Goal: Task Accomplishment & Management: Manage account settings

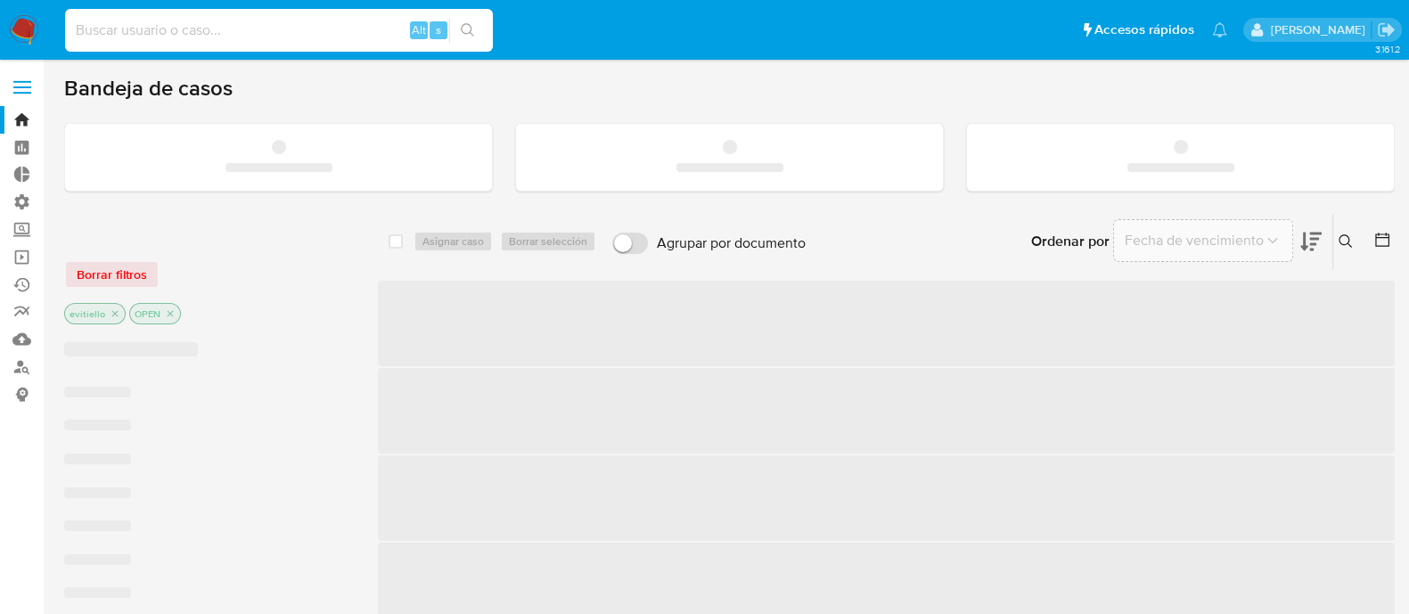
click at [304, 37] on input at bounding box center [279, 30] width 428 height 23
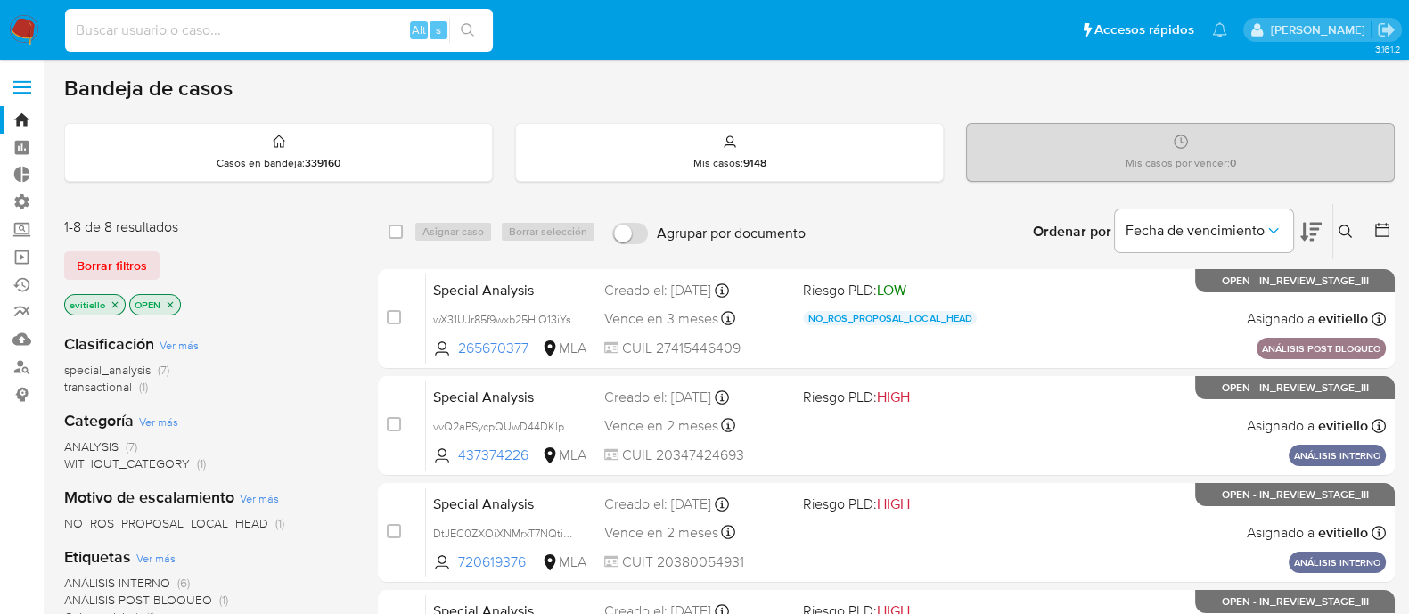
paste input "DDnZt2i6PhyWTzLOKYO3CmWn"
type input "DDnZt2i6PhyWTzLOKYO3CmWn"
click at [472, 29] on icon "search-icon" at bounding box center [468, 30] width 14 height 14
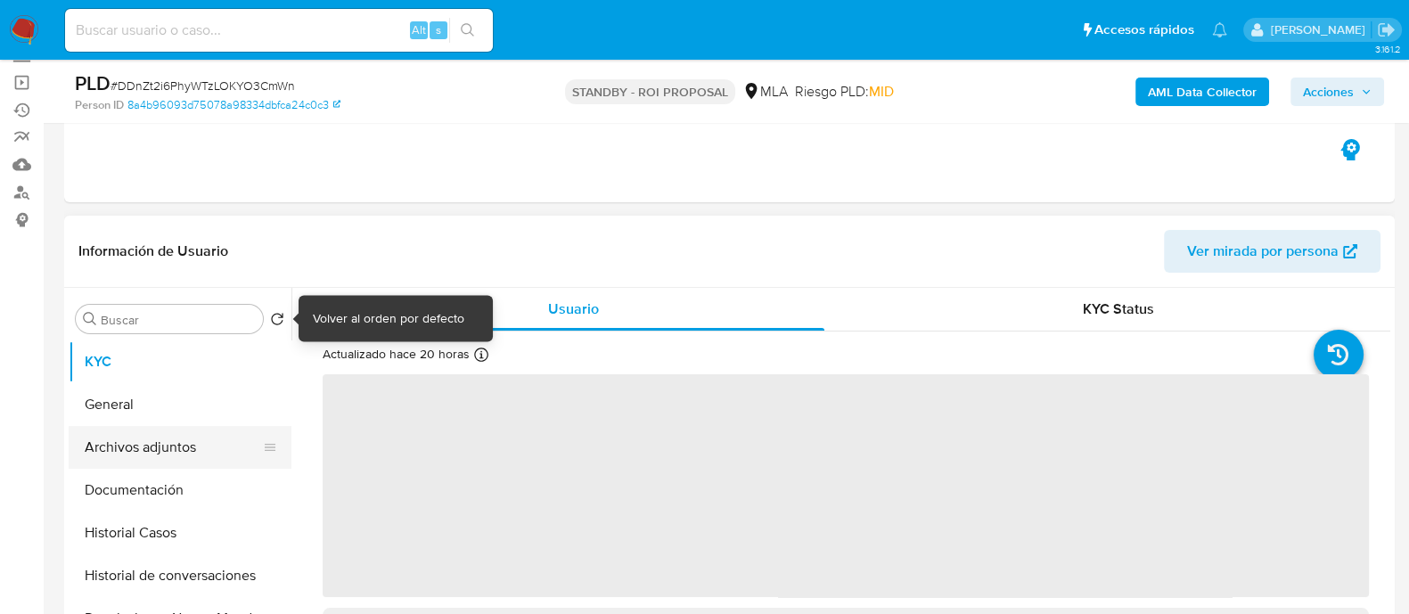
scroll to position [222, 0]
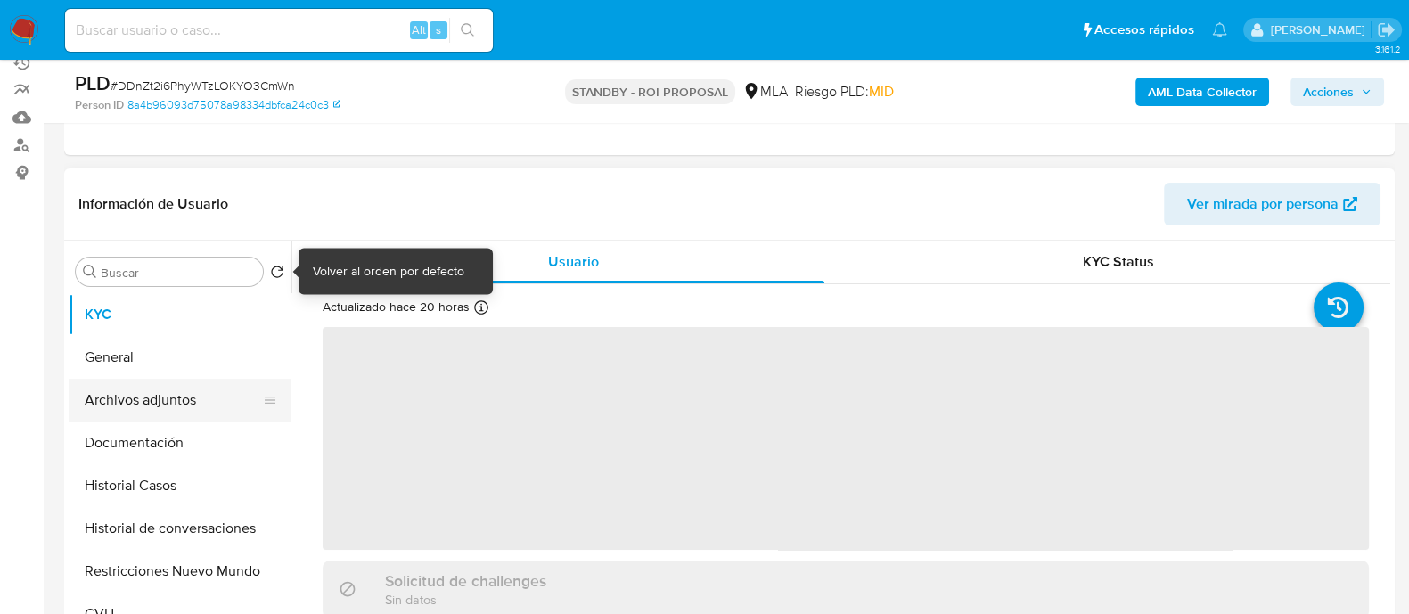
click at [189, 385] on button "Archivos adjuntos" at bounding box center [173, 400] width 209 height 43
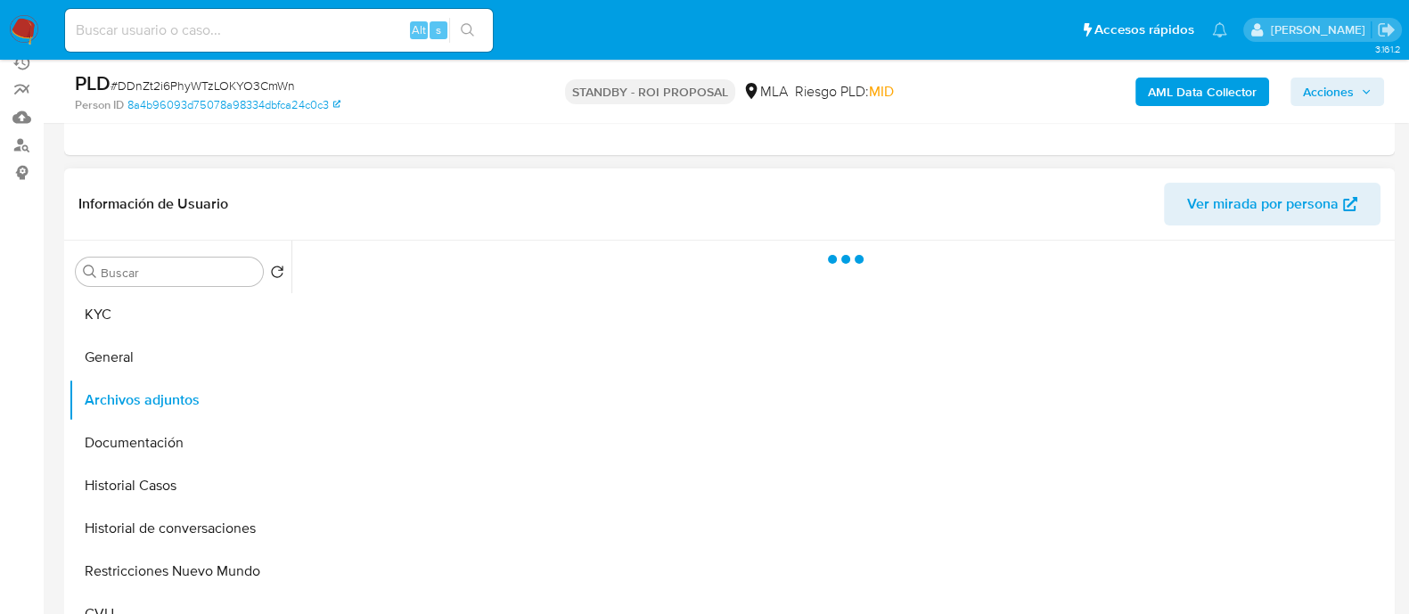
select select "10"
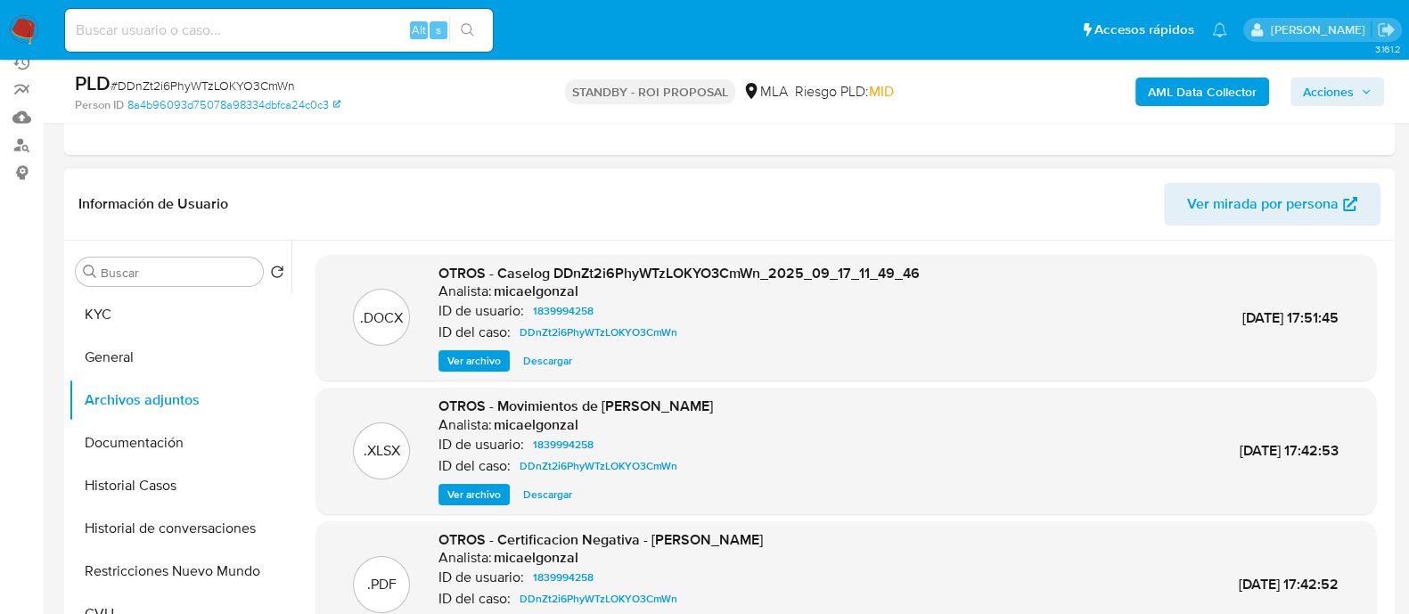
click at [552, 363] on span "Descargar" at bounding box center [547, 361] width 49 height 18
click at [197, 475] on button "Historial Casos" at bounding box center [173, 485] width 209 height 43
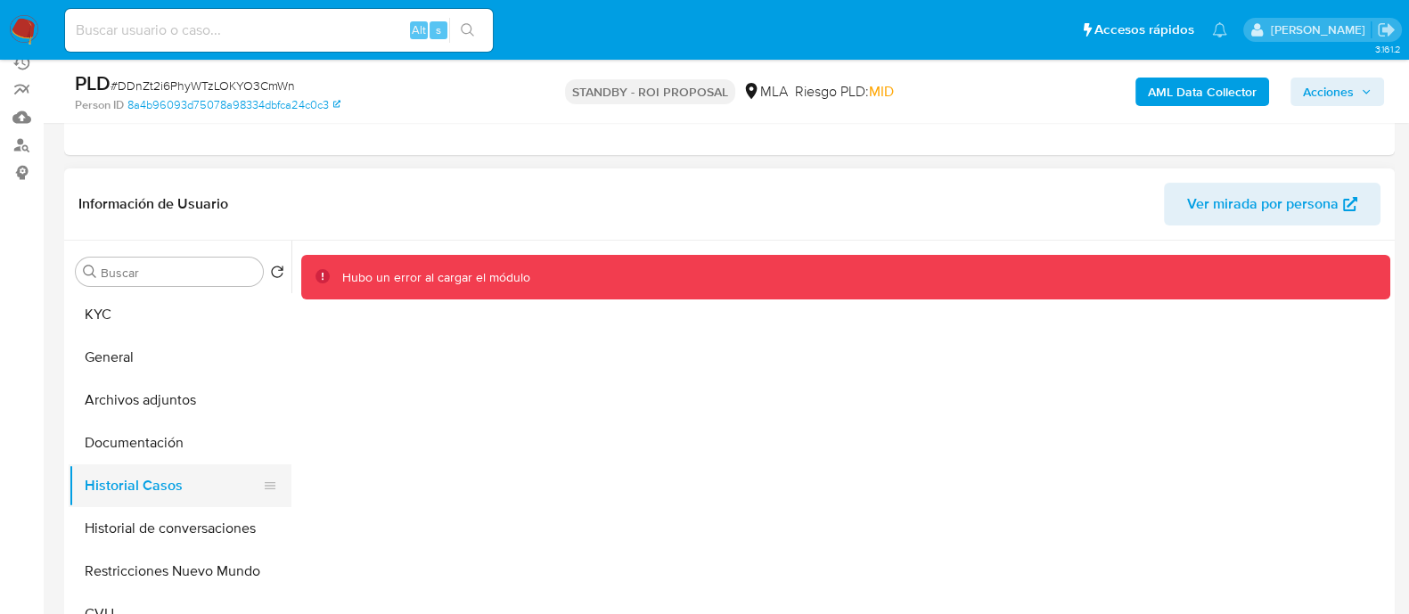
click at [190, 501] on button "Historial Casos" at bounding box center [173, 485] width 209 height 43
click at [187, 459] on button "Documentación" at bounding box center [173, 443] width 209 height 43
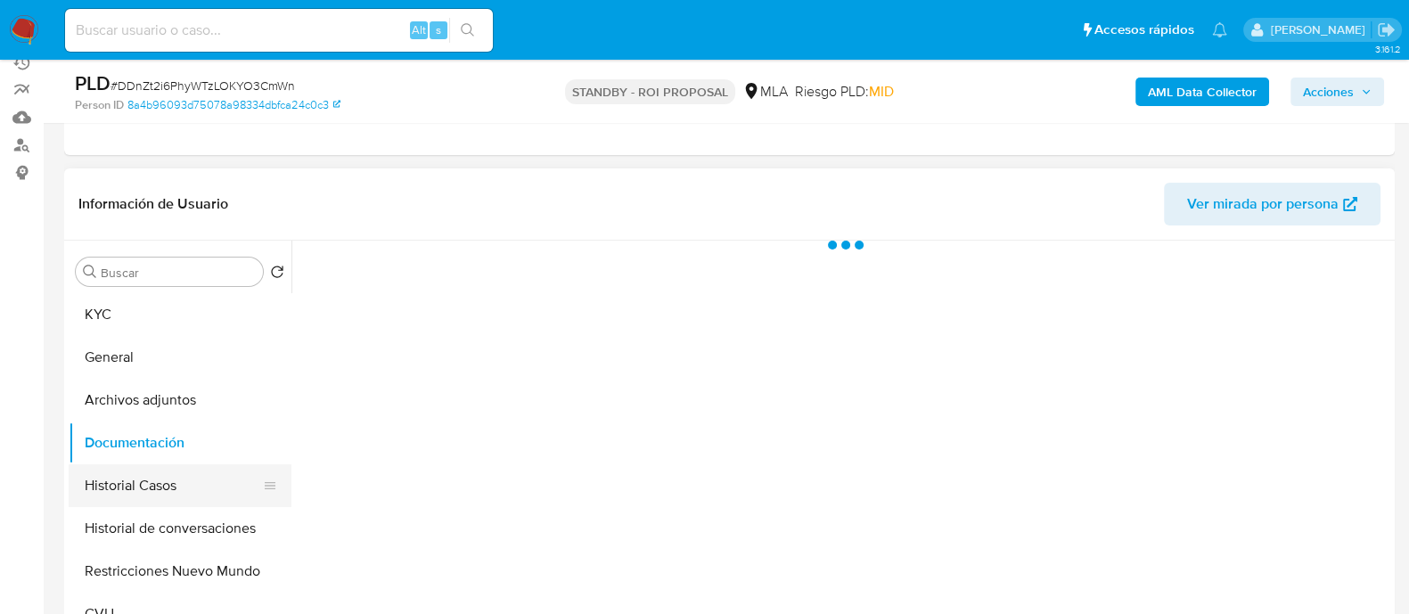
click at [187, 464] on button "Historial Casos" at bounding box center [173, 485] width 209 height 43
click at [187, 474] on button "Historial Casos" at bounding box center [173, 485] width 209 height 43
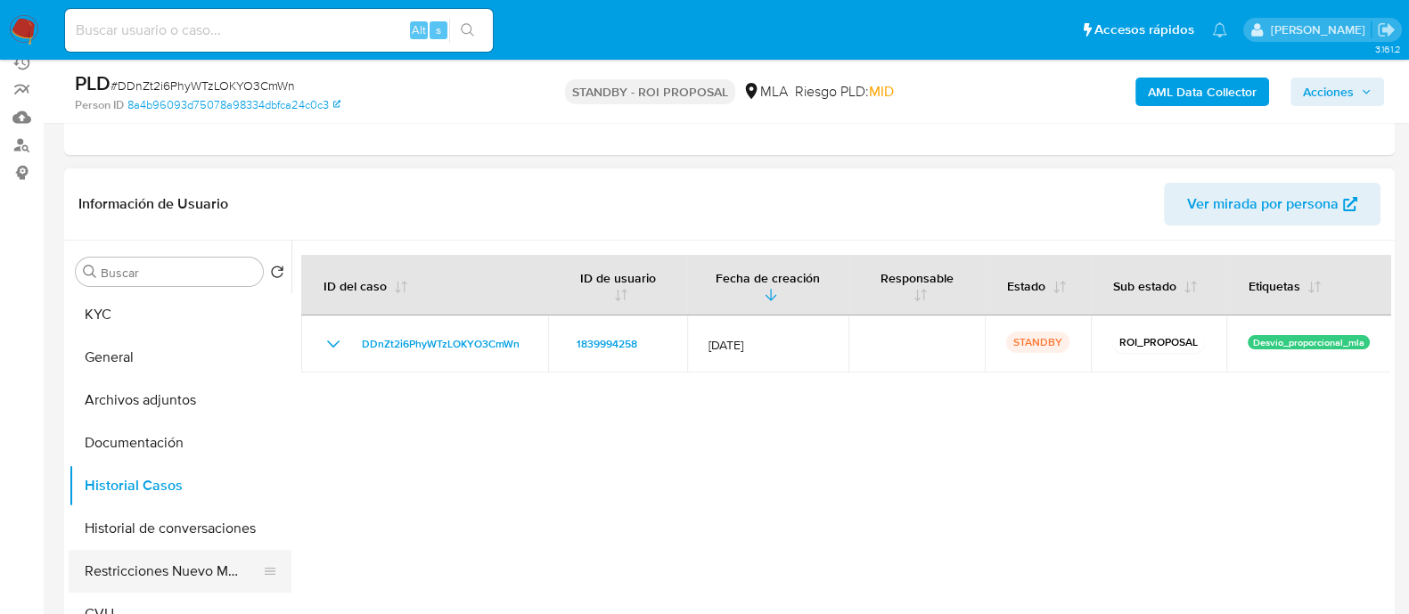
click at [192, 564] on button "Restricciones Nuevo Mundo" at bounding box center [173, 571] width 209 height 43
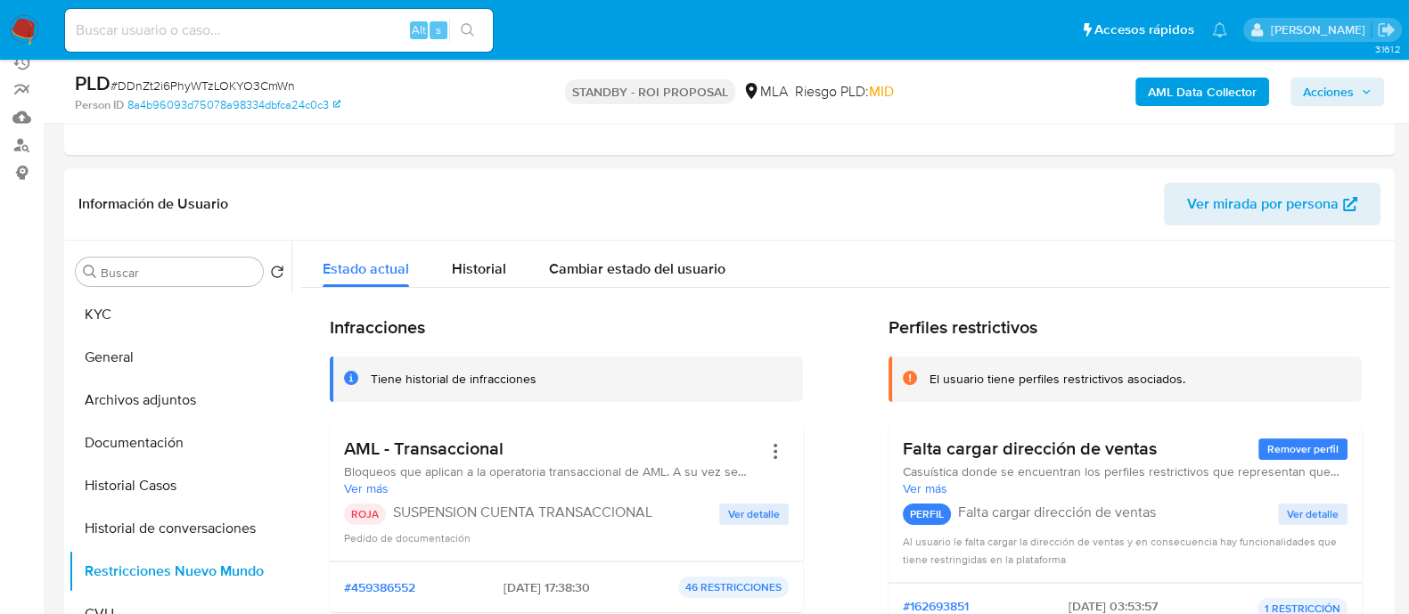
click at [299, 43] on div "Alt s" at bounding box center [279, 30] width 428 height 43
click at [316, 33] on input at bounding box center [279, 30] width 428 height 23
paste input "O25nx6lN1gEFoYeiRtostjij"
type input "O25nx6lN1gEFoYeiRtostjij"
click at [472, 24] on icon "search-icon" at bounding box center [468, 30] width 14 height 14
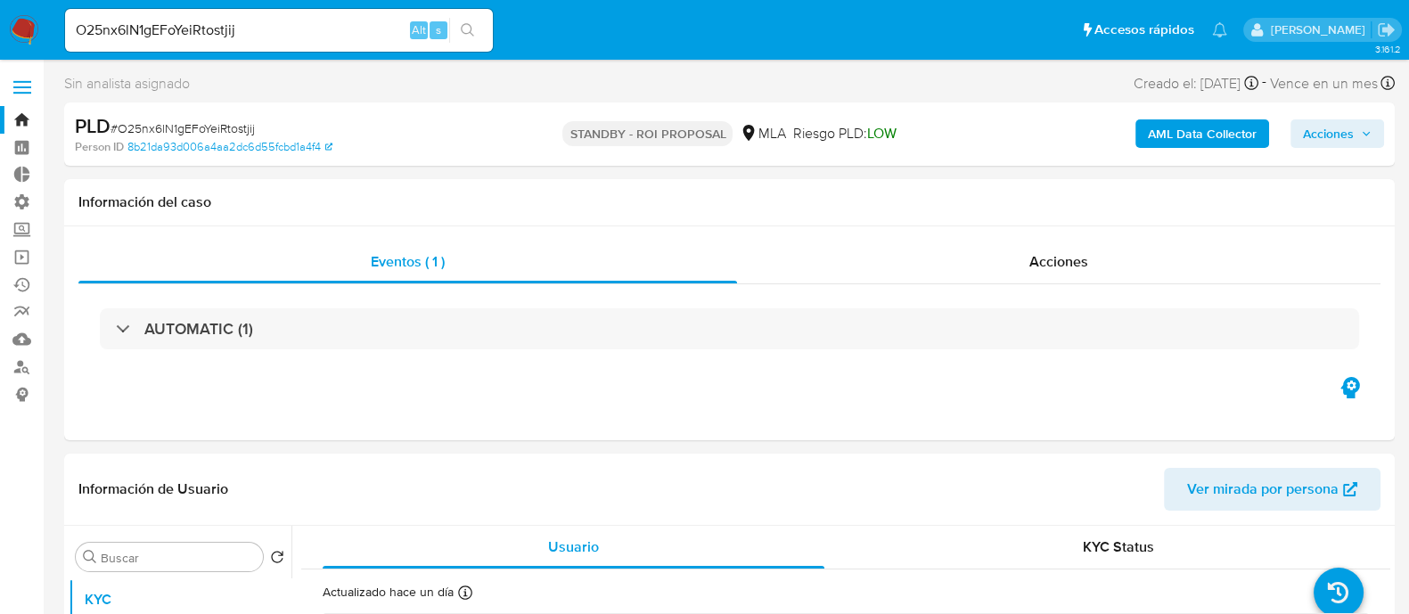
select select "10"
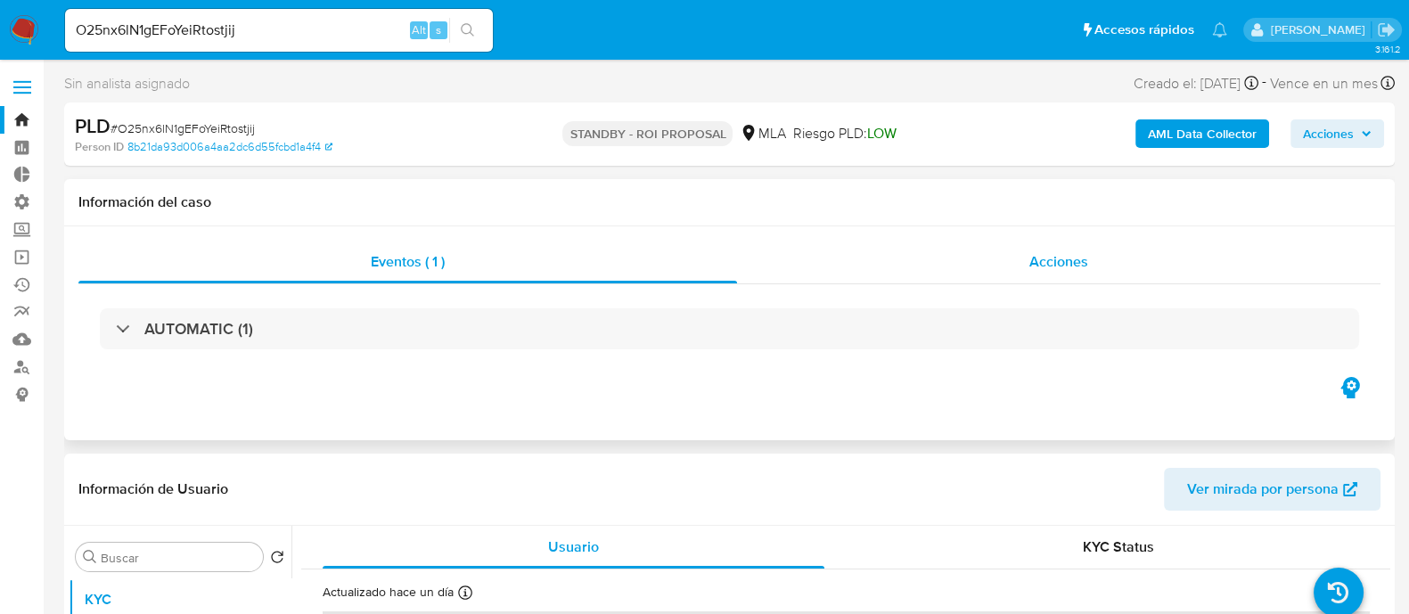
click at [1096, 258] on div "Acciones" at bounding box center [1059, 262] width 644 height 43
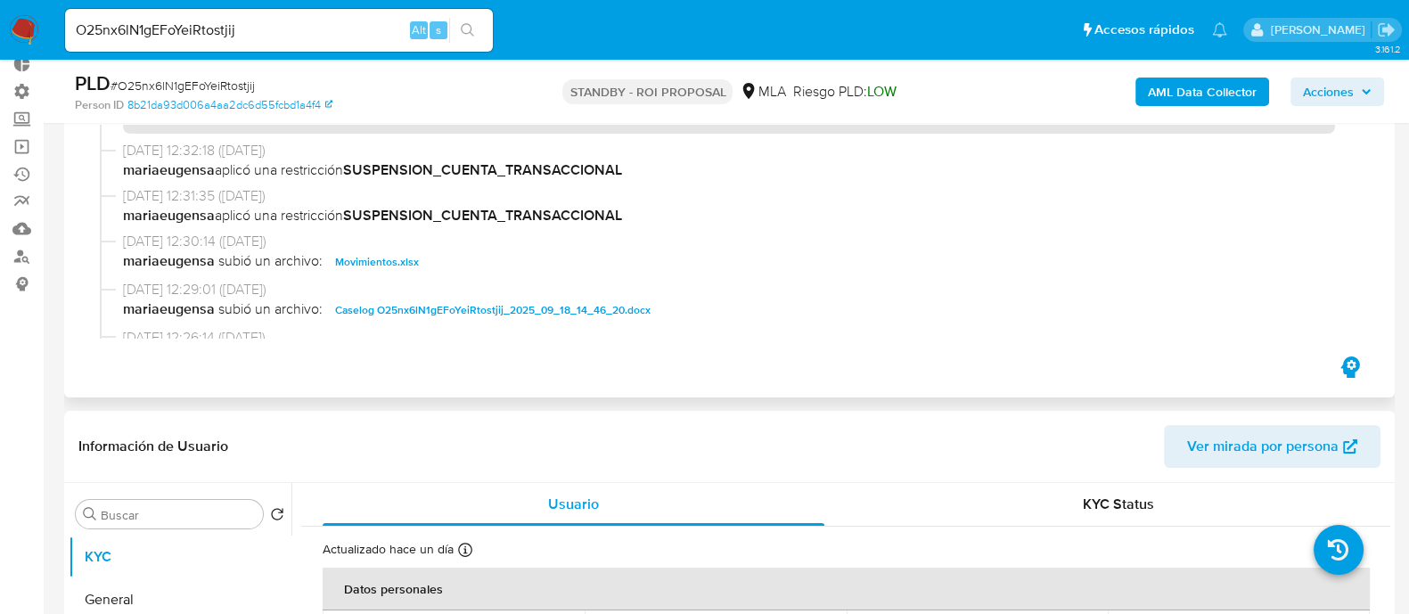
scroll to position [111, 0]
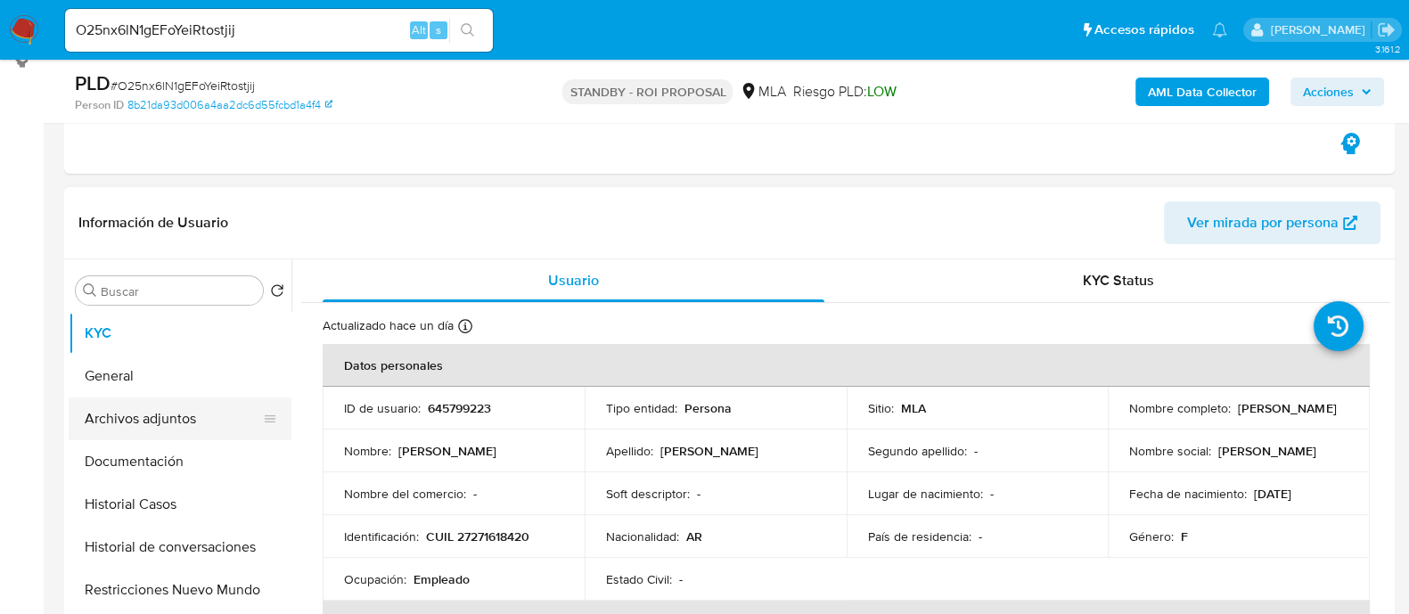
click at [163, 416] on button "Archivos adjuntos" at bounding box center [173, 419] width 209 height 43
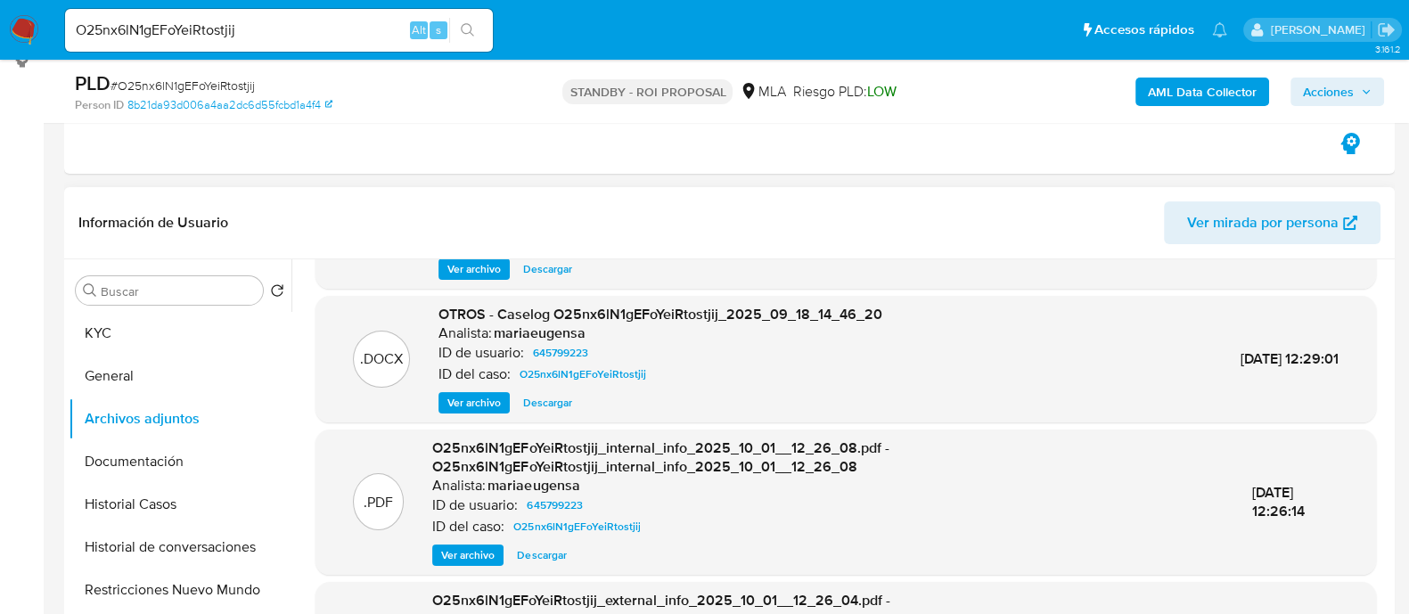
click at [553, 402] on span "Descargar" at bounding box center [547, 403] width 49 height 18
click at [162, 496] on button "Historial Casos" at bounding box center [173, 504] width 209 height 43
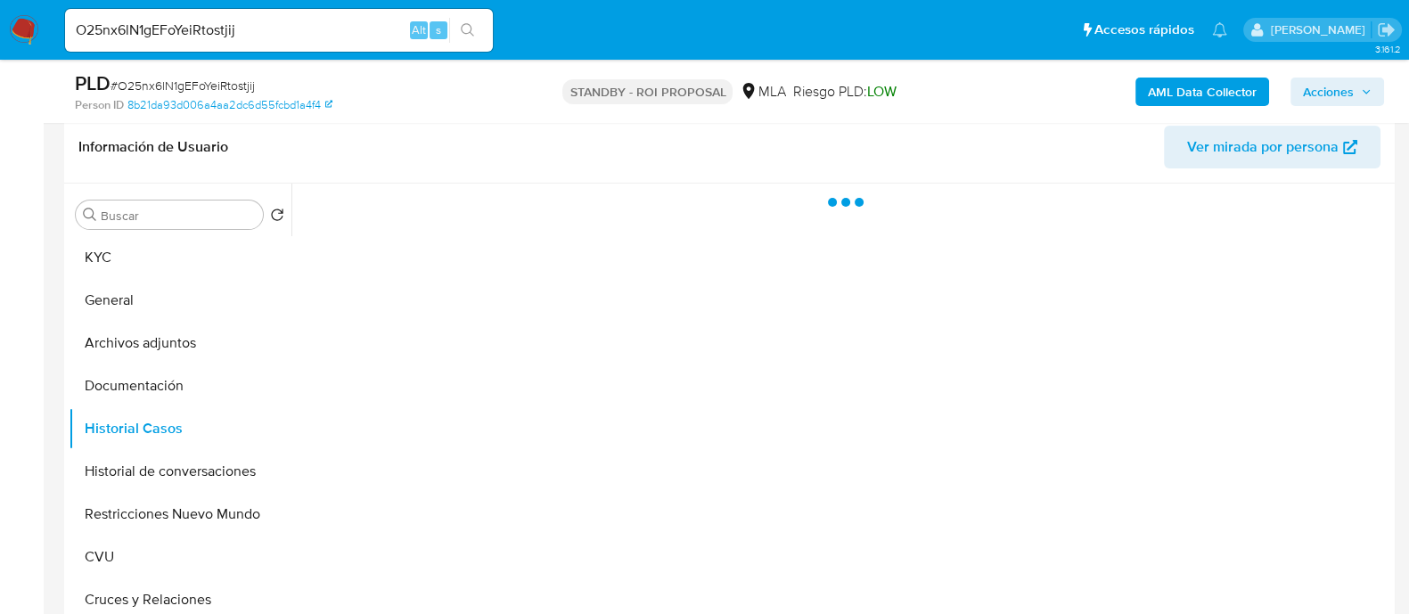
scroll to position [445, 0]
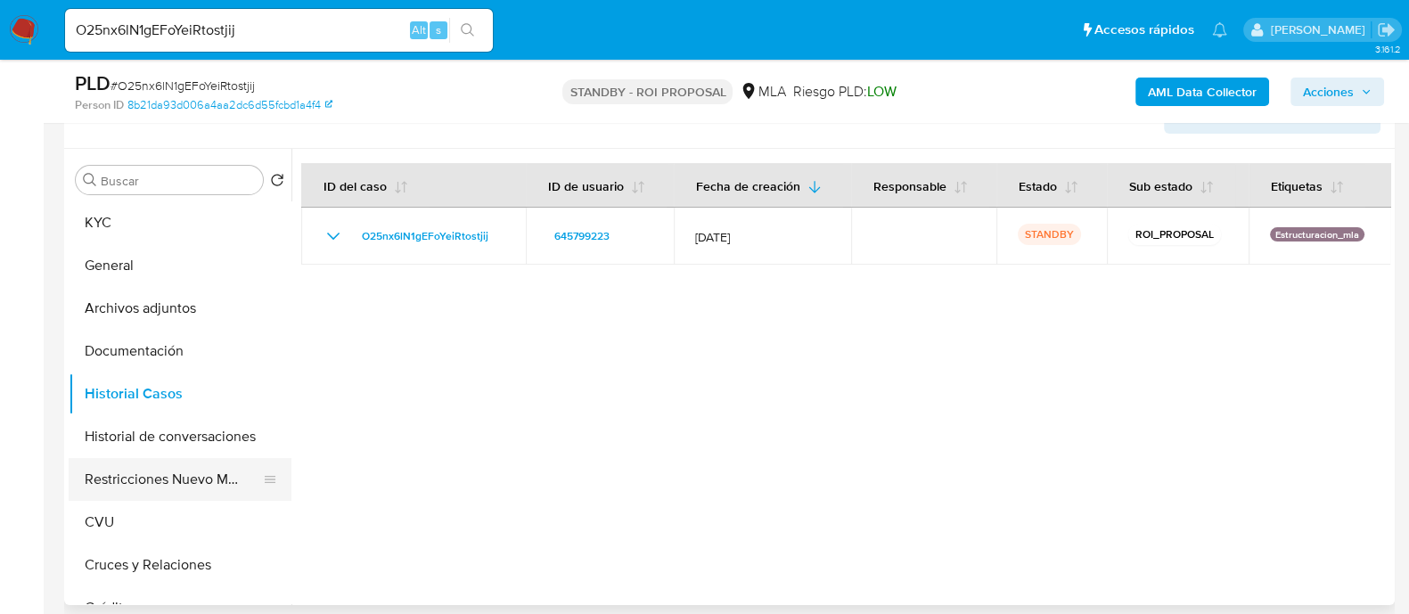
click at [204, 483] on button "Restricciones Nuevo Mundo" at bounding box center [173, 479] width 209 height 43
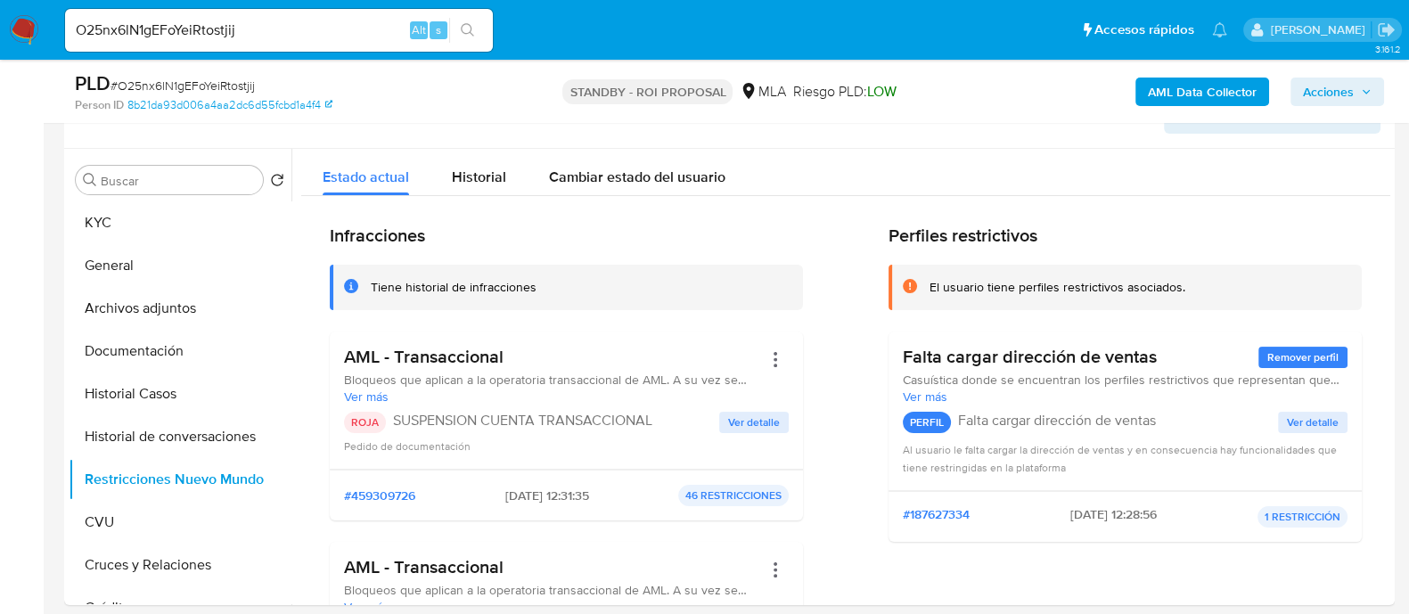
click at [343, 33] on input "O25nx6lN1gEFoYeiRtostjij" at bounding box center [279, 30] width 428 height 23
paste input "e46H3cP9hHOUhJhyoRSIzdJm"
type input "e46H3cP9hHOUhJhyoRSIzdJm"
click at [466, 36] on icon "search-icon" at bounding box center [468, 30] width 14 height 14
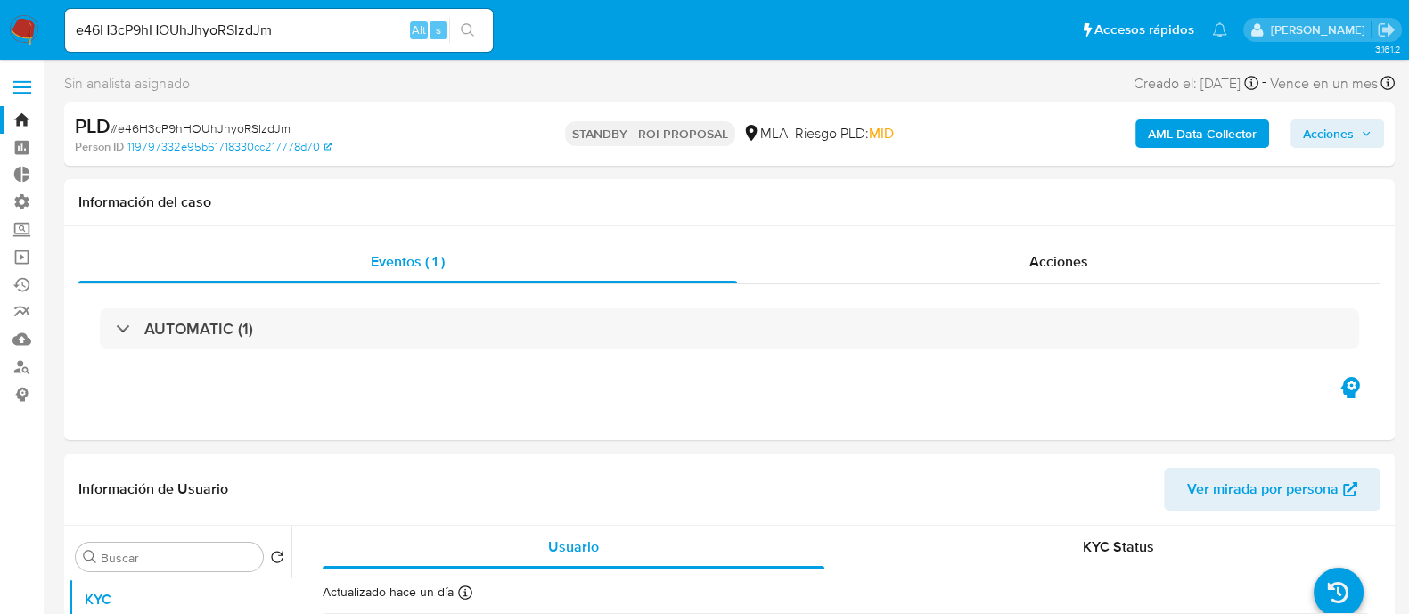
select select "10"
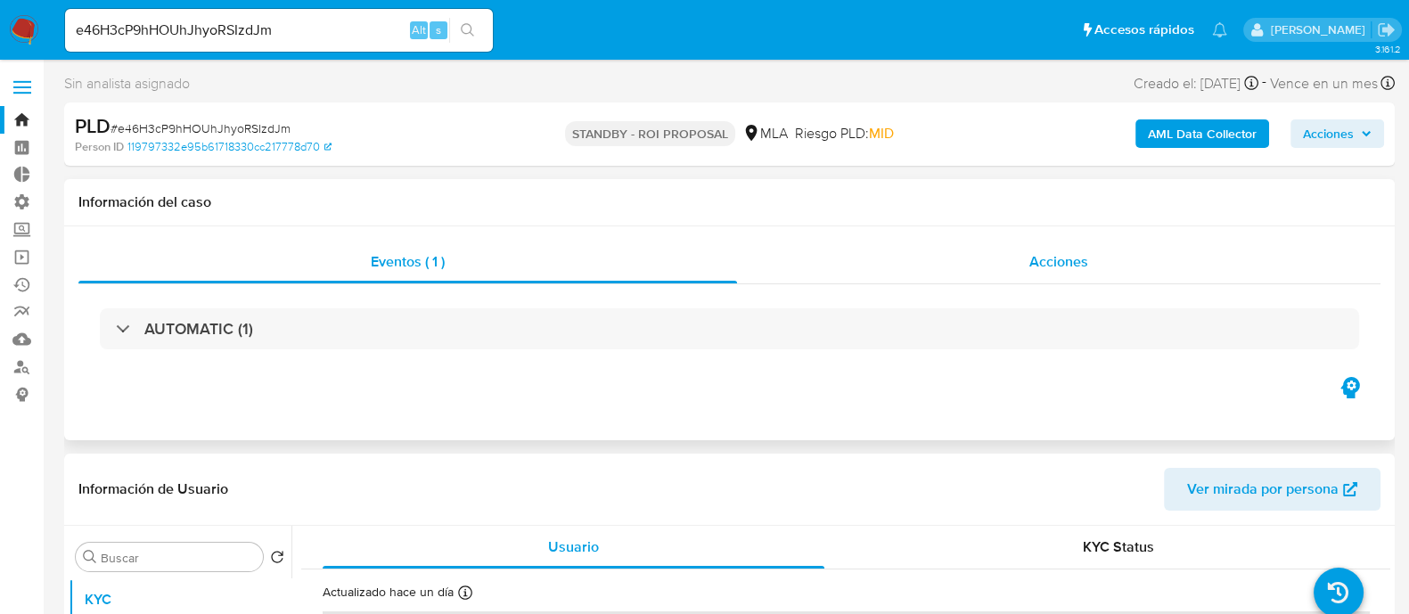
click at [962, 250] on div "Acciones" at bounding box center [1059, 262] width 644 height 43
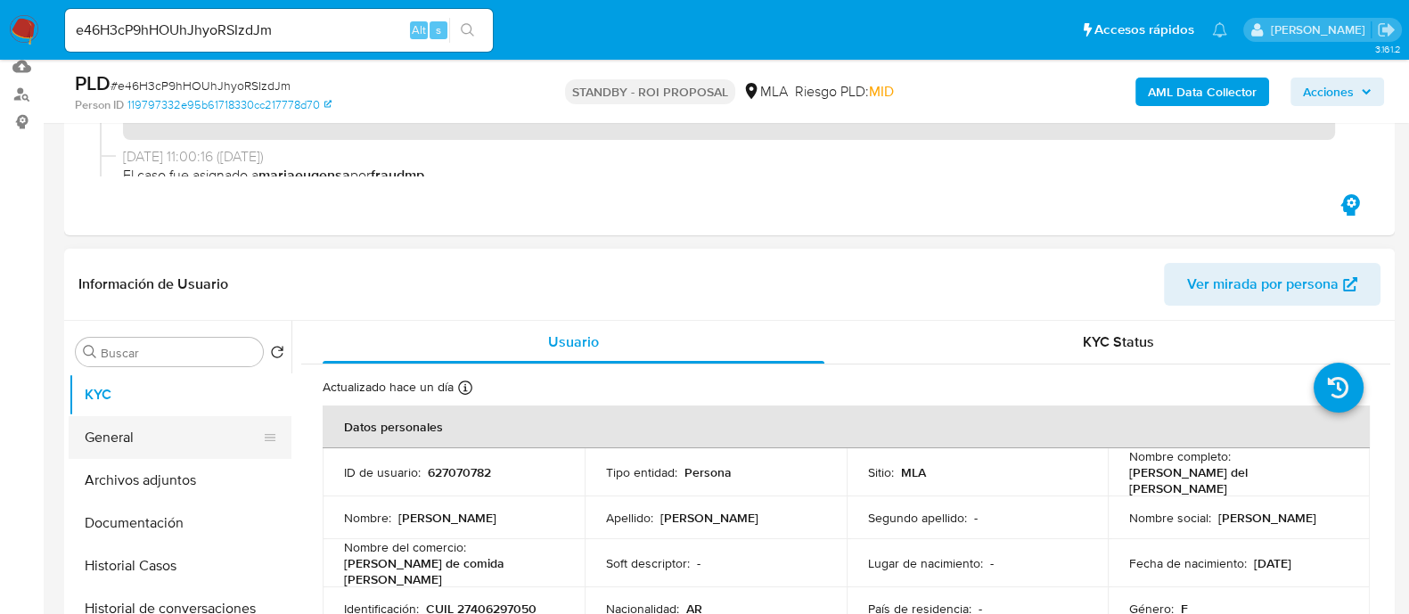
scroll to position [334, 0]
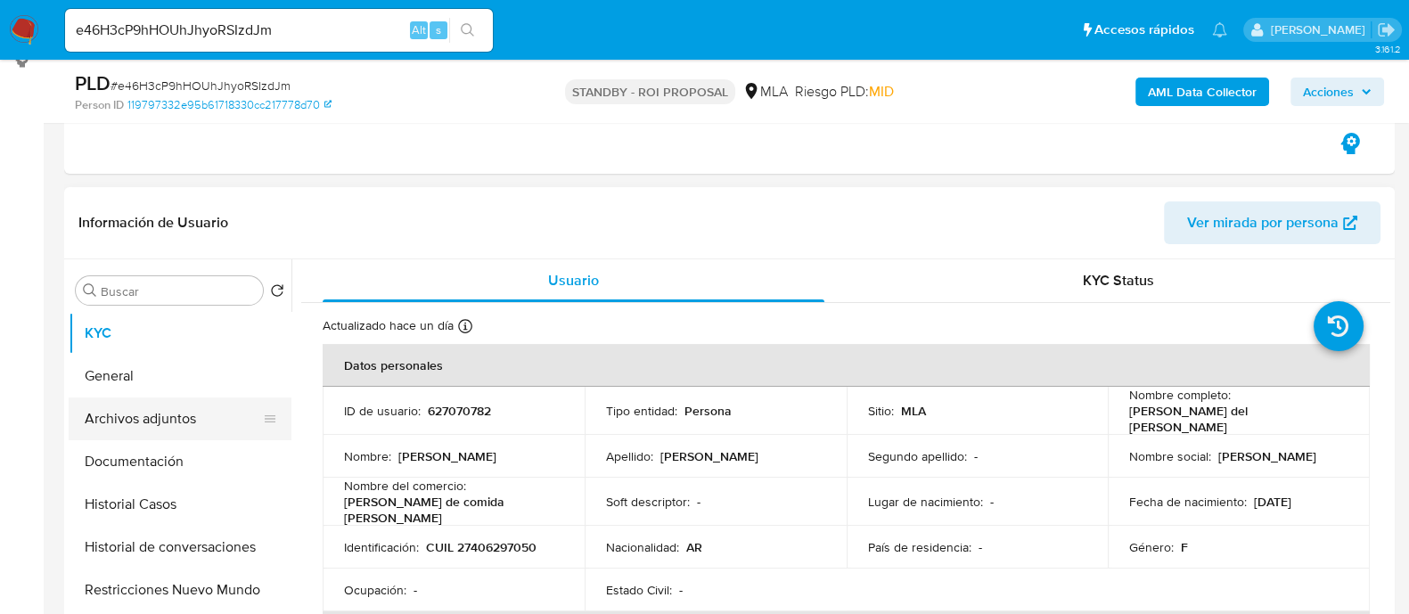
click at [208, 416] on button "Archivos adjuntos" at bounding box center [173, 419] width 209 height 43
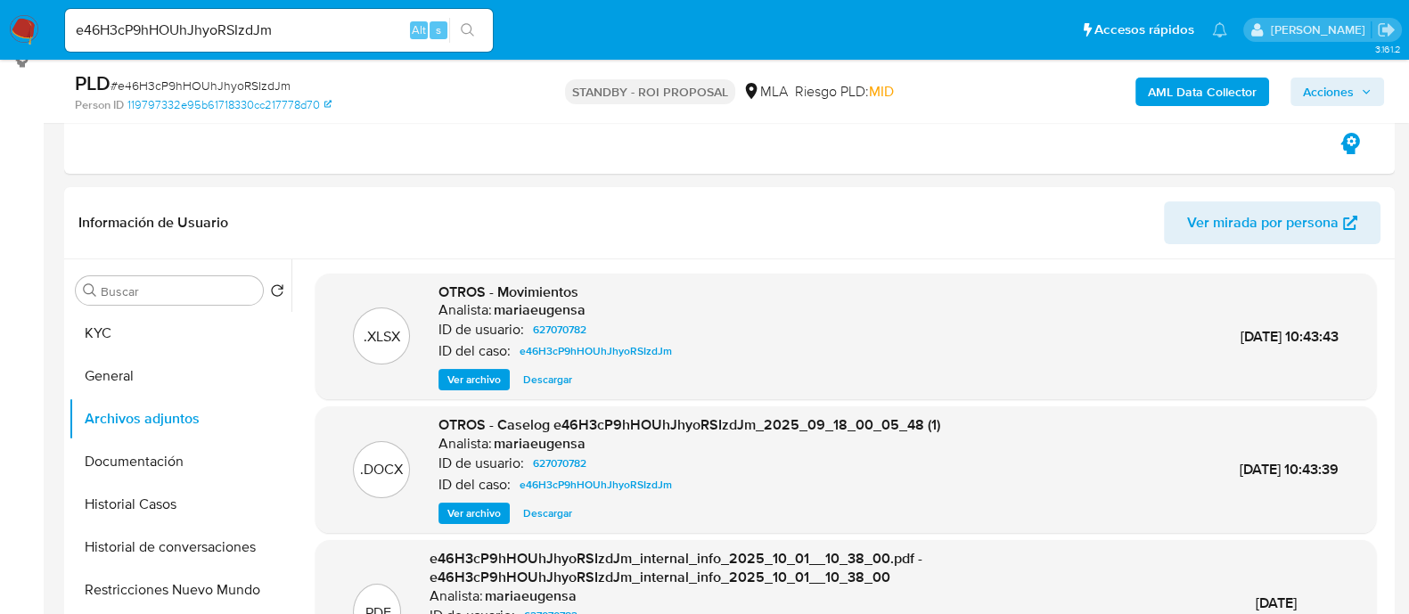
scroll to position [445, 0]
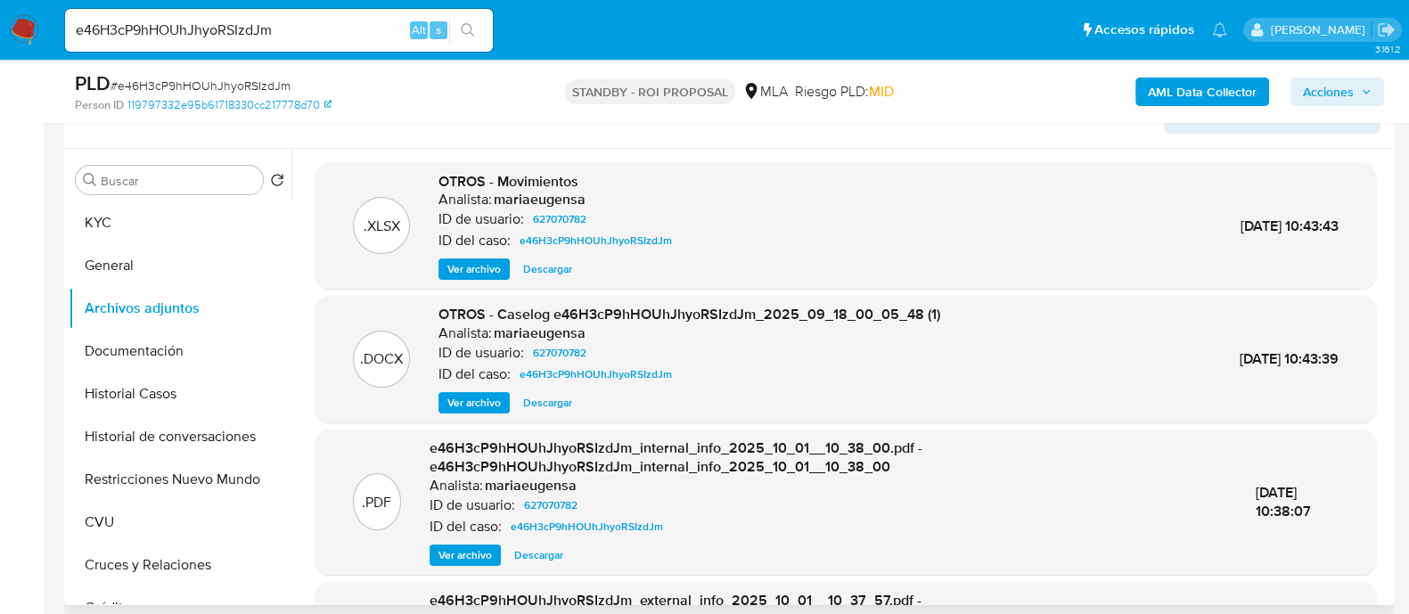
click at [552, 398] on span "Descargar" at bounding box center [547, 403] width 49 height 18
click at [141, 398] on button "Historial Casos" at bounding box center [173, 394] width 209 height 43
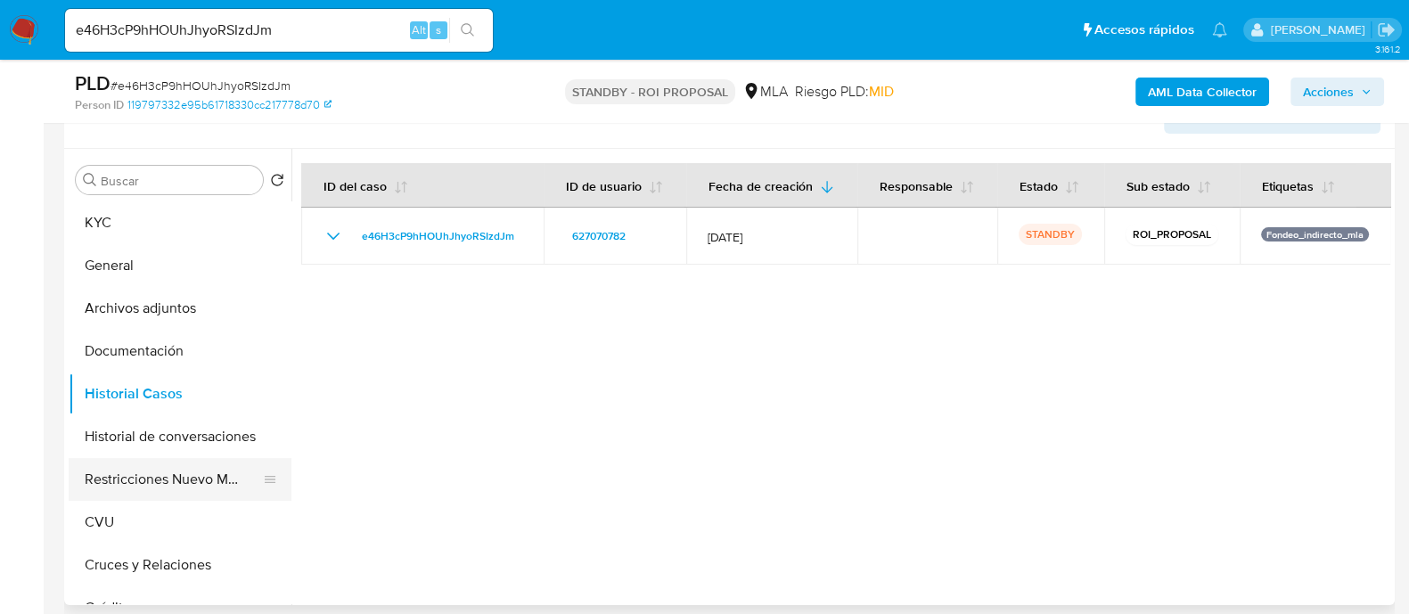
click at [147, 470] on button "Restricciones Nuevo Mundo" at bounding box center [173, 479] width 209 height 43
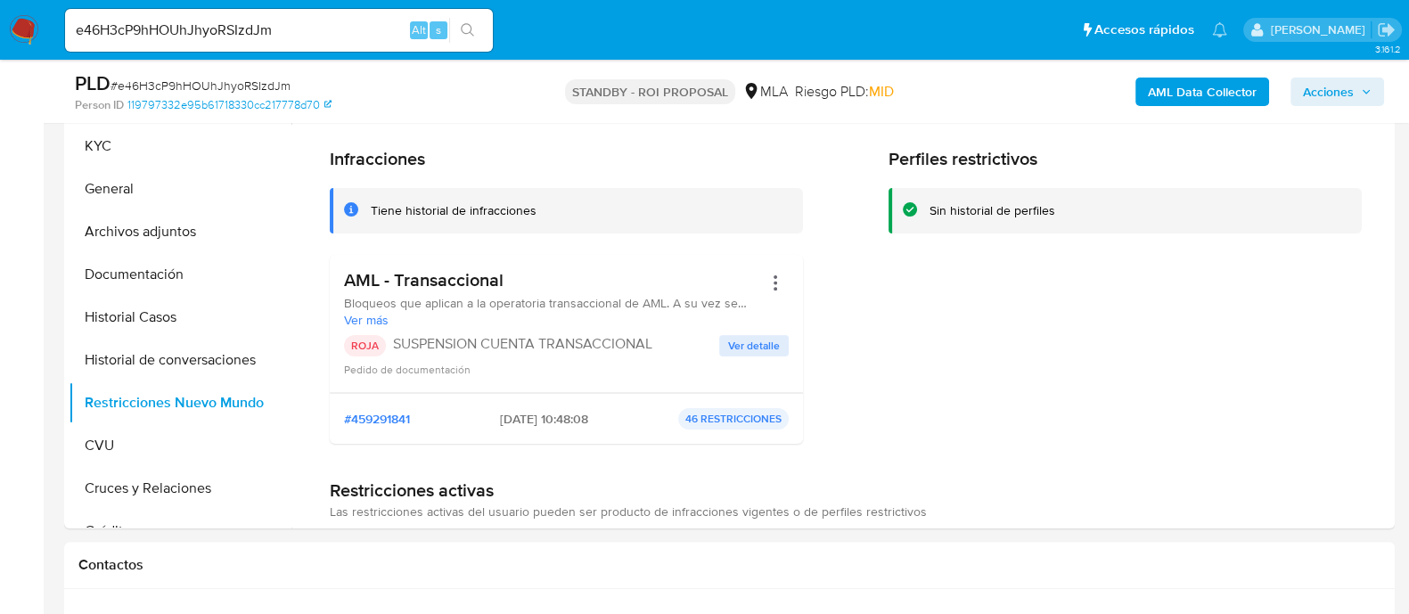
scroll to position [557, 0]
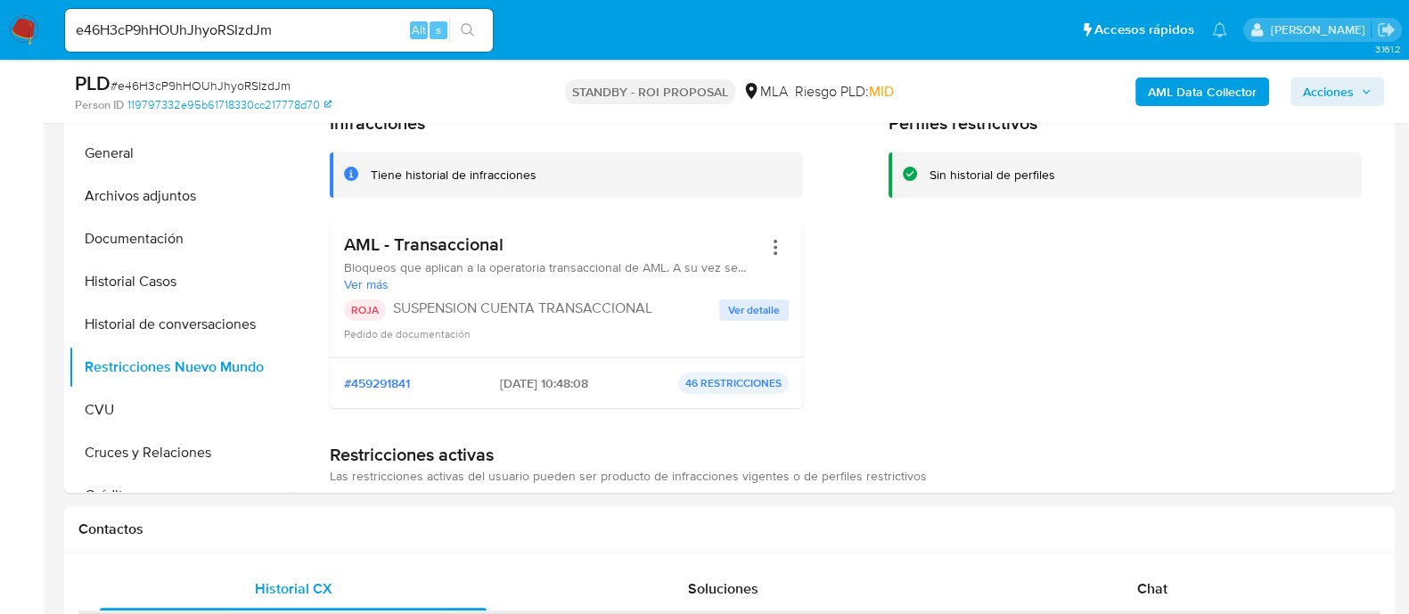
click at [293, 34] on input "e46H3cP9hHOUhJhyoRSIzdJm" at bounding box center [279, 30] width 428 height 23
paste input "nsddN9LdiATCkuw6QZkjI7LW"
type input "nsddN9LdiATCkuw6QZkjI7LW"
click at [464, 28] on icon "search-icon" at bounding box center [468, 30] width 14 height 14
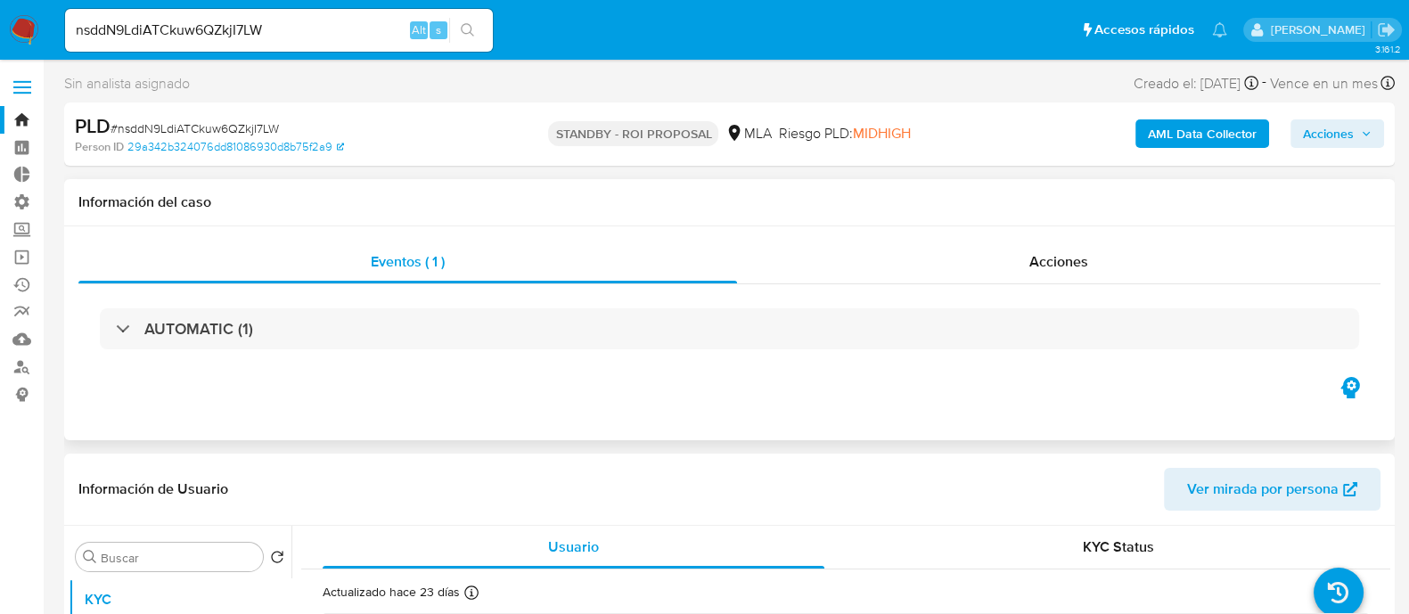
select select "10"
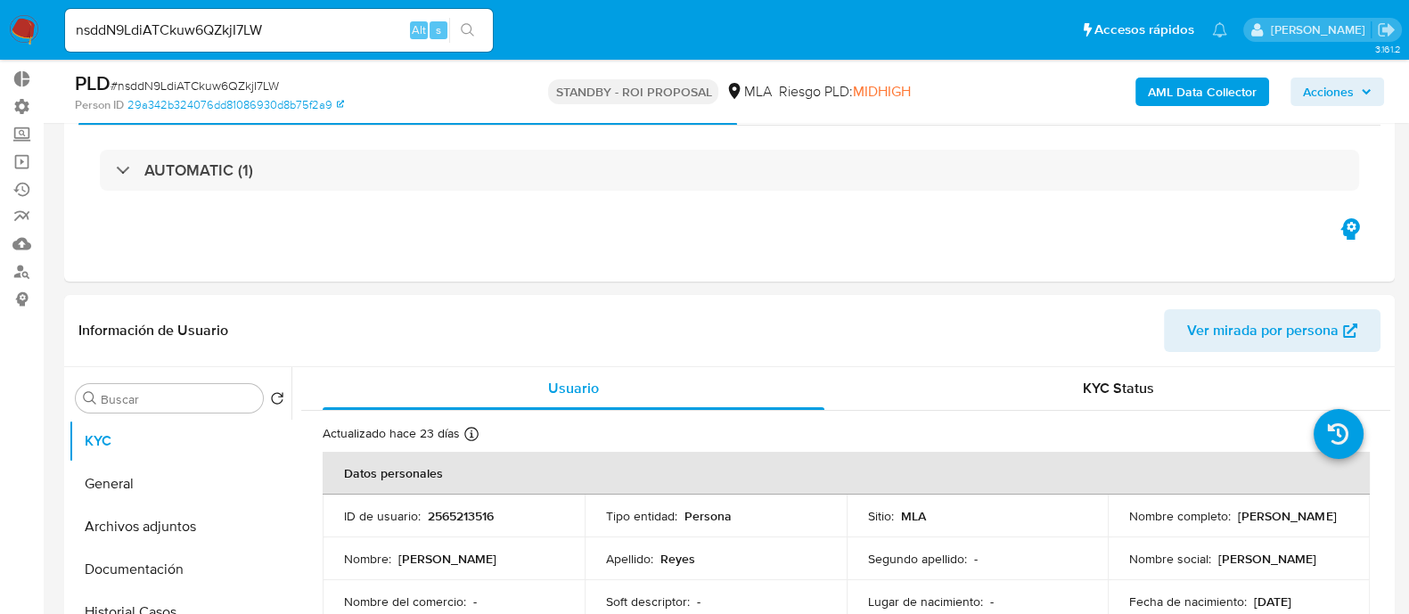
scroll to position [222, 0]
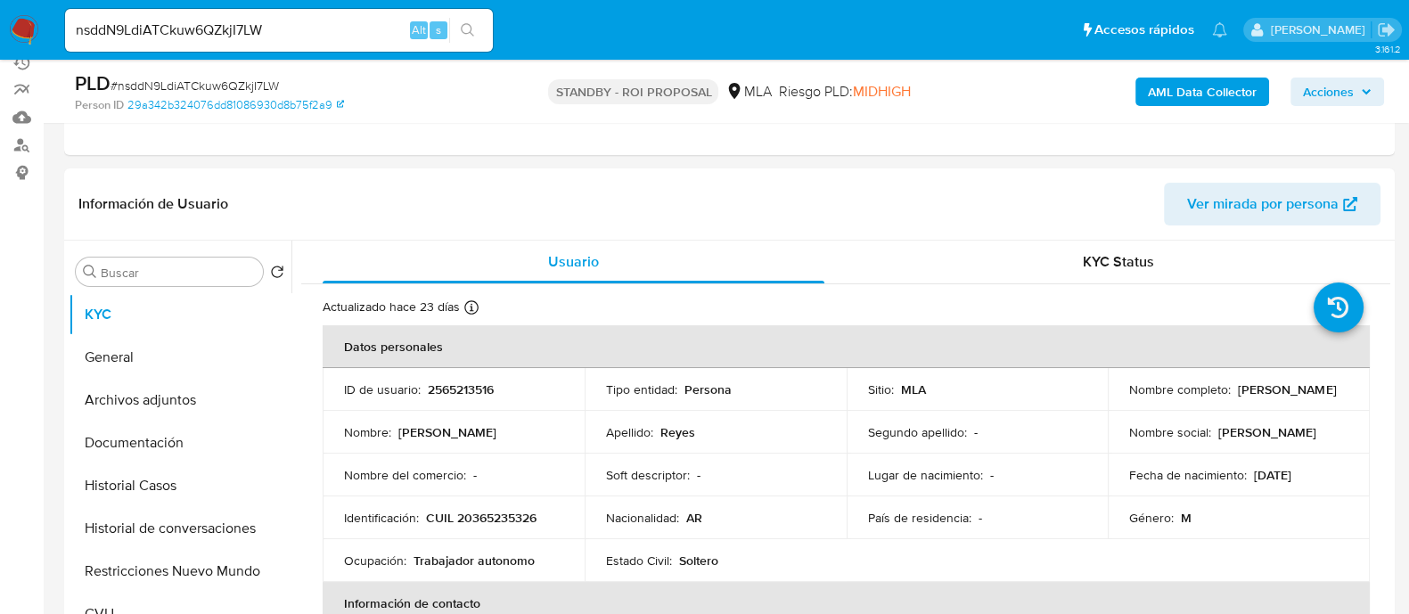
drag, startPoint x: 178, startPoint y: 409, endPoint x: 0, endPoint y: 462, distance: 185.9
click at [178, 408] on button "Archivos adjuntos" at bounding box center [180, 400] width 223 height 43
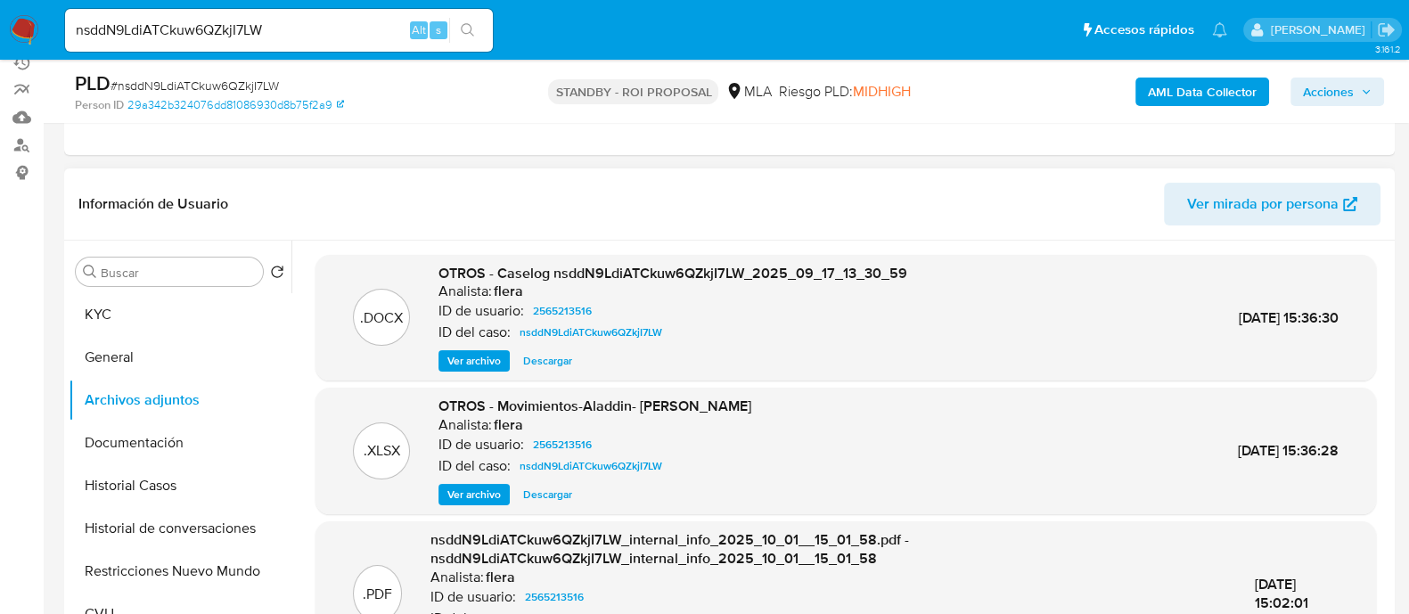
click at [560, 372] on div ".DOCX OTROS - Caselog nsddN9LdiATCkuw6QZkjI7LW_2025_09_17_13_30_59 Analista: fl…" at bounding box center [846, 318] width 1061 height 127
click at [561, 365] on span "Descargar" at bounding box center [547, 361] width 49 height 18
click at [201, 494] on button "Historial Casos" at bounding box center [173, 485] width 209 height 43
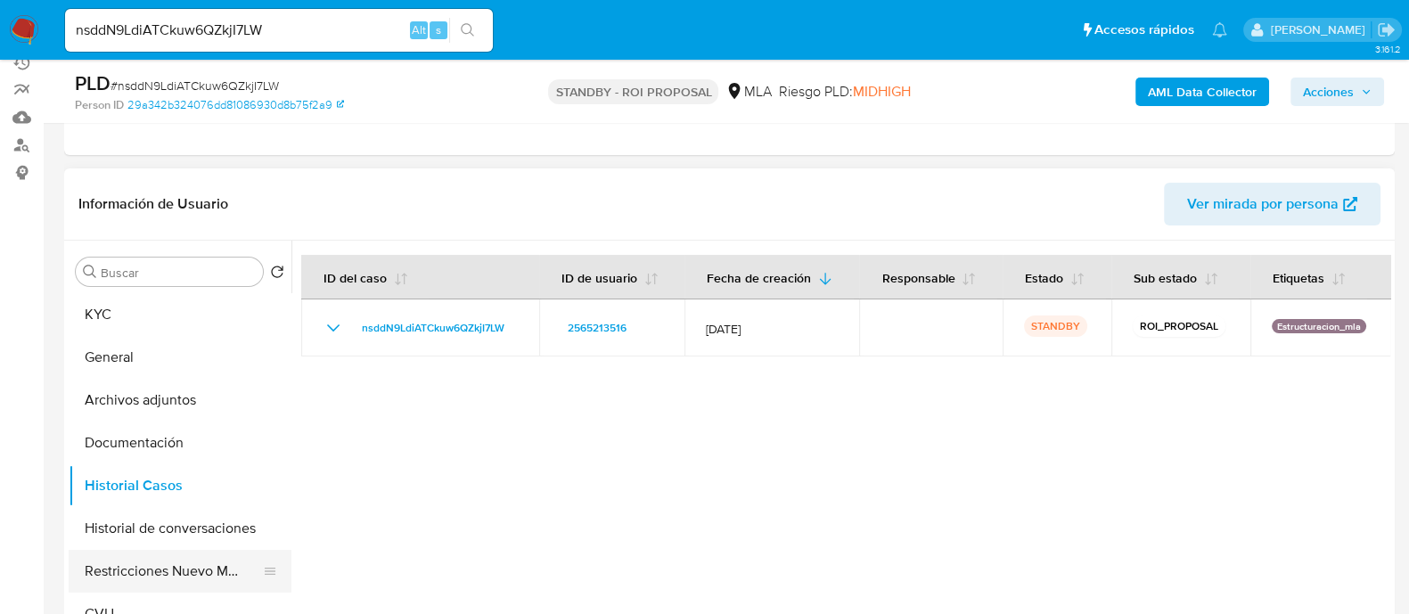
click at [119, 575] on button "Restricciones Nuevo Mundo" at bounding box center [173, 571] width 209 height 43
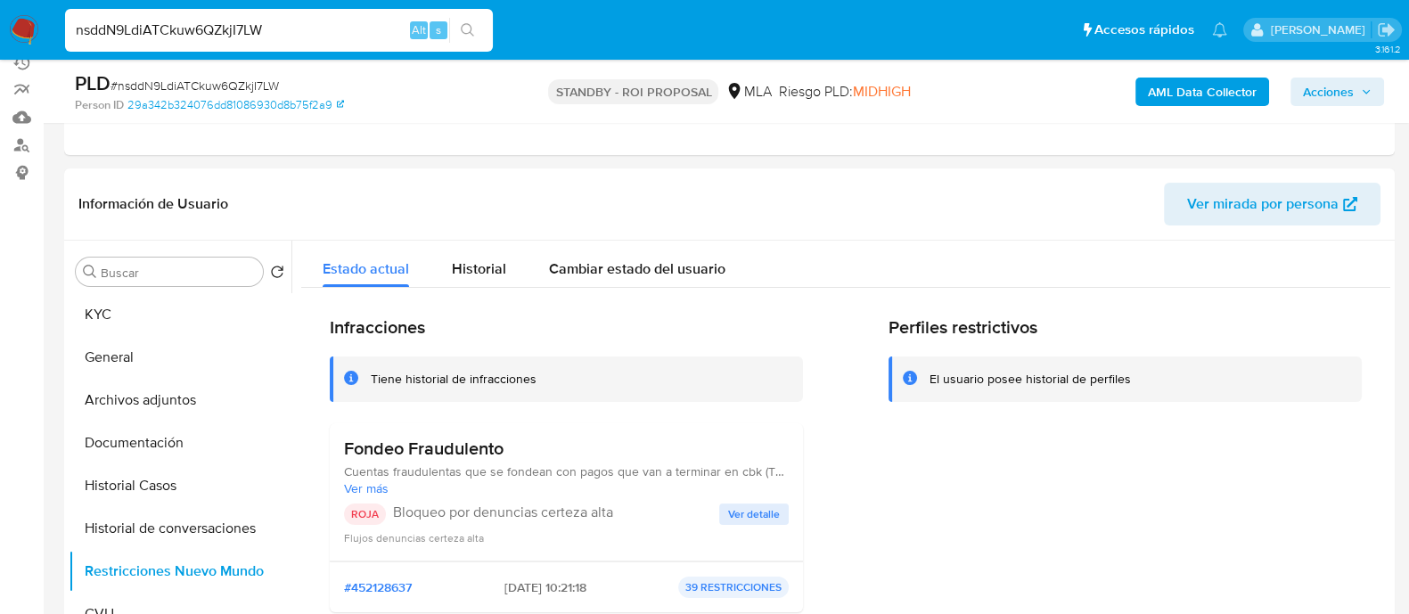
click at [273, 37] on input "nsddN9LdiATCkuw6QZkjI7LW" at bounding box center [279, 30] width 428 height 23
paste input "eJeM3riKz353cU4TId9mz2PM"
type input "eJeM3riKz353cU4TId9mz2PM"
click at [461, 35] on icon "search-icon" at bounding box center [468, 30] width 14 height 14
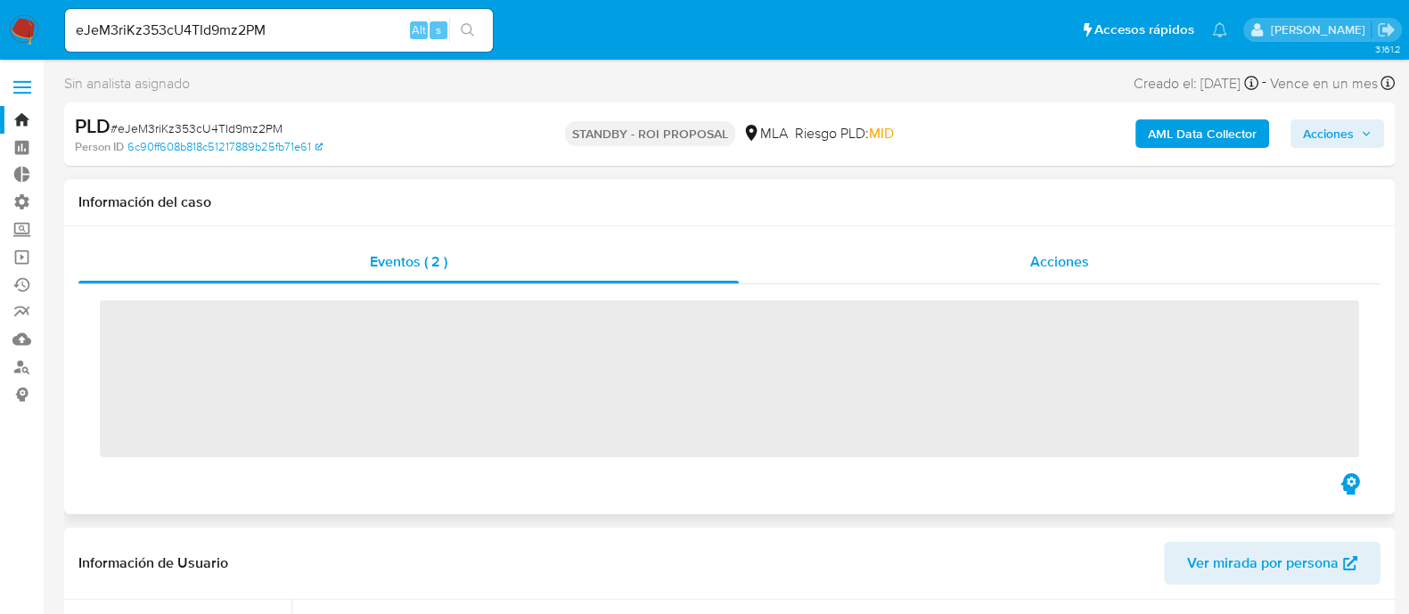
click at [1033, 255] on span "Acciones" at bounding box center [1059, 261] width 59 height 21
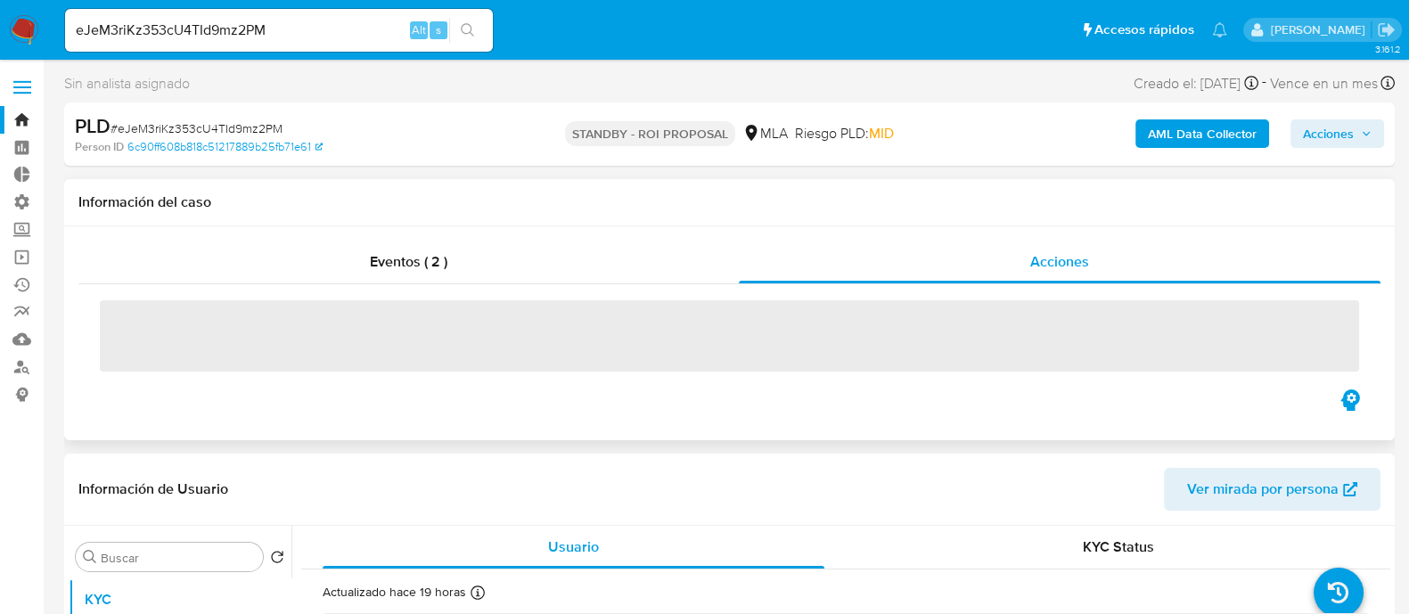
select select "10"
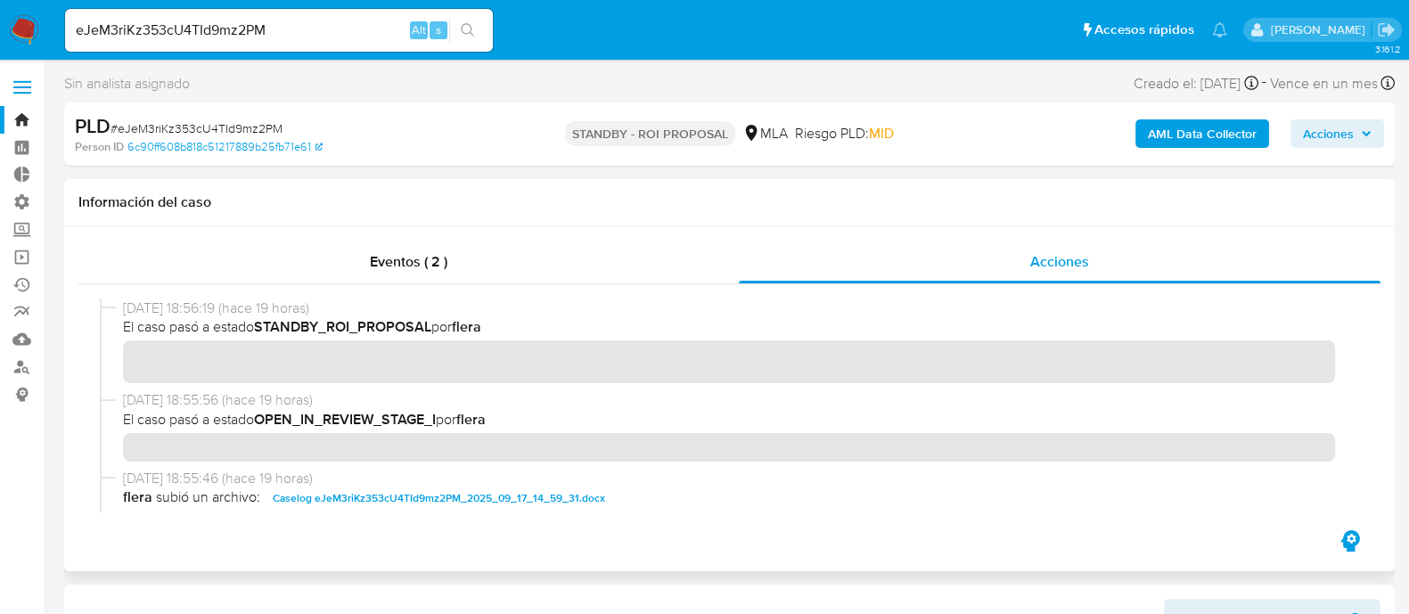
scroll to position [111, 0]
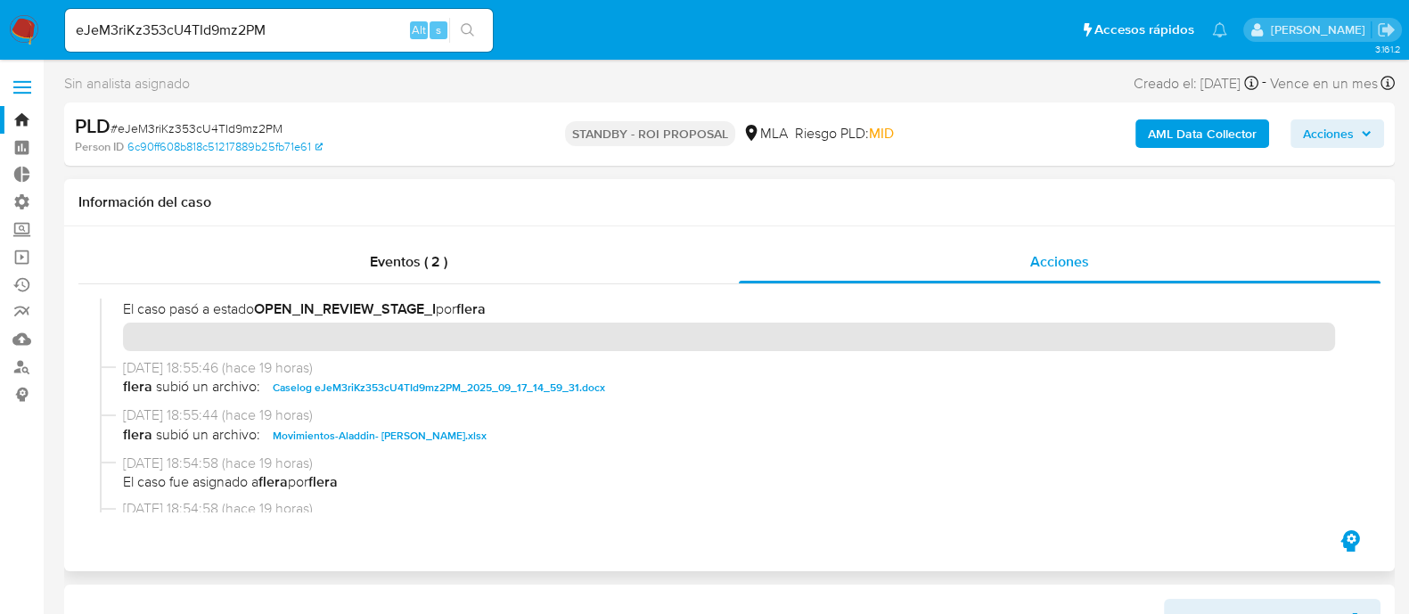
click at [420, 389] on span "Caselog eJeM3riKz353cU4TId9mz2PM_2025_09_17_14_59_31.docx" at bounding box center [439, 387] width 332 height 21
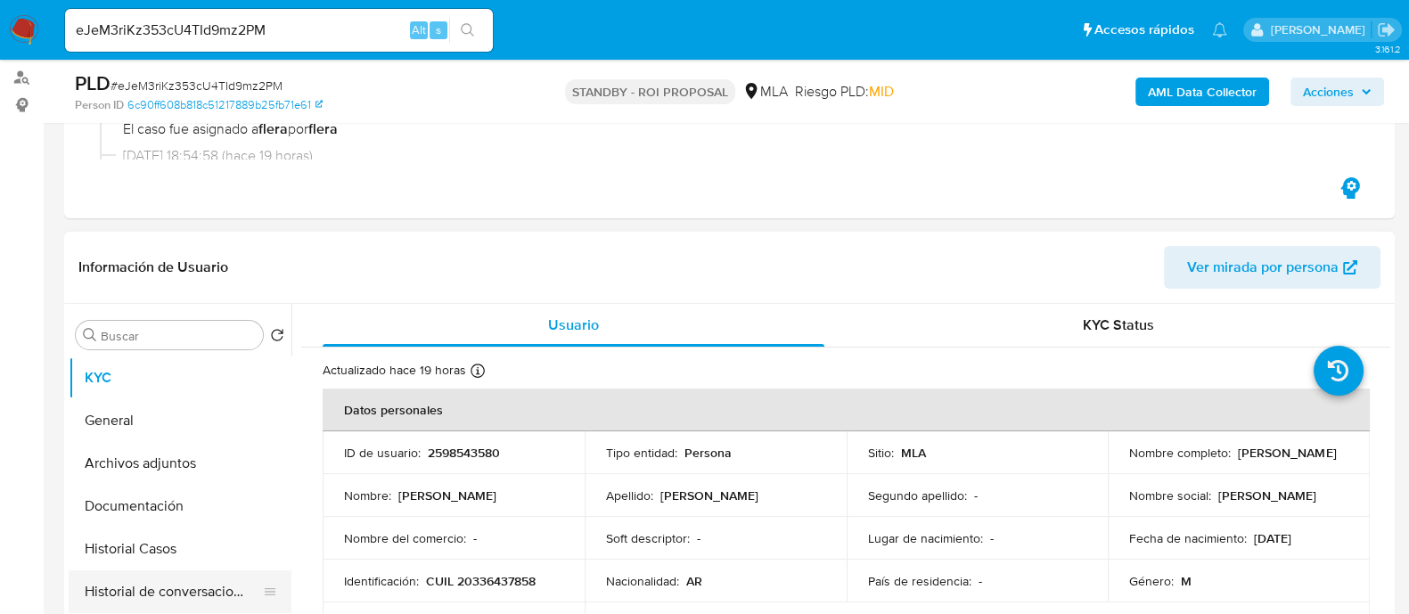
scroll to position [445, 0]
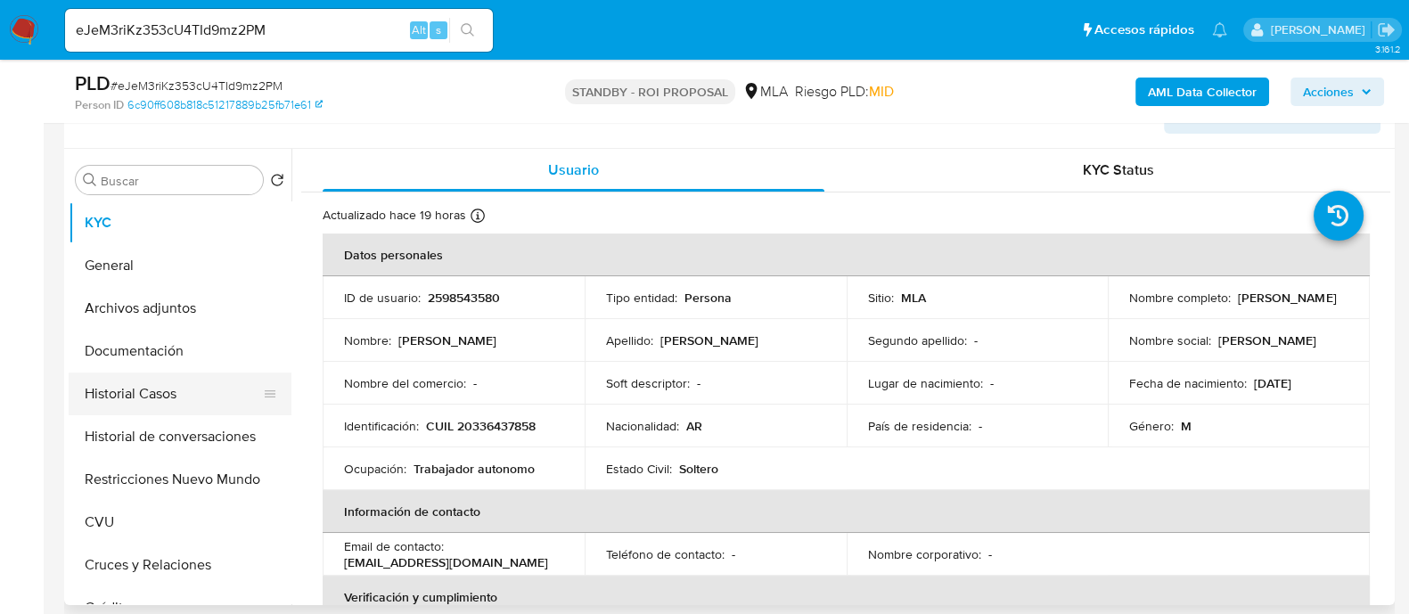
click at [185, 410] on button "Historial Casos" at bounding box center [173, 394] width 209 height 43
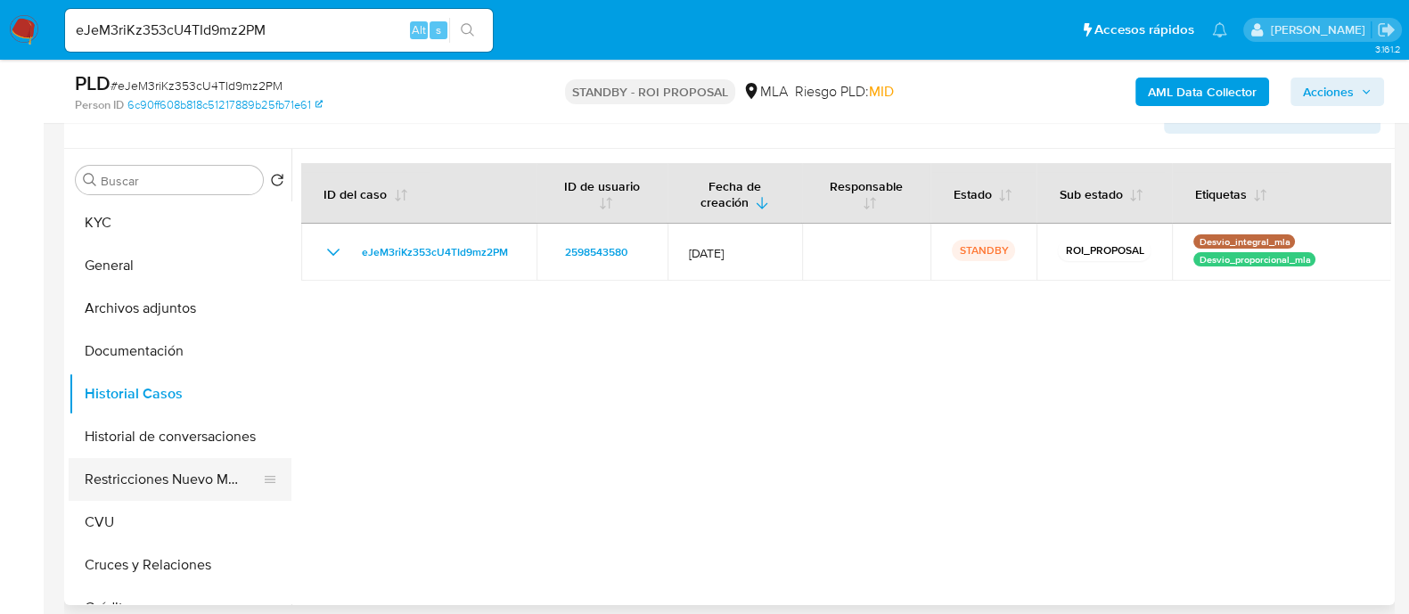
click at [175, 479] on button "Restricciones Nuevo Mundo" at bounding box center [173, 479] width 209 height 43
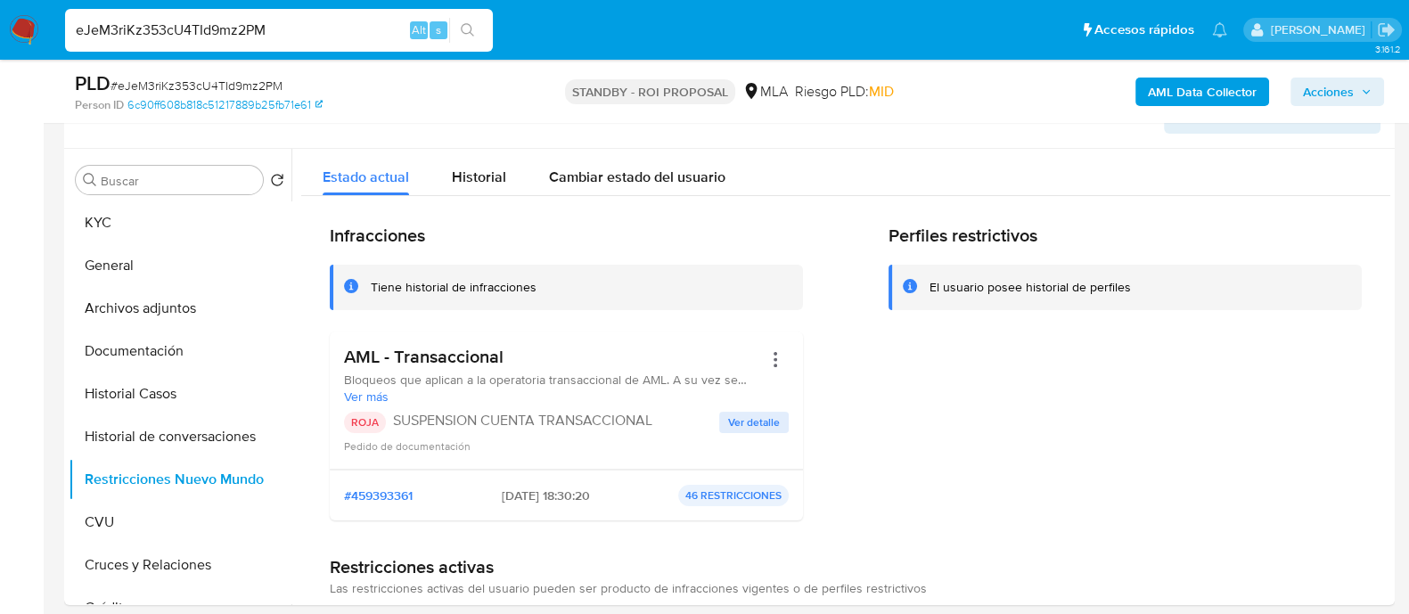
click at [218, 40] on input "eJeM3riKz353cU4TId9mz2PM" at bounding box center [279, 30] width 428 height 23
paste input "vMpC9YzIq003y837C54jebUT"
type input "vMpC9YzIq003y837C54jebUT"
click at [474, 35] on icon "search-icon" at bounding box center [468, 30] width 14 height 14
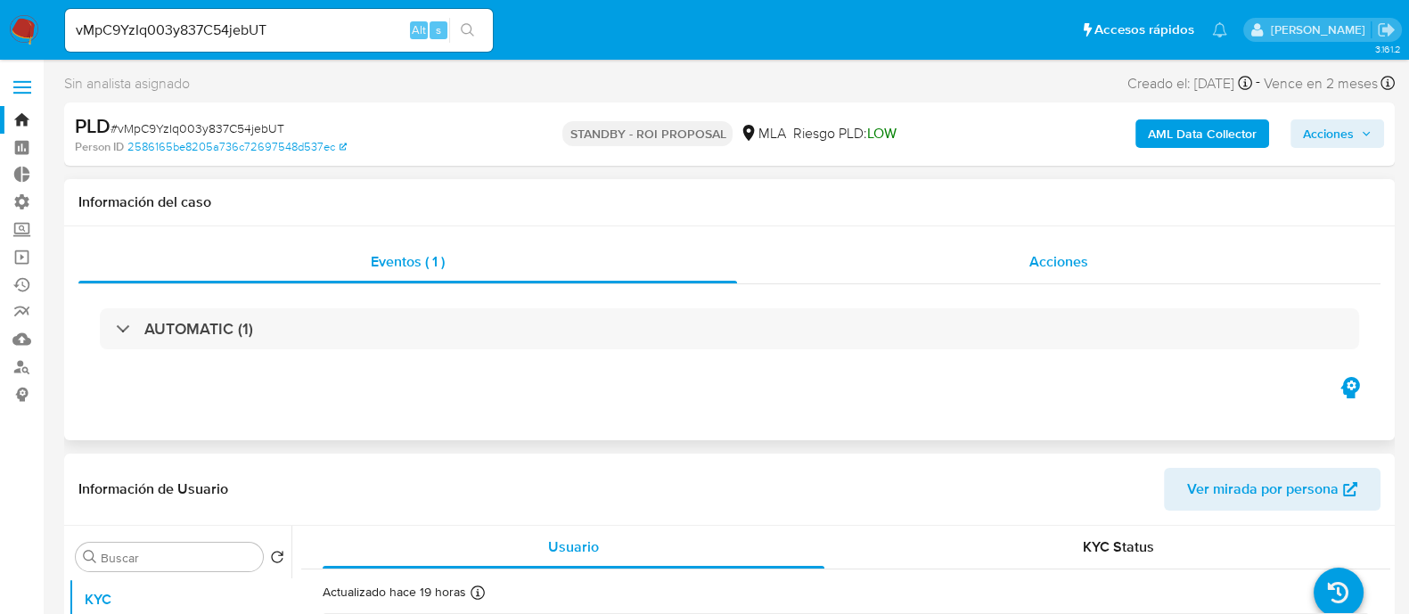
click at [884, 241] on div "Acciones" at bounding box center [1059, 262] width 644 height 43
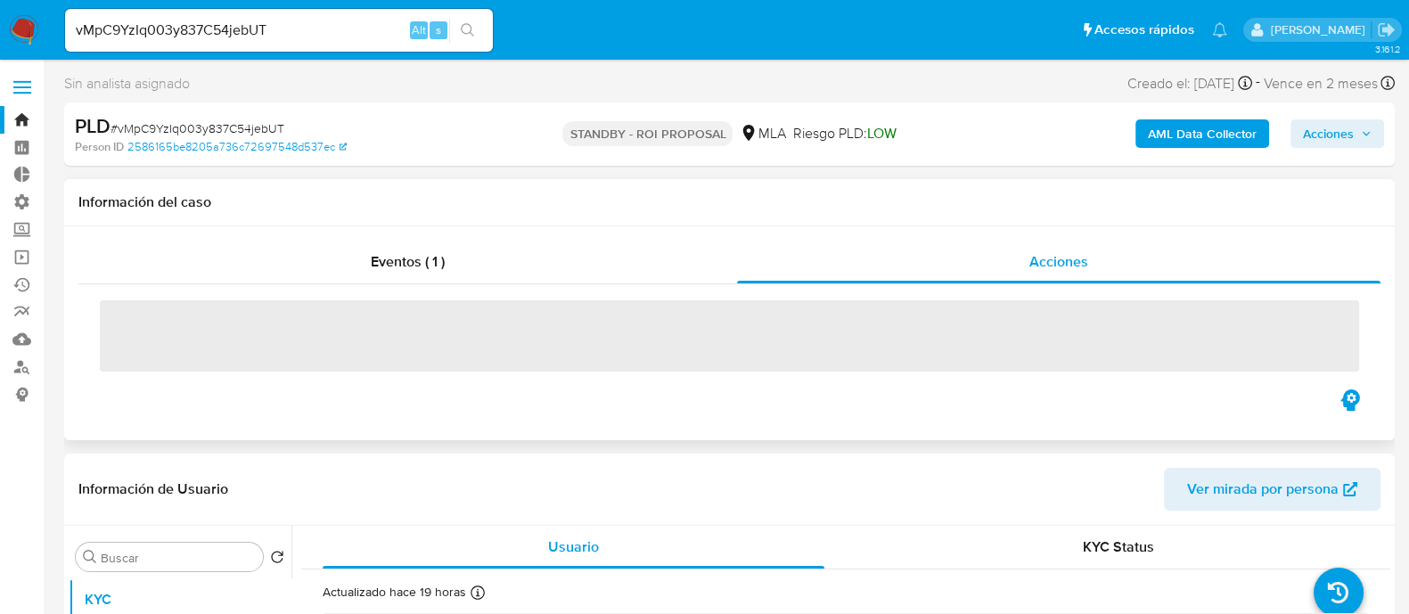
select select "10"
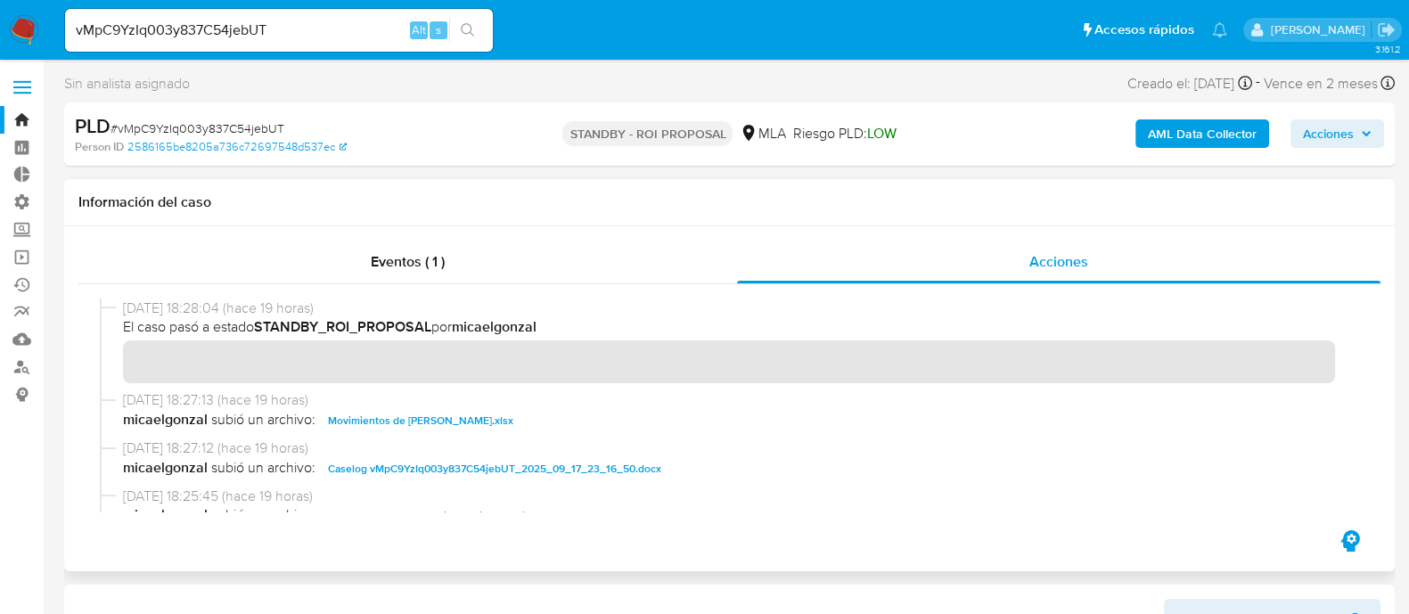
click at [392, 470] on span "Caselog vMpC9YzIq003y837C54jebUT_2025_09_17_23_16_50.docx" at bounding box center [494, 468] width 333 height 21
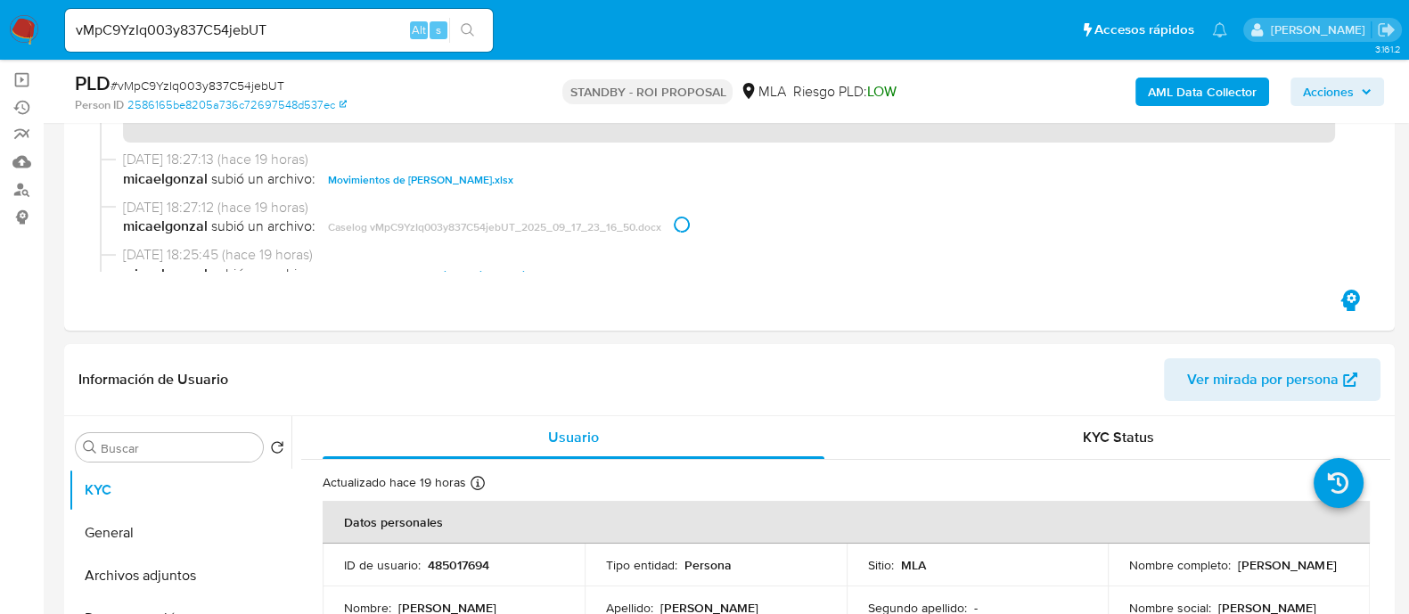
scroll to position [334, 0]
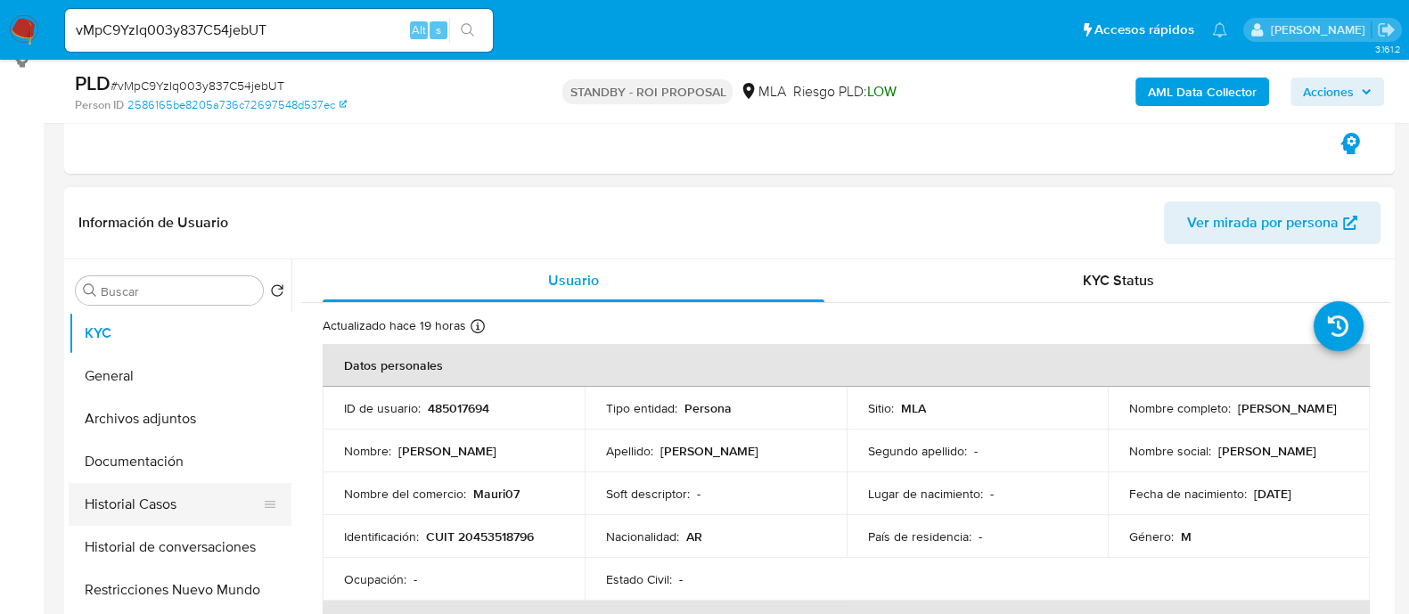
click at [210, 512] on button "Historial Casos" at bounding box center [173, 504] width 209 height 43
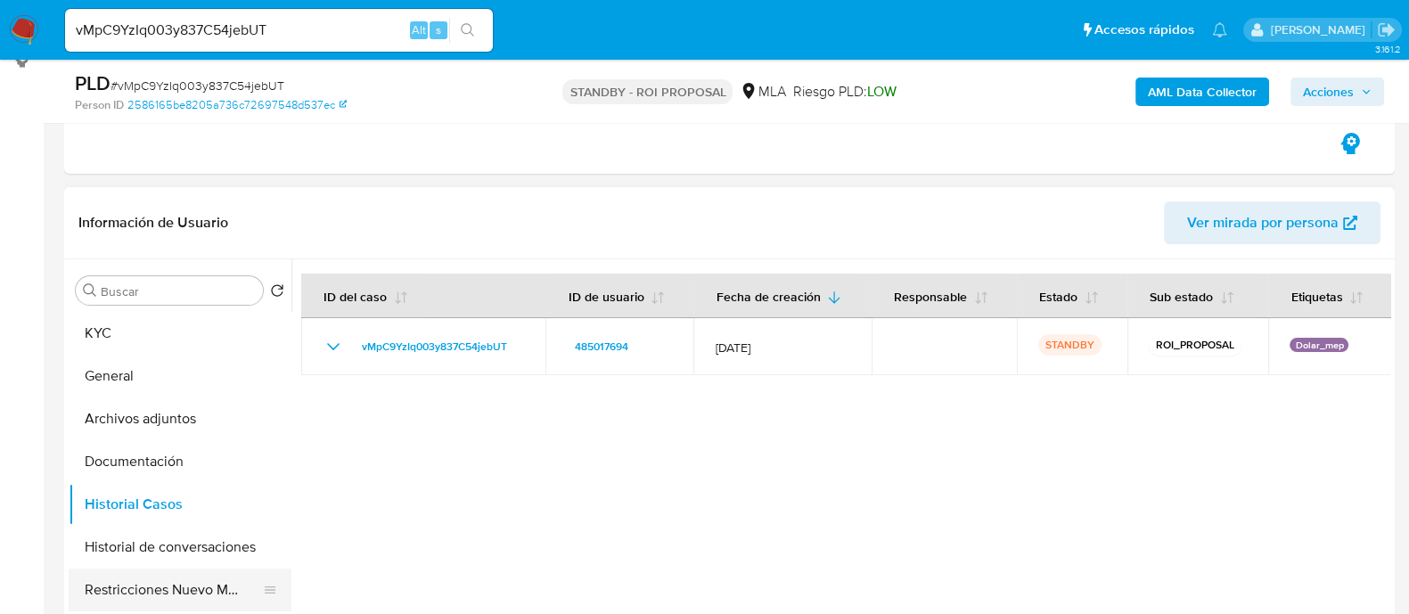
click at [209, 582] on button "Restricciones Nuevo Mundo" at bounding box center [173, 590] width 209 height 43
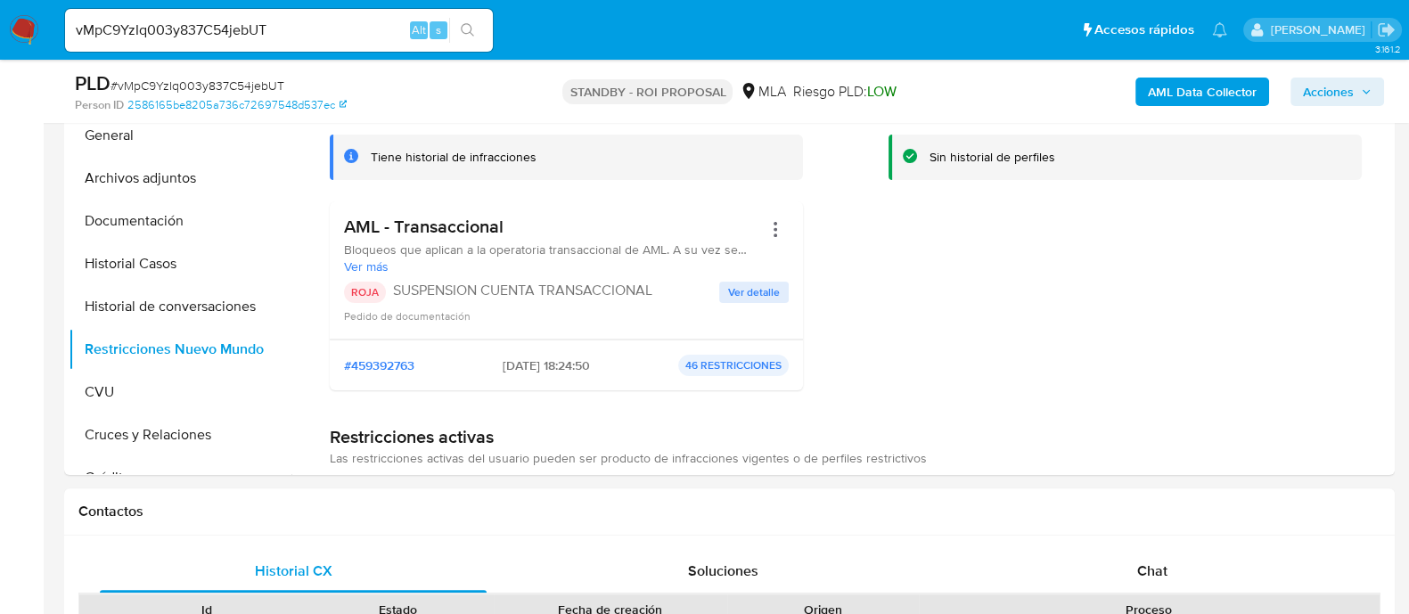
scroll to position [668, 0]
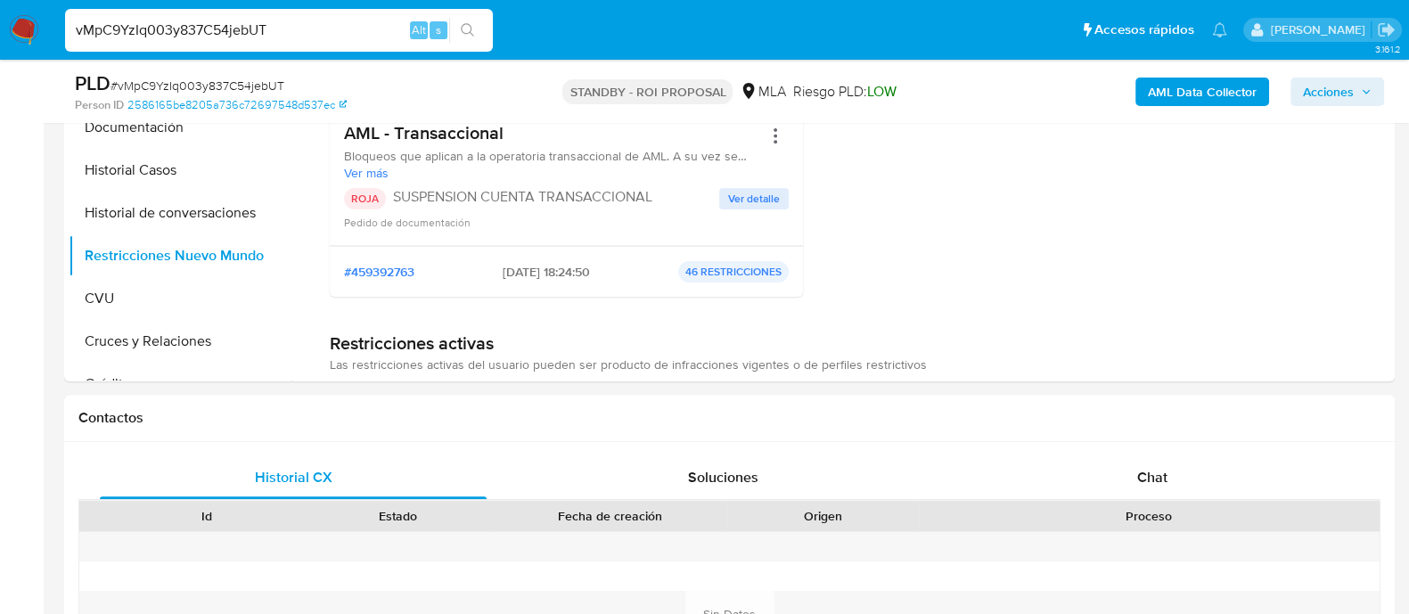
click at [279, 30] on input "vMpC9YzIq003y837C54jebUT" at bounding box center [279, 30] width 428 height 23
paste input "Pq5ZEcGh2ymeWyVaLB7kA08C"
type input "Pq5ZEcGh2ymeWyVaLB7kA08C"
click at [470, 24] on icon "search-icon" at bounding box center [468, 30] width 14 height 14
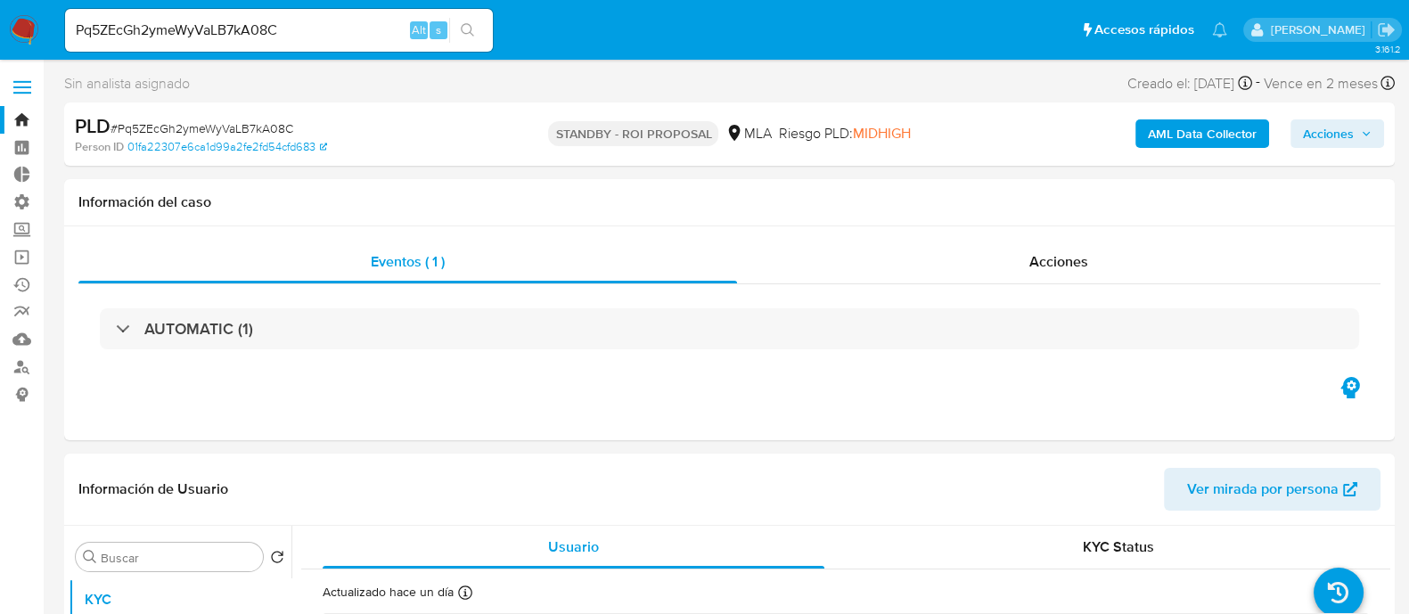
select select "10"
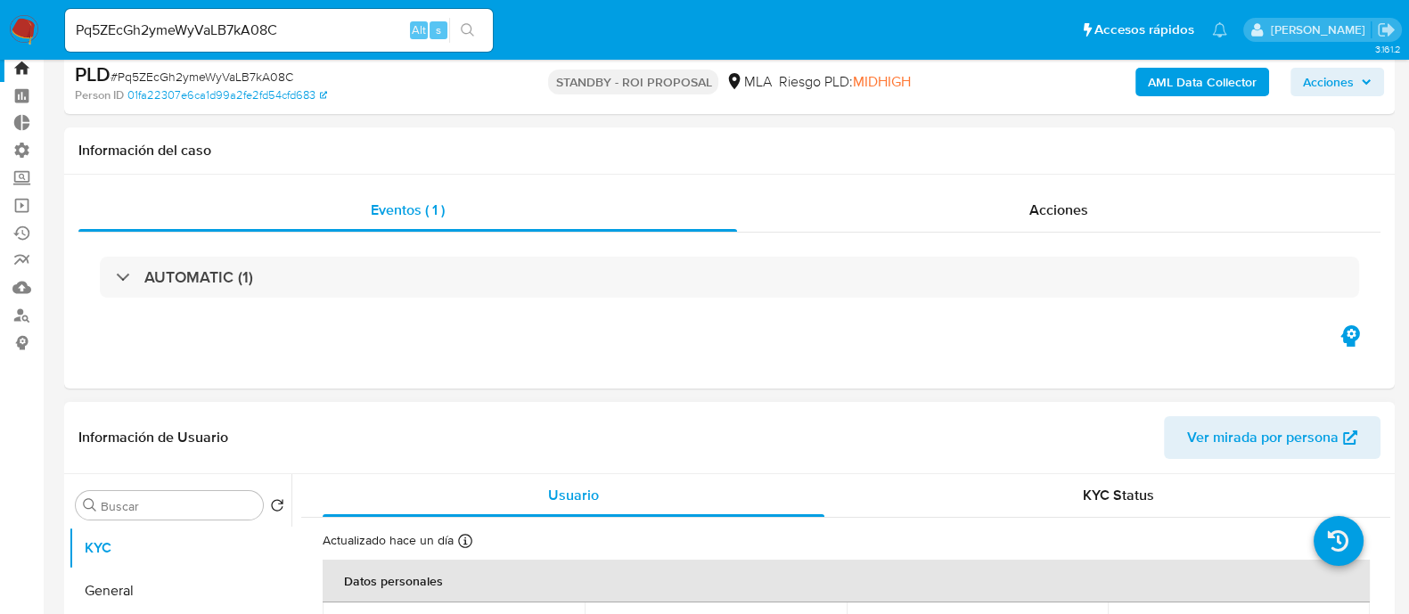
scroll to position [222, 0]
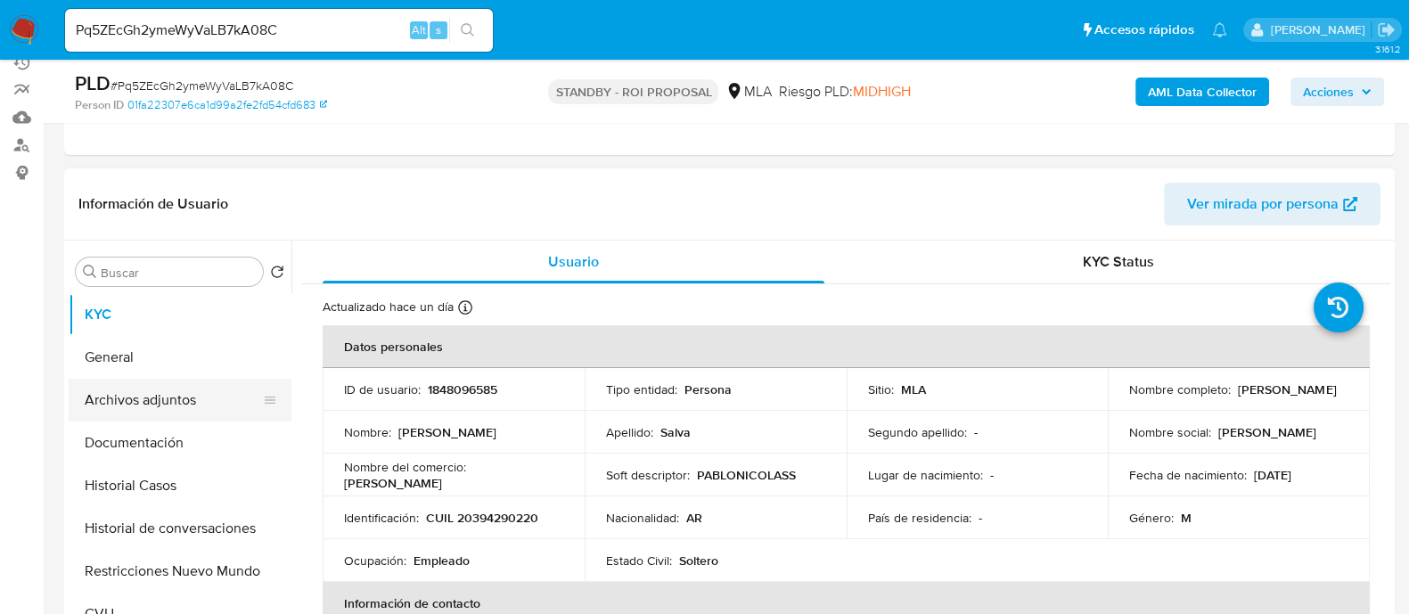
drag, startPoint x: 227, startPoint y: 398, endPoint x: 273, endPoint y: 400, distance: 45.5
click at [227, 398] on button "Archivos adjuntos" at bounding box center [173, 400] width 209 height 43
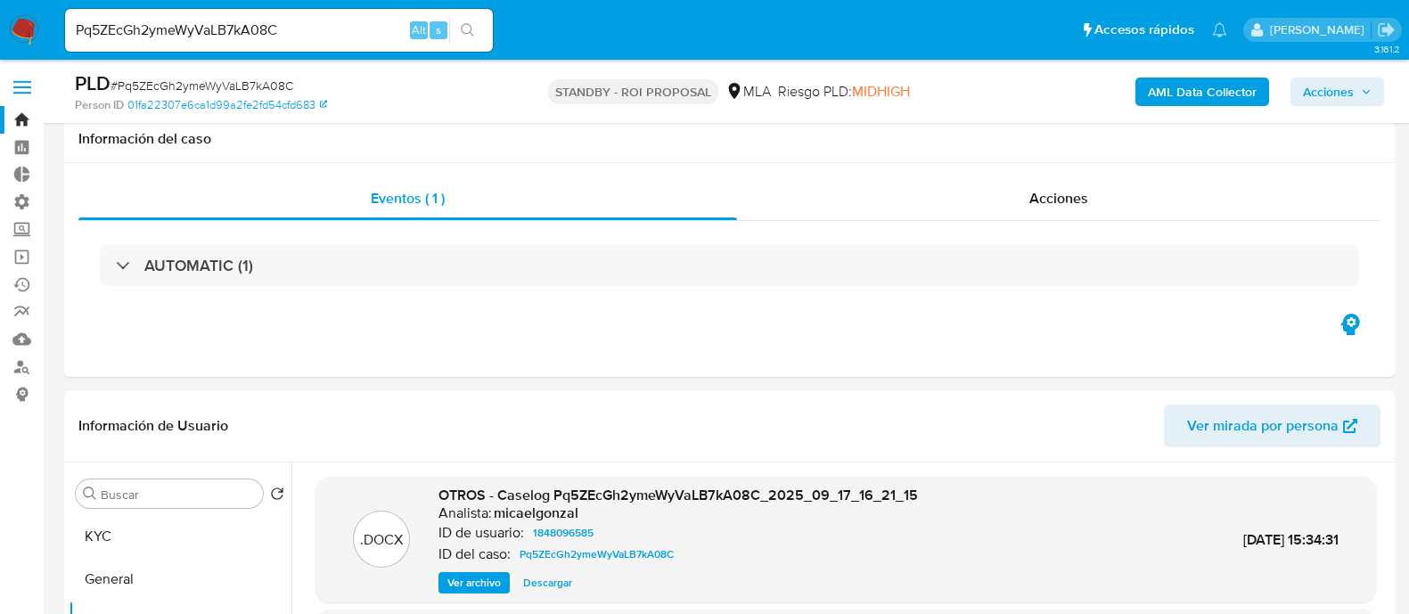
select select "10"
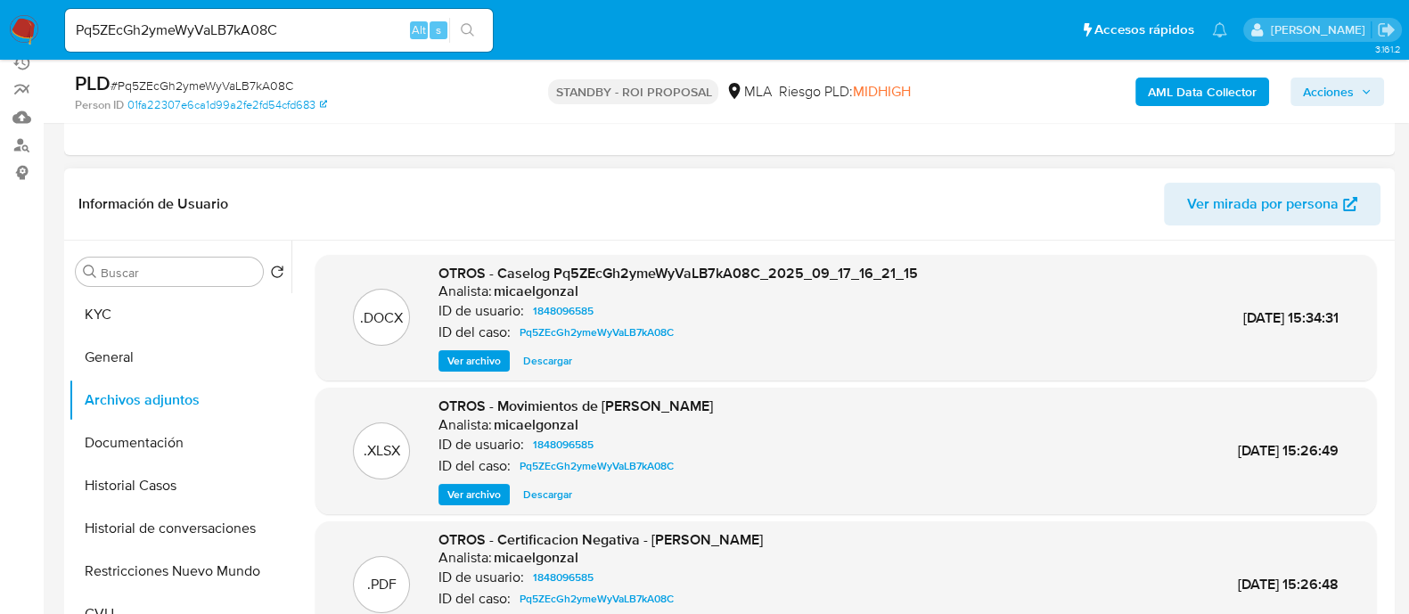
click at [557, 359] on span "Descargar" at bounding box center [547, 361] width 49 height 18
click at [134, 507] on button "Historial de conversaciones" at bounding box center [180, 528] width 223 height 43
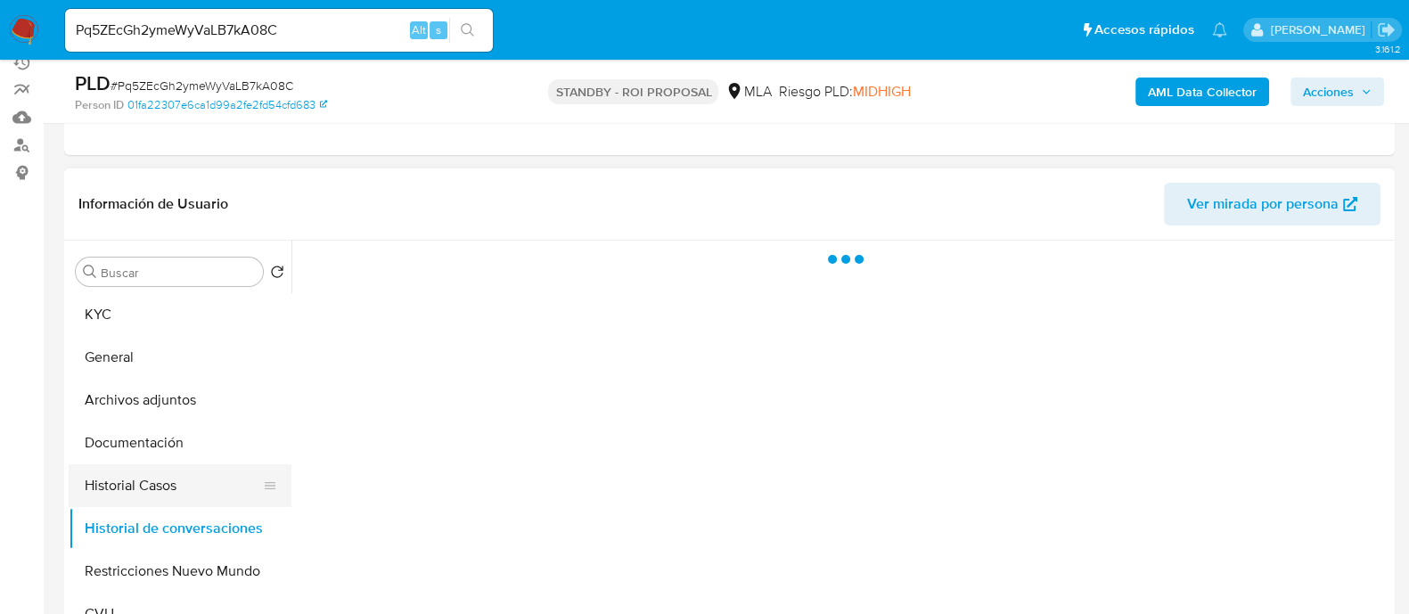
click at [155, 484] on button "Historial Casos" at bounding box center [173, 485] width 209 height 43
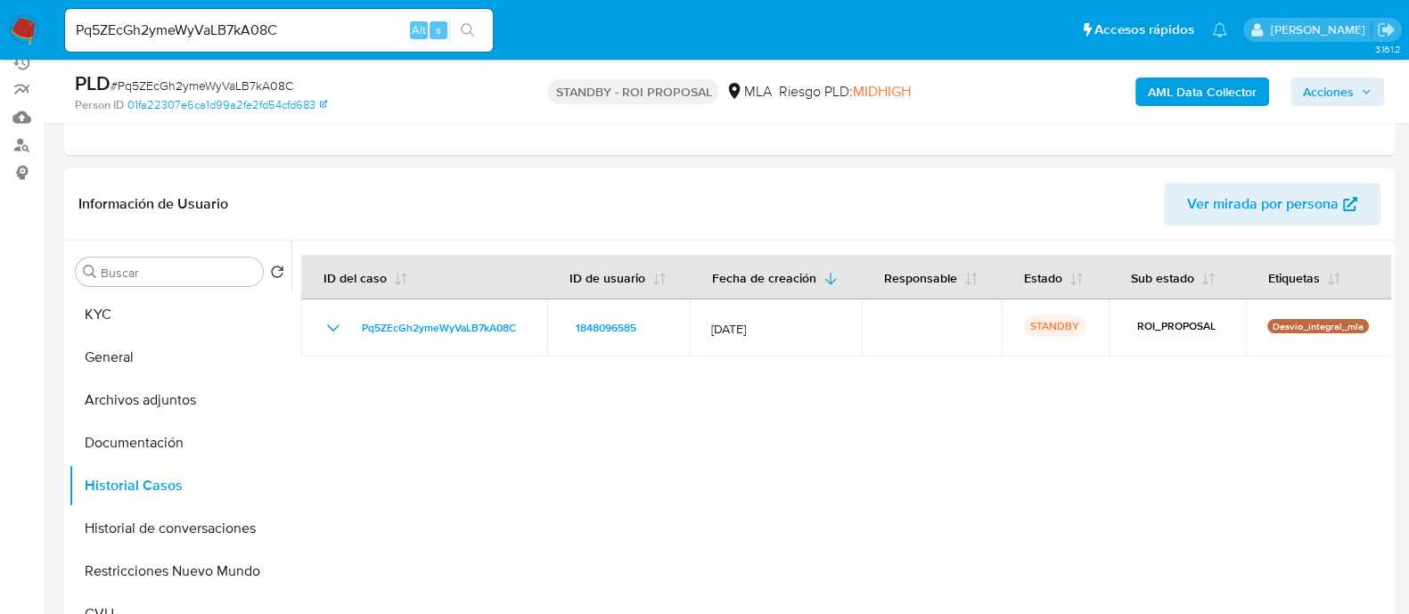
click at [361, 47] on div "Pq5ZEcGh2ymeWyVaLB7kA08C Alt s" at bounding box center [279, 30] width 428 height 43
click at [357, 33] on input "Pq5ZEcGh2ymeWyVaLB7kA08C" at bounding box center [279, 30] width 428 height 23
click at [483, 29] on button "search-icon" at bounding box center [467, 30] width 37 height 25
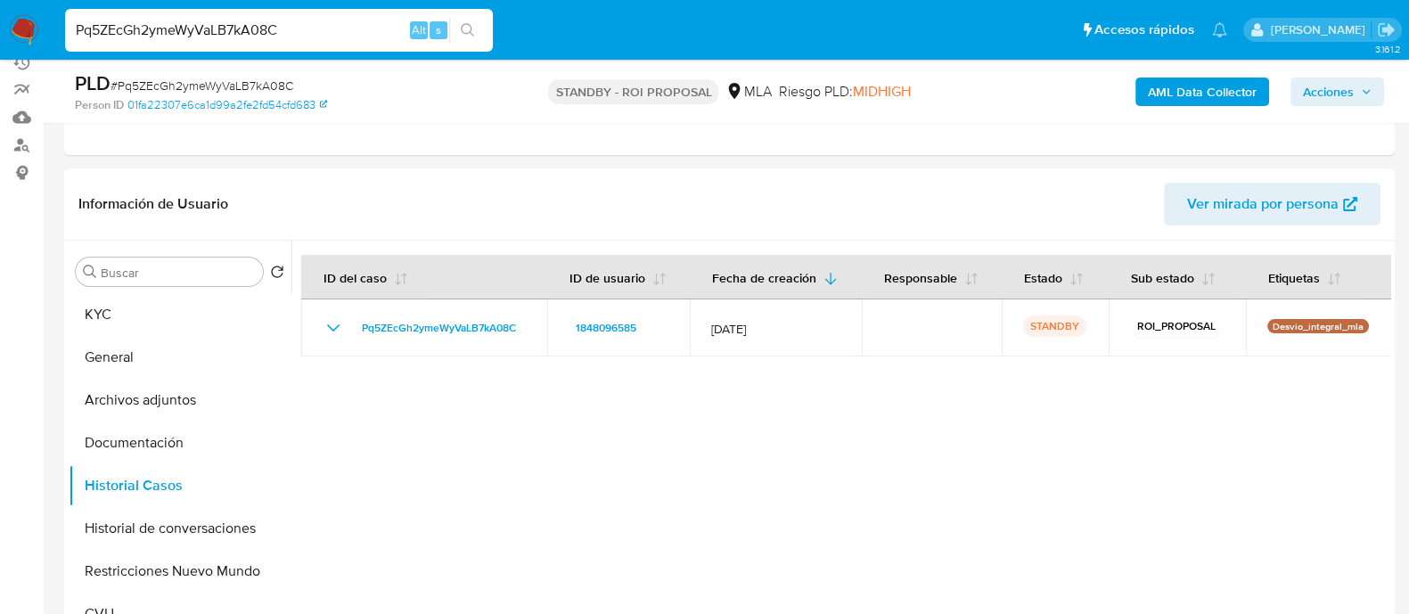
click at [269, 28] on input "Pq5ZEcGh2ymeWyVaLB7kA08C" at bounding box center [279, 30] width 428 height 23
paste input "9xQa8EzJkgoeb5nGZhZApldV"
type input "9xQa8EzJkgoeb5nGZhZApldV"
click at [480, 27] on button "search-icon" at bounding box center [467, 30] width 37 height 25
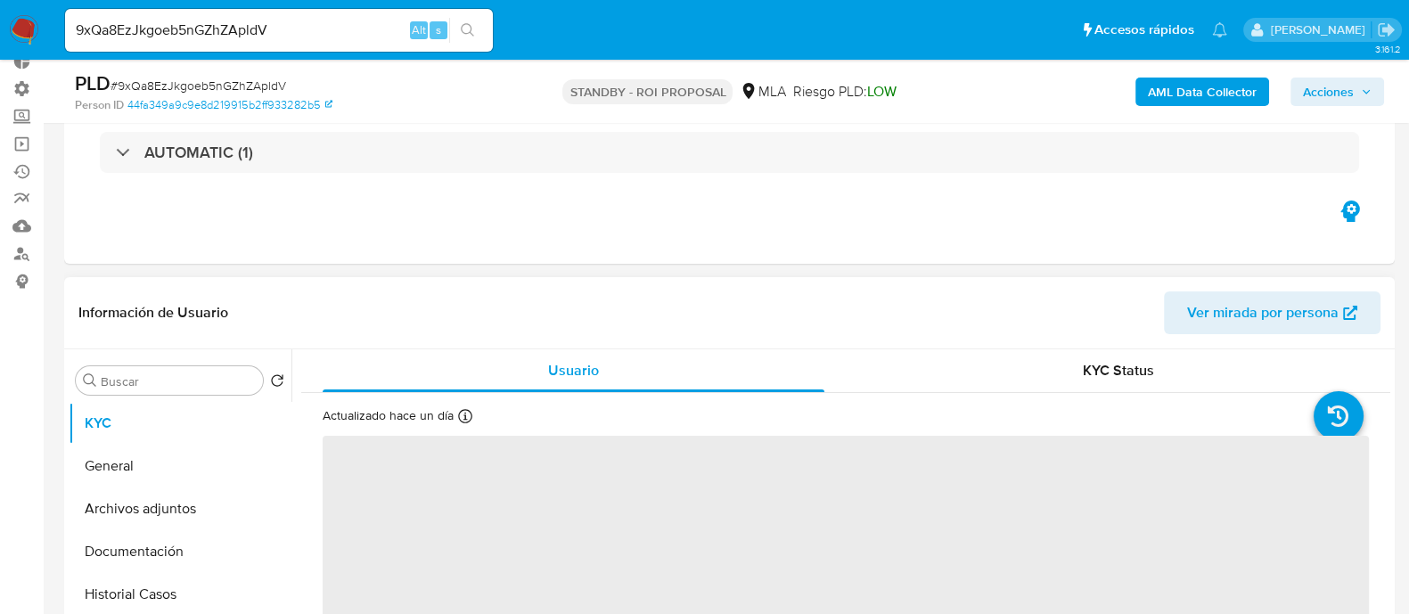
scroll to position [222, 0]
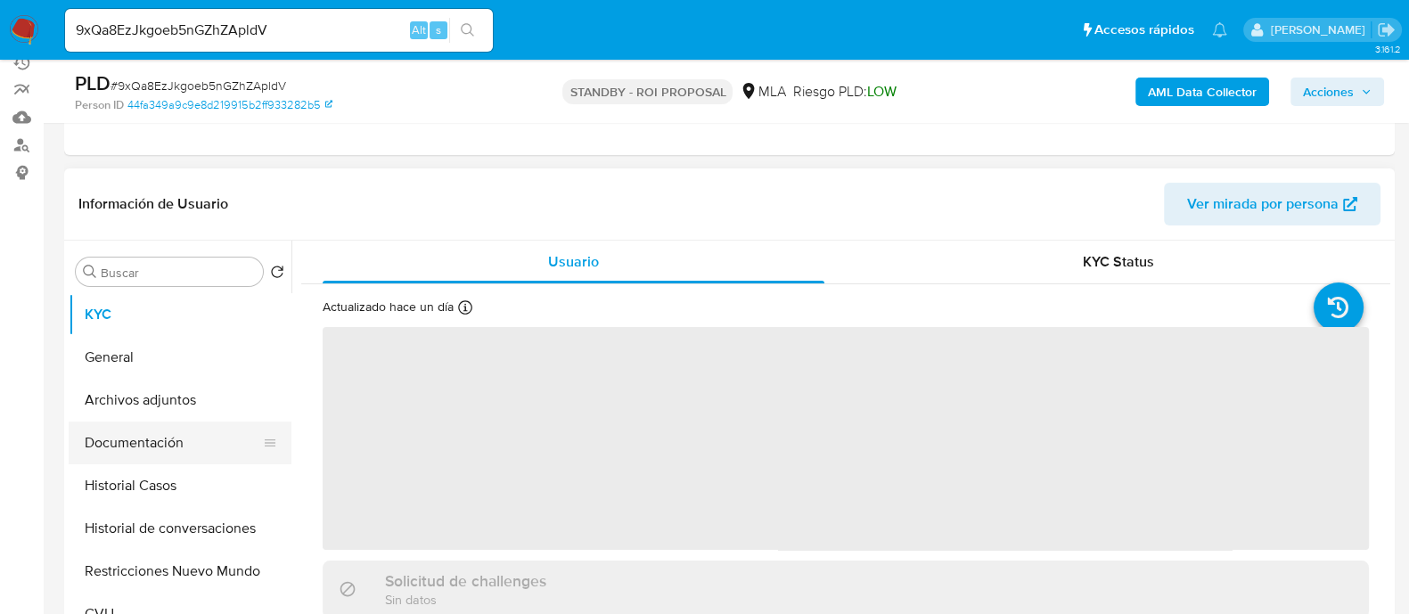
select select "10"
click at [223, 372] on button "General" at bounding box center [173, 357] width 209 height 43
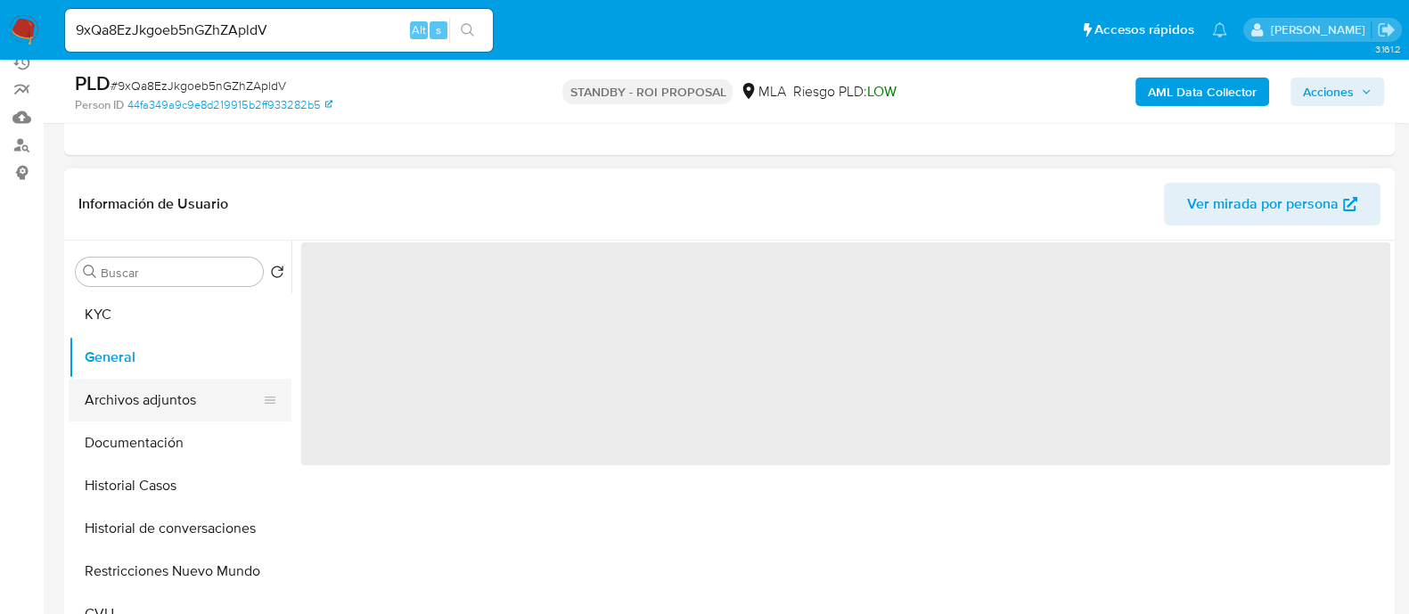
click at [226, 397] on button "Archivos adjuntos" at bounding box center [173, 400] width 209 height 43
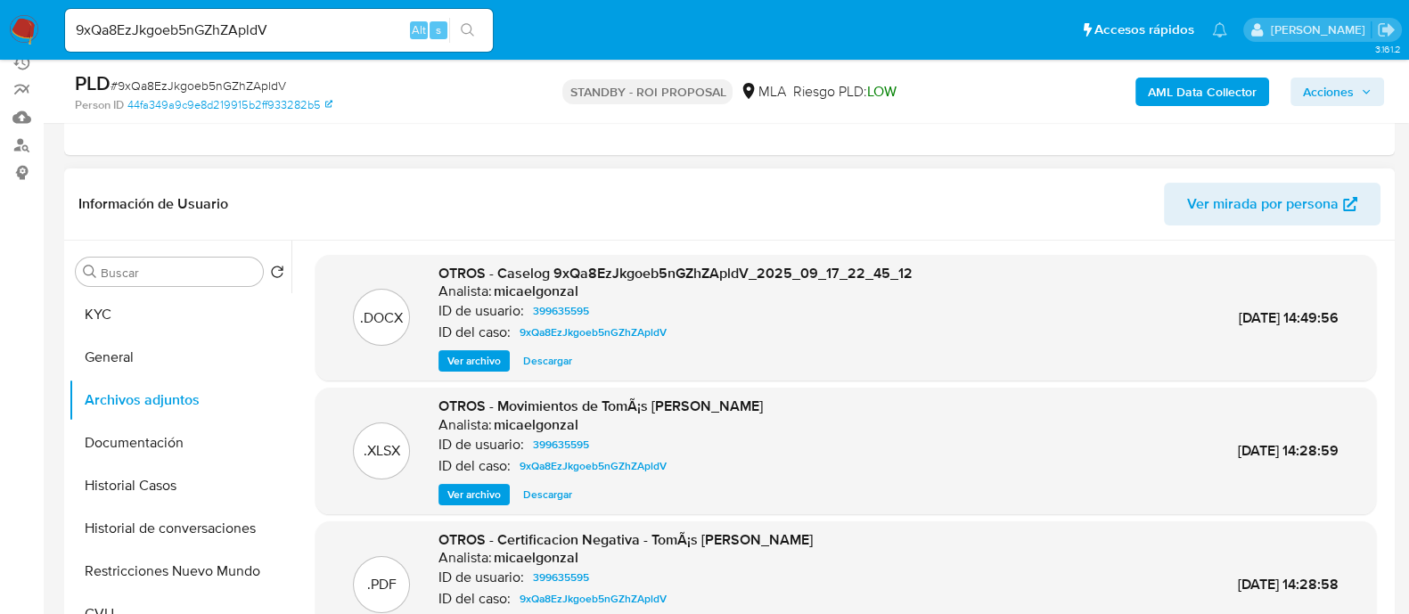
click at [559, 358] on span "Descargar" at bounding box center [547, 361] width 49 height 18
click at [234, 482] on button "Historial Casos" at bounding box center [173, 485] width 209 height 43
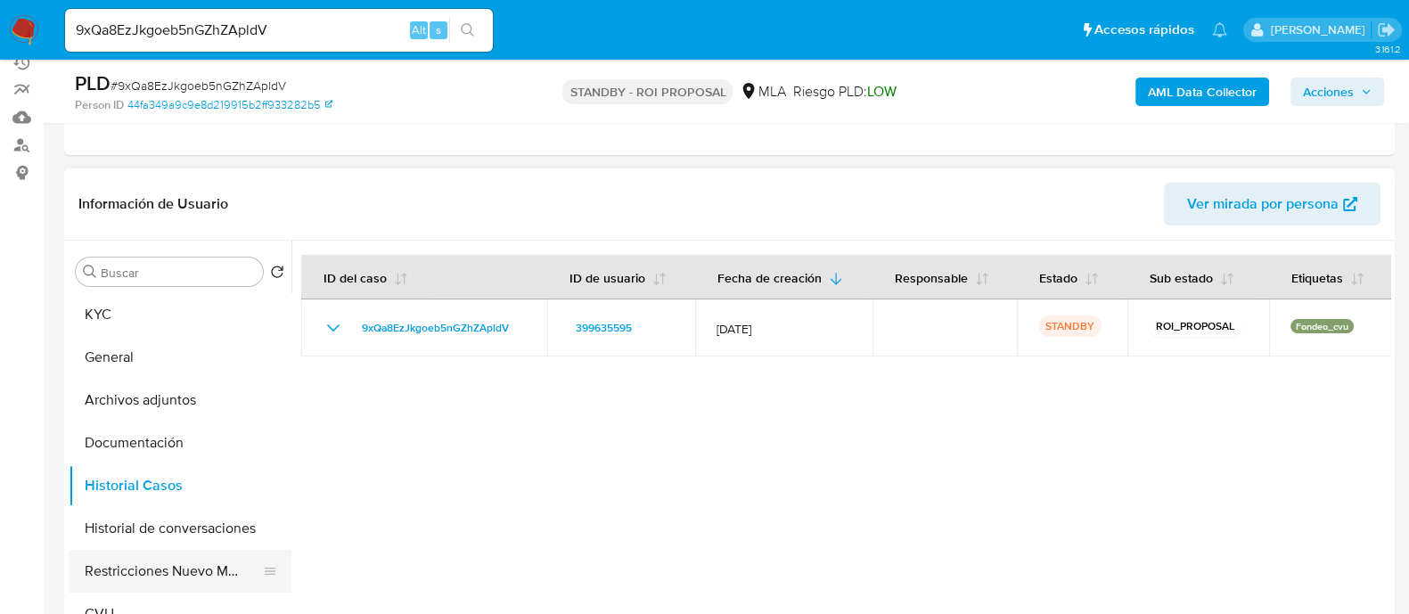
click at [178, 569] on button "Restricciones Nuevo Mundo" at bounding box center [173, 571] width 209 height 43
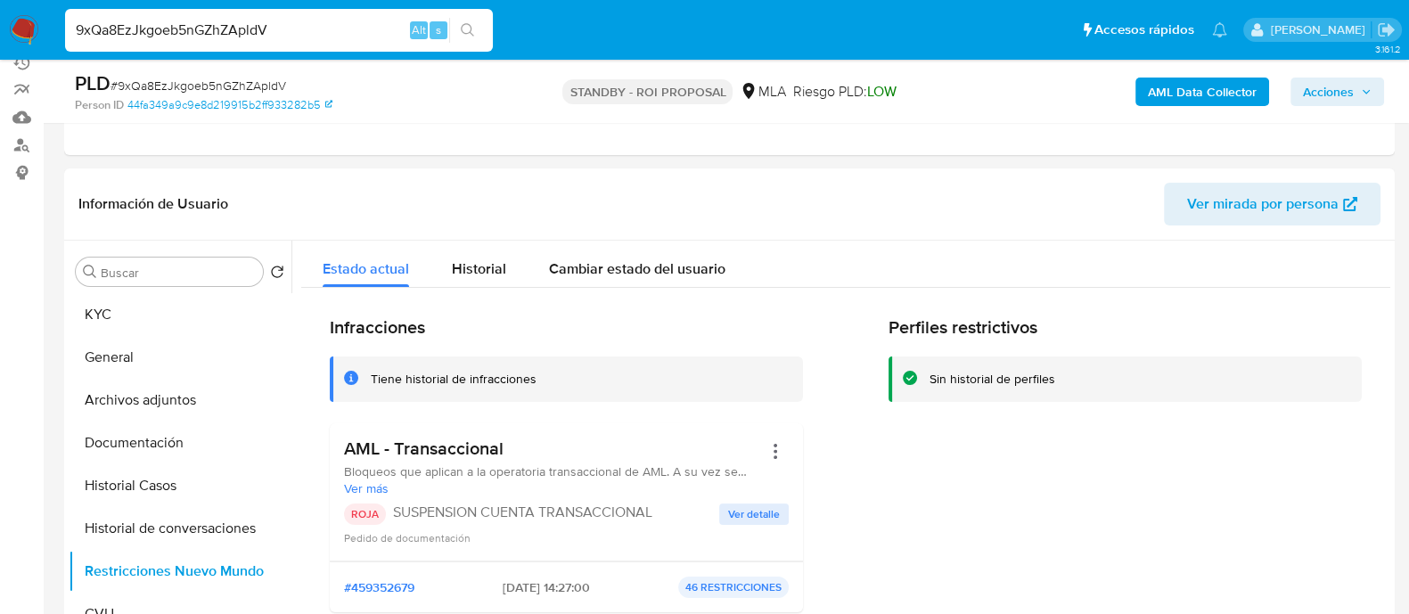
click at [358, 29] on input "9xQa8EzJkgoeb5nGZhZApldV" at bounding box center [279, 30] width 428 height 23
paste input "JkVvy5DnDCMLZAmt48rNX3Et"
click at [488, 30] on input "JkVvy5DnDCMLZAmt48rNX3Et" at bounding box center [279, 30] width 428 height 23
type input "JkVvy5DnDCMLZAmt48rNX3Et"
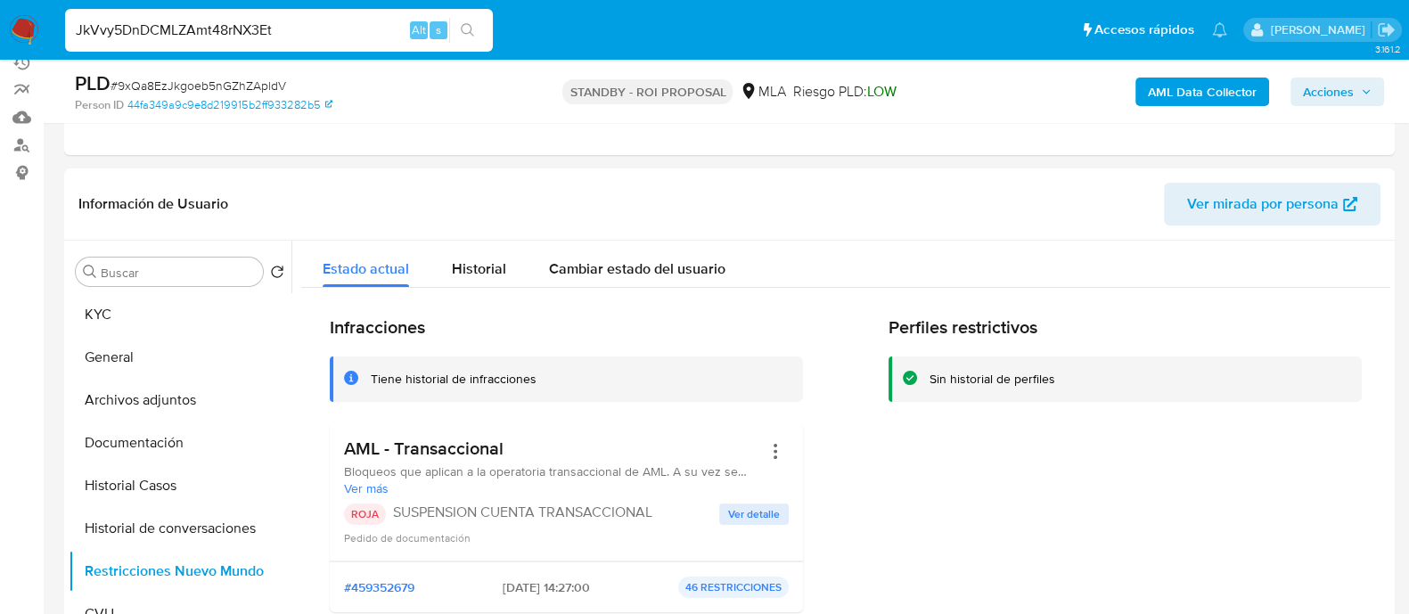
click at [474, 29] on icon "search-icon" at bounding box center [468, 30] width 14 height 14
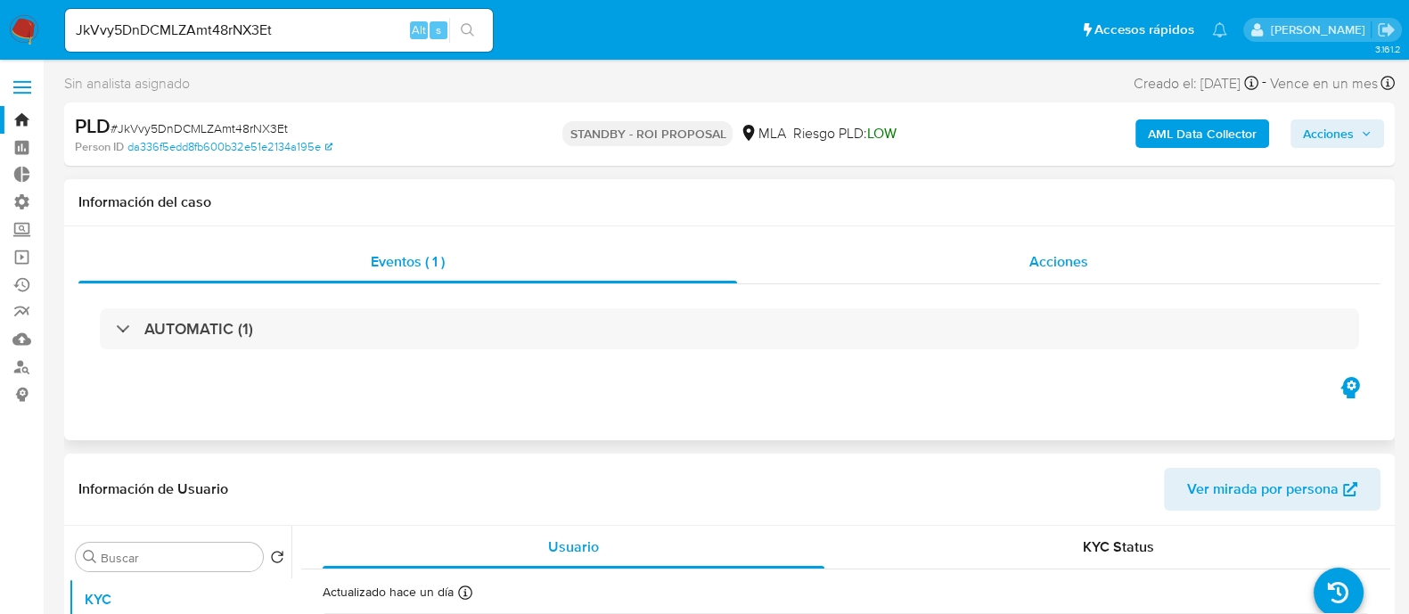
select select "10"
click at [1049, 265] on span "Acciones" at bounding box center [1058, 261] width 59 height 21
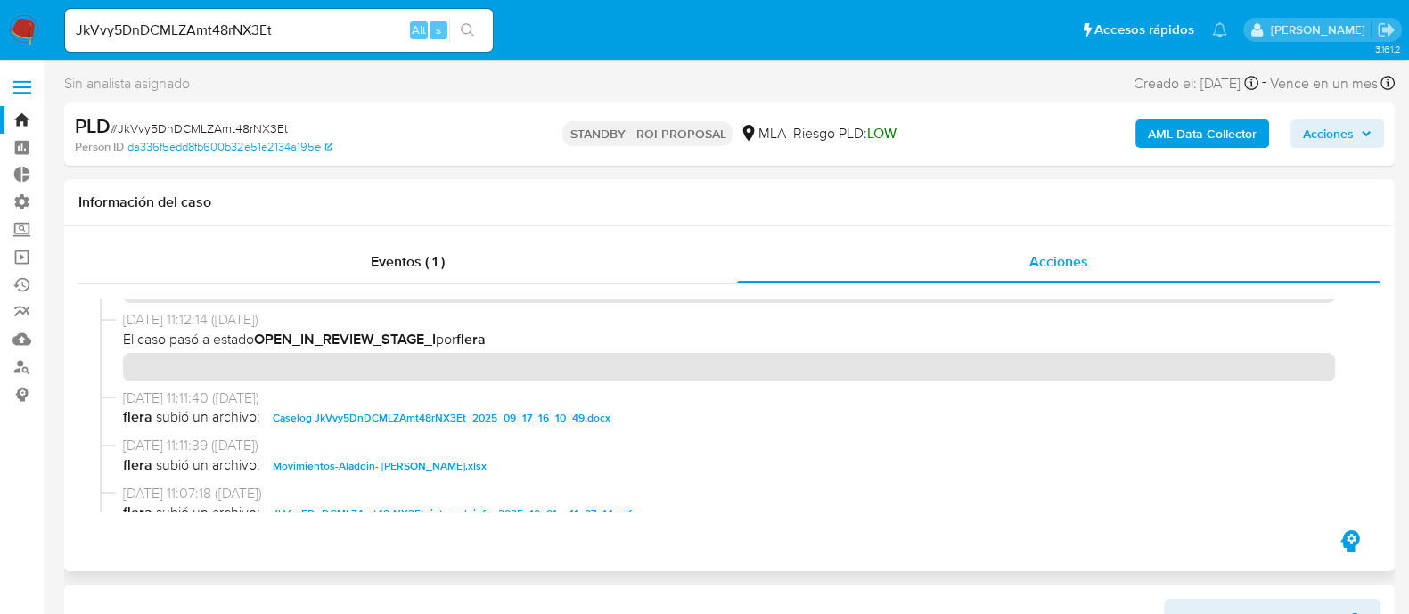
scroll to position [111, 0]
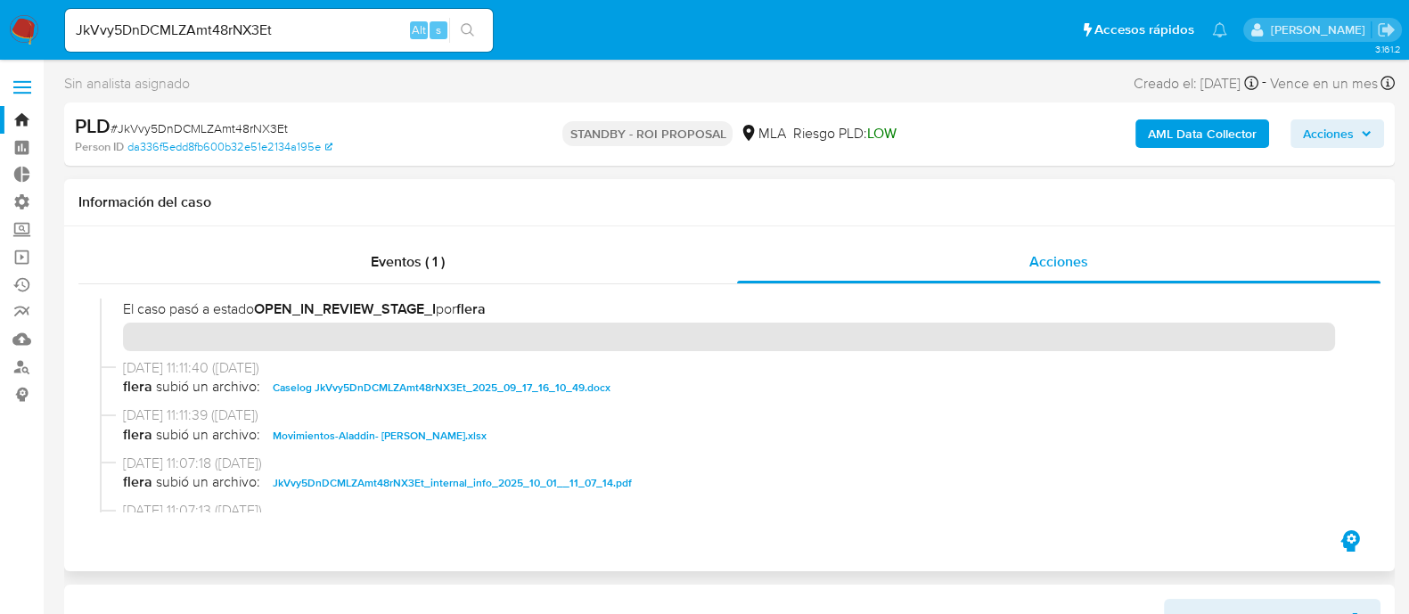
click at [384, 386] on span "Caselog JkVvy5DnDCMLZAmt48rNX3Et_2025_09_17_16_10_49.docx" at bounding box center [442, 387] width 338 height 21
click at [393, 439] on span "Movimientos-Aladdin- Franco Ezequiel Coria.xlsx" at bounding box center [380, 435] width 214 height 21
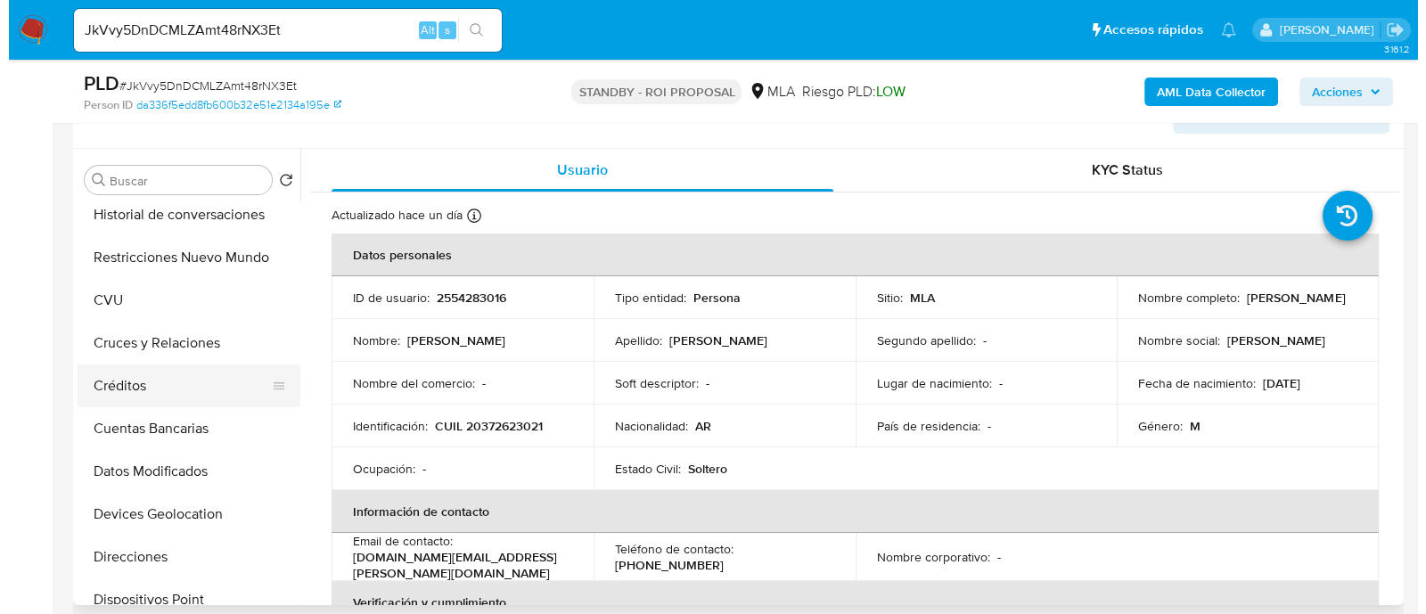
scroll to position [0, 0]
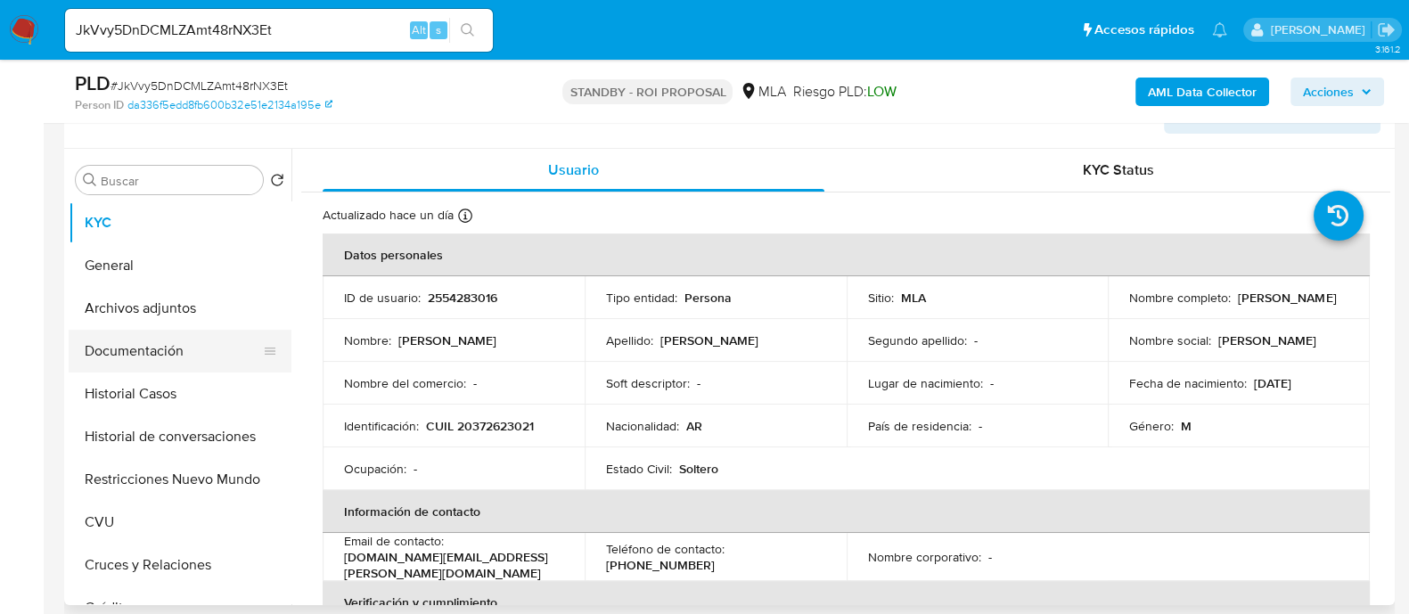
click at [163, 330] on button "Documentación" at bounding box center [173, 351] width 209 height 43
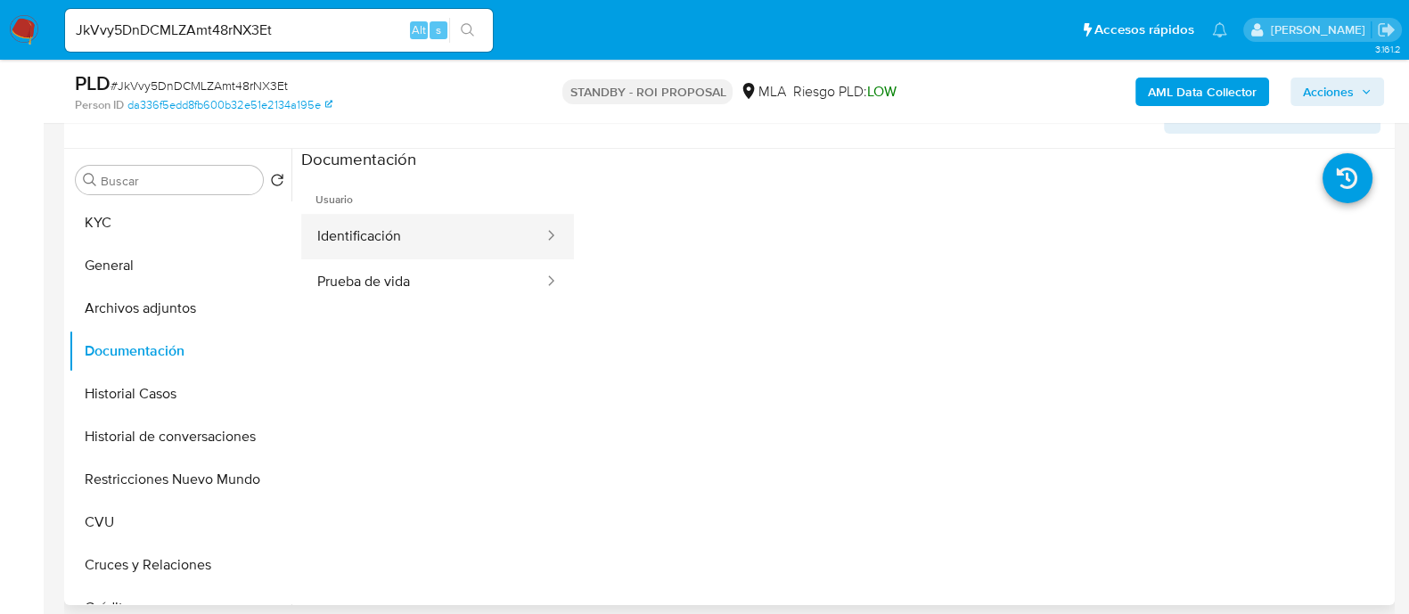
click at [422, 232] on button "Identificación" at bounding box center [423, 236] width 244 height 45
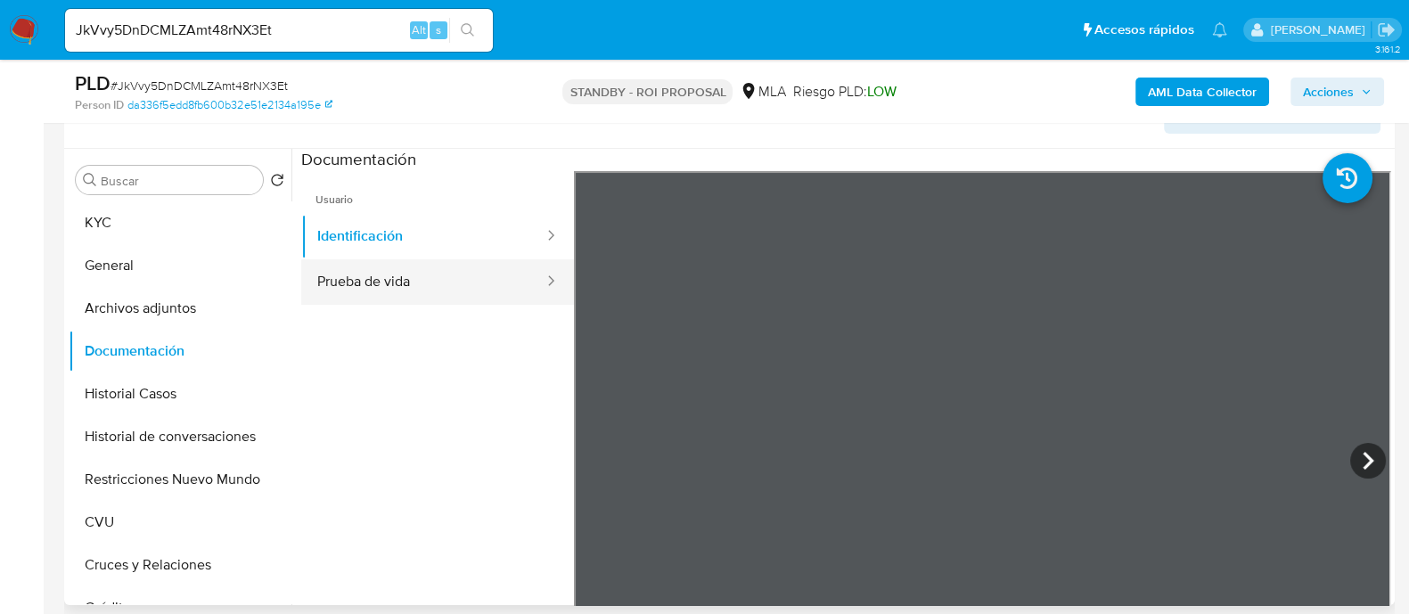
click at [435, 289] on button "Prueba de vida" at bounding box center [423, 281] width 244 height 45
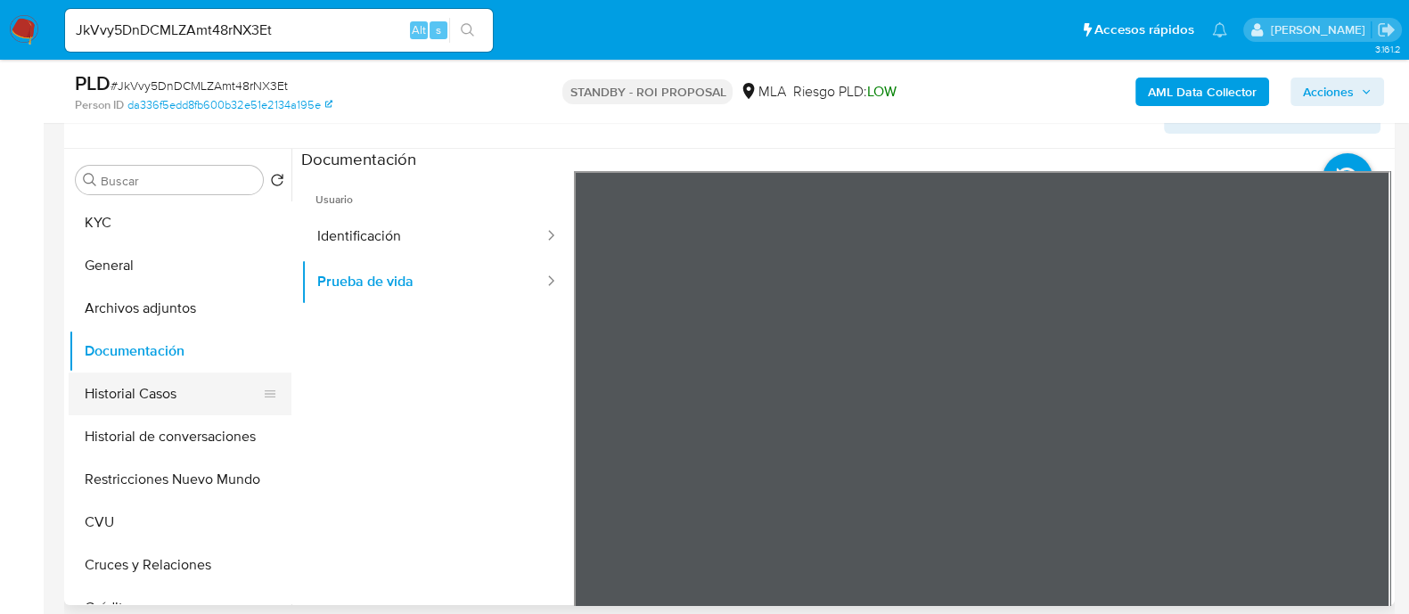
click at [175, 394] on button "Historial Casos" at bounding box center [173, 394] width 209 height 43
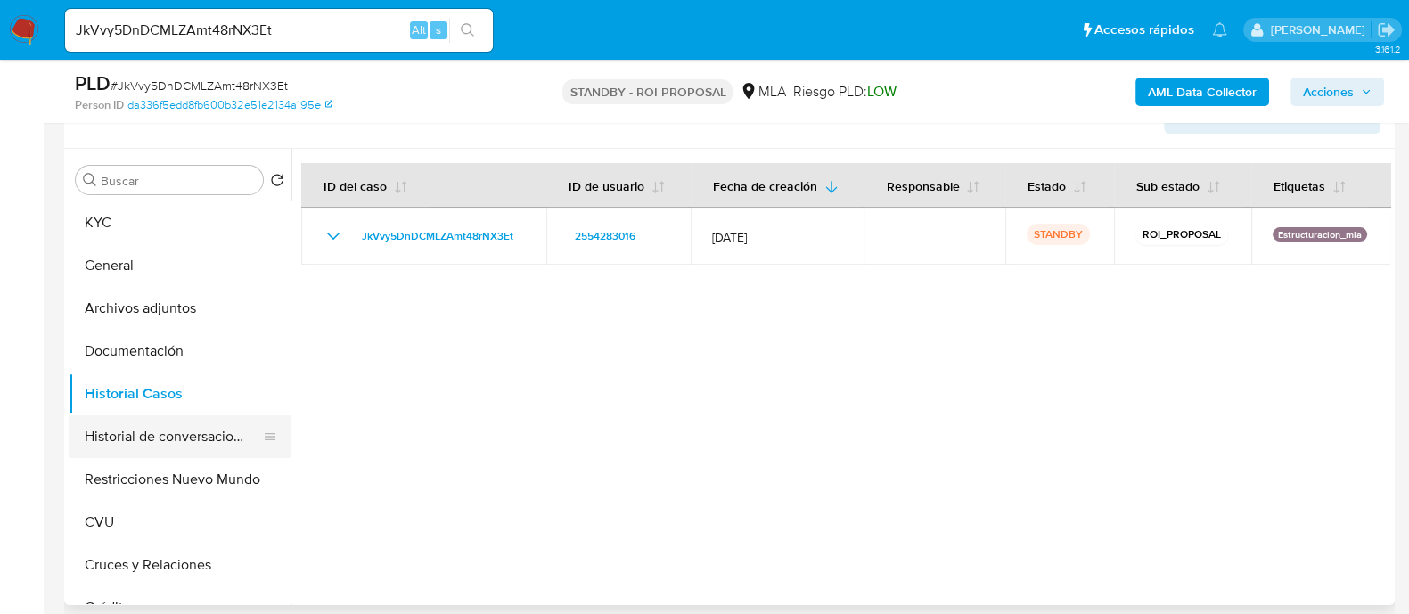
click at [189, 451] on button "Historial de conversaciones" at bounding box center [173, 436] width 209 height 43
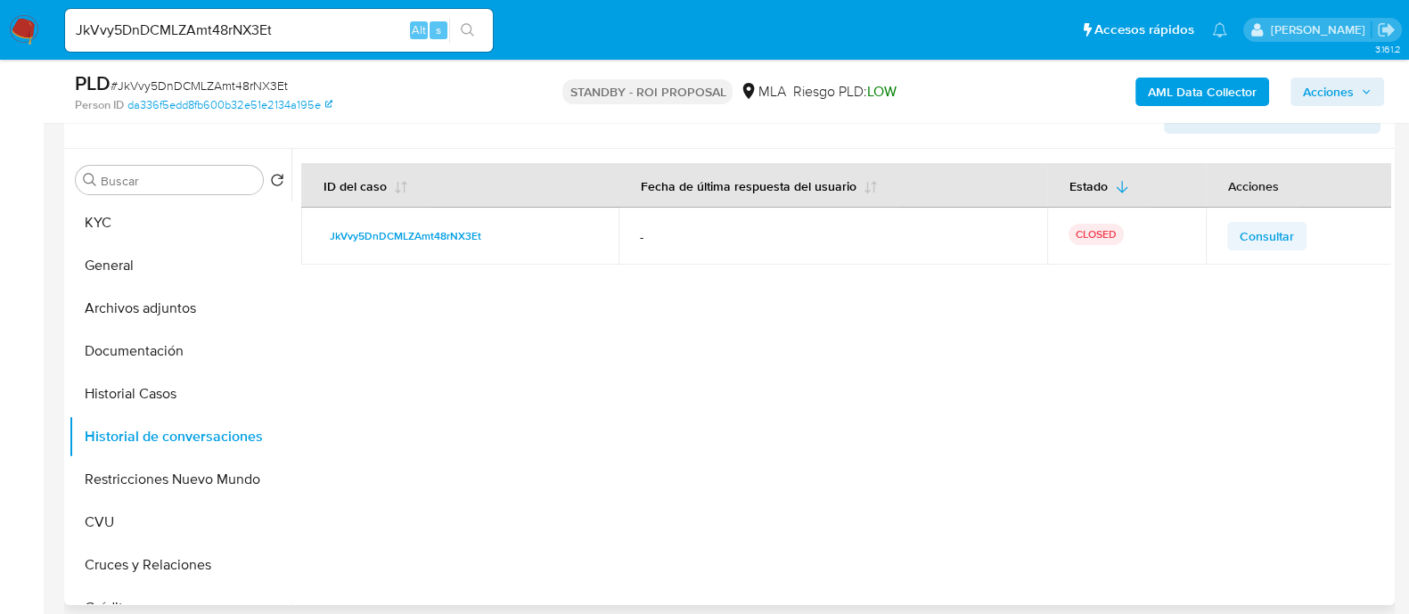
click at [1216, 249] on td "Consultar" at bounding box center [1298, 236] width 185 height 57
click at [1249, 229] on span "Consultar" at bounding box center [1267, 236] width 54 height 25
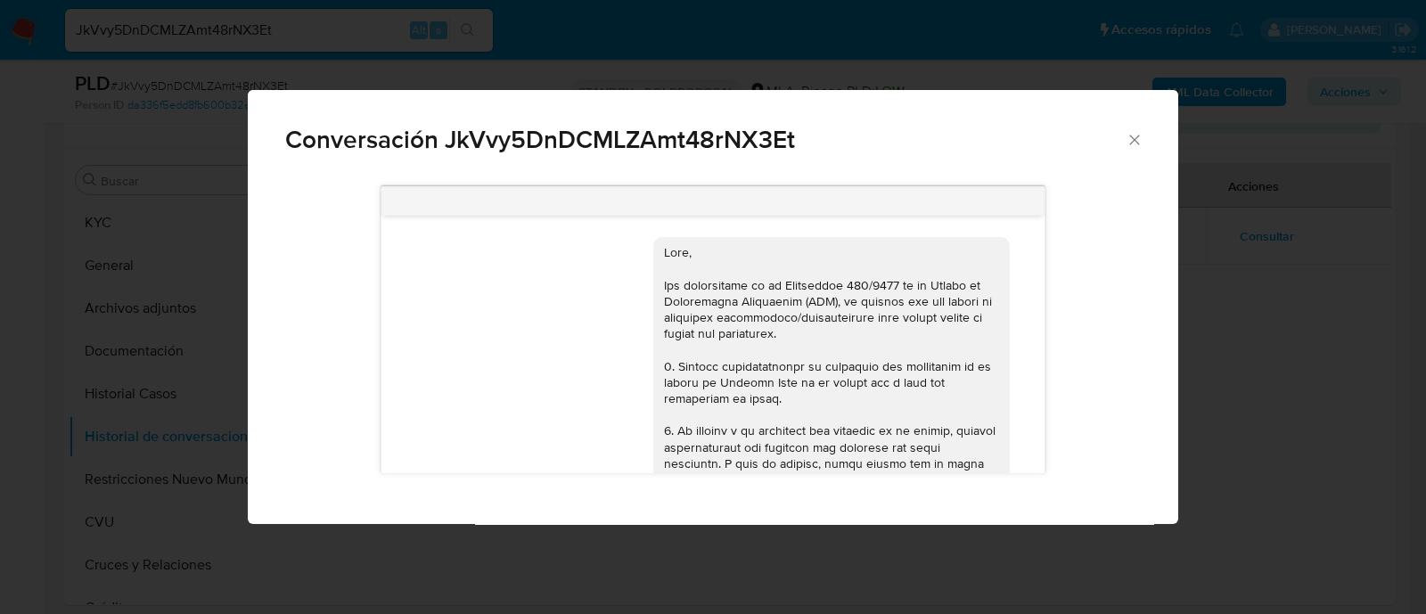
click at [1216, 323] on div "Conversación JkVvy5DnDCMLZAmt48rNX3Et 17/09/2025 14:32:54 Hola, Esperamos que t…" at bounding box center [713, 307] width 1426 height 614
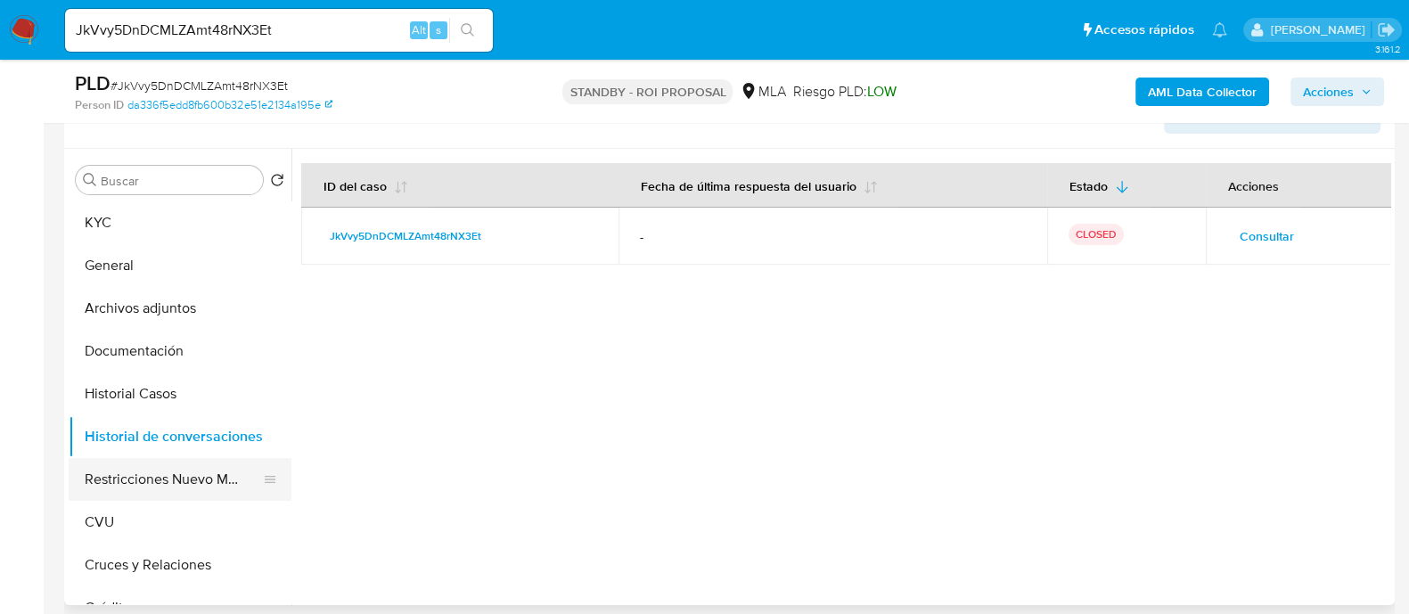
click at [150, 485] on button "Restricciones Nuevo Mundo" at bounding box center [173, 479] width 209 height 43
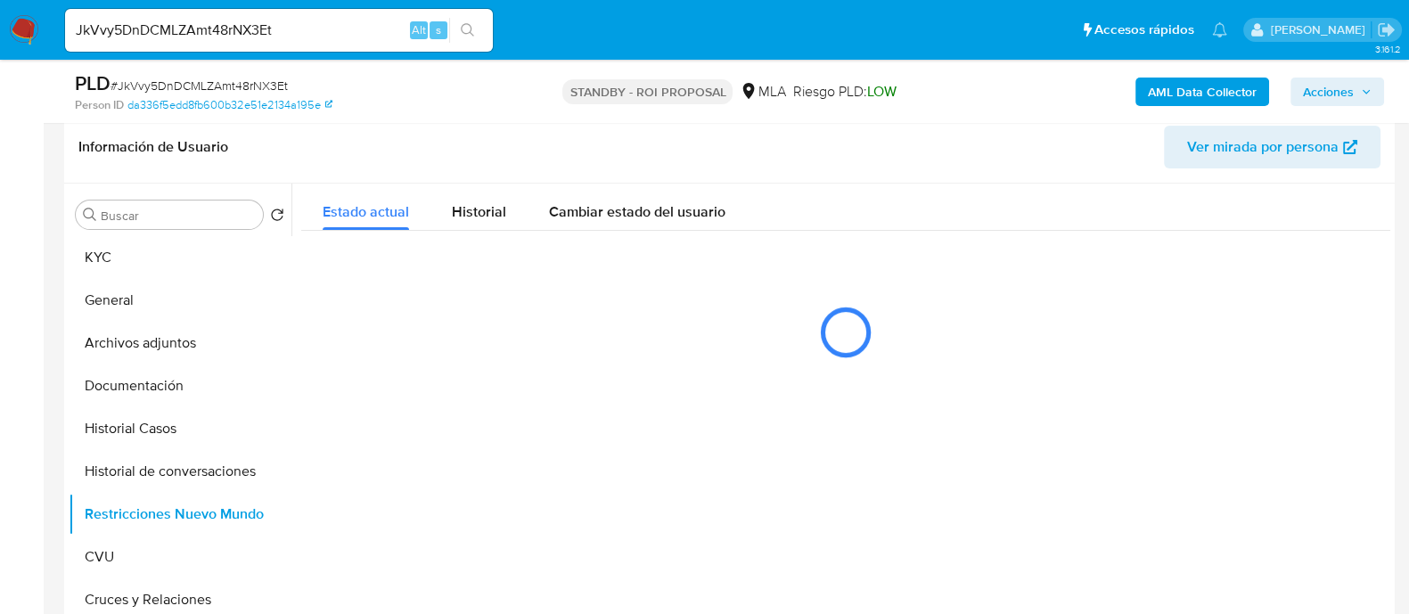
scroll to position [445, 0]
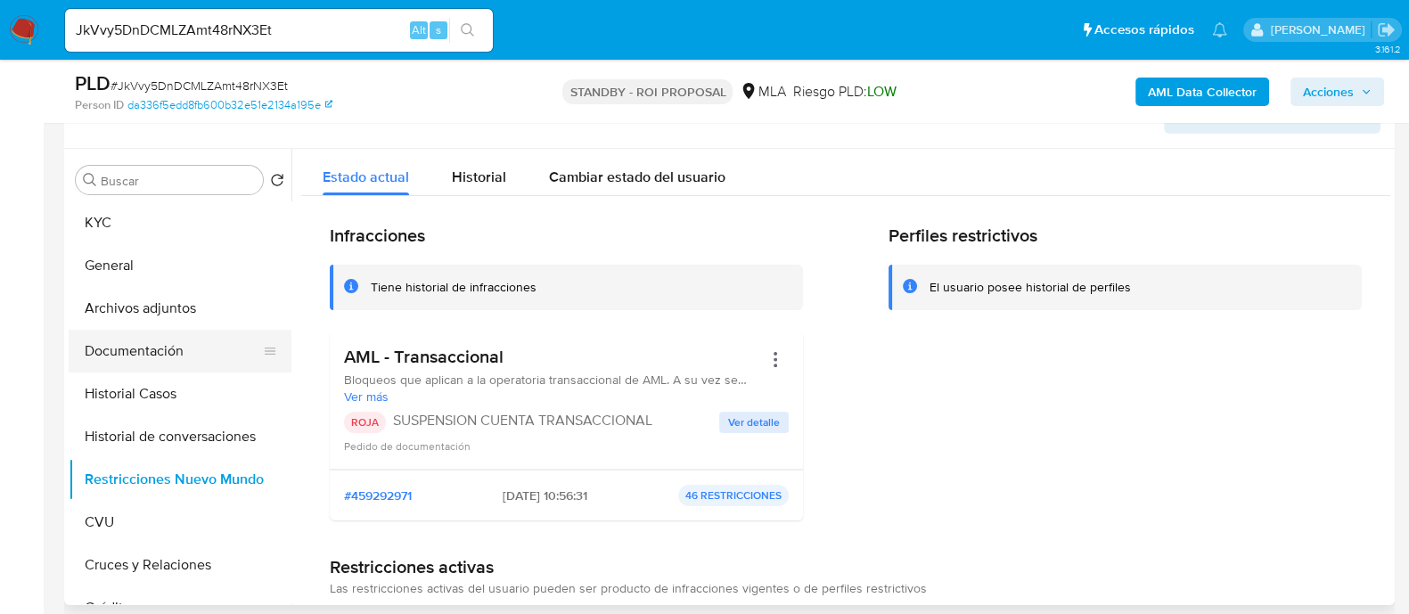
click at [185, 352] on button "Documentación" at bounding box center [173, 351] width 209 height 43
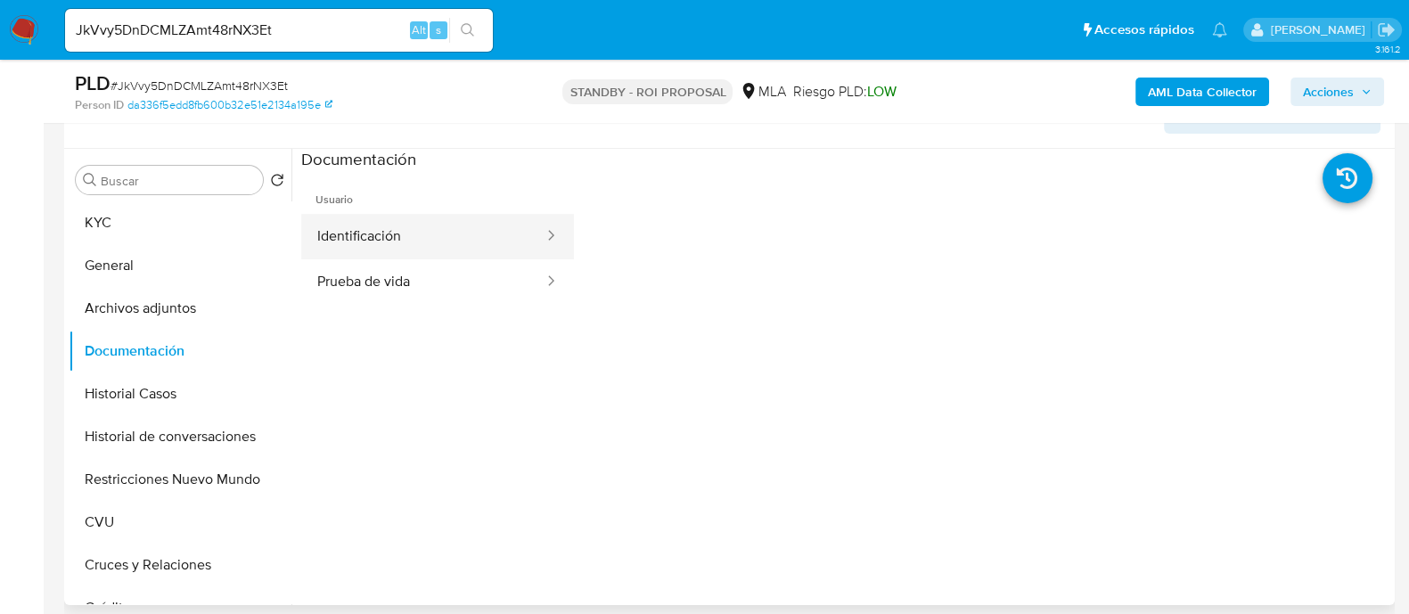
click at [486, 246] on button "Identificación" at bounding box center [423, 236] width 244 height 45
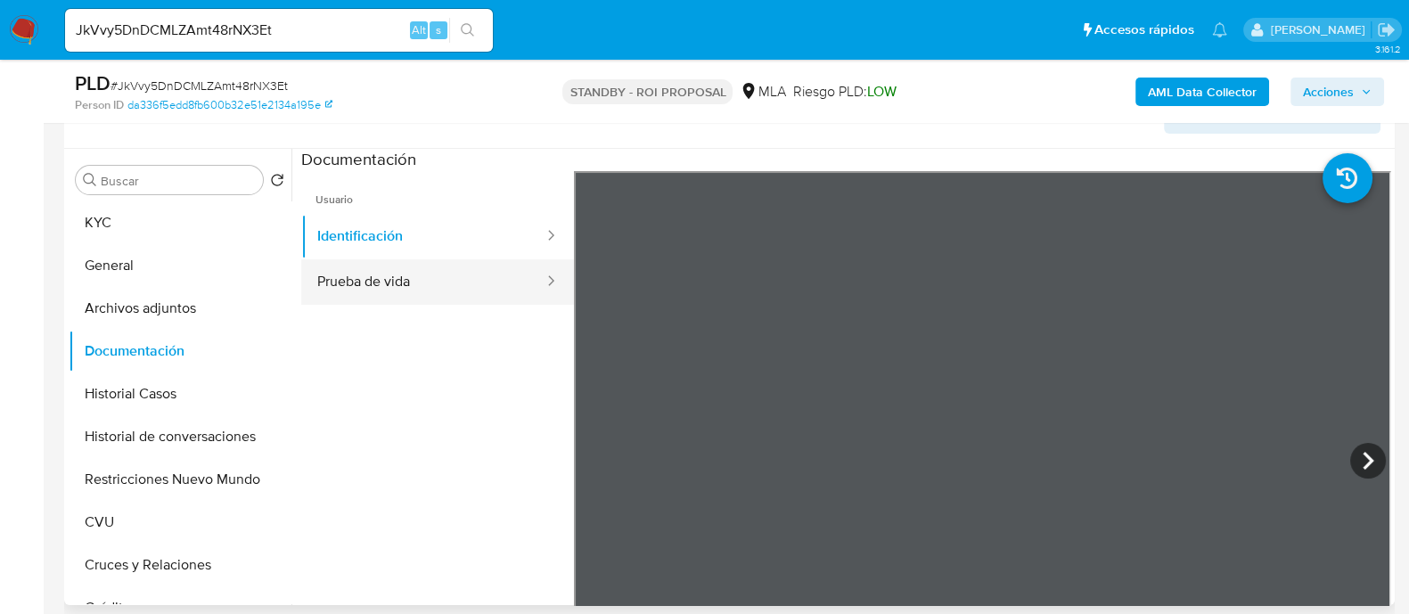
click at [470, 270] on button "Prueba de vida" at bounding box center [423, 281] width 244 height 45
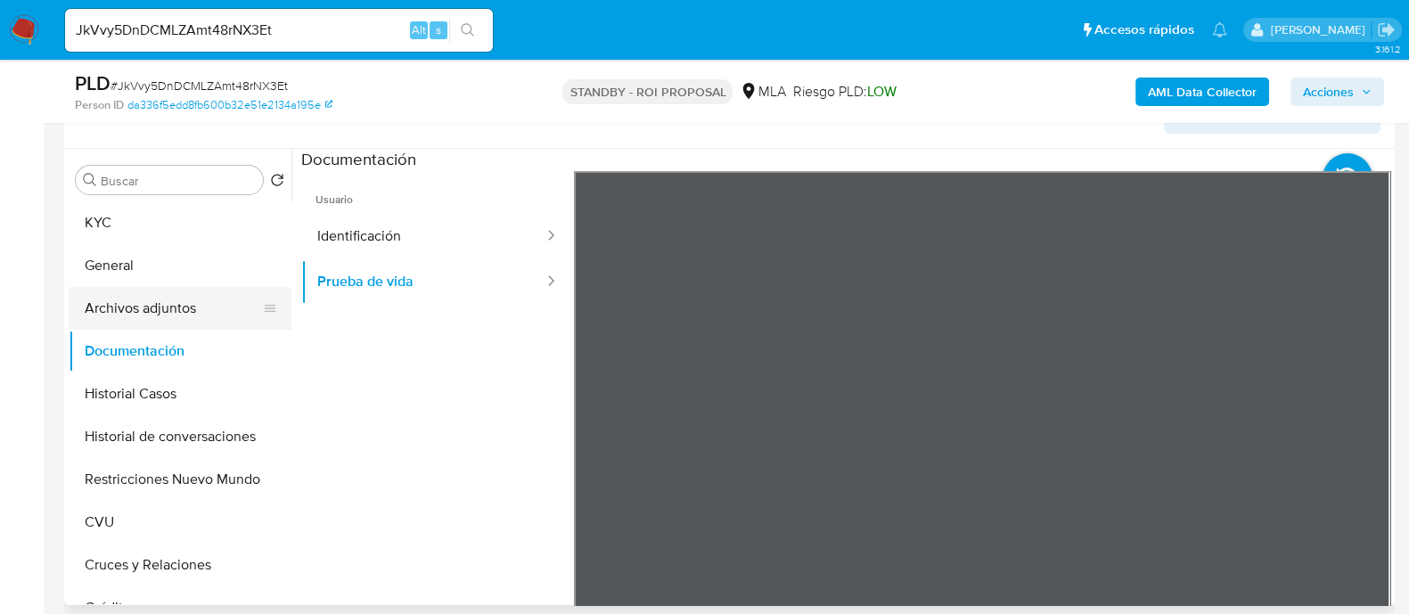
click at [196, 309] on button "Archivos adjuntos" at bounding box center [173, 308] width 209 height 43
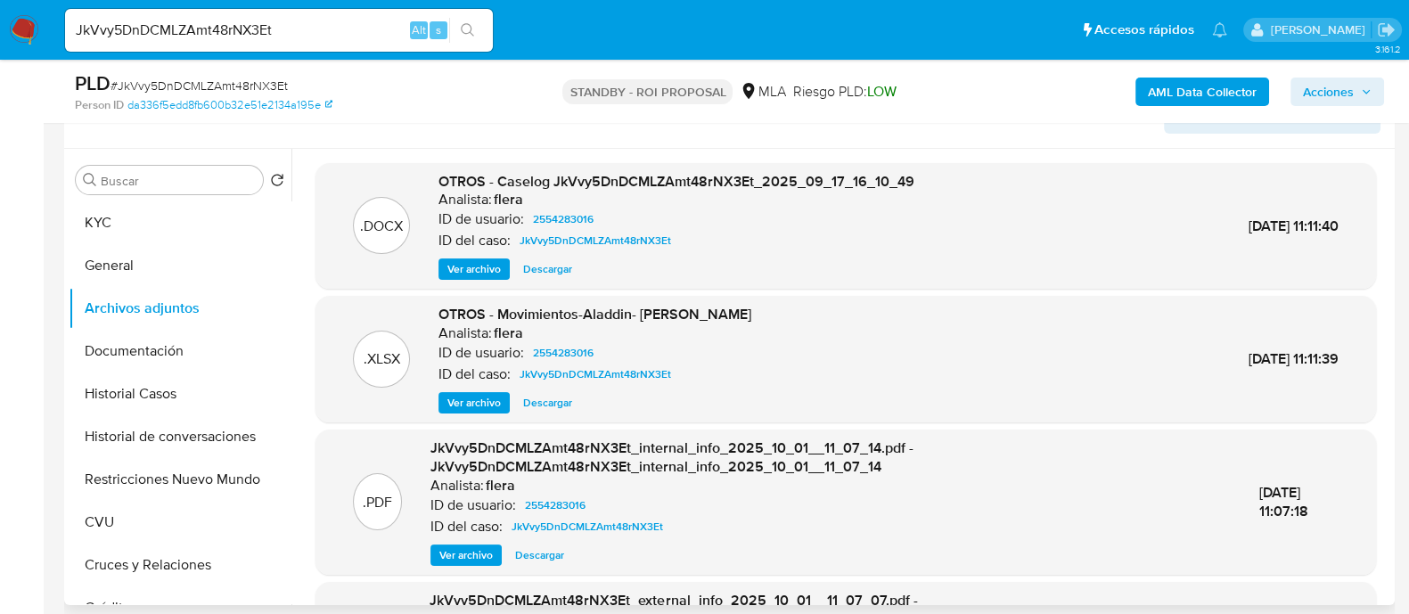
click at [554, 404] on span "Descargar" at bounding box center [547, 403] width 49 height 18
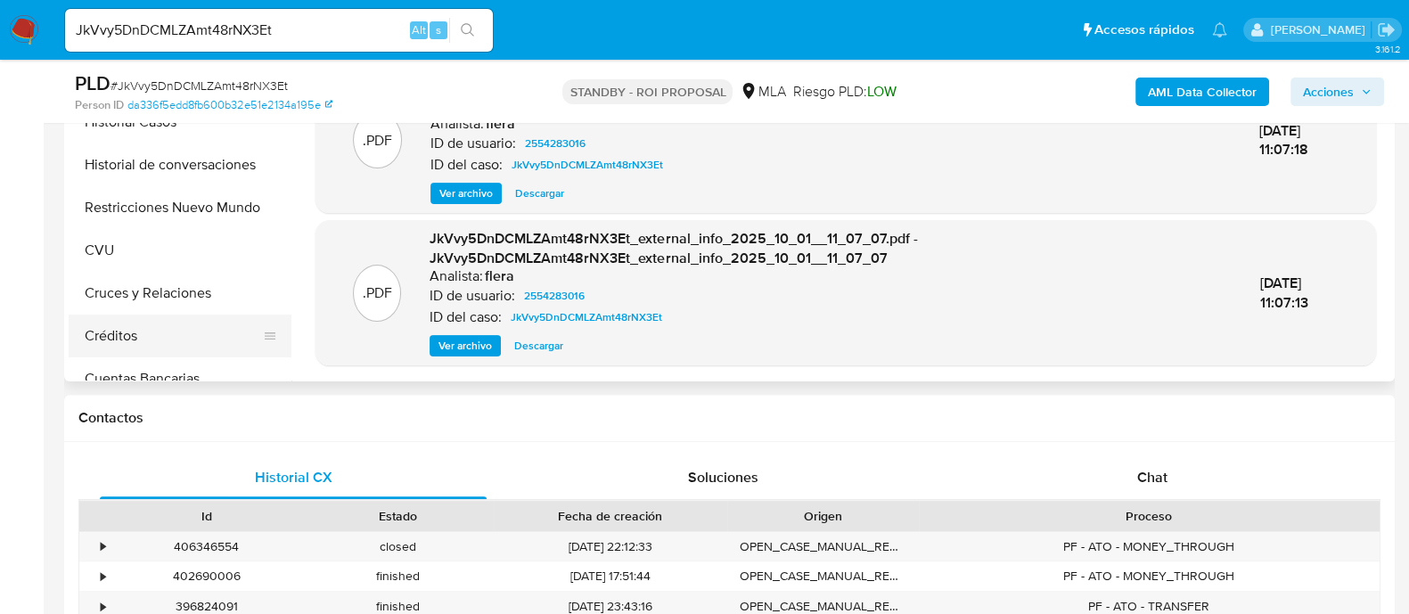
scroll to position [0, 0]
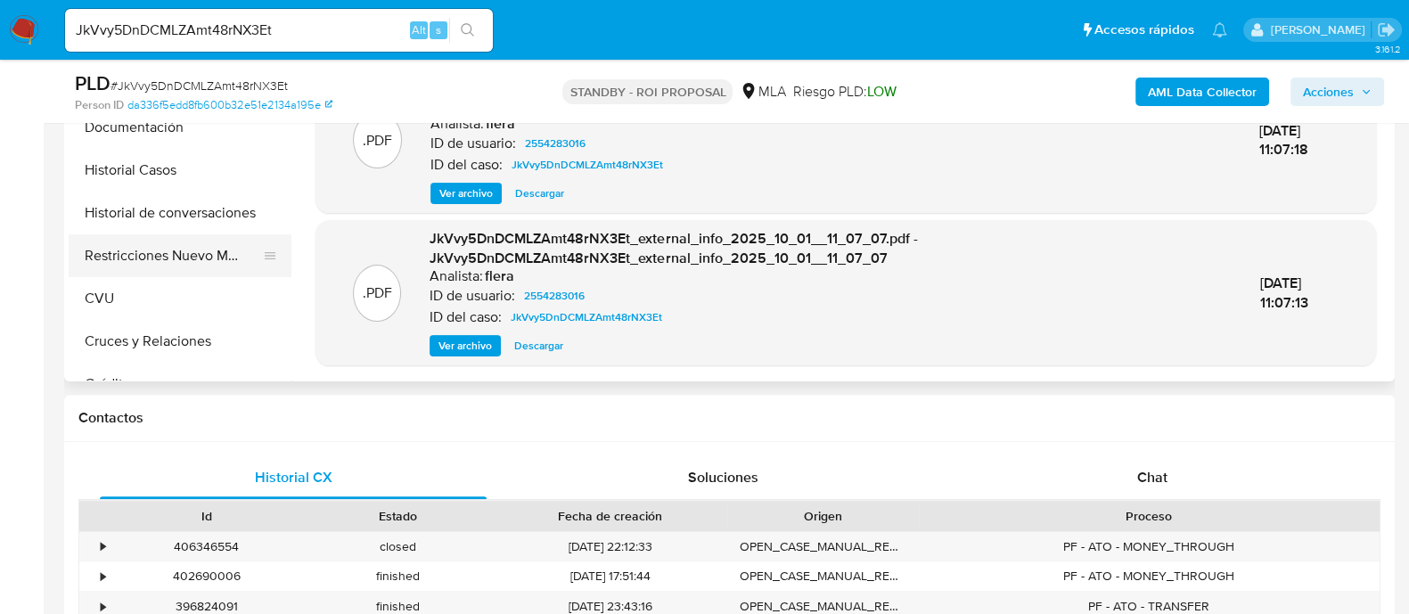
click at [183, 251] on button "Restricciones Nuevo Mundo" at bounding box center [173, 255] width 209 height 43
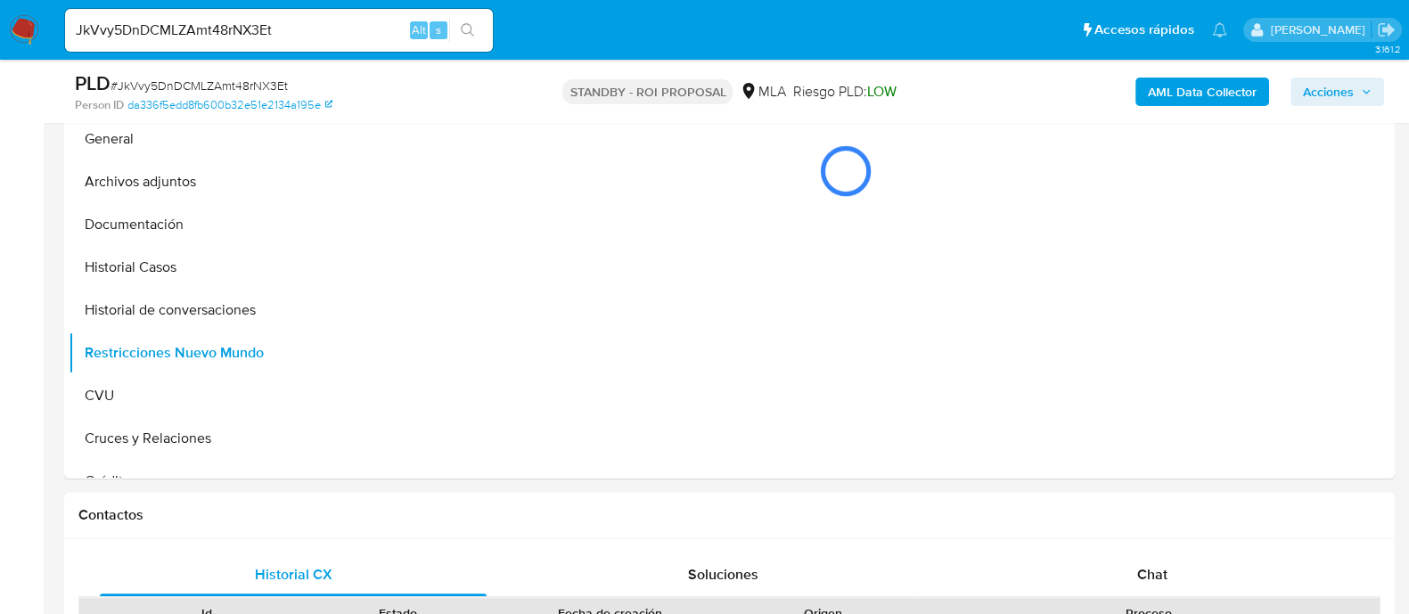
scroll to position [445, 0]
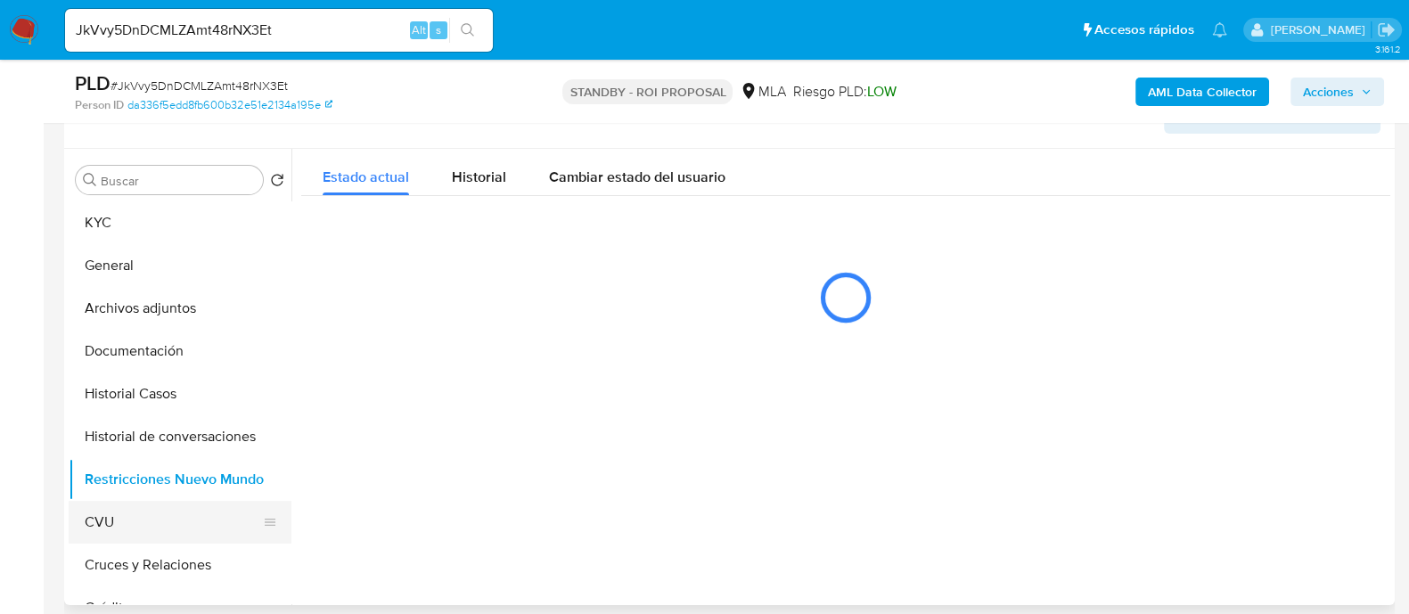
click at [135, 515] on button "CVU" at bounding box center [173, 522] width 209 height 43
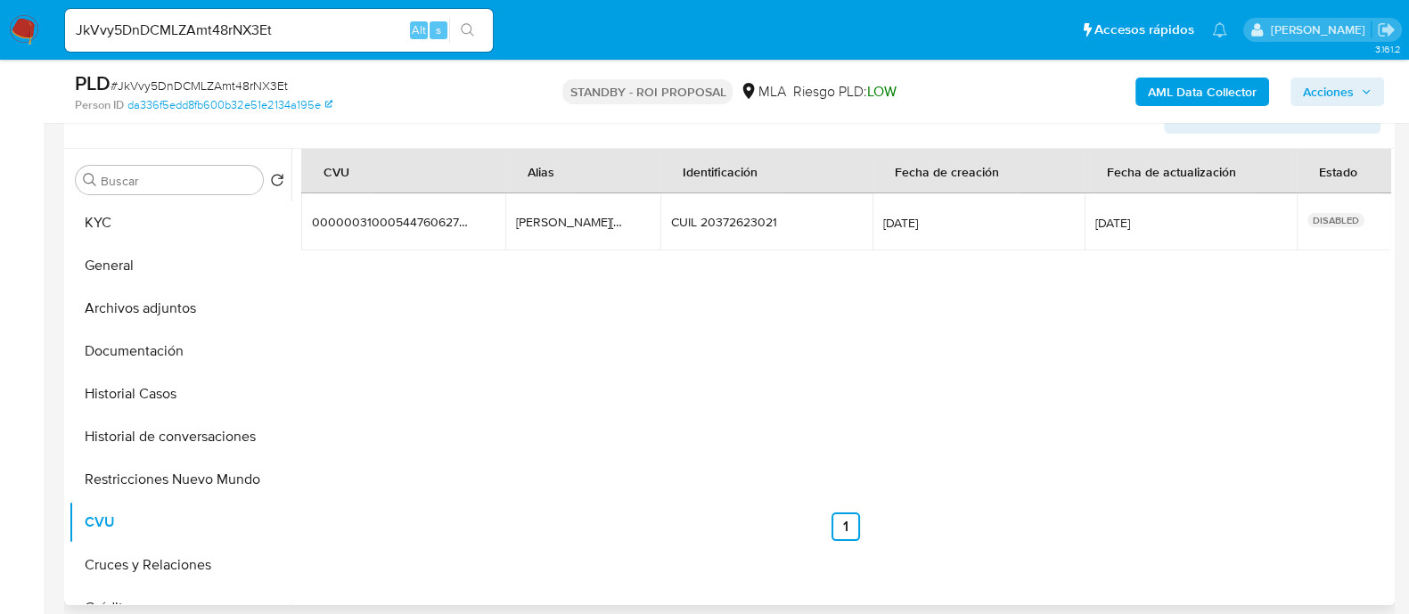
drag, startPoint x: 631, startPoint y: 227, endPoint x: 492, endPoint y: 231, distance: 139.1
click at [492, 231] on tr "0000003100054476062738 0000003100054476062738 franco.302.sala.mp franco.302.sal…" at bounding box center [846, 221] width 1090 height 57
click at [303, 32] on input "JkVvy5DnDCMLZAmt48rNX3Et" at bounding box center [279, 30] width 428 height 23
paste input "Z0orx07r7Aj6qMuycXSjbFcK"
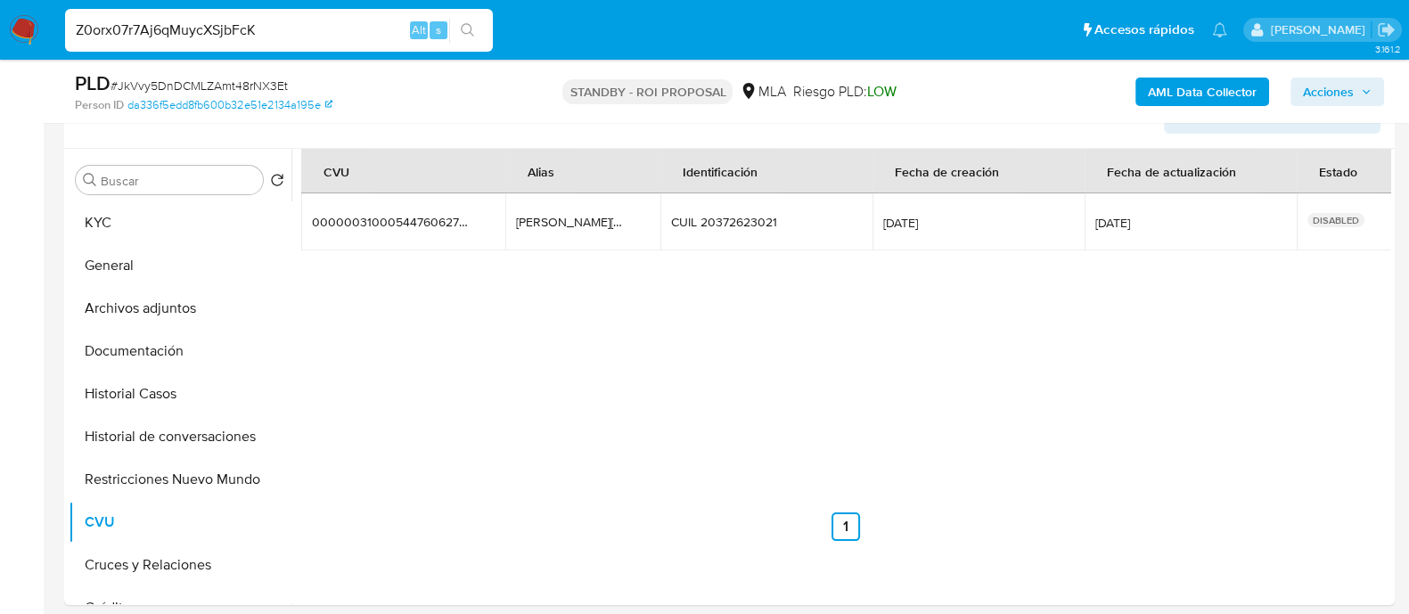
type input "Z0orx07r7Aj6qMuycXSjbFcK"
click at [484, 29] on button "search-icon" at bounding box center [467, 30] width 37 height 25
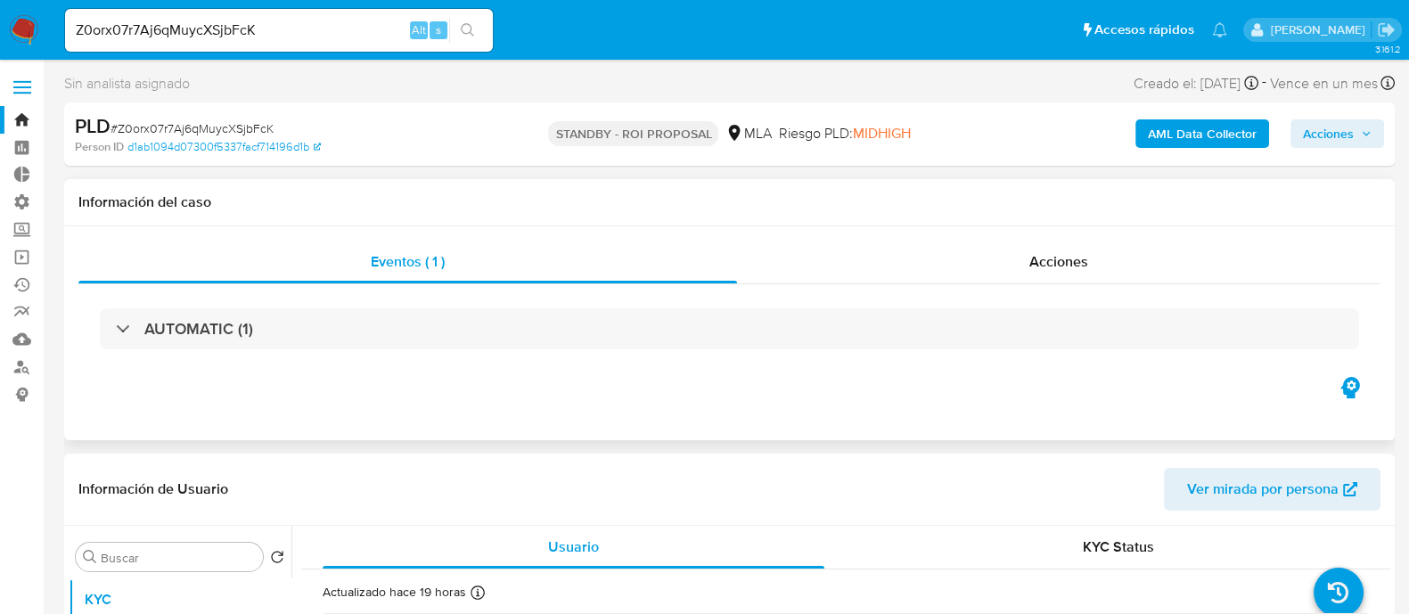
select select "10"
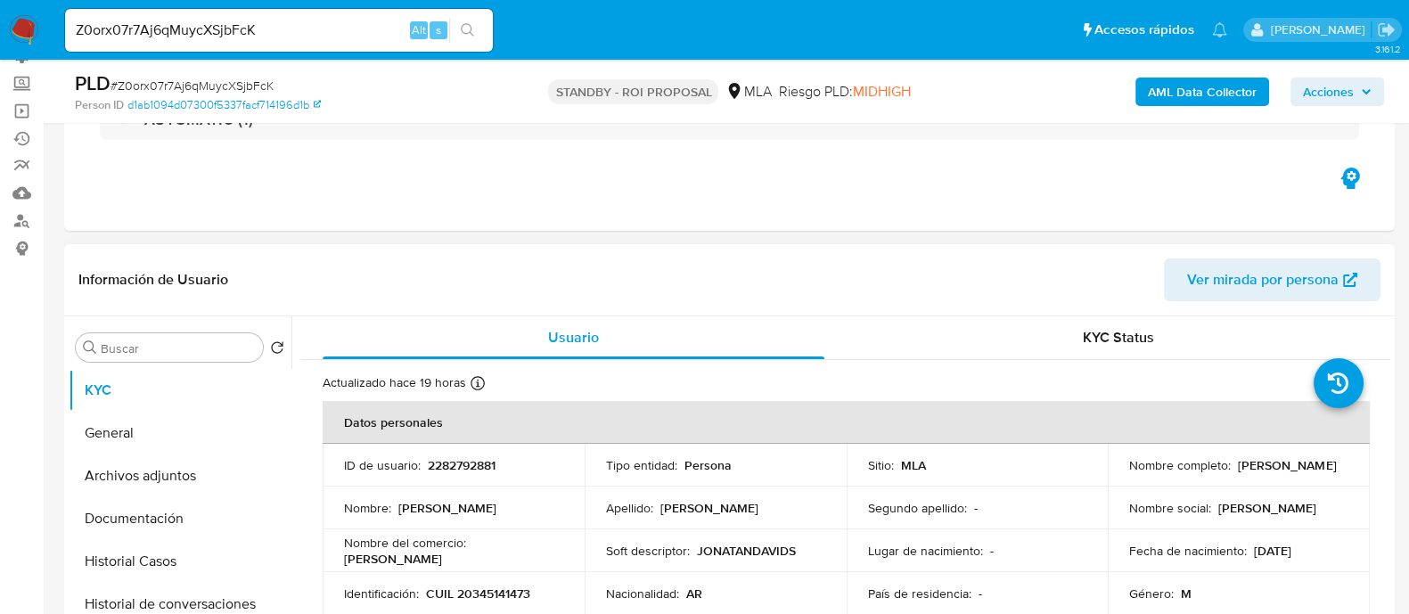
scroll to position [111, 0]
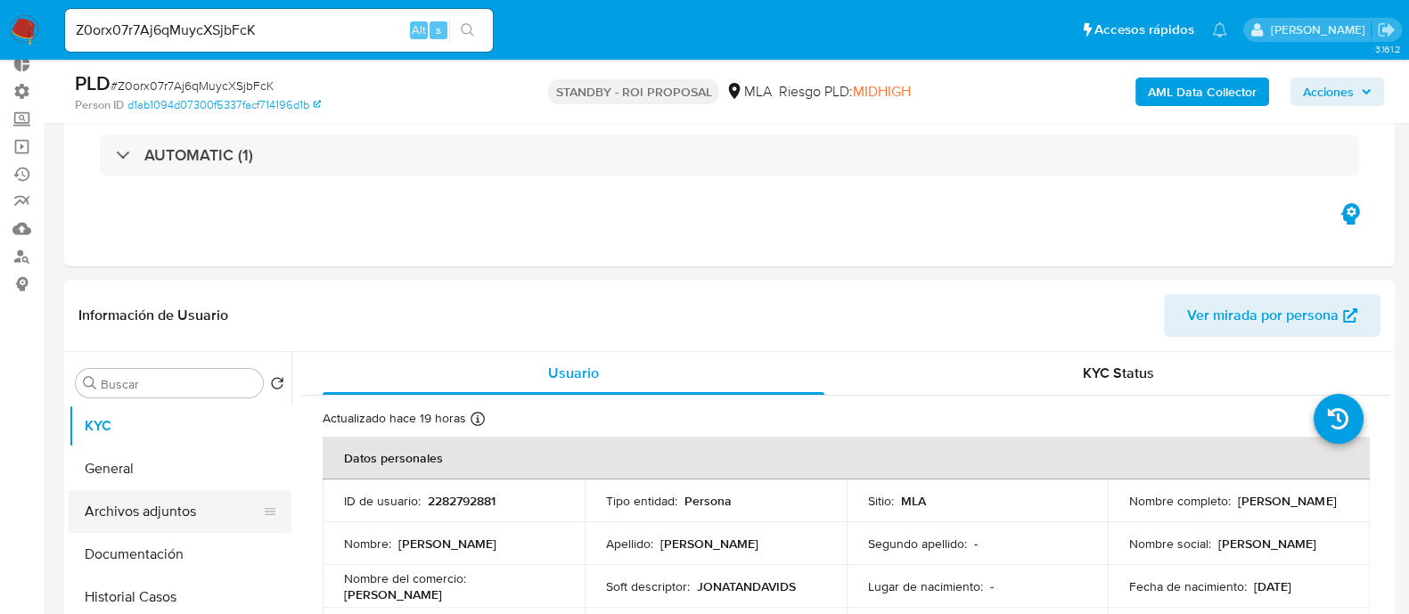
click at [201, 512] on button "Archivos adjuntos" at bounding box center [173, 511] width 209 height 43
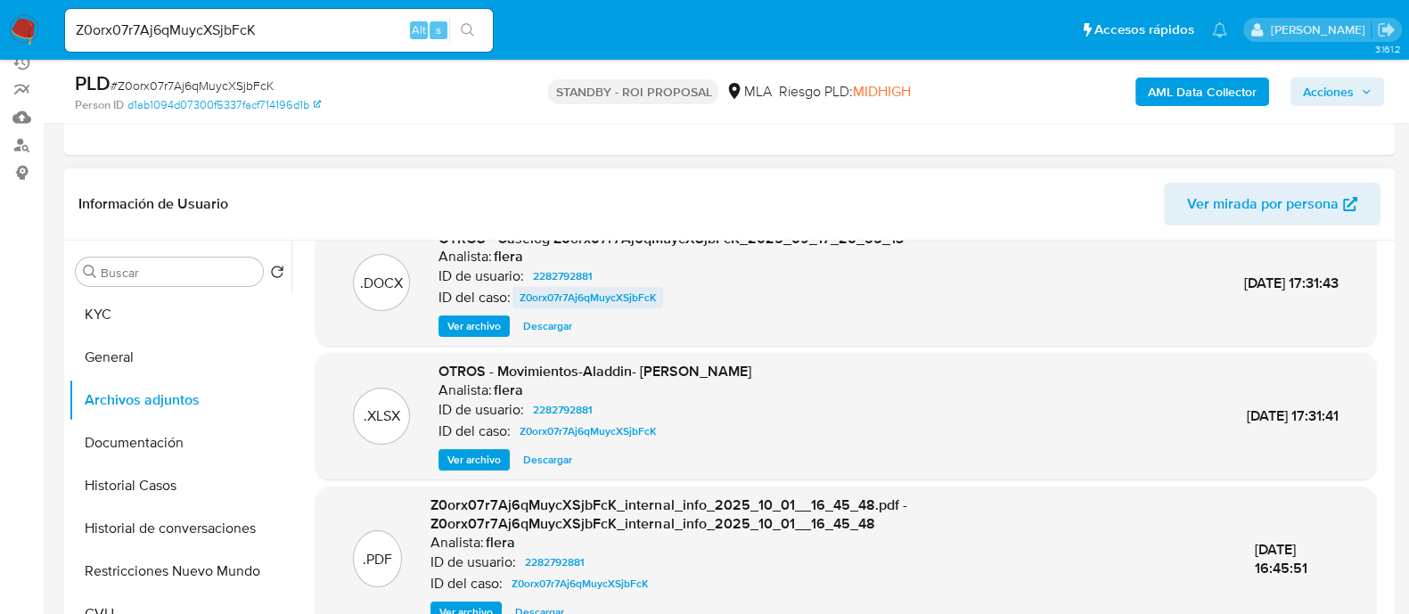
scroll to position [0, 0]
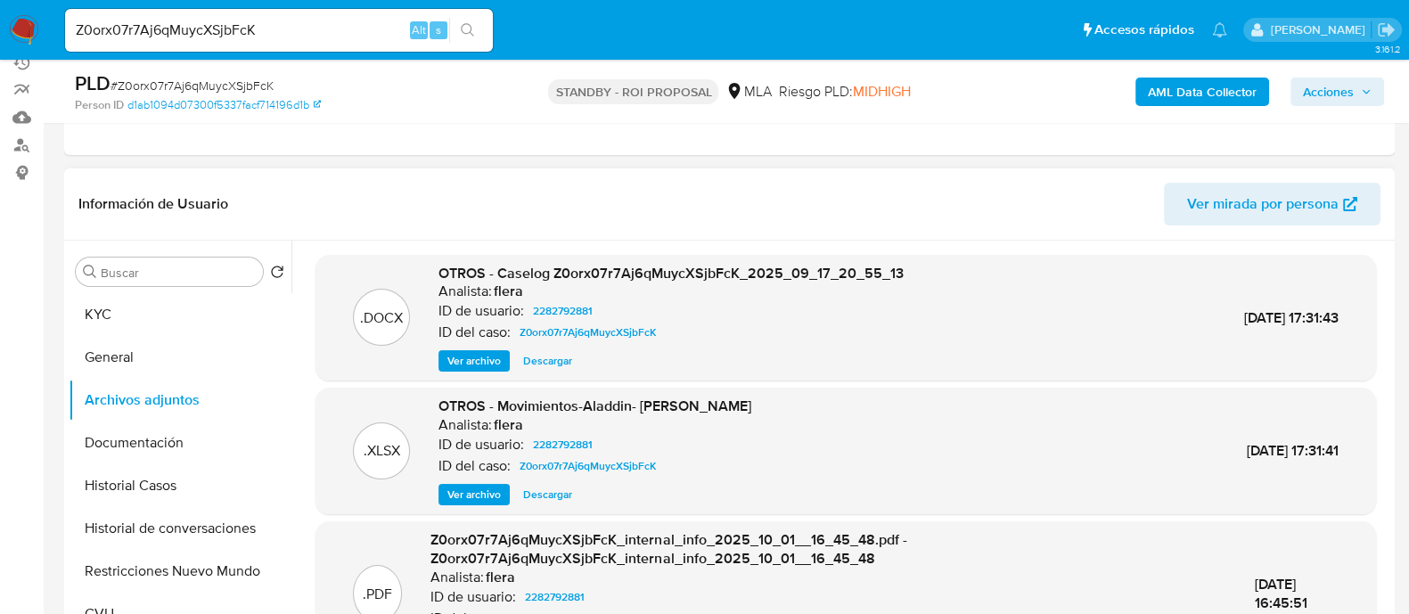
click at [556, 357] on span "Descargar" at bounding box center [547, 361] width 49 height 18
click at [180, 483] on button "Historial Casos" at bounding box center [173, 485] width 209 height 43
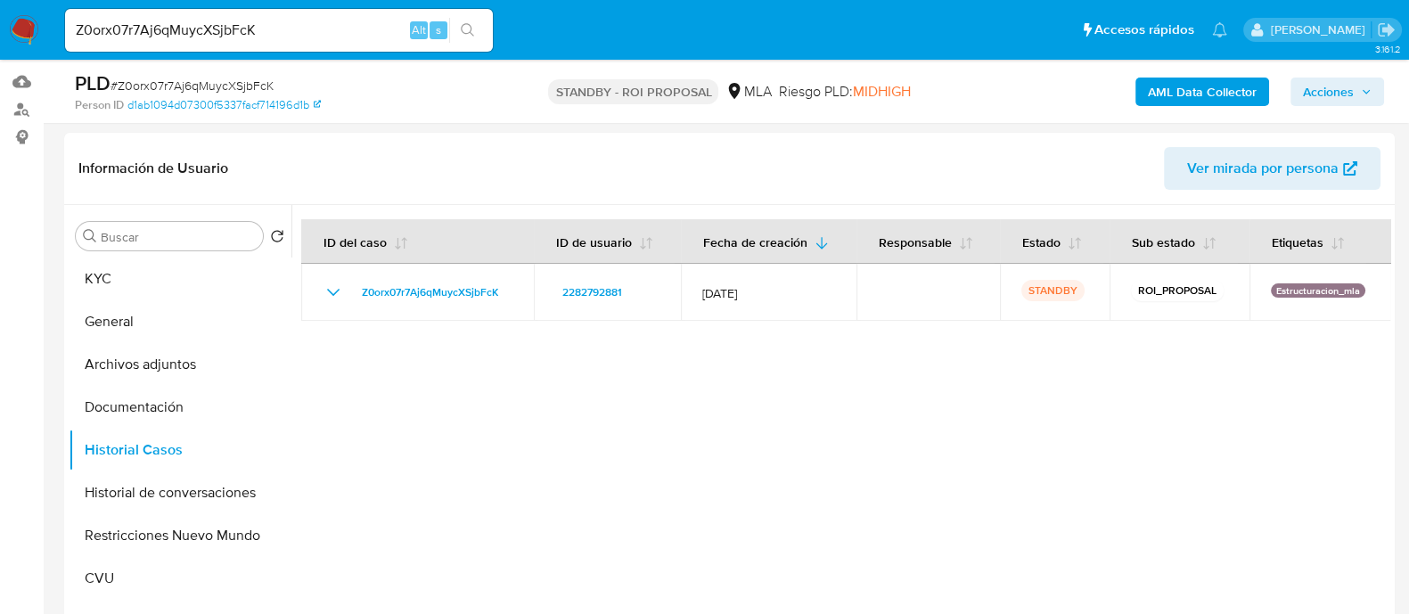
scroll to position [222, 0]
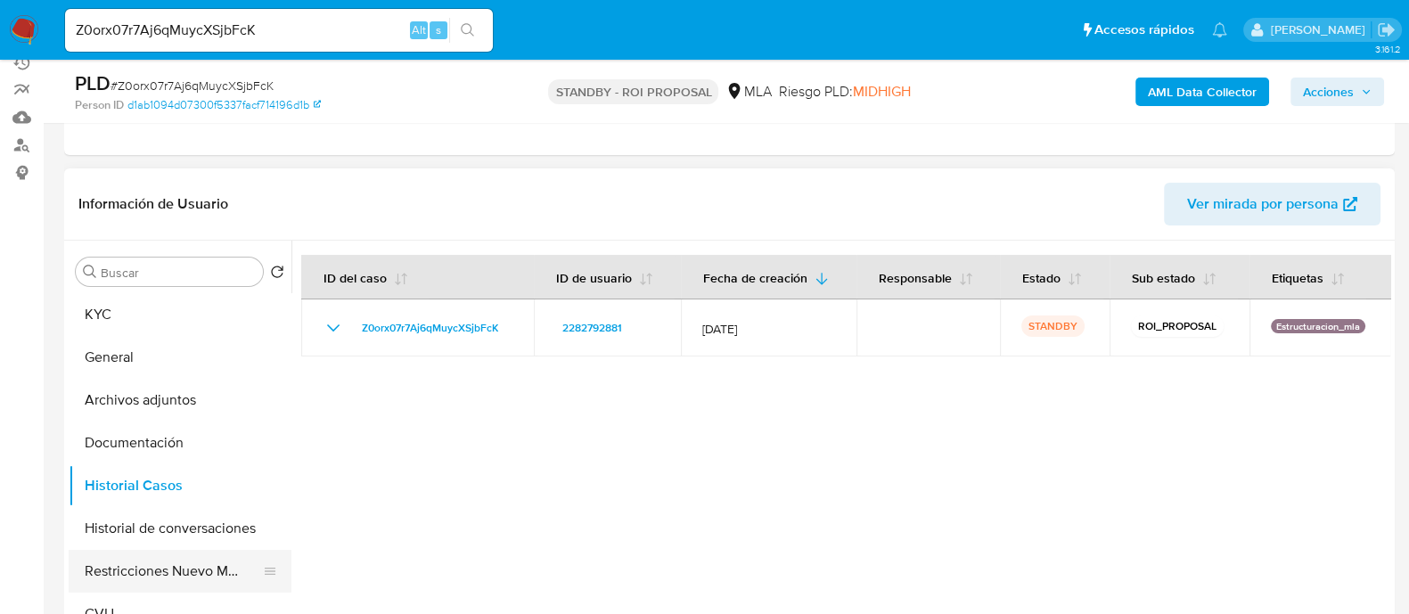
click at [187, 563] on button "Restricciones Nuevo Mundo" at bounding box center [173, 571] width 209 height 43
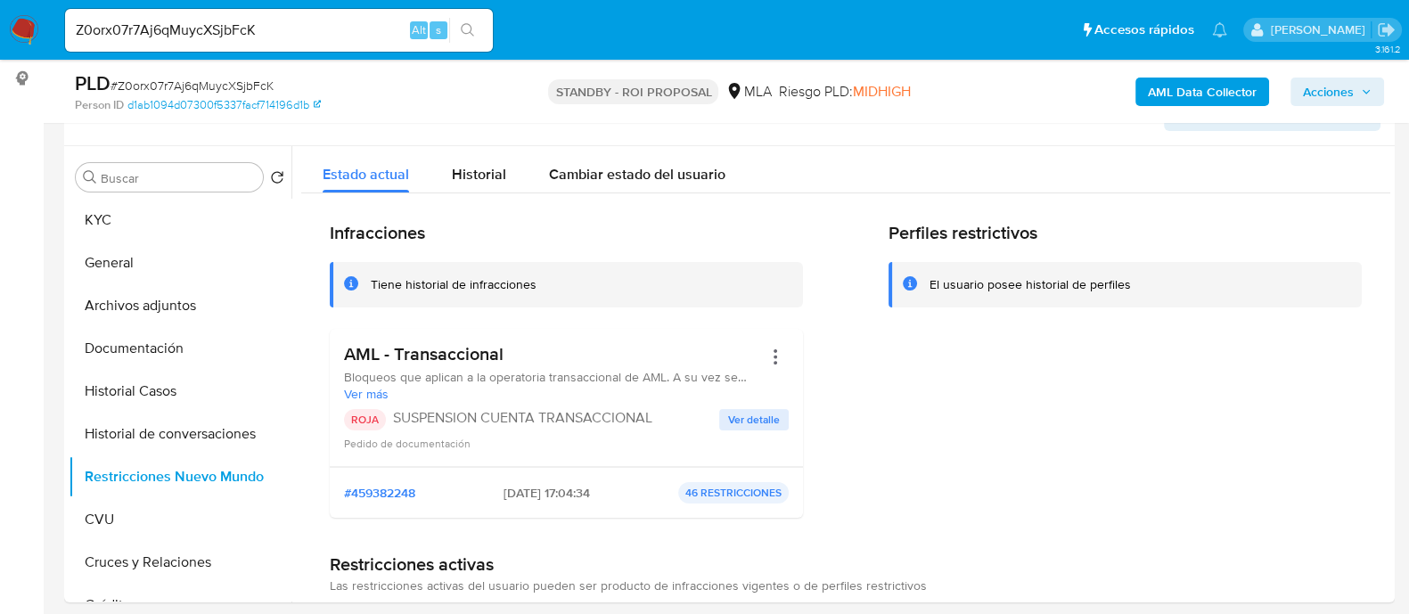
scroll to position [445, 0]
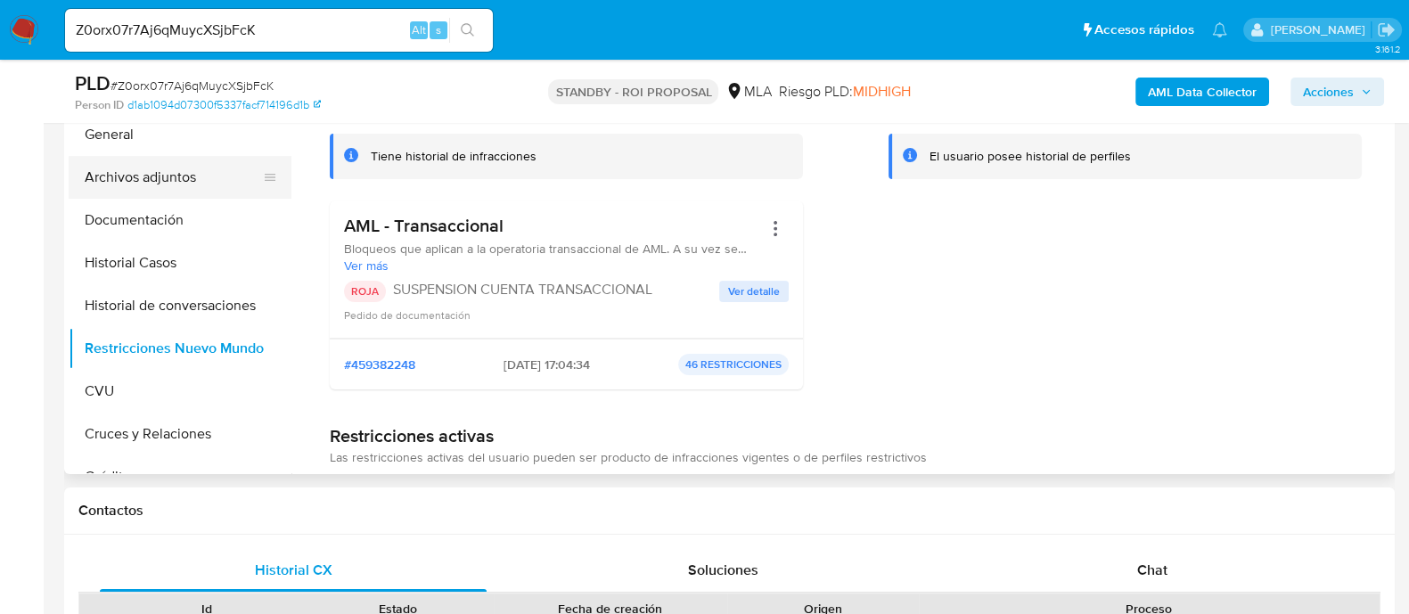
click at [213, 176] on button "Archivos adjuntos" at bounding box center [173, 177] width 209 height 43
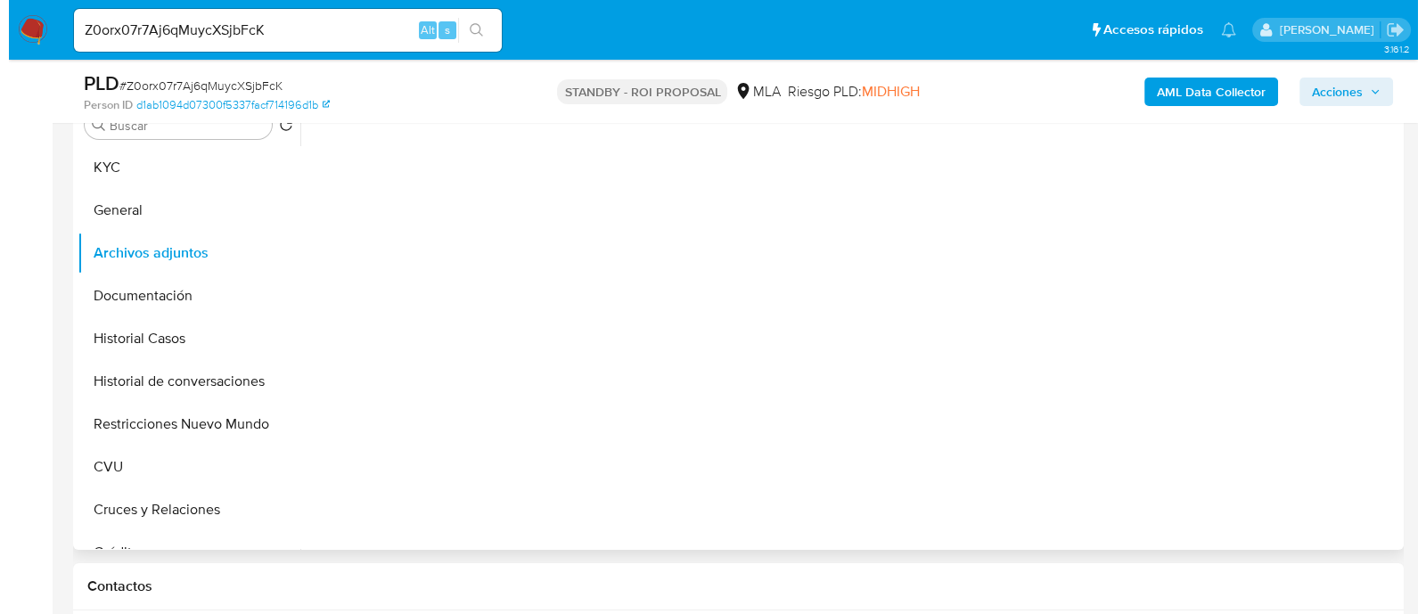
scroll to position [334, 0]
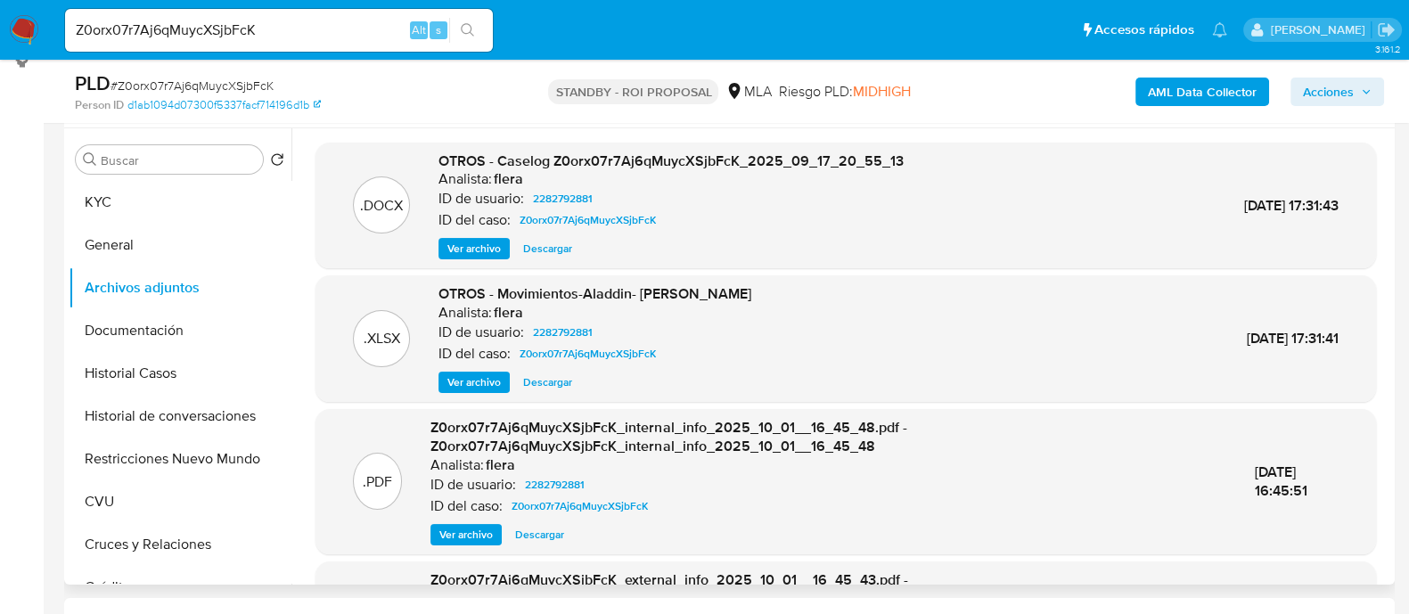
click at [560, 383] on span "Descargar" at bounding box center [547, 382] width 49 height 18
click at [174, 456] on button "Restricciones Nuevo Mundo" at bounding box center [173, 459] width 209 height 43
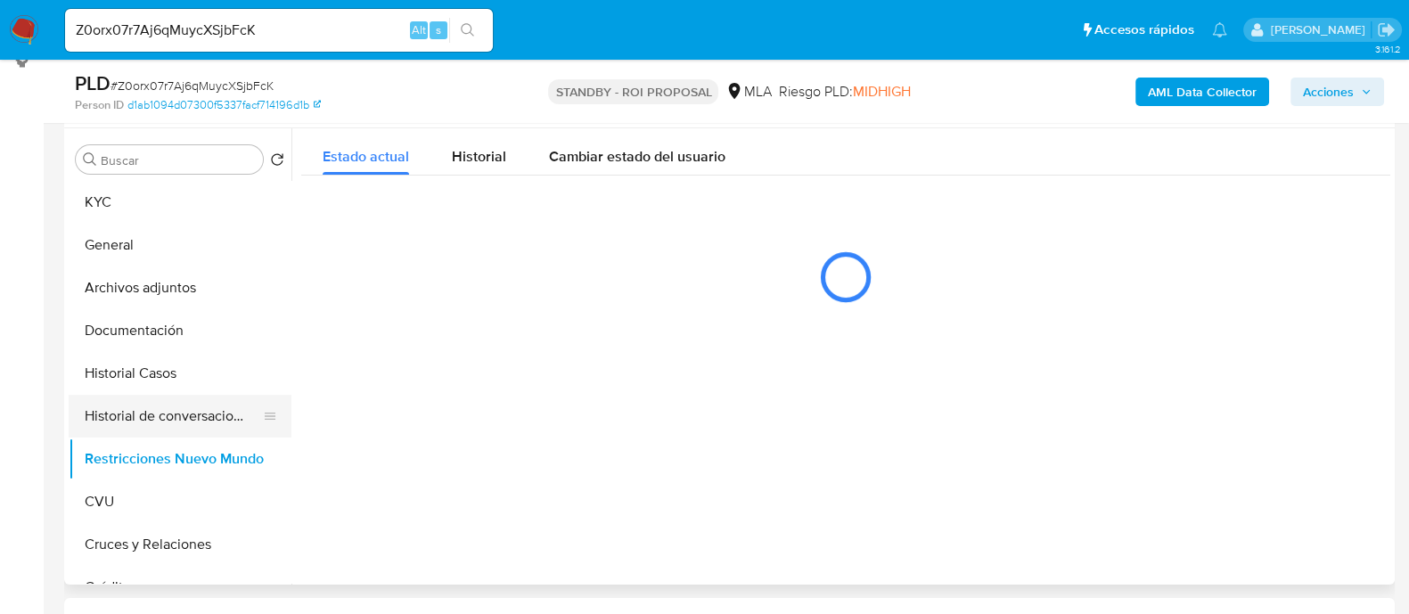
click at [180, 404] on button "Historial de conversaciones" at bounding box center [173, 416] width 209 height 43
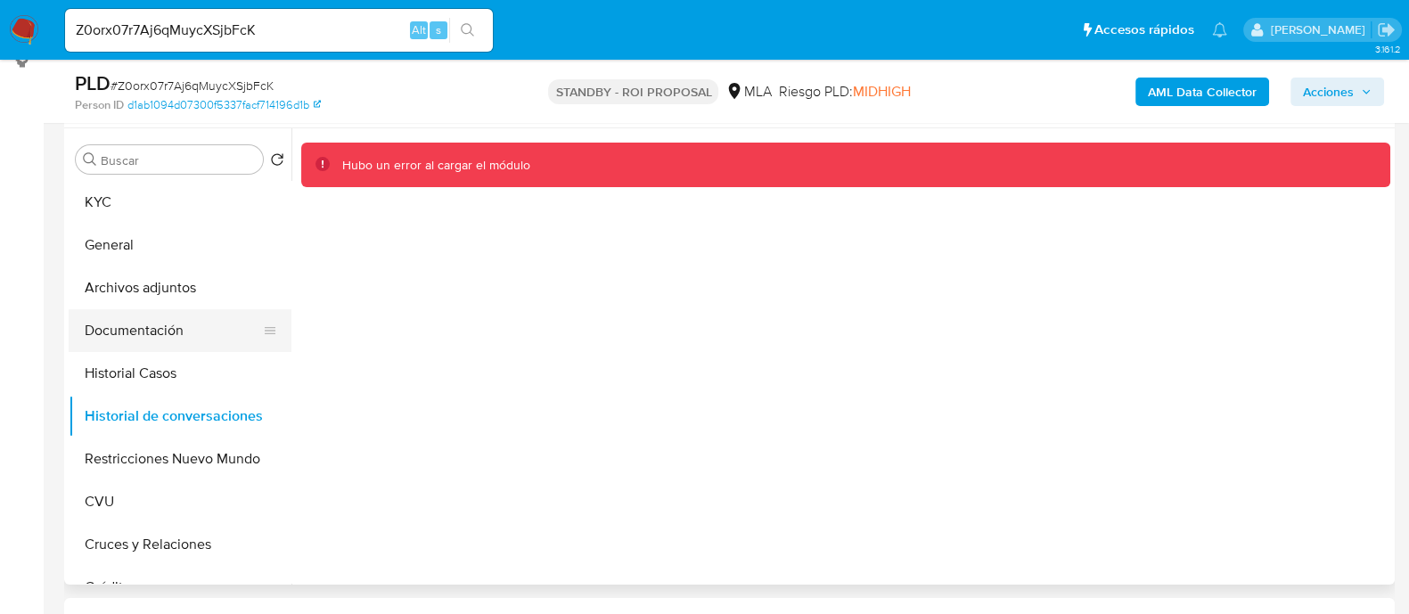
click at [139, 335] on button "Documentación" at bounding box center [173, 330] width 209 height 43
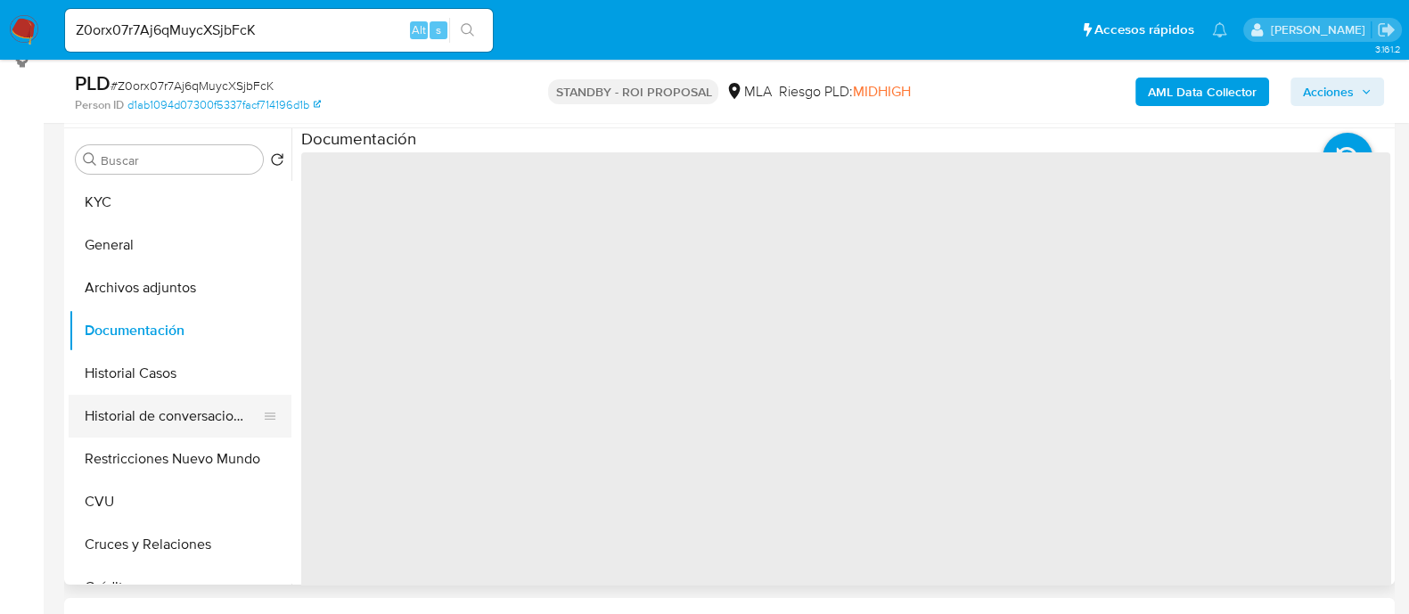
click at [133, 407] on button "Historial de conversaciones" at bounding box center [173, 416] width 209 height 43
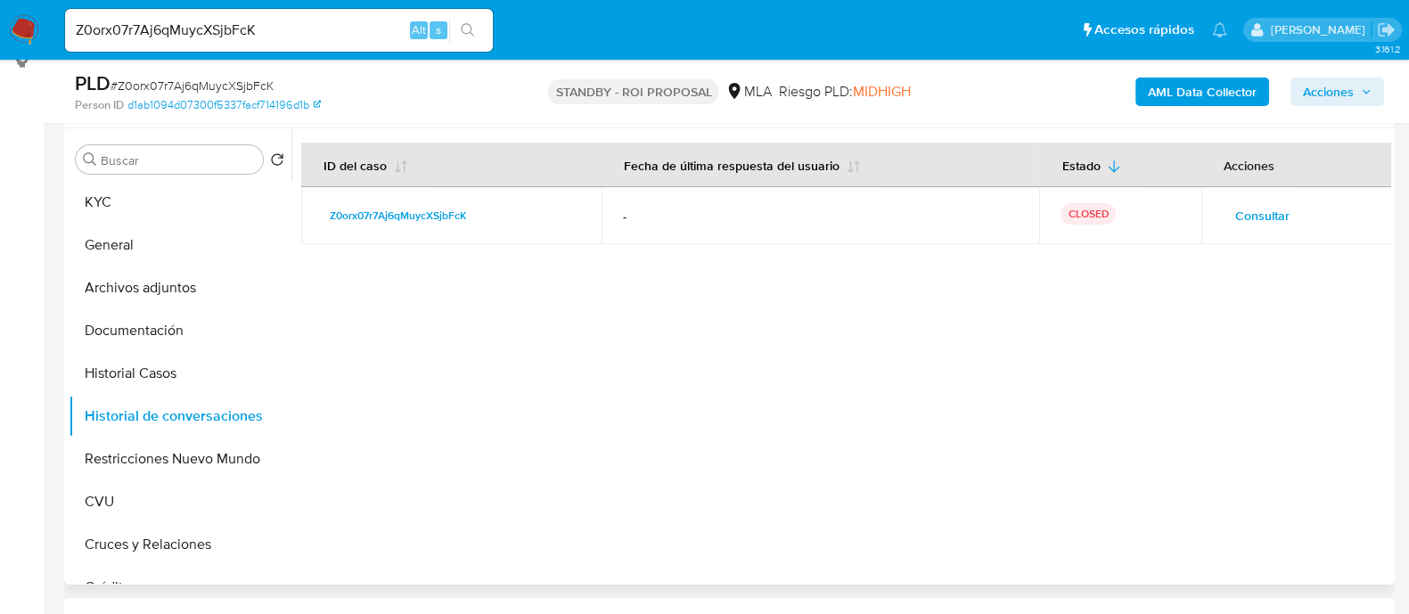
click at [1267, 220] on span "Consultar" at bounding box center [1262, 215] width 54 height 25
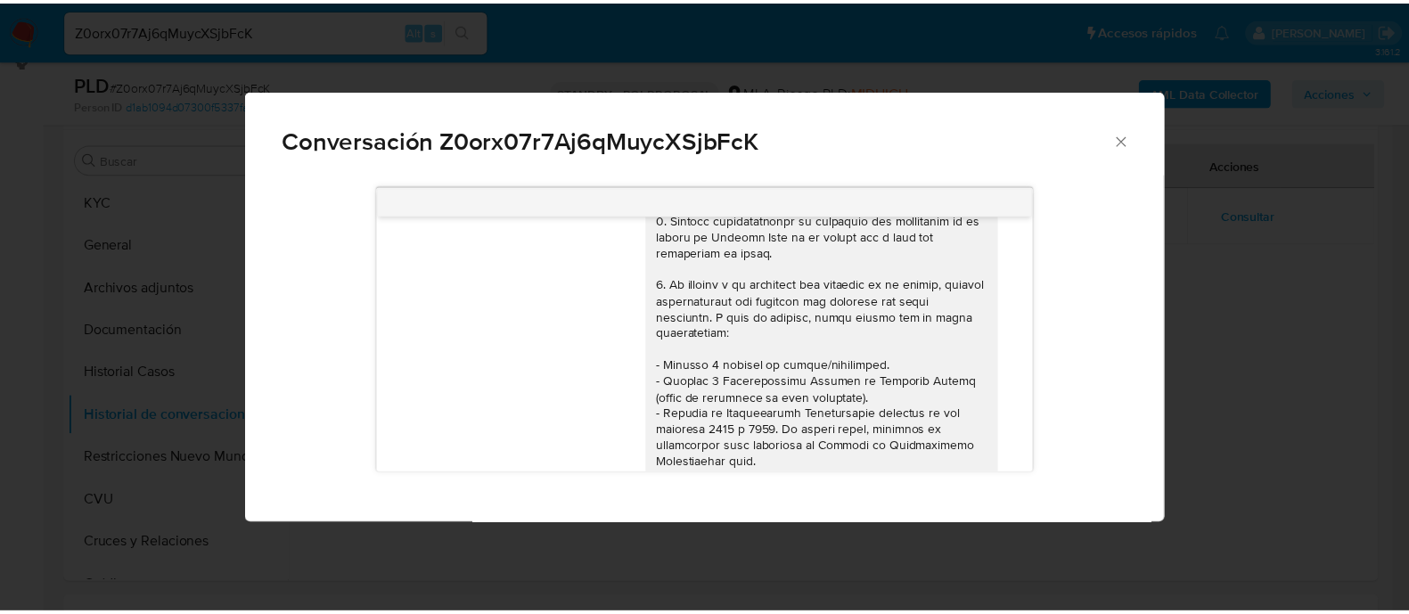
scroll to position [0, 0]
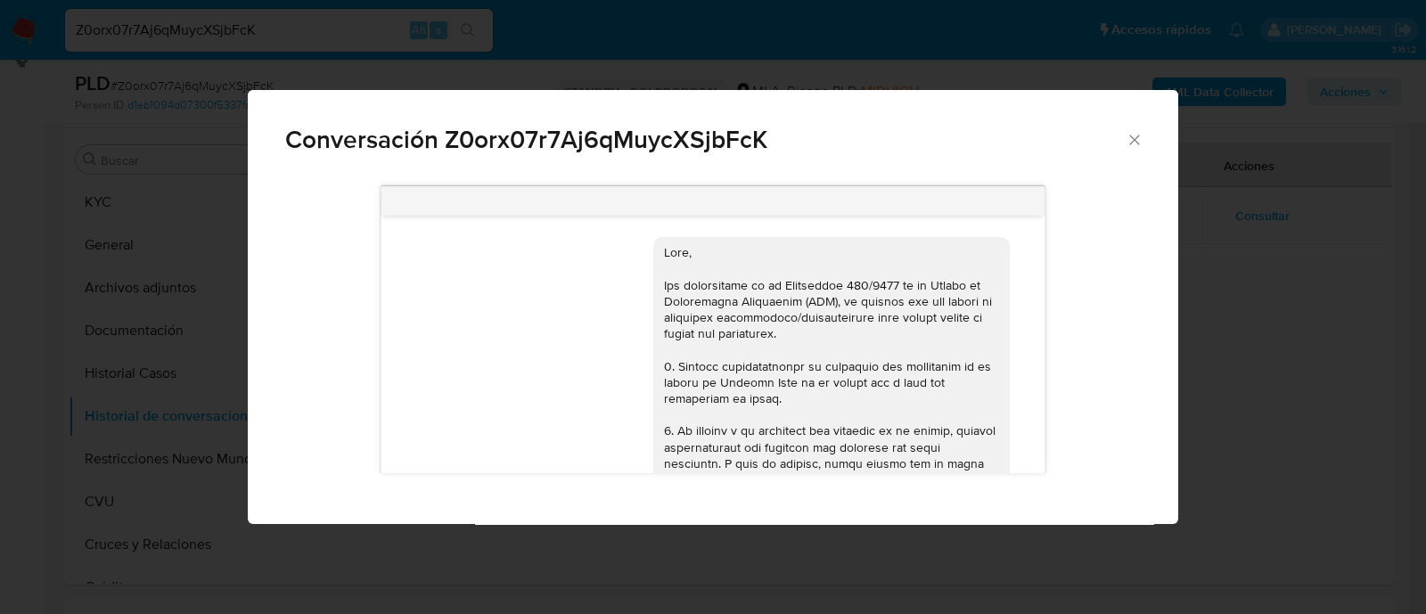
click at [1275, 305] on div "Conversación Z0orx07r7Aj6qMuycXSjbFcK 17/09/2025 14:31:33 Hola, Esperamos que t…" at bounding box center [713, 307] width 1426 height 614
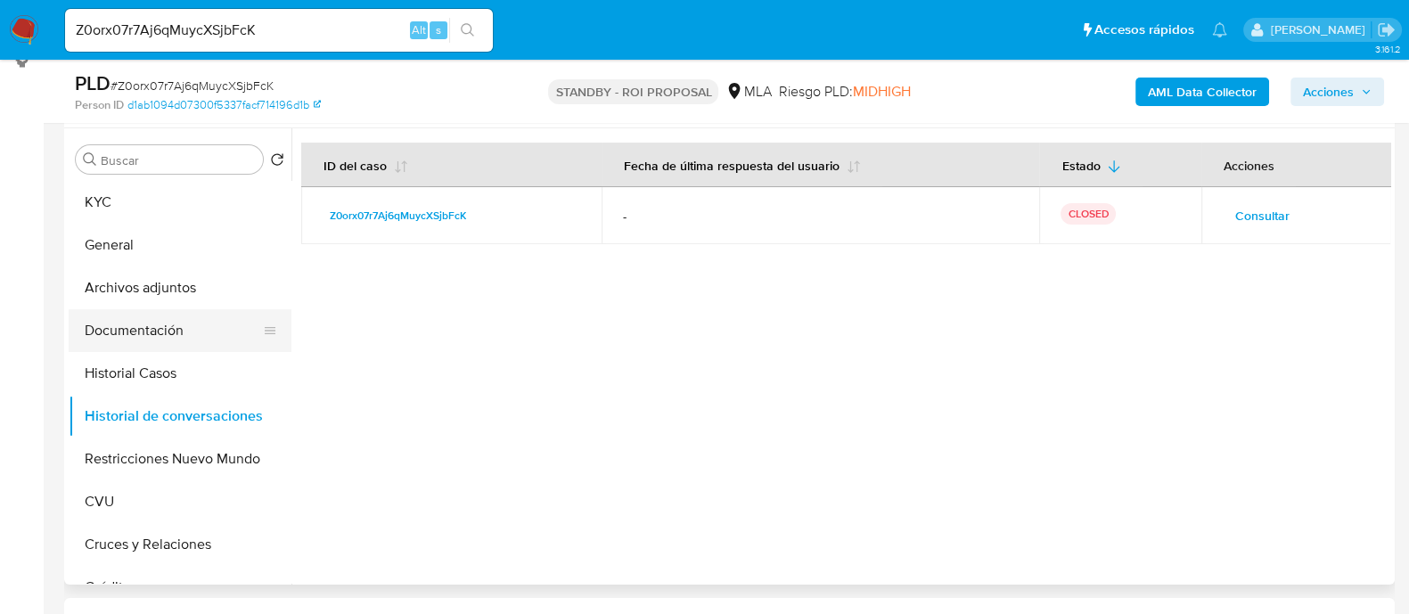
click at [201, 316] on button "Documentación" at bounding box center [173, 330] width 209 height 43
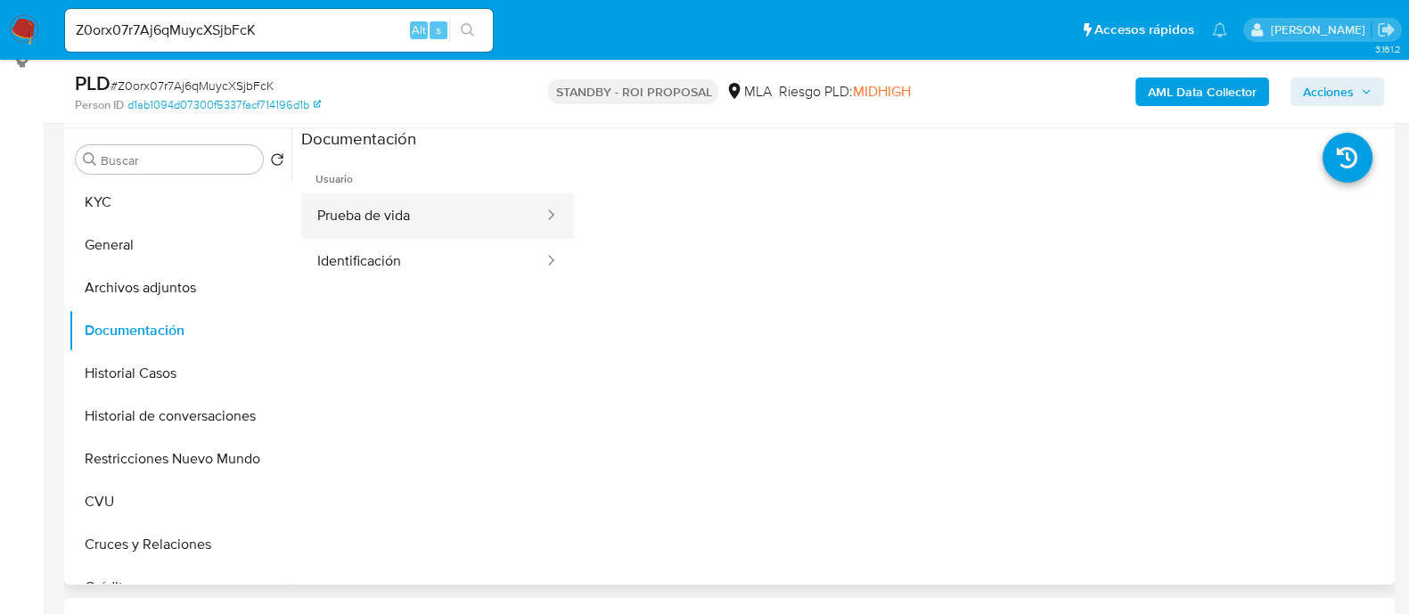
click at [486, 215] on button "Prueba de vida" at bounding box center [423, 215] width 244 height 45
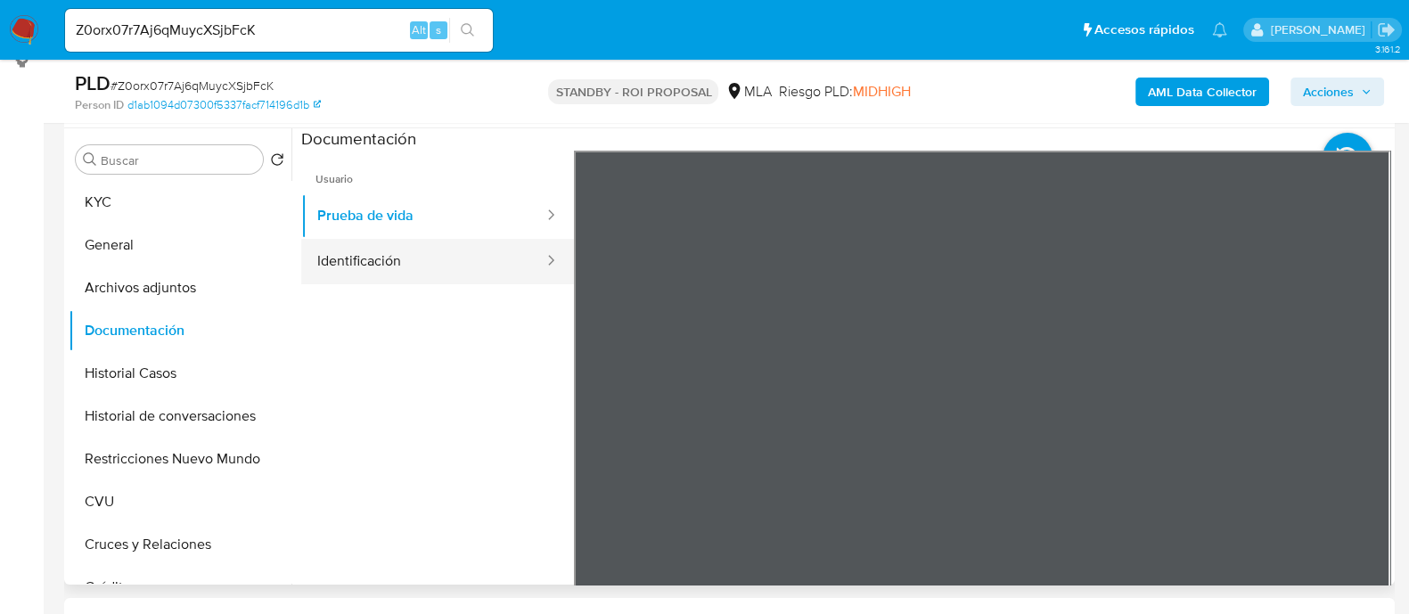
click at [470, 246] on button "Identificación" at bounding box center [423, 261] width 244 height 45
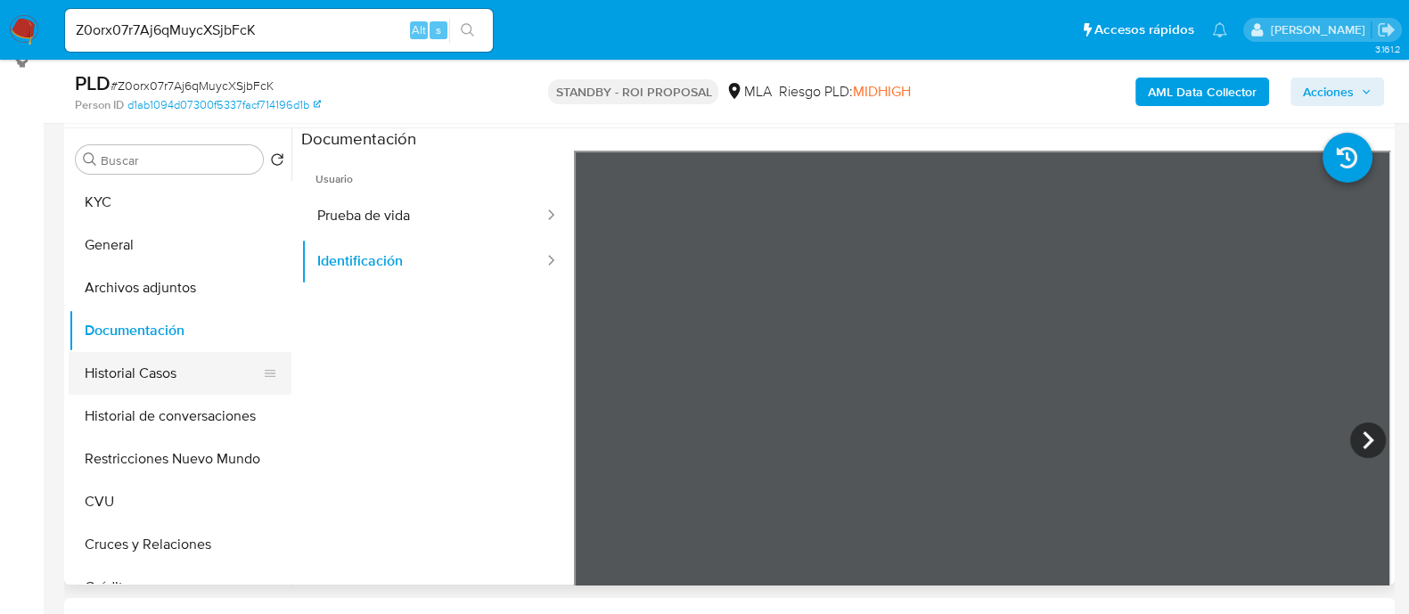
click at [236, 381] on button "Historial Casos" at bounding box center [173, 373] width 209 height 43
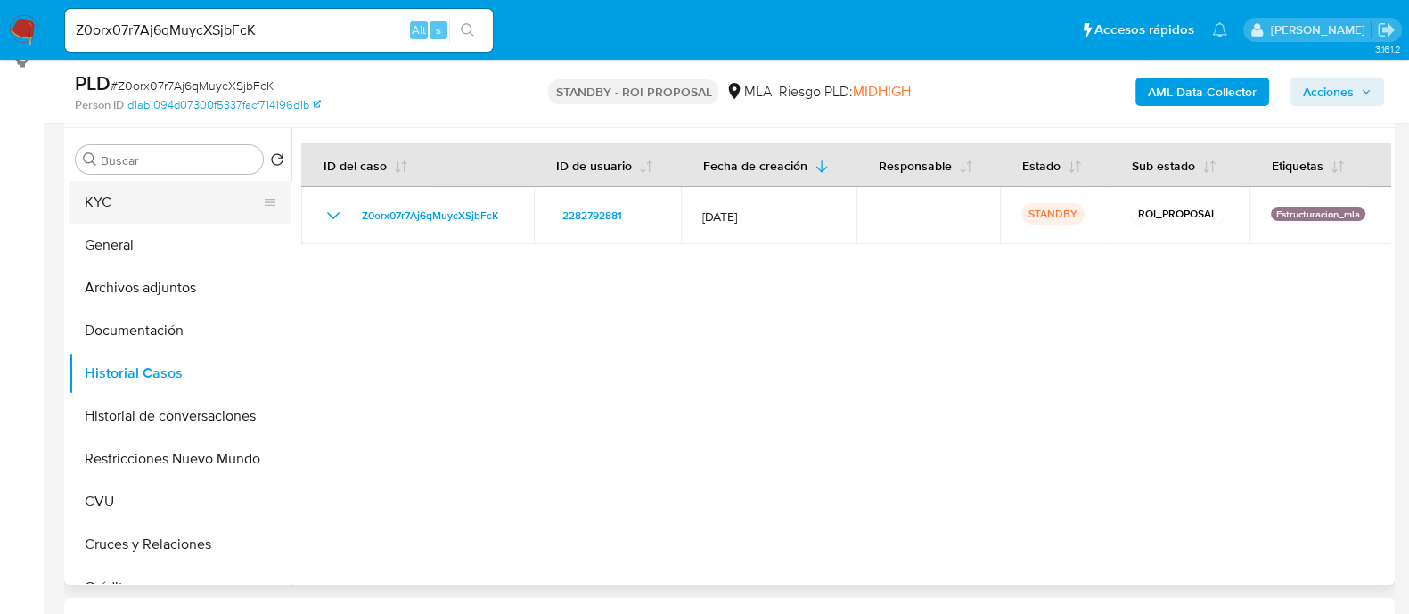
click at [179, 198] on button "KYC" at bounding box center [173, 202] width 209 height 43
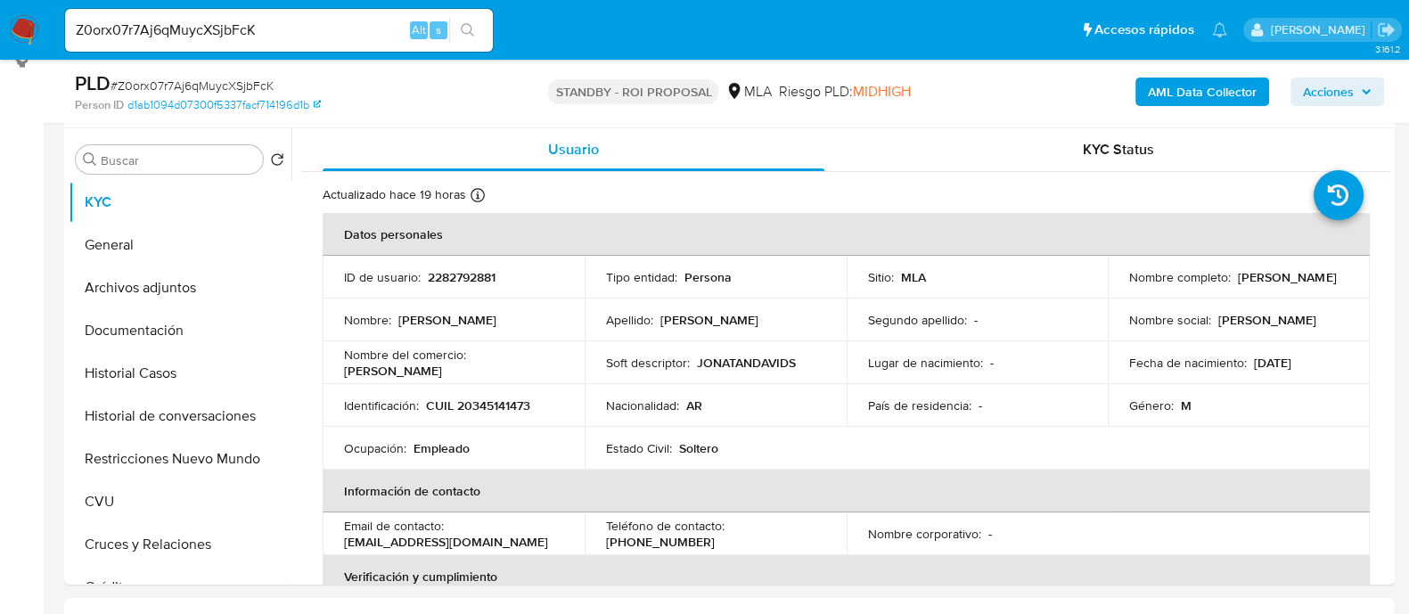
click at [357, 33] on input "Z0orx07r7Aj6qMuycXSjbFcK" at bounding box center [279, 30] width 428 height 23
paste input "wwbaF1ng5moRMQ5xAL2asWgk"
type input "wwbaF1ng5moRMQ5xAL2asWgk"
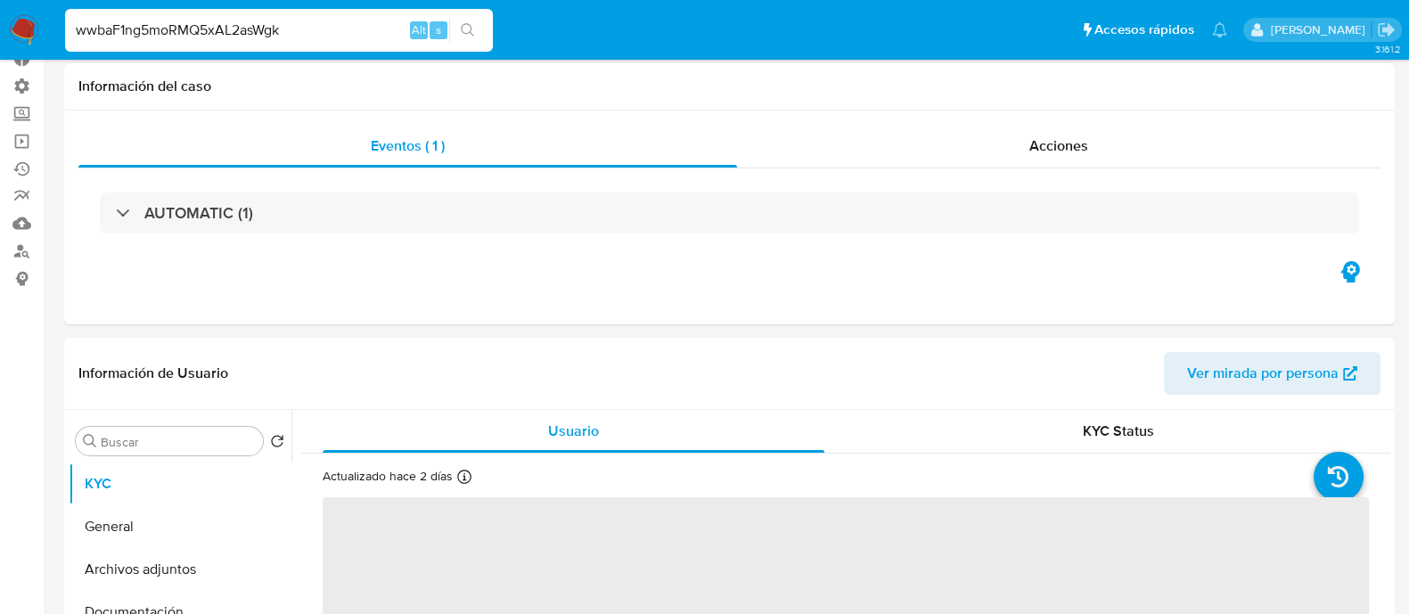
scroll to position [334, 0]
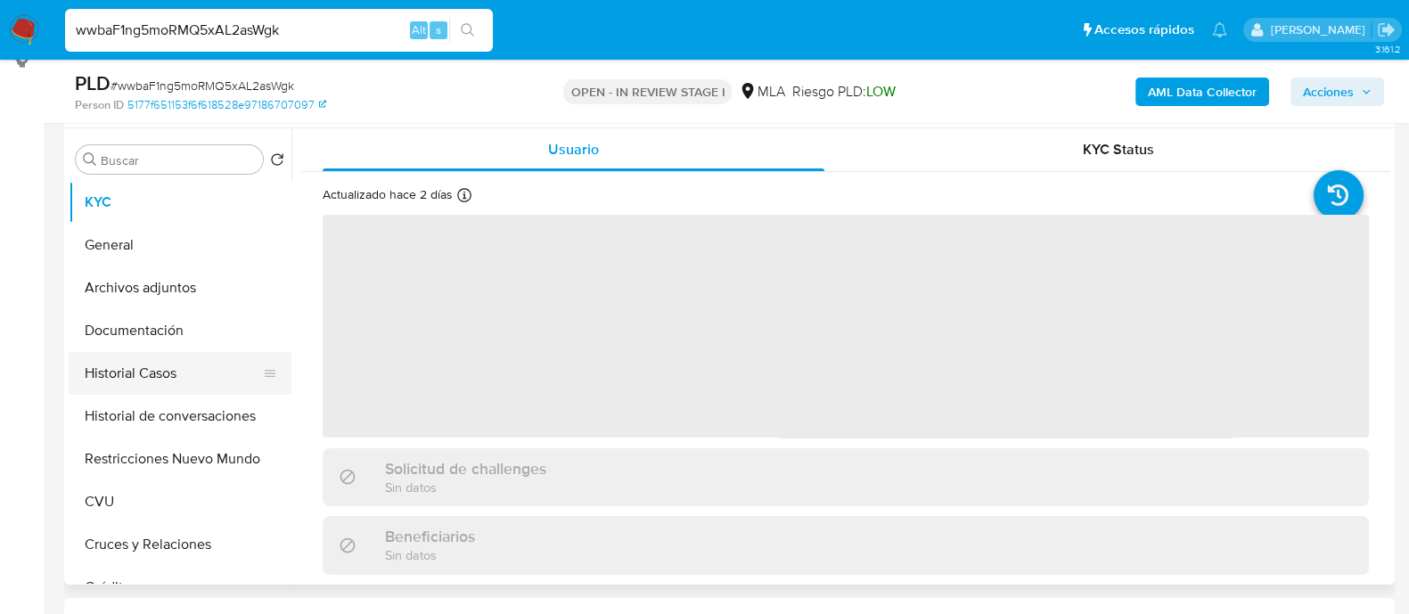
select select "10"
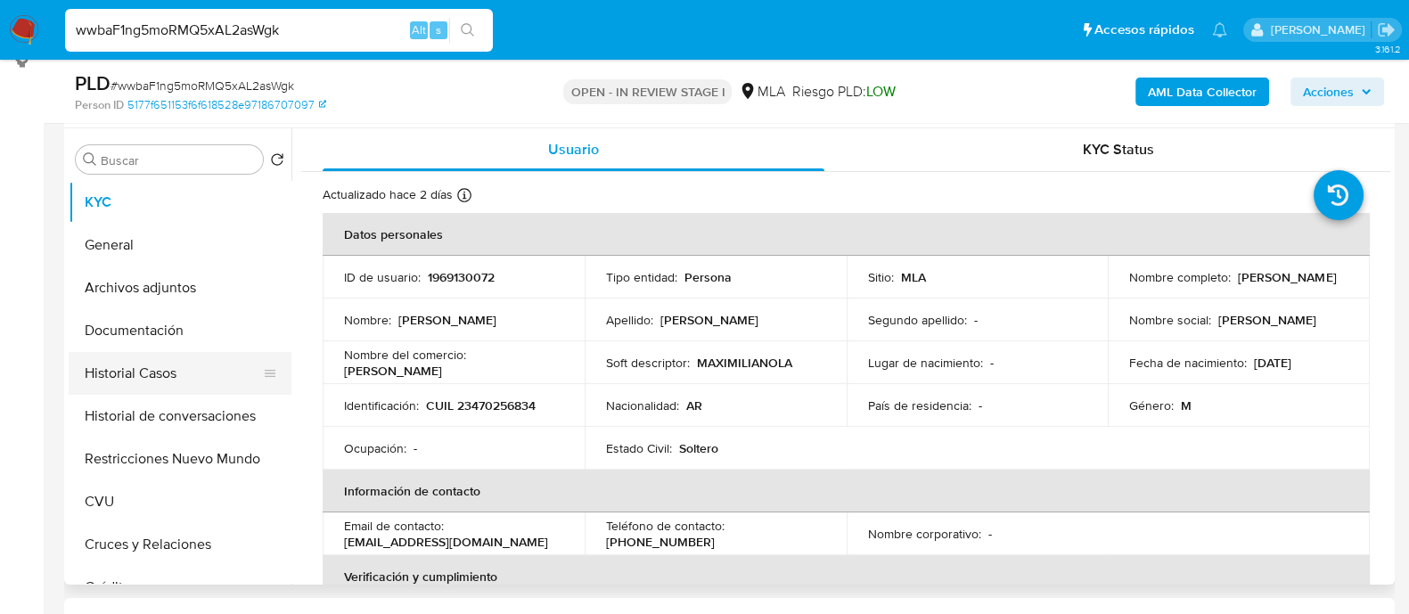
click at [174, 364] on button "Historial Casos" at bounding box center [173, 373] width 209 height 43
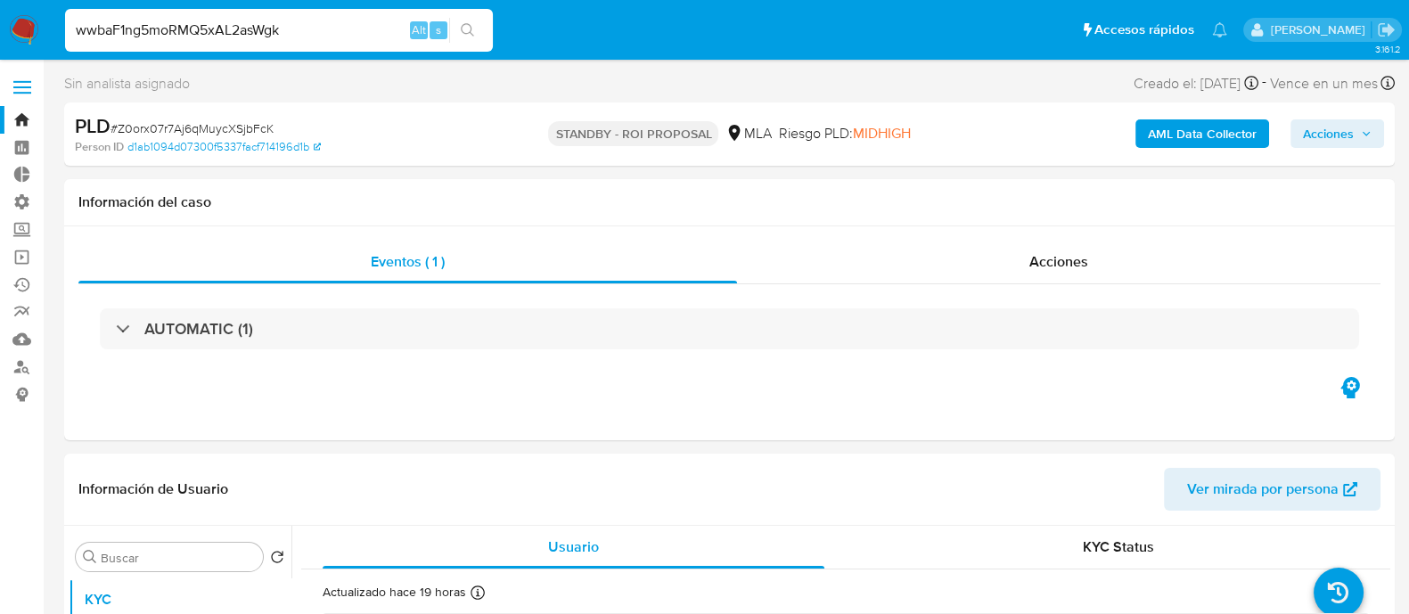
select select "10"
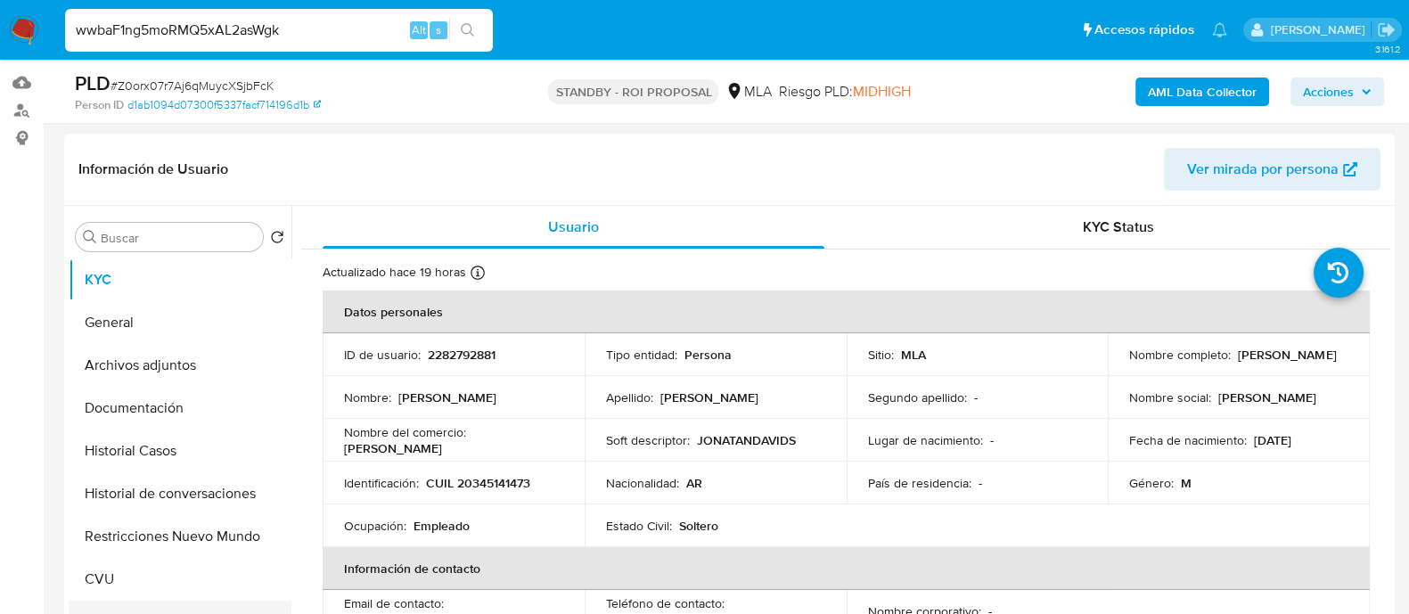
scroll to position [445, 0]
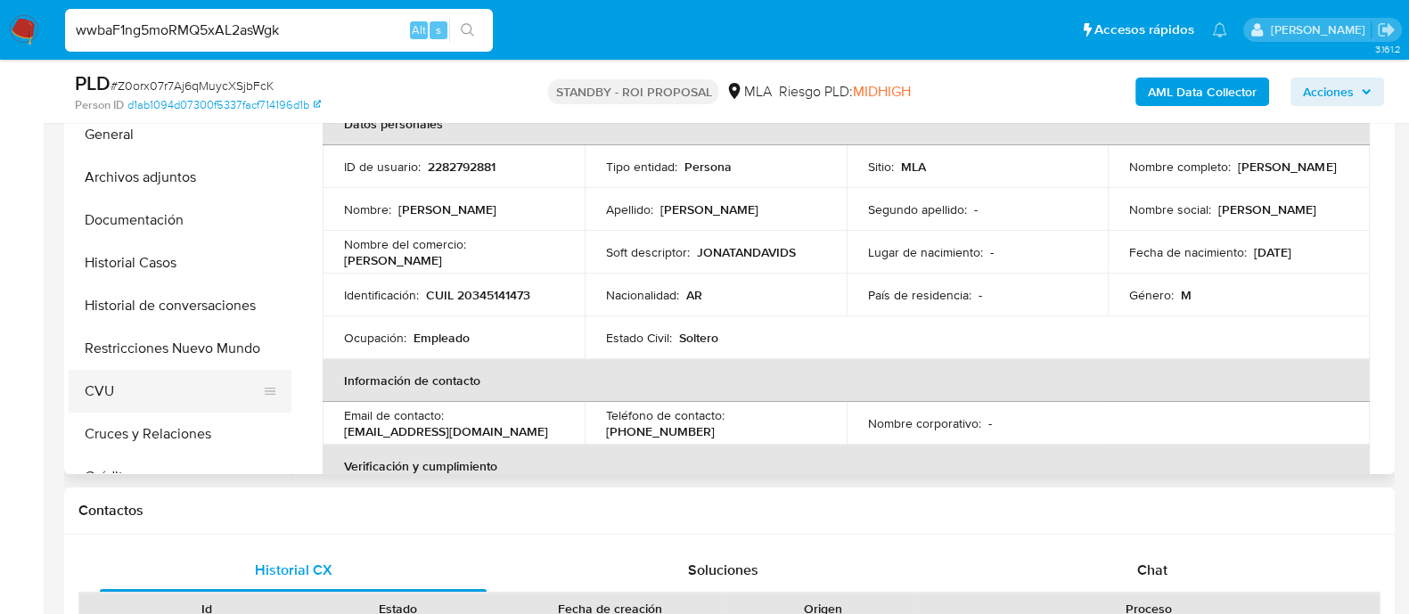
click at [144, 387] on button "CVU" at bounding box center [173, 391] width 209 height 43
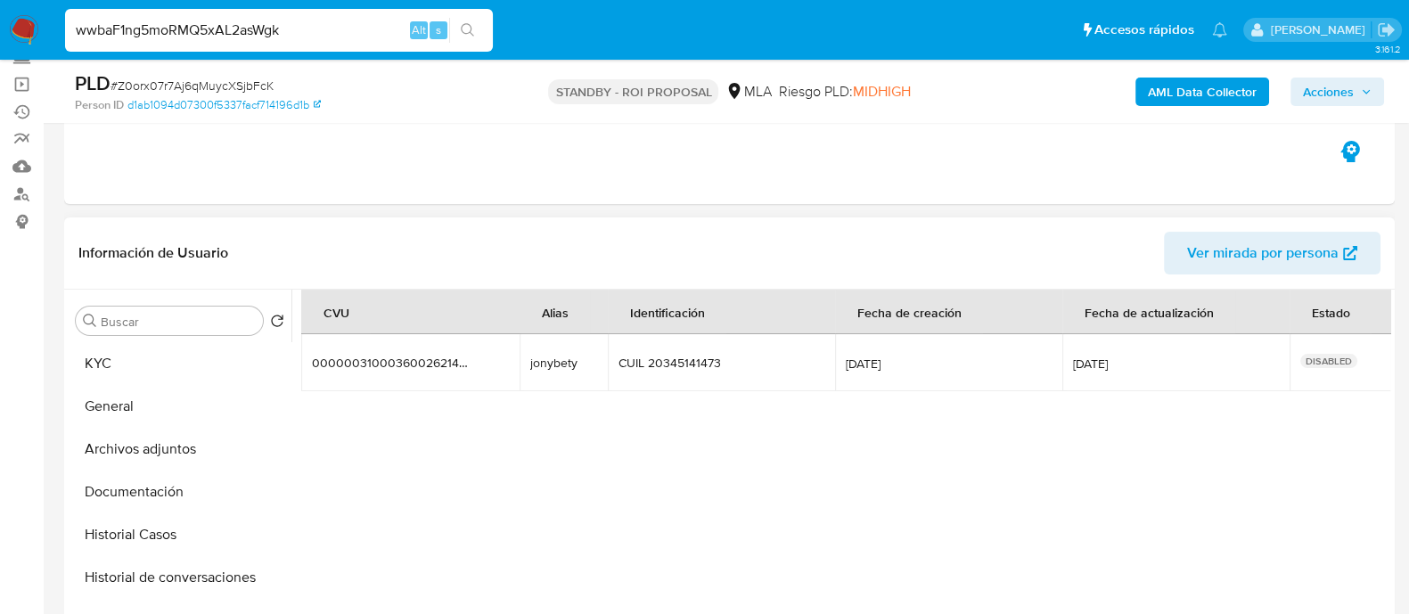
scroll to position [222, 0]
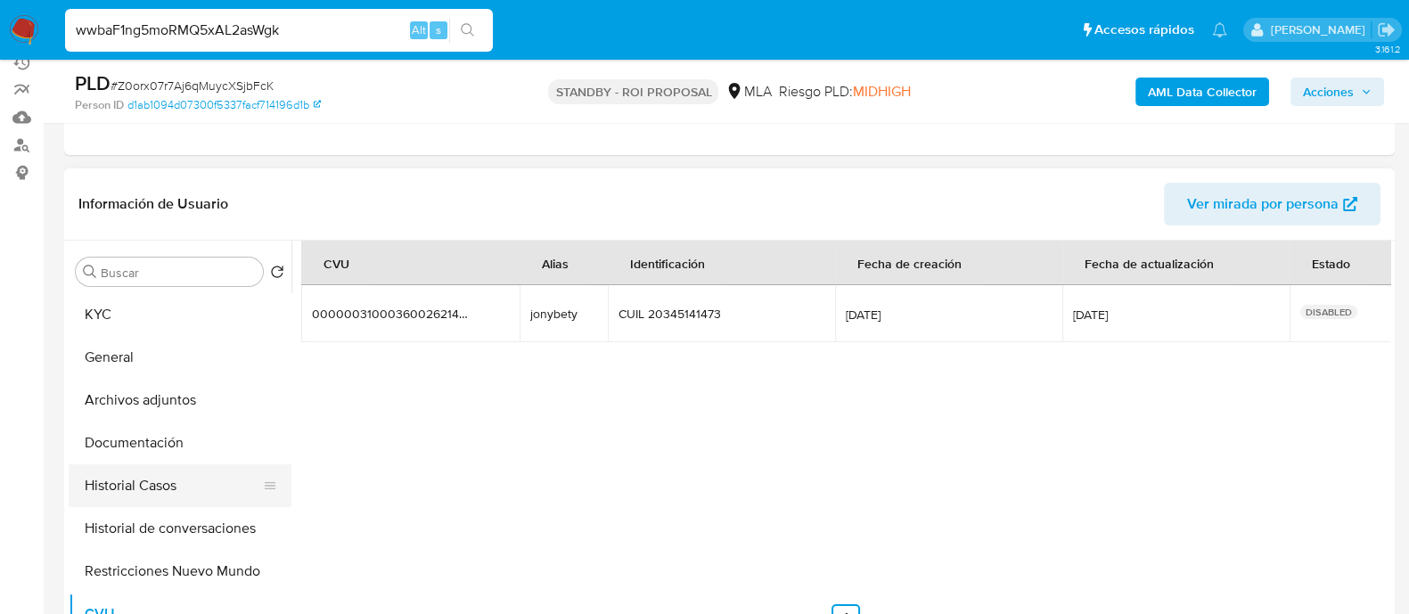
click at [211, 487] on button "Historial Casos" at bounding box center [173, 485] width 209 height 43
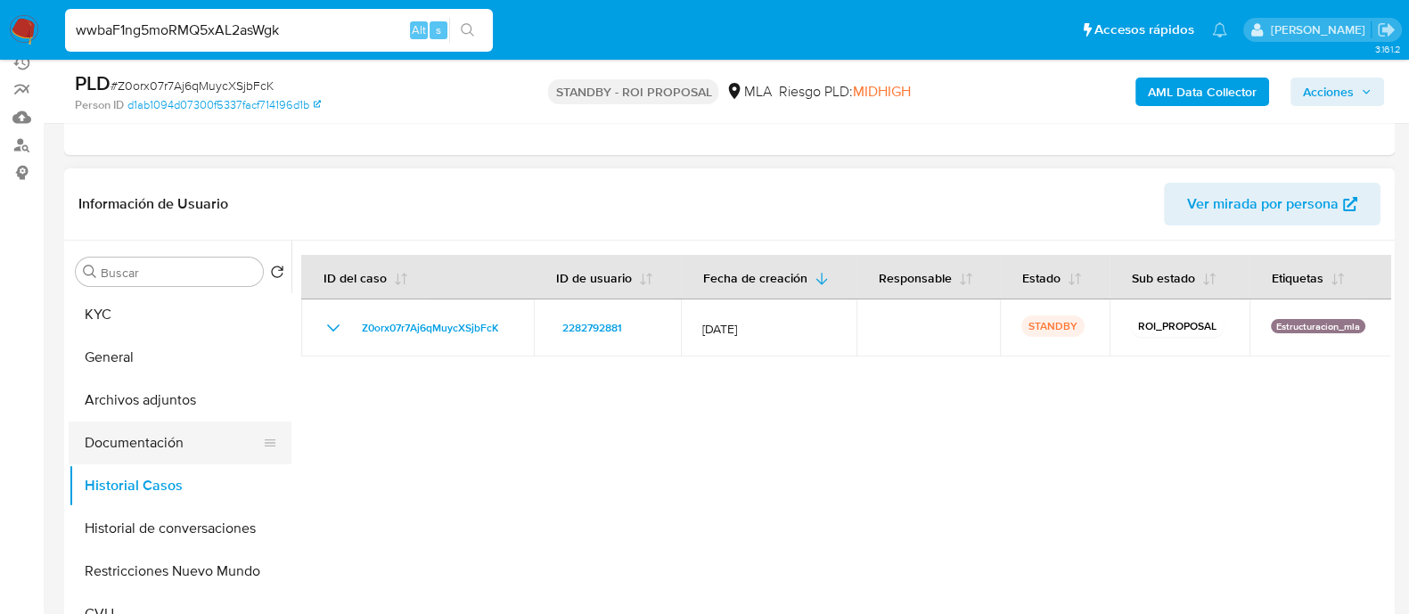
click at [216, 445] on button "Documentación" at bounding box center [173, 443] width 209 height 43
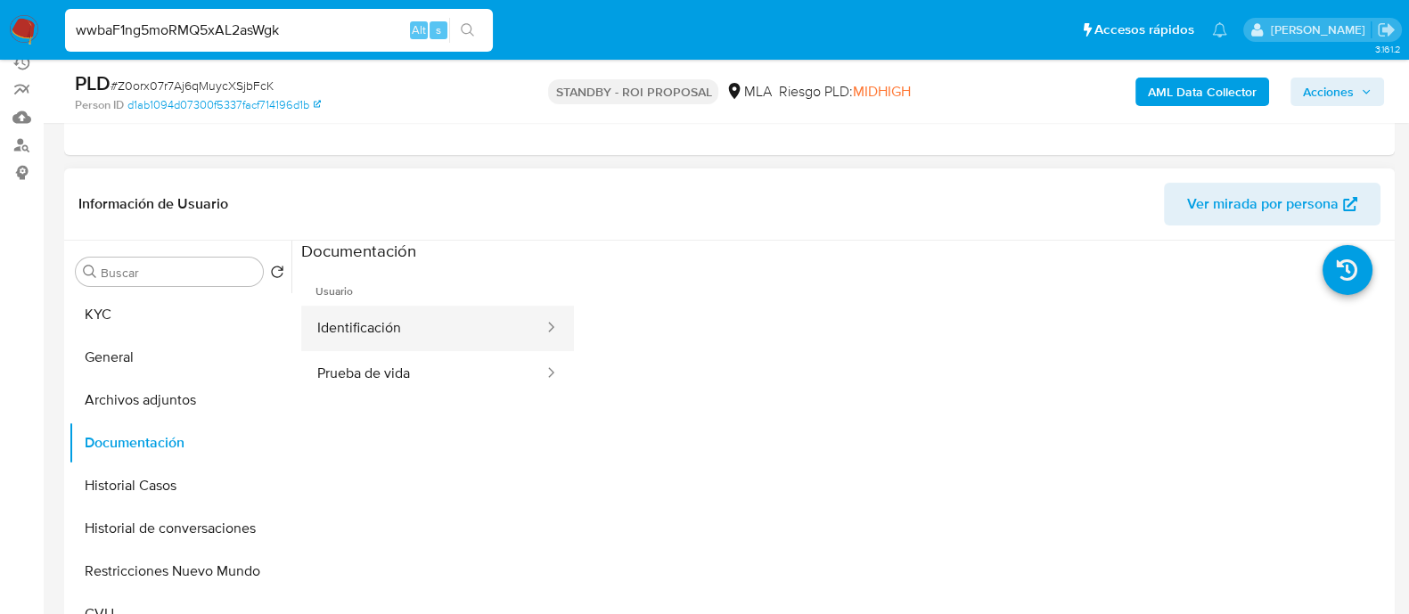
click at [414, 312] on button "Identificación" at bounding box center [423, 328] width 244 height 45
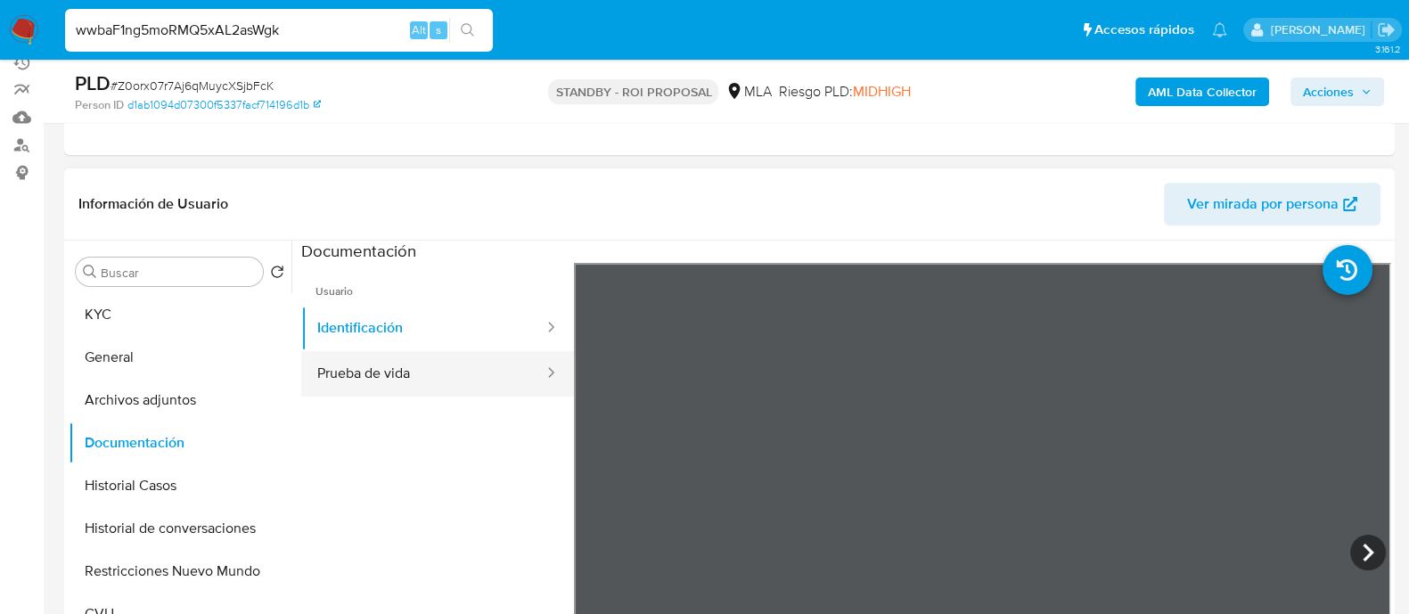
click at [405, 376] on button "Prueba de vida" at bounding box center [423, 373] width 244 height 45
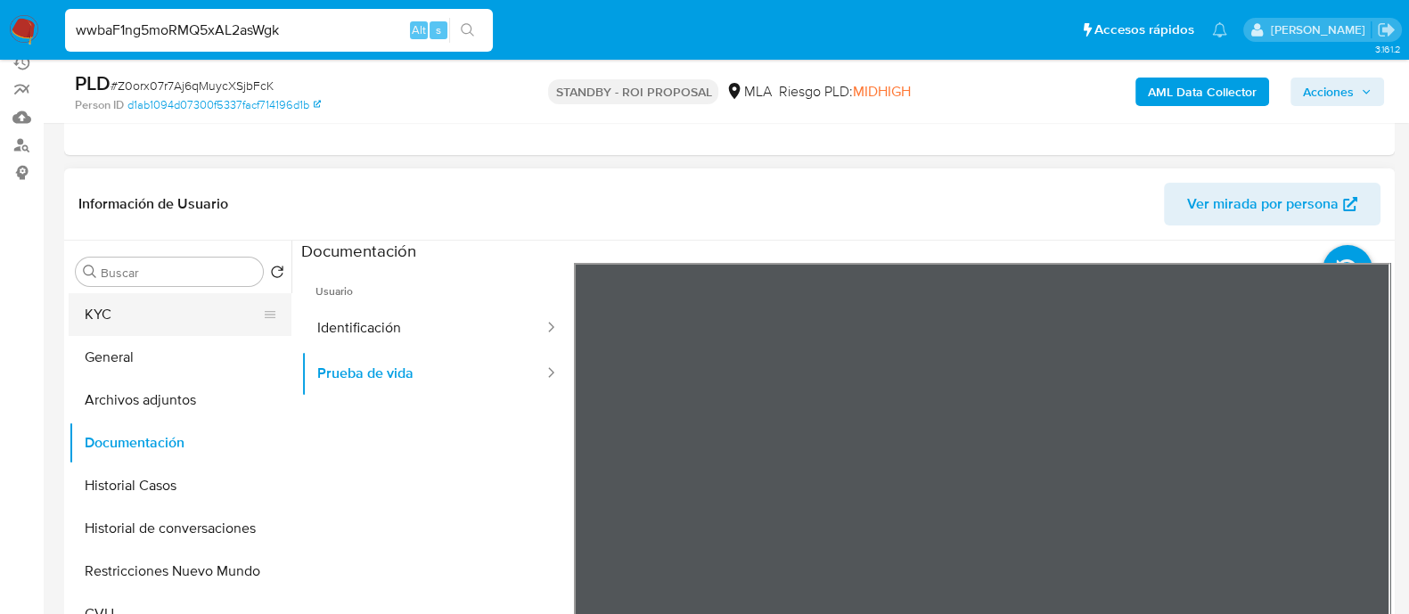
click at [142, 320] on button "KYC" at bounding box center [173, 314] width 209 height 43
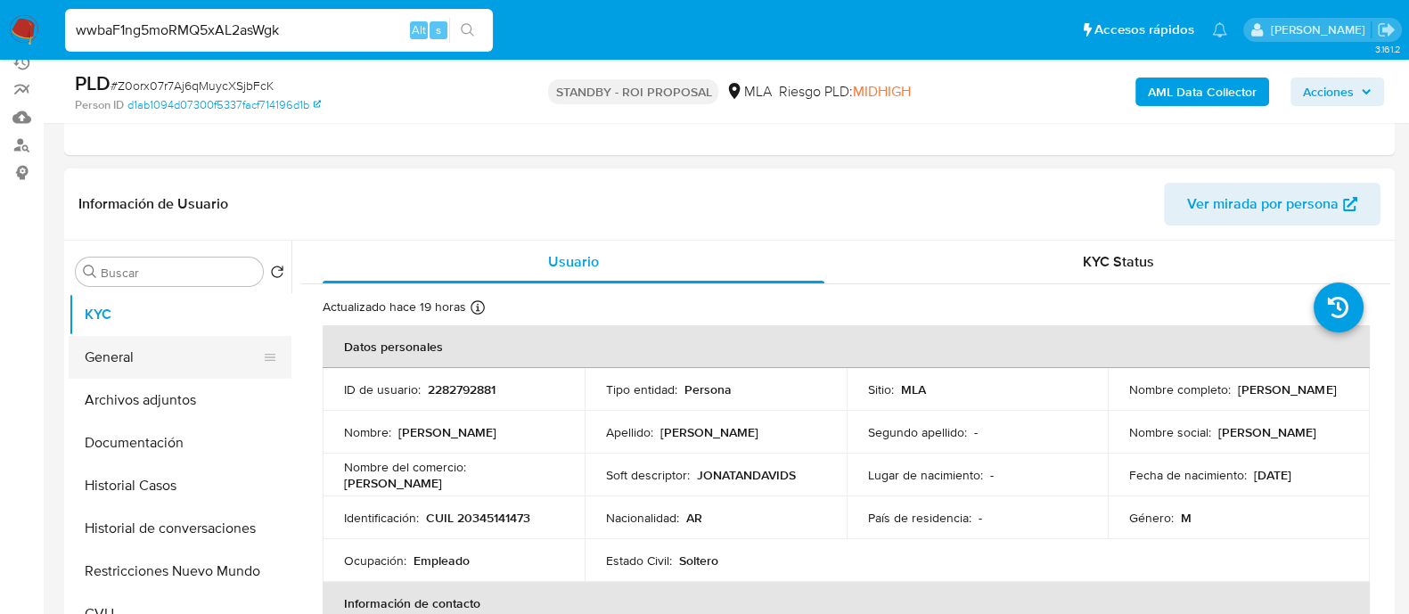
click at [170, 374] on button "General" at bounding box center [173, 357] width 209 height 43
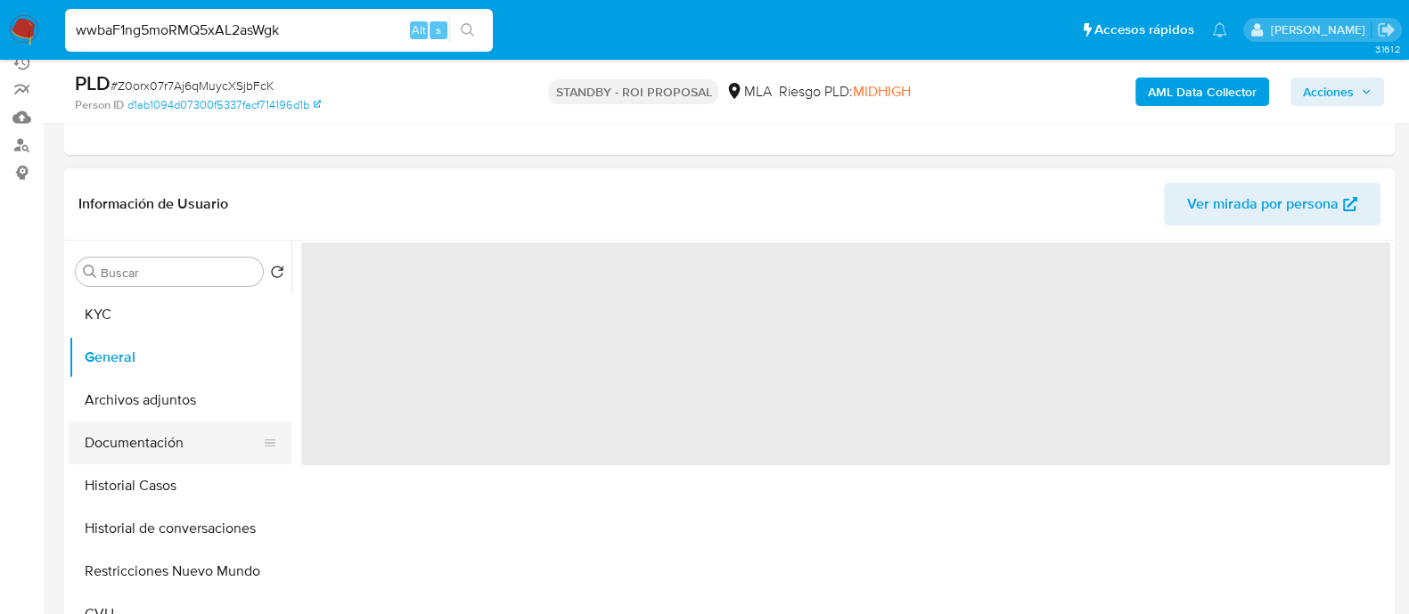
click at [167, 457] on button "Documentación" at bounding box center [173, 443] width 209 height 43
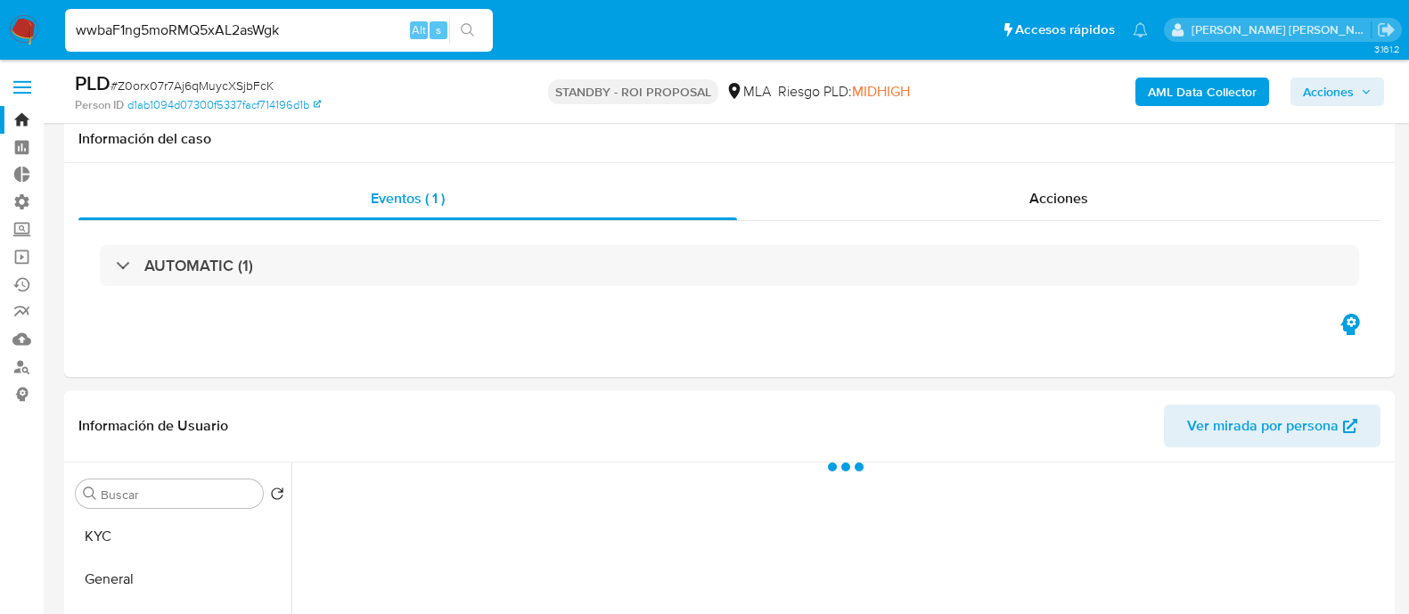
select select "10"
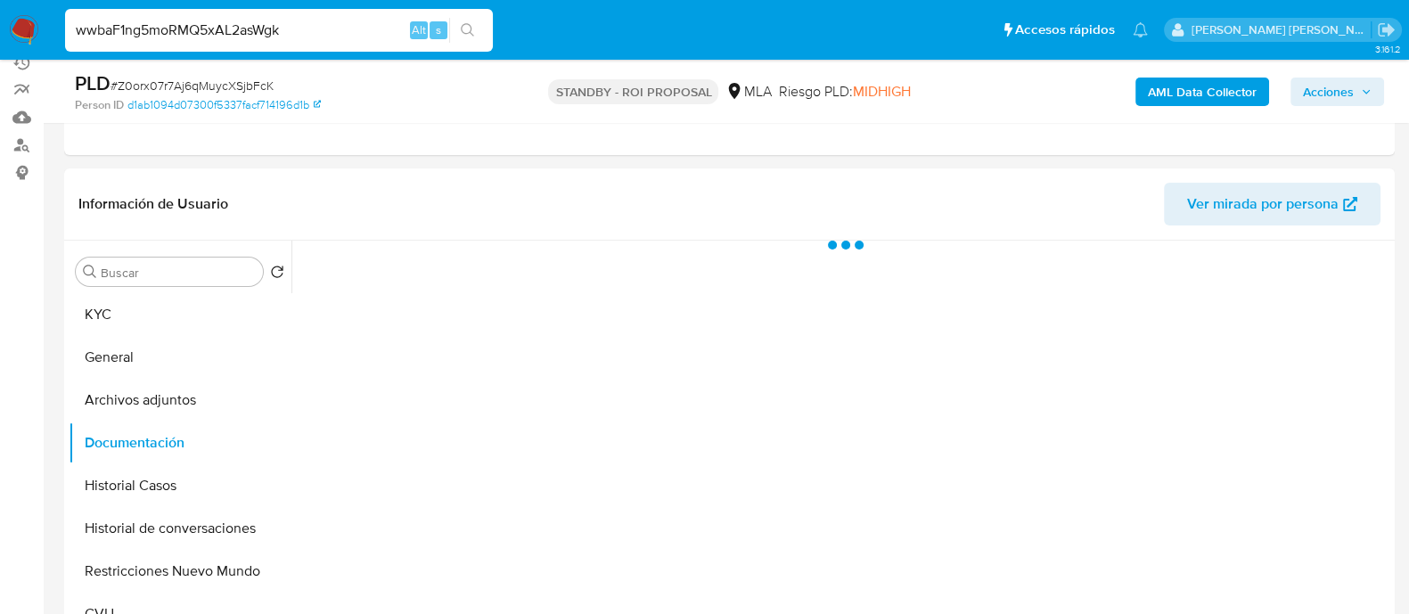
click at [286, 29] on input "wwbaF1ng5moRMQ5xAL2asWgk" at bounding box center [279, 30] width 428 height 23
paste input "KBLxMoMDkfjWhT54lrX9i8rG"
type input "KBLxMoMDkfjWhT54lrX9i8rG"
click at [472, 34] on icon "search-icon" at bounding box center [467, 29] width 13 height 13
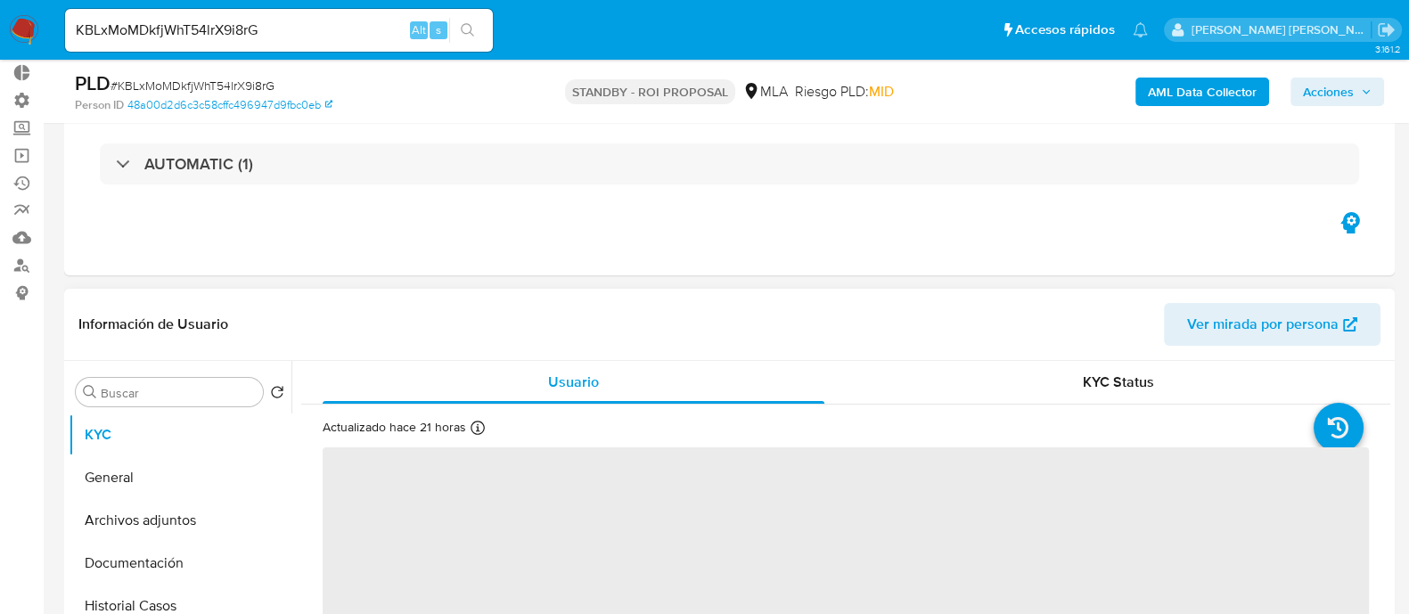
scroll to position [222, 0]
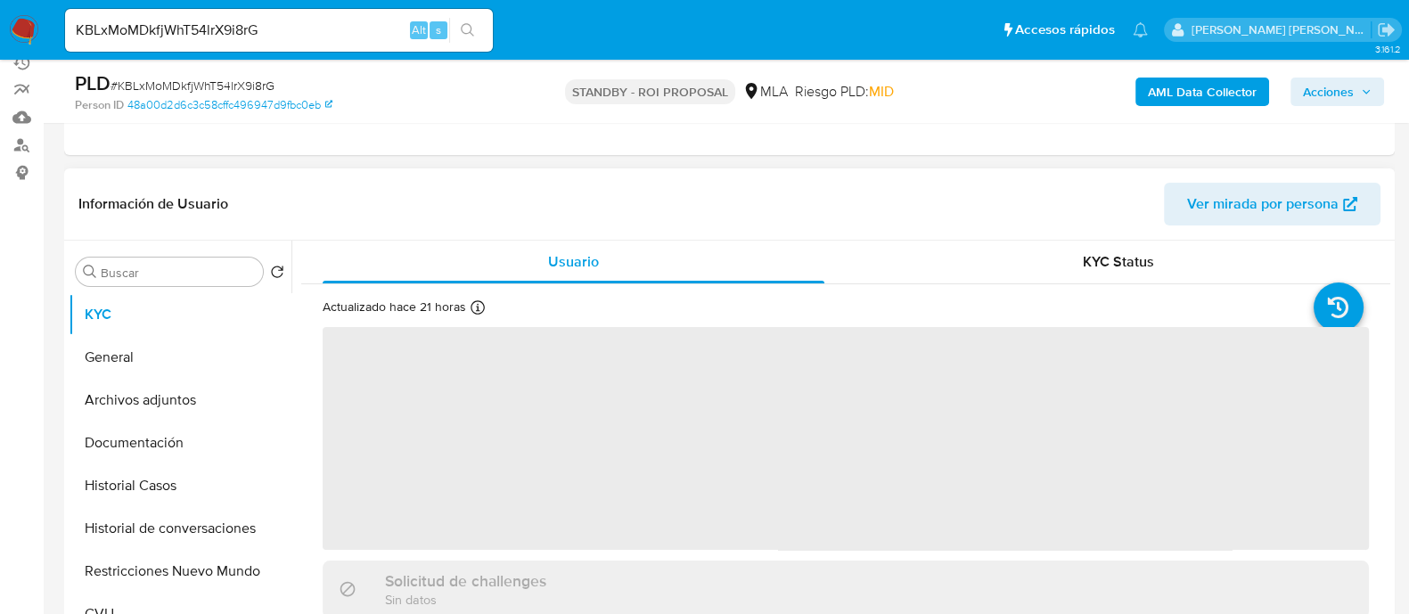
select select "10"
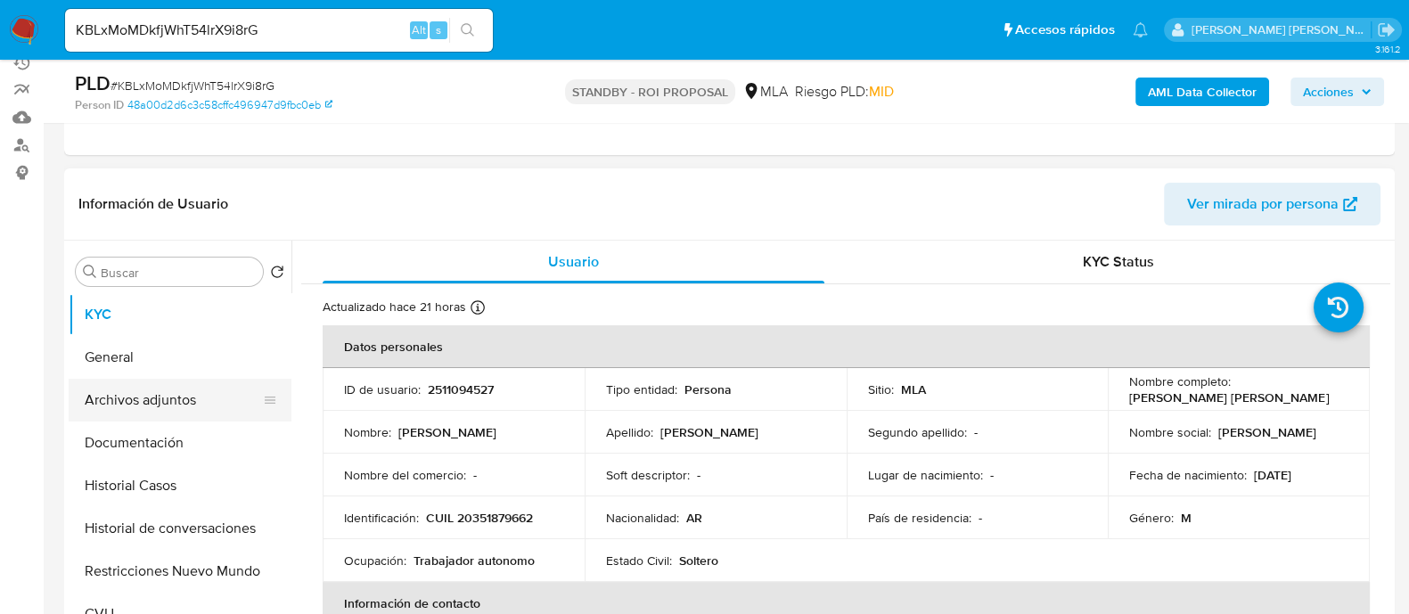
click at [212, 394] on button "Archivos adjuntos" at bounding box center [173, 400] width 209 height 43
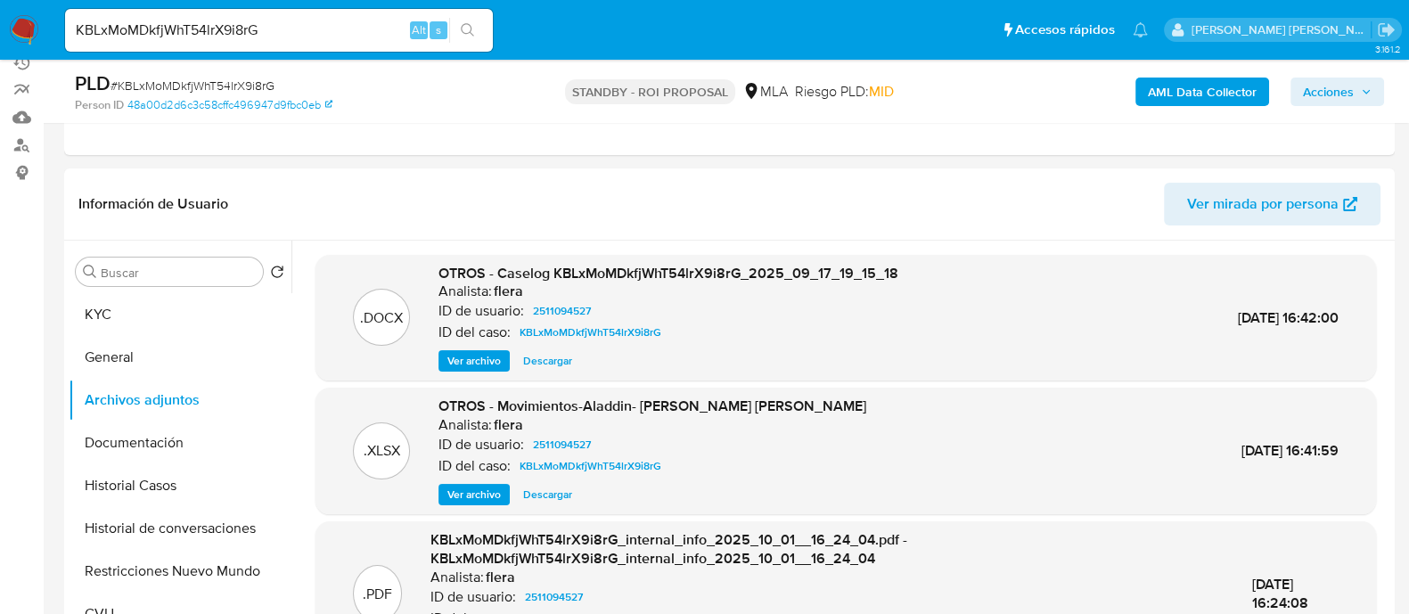
click at [490, 358] on span "Ver archivo" at bounding box center [473, 361] width 53 height 18
click at [471, 486] on span "Ver archivo" at bounding box center [473, 495] width 53 height 18
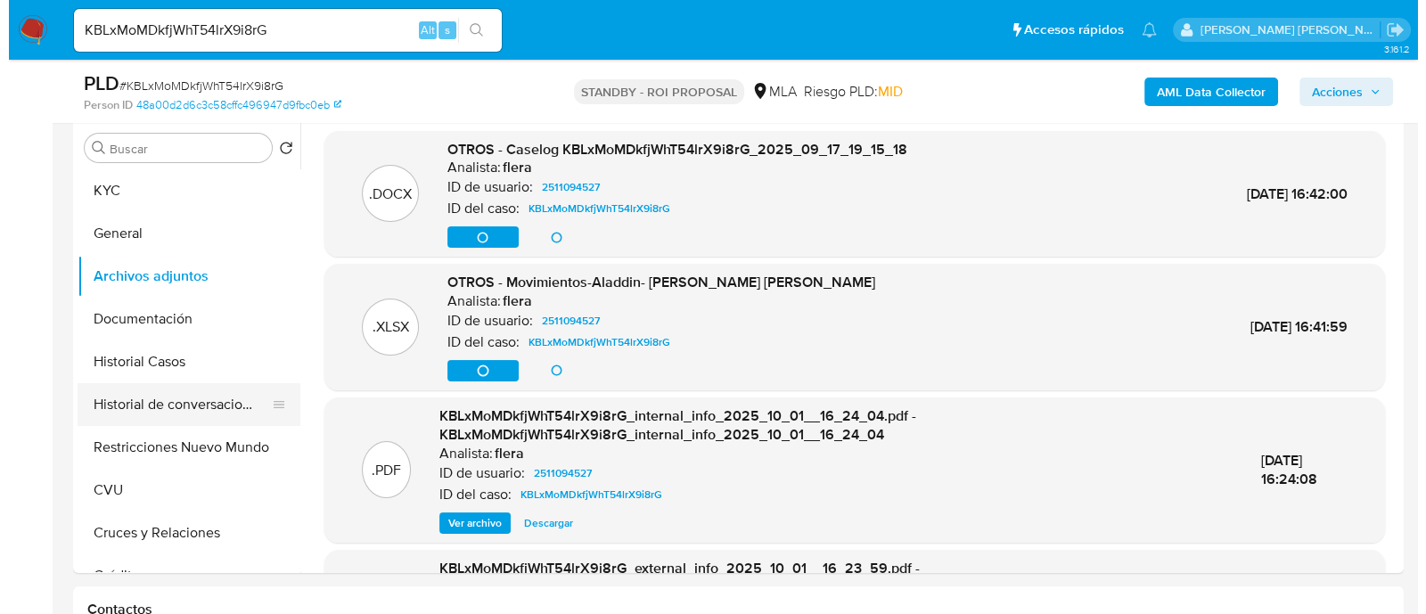
scroll to position [334, 0]
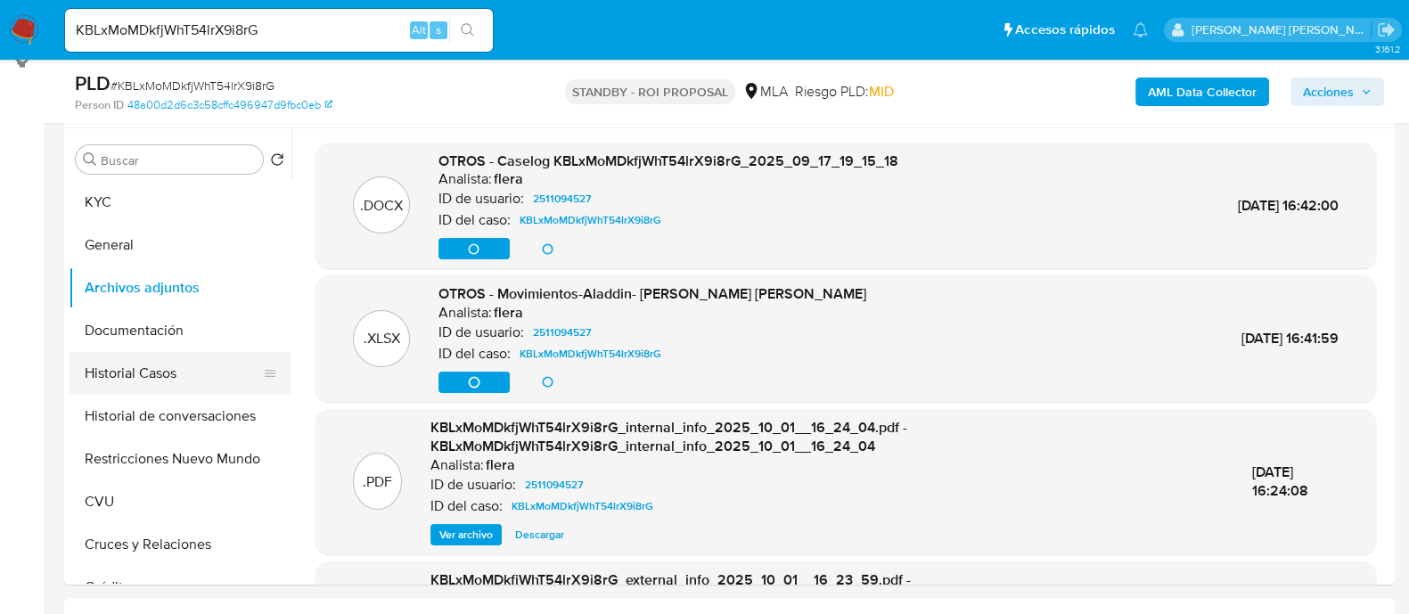
click at [168, 373] on button "Historial Casos" at bounding box center [173, 373] width 209 height 43
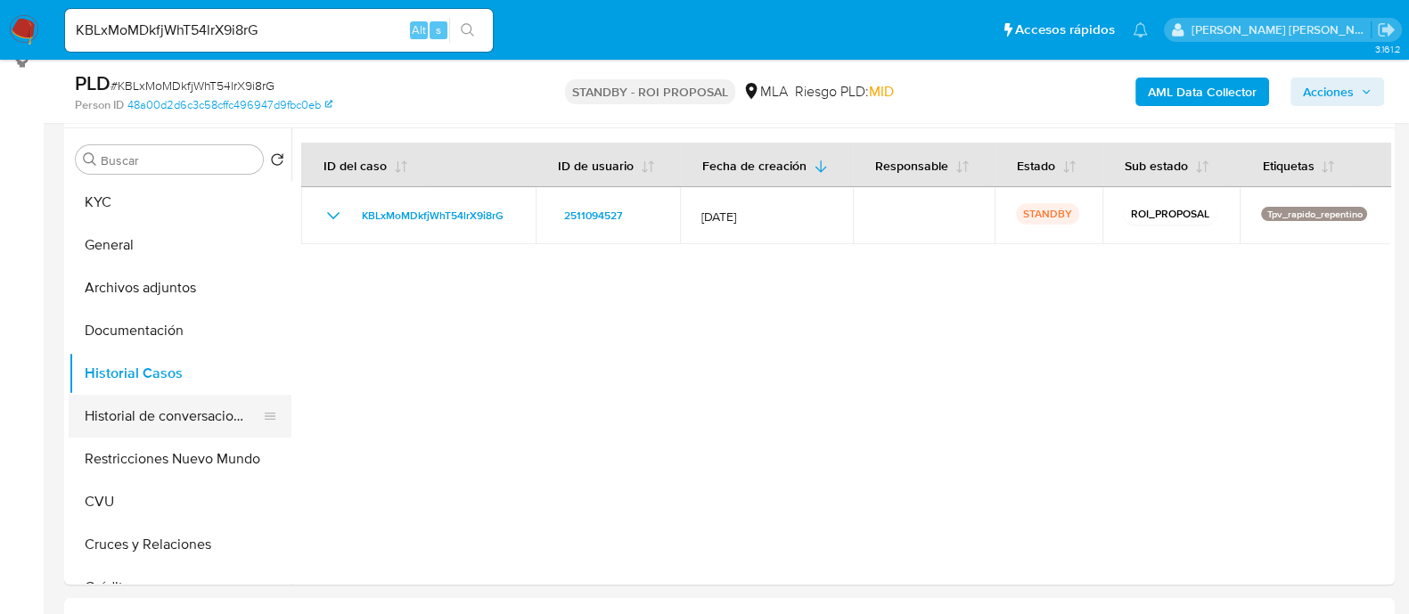
click at [168, 422] on button "Historial de conversaciones" at bounding box center [173, 416] width 209 height 43
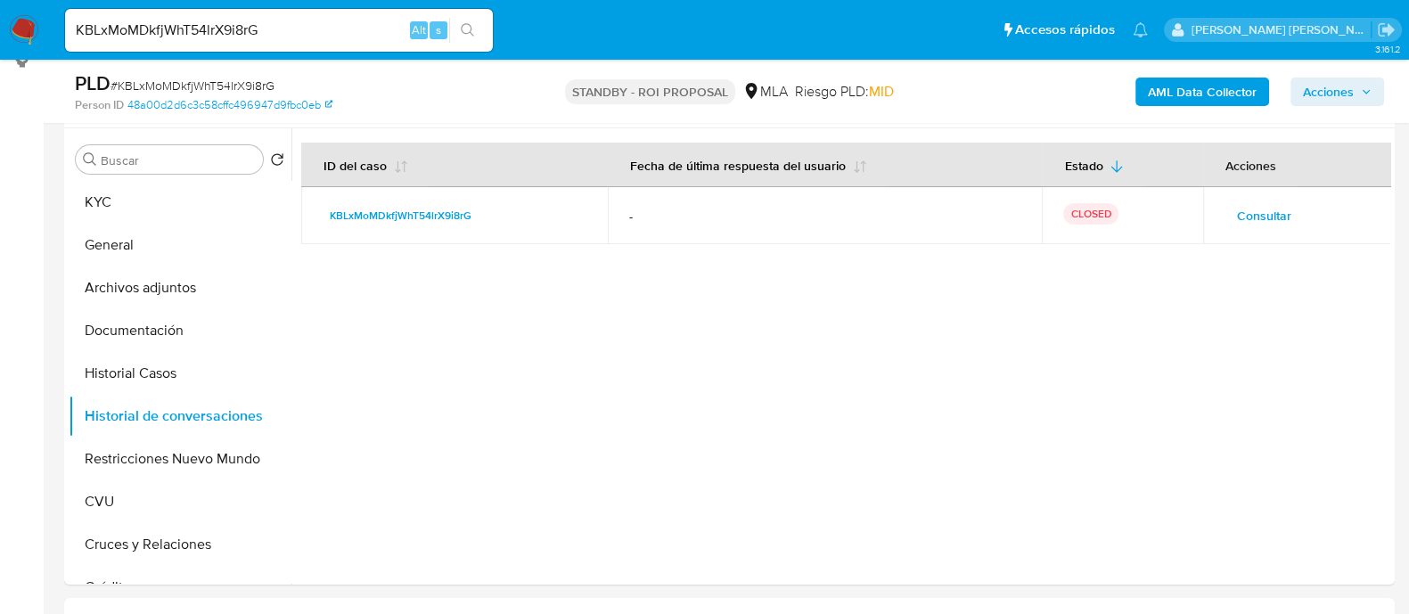
click at [1266, 215] on span "Consultar" at bounding box center [1264, 215] width 54 height 25
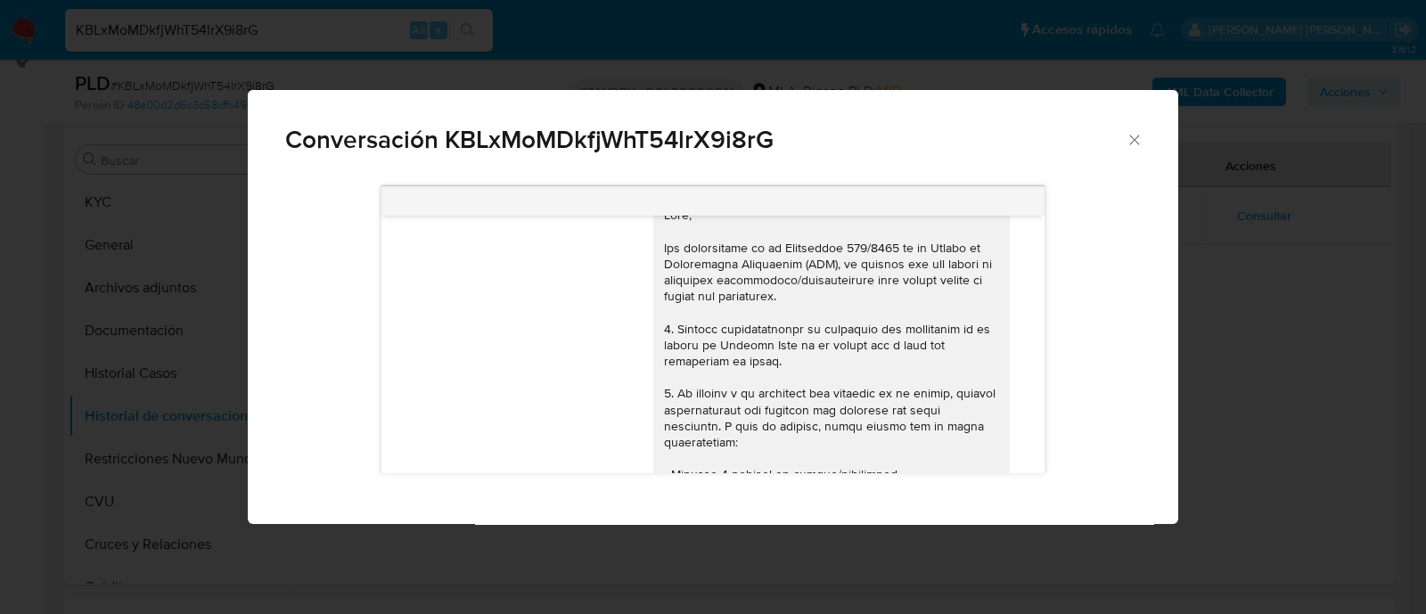
scroll to position [0, 0]
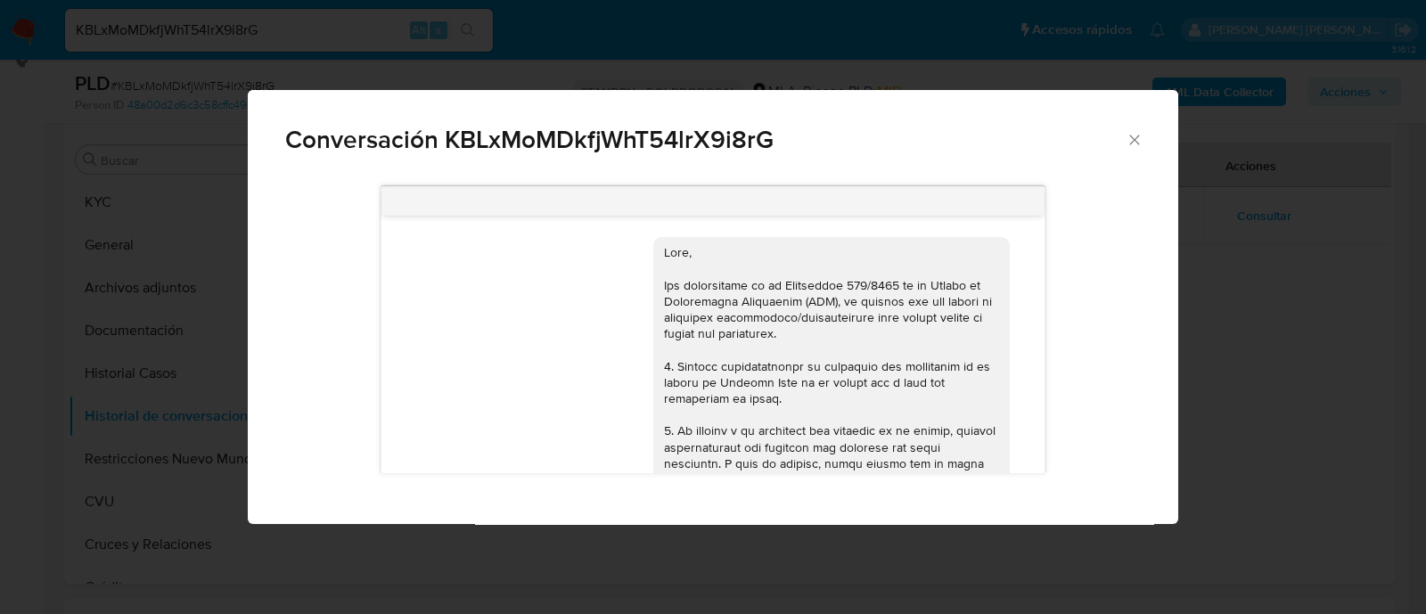
click at [1285, 300] on div "Conversación KBLxMoMDkfjWhT54lrX9i8rG 17/09/2025 14:31:53 Hola, Esperamos que t…" at bounding box center [713, 307] width 1426 height 614
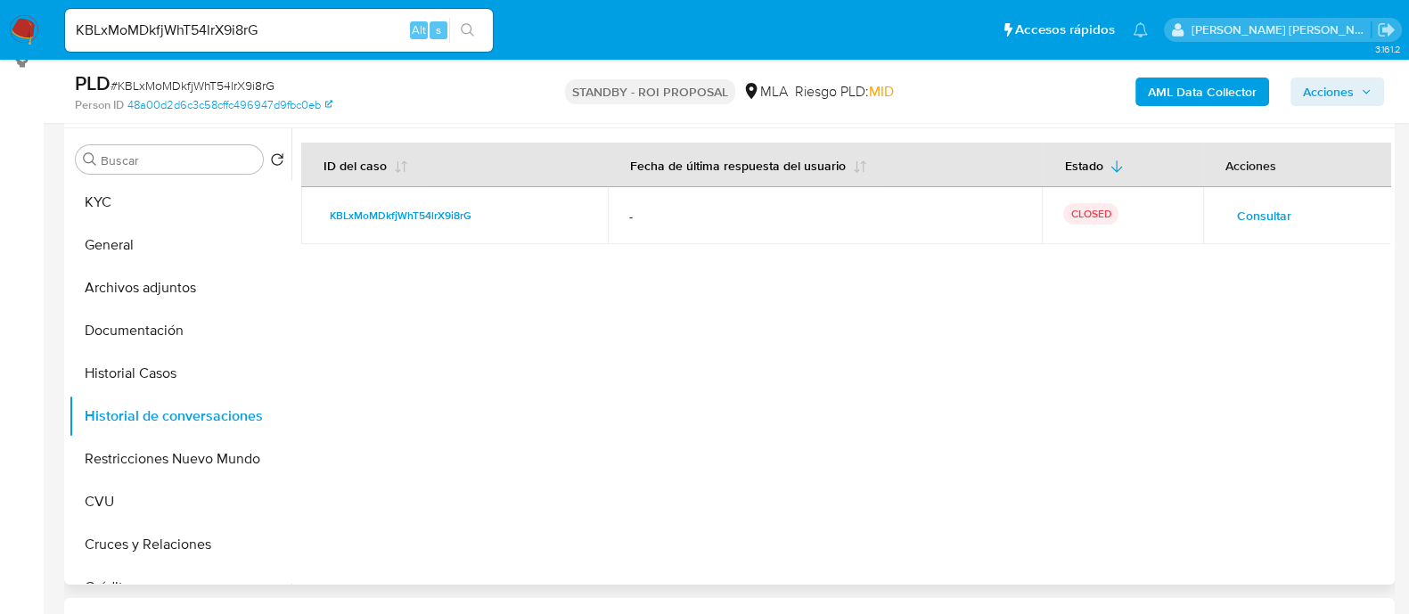
click at [1261, 221] on span "Consultar" at bounding box center [1264, 215] width 54 height 25
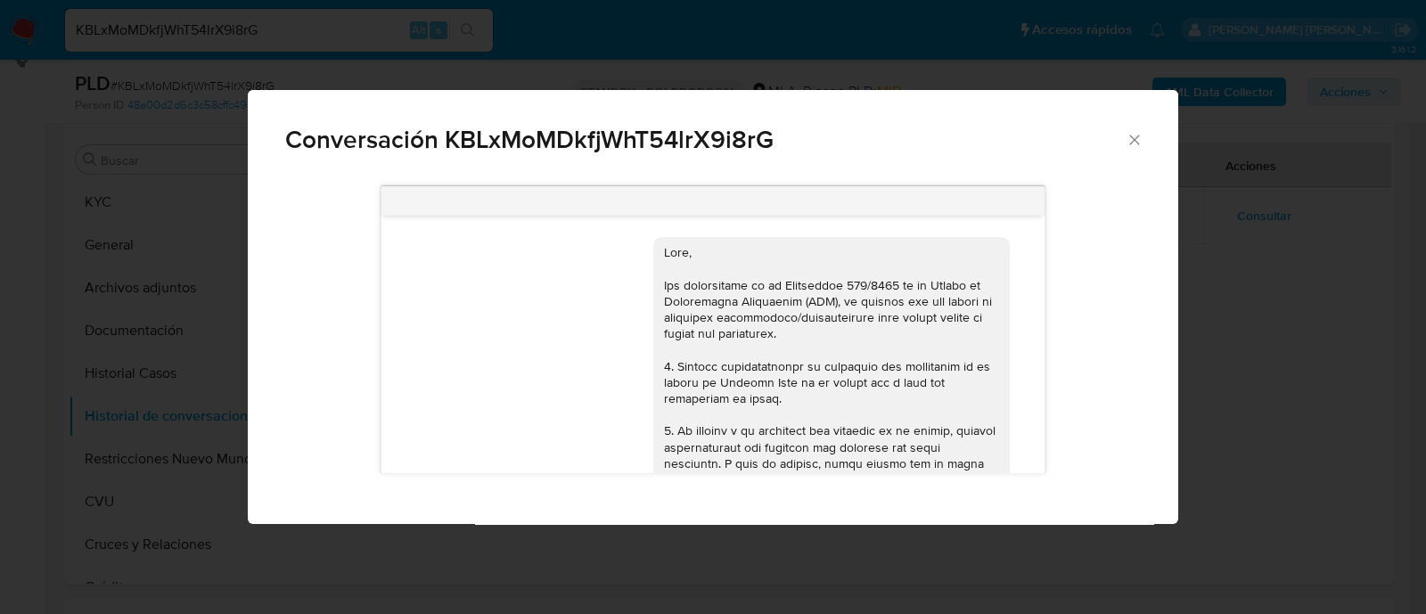
click at [1263, 323] on div "Conversación KBLxMoMDkfjWhT54lrX9i8rG 17/09/2025 14:31:53 Hola, Esperamos que t…" at bounding box center [713, 307] width 1426 height 614
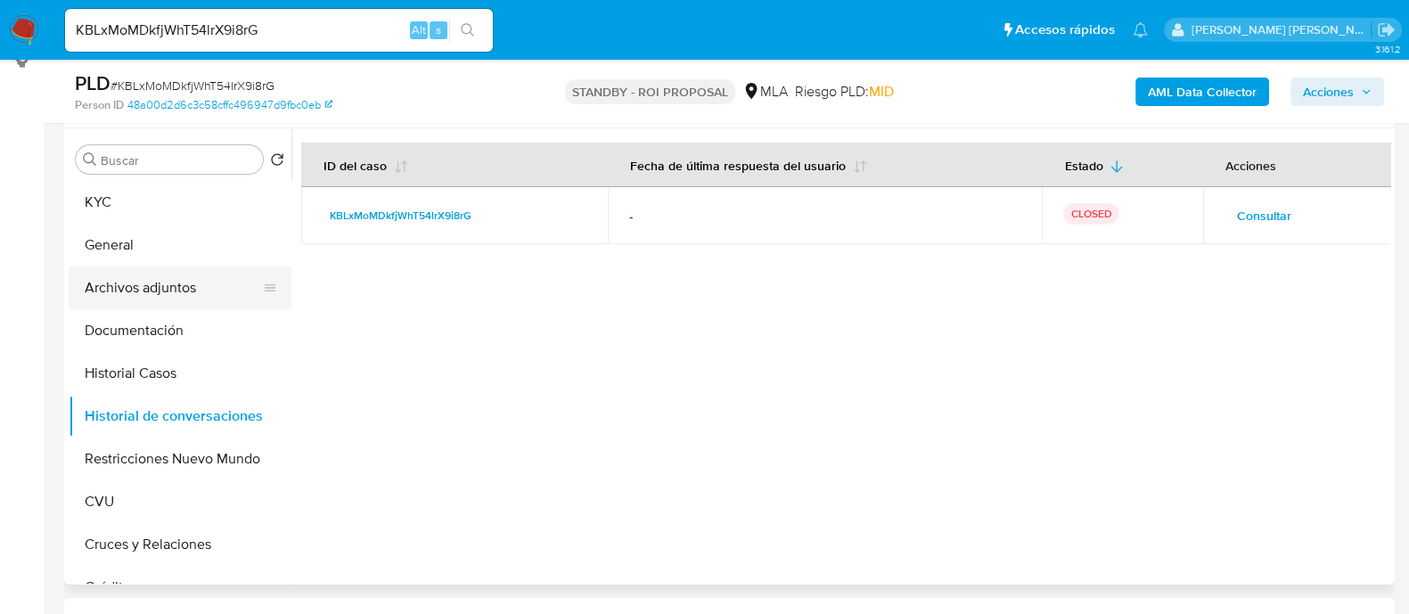
click at [246, 285] on button "Archivos adjuntos" at bounding box center [173, 288] width 209 height 43
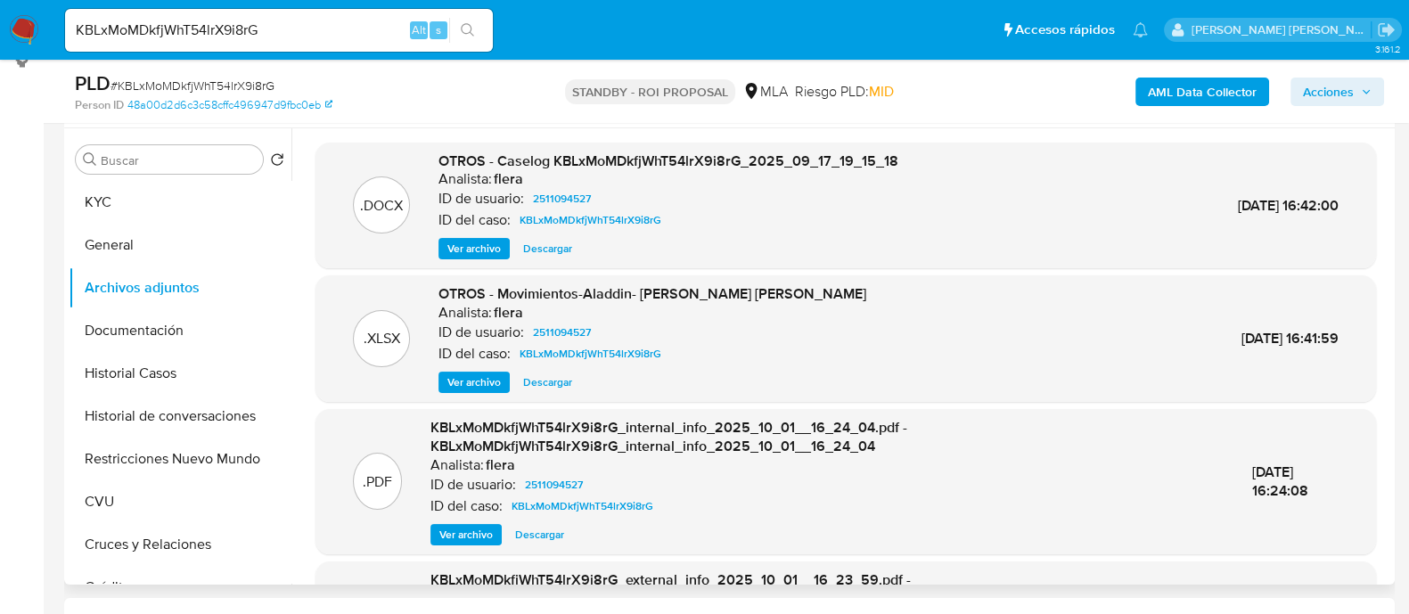
click at [554, 254] on span "Descargar" at bounding box center [547, 249] width 49 height 18
click at [548, 370] on div "OTROS - Movimientos-Aladdin- Jose Luis Arce Perez Analista: flera ID de usuario…" at bounding box center [653, 338] width 428 height 109
click at [548, 378] on span "Descargar" at bounding box center [547, 382] width 49 height 18
click at [234, 376] on button "Historial Casos" at bounding box center [173, 373] width 209 height 43
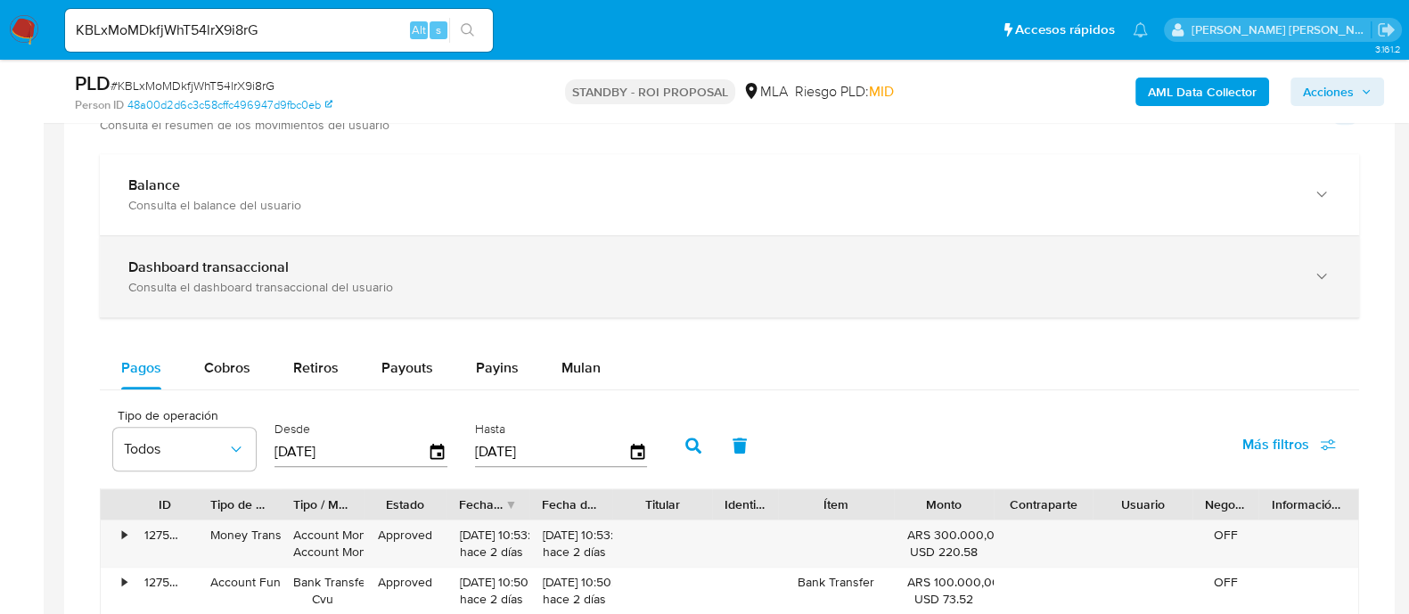
scroll to position [1114, 0]
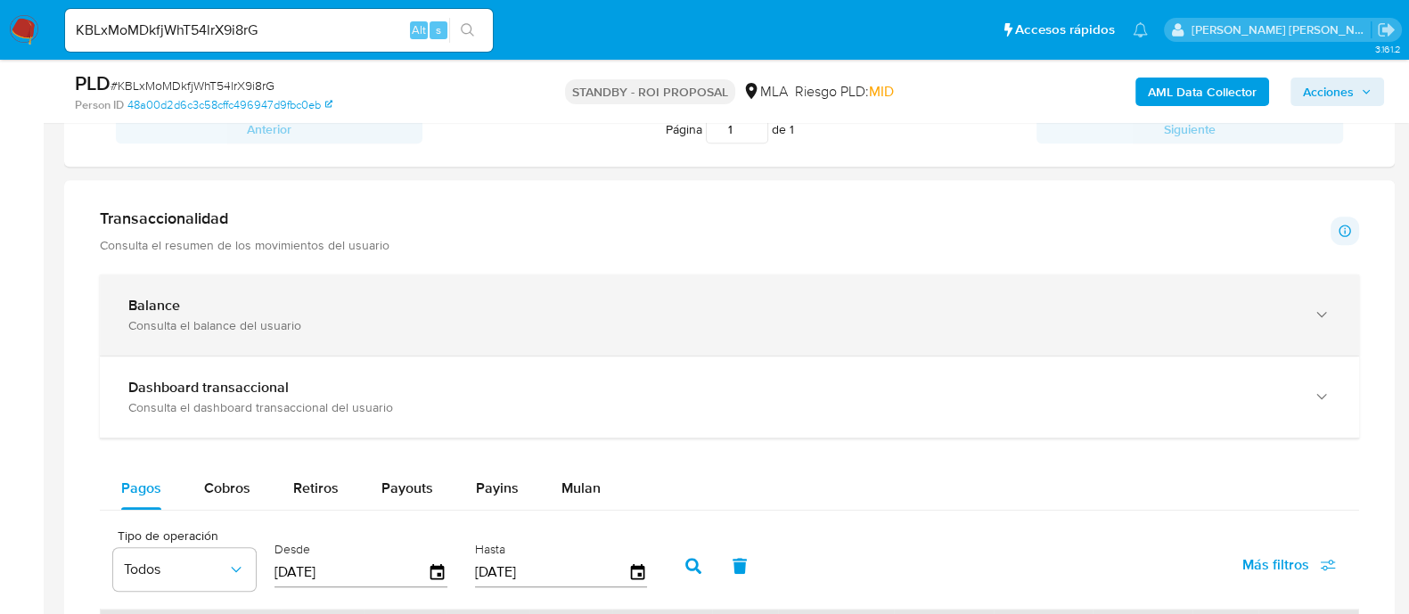
click at [222, 332] on div "Balance Consulta el balance del usuario" at bounding box center [729, 315] width 1259 height 81
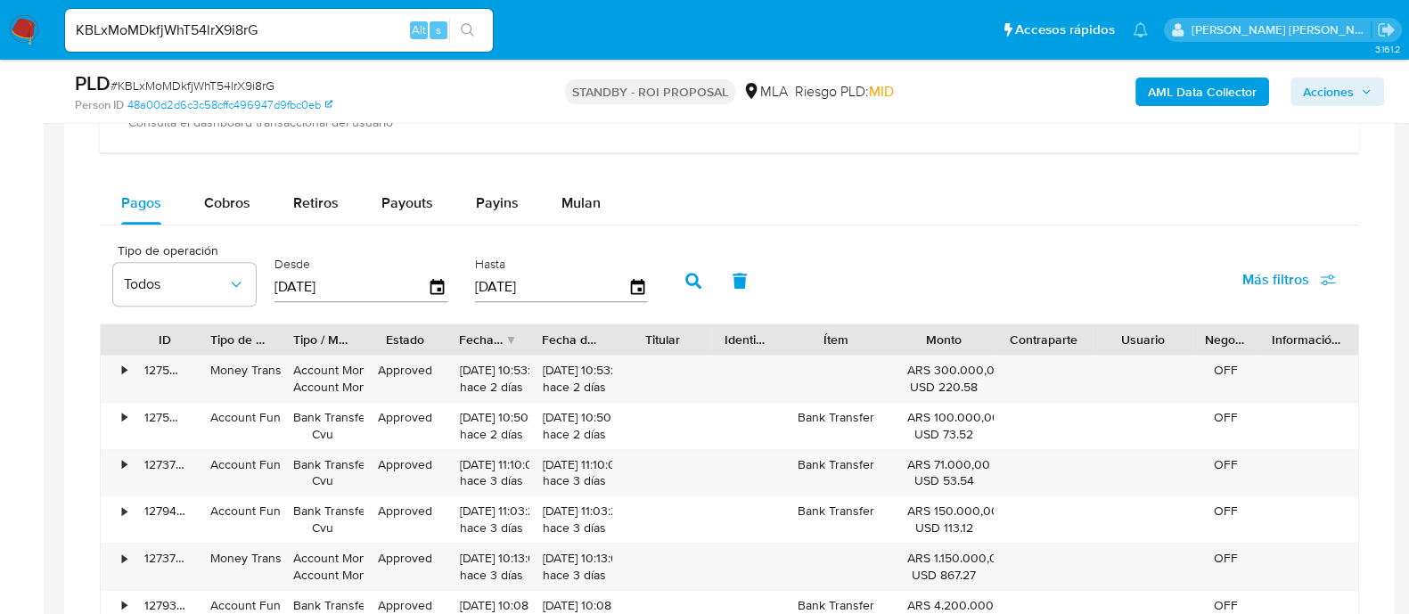
scroll to position [1559, 0]
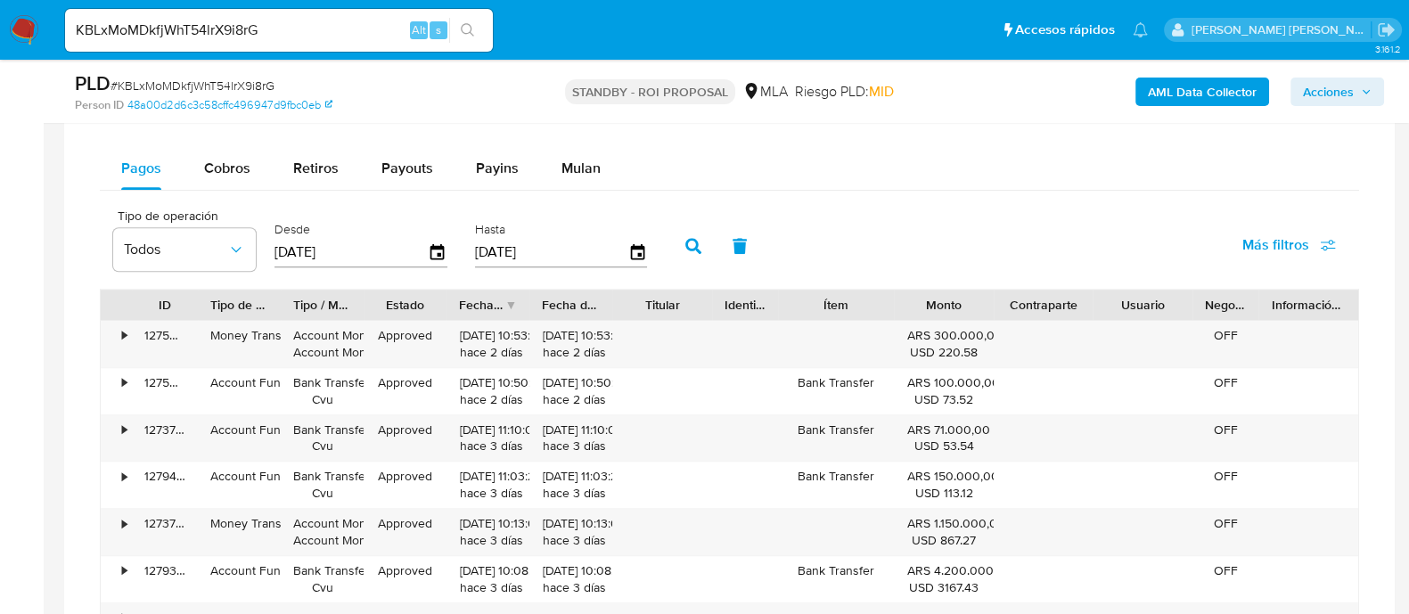
click at [285, 253] on input "[DATE]" at bounding box center [351, 252] width 153 height 29
click at [431, 251] on icon "button" at bounding box center [438, 252] width 14 height 16
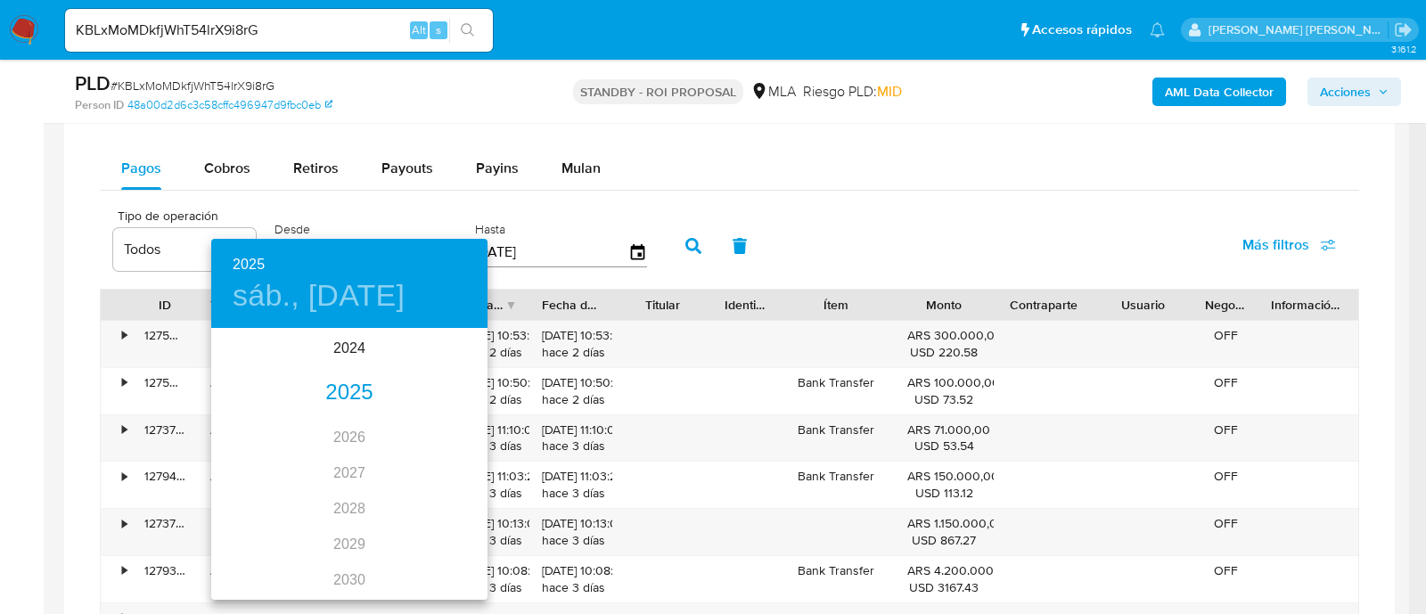
click at [339, 393] on div "2025" at bounding box center [349, 393] width 276 height 36
click at [433, 436] on div "jun." at bounding box center [442, 431] width 92 height 67
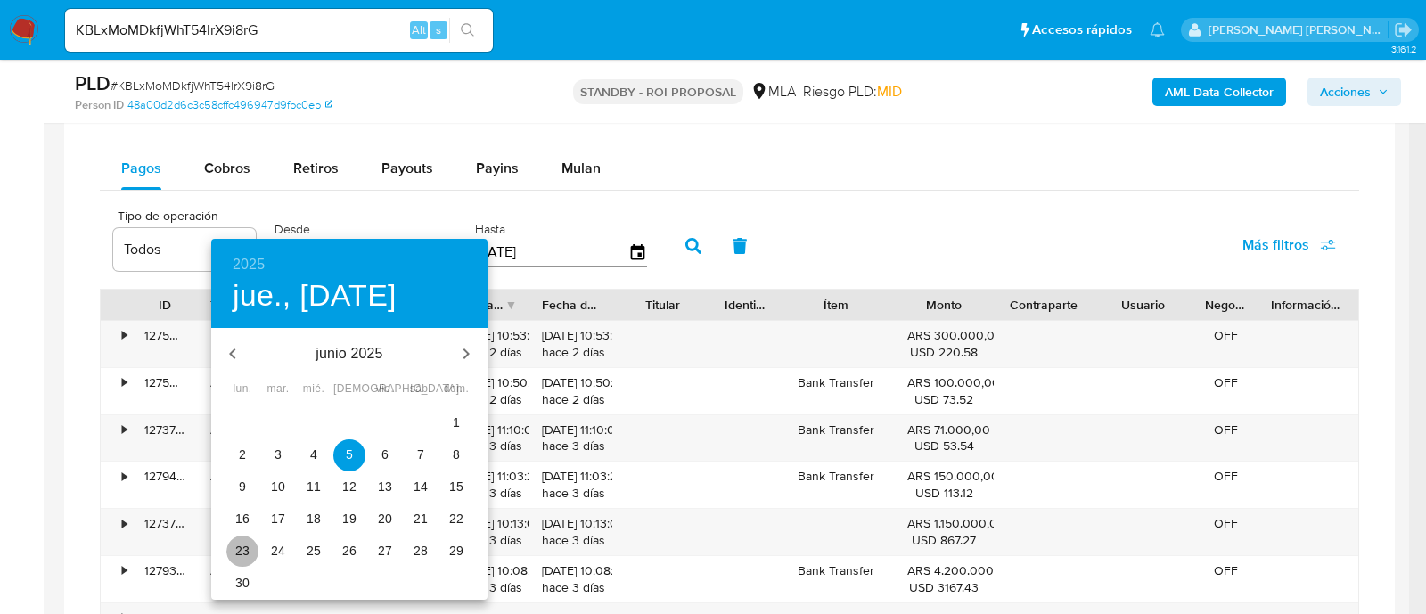
click at [242, 552] on p "23" at bounding box center [242, 551] width 14 height 18
type input "23/06/2025"
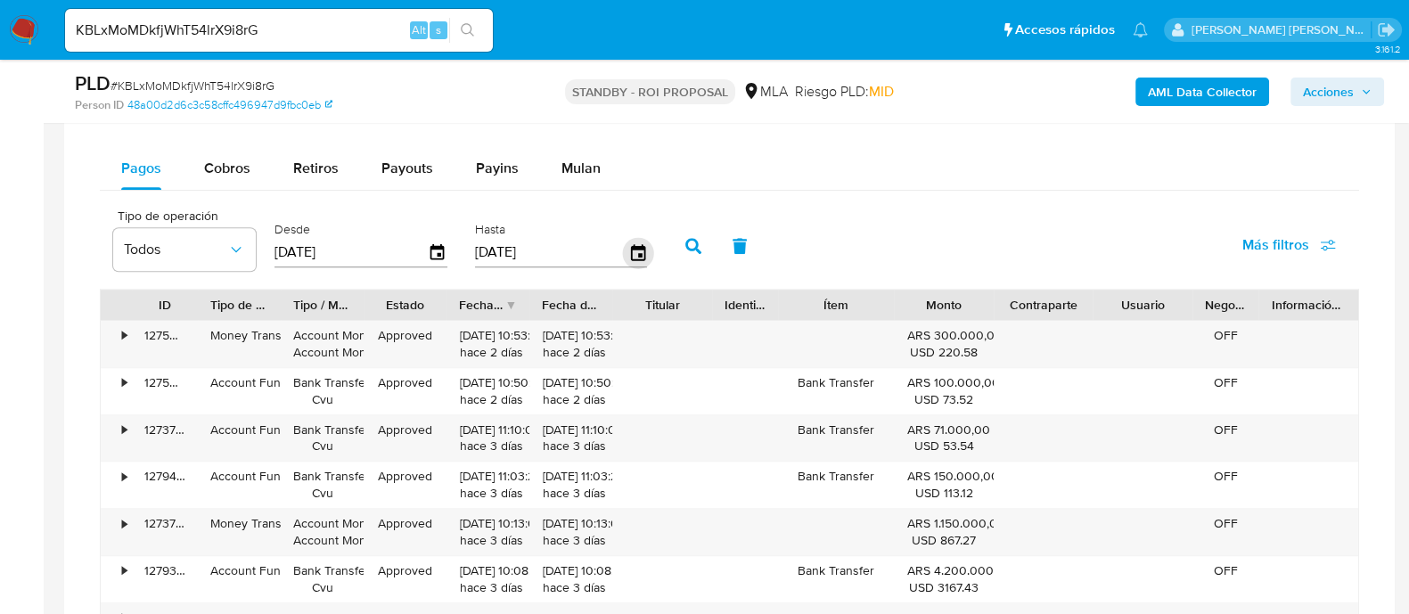
click at [636, 251] on icon "button" at bounding box center [637, 252] width 14 height 16
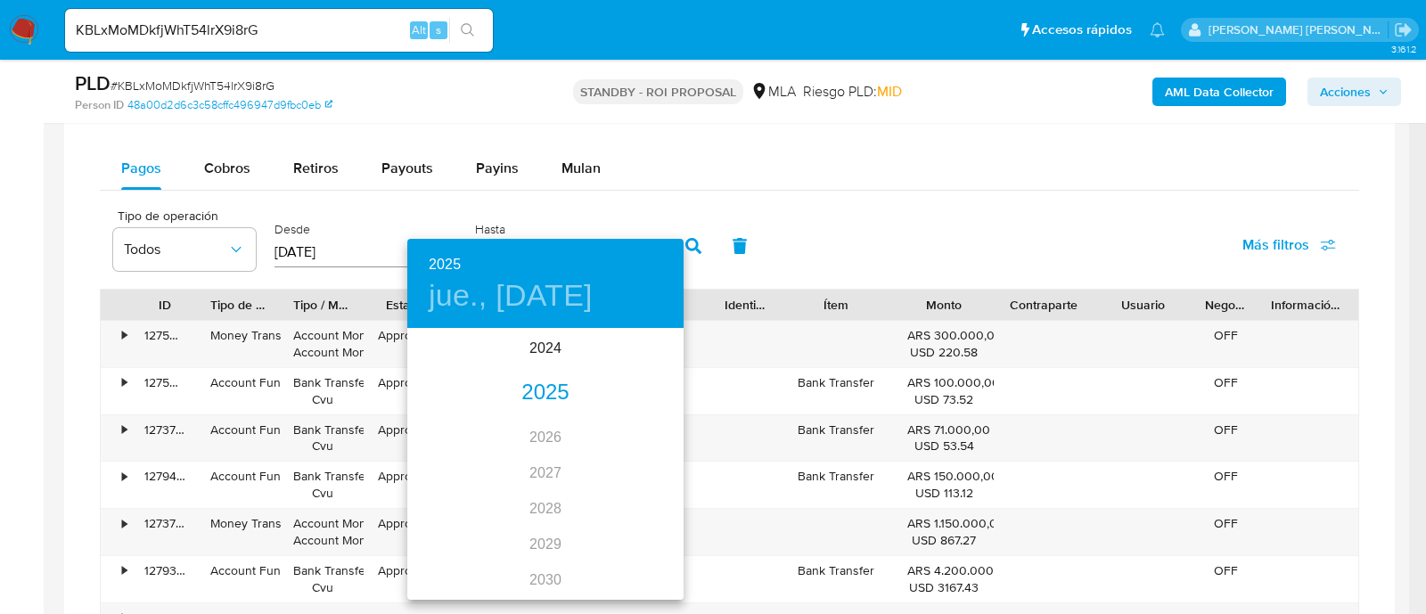
click at [545, 390] on div "2025" at bounding box center [545, 393] width 276 height 36
click at [547, 504] on div "ago." at bounding box center [545, 497] width 92 height 67
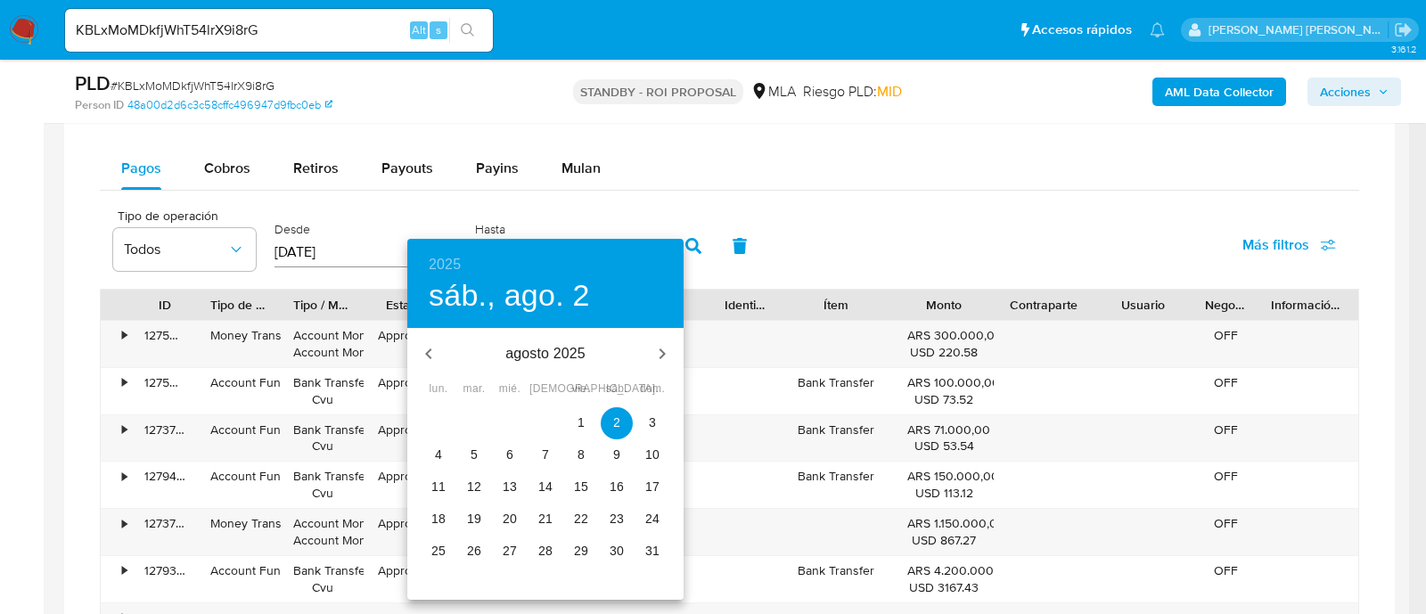
click at [660, 551] on span "31" at bounding box center [652, 551] width 32 height 18
type input "31/08/2025"
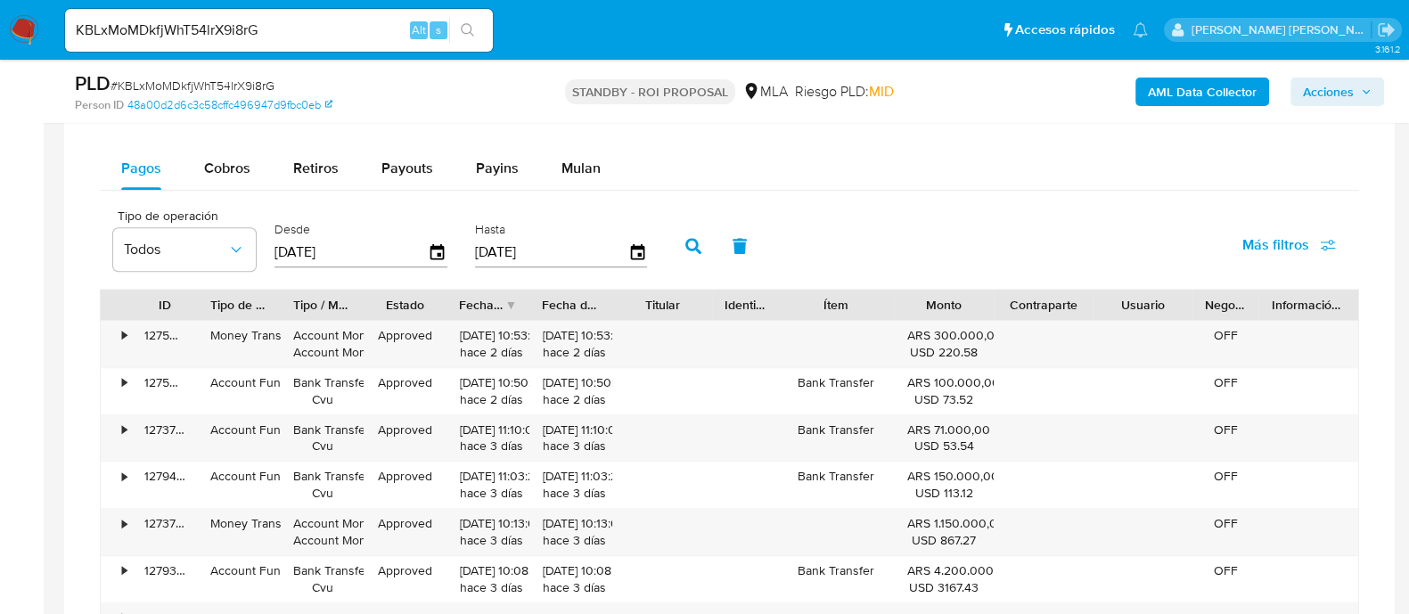
click at [689, 247] on icon "button" at bounding box center [693, 246] width 16 height 16
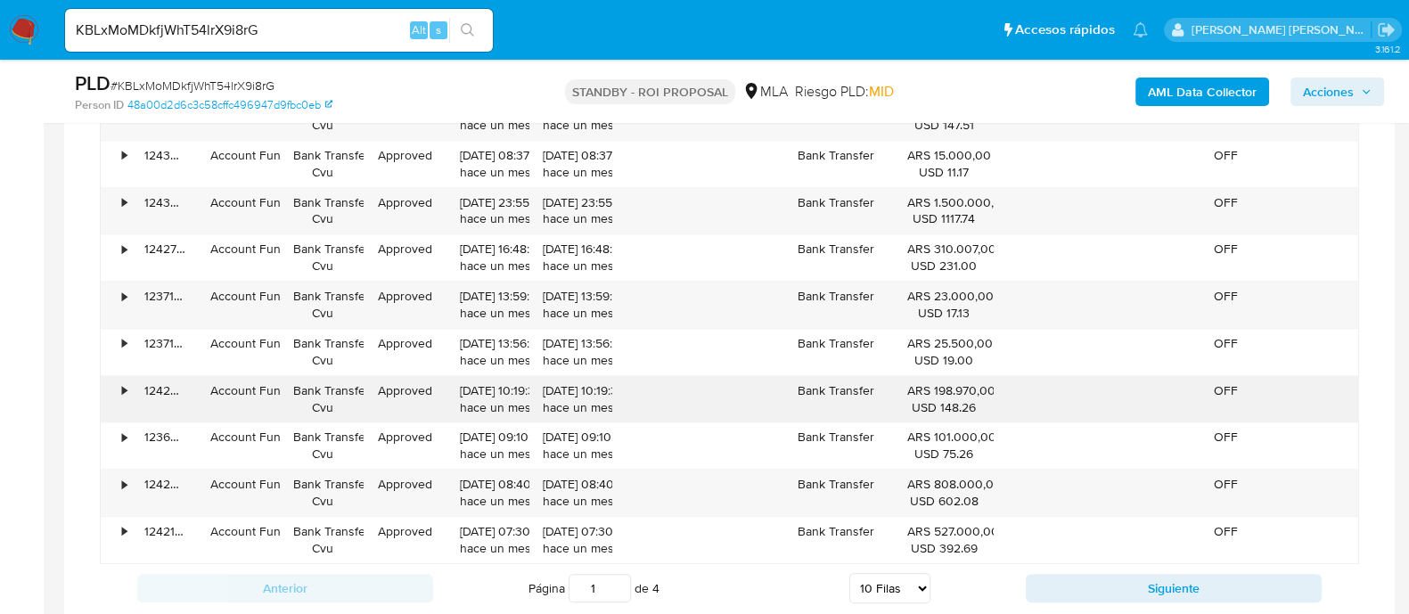
scroll to position [2005, 0]
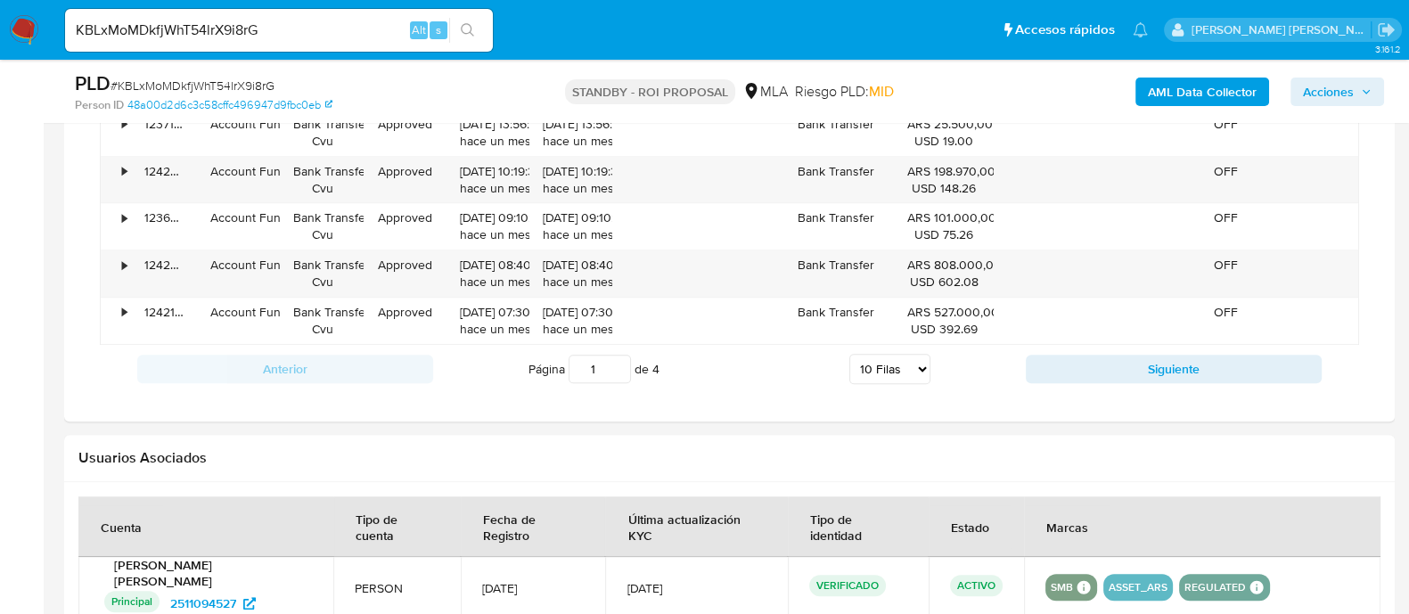
click at [905, 374] on select "5 Filas 10 Filas 20 Filas 25 Filas 50 Filas 100 Filas" at bounding box center [889, 369] width 81 height 30
select select "100"
click at [849, 354] on select "5 Filas 10 Filas 20 Filas 25 Filas 50 Filas 100 Filas" at bounding box center [889, 369] width 81 height 30
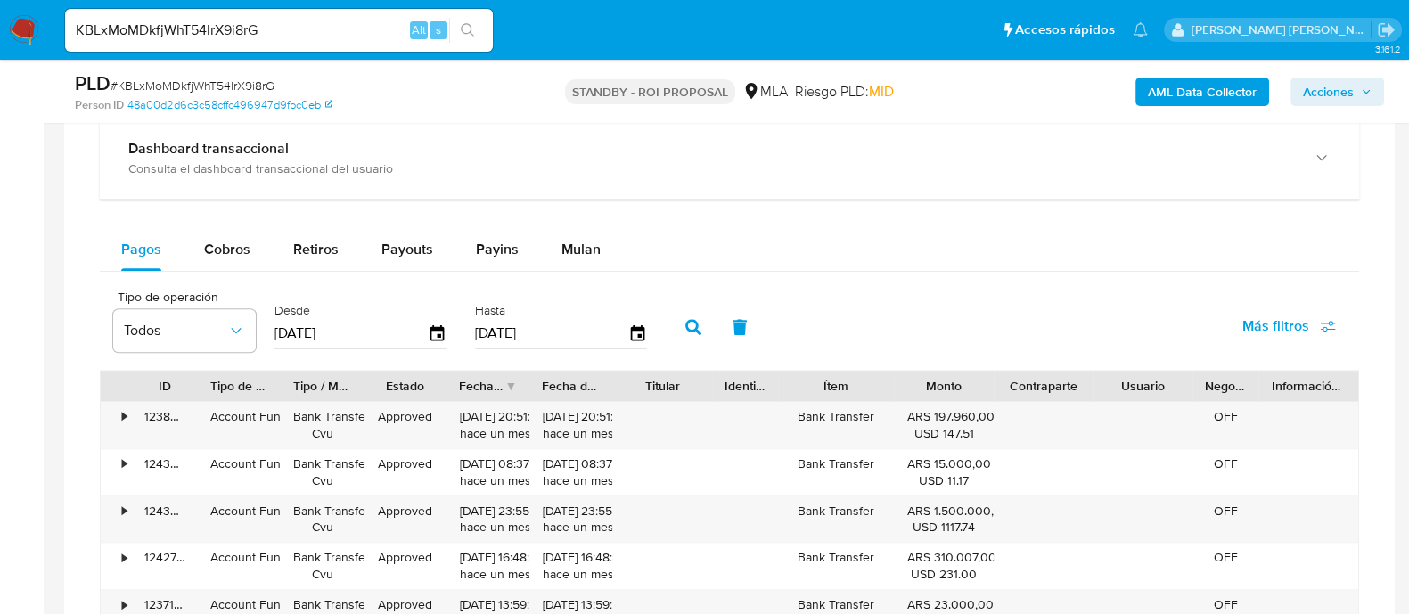
scroll to position [1598, 0]
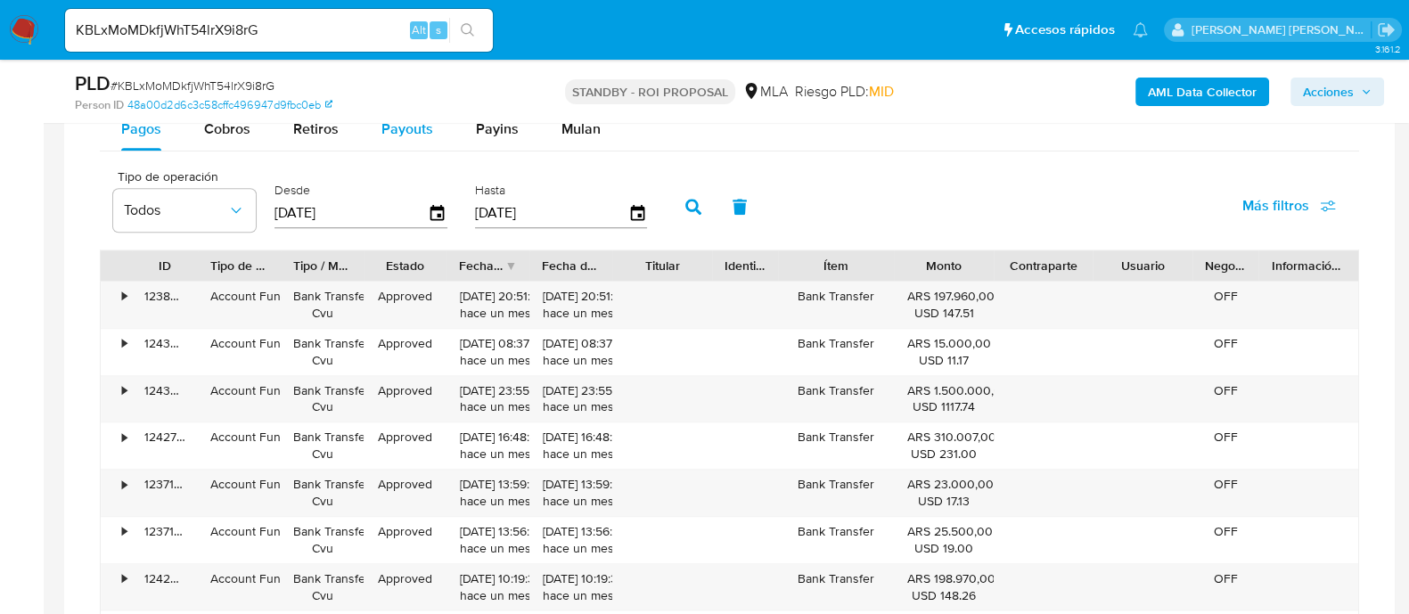
click at [418, 134] on span "Payouts" at bounding box center [407, 129] width 52 height 21
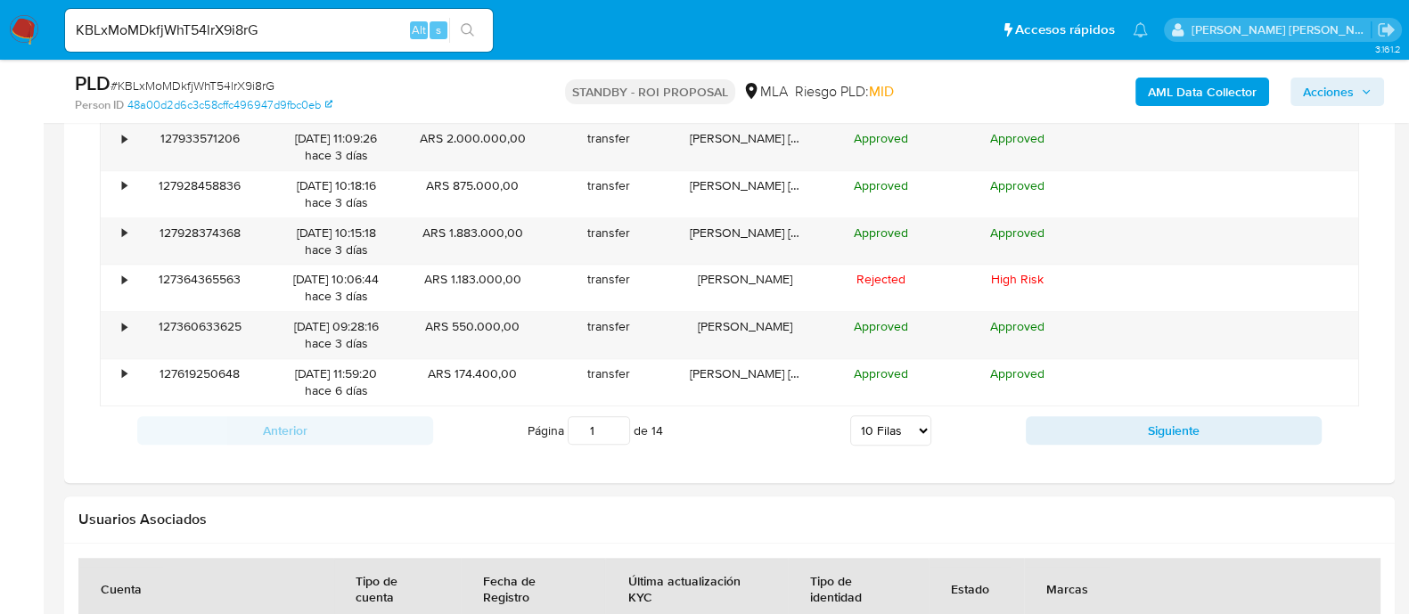
scroll to position [2161, 0]
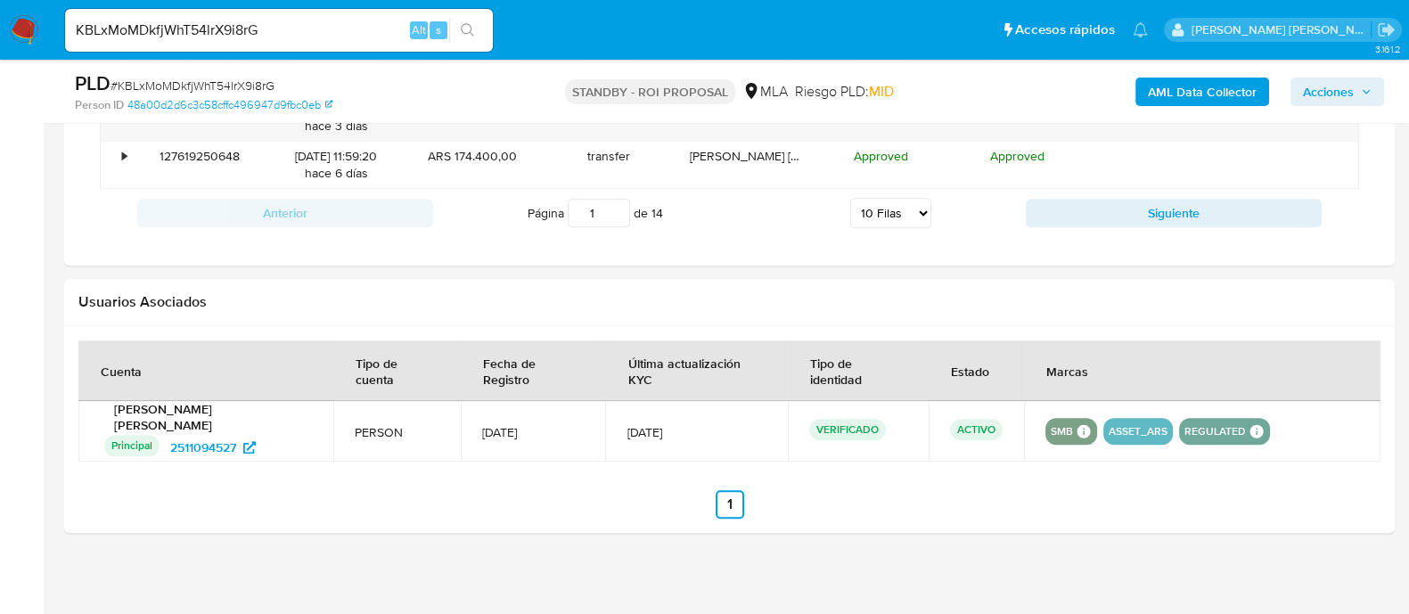
click at [907, 228] on select "5 Filas 10 Filas 20 Filas 25 Filas 50 Filas 100 Filas" at bounding box center [890, 213] width 81 height 30
select select "100"
click at [850, 210] on select "5 Filas 10 Filas 20 Filas 25 Filas 50 Filas 100 Filas" at bounding box center [890, 213] width 81 height 30
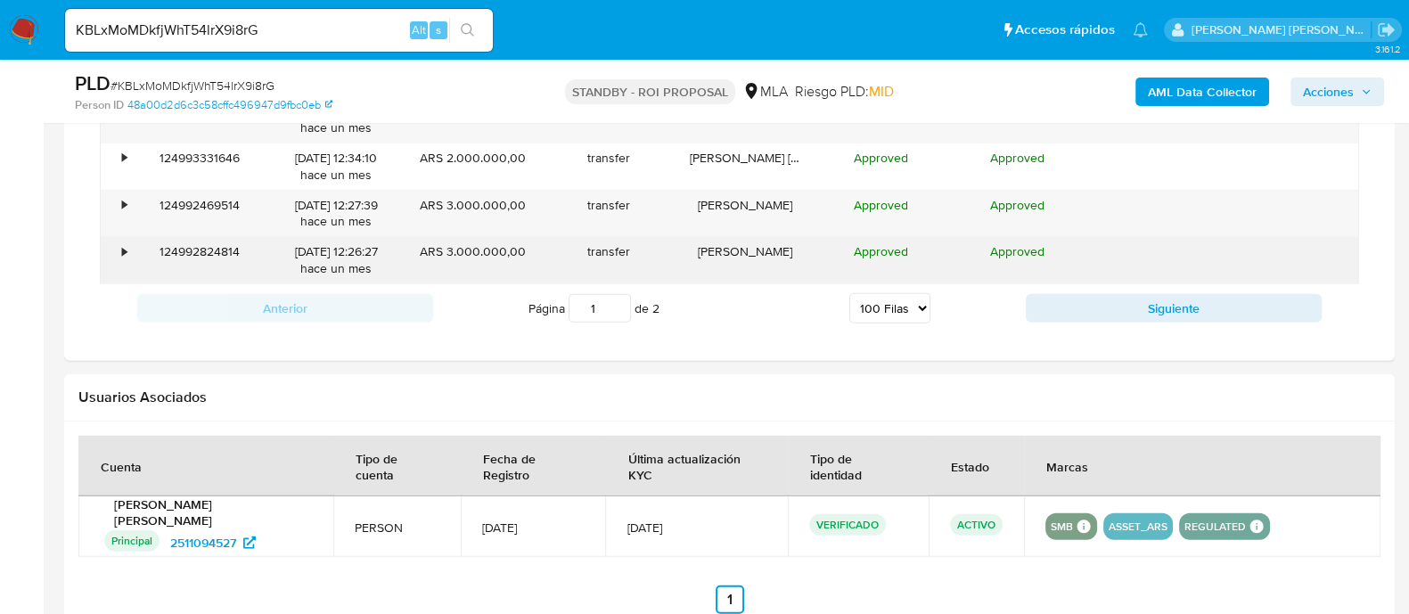
scroll to position [6270, 0]
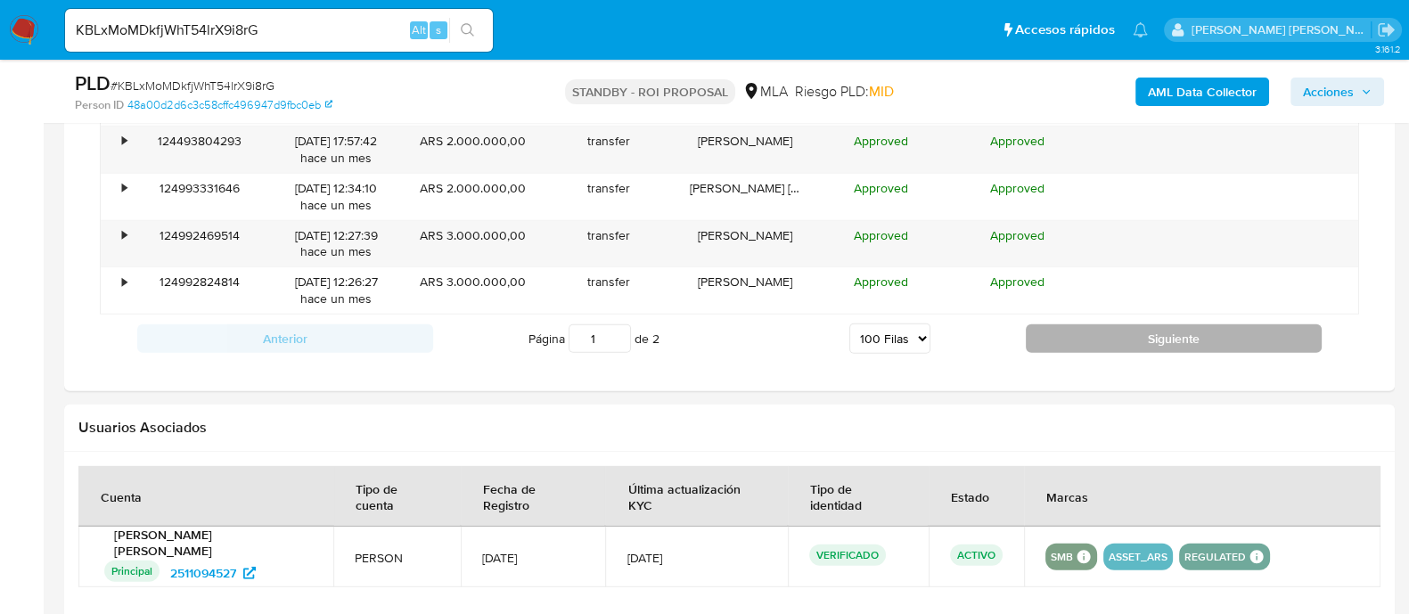
click at [1126, 332] on button "Siguiente" at bounding box center [1174, 338] width 296 height 29
type input "2"
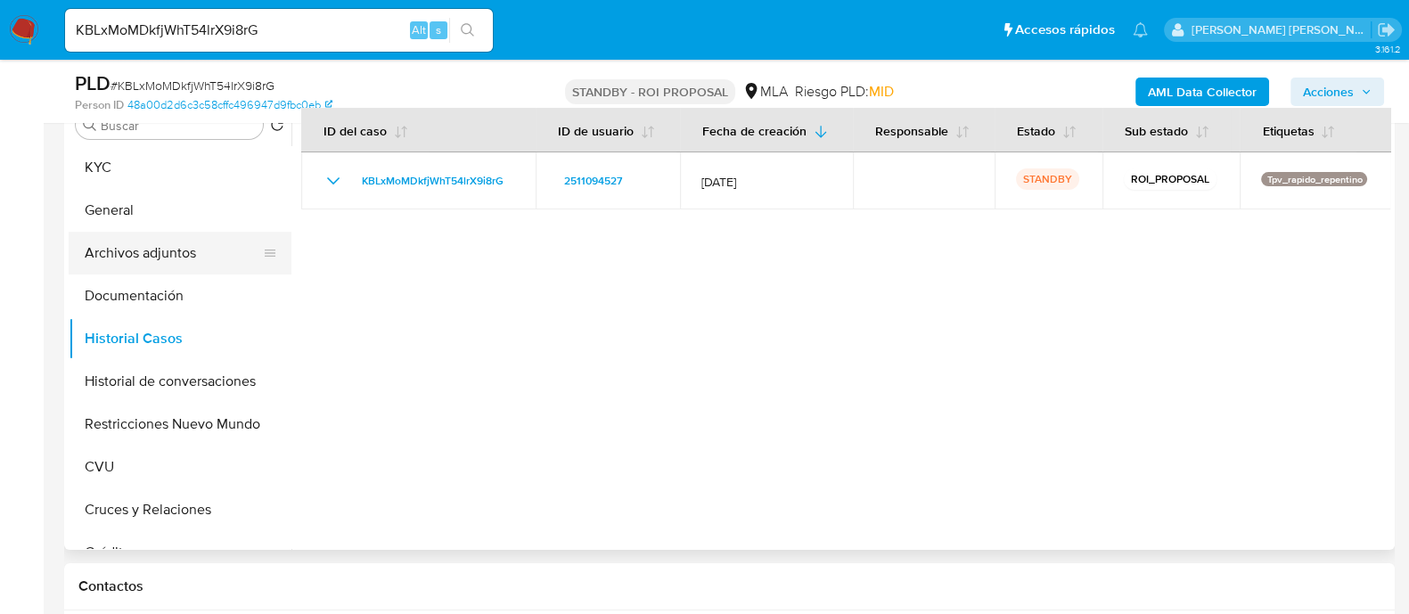
scroll to position [334, 0]
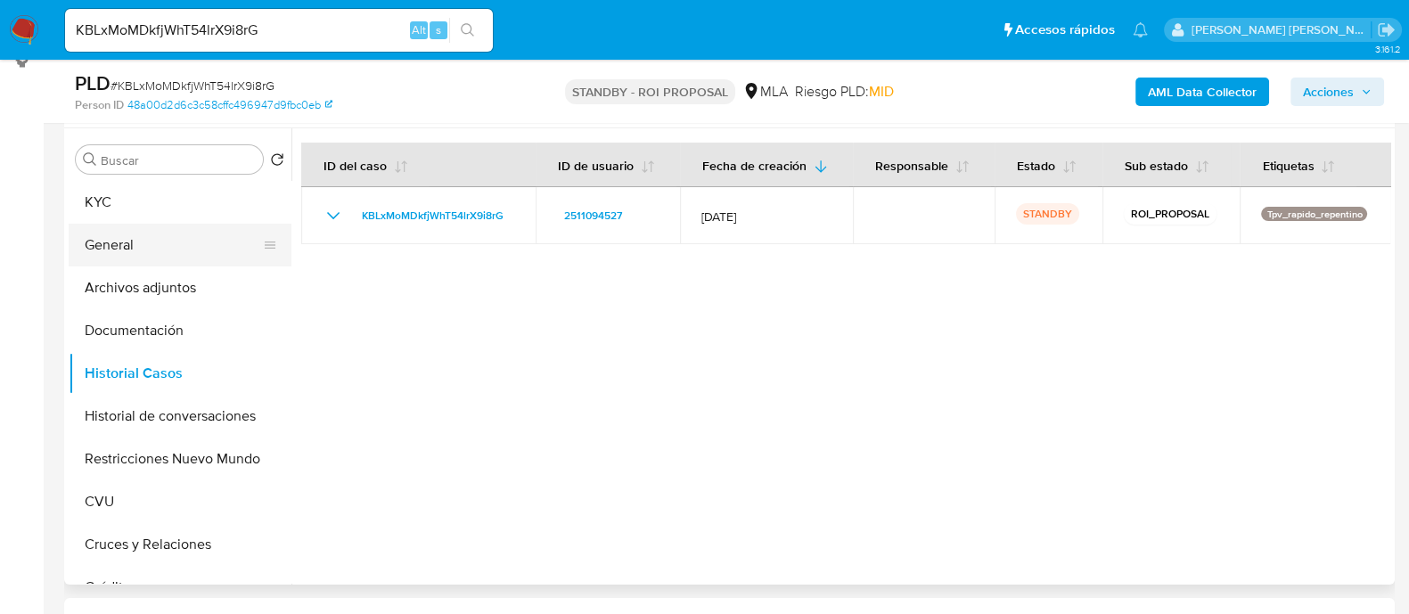
click at [176, 258] on button "General" at bounding box center [173, 245] width 209 height 43
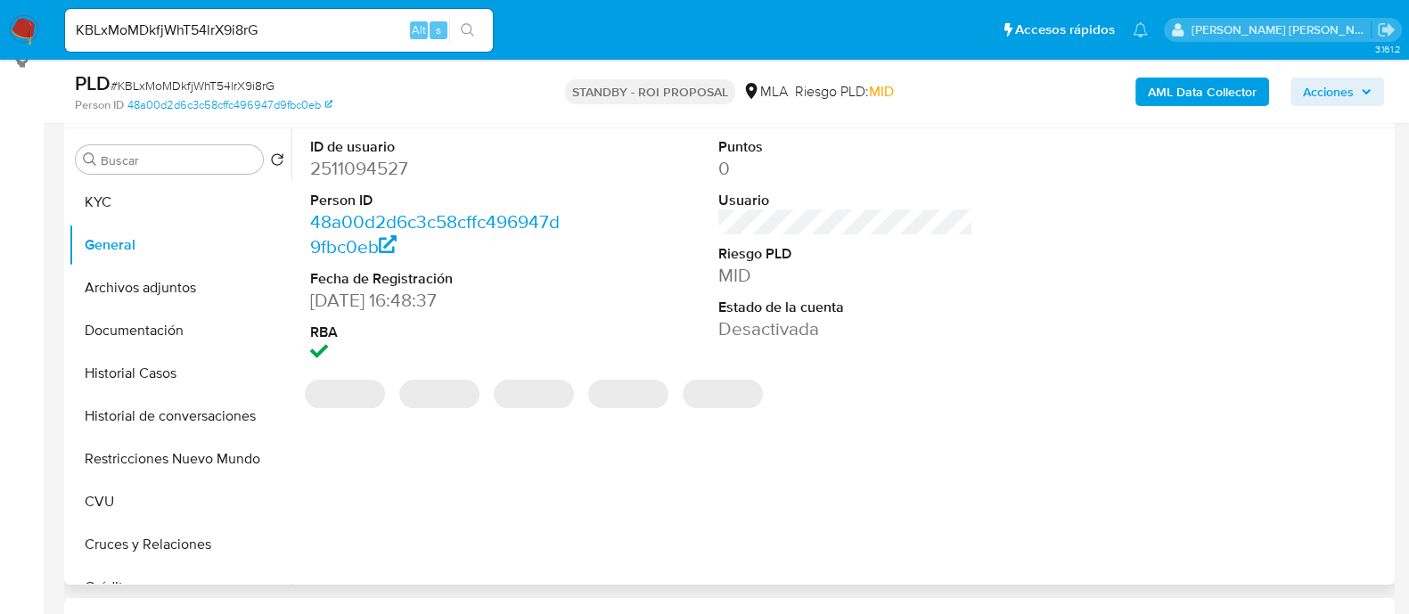
click at [370, 162] on dd "2511094527" at bounding box center [437, 168] width 255 height 25
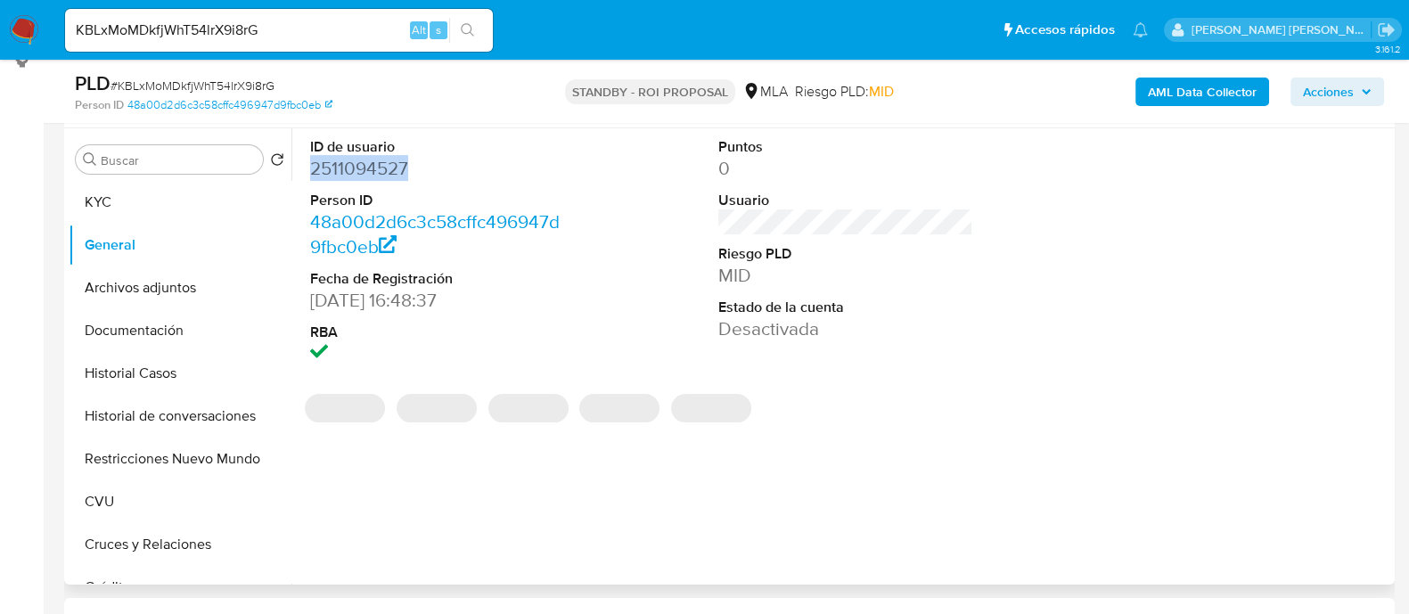
copy dd "2511094527"
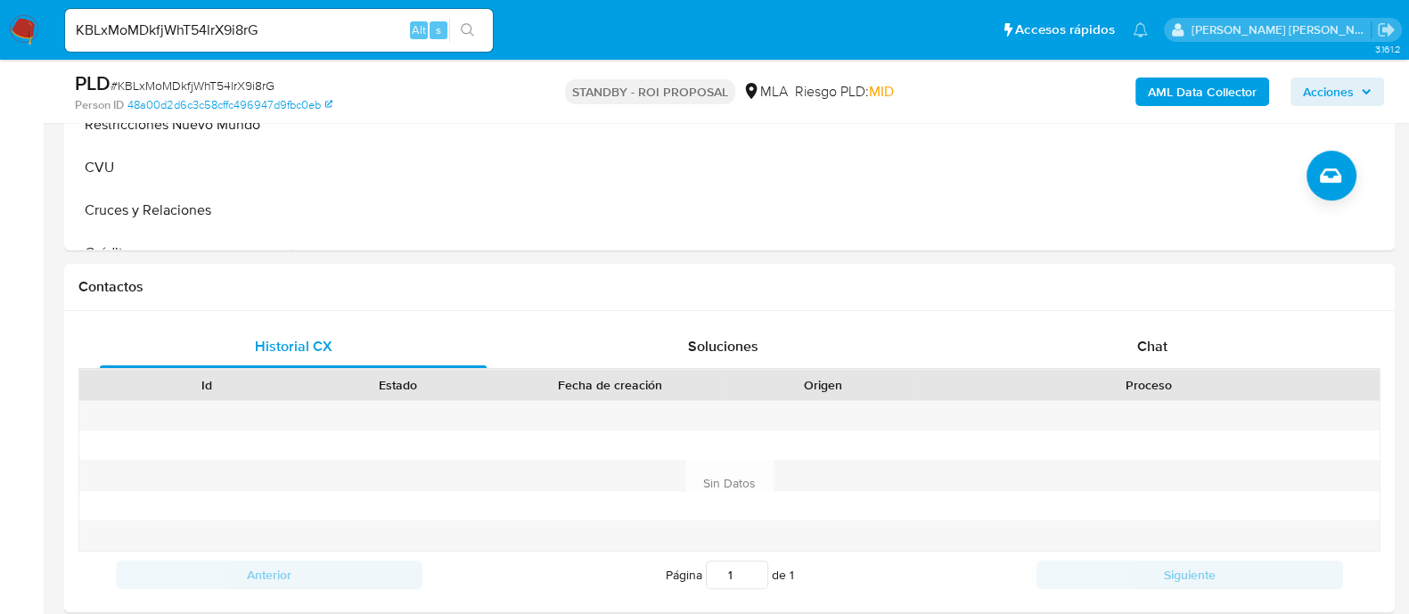
scroll to position [111, 0]
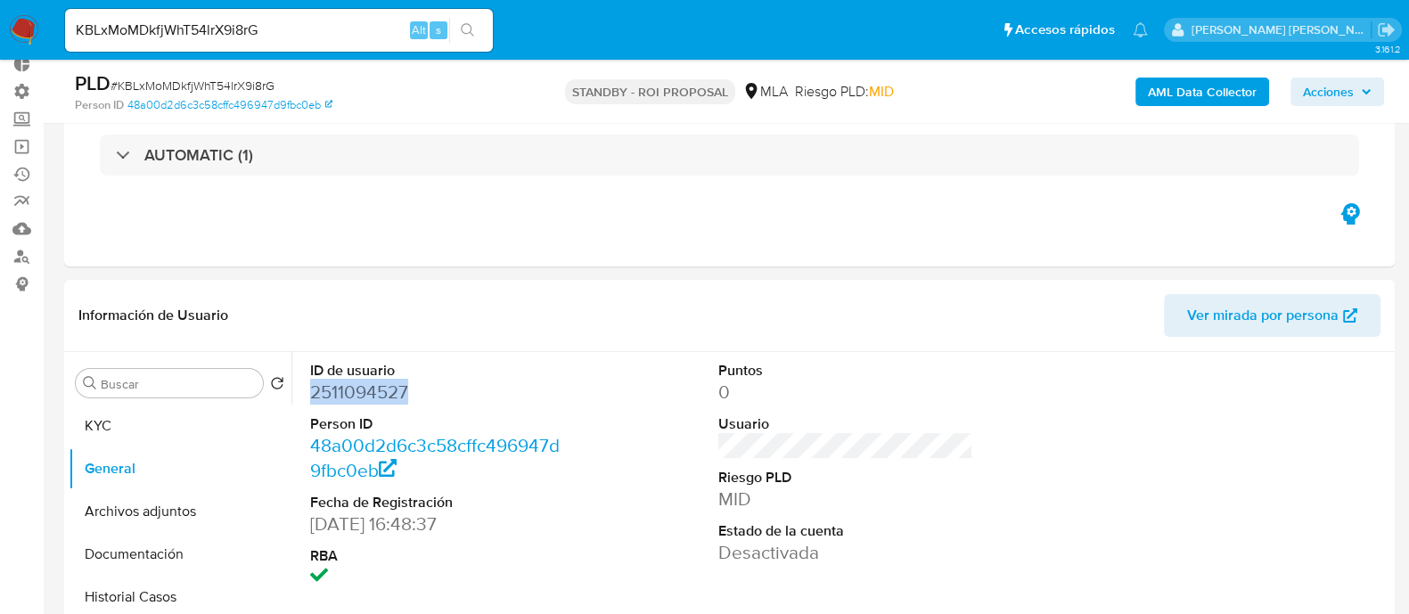
click at [1373, 89] on button "Acciones" at bounding box center [1338, 92] width 94 height 29
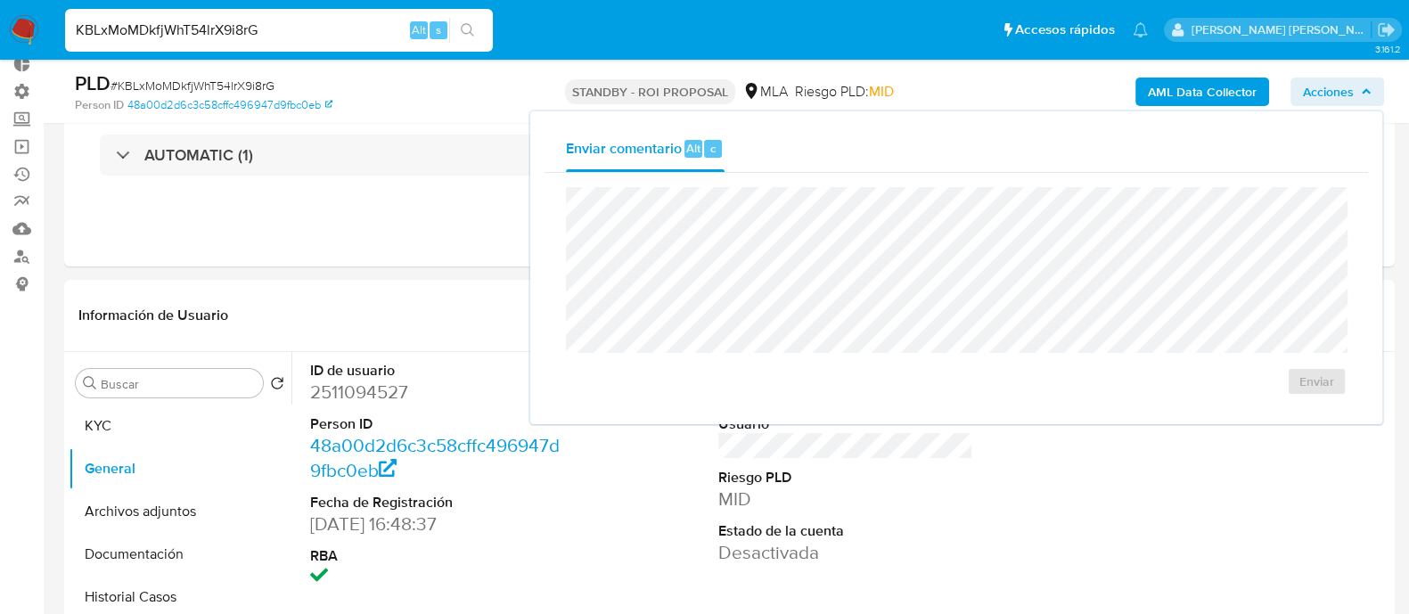
drag, startPoint x: 322, startPoint y: 32, endPoint x: 0, endPoint y: 18, distance: 322.1
click at [0, 18] on nav "Pausado Ver notificaciones KBLxMoMDkfjWhT54lrX9i8rG Alt s Accesos rápidos Presi…" at bounding box center [704, 30] width 1409 height 60
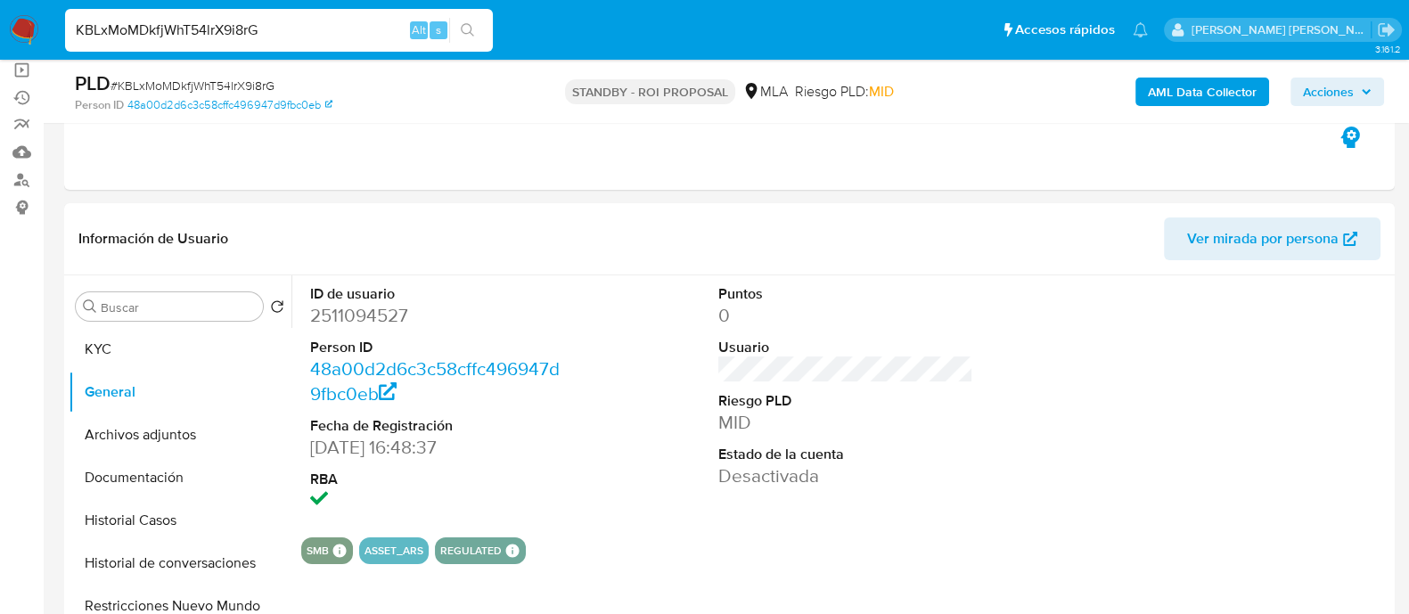
scroll to position [222, 0]
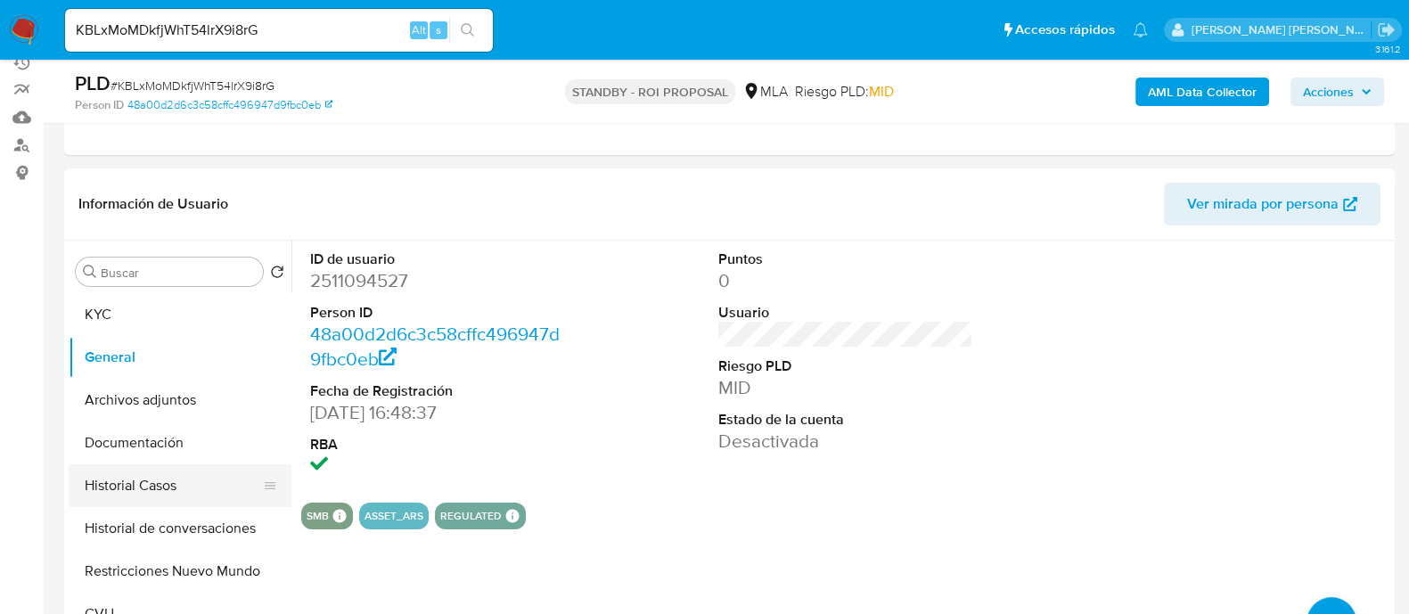
click at [193, 481] on button "Historial Casos" at bounding box center [173, 485] width 209 height 43
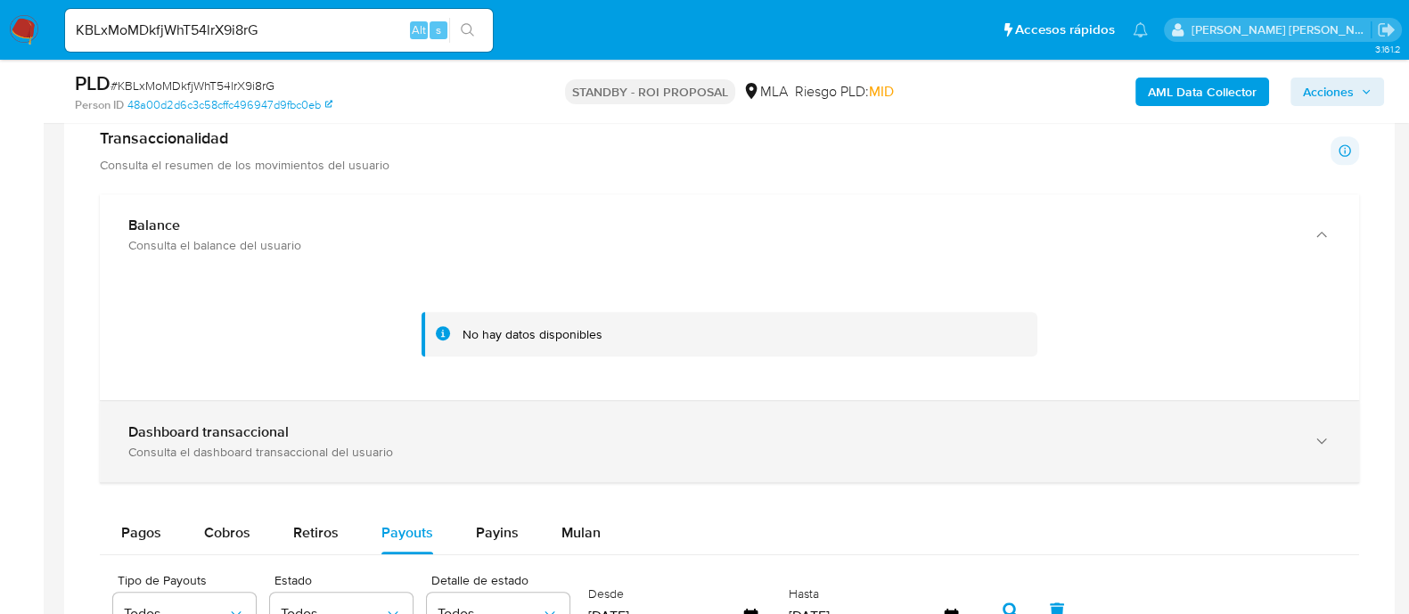
scroll to position [1087, 0]
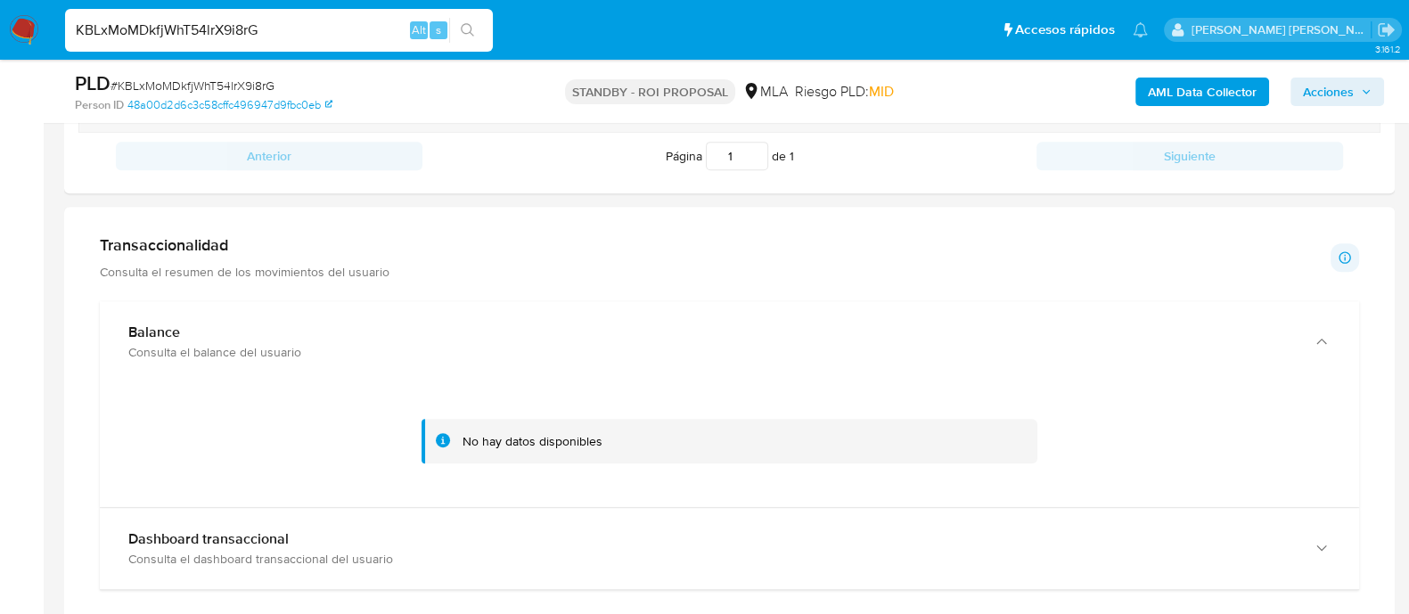
click at [325, 28] on input "KBLxMoMDkfjWhT54lrX9i8rG" at bounding box center [279, 30] width 428 height 23
paste input "EbymyFZqTcDHBbwY2IqO4ptI"
type input "EbymyFZqTcDHBbwY2IqO4ptI"
click at [465, 25] on icon "search-icon" at bounding box center [468, 30] width 14 height 14
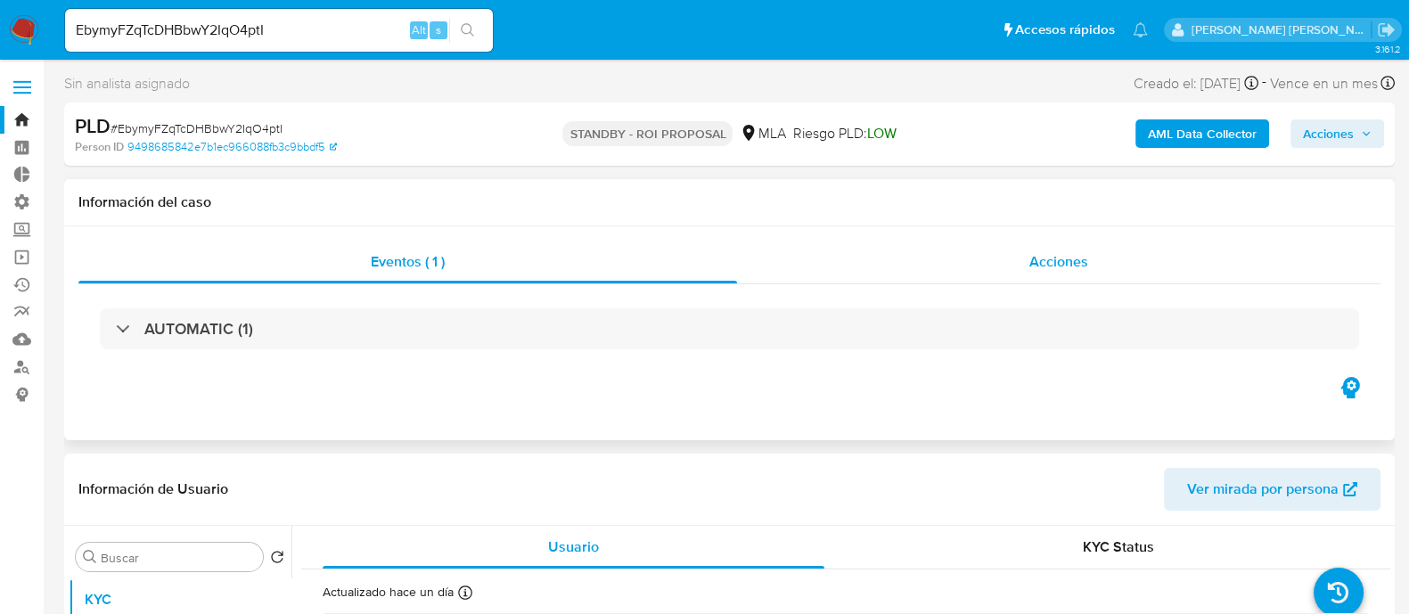
click at [940, 268] on div "Acciones" at bounding box center [1059, 262] width 644 height 43
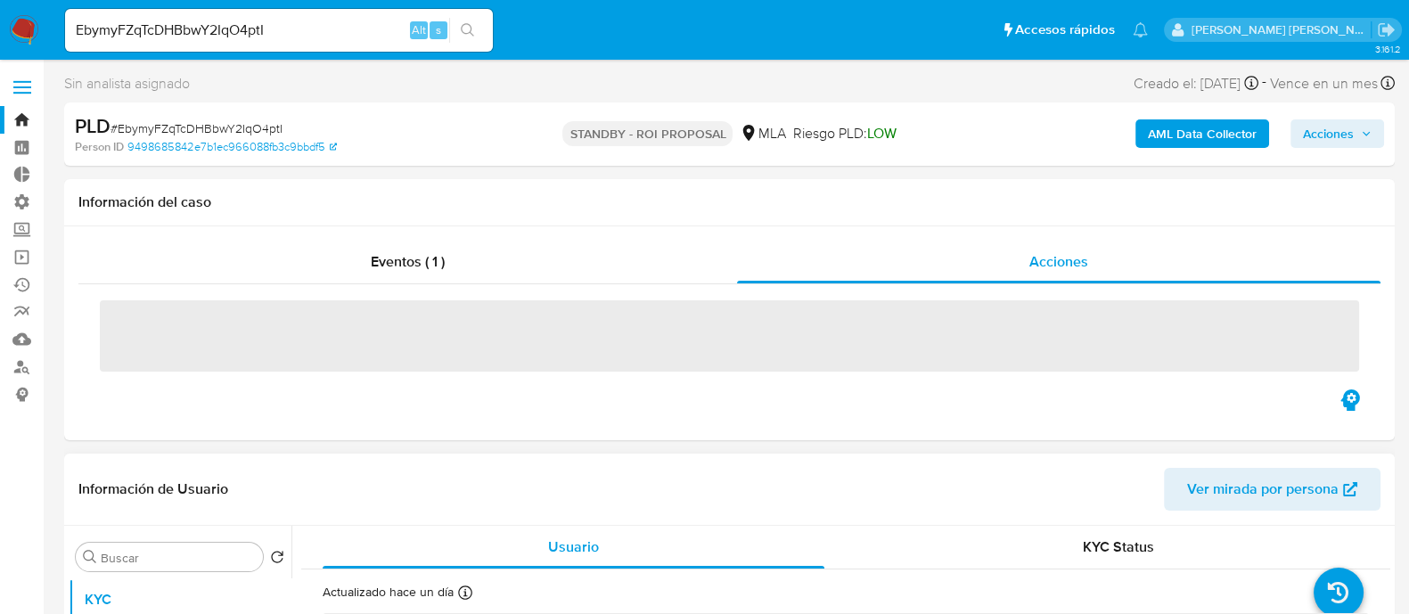
select select "10"
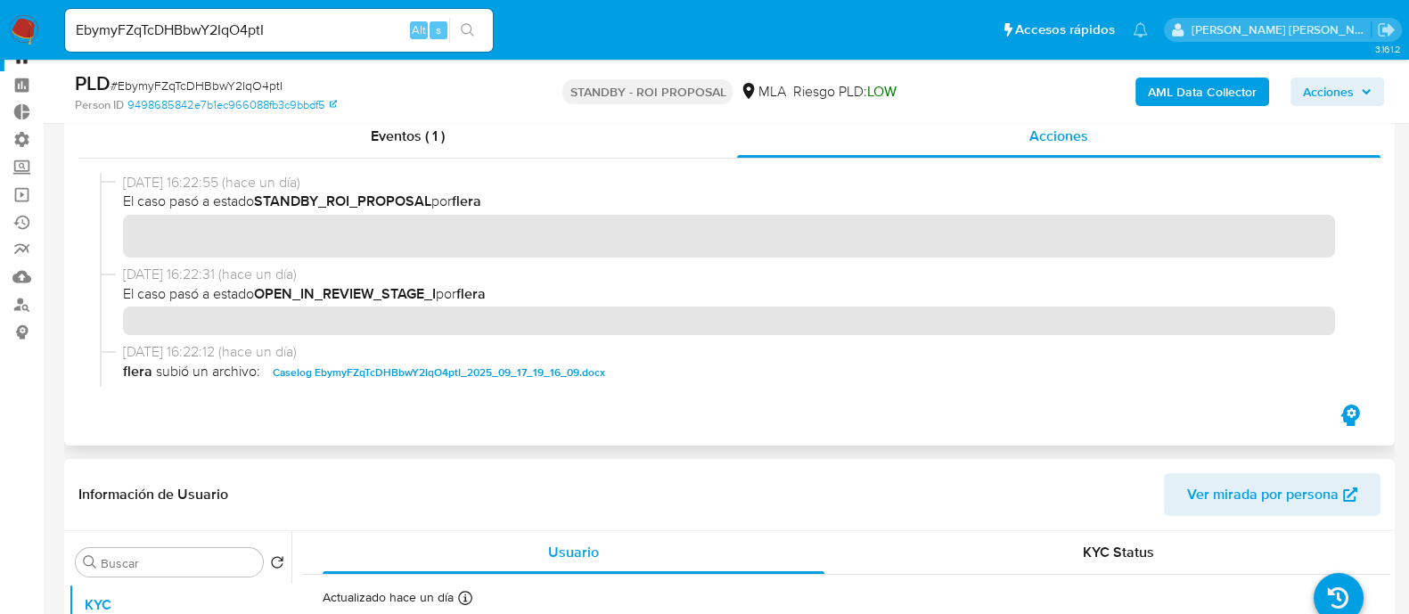
scroll to position [111, 0]
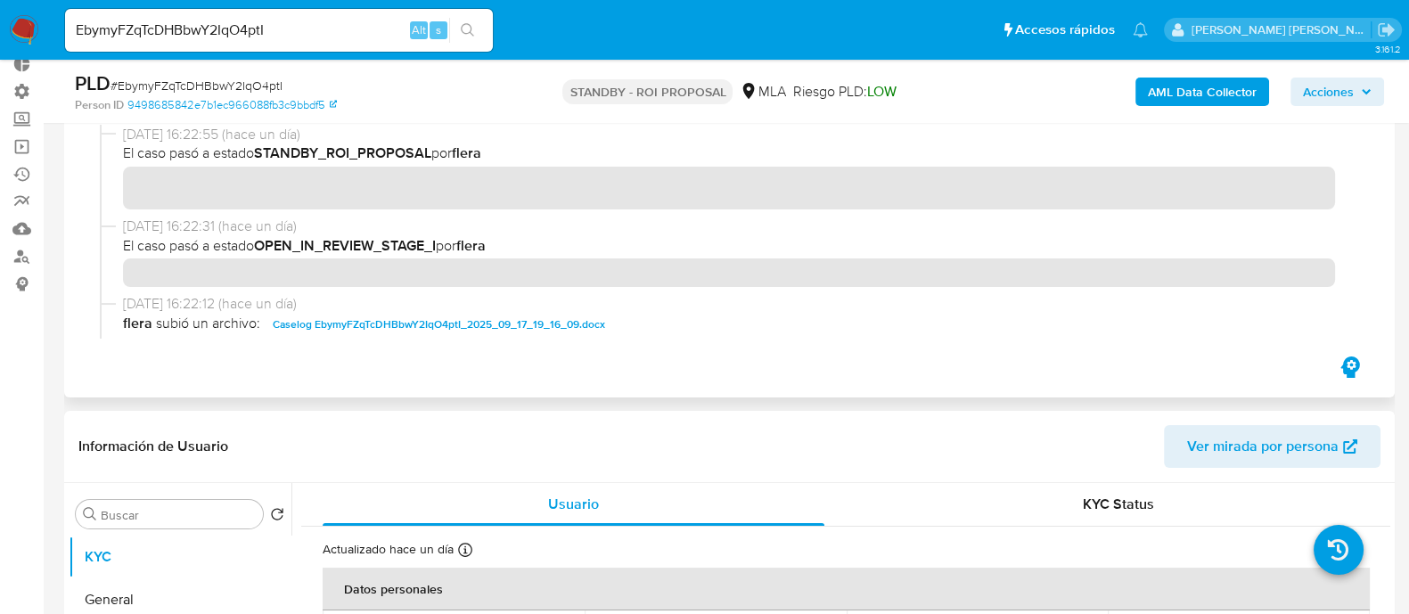
click at [400, 320] on span "Caselog EbymyFZqTcDHBbwY2IqO4ptI_2025_09_17_19_16_09.docx" at bounding box center [439, 324] width 332 height 21
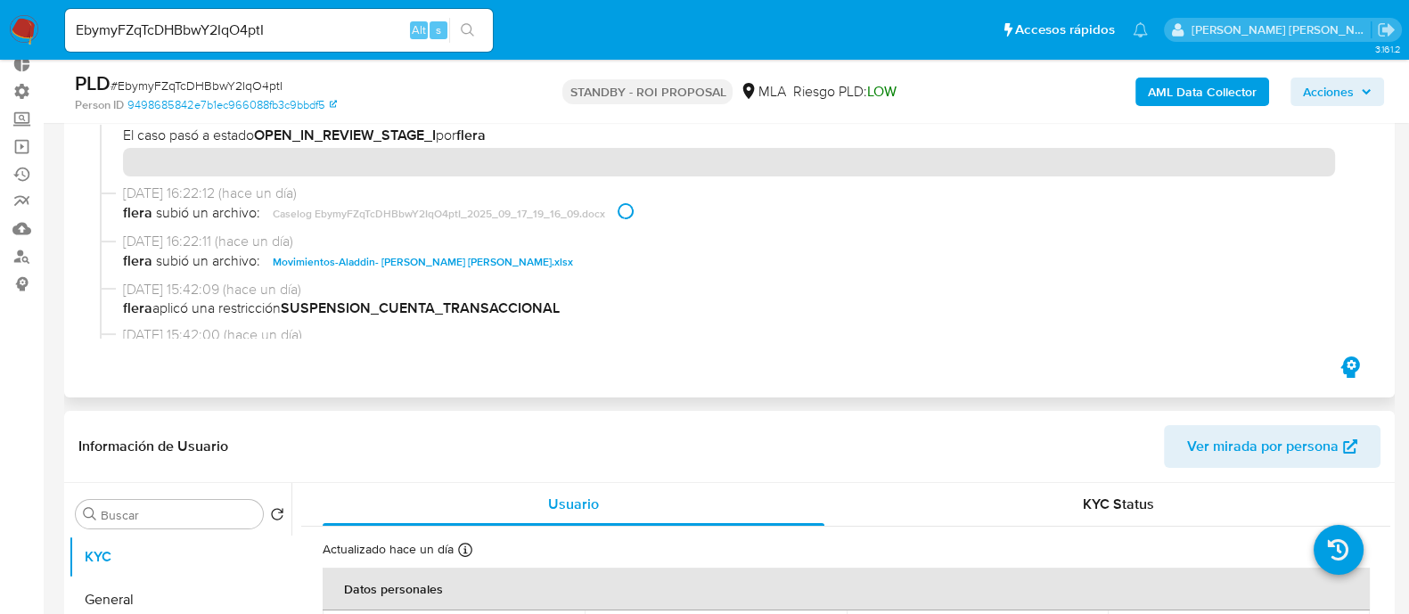
click at [446, 251] on span "Movimientos-Aladdin- Lucas David Gomez.xlsx" at bounding box center [423, 261] width 300 height 21
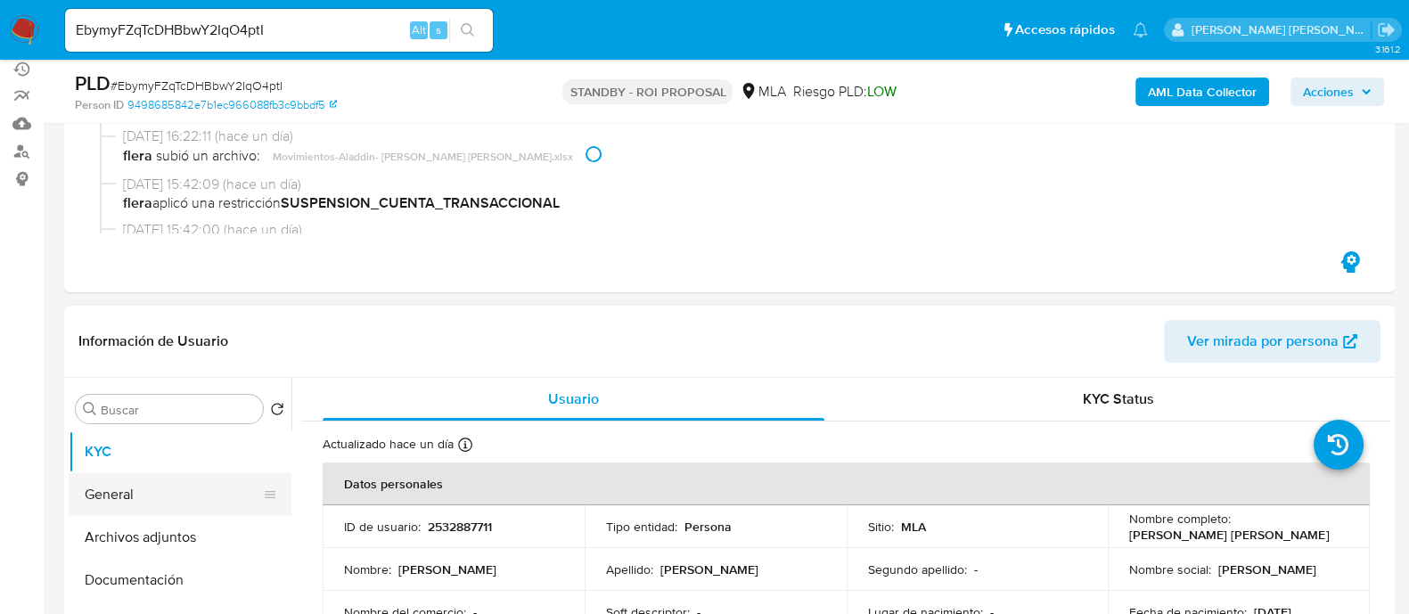
scroll to position [334, 0]
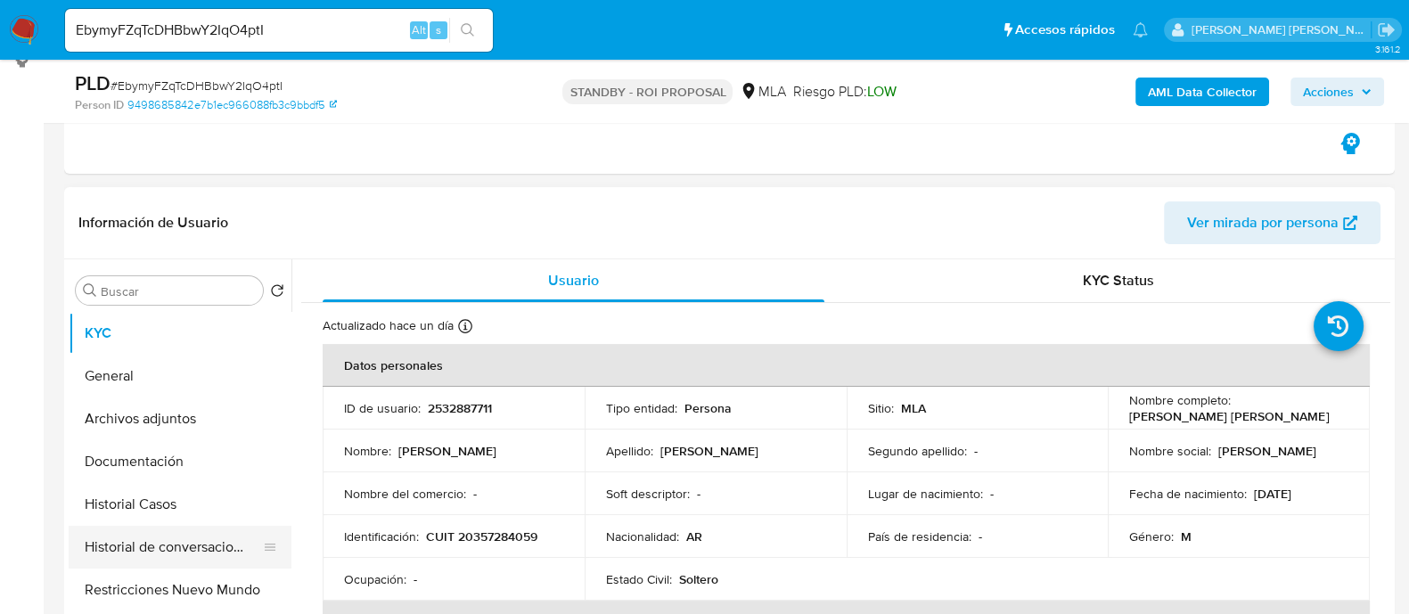
click at [177, 531] on button "Historial de conversaciones" at bounding box center [173, 547] width 209 height 43
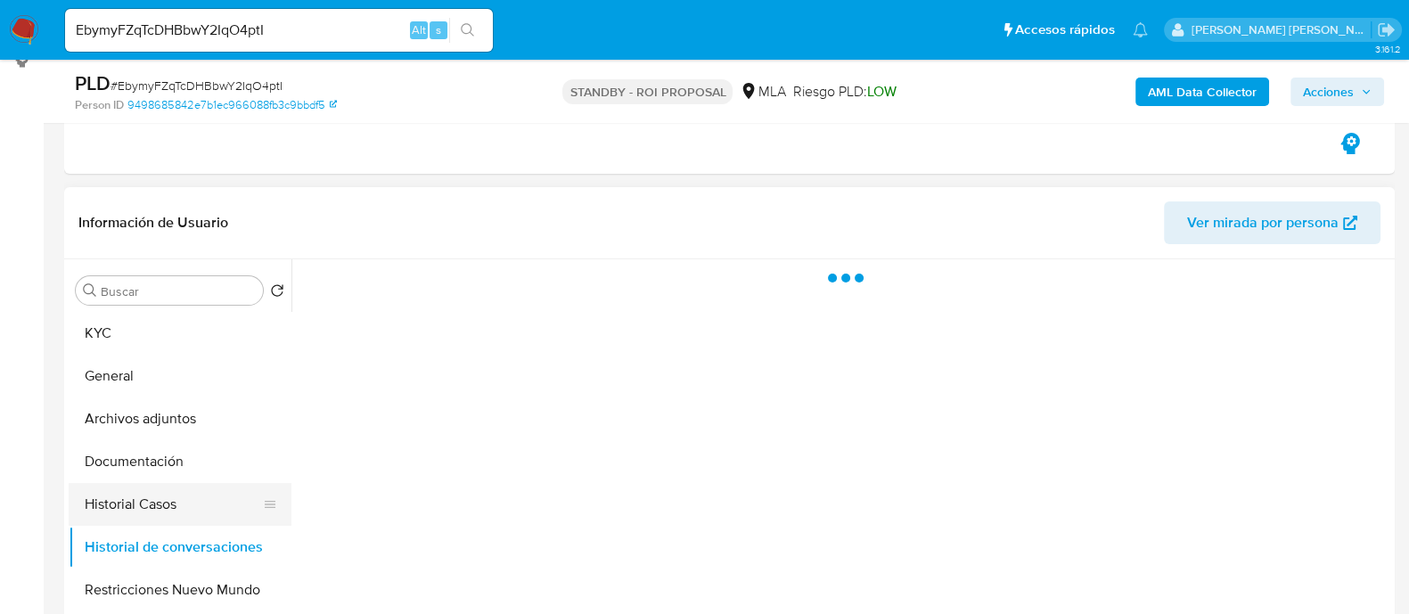
drag, startPoint x: 165, startPoint y: 508, endPoint x: 151, endPoint y: 513, distance: 15.2
click at [165, 508] on button "Historial Casos" at bounding box center [173, 504] width 209 height 43
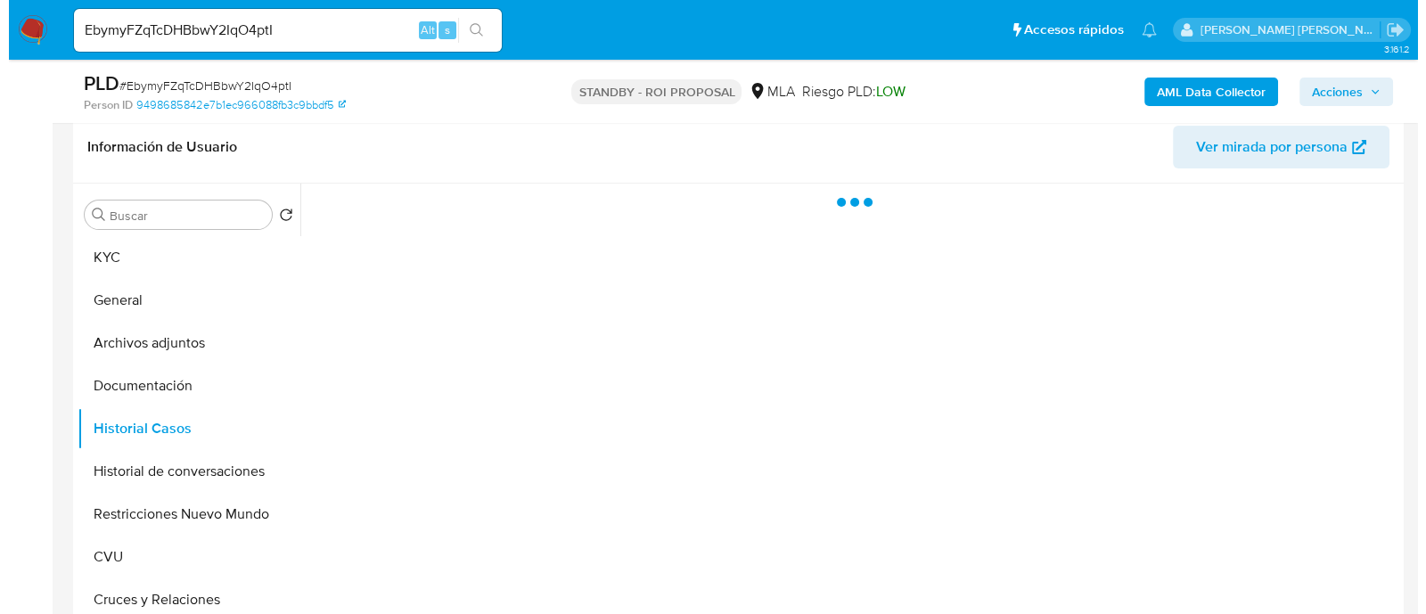
scroll to position [445, 0]
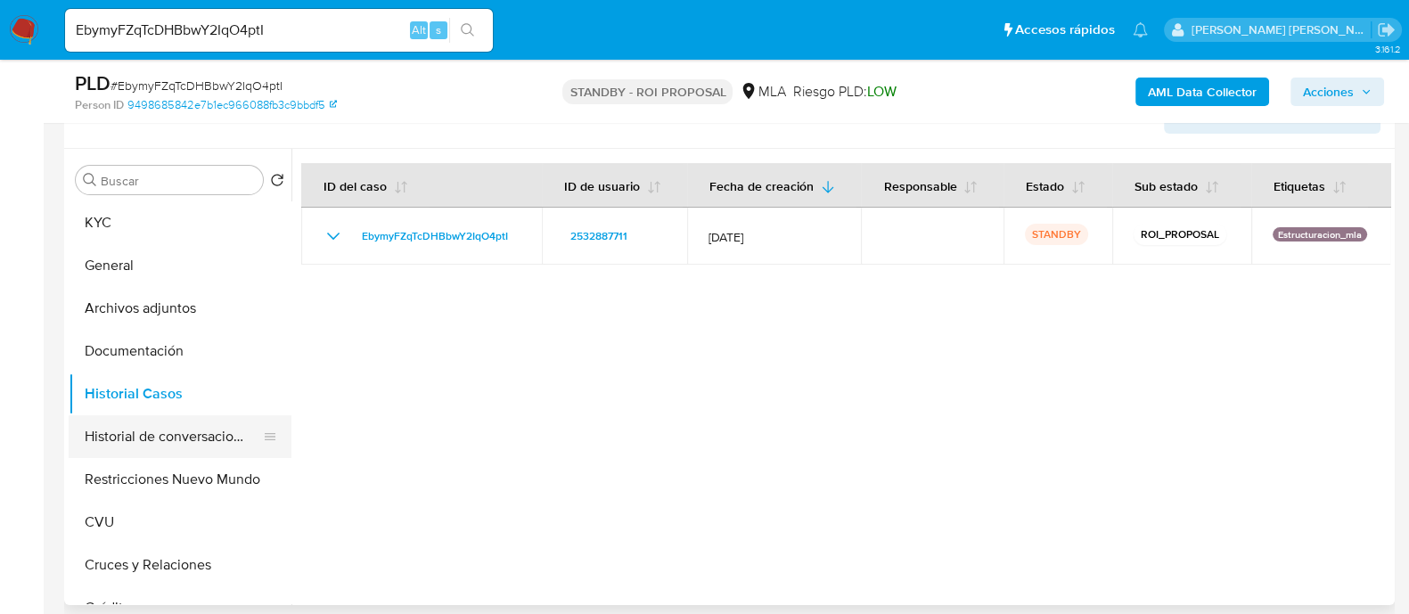
click at [189, 447] on button "Historial de conversaciones" at bounding box center [173, 436] width 209 height 43
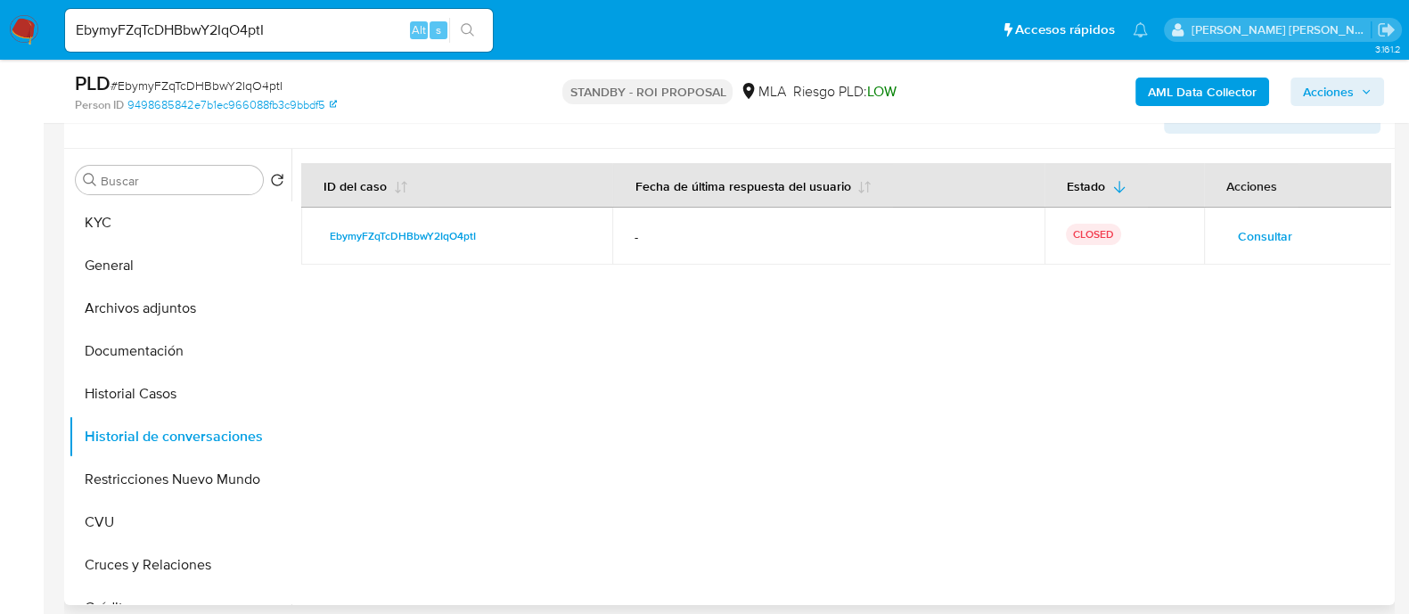
click at [760, 328] on div at bounding box center [840, 377] width 1099 height 456
click at [1261, 229] on span "Consultar" at bounding box center [1265, 236] width 54 height 25
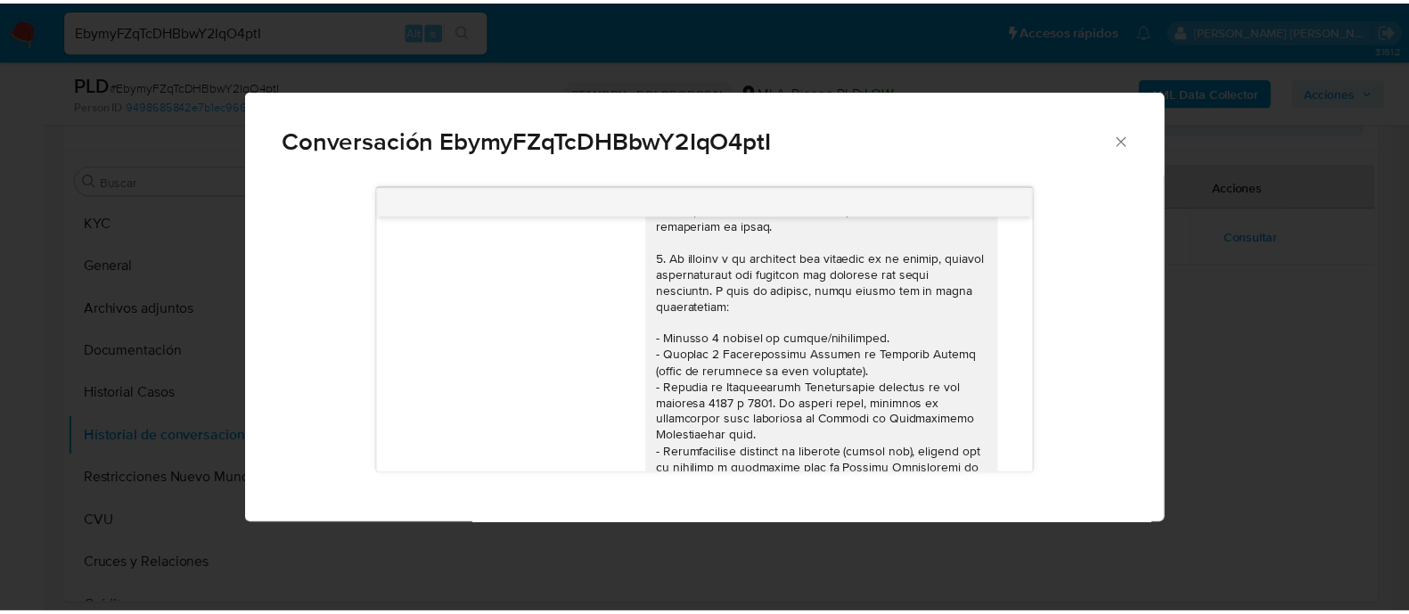
scroll to position [30, 0]
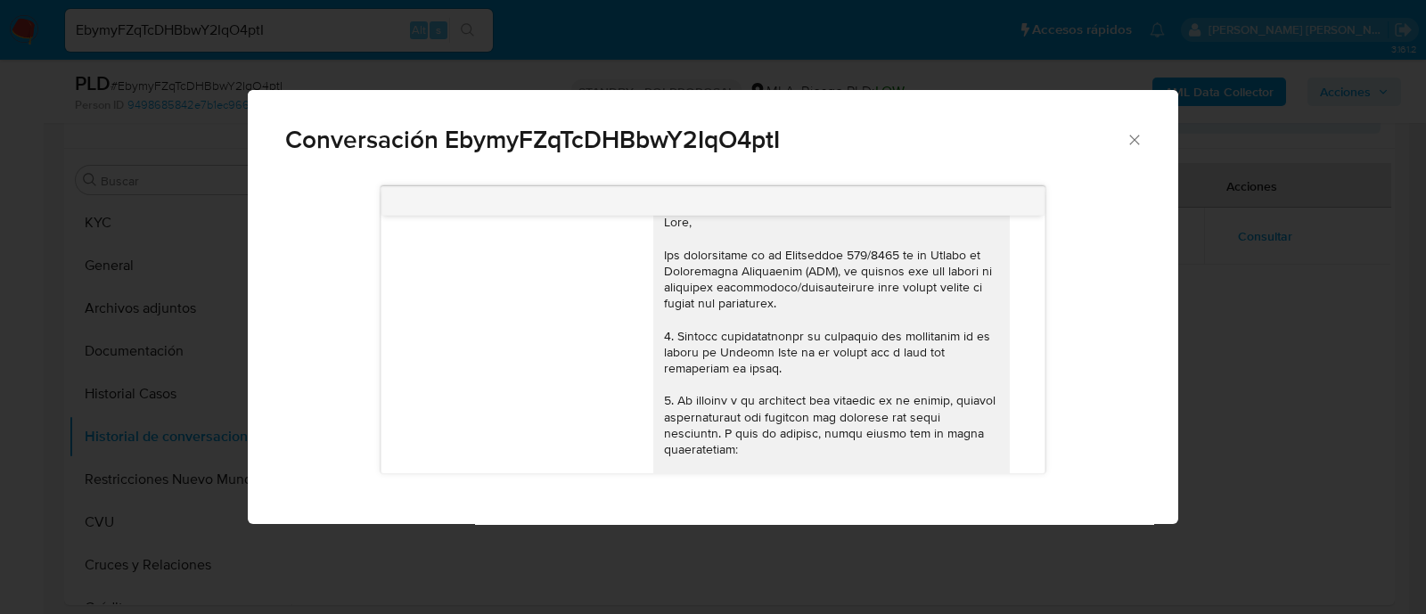
click at [1177, 364] on div "17/09/2025 14:32:06 Hola, Esperamos que te encuentres muy bien. Te consultamos …" at bounding box center [713, 349] width 931 height 350
click at [40, 423] on div "Conversación EbymyFZqTcDHBbwY2IqO4ptI 17/09/2025 14:32:06 Hola, Esperamos que t…" at bounding box center [713, 307] width 1426 height 614
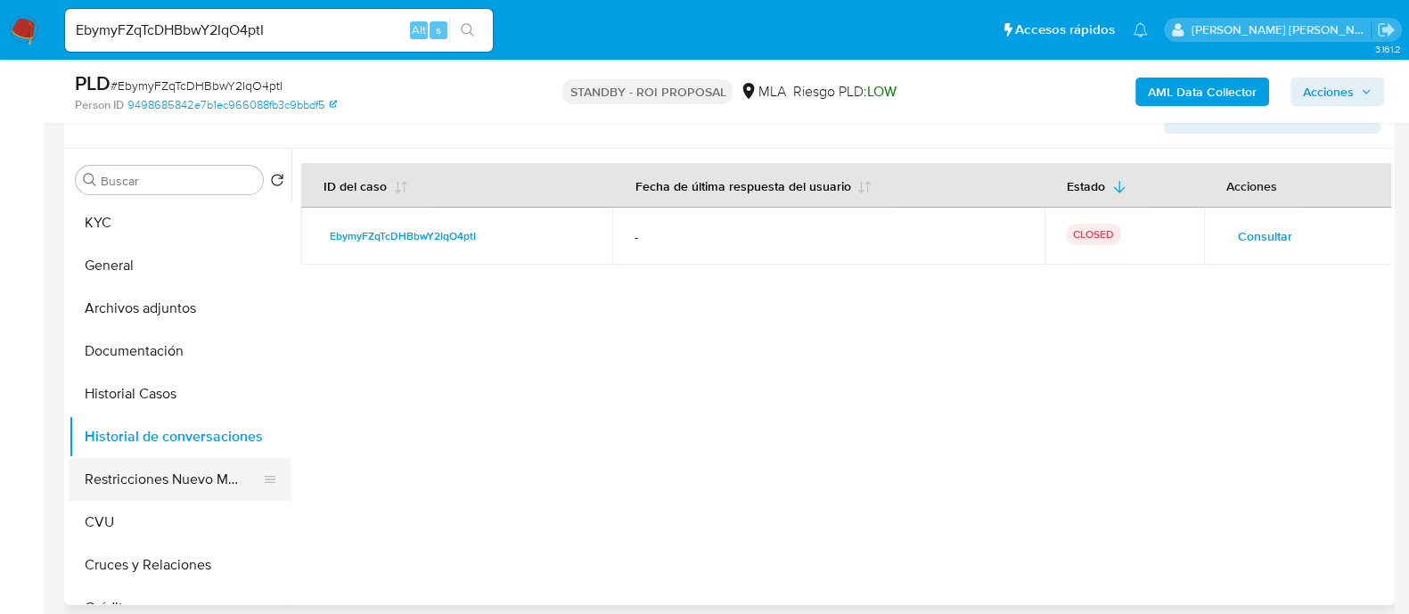
click at [132, 472] on button "Restricciones Nuevo Mundo" at bounding box center [173, 479] width 209 height 43
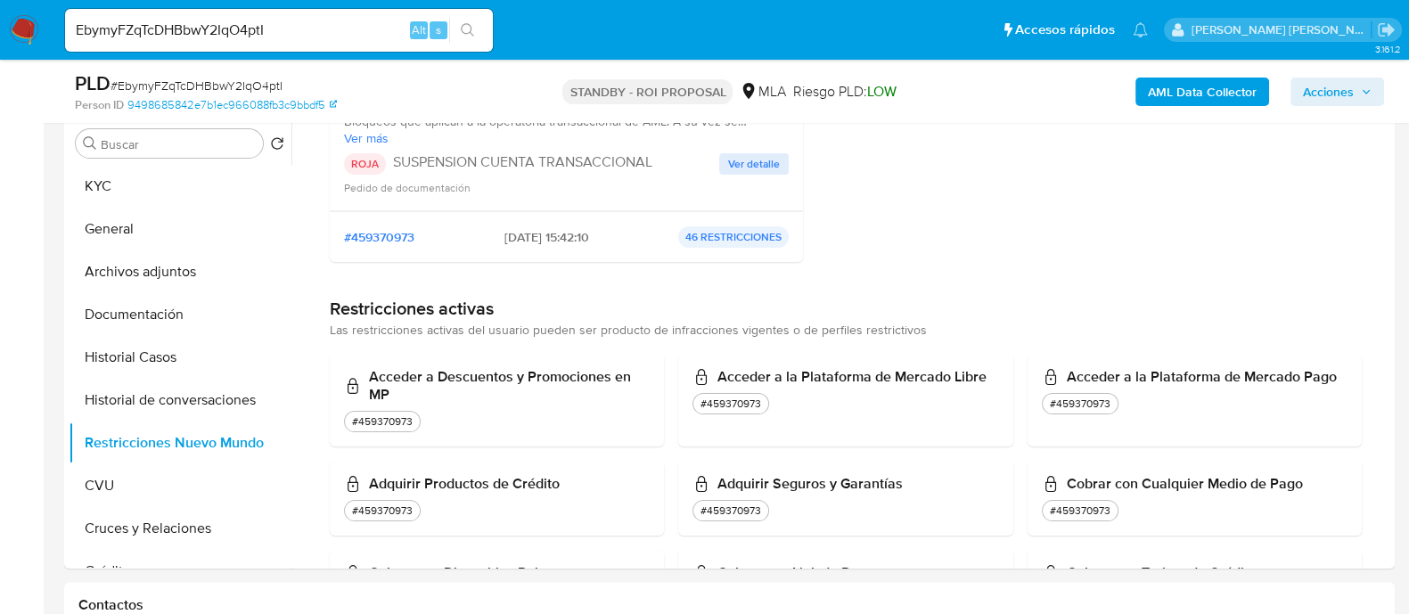
scroll to position [334, 0]
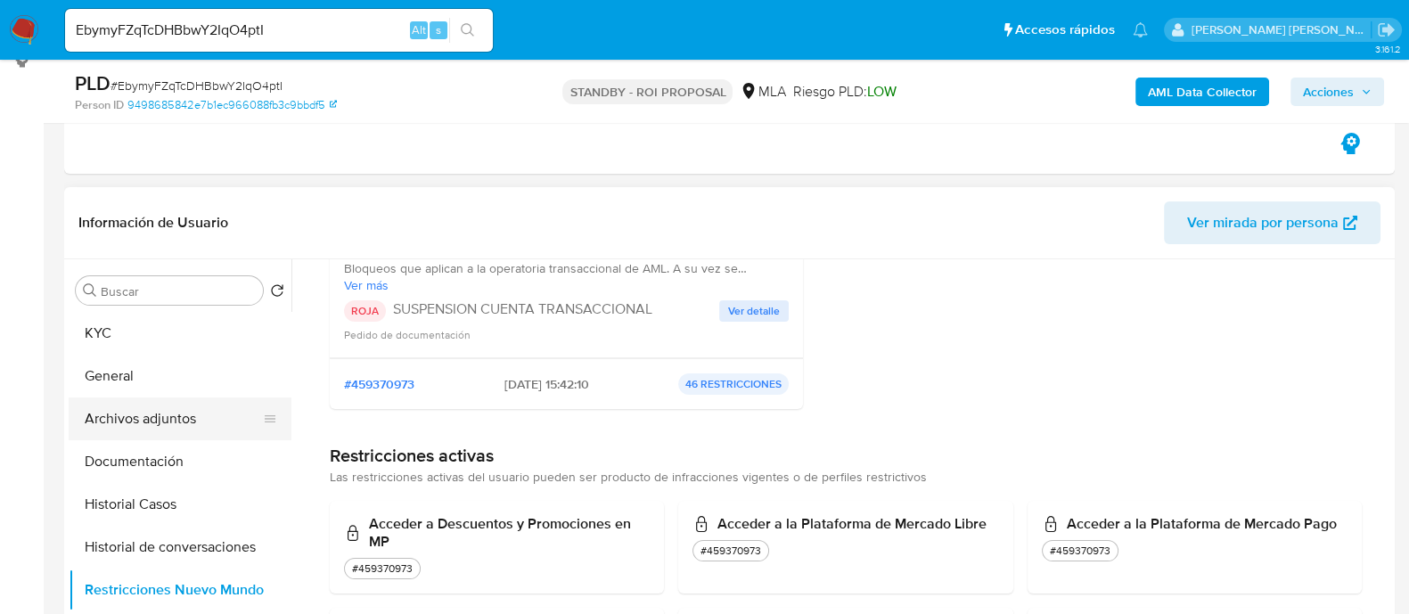
click at [218, 412] on button "Archivos adjuntos" at bounding box center [173, 419] width 209 height 43
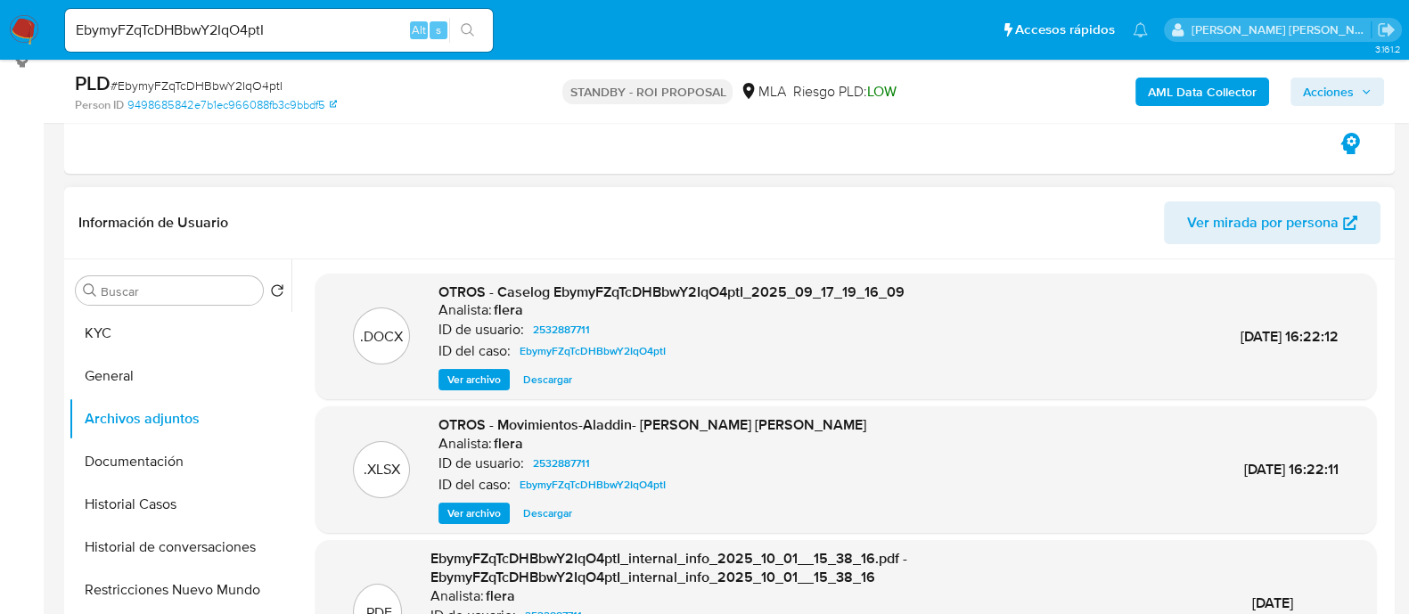
click at [540, 513] on span "Descargar" at bounding box center [547, 513] width 49 height 18
drag, startPoint x: 241, startPoint y: 547, endPoint x: 665, endPoint y: 599, distance: 427.4
click at [241, 547] on button "Historial de conversaciones" at bounding box center [180, 547] width 223 height 43
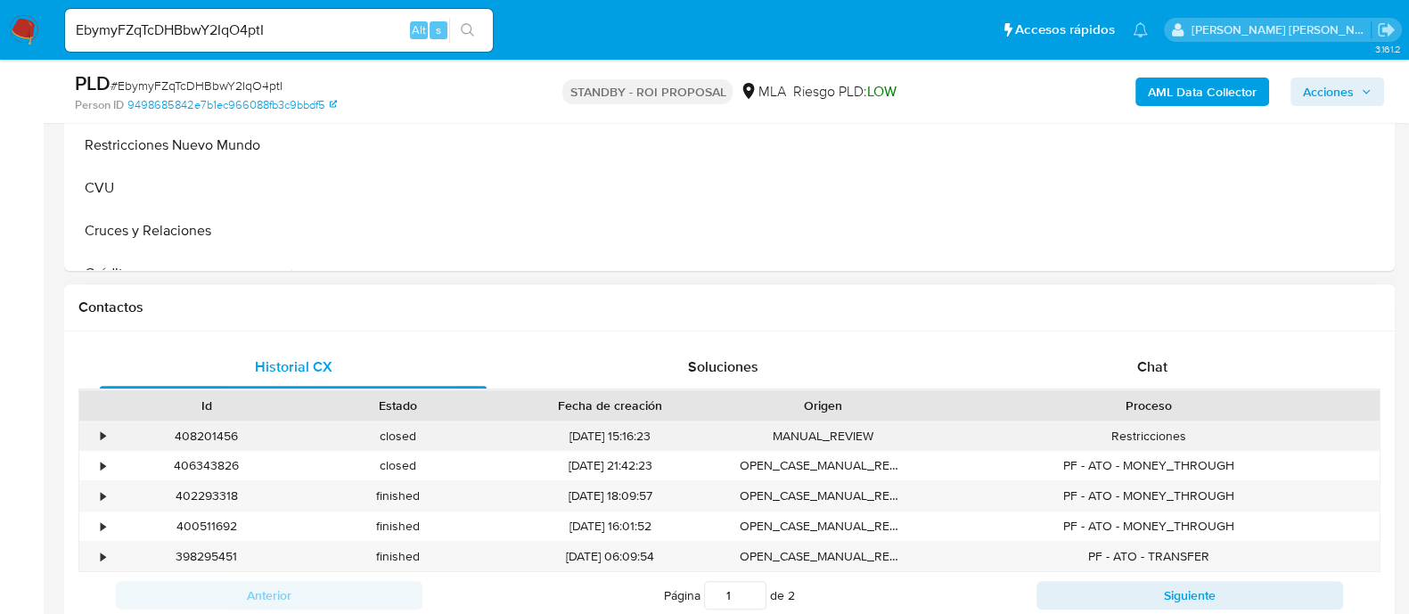
click at [107, 429] on div "•" at bounding box center [94, 436] width 31 height 29
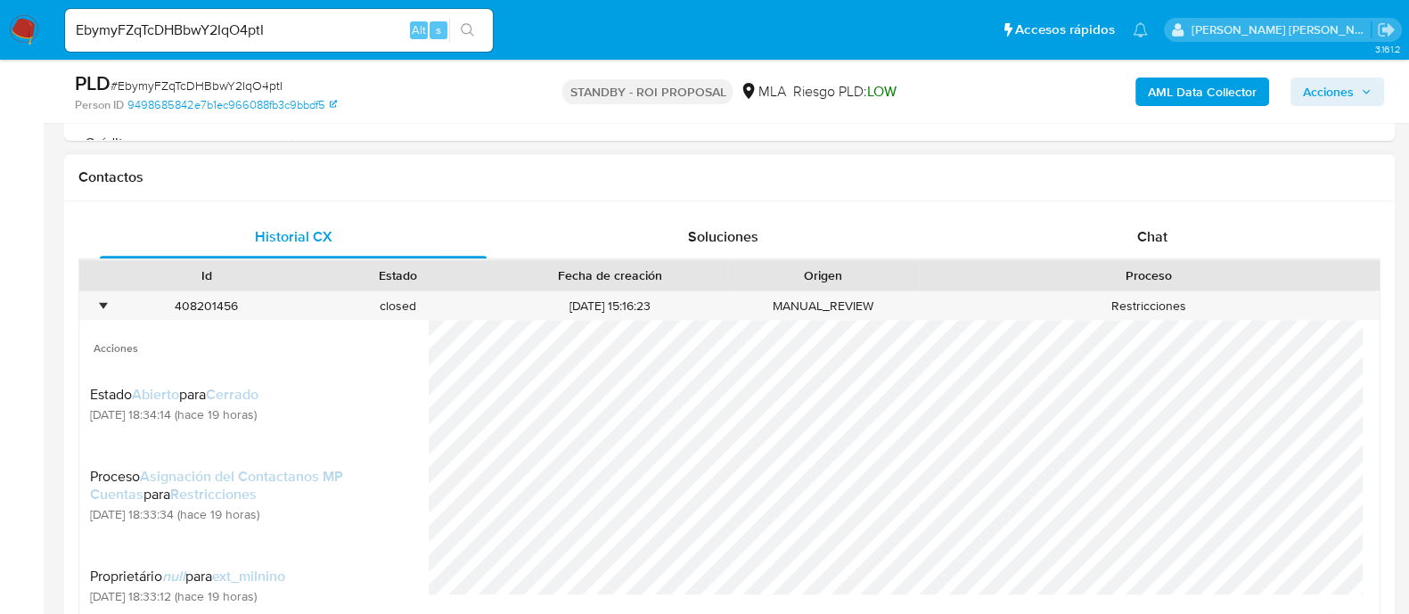
scroll to position [1003, 0]
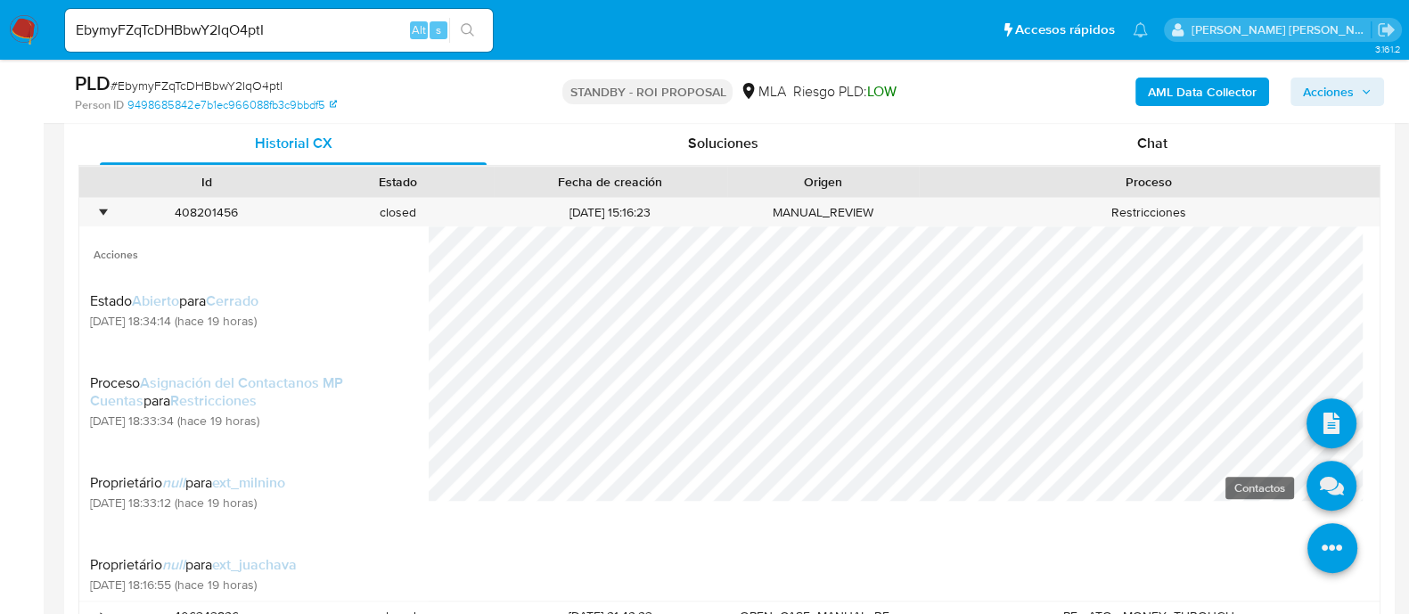
click at [1325, 474] on icon at bounding box center [1332, 486] width 50 height 50
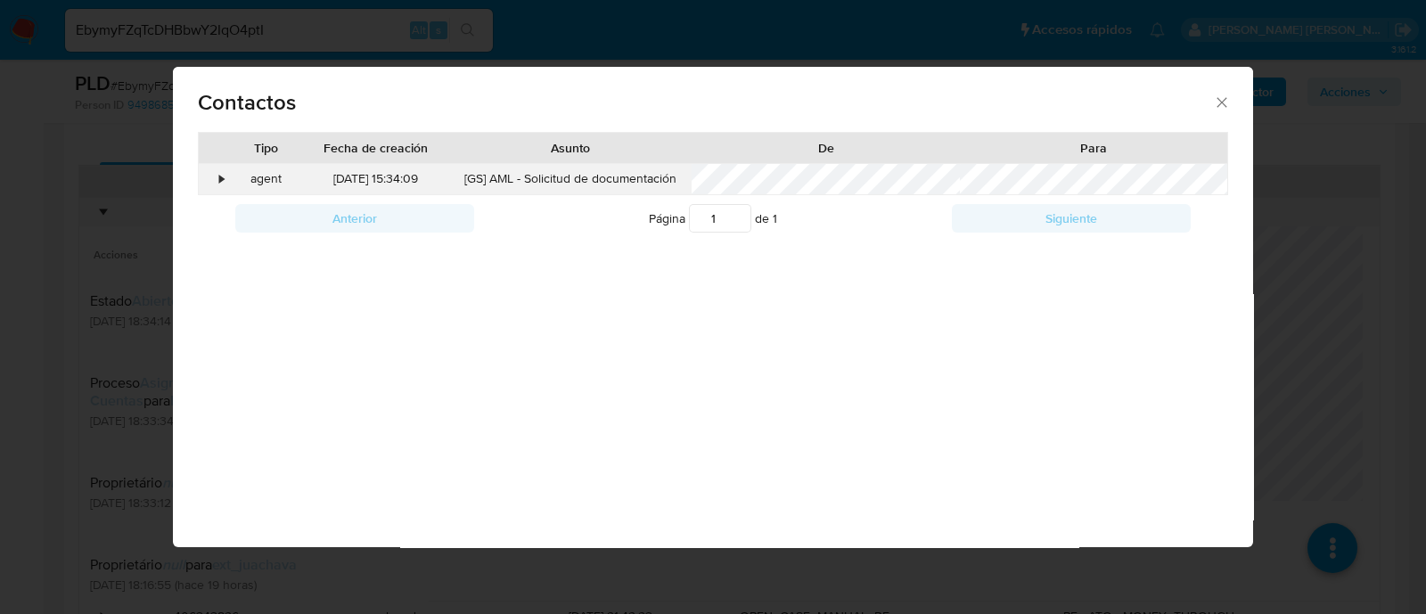
click at [217, 180] on div "•" at bounding box center [214, 179] width 31 height 30
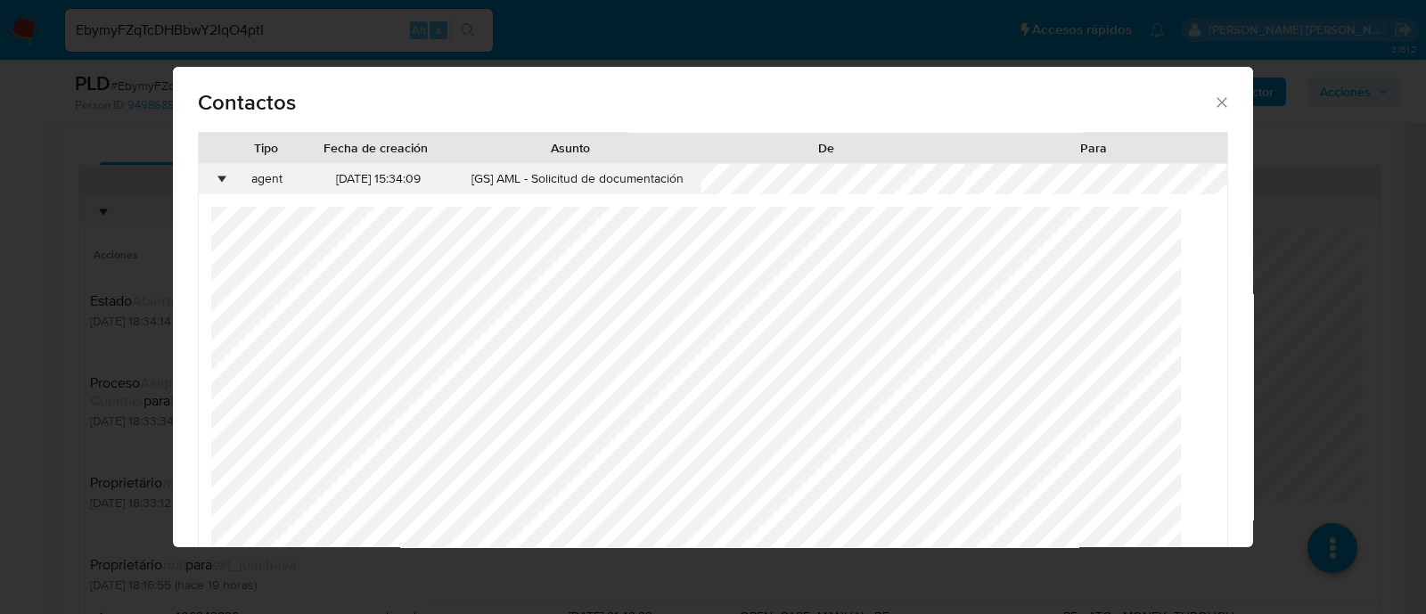
click at [220, 180] on div "•" at bounding box center [222, 179] width 4 height 18
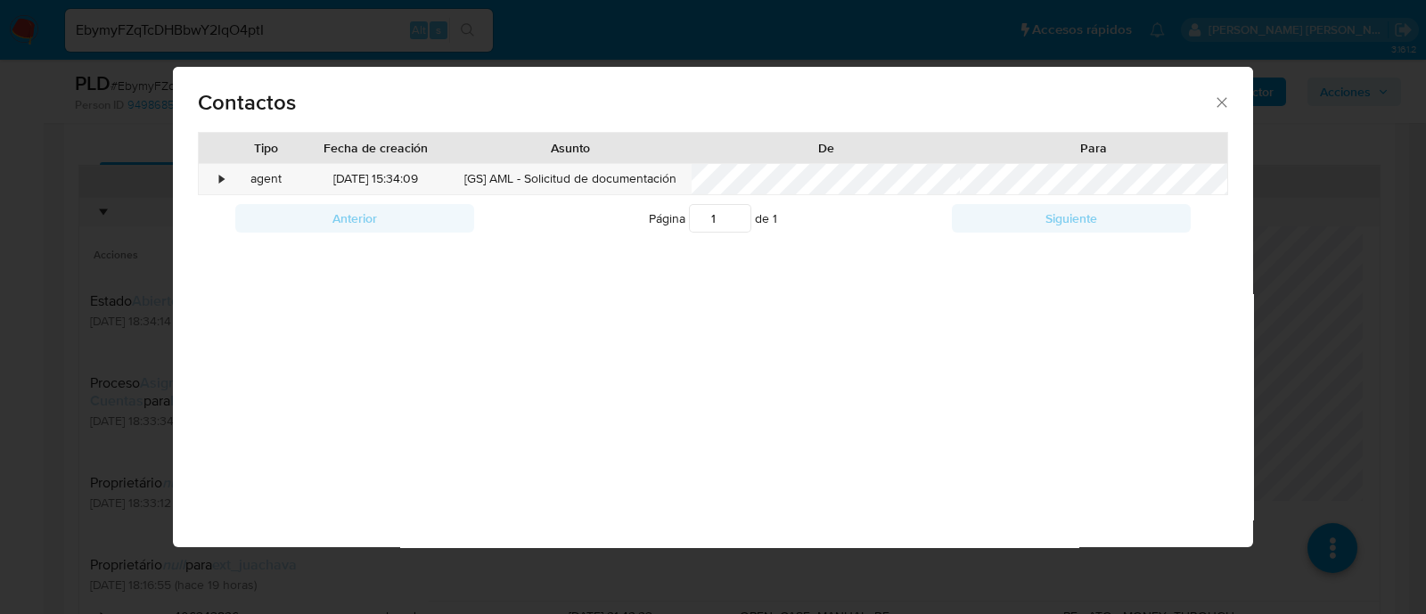
click at [23, 358] on div "Contactos Tipo Fecha de creación Asunto De Para • agent 01/10/2025 15:34:09 [GS…" at bounding box center [713, 307] width 1426 height 614
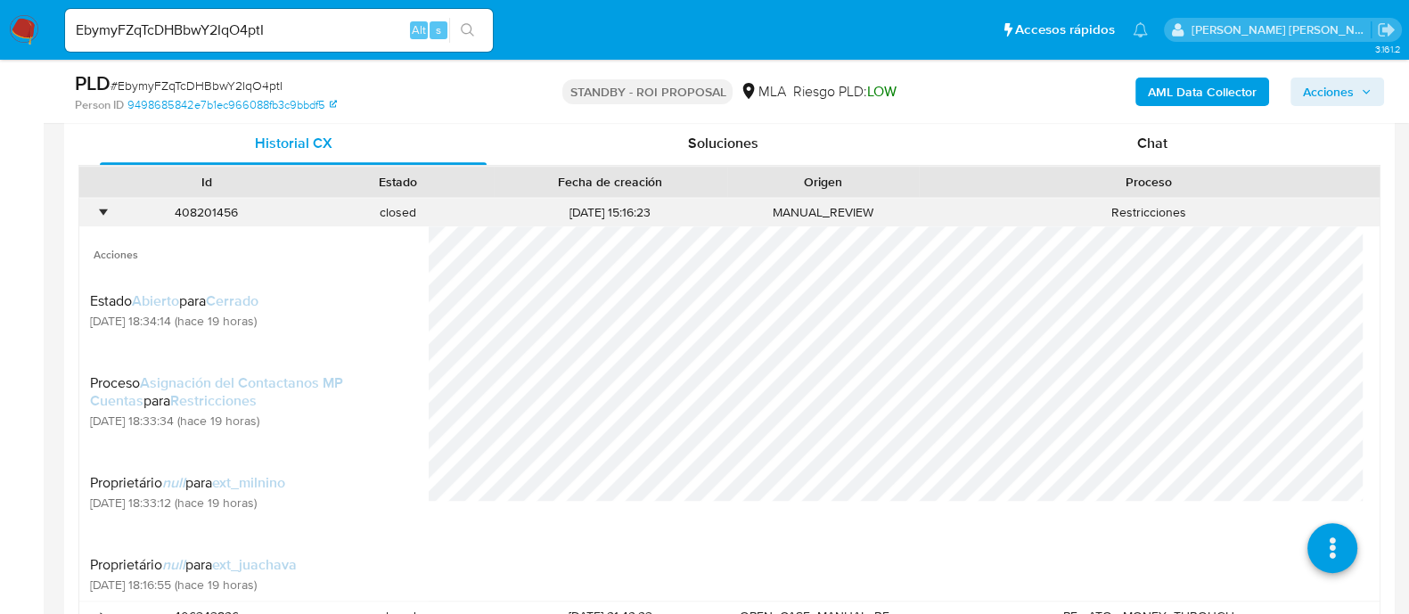
click at [187, 216] on div "408201456" at bounding box center [207, 212] width 192 height 29
copy div "408201456"
click at [96, 217] on div "•" at bounding box center [94, 212] width 31 height 29
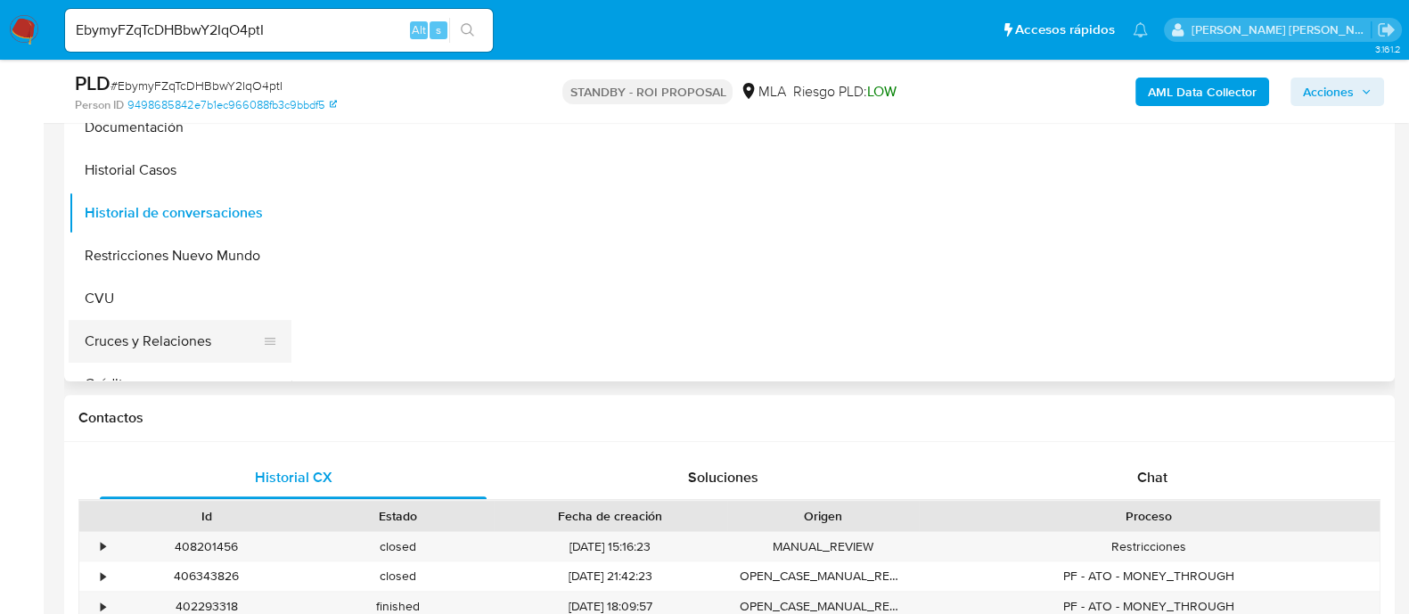
click at [134, 313] on button "CVU" at bounding box center [180, 298] width 223 height 43
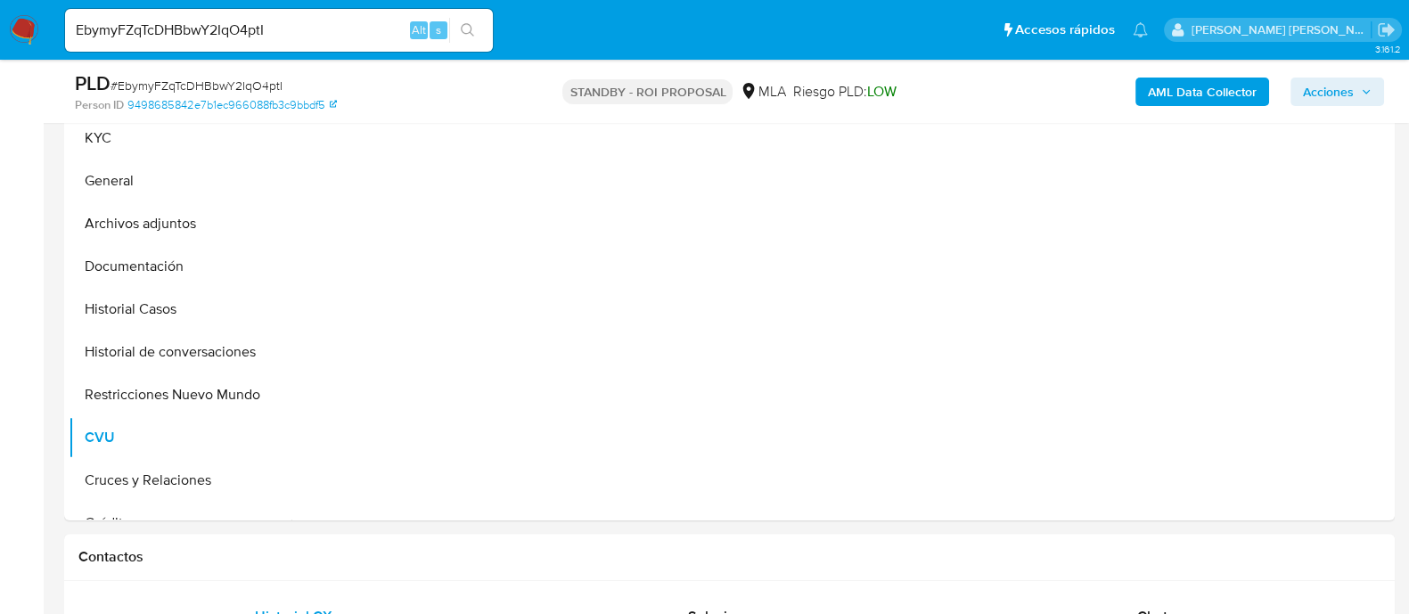
scroll to position [445, 0]
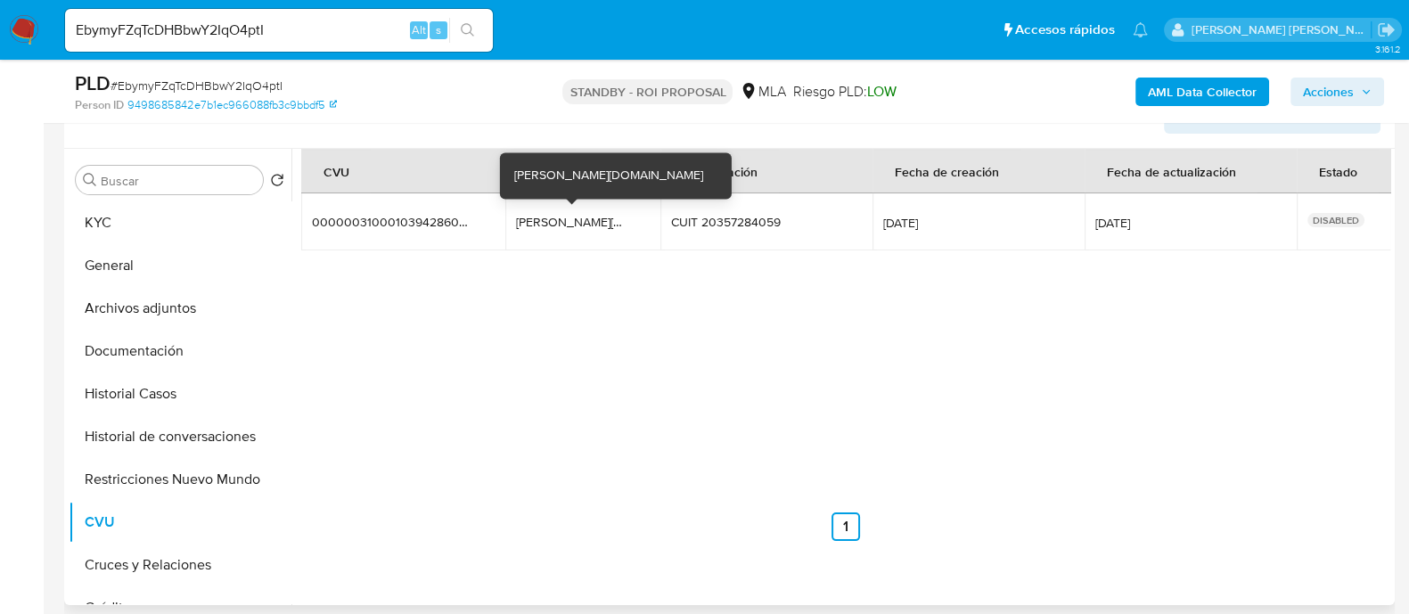
drag, startPoint x: 628, startPoint y: 220, endPoint x: 509, endPoint y: 222, distance: 119.5
click at [509, 222] on td "lucas.405.saxo.mp lucas.405.saxo.mp" at bounding box center [582, 221] width 155 height 57
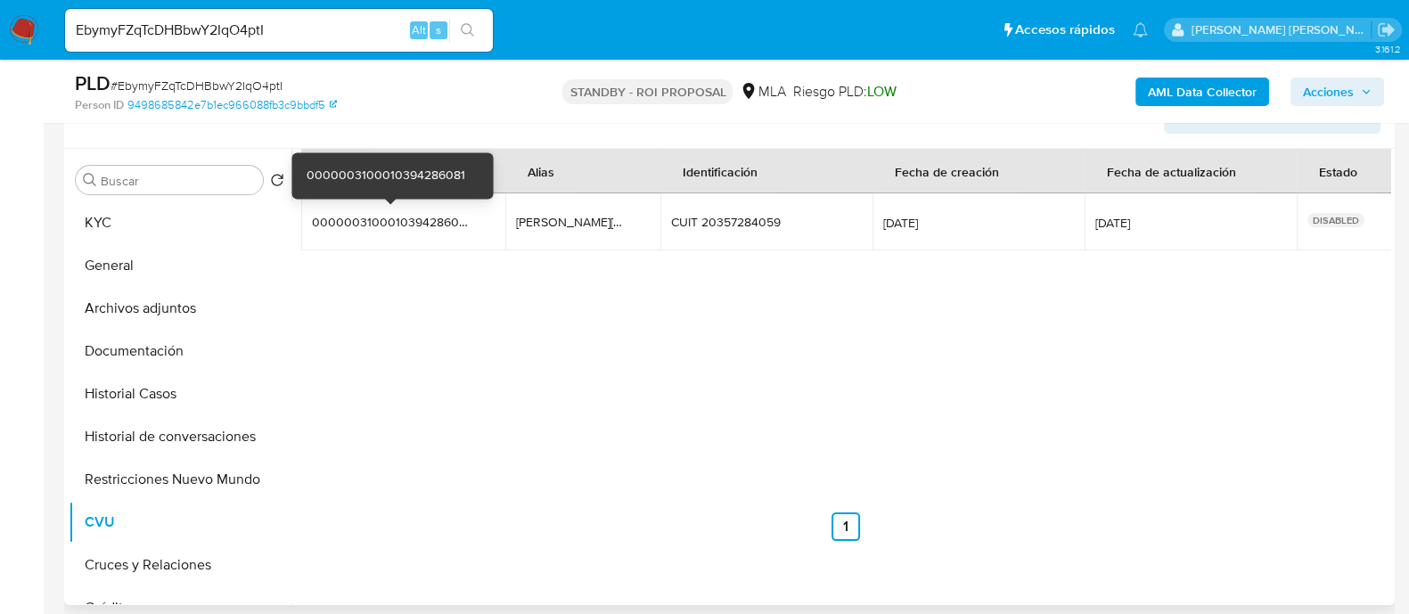
click at [388, 229] on td "0000003100010394286081 0000003100010394286081" at bounding box center [403, 221] width 204 height 57
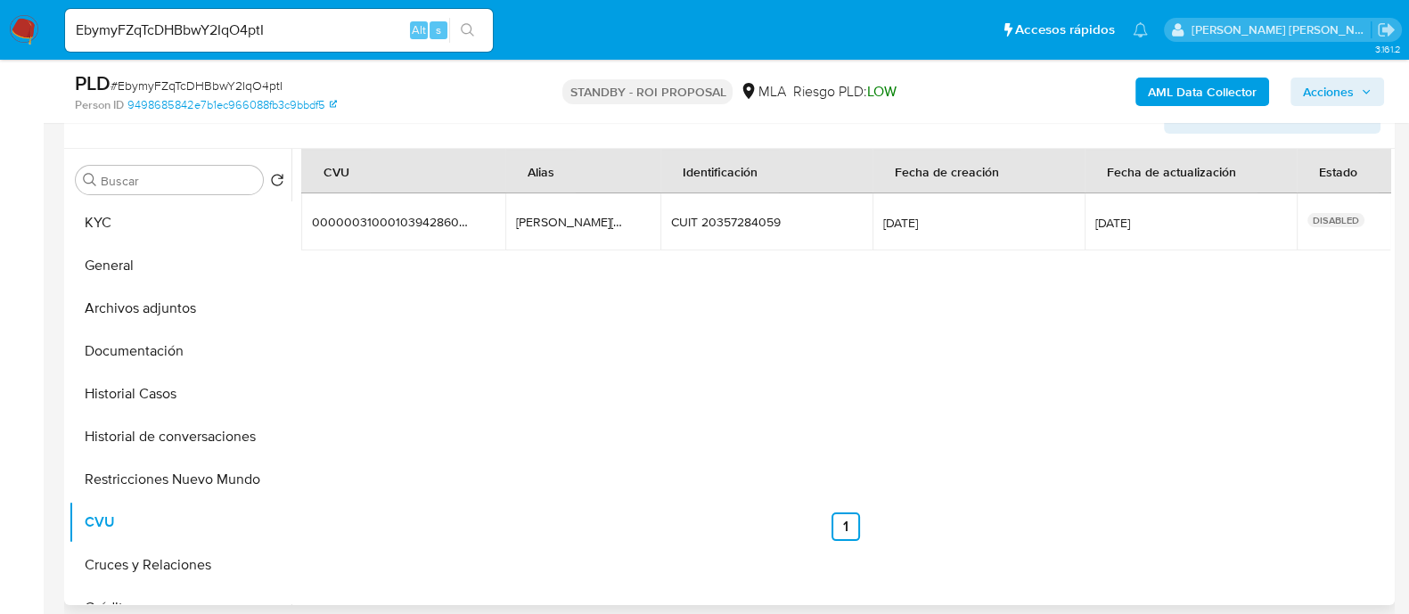
click at [388, 229] on td "0000003100010394286081 0000003100010394286081" at bounding box center [403, 221] width 204 height 57
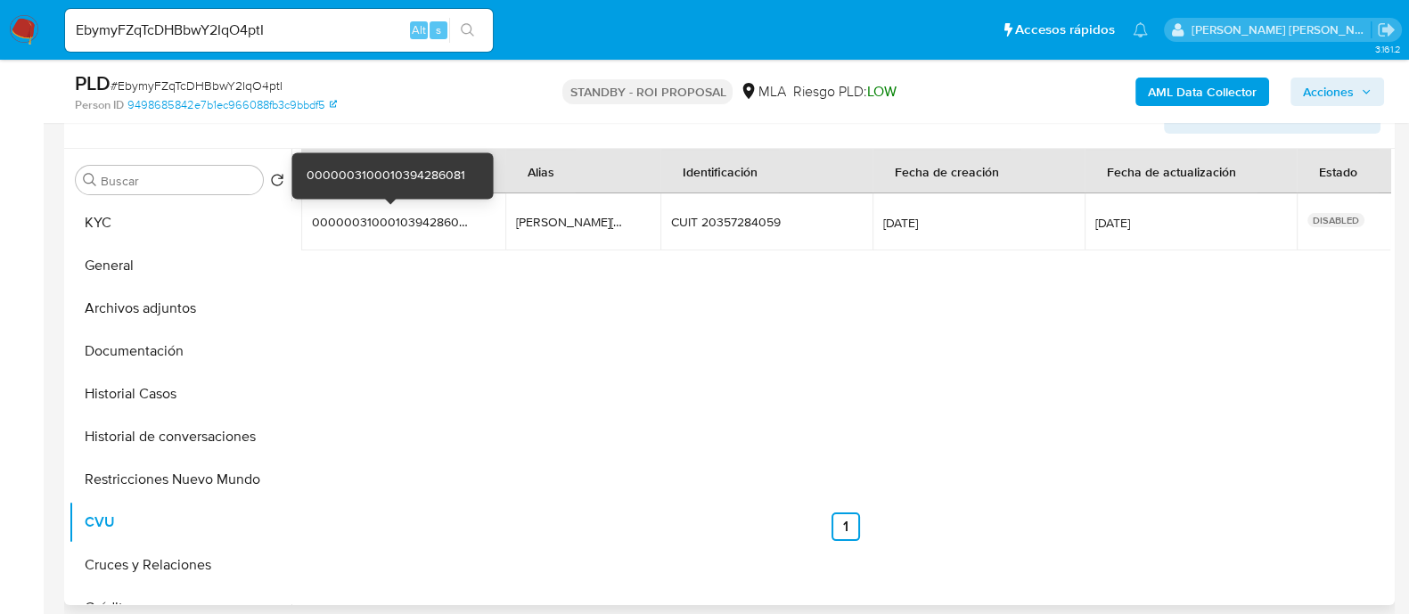
click at [399, 219] on div "0000003100010394286081" at bounding box center [390, 222] width 157 height 16
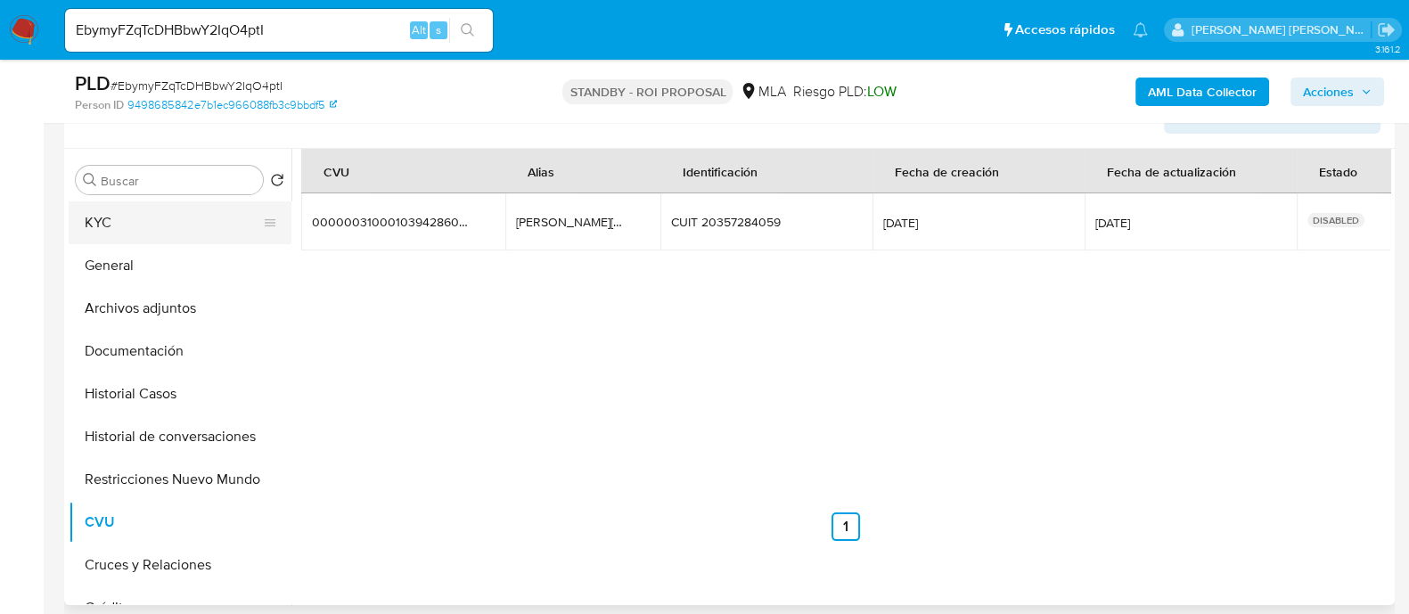
click at [140, 217] on button "KYC" at bounding box center [173, 222] width 209 height 43
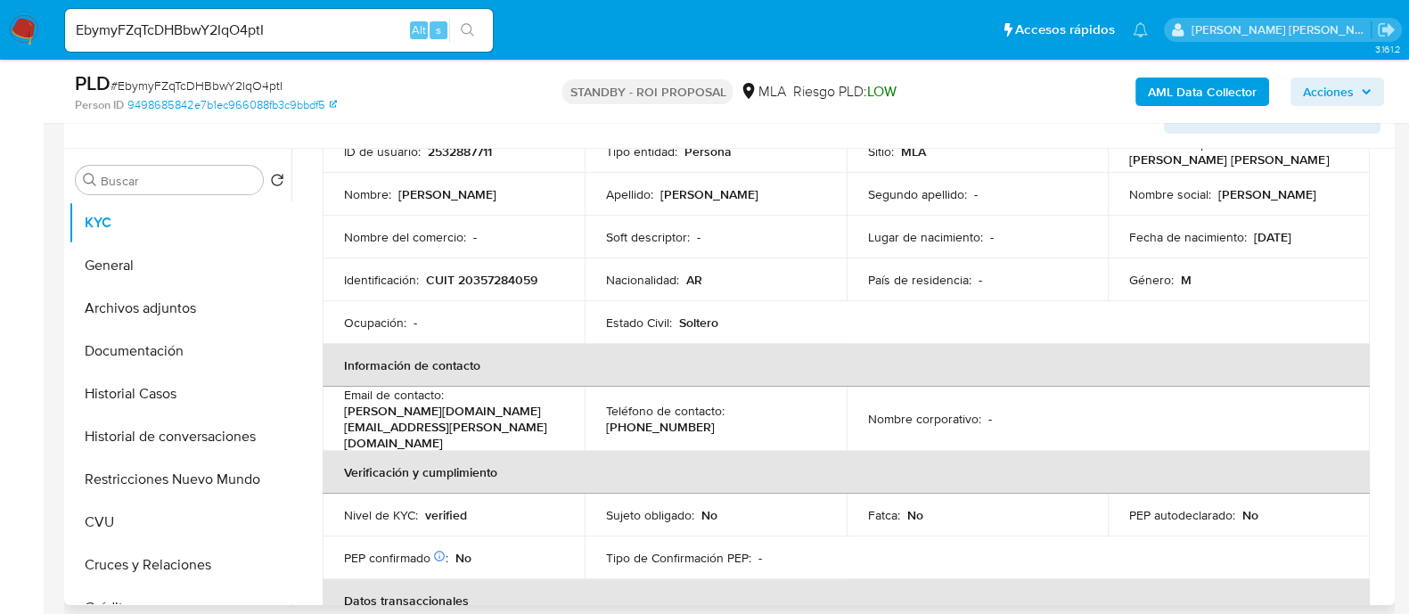
scroll to position [111, 0]
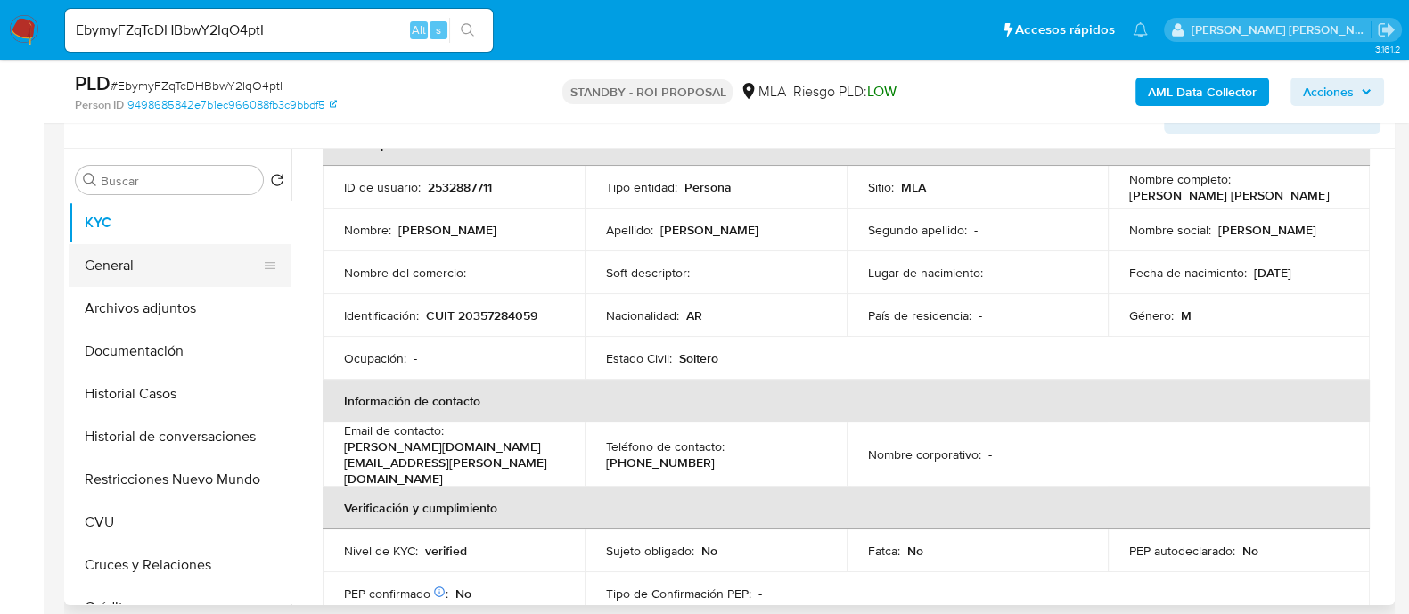
click at [200, 272] on button "General" at bounding box center [173, 265] width 209 height 43
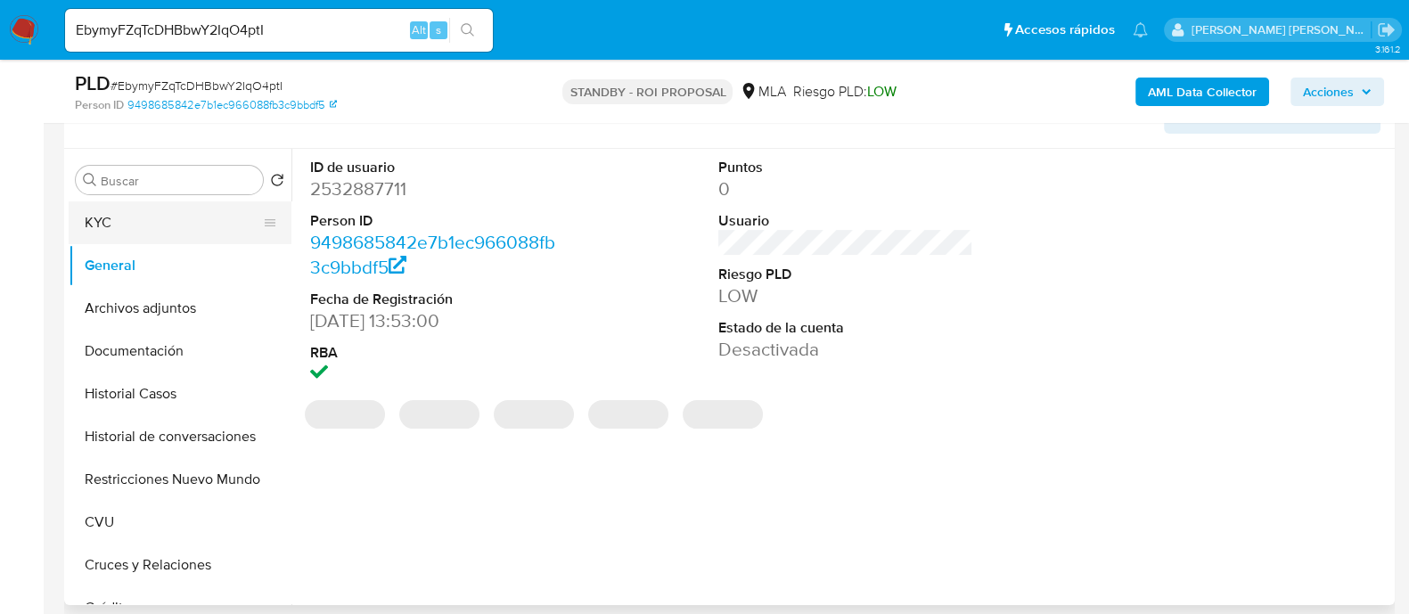
click at [174, 223] on button "KYC" at bounding box center [173, 222] width 209 height 43
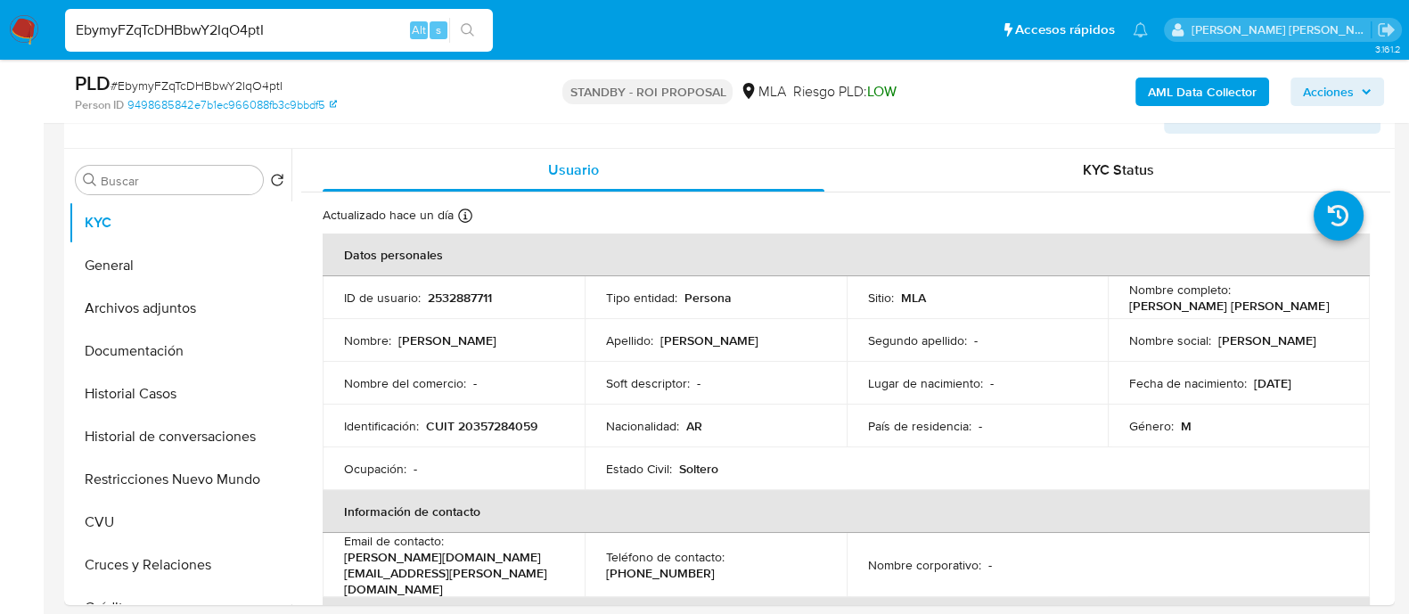
click at [367, 30] on input "EbymyFZqTcDHBbwY2IqO4ptI" at bounding box center [279, 30] width 428 height 23
paste input "KBLxMoMDkfjWhT54lrX9i8rG"
type input "KBLxMoMDkfjWhT54lrX9i8rG"
click at [476, 29] on button "search-icon" at bounding box center [467, 30] width 37 height 25
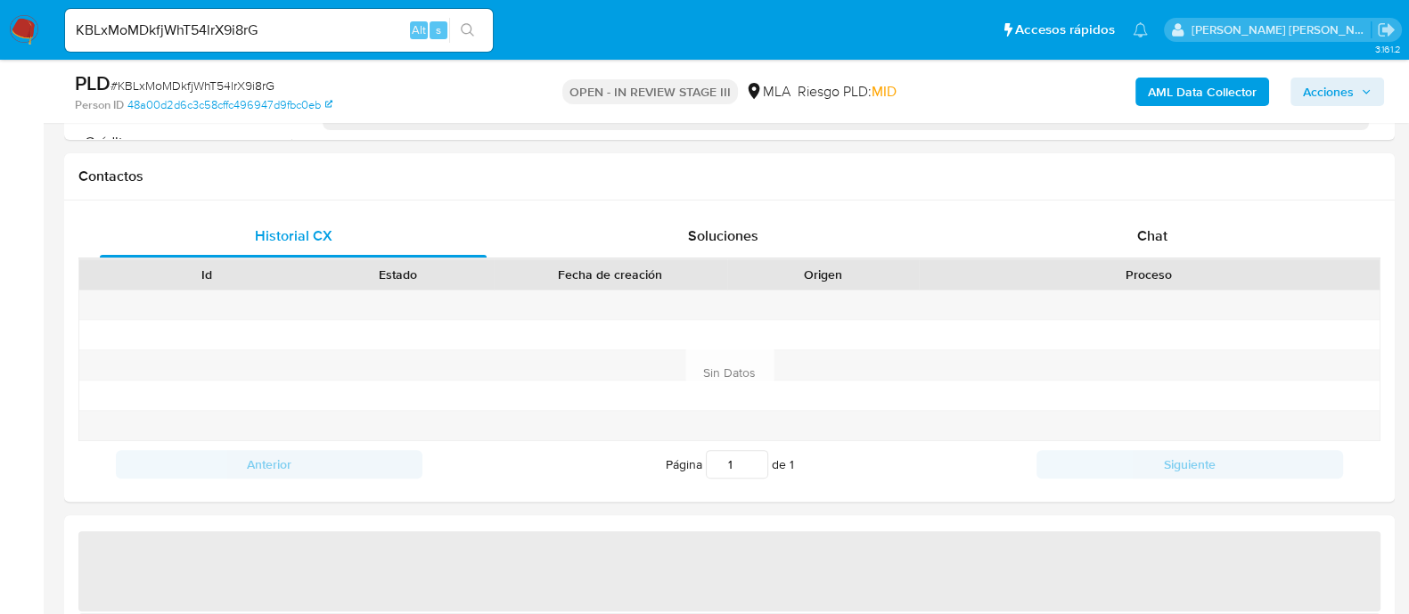
select select "10"
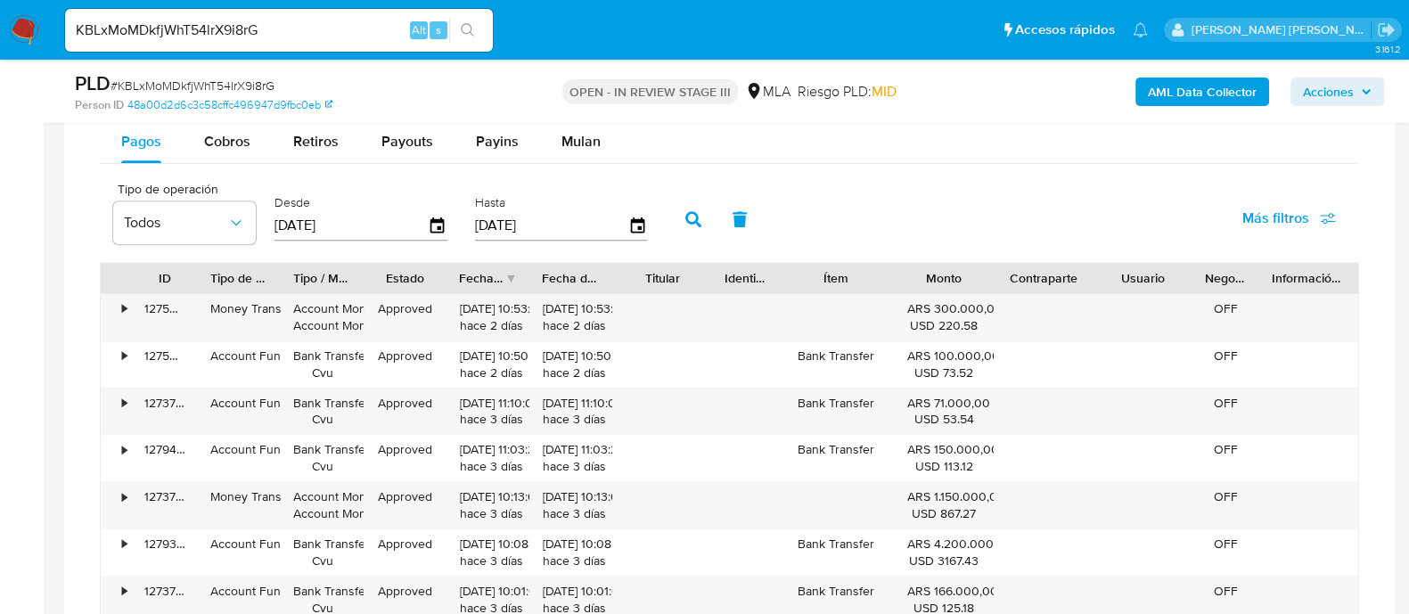
scroll to position [1226, 0]
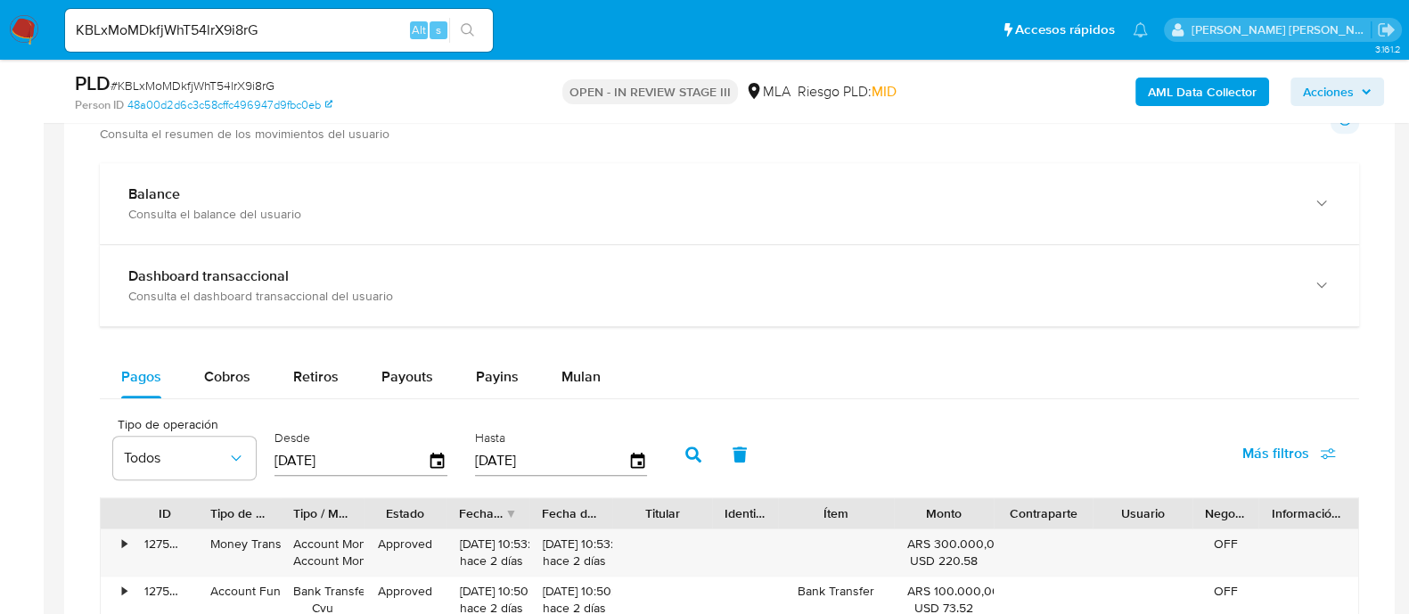
click at [504, 472] on input "[DATE]" at bounding box center [551, 461] width 153 height 29
click at [624, 456] on icon "button" at bounding box center [637, 461] width 31 height 31
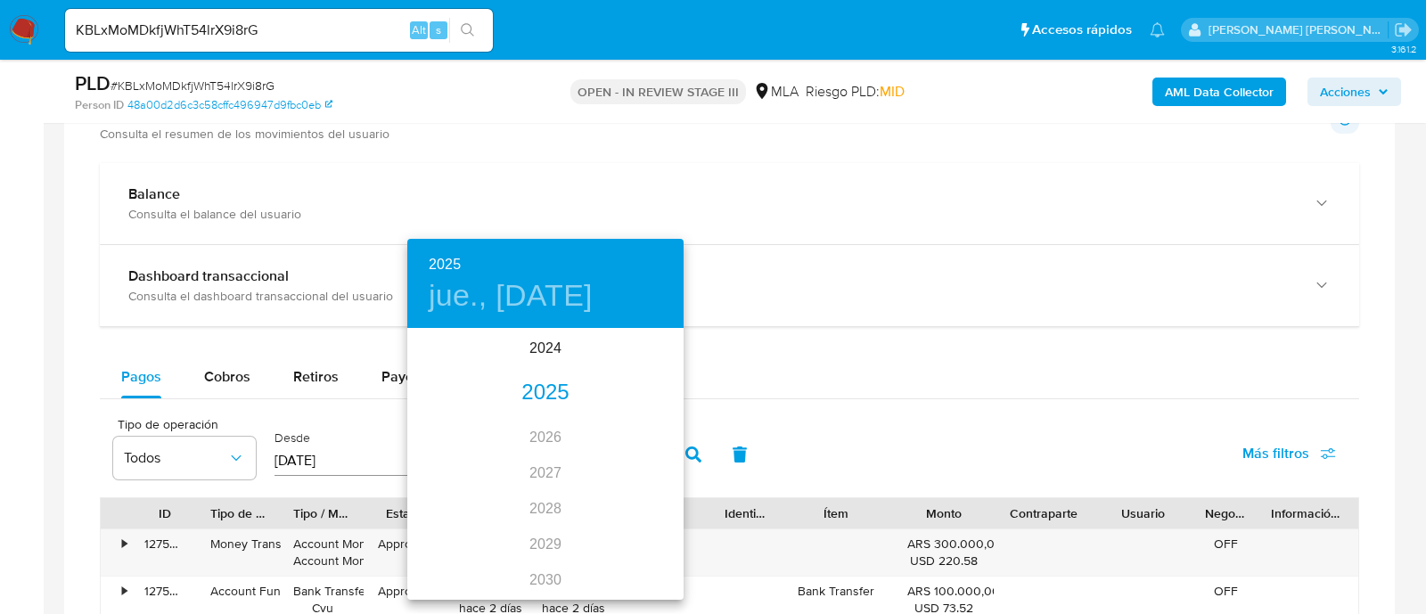
click at [541, 398] on div "2025" at bounding box center [545, 393] width 276 height 36
click at [556, 504] on div "ago." at bounding box center [545, 497] width 92 height 67
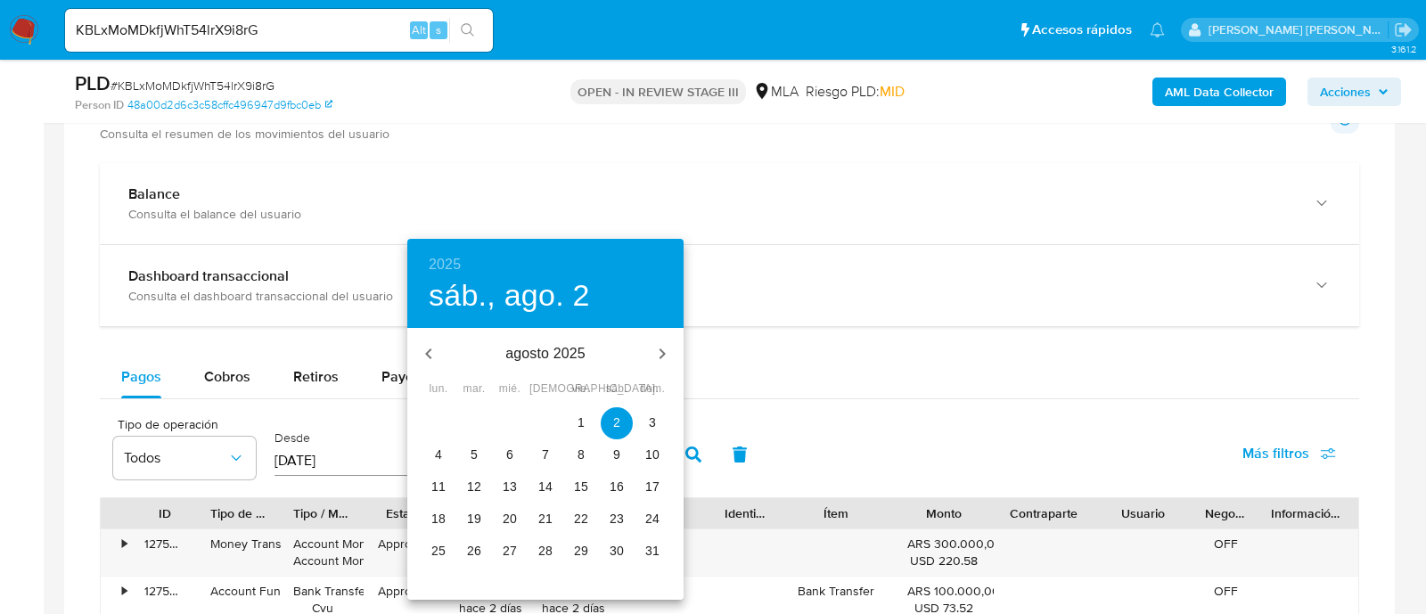
click at [649, 550] on p "31" at bounding box center [652, 551] width 14 height 18
type input "31/08/2025"
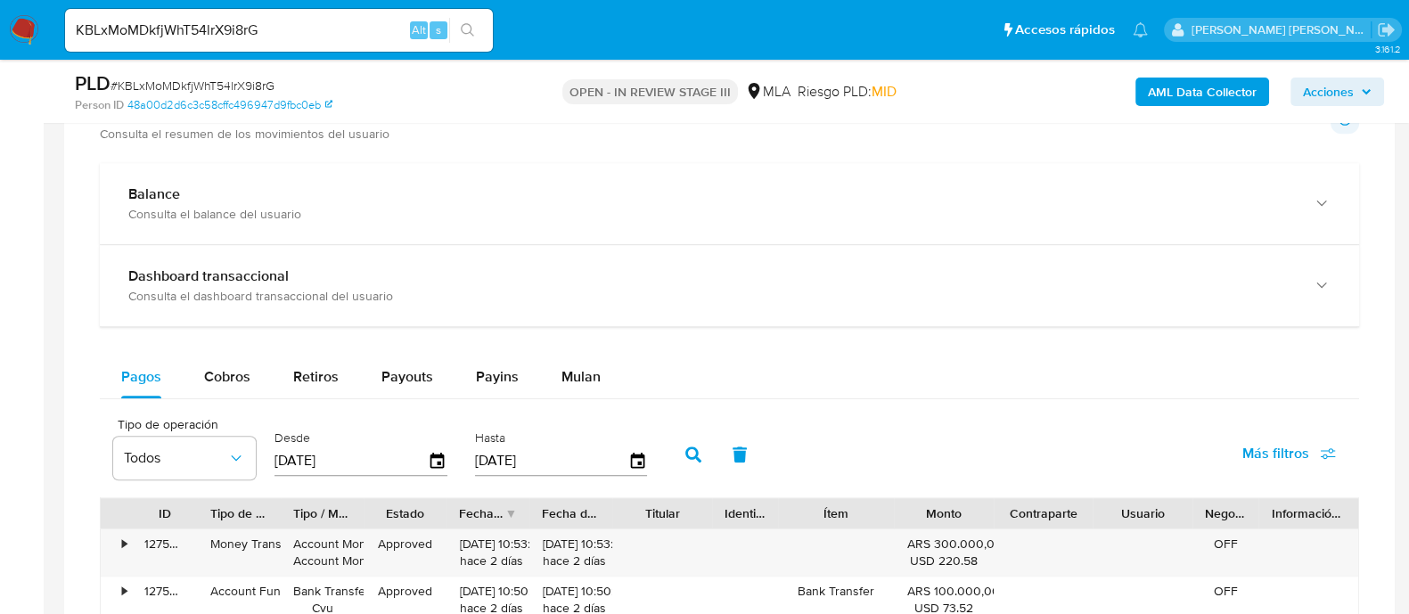
click at [695, 443] on button "button" at bounding box center [693, 454] width 46 height 43
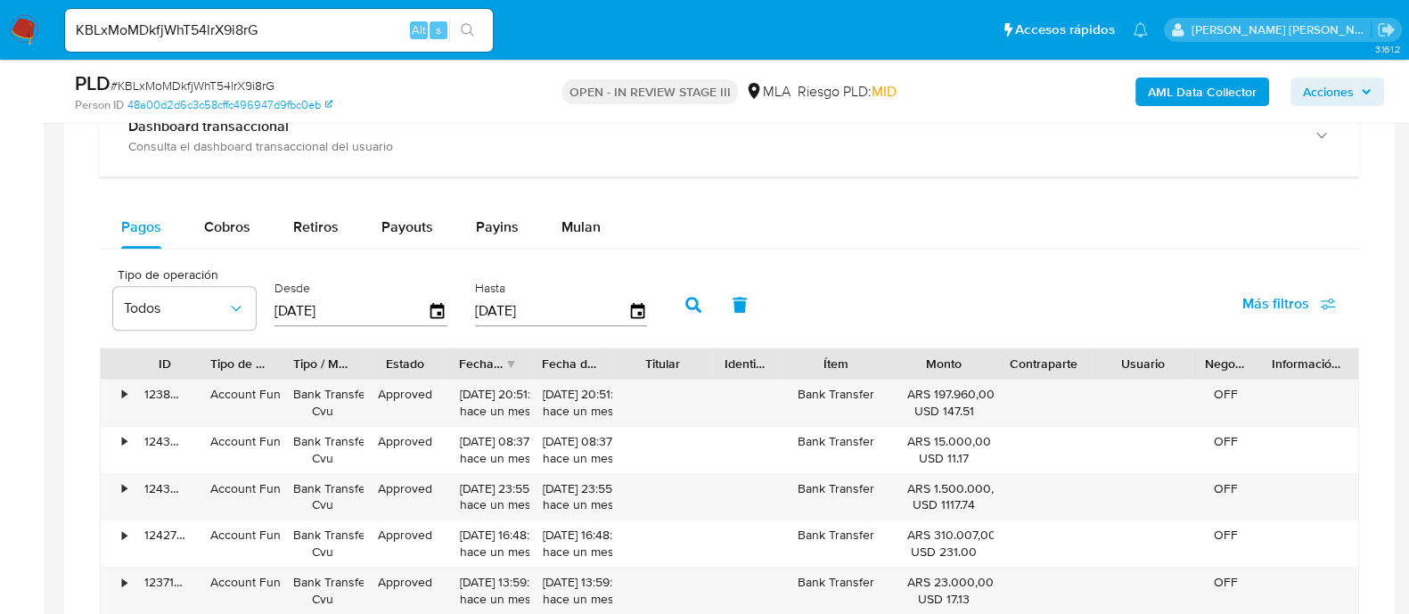
scroll to position [1448, 0]
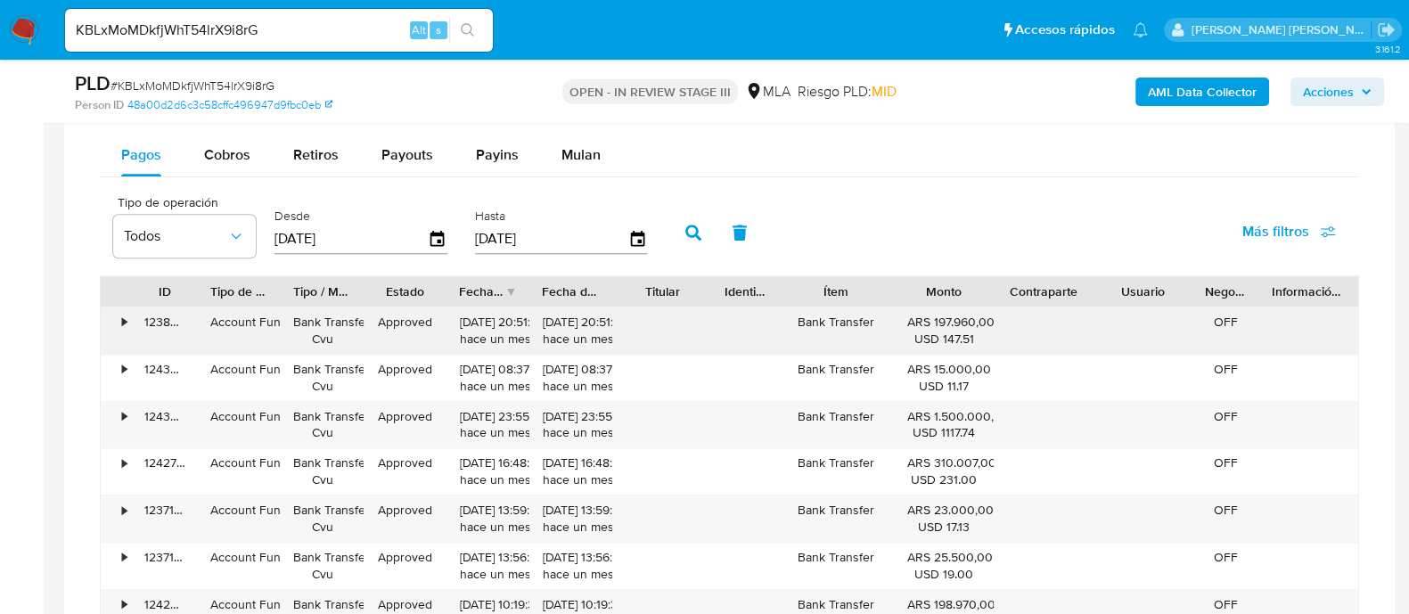
click at [130, 323] on div "•" at bounding box center [116, 331] width 31 height 46
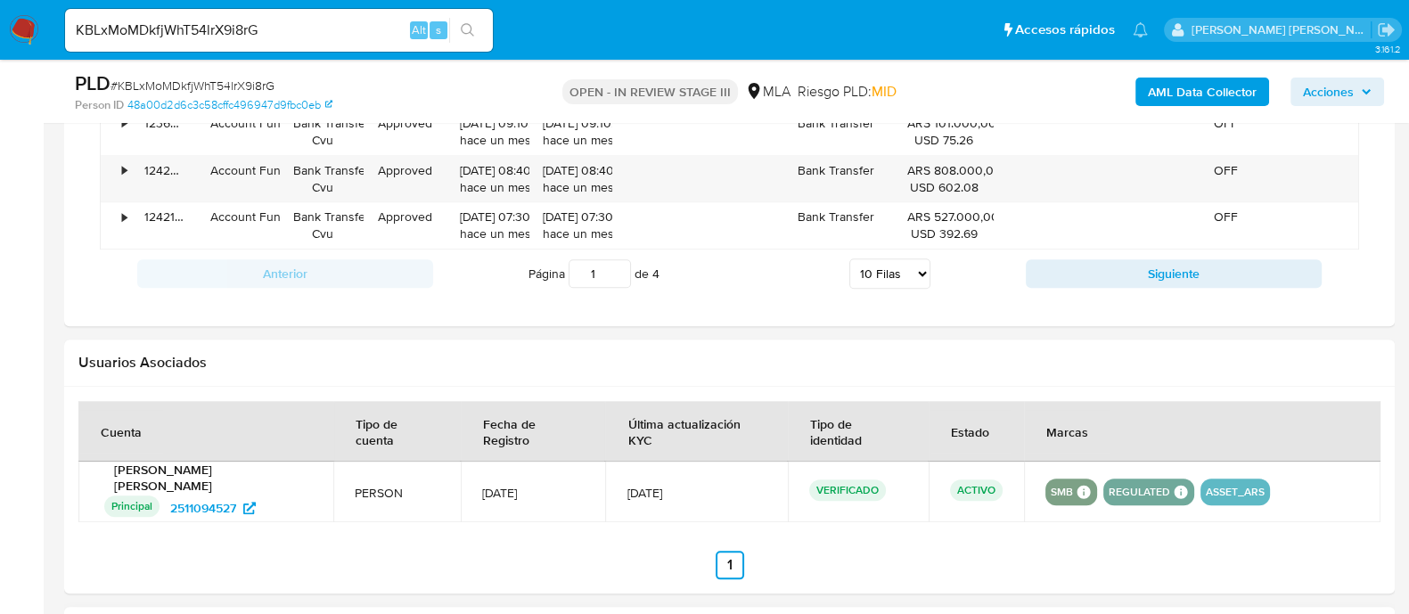
scroll to position [2228, 0]
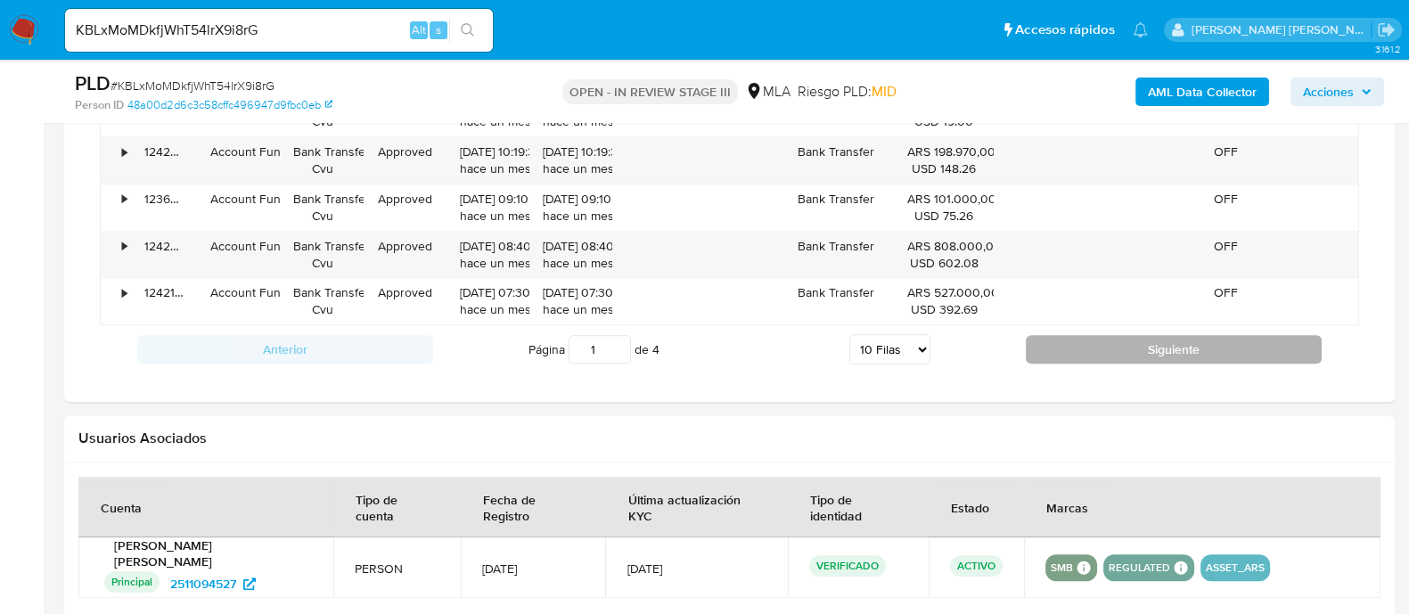
click at [1111, 340] on button "Siguiente" at bounding box center [1174, 349] width 296 height 29
type input "2"
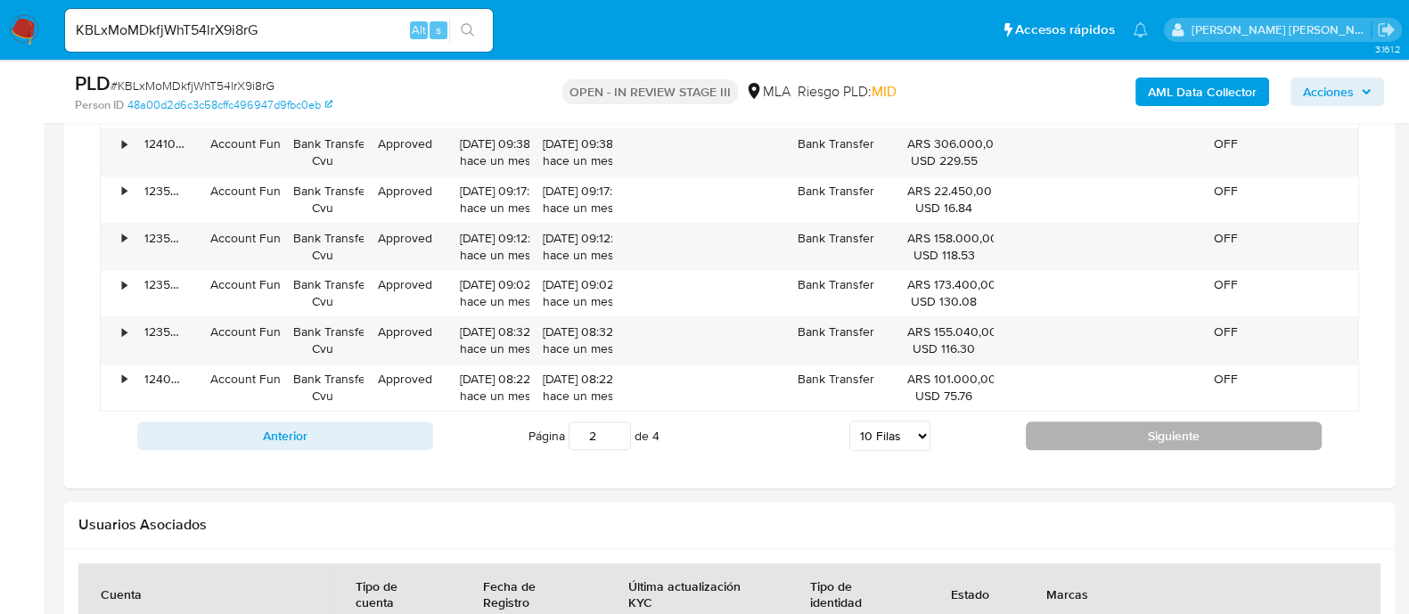
scroll to position [1782, 0]
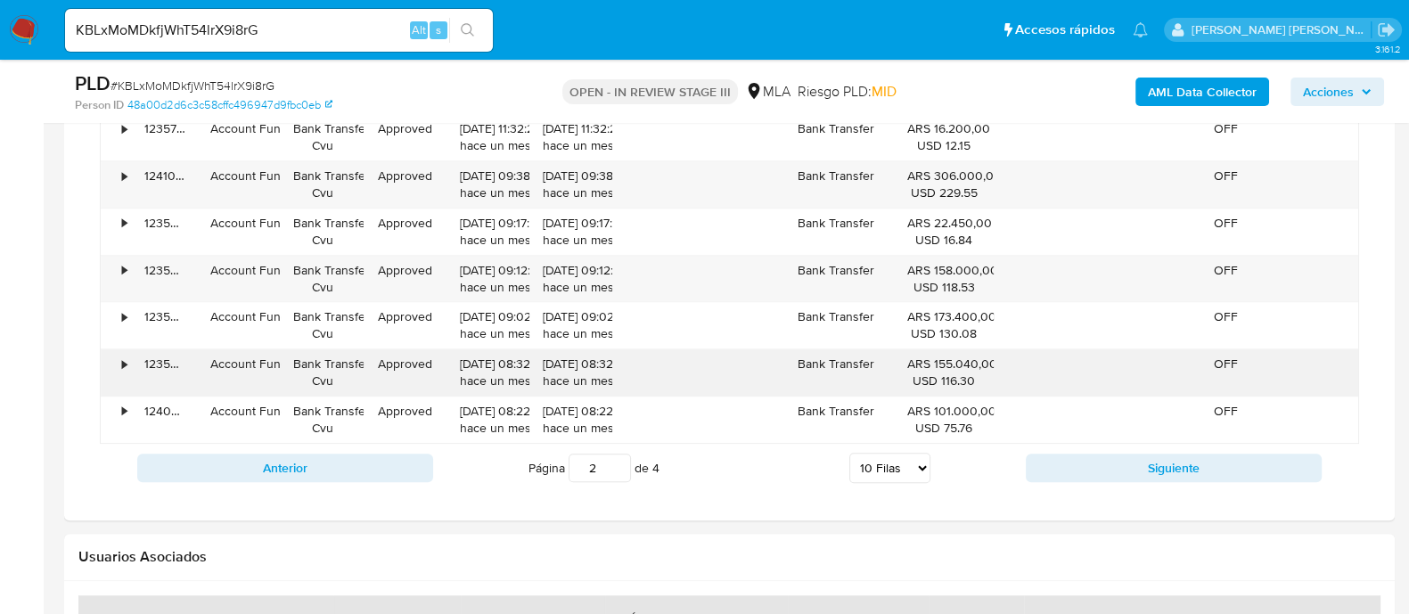
click at [120, 367] on div "•" at bounding box center [116, 372] width 31 height 46
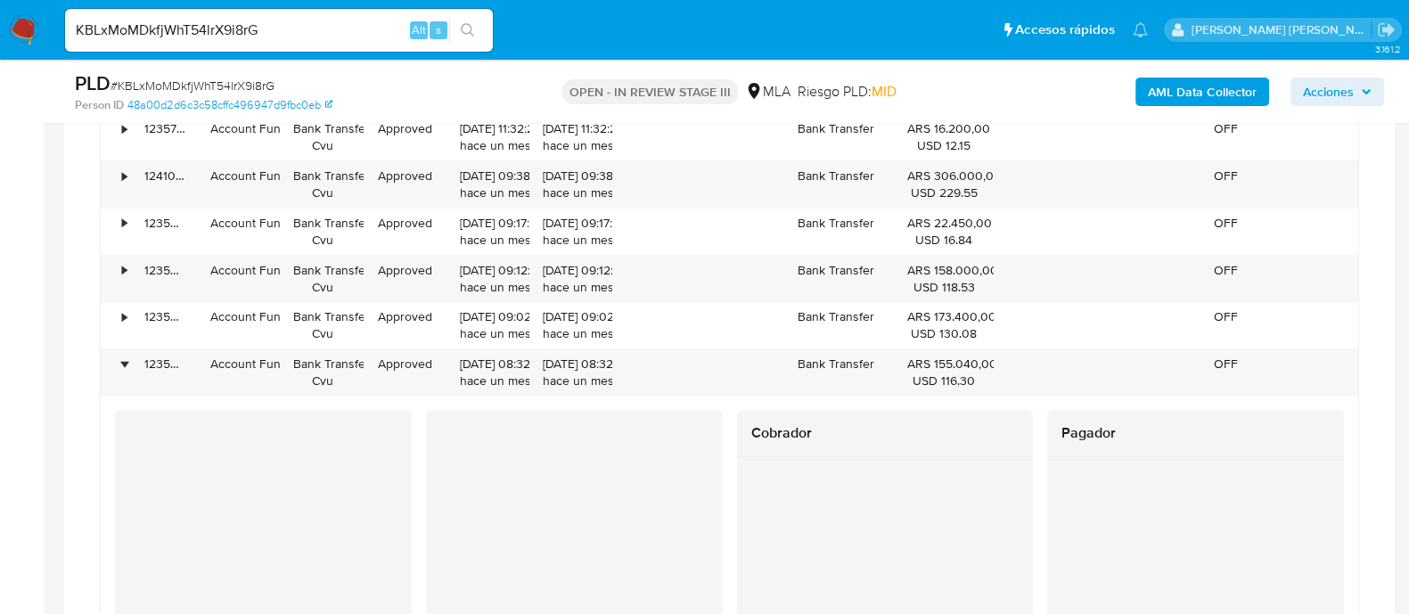
scroll to position [1894, 0]
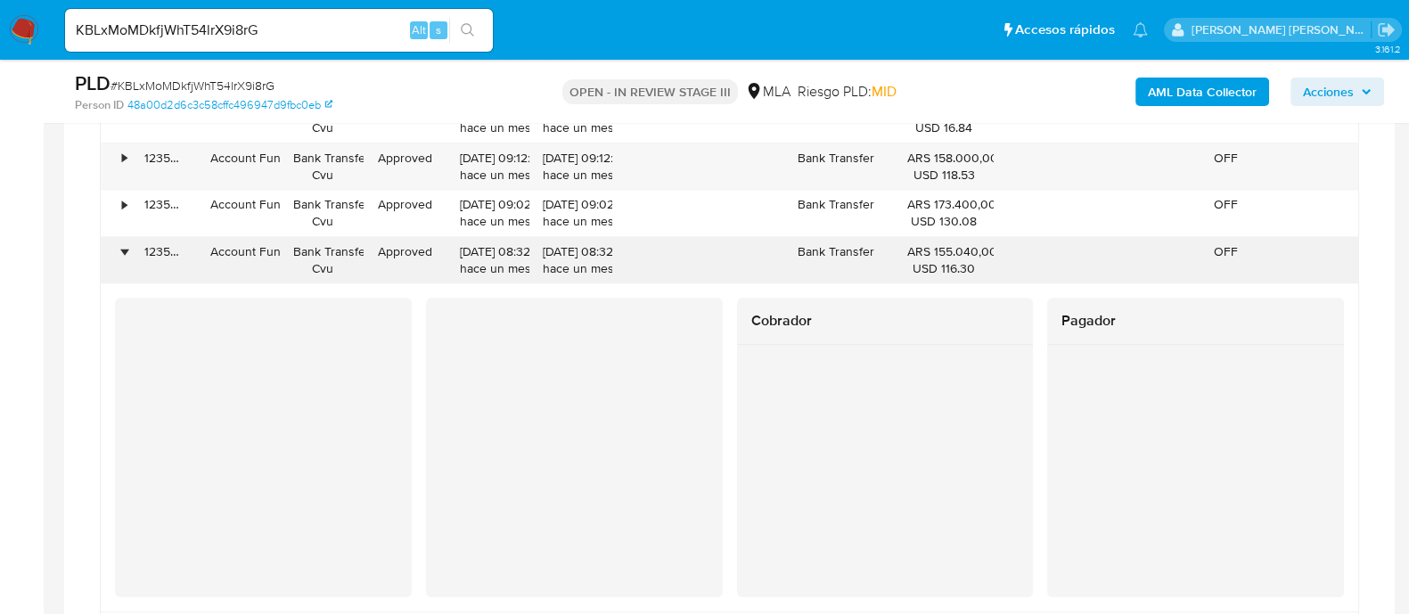
click at [127, 247] on div "•" at bounding box center [124, 251] width 4 height 17
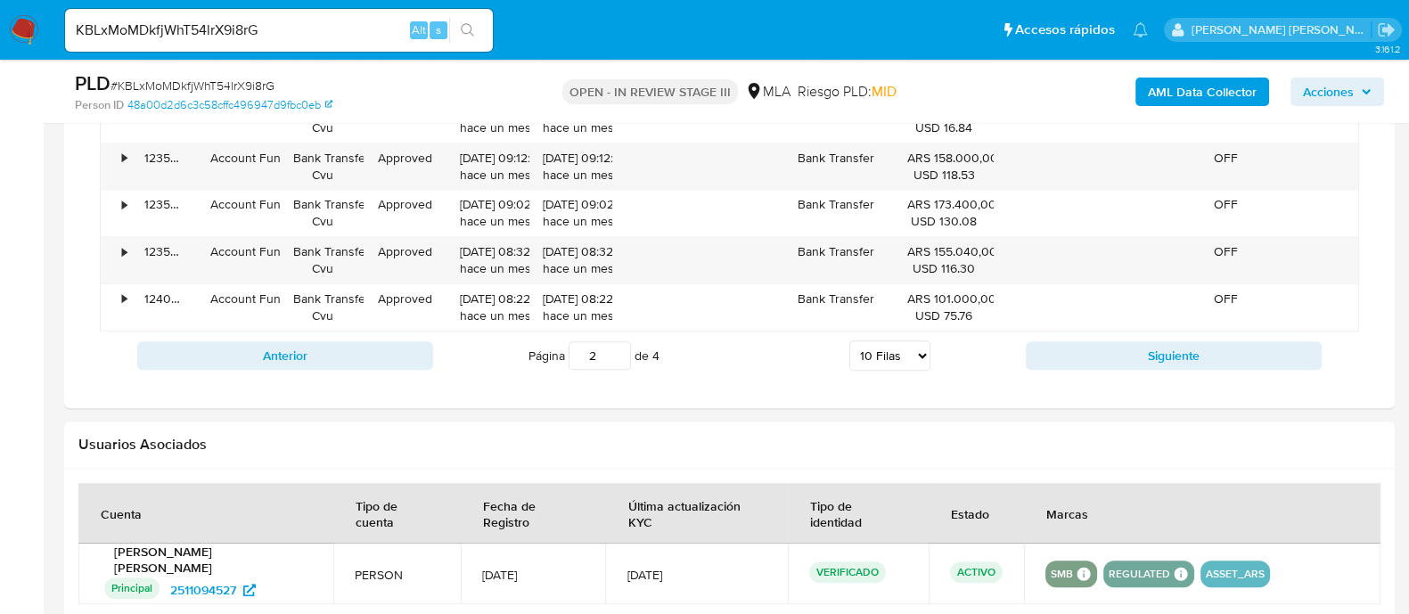
drag, startPoint x: 914, startPoint y: 349, endPoint x: 919, endPoint y: 362, distance: 13.3
click at [914, 349] on select "5 Filas 10 Filas 20 Filas 25 Filas 50 Filas 100 Filas" at bounding box center [889, 355] width 81 height 30
select select "100"
click at [849, 340] on select "5 Filas 10 Filas 20 Filas 25 Filas 50 Filas 100 Filas" at bounding box center [889, 355] width 81 height 30
type input "1"
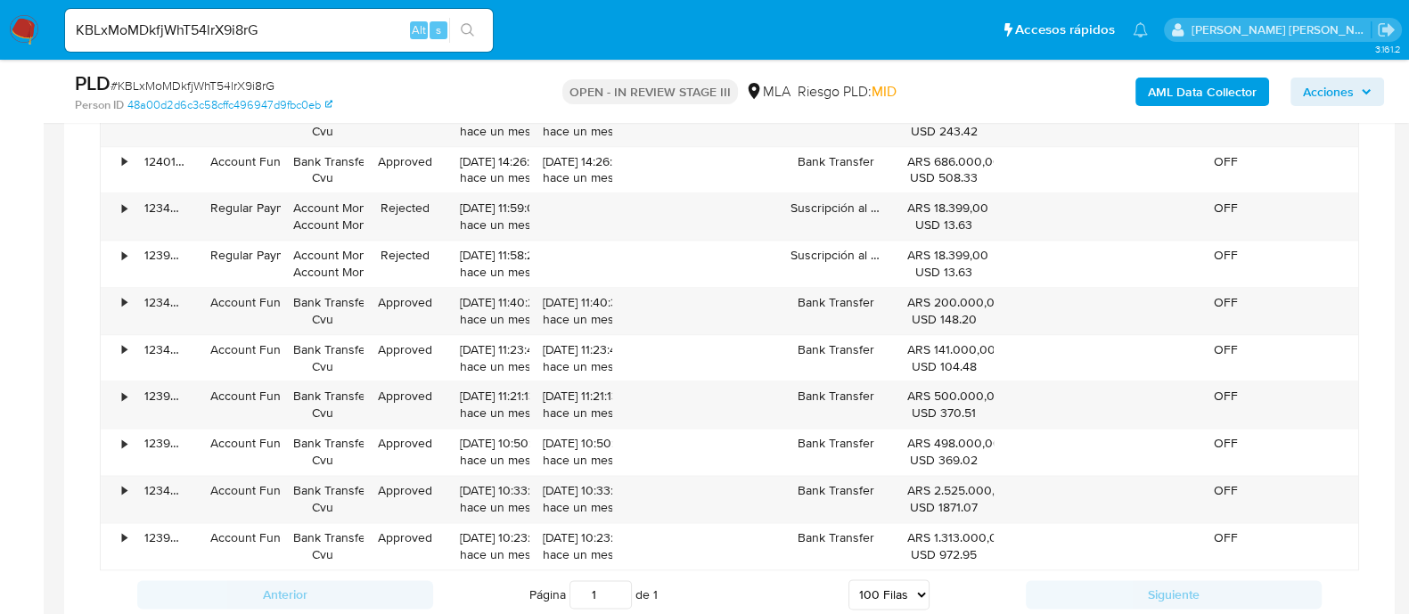
scroll to position [3007, 0]
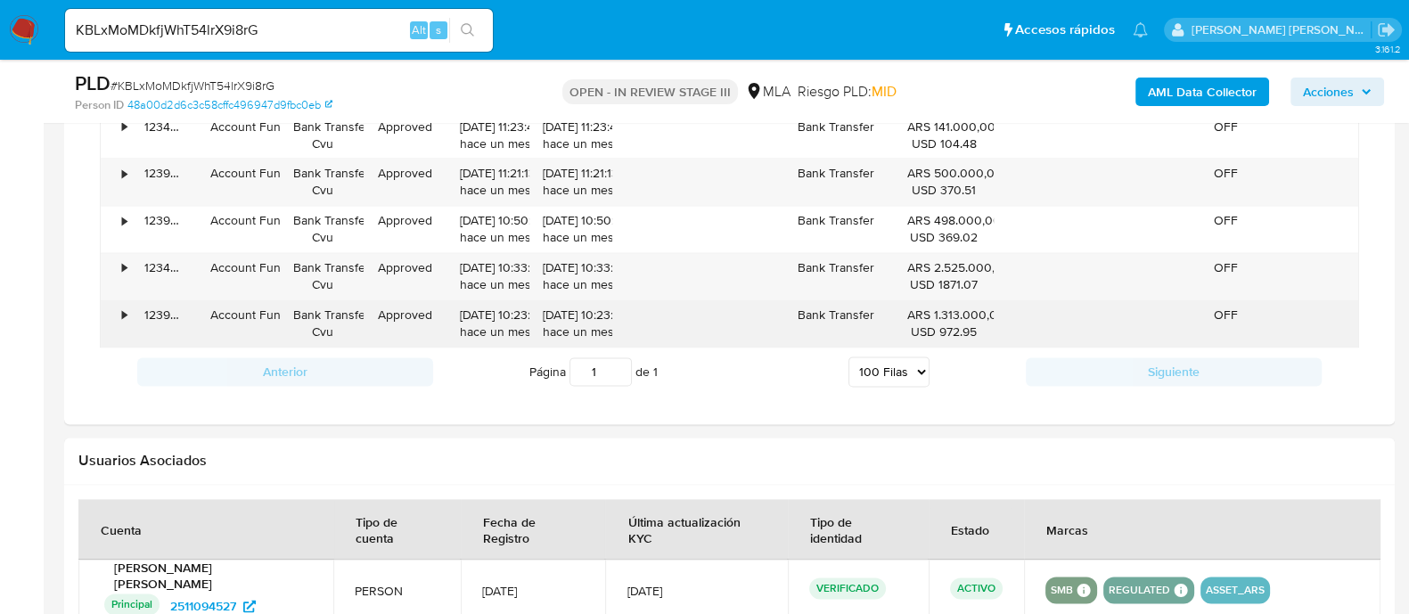
click at [124, 312] on div "•" at bounding box center [124, 315] width 4 height 17
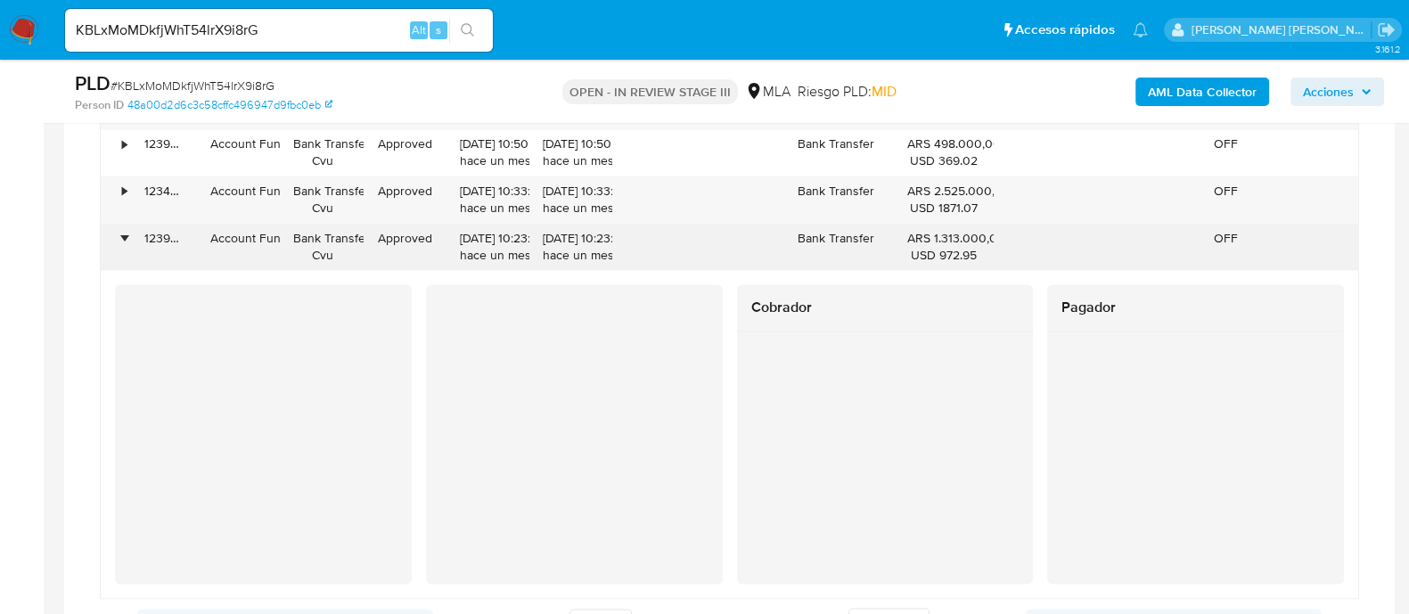
scroll to position [3119, 0]
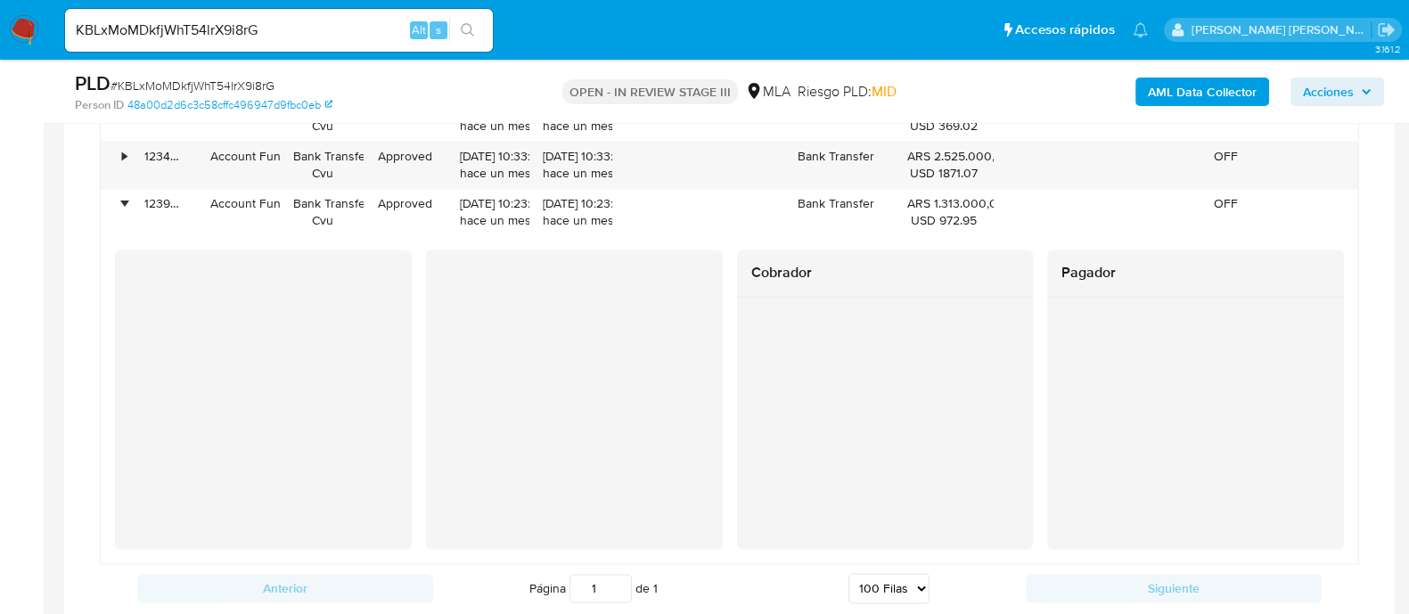
click at [624, 518] on div at bounding box center [574, 399] width 297 height 299
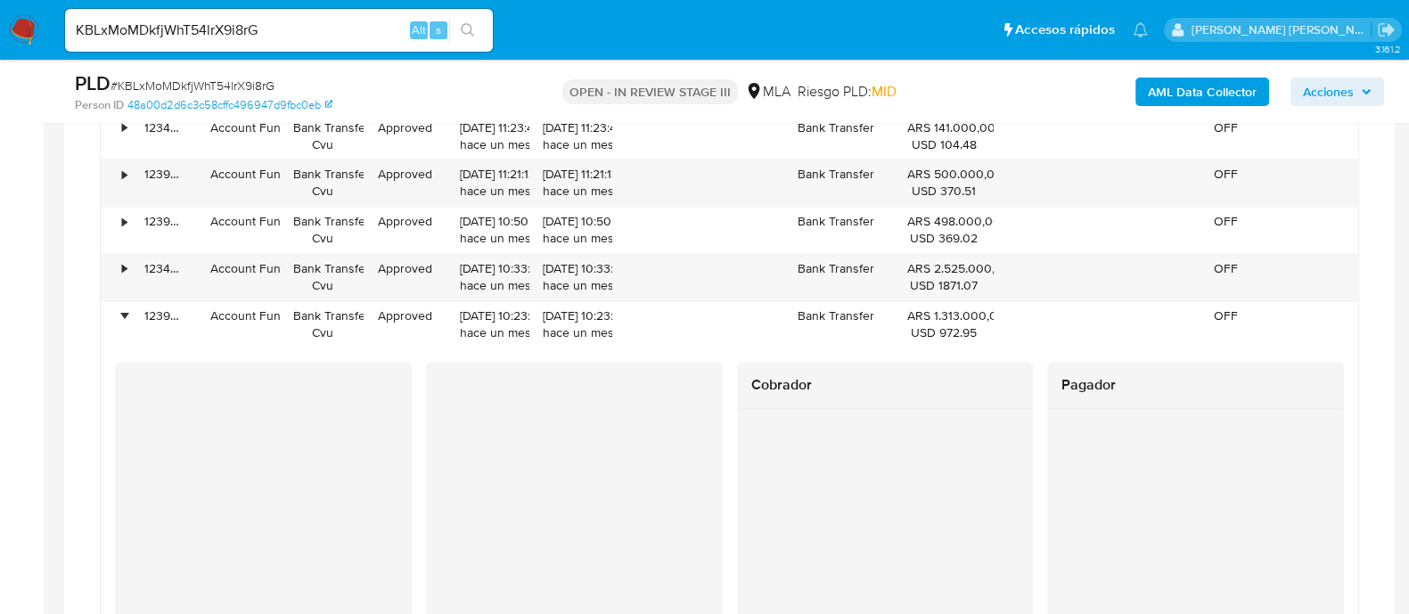
scroll to position [3036, 0]
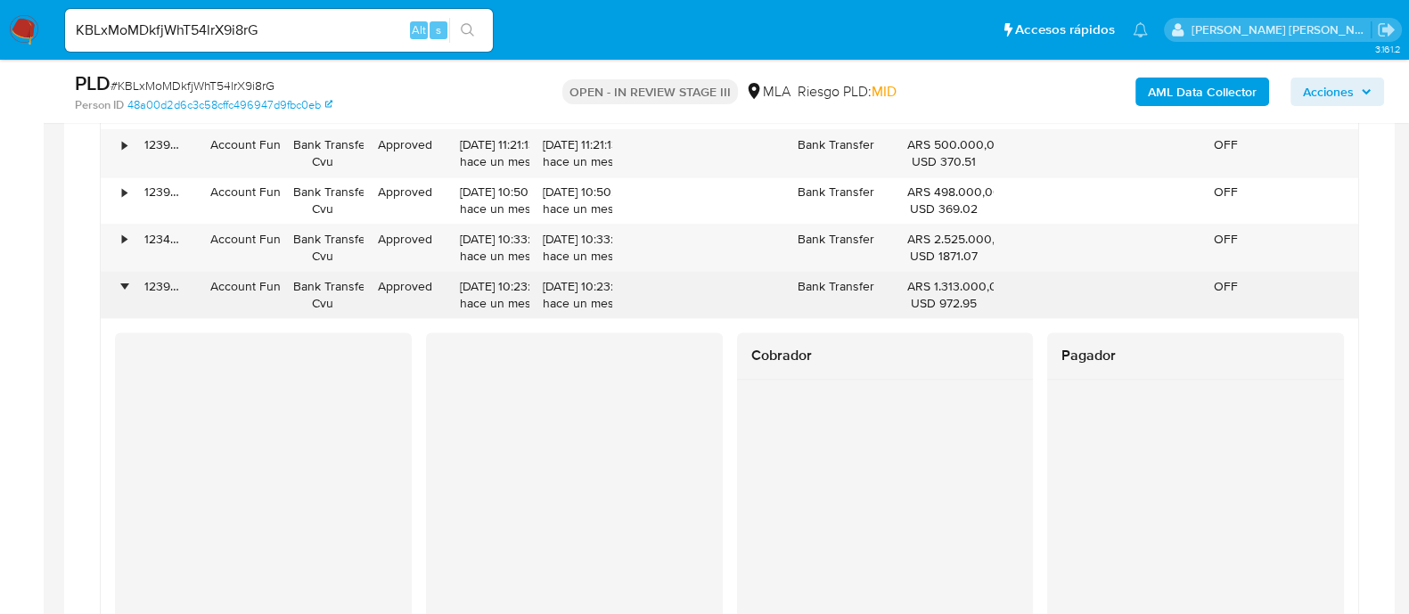
click at [116, 285] on div "•" at bounding box center [116, 295] width 31 height 46
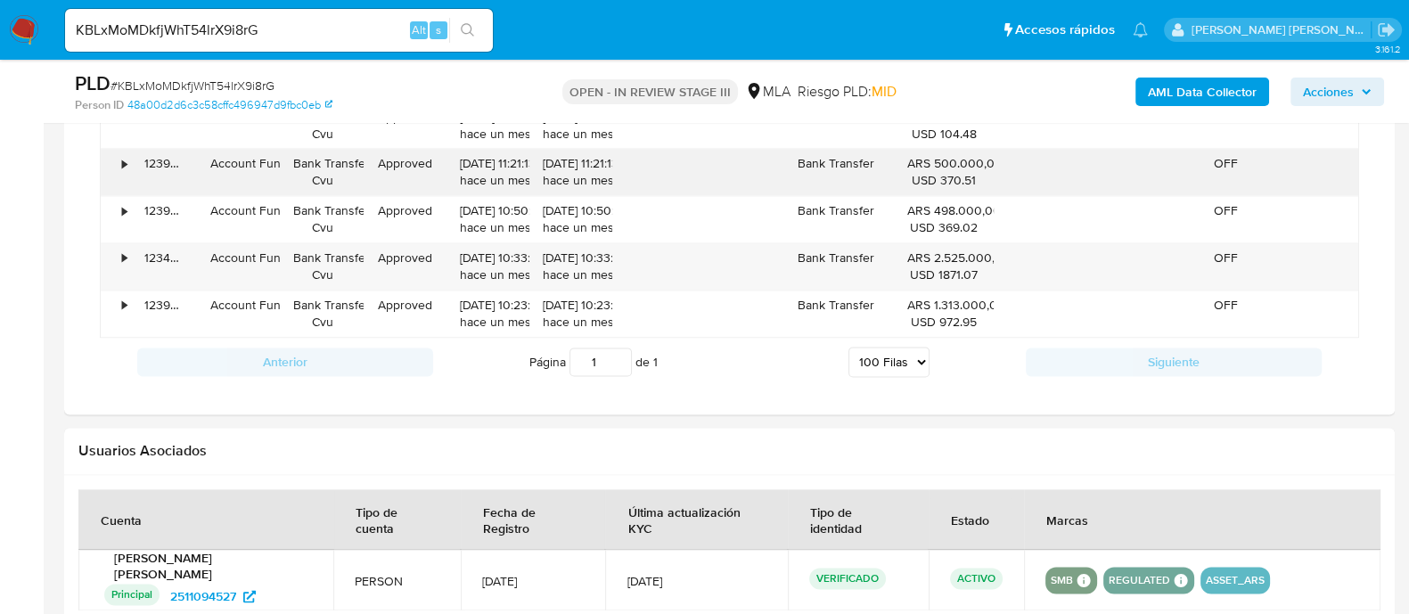
scroll to position [2813, 0]
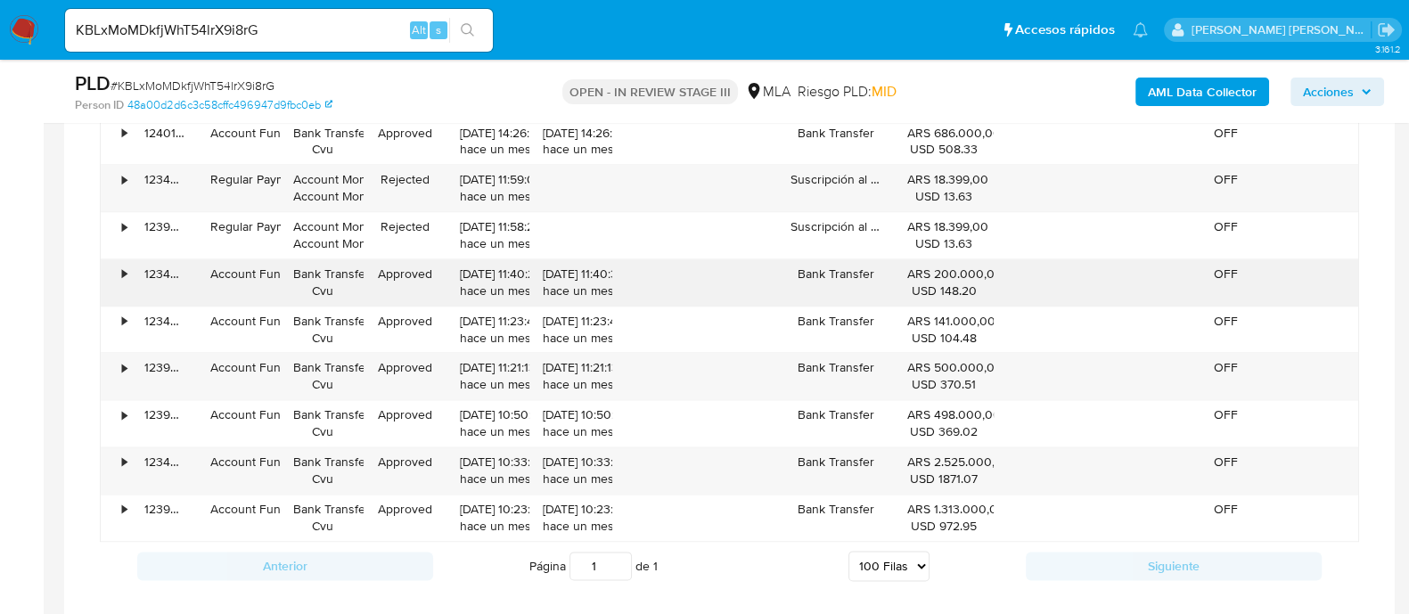
click at [111, 266] on div "•" at bounding box center [116, 282] width 31 height 46
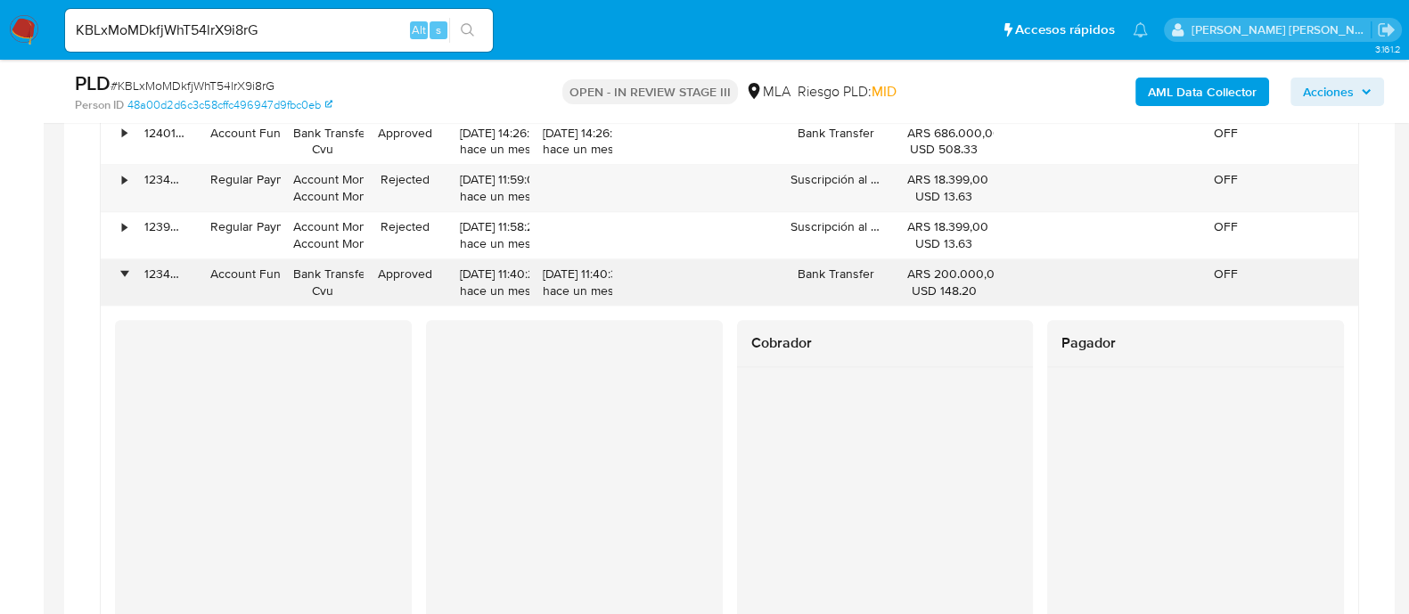
click at [111, 266] on div "•" at bounding box center [116, 282] width 31 height 46
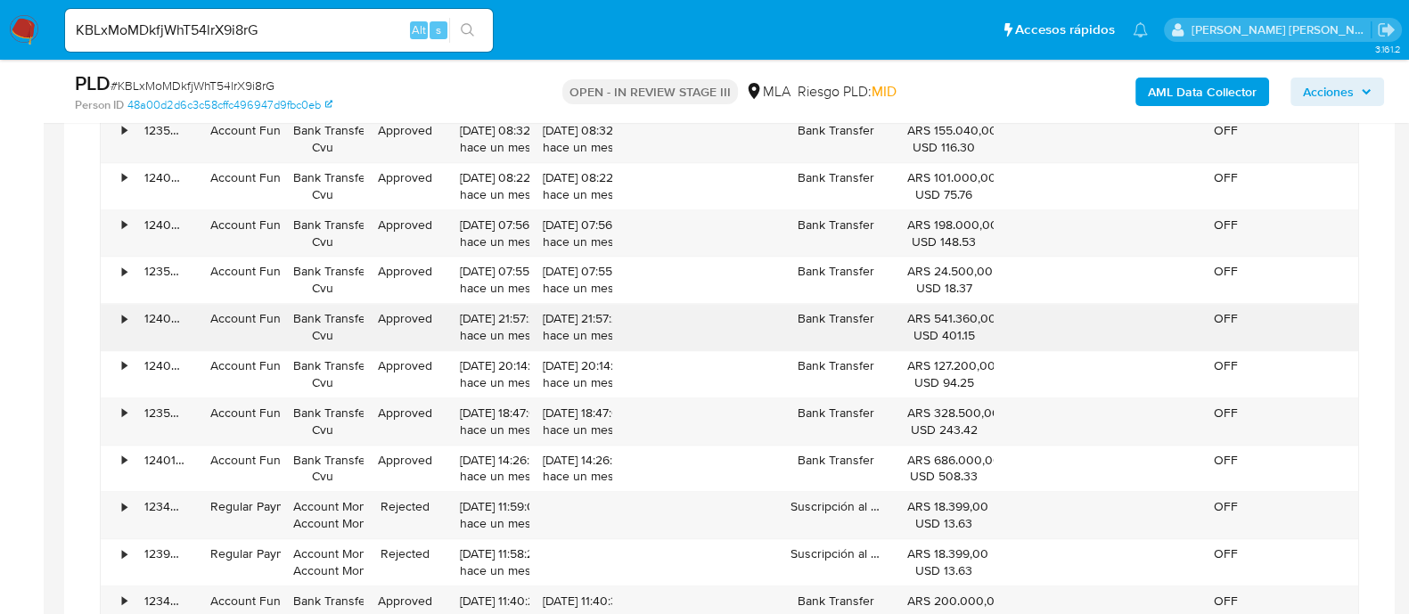
scroll to position [2367, 0]
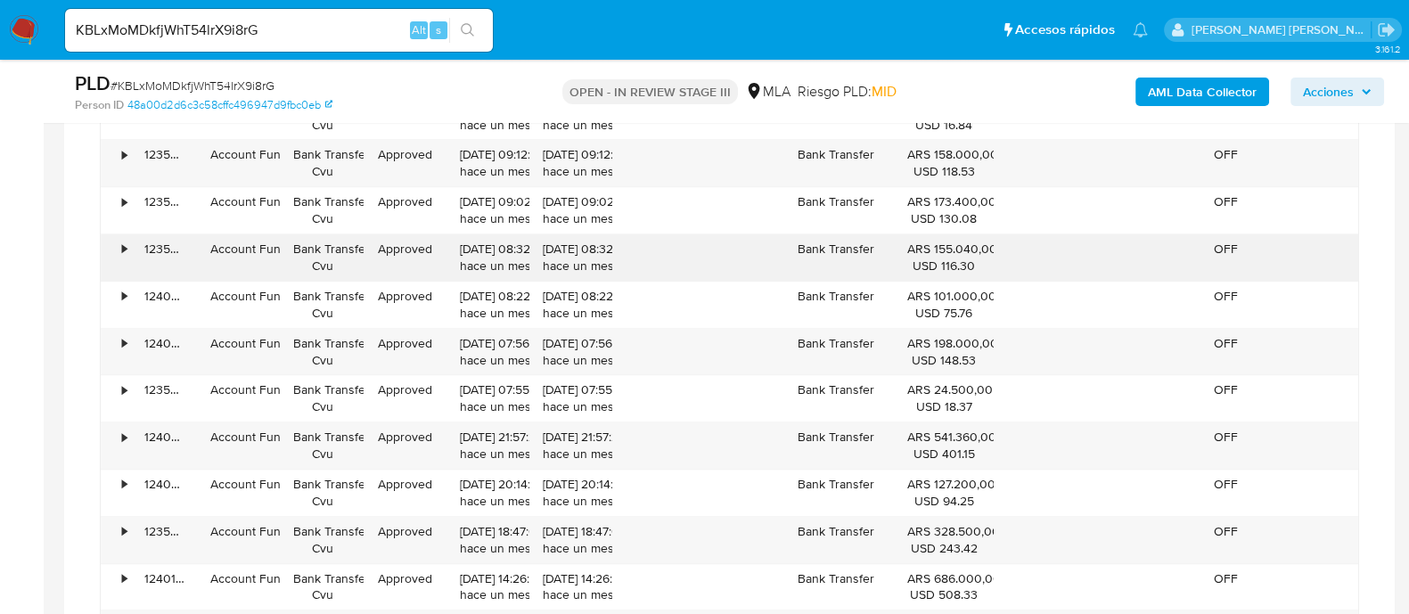
click at [111, 249] on div "•" at bounding box center [116, 257] width 31 height 46
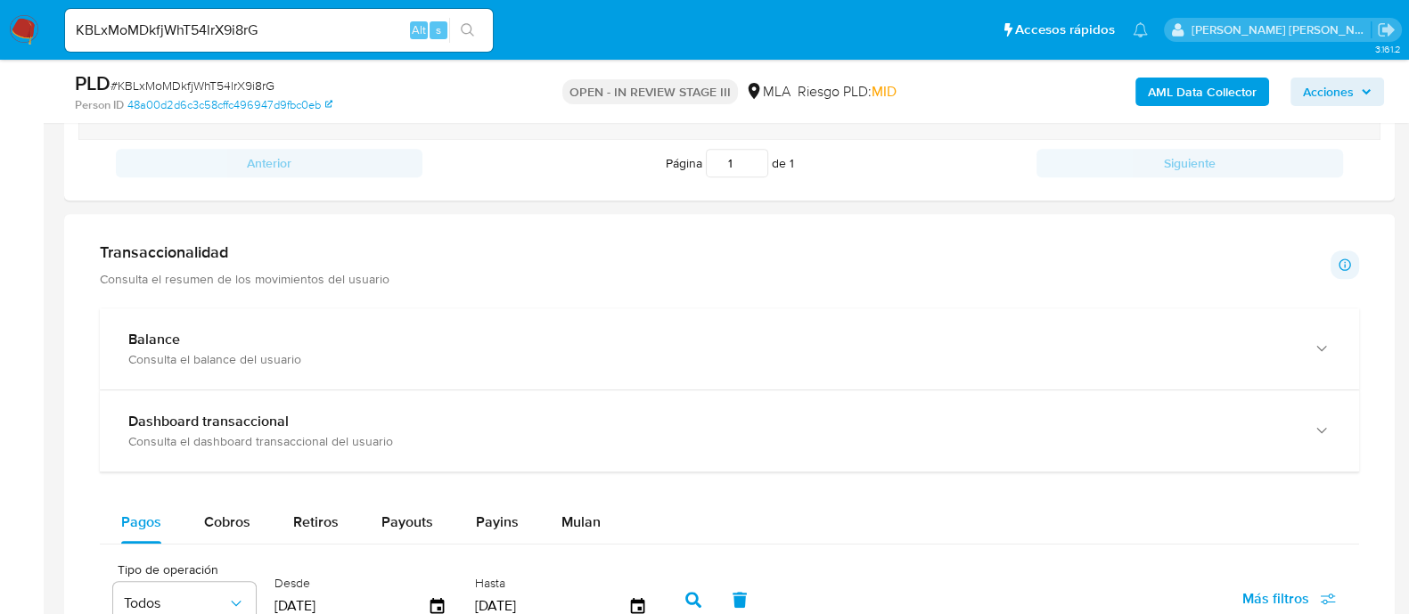
scroll to position [1253, 0]
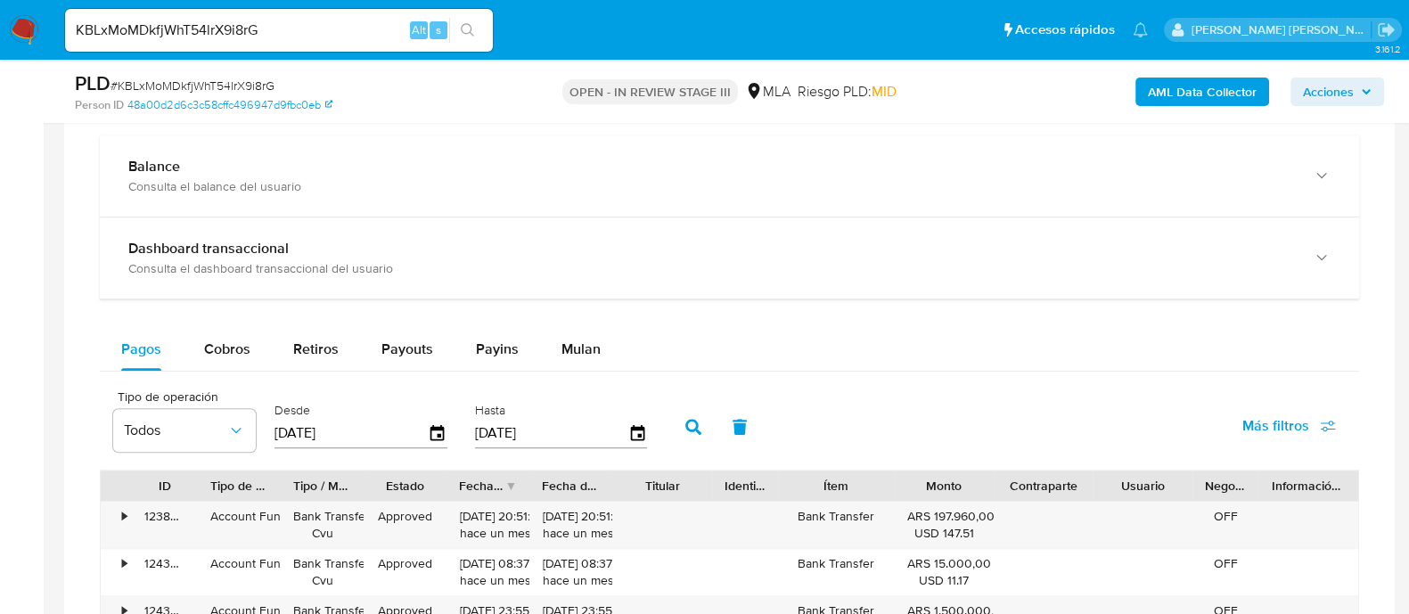
drag, startPoint x: 557, startPoint y: 353, endPoint x: 546, endPoint y: 372, distance: 21.6
click at [562, 353] on span "Mulan" at bounding box center [581, 349] width 39 height 21
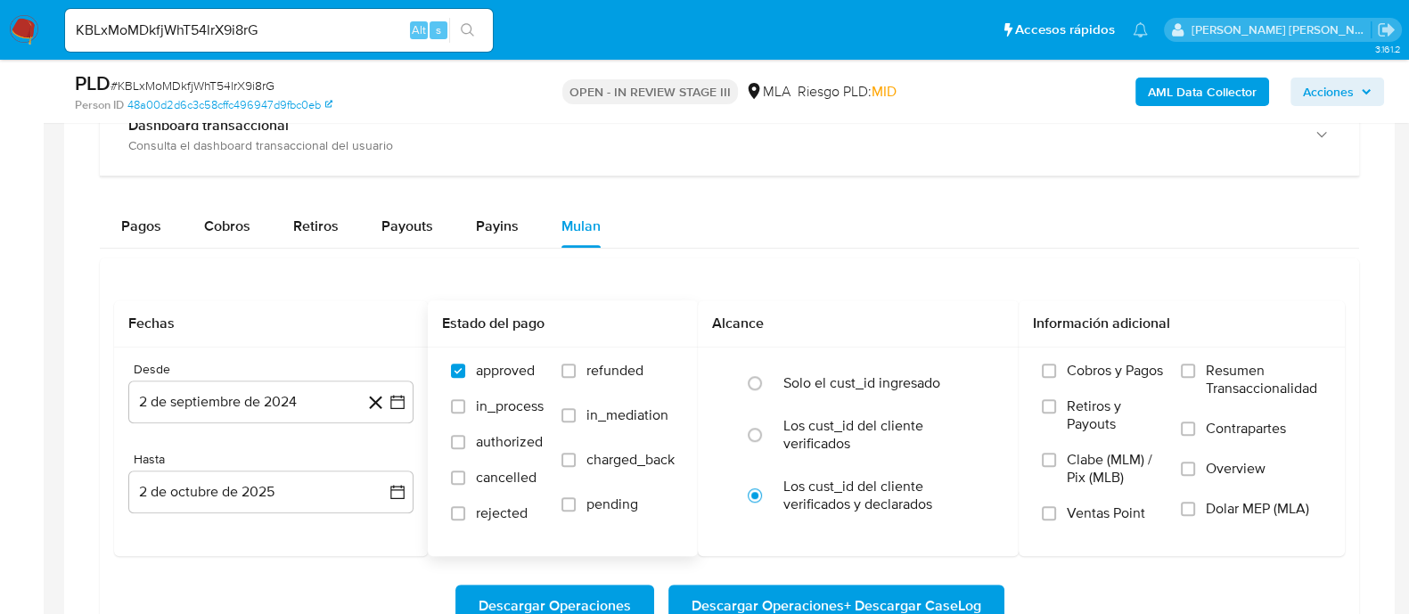
scroll to position [1476, 0]
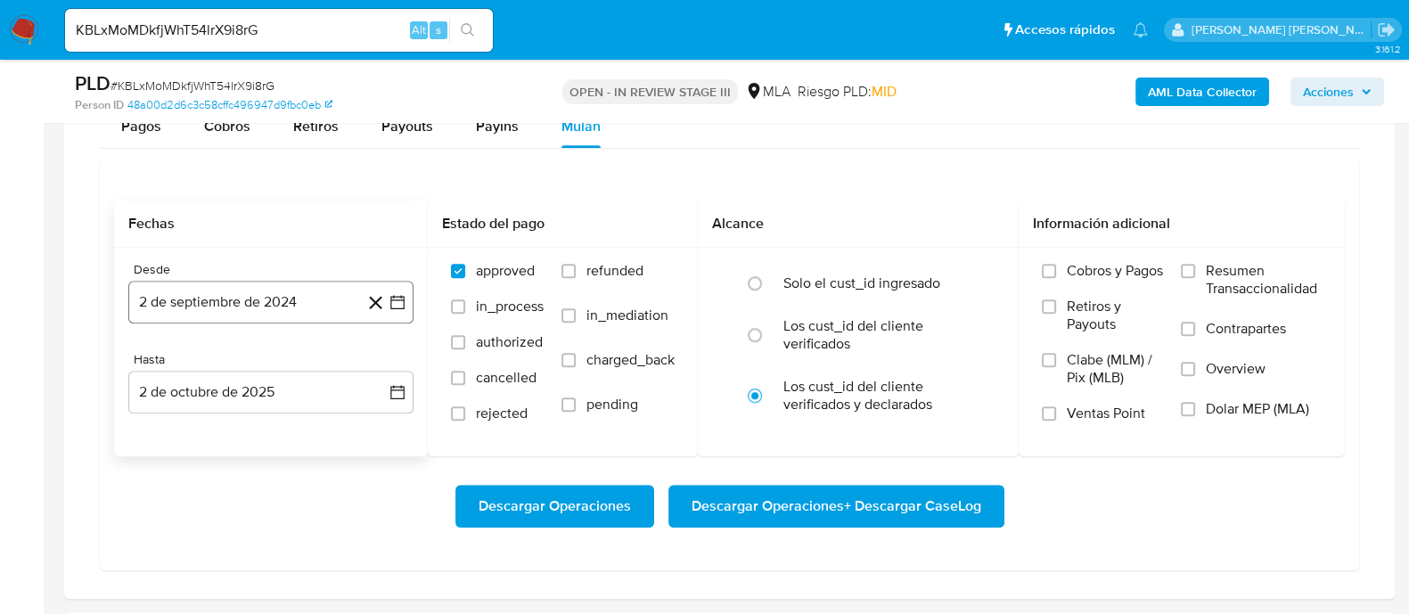
click at [399, 304] on icon "button" at bounding box center [398, 302] width 18 height 18
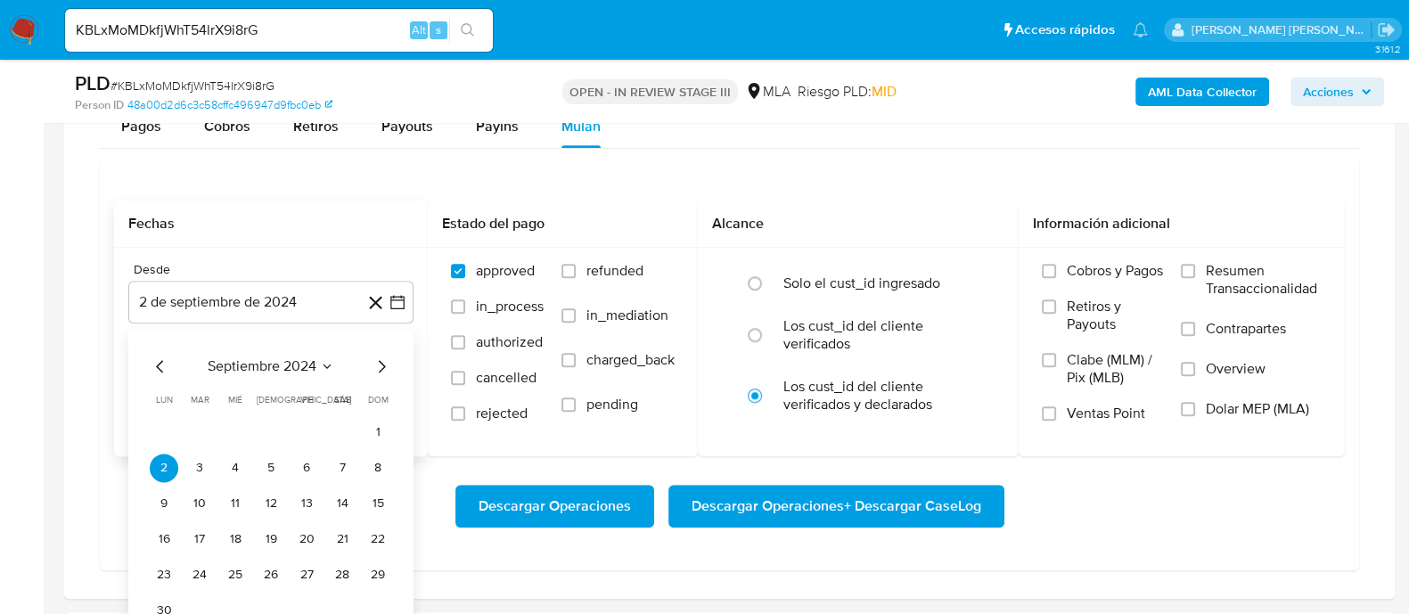
click at [381, 356] on icon "Mes siguiente" at bounding box center [381, 366] width 21 height 21
click at [383, 356] on icon "Mes siguiente" at bounding box center [381, 366] width 21 height 21
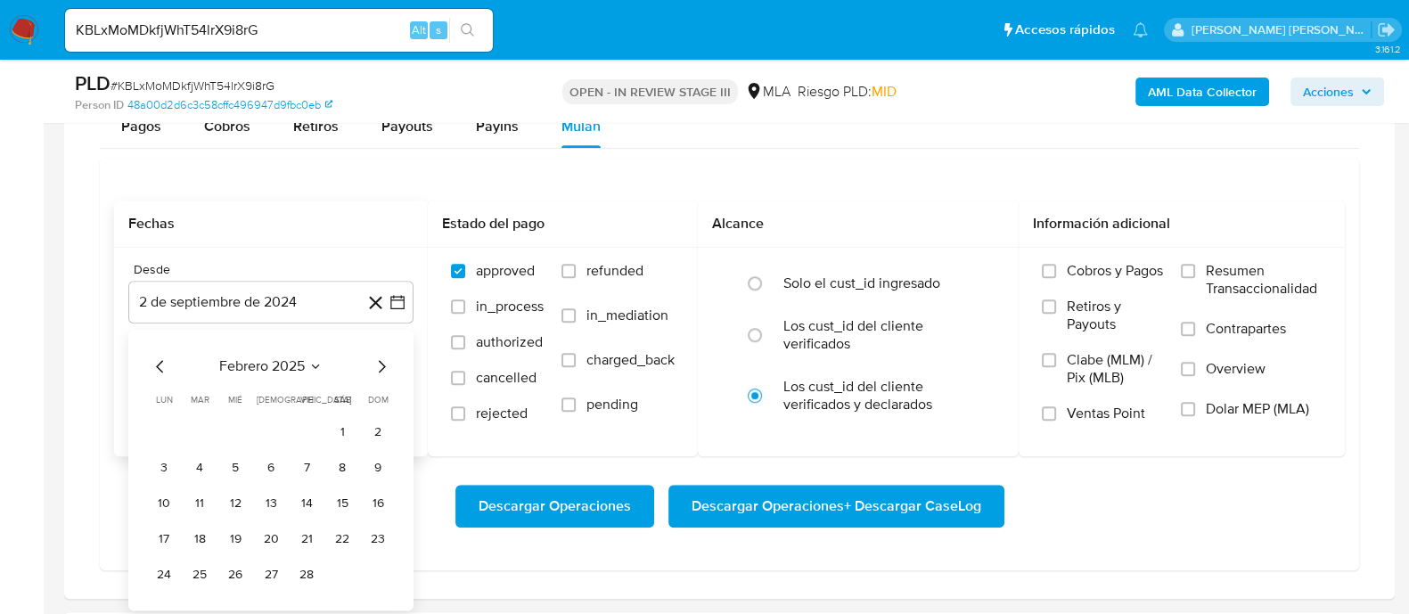
click at [383, 356] on icon "Mes siguiente" at bounding box center [381, 366] width 21 height 21
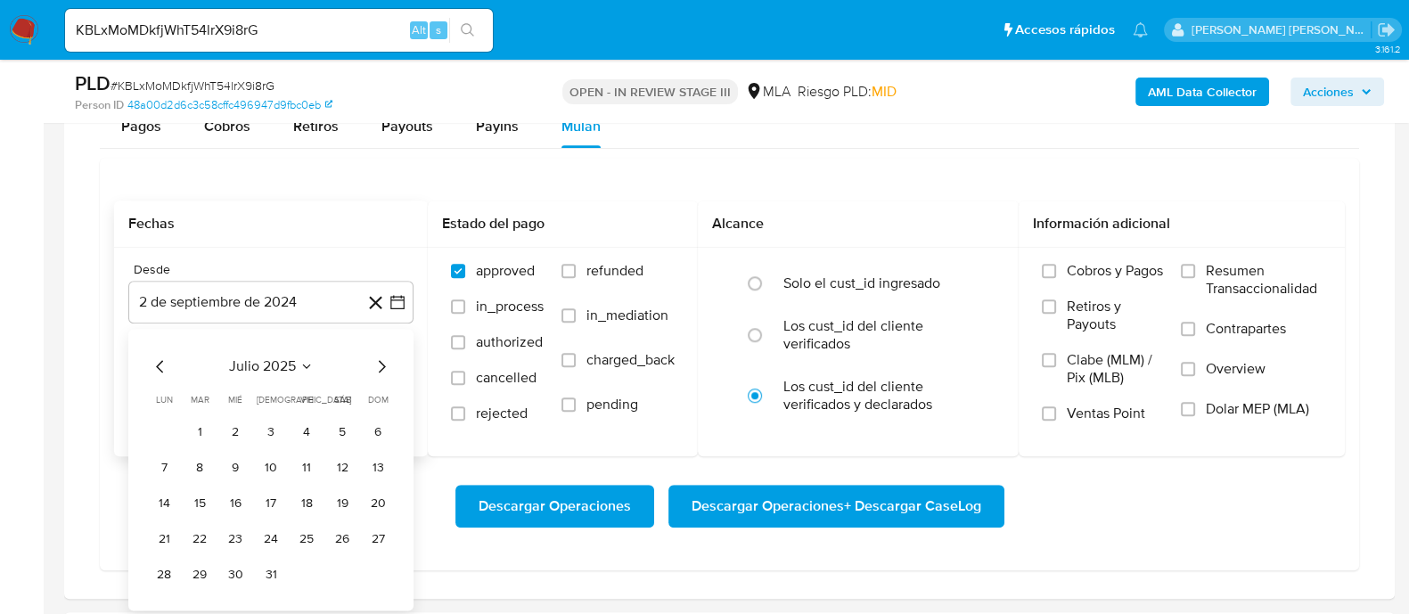
click at [383, 356] on icon "Mes siguiente" at bounding box center [381, 366] width 21 height 21
click at [166, 431] on button "1" at bounding box center [164, 432] width 29 height 29
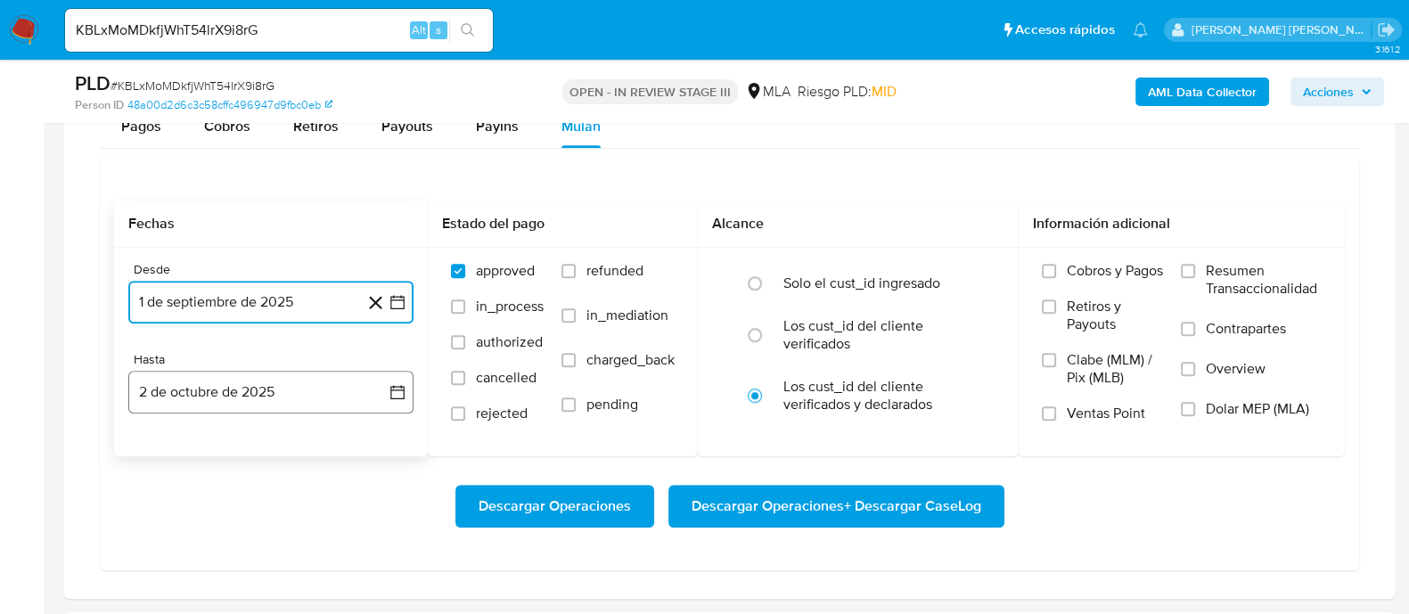
click at [398, 394] on icon "button" at bounding box center [398, 392] width 18 height 18
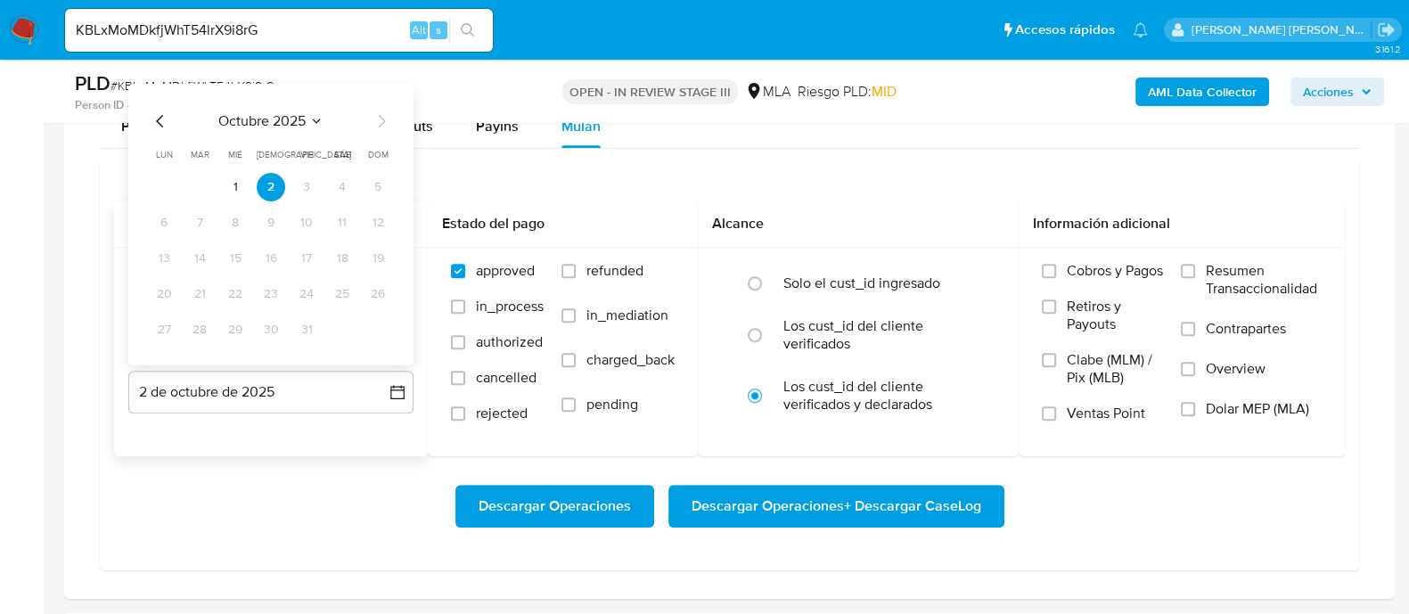
click at [146, 124] on div "octubre 2025 octubre 2025 lun lunes mar martes mié miércoles jue jueves vie vie…" at bounding box center [270, 225] width 285 height 282
click at [156, 121] on icon "Mes anterior" at bounding box center [160, 121] width 21 height 21
click at [202, 332] on button "30" at bounding box center [199, 330] width 29 height 29
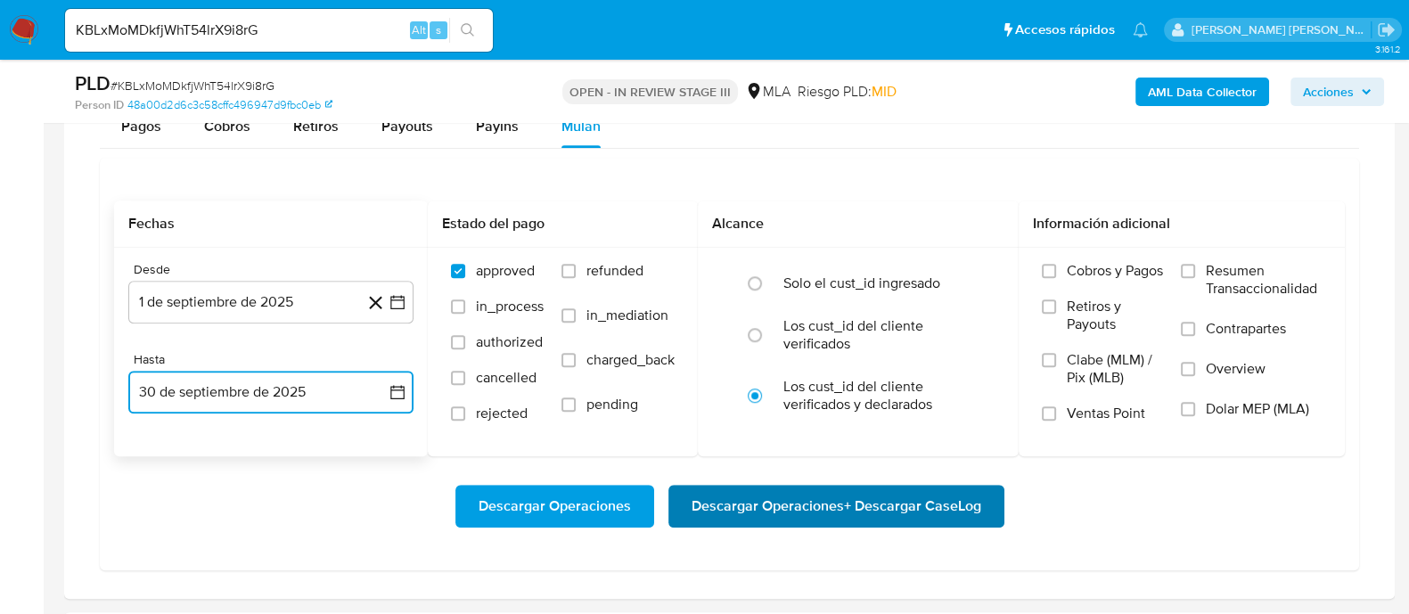
click at [824, 513] on span "Descargar Operaciones + Descargar CaseLog" at bounding box center [837, 506] width 290 height 39
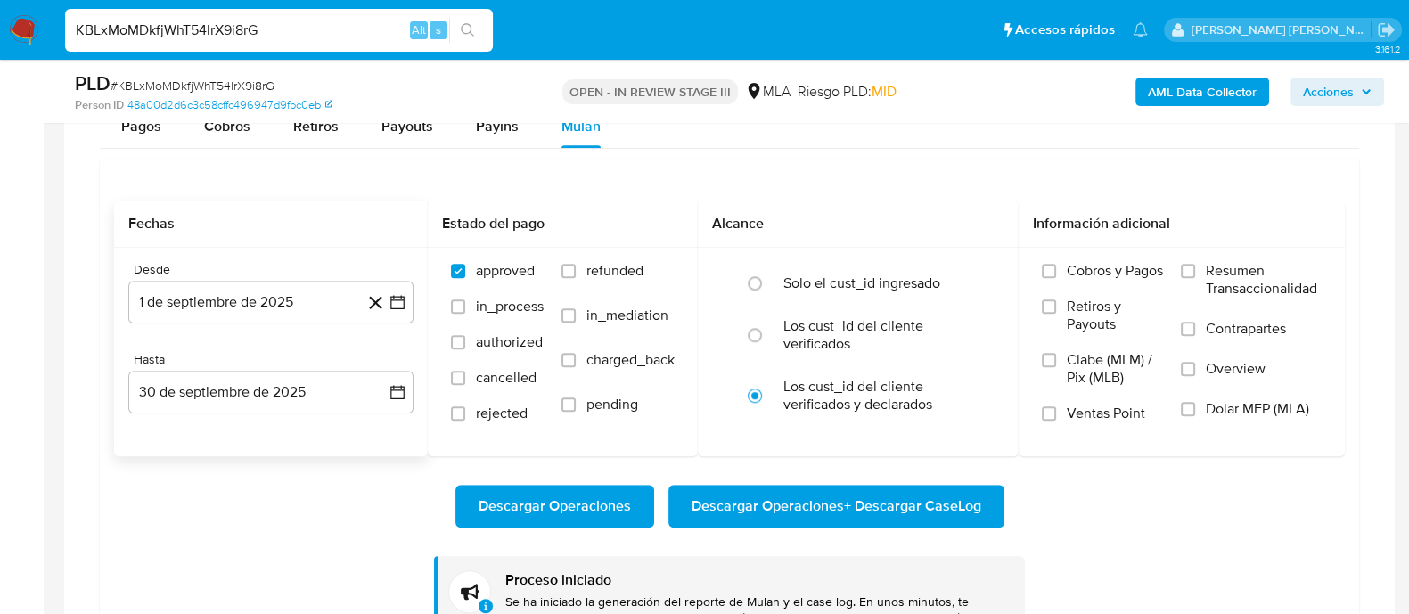
click at [352, 24] on input "KBLxMoMDkfjWhT54lrX9i8rG" at bounding box center [279, 30] width 428 height 23
paste input "5MfecWwESmrO39M9MZUeYp4v"
type input "5MfecWwESmrO39M9MZUeYp4v"
click at [472, 21] on button "search-icon" at bounding box center [467, 30] width 37 height 25
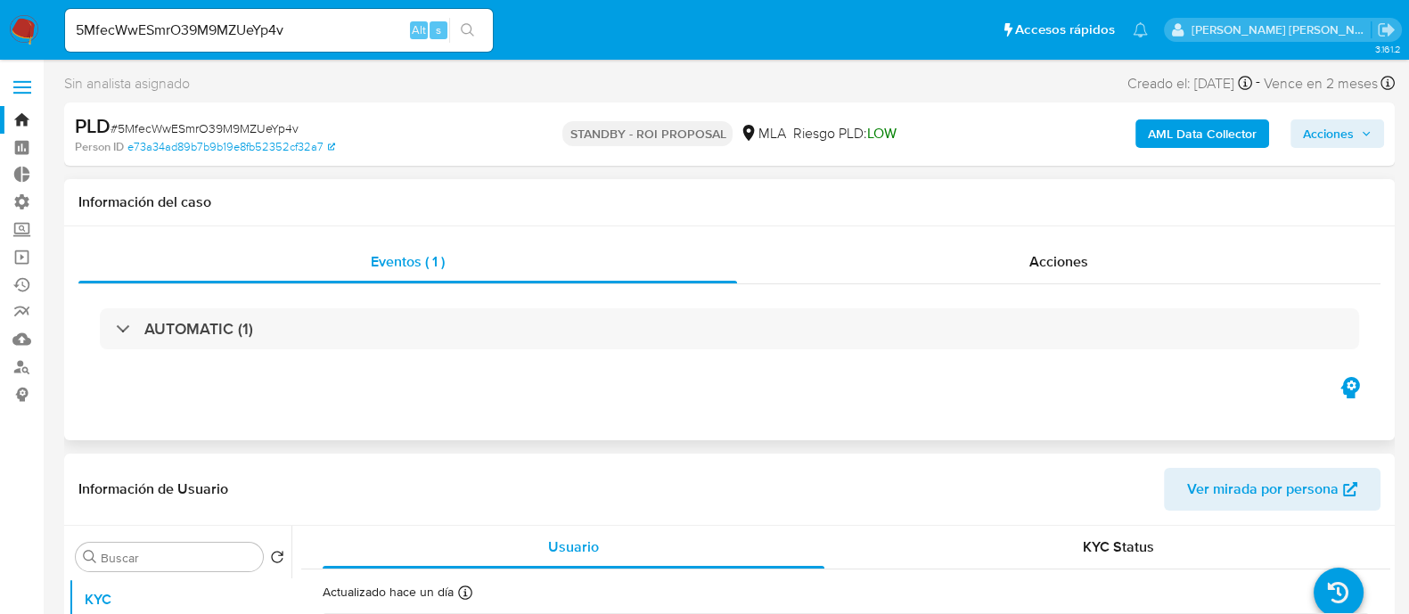
select select "10"
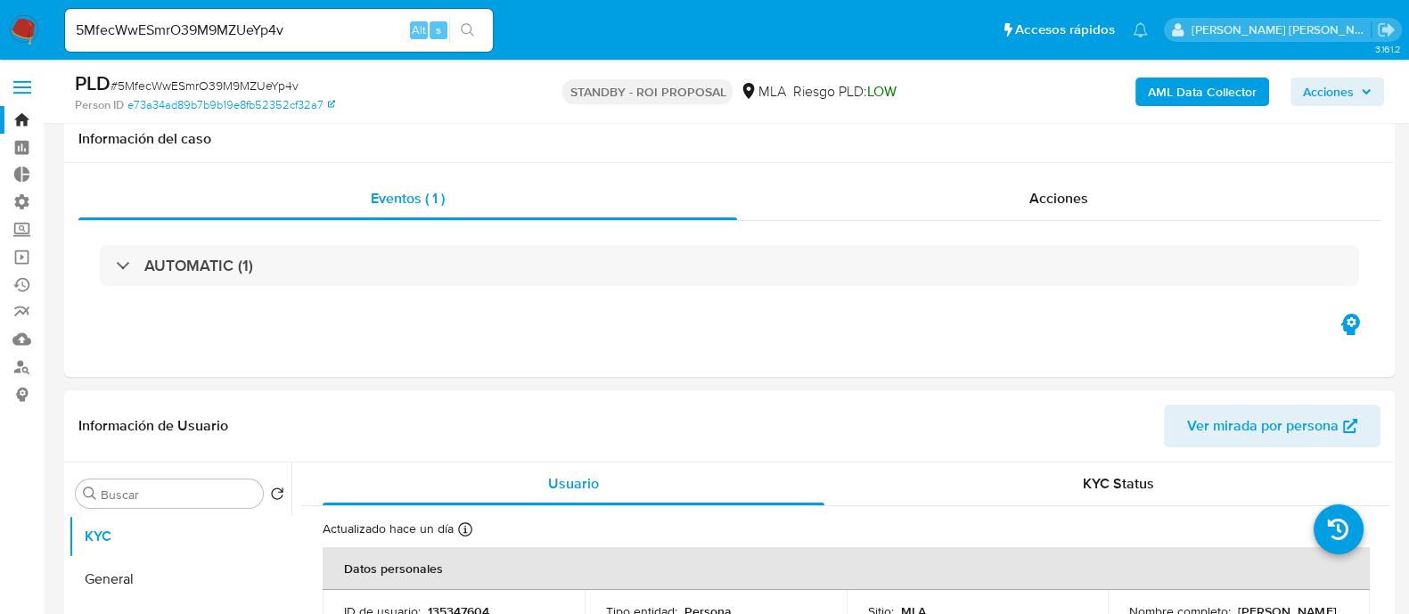
scroll to position [222, 0]
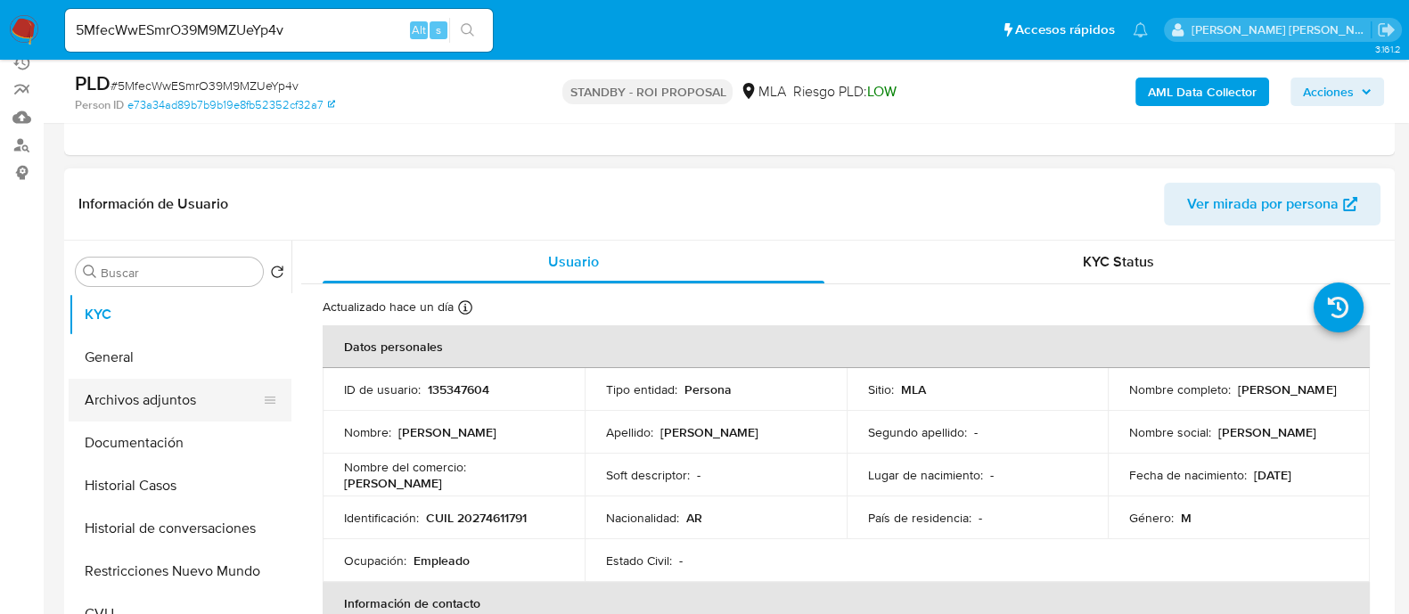
click at [234, 394] on button "Archivos adjuntos" at bounding box center [173, 400] width 209 height 43
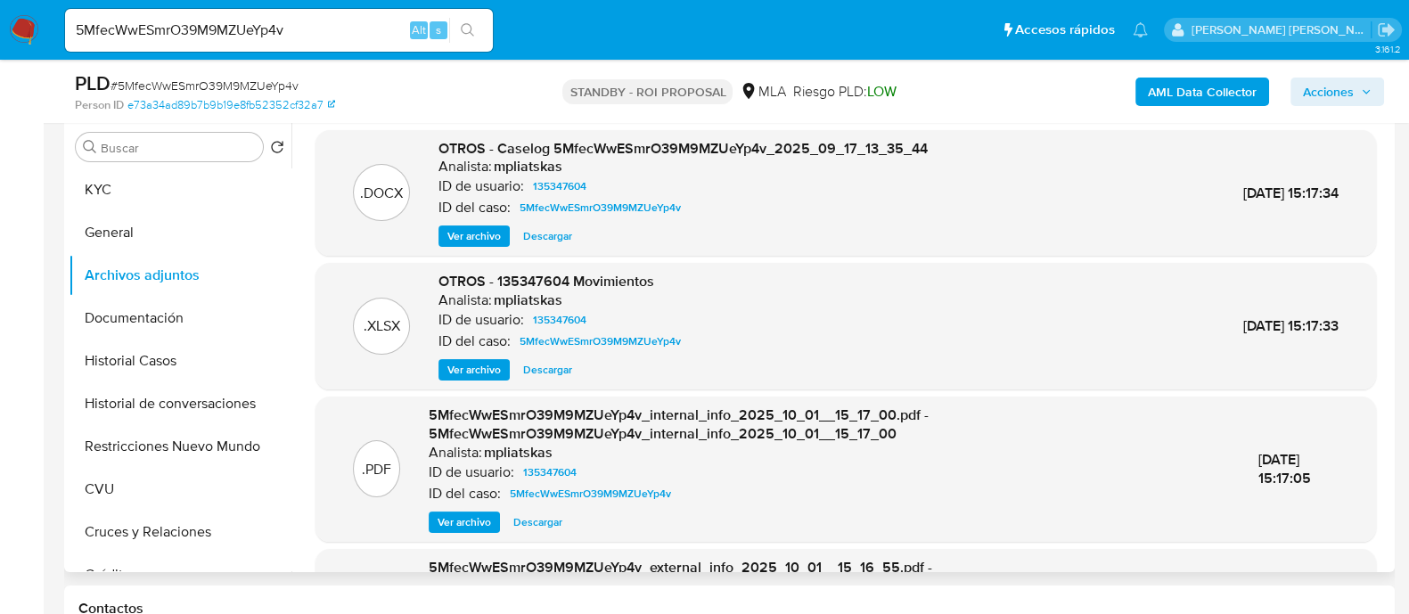
scroll to position [111, 0]
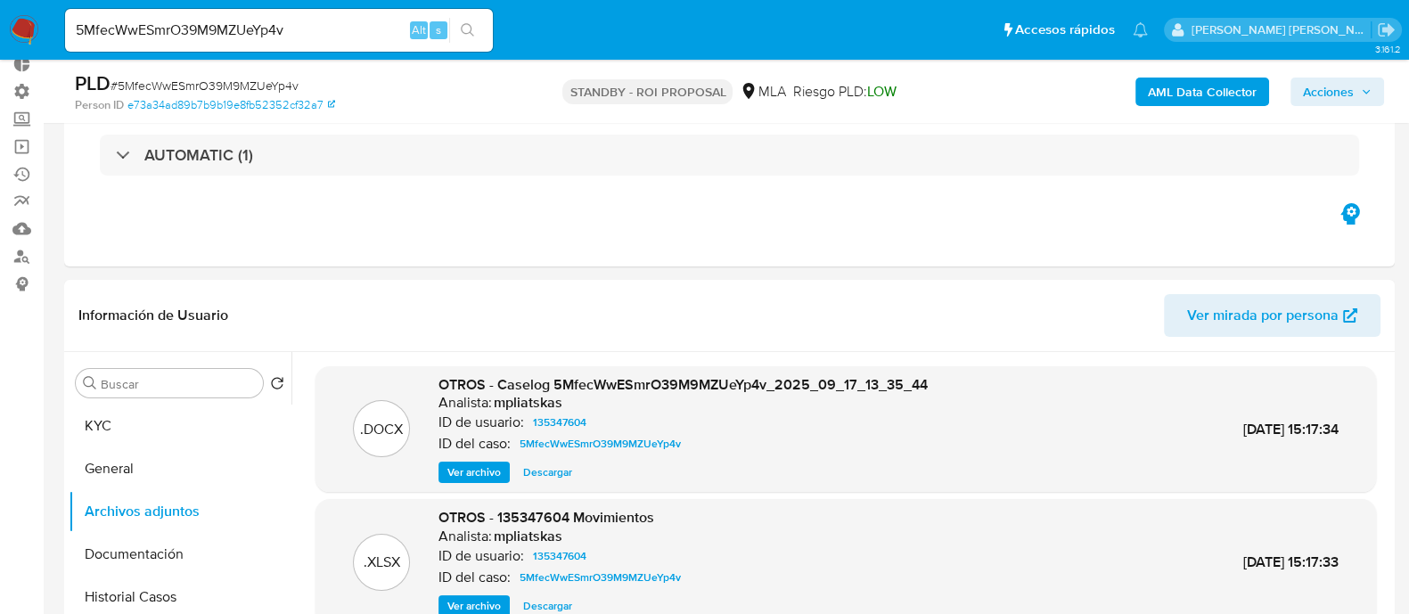
click at [294, 39] on input "5MfecWwESmrO39M9MZUeYp4v" at bounding box center [279, 30] width 428 height 23
paste input "BzTFlxwXcWFZJtDoOHtMSH5l"
type input "BzTFlxwXcWFZJtDoOHtMSH5l"
click at [480, 33] on button "search-icon" at bounding box center [467, 30] width 37 height 25
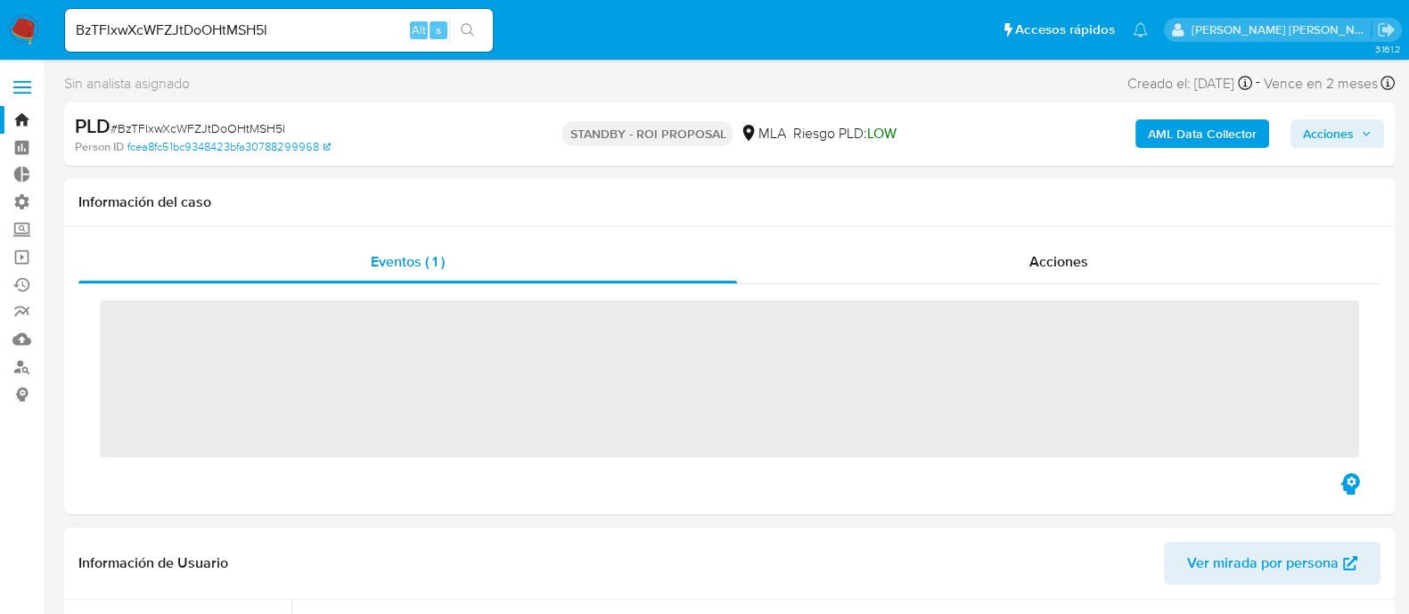
select select "10"
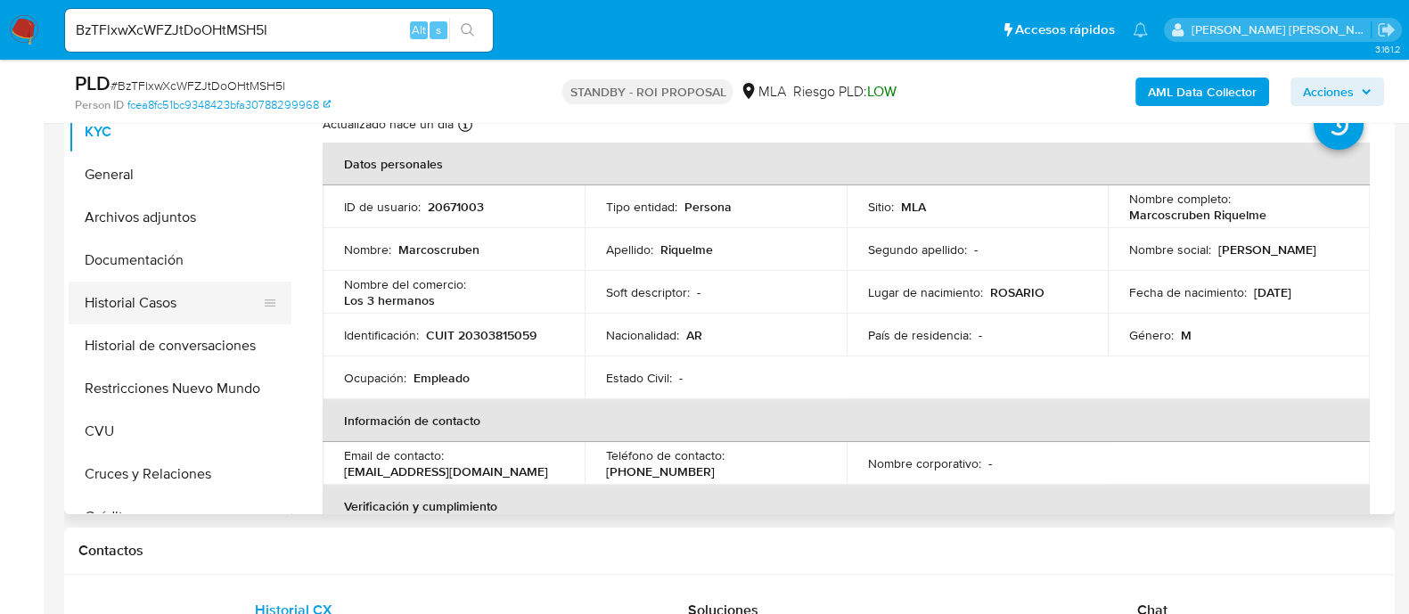
scroll to position [334, 0]
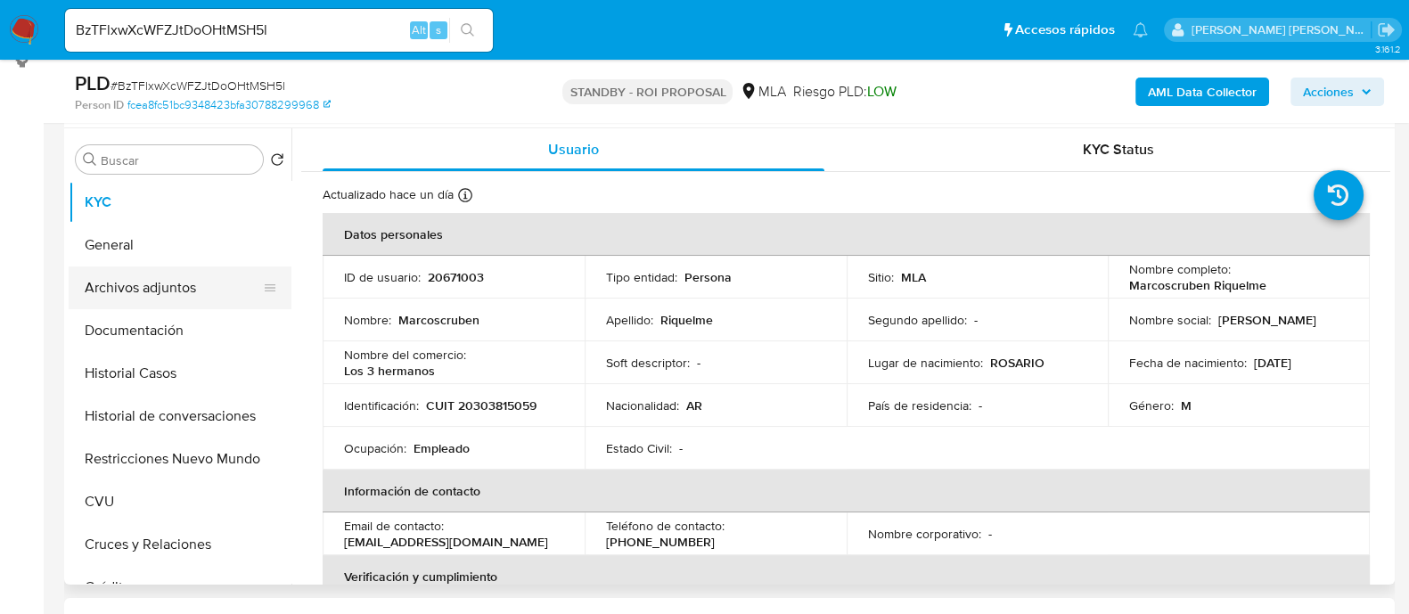
click at [192, 289] on button "Archivos adjuntos" at bounding box center [173, 288] width 209 height 43
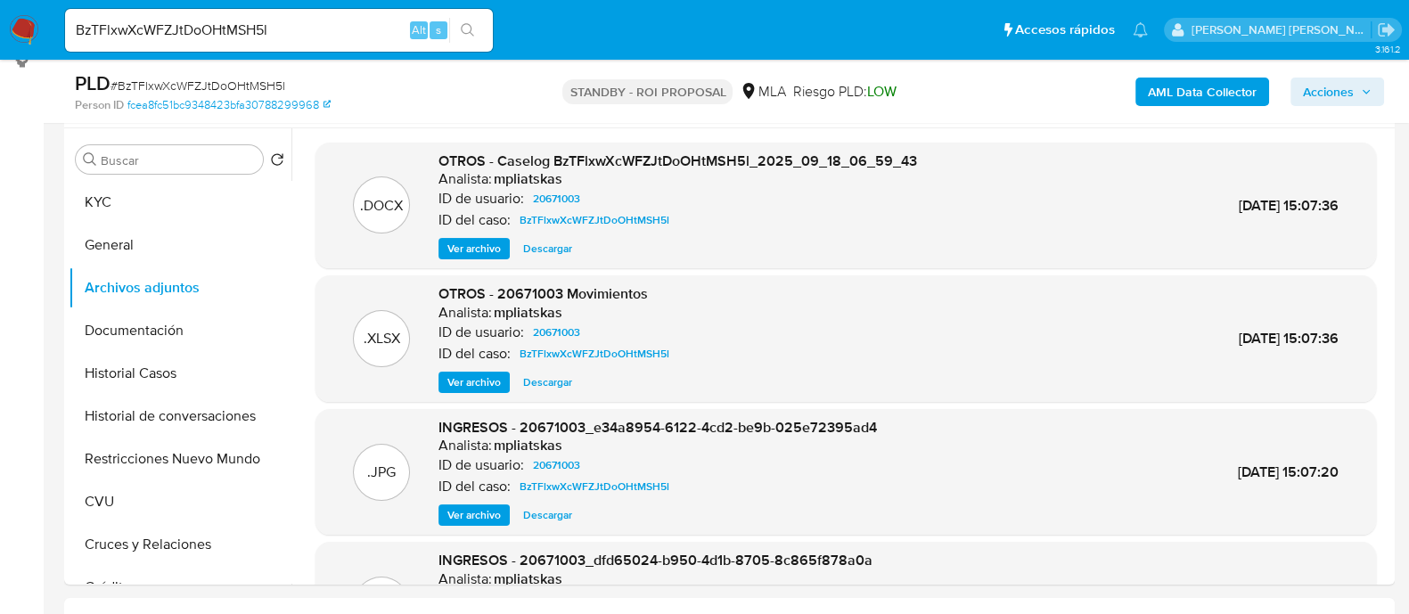
click at [562, 251] on span "Descargar" at bounding box center [547, 249] width 49 height 18
click at [560, 374] on span "Descargar" at bounding box center [547, 382] width 49 height 18
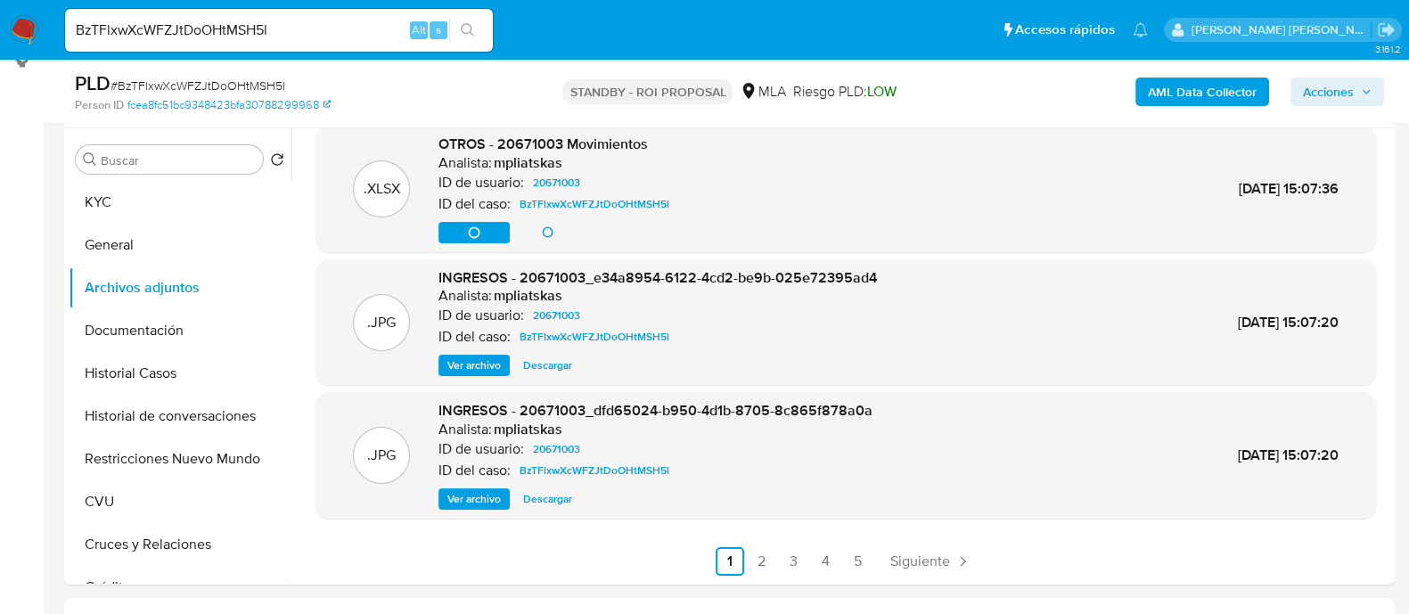
click at [557, 363] on span "Descargar" at bounding box center [547, 366] width 49 height 18
drag, startPoint x: 563, startPoint y: 499, endPoint x: 753, endPoint y: 532, distance: 192.7
click at [562, 499] on span "Descargar" at bounding box center [547, 499] width 49 height 18
click at [748, 559] on link "2" at bounding box center [762, 561] width 29 height 29
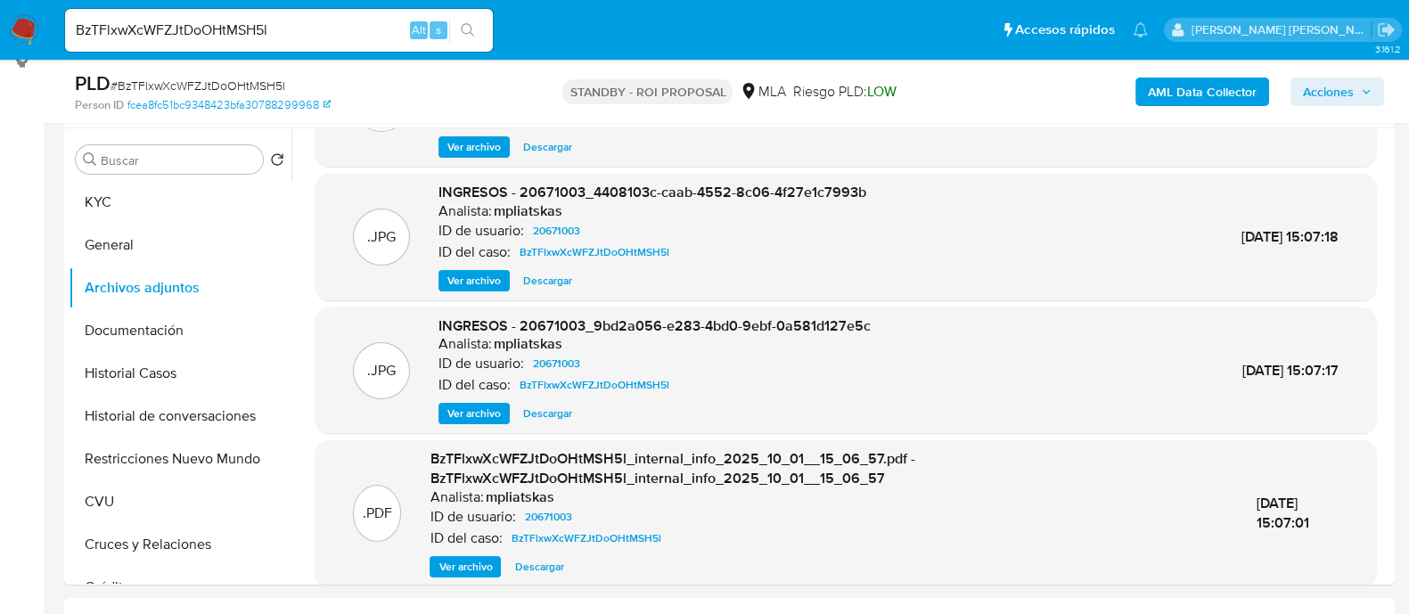
scroll to position [169, 0]
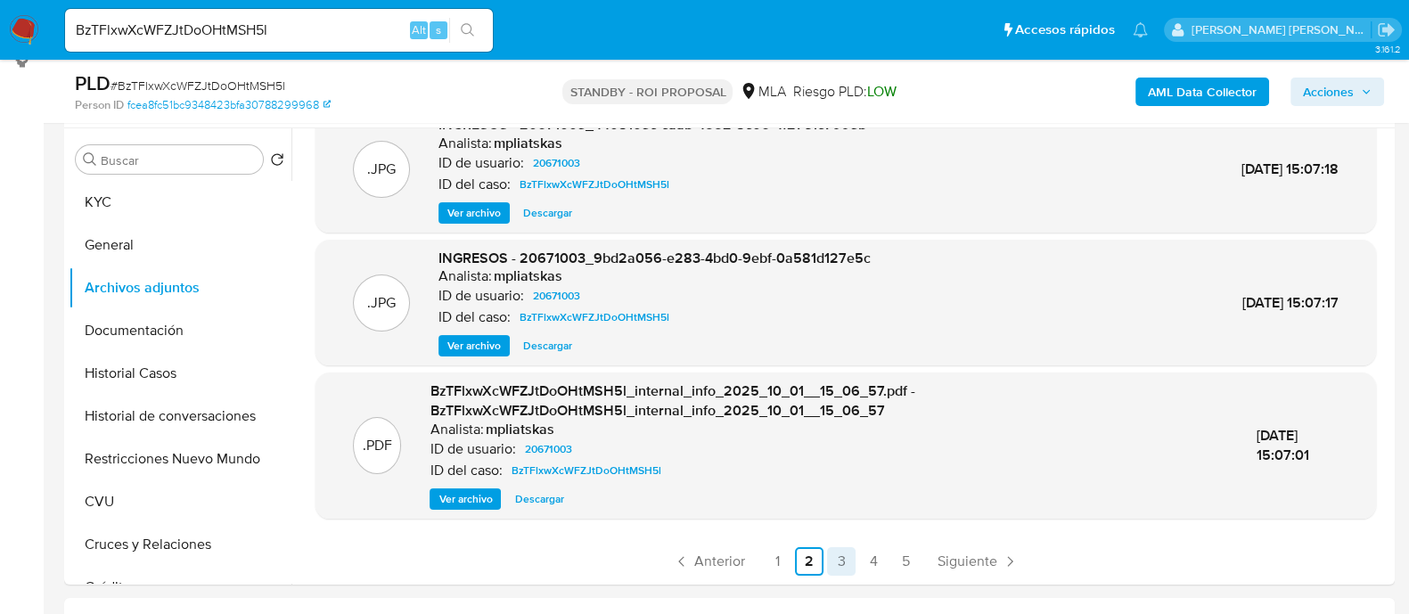
click at [832, 557] on link "3" at bounding box center [841, 561] width 29 height 29
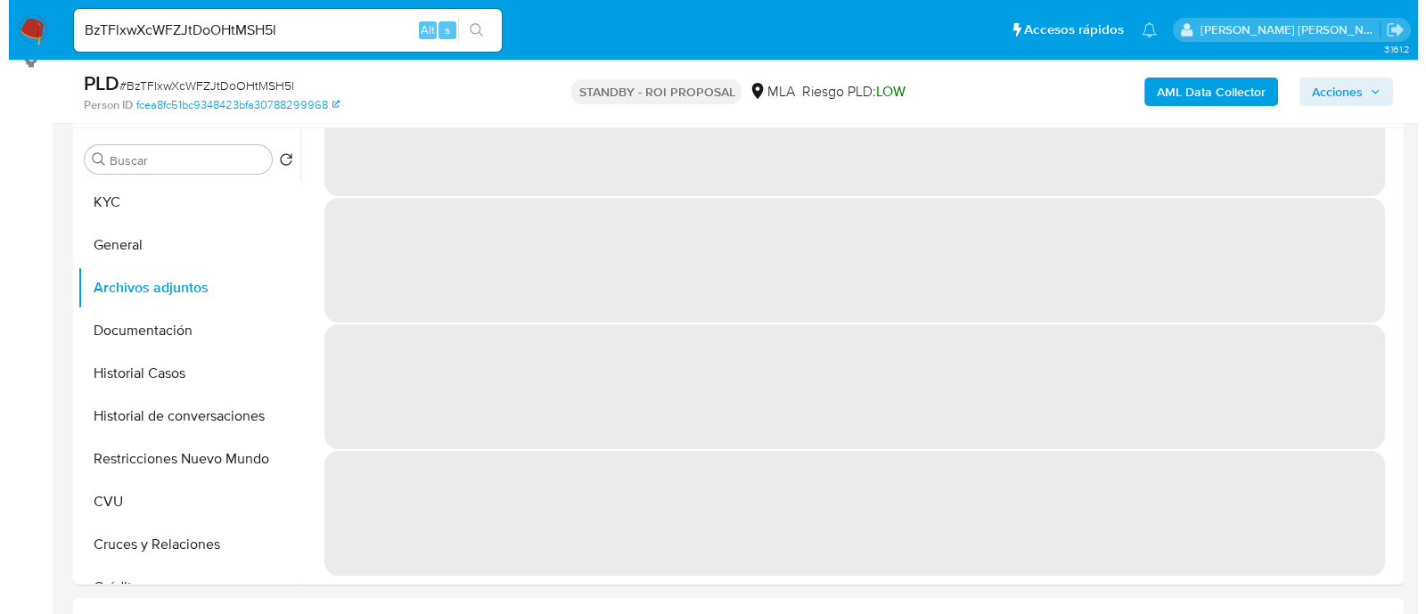
scroll to position [0, 0]
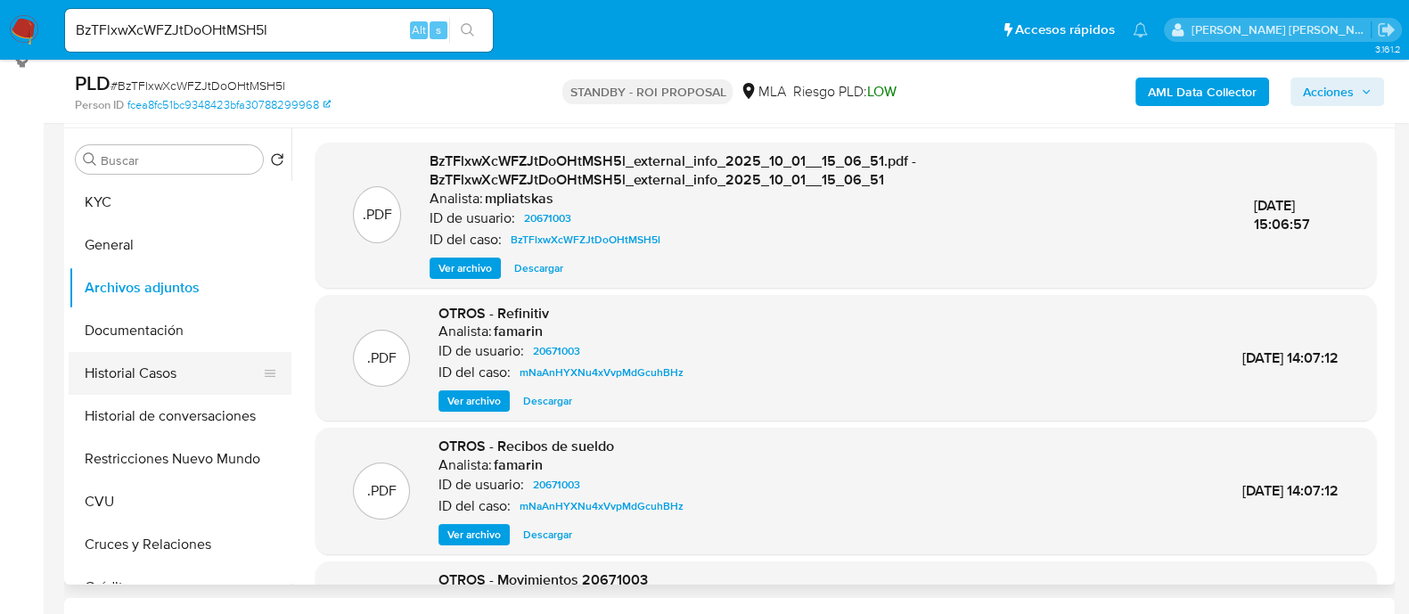
click at [231, 374] on button "Historial Casos" at bounding box center [173, 373] width 209 height 43
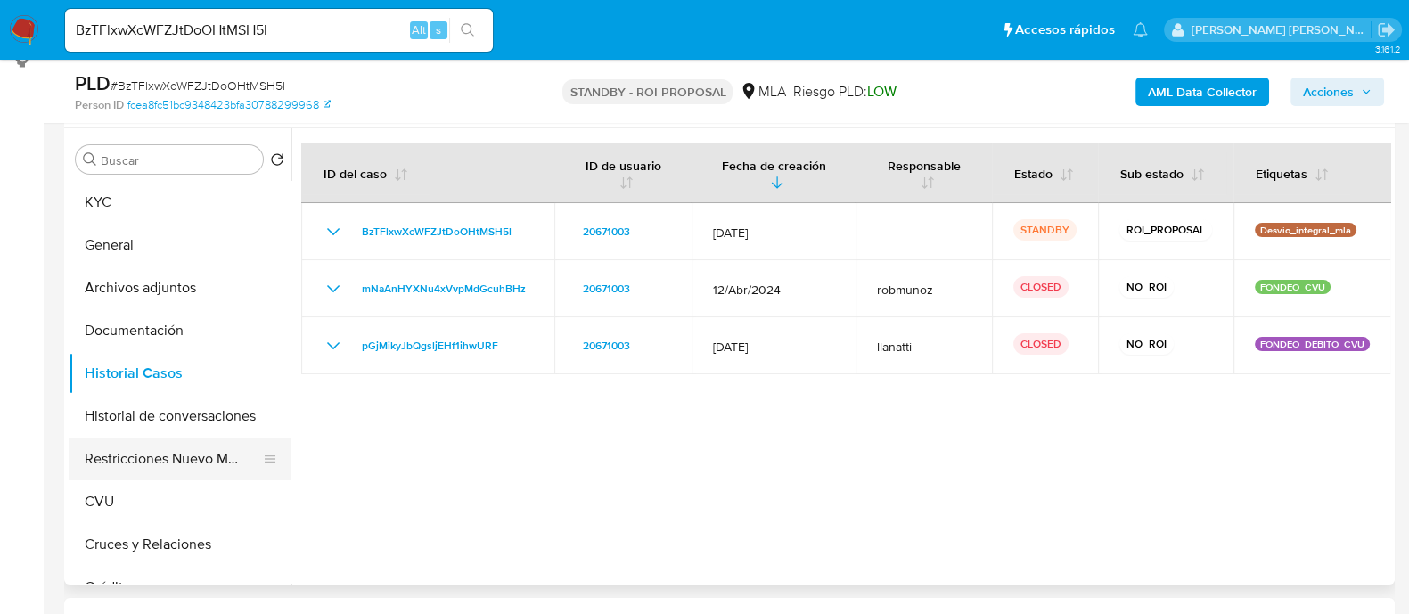
click at [226, 464] on button "Restricciones Nuevo Mundo" at bounding box center [173, 459] width 209 height 43
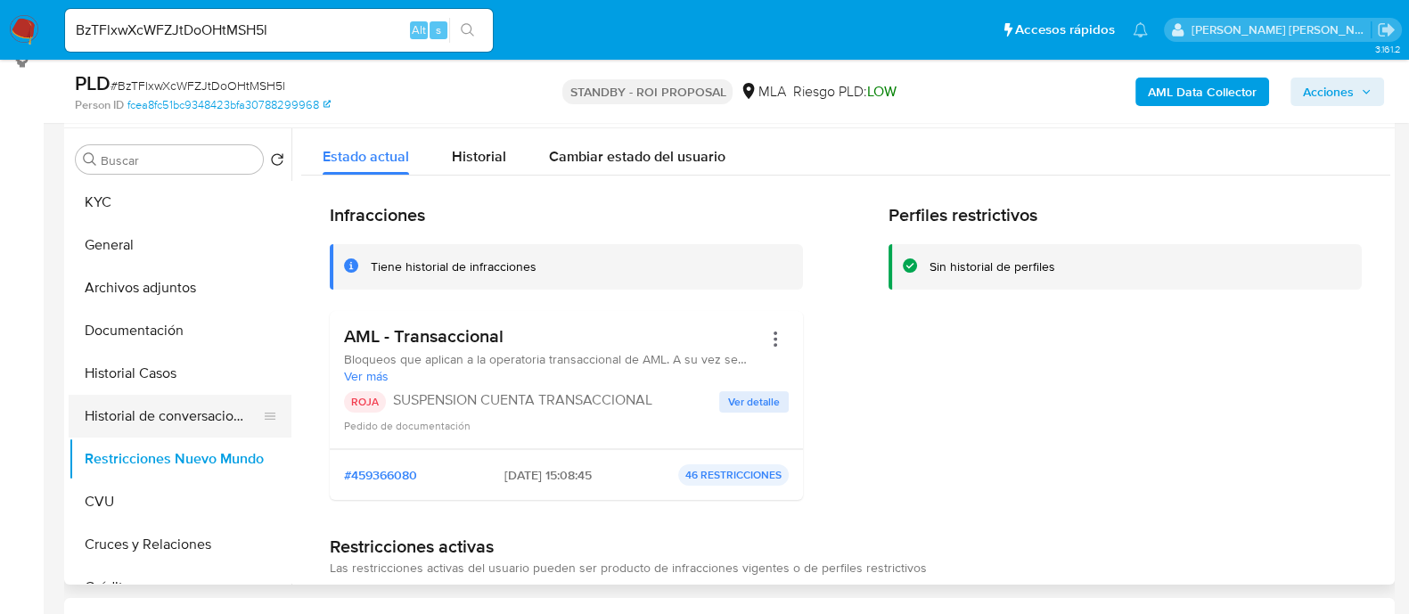
click at [236, 425] on button "Historial de conversaciones" at bounding box center [173, 416] width 209 height 43
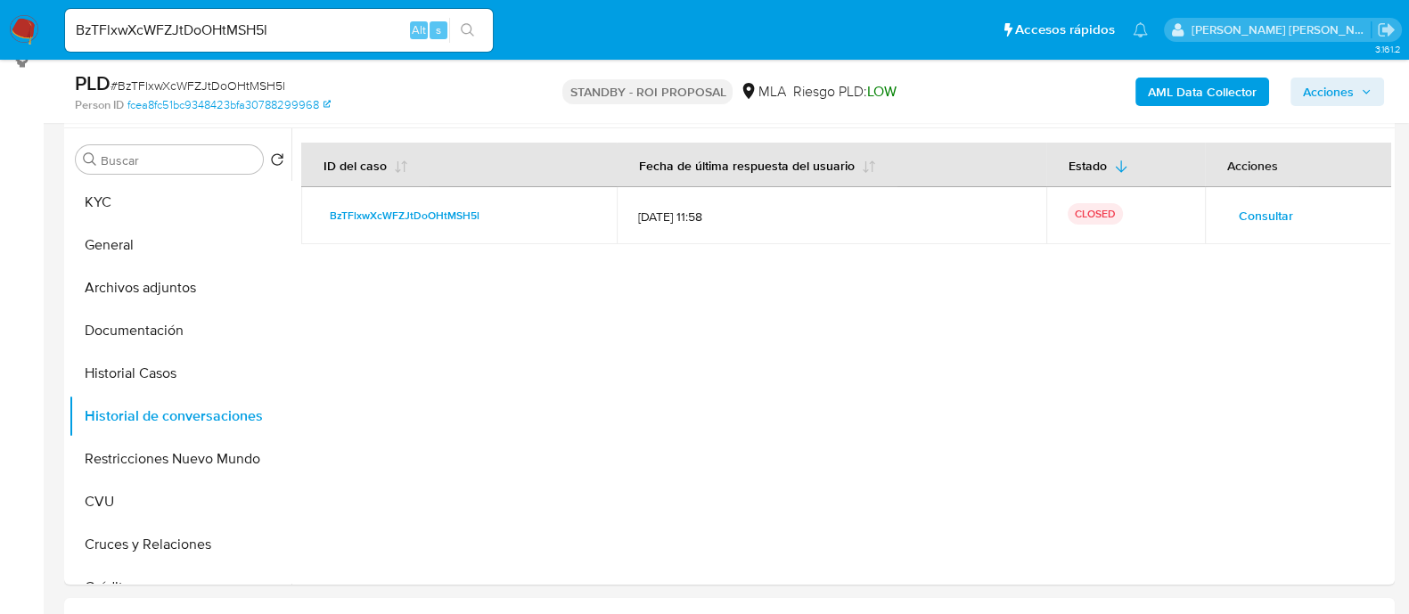
click at [1252, 216] on span "Consultar" at bounding box center [1266, 215] width 54 height 25
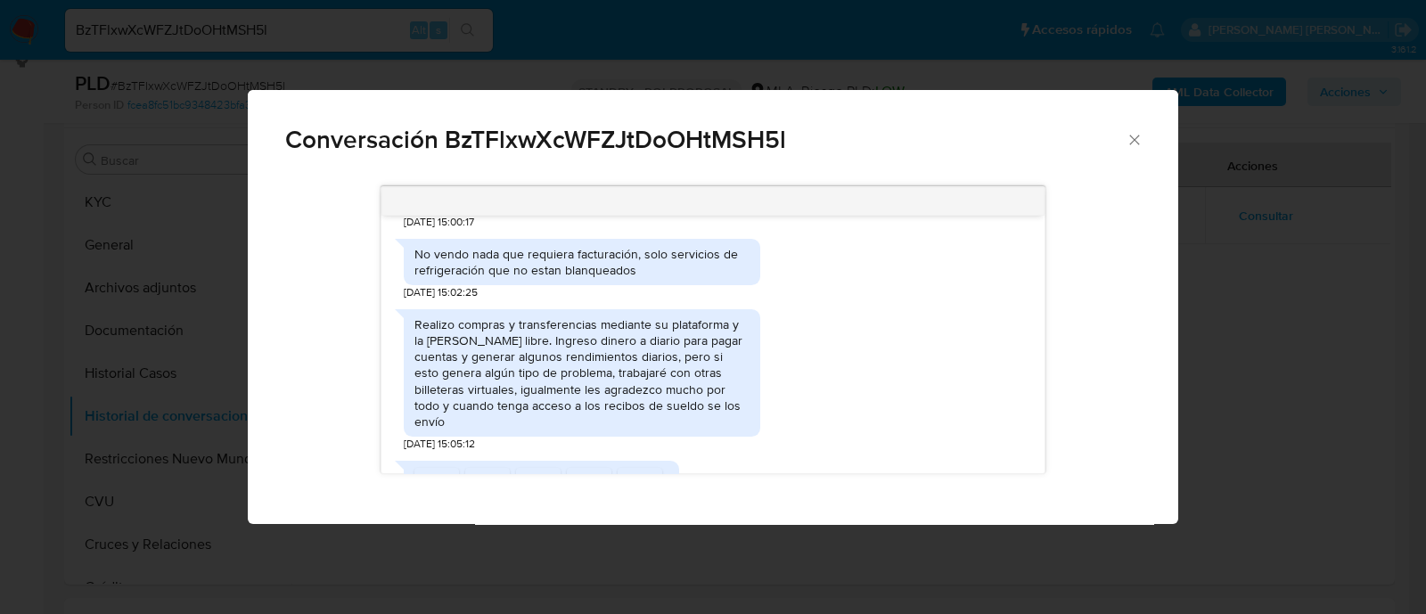
scroll to position [1111, 0]
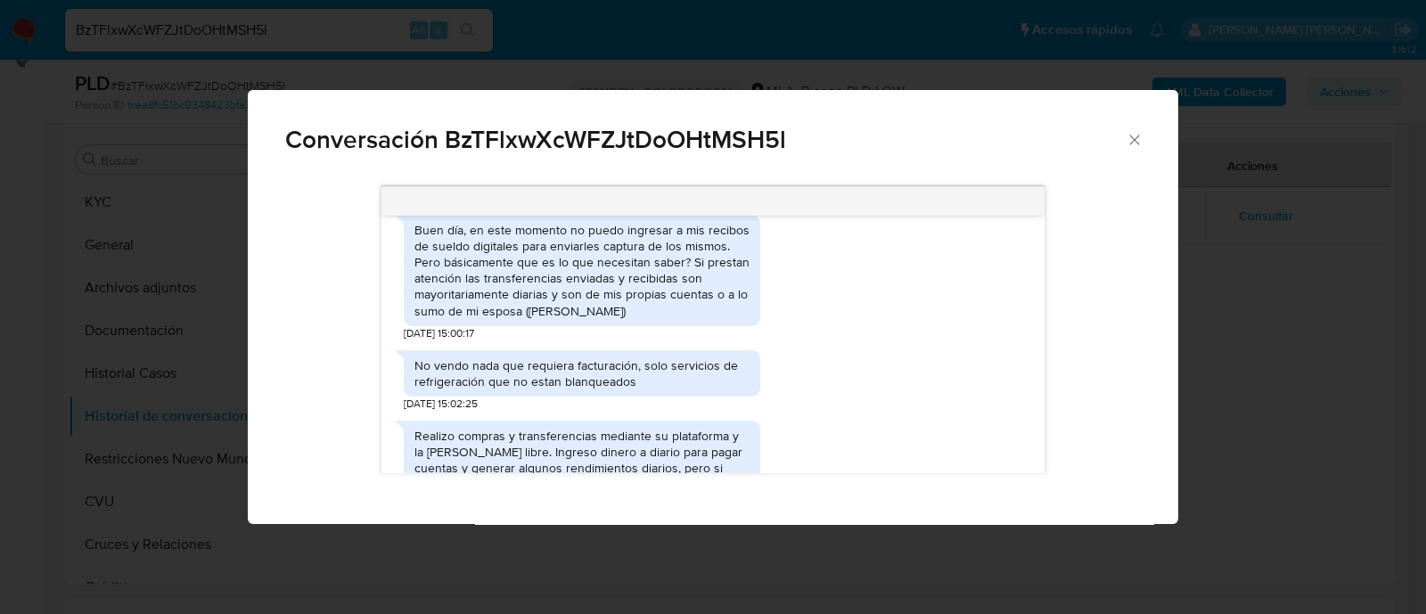
drag, startPoint x: 481, startPoint y: 260, endPoint x: 694, endPoint y: 328, distance: 223.5
click at [694, 319] on div "Buen día, en este momento no puedo ingresar a mis recibos de sueldo digitales p…" at bounding box center [581, 270] width 335 height 97
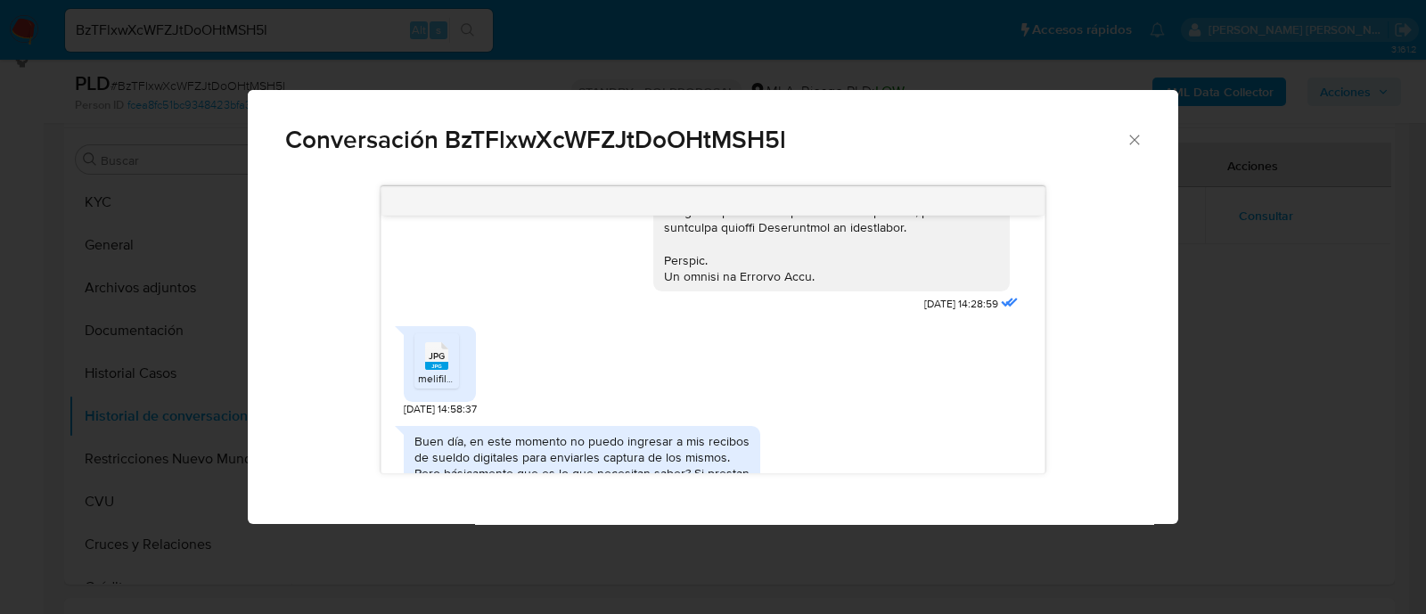
scroll to position [777, 0]
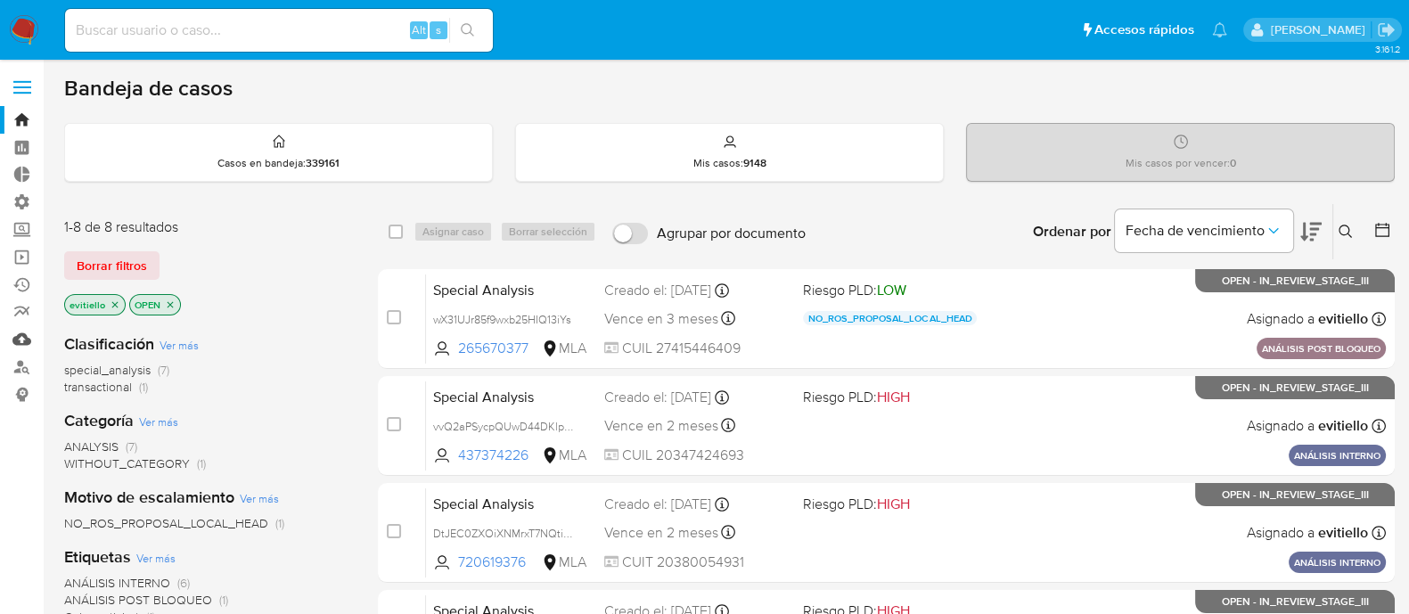
click at [21, 341] on link "Mulan" at bounding box center [106, 339] width 212 height 28
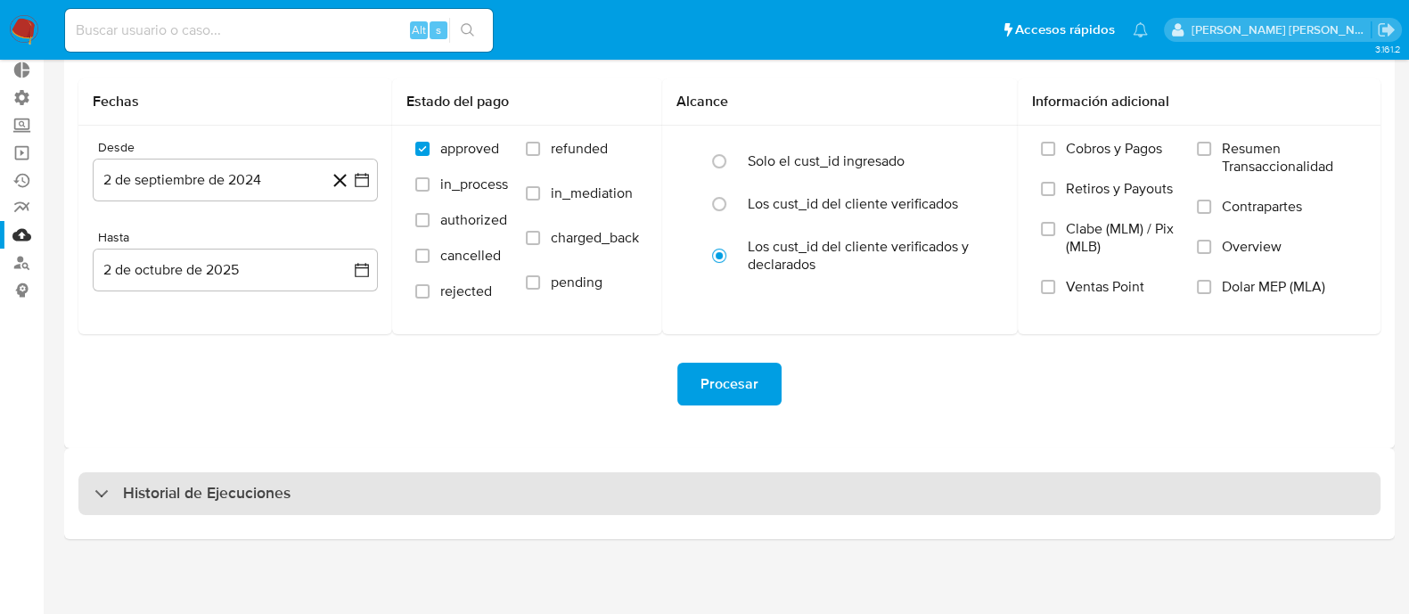
click at [262, 486] on h3 "Historial de Ejecuciones" at bounding box center [207, 493] width 168 height 21
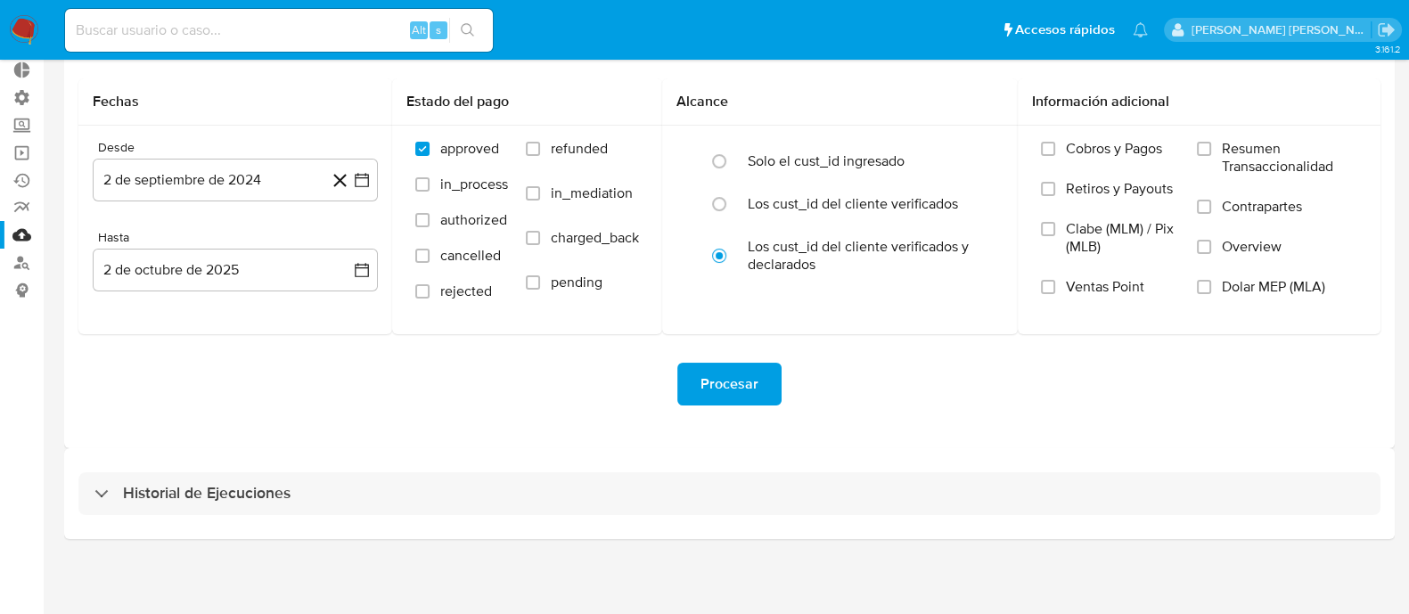
select select "10"
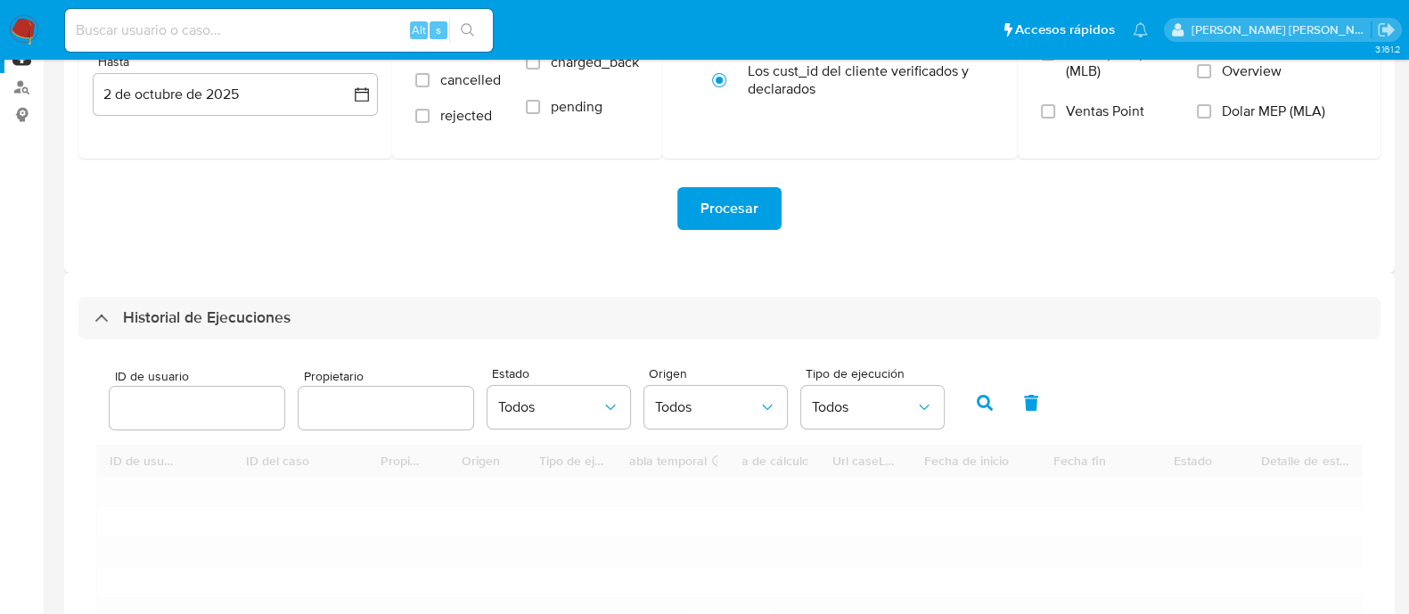
scroll to position [439, 0]
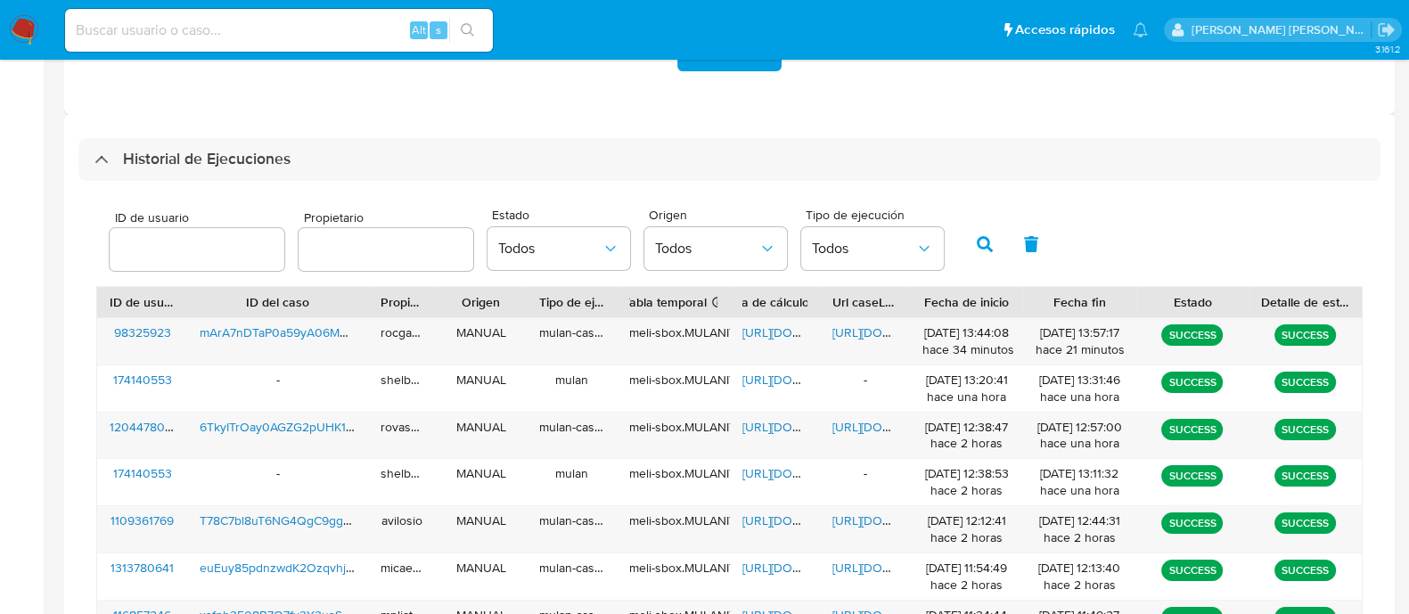
click at [223, 246] on input "number" at bounding box center [197, 249] width 175 height 23
type input "2511094527"
click at [980, 248] on icon "button" at bounding box center [985, 244] width 16 height 16
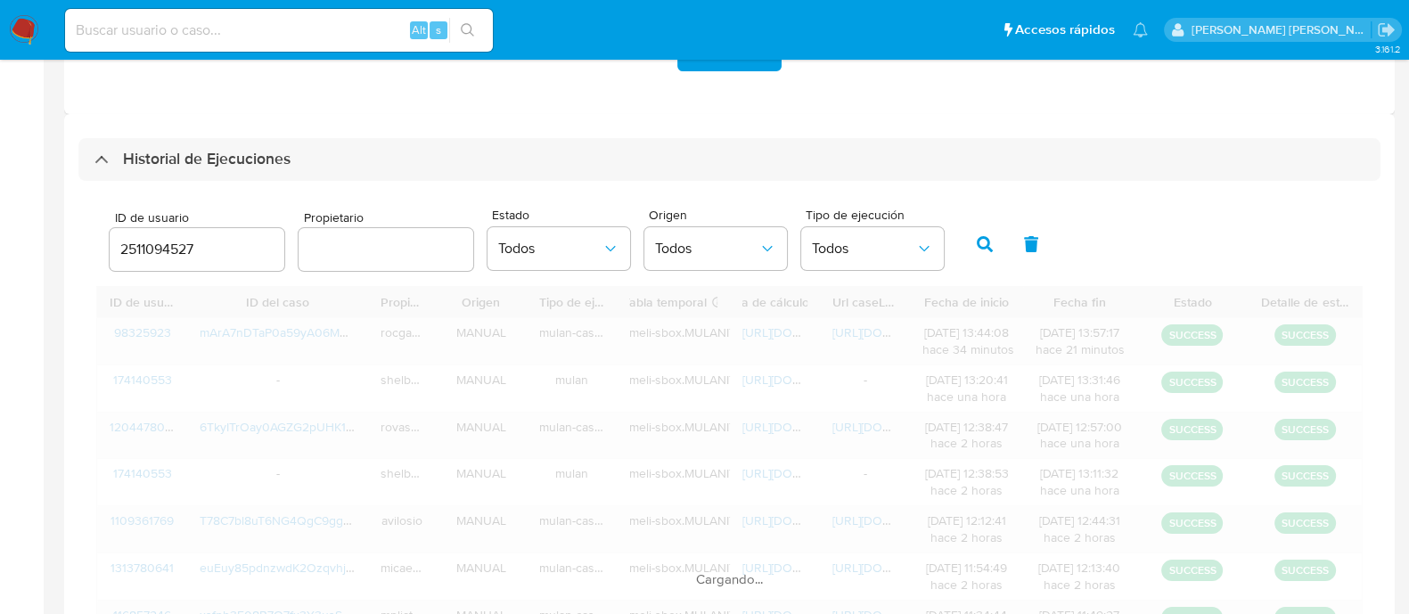
scroll to position [353, 0]
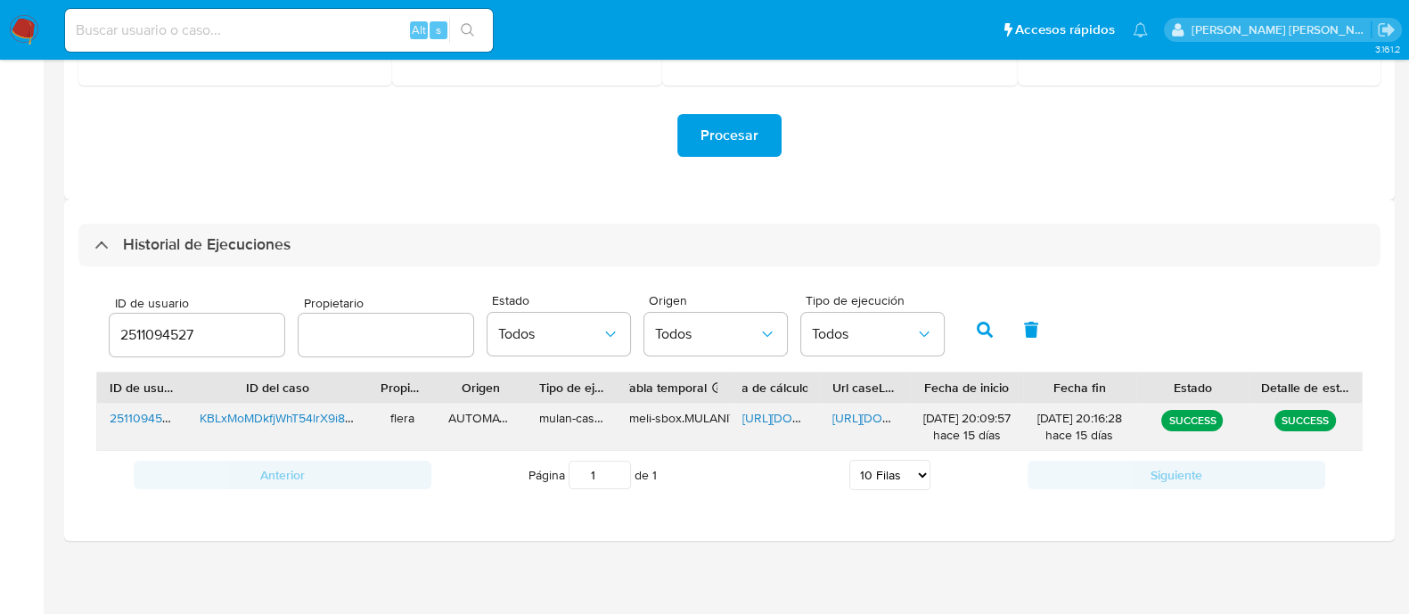
click at [779, 417] on span "[URL][DOMAIN_NAME]" at bounding box center [803, 418] width 123 height 18
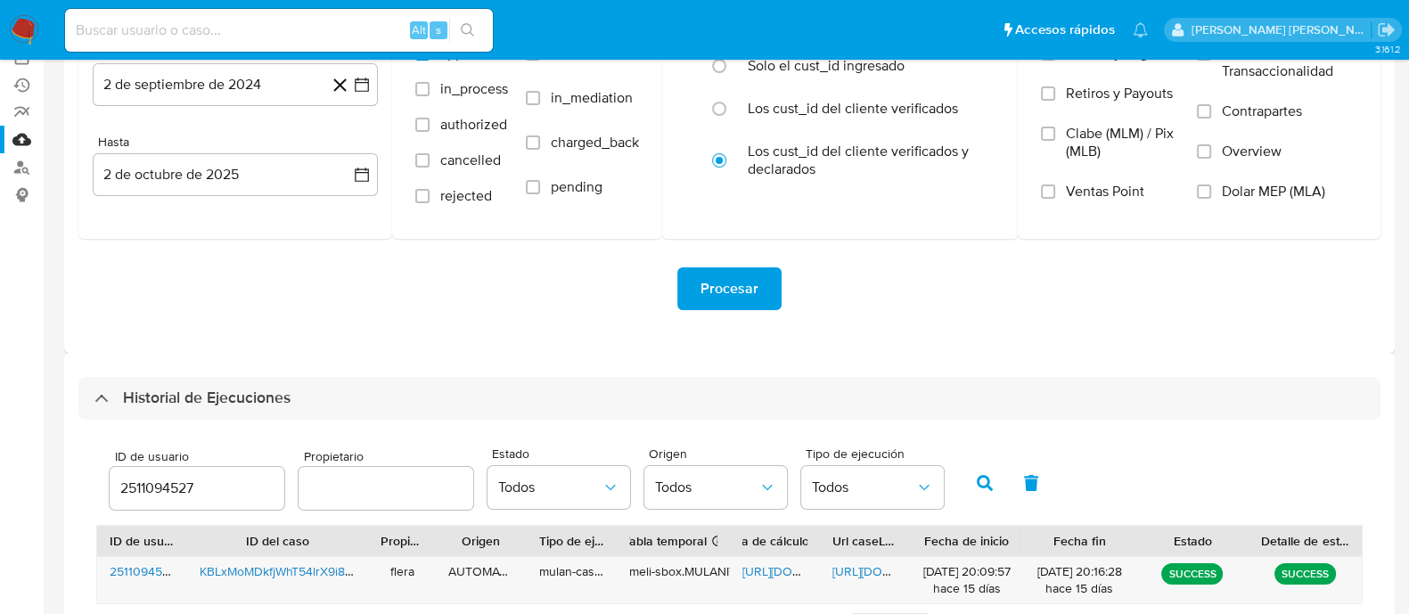
scroll to position [0, 0]
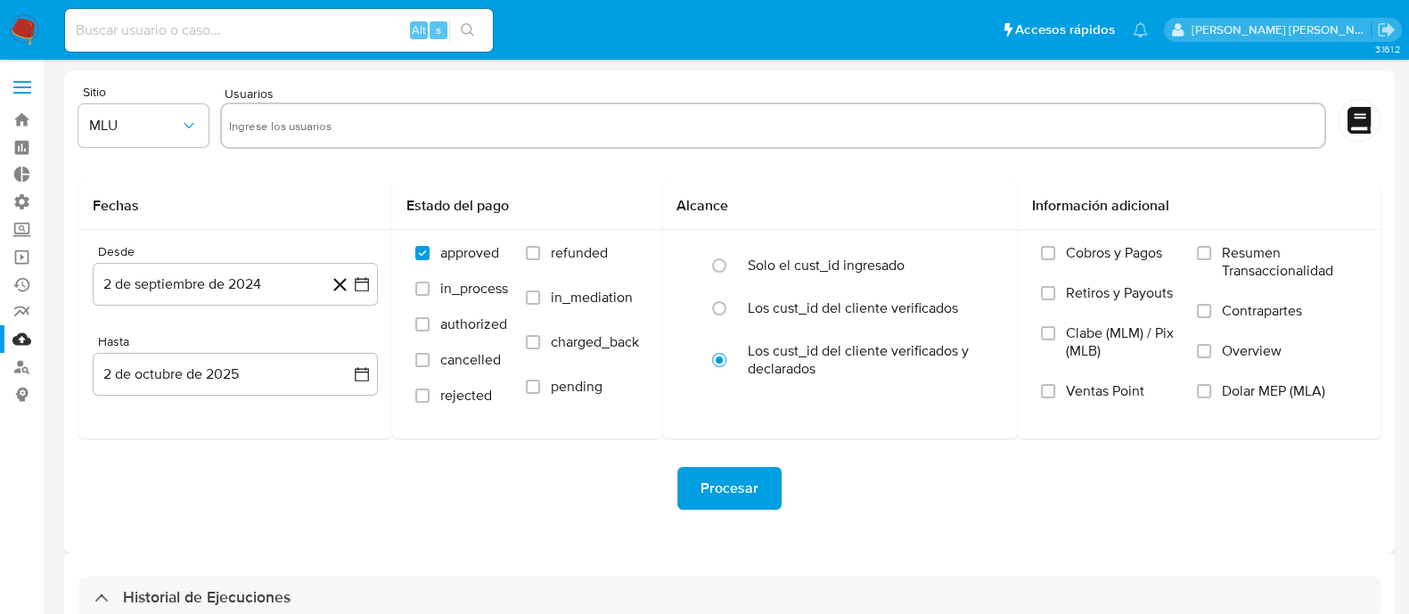
click at [21, 35] on img at bounding box center [24, 30] width 30 height 30
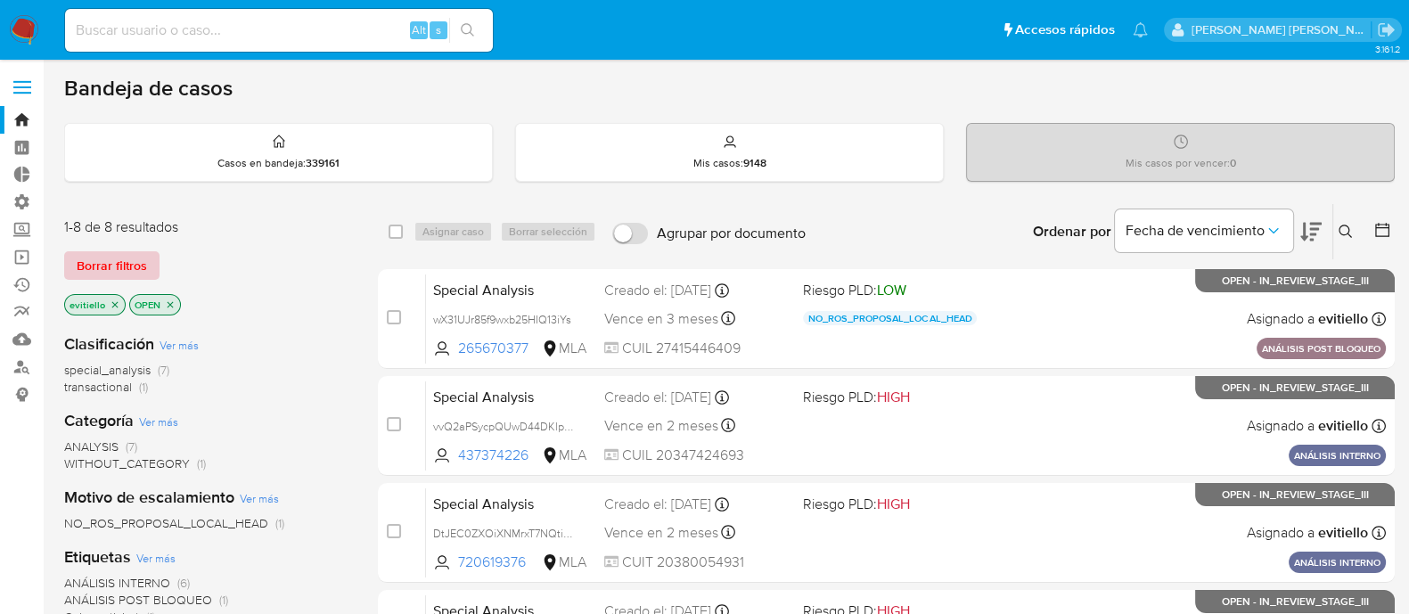
click at [114, 264] on span "Borrar filtros" at bounding box center [112, 265] width 70 height 25
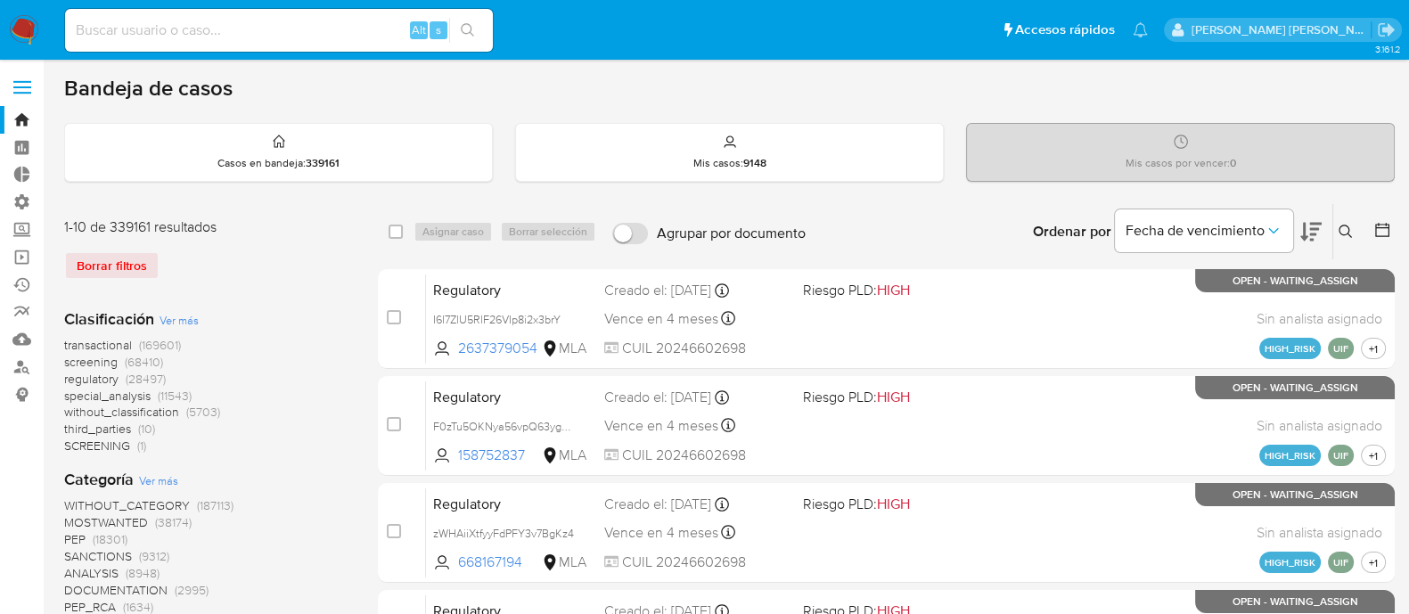
click at [1339, 228] on icon at bounding box center [1345, 231] width 13 height 13
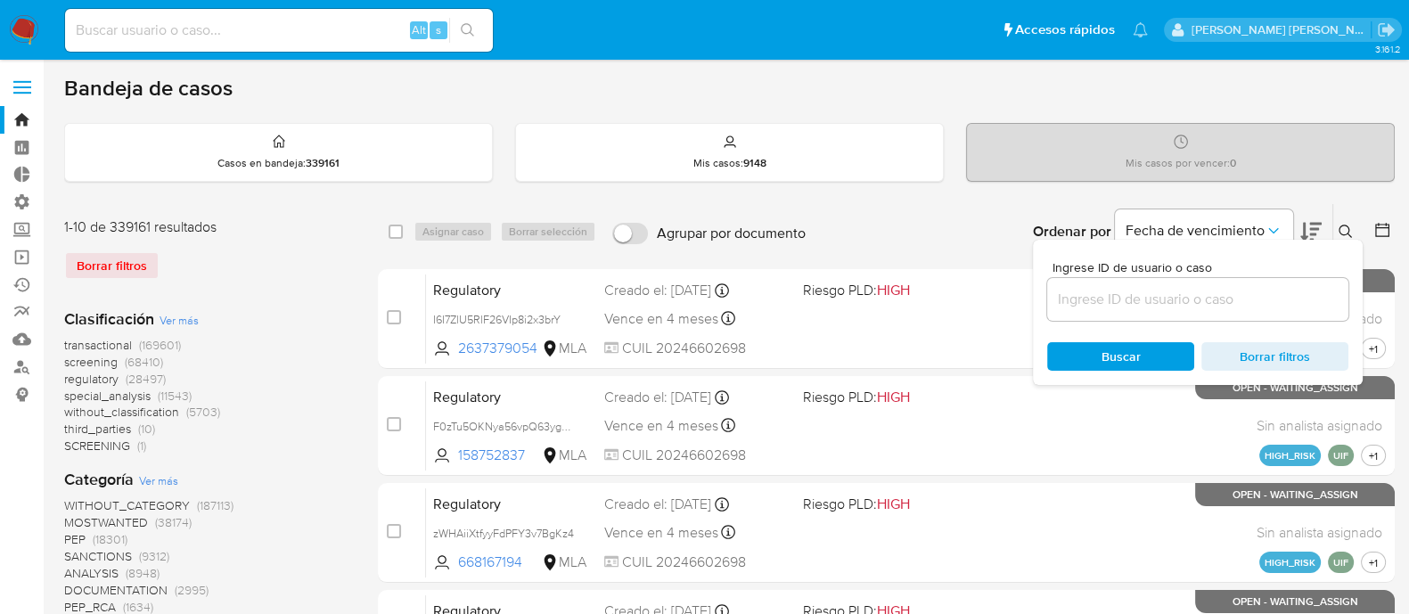
click at [1230, 294] on input at bounding box center [1197, 299] width 301 height 23
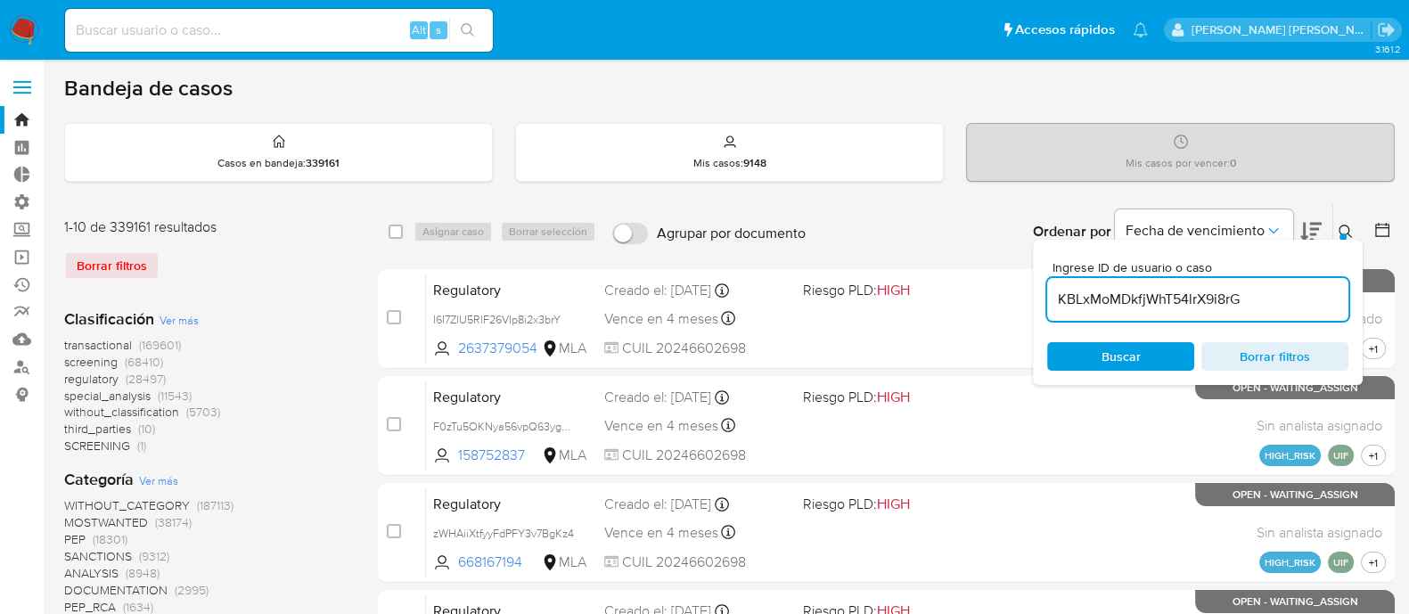
type input "KBLxMoMDkfjWhT54lrX9i8rG"
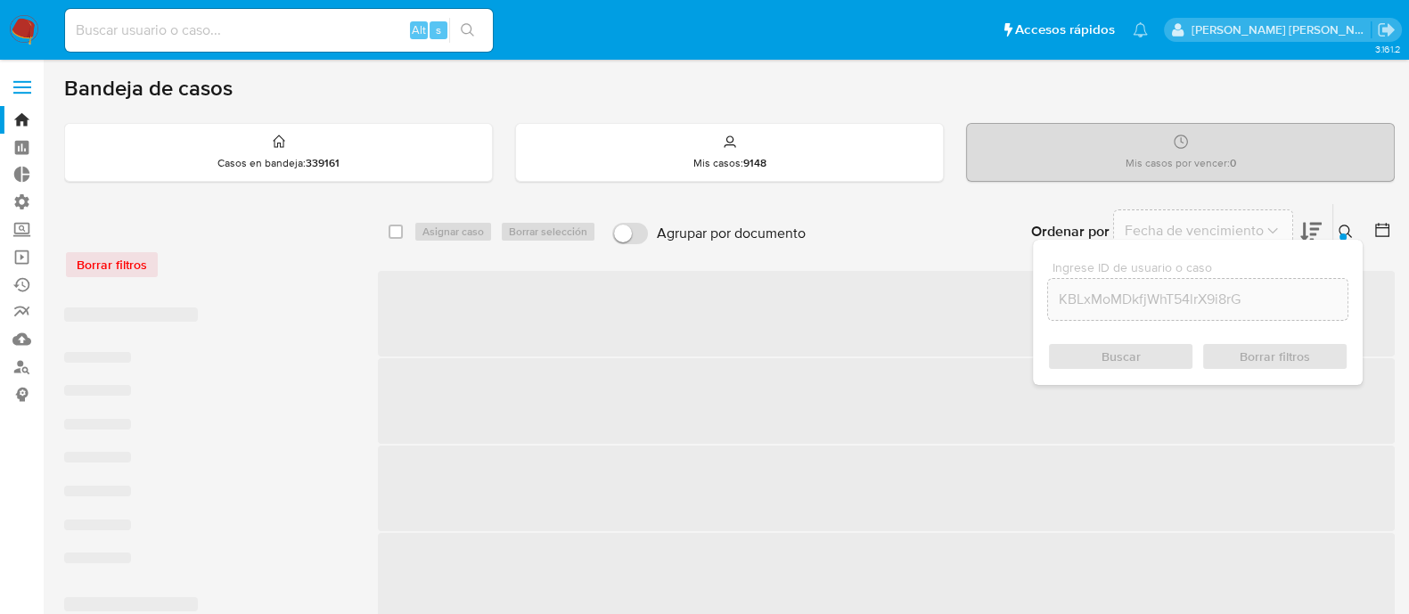
click at [1350, 222] on button at bounding box center [1347, 231] width 29 height 21
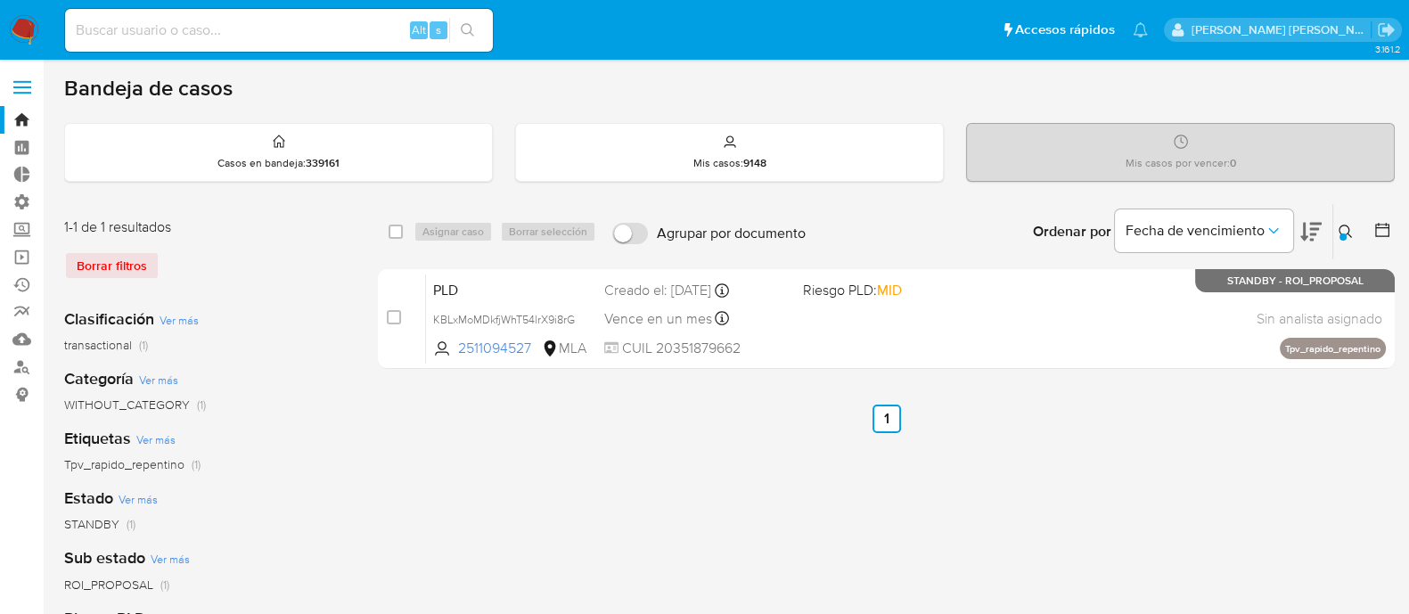
click at [401, 233] on input "checkbox" at bounding box center [396, 232] width 14 height 14
checkbox input "true"
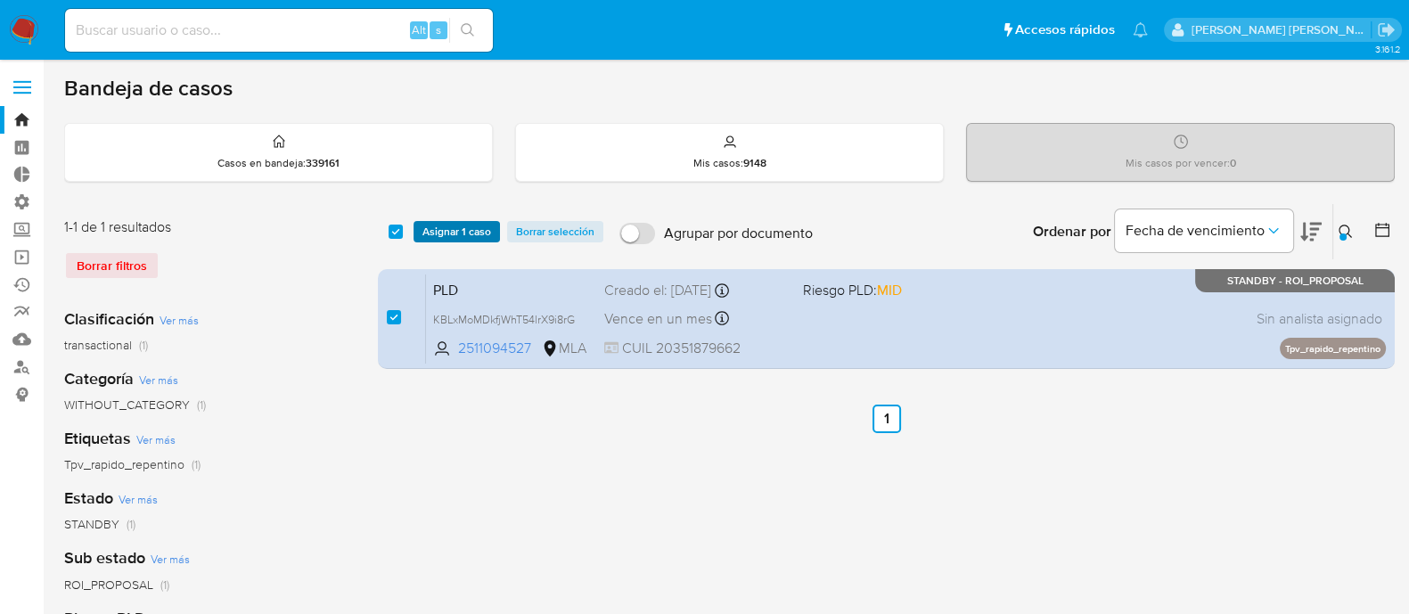
click at [479, 228] on span "Asignar 1 caso" at bounding box center [456, 232] width 69 height 18
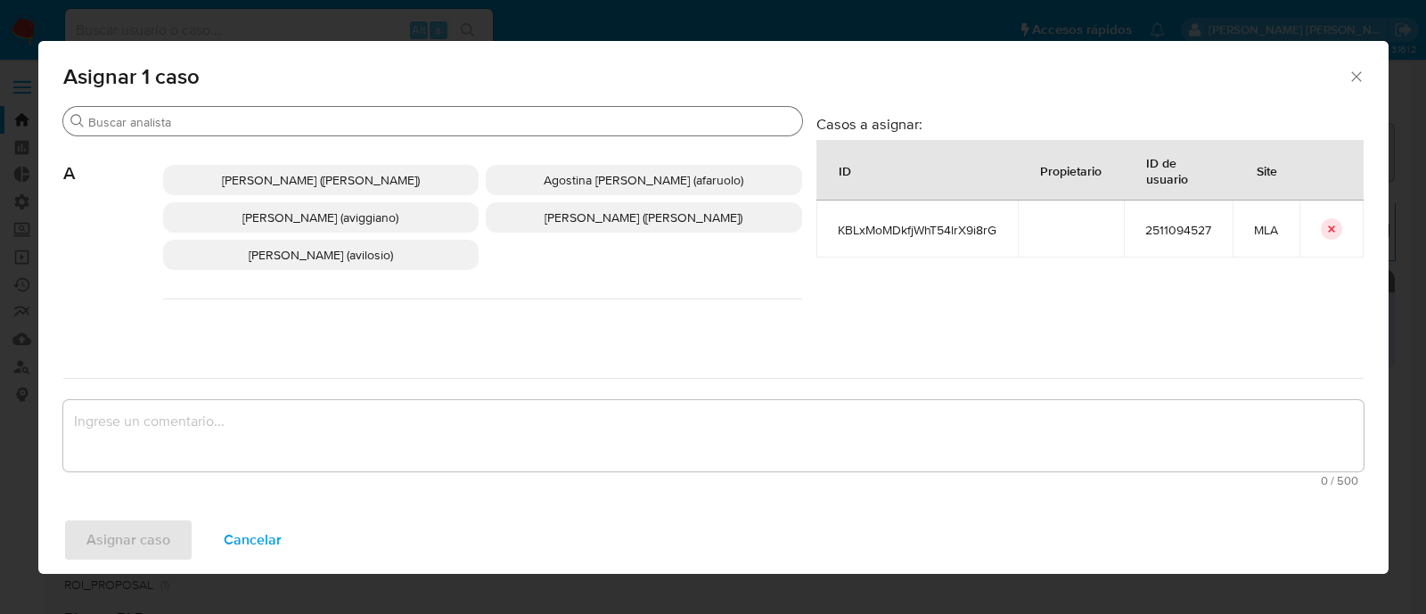
click at [272, 117] on input "Buscar" at bounding box center [441, 122] width 707 height 16
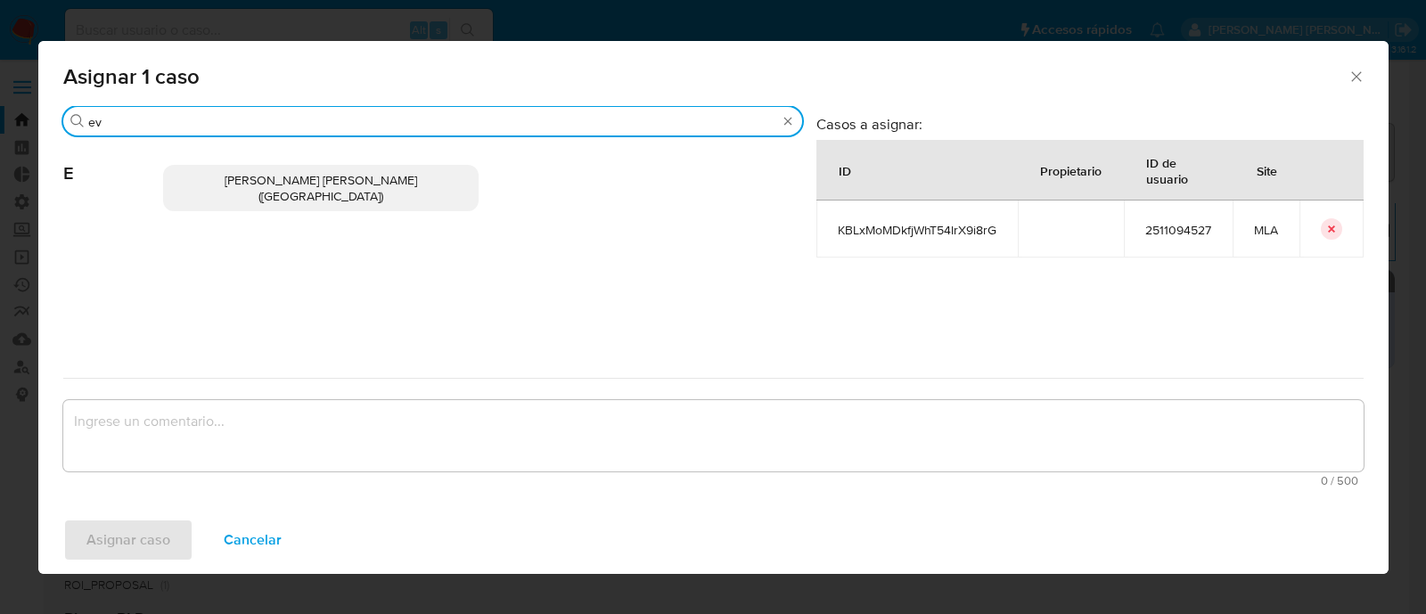
type input "ev"
click at [324, 171] on span "[PERSON_NAME] [PERSON_NAME] ([GEOGRAPHIC_DATA])" at bounding box center [321, 188] width 193 height 34
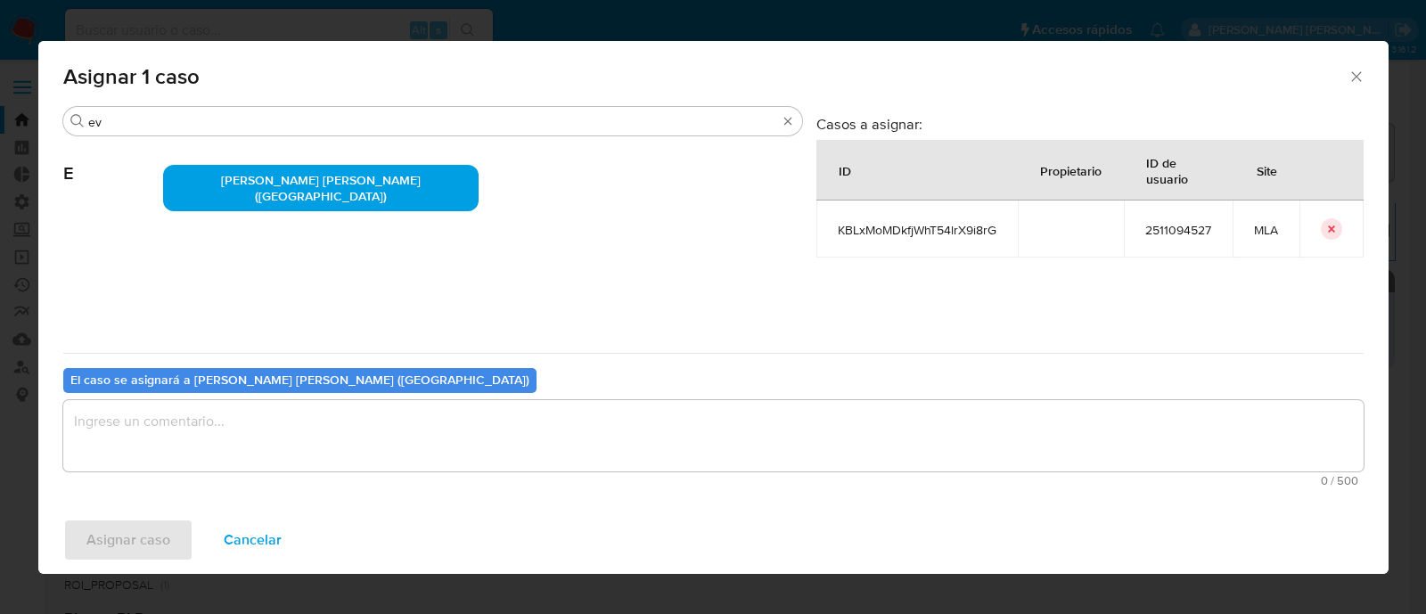
click at [253, 430] on textarea "assign-modal" at bounding box center [713, 435] width 1300 height 71
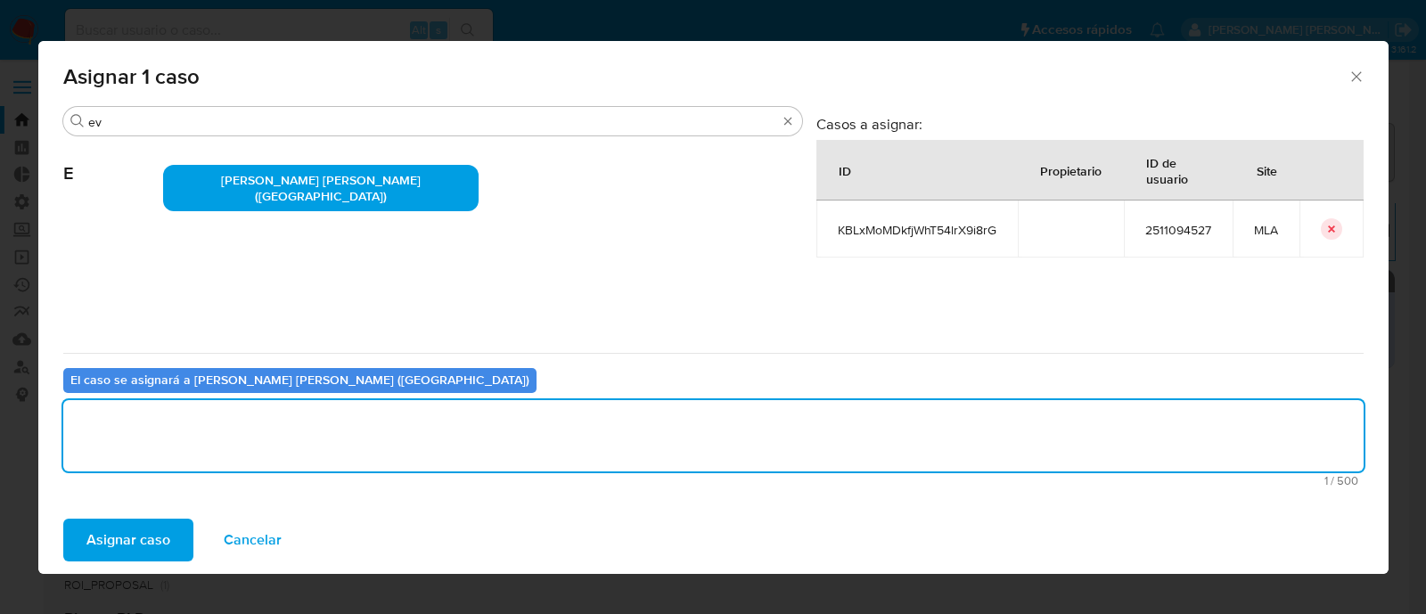
click at [117, 528] on span "Asignar caso" at bounding box center [128, 540] width 84 height 39
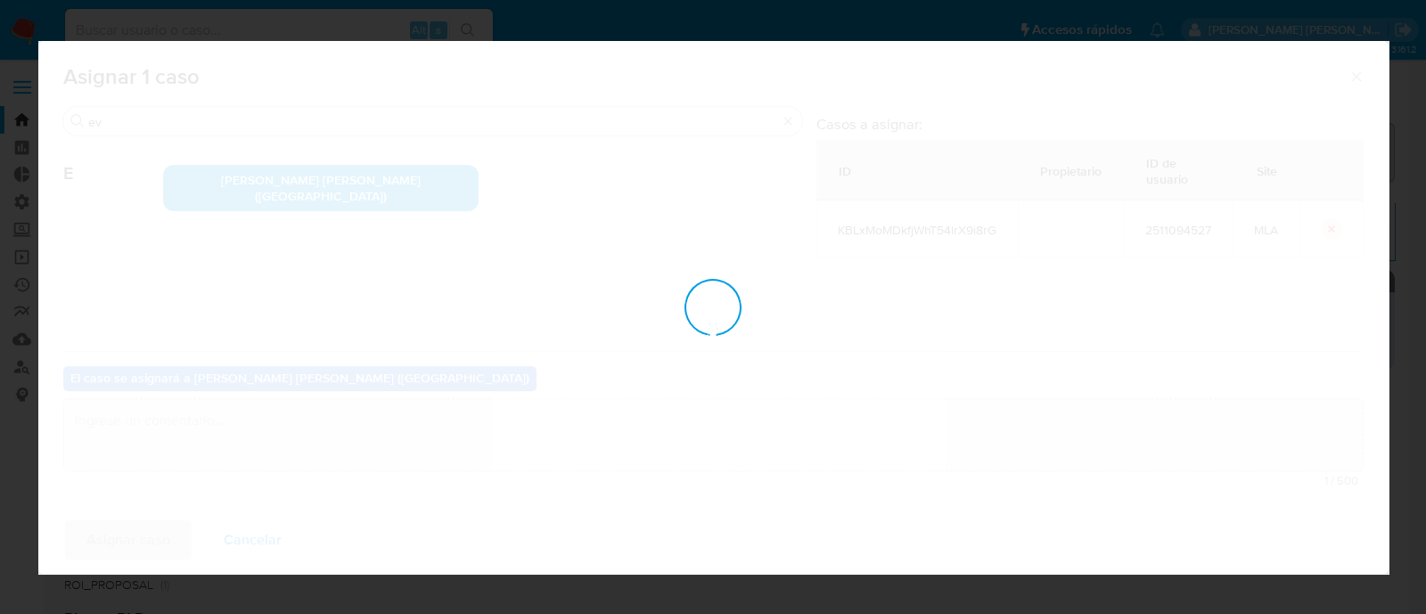
checkbox input "false"
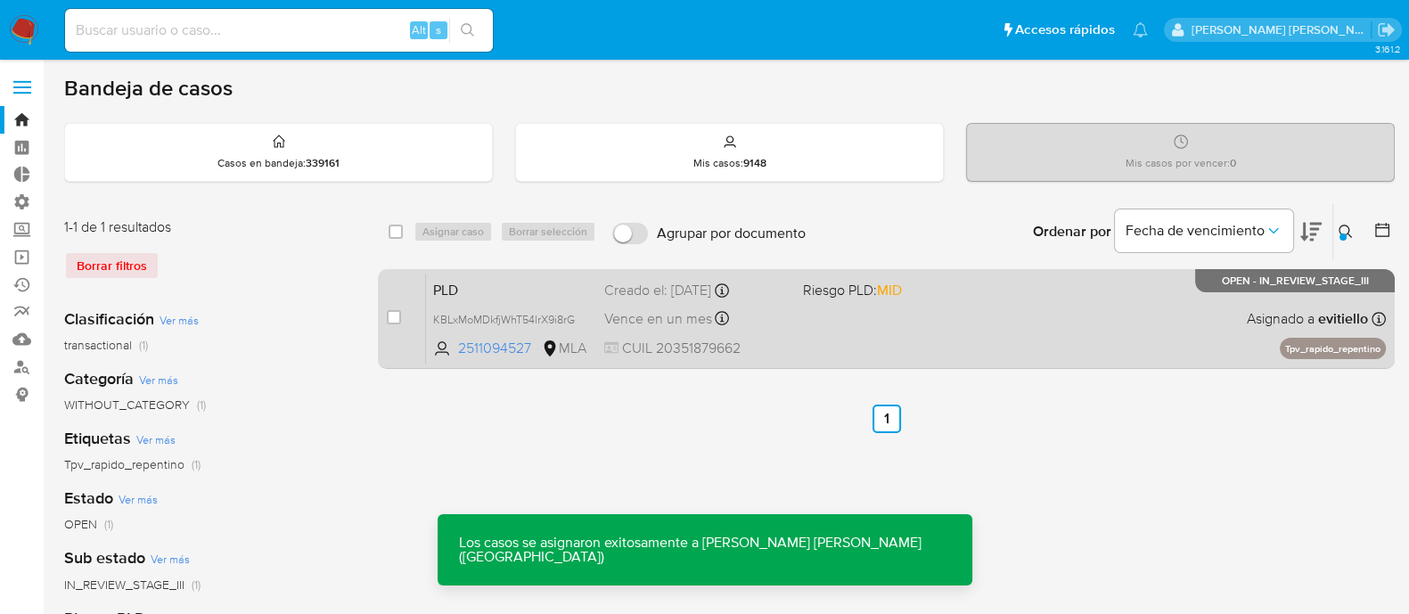
click at [859, 336] on div "PLD KBLxMoMDkfjWhT54lrX9i8rG 2511094527 MLA Riesgo PLD: MID Creado el: [DATE] C…" at bounding box center [906, 319] width 960 height 90
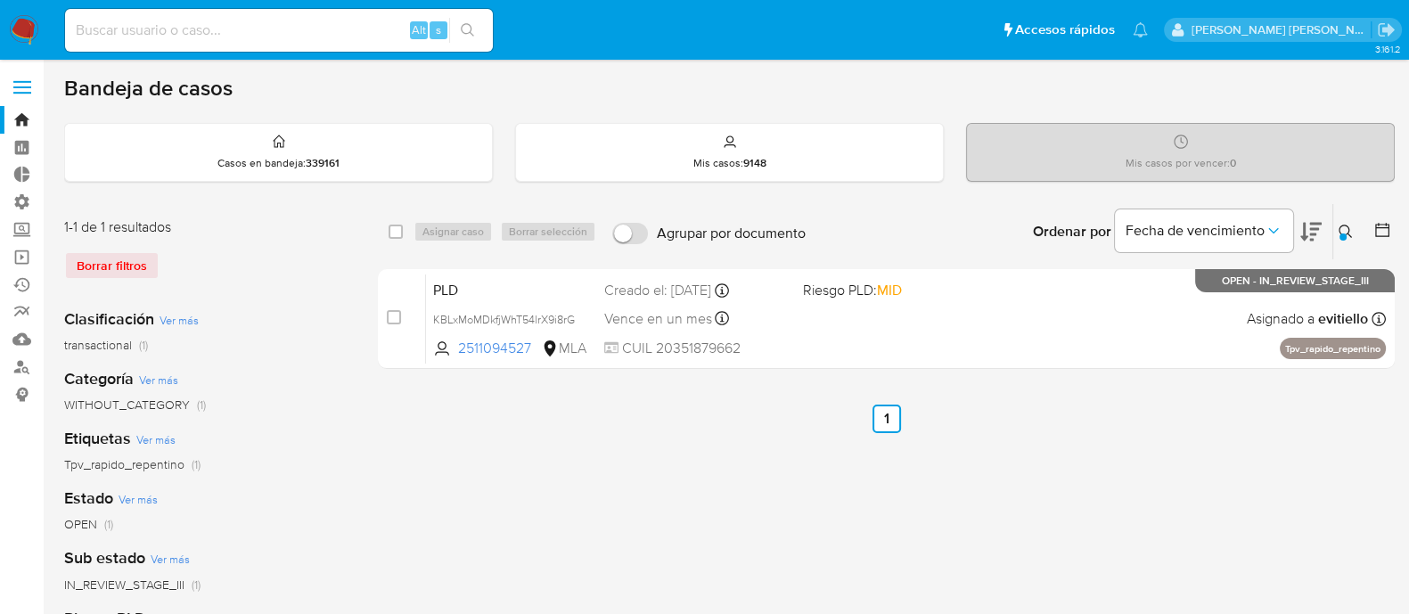
click at [365, 21] on input at bounding box center [279, 30] width 428 height 23
paste input "Tl2VEUiLIzh7Iz4lpiOzZfYK"
type input "Tl2VEUiLIzh7Iz4lpiOzZfYK"
click at [485, 24] on button "search-icon" at bounding box center [467, 30] width 37 height 25
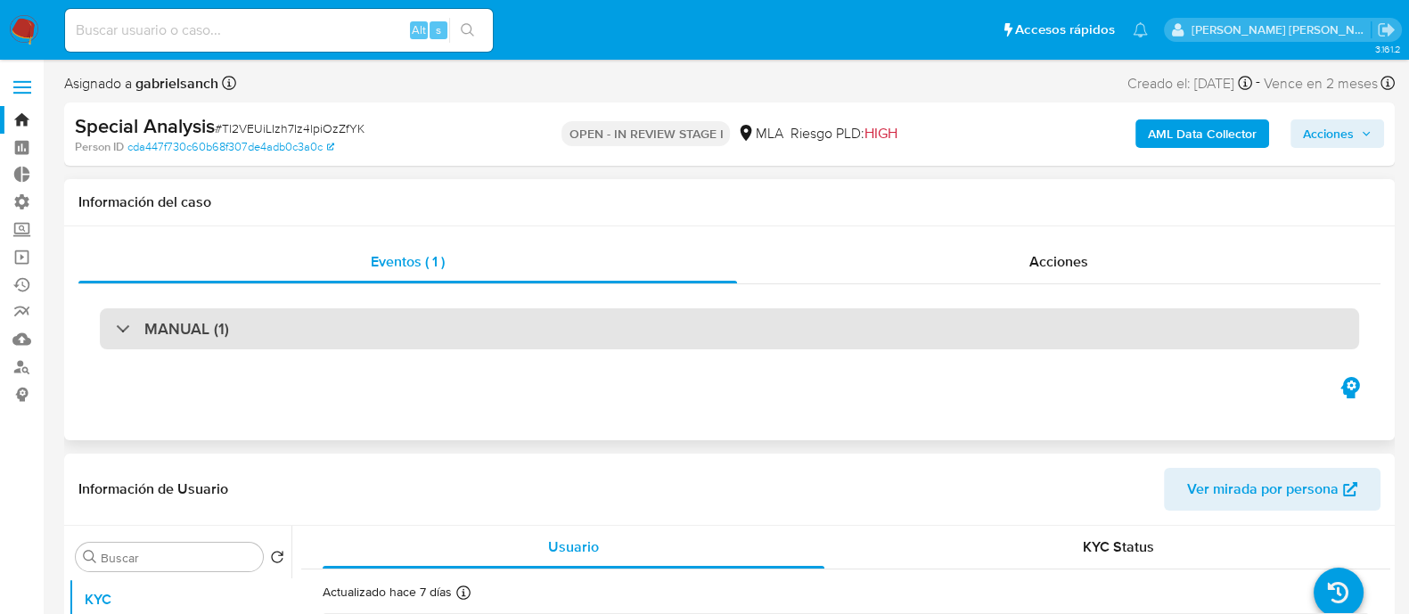
select select "10"
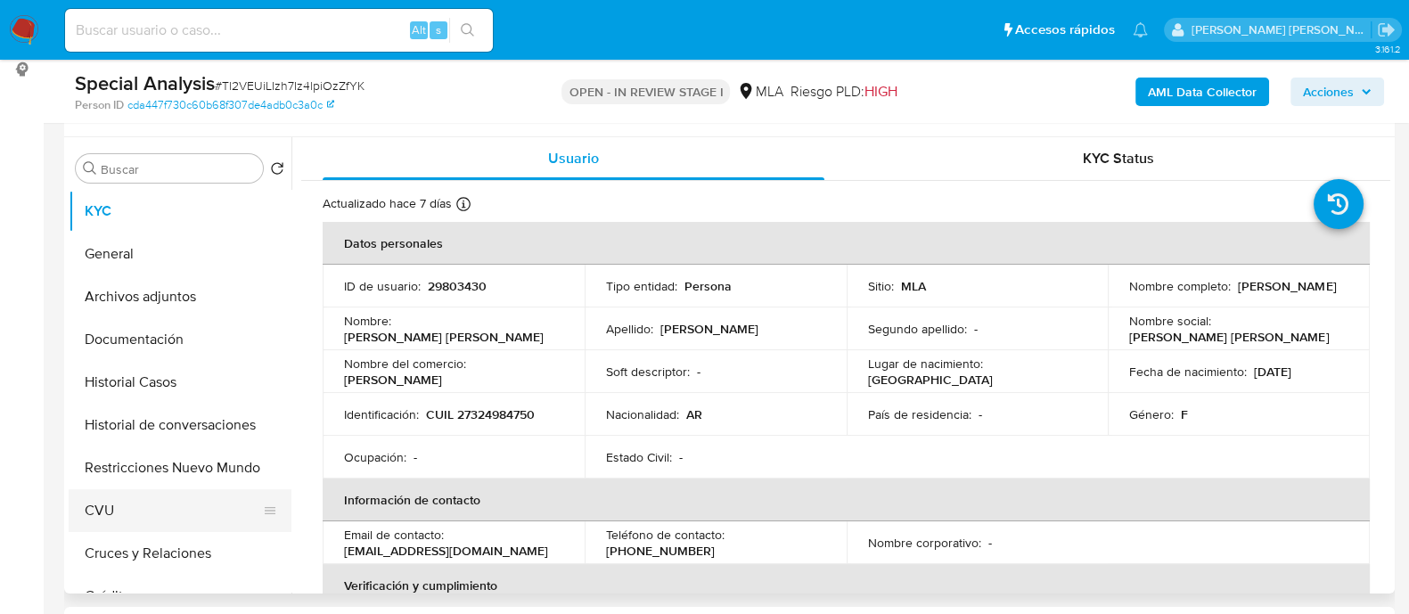
scroll to position [445, 0]
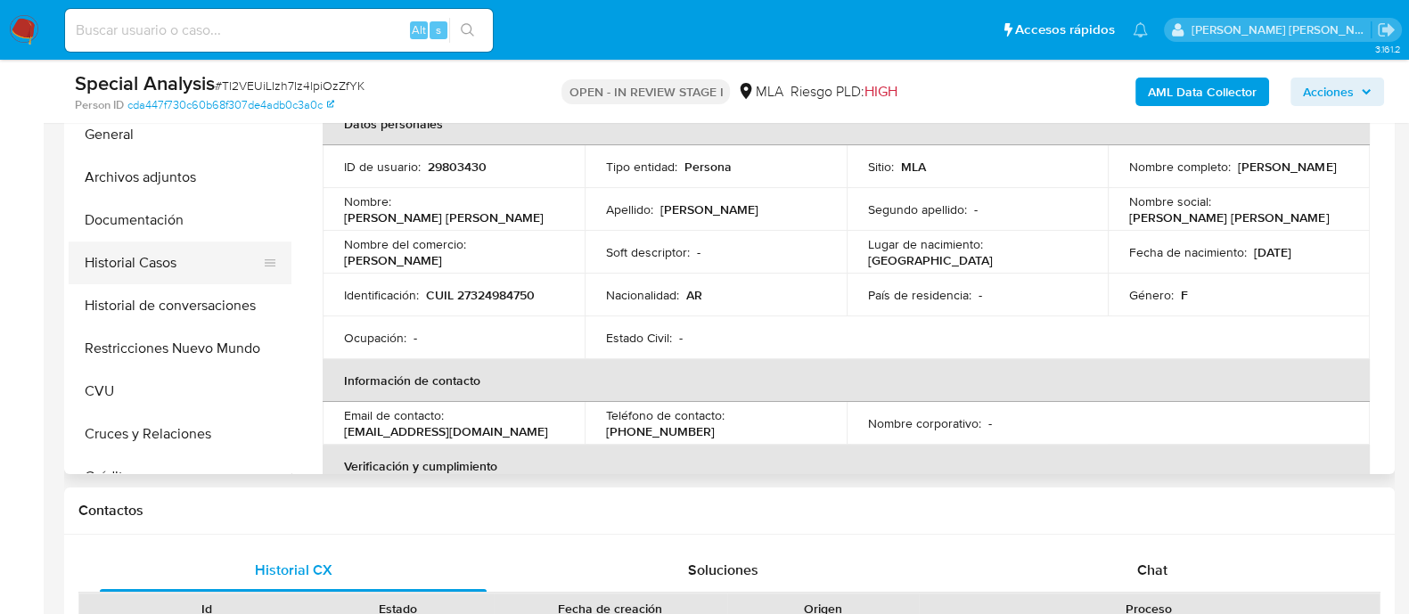
click at [167, 274] on button "Historial Casos" at bounding box center [173, 263] width 209 height 43
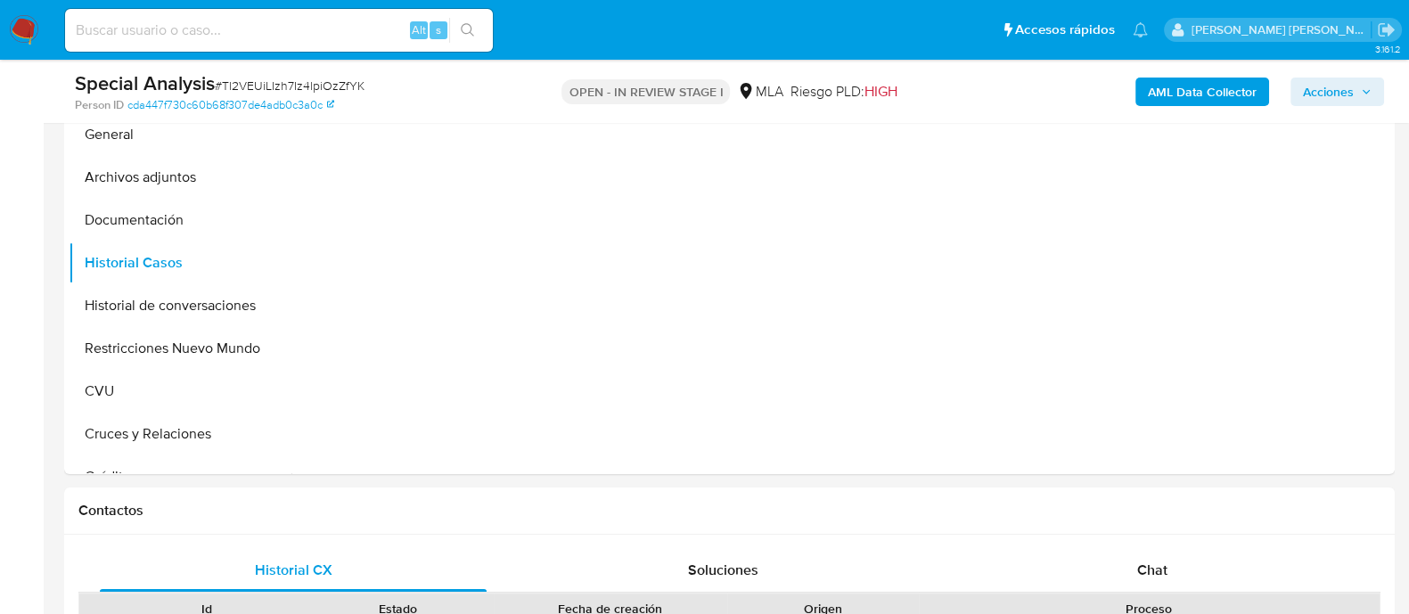
scroll to position [334, 0]
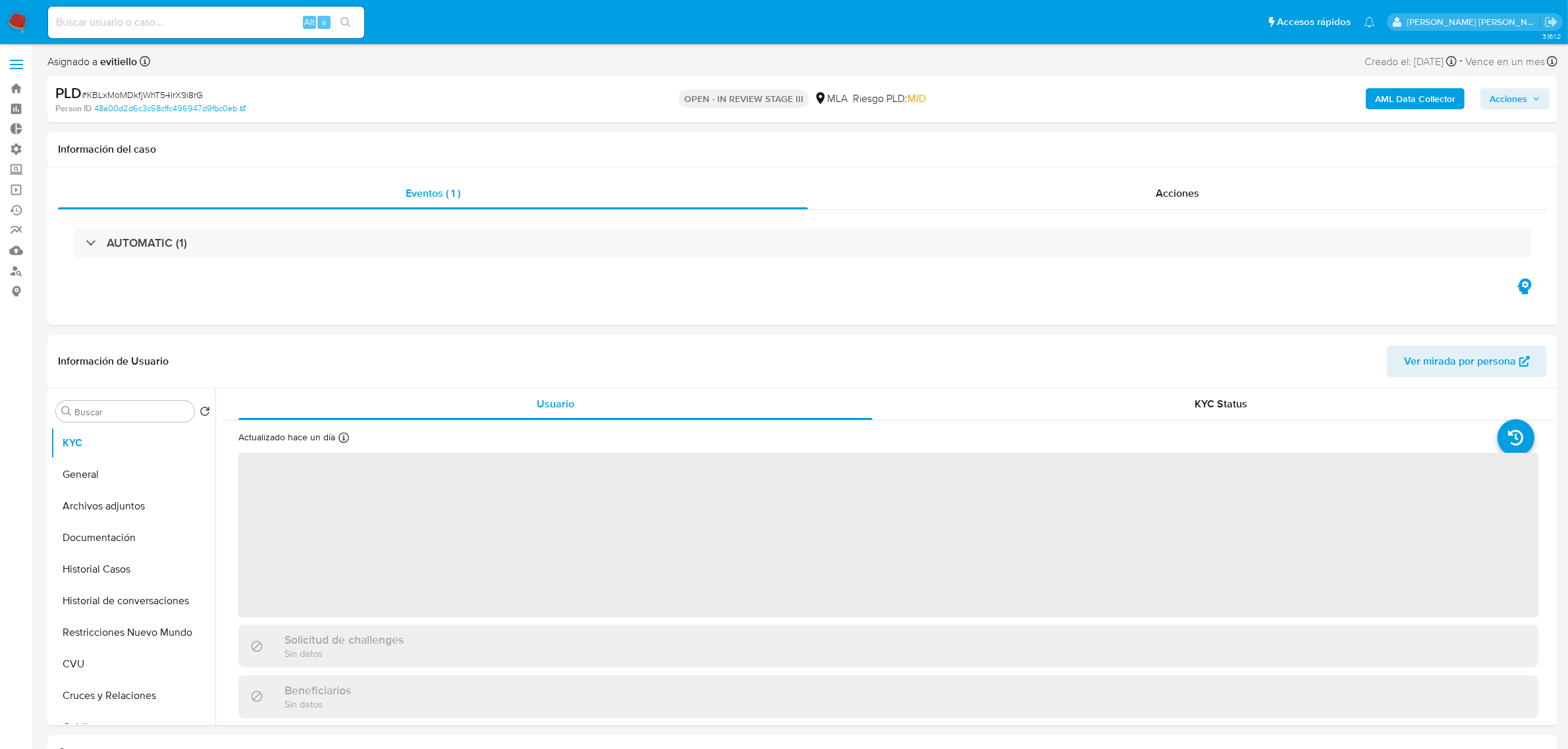
select select "10"
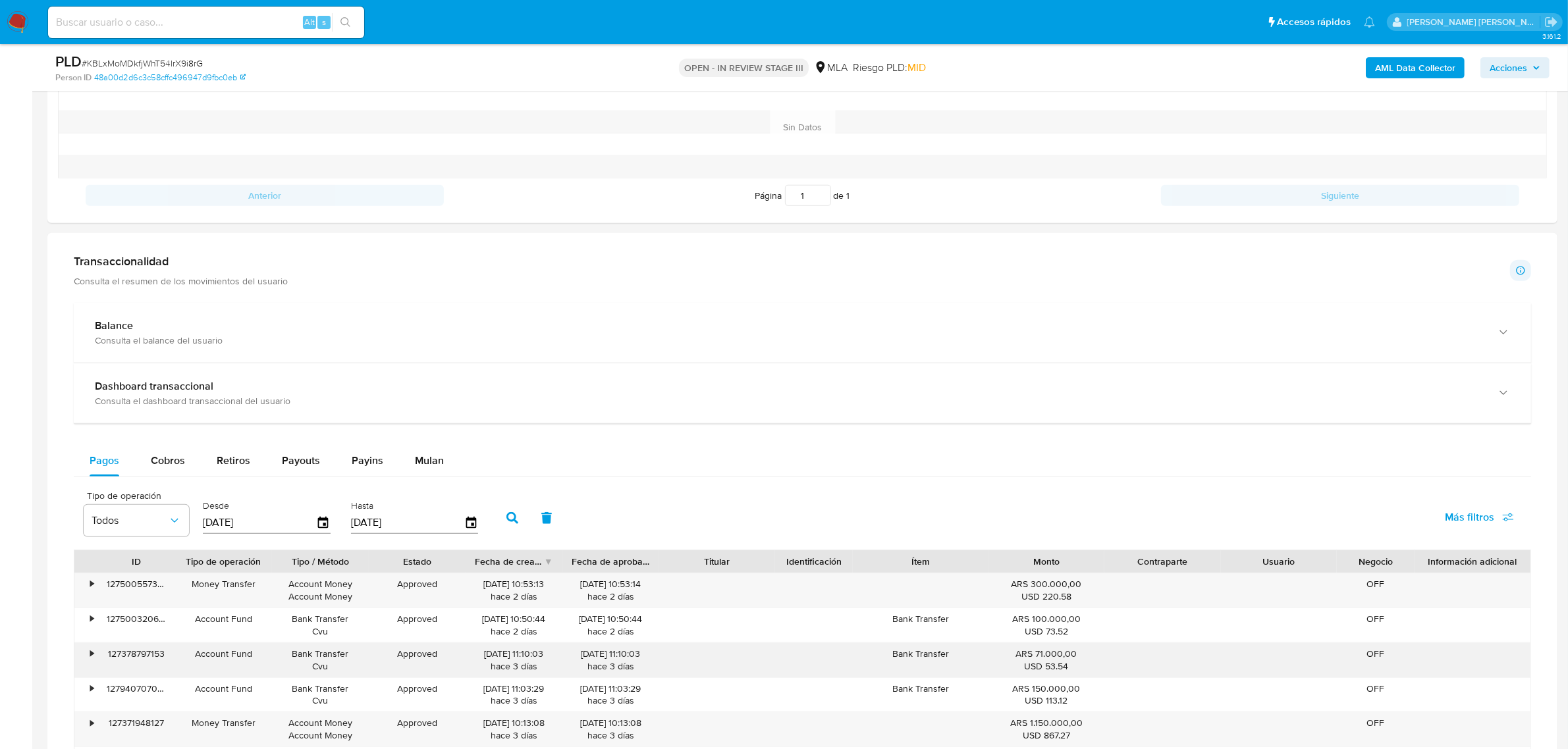
scroll to position [823, 0]
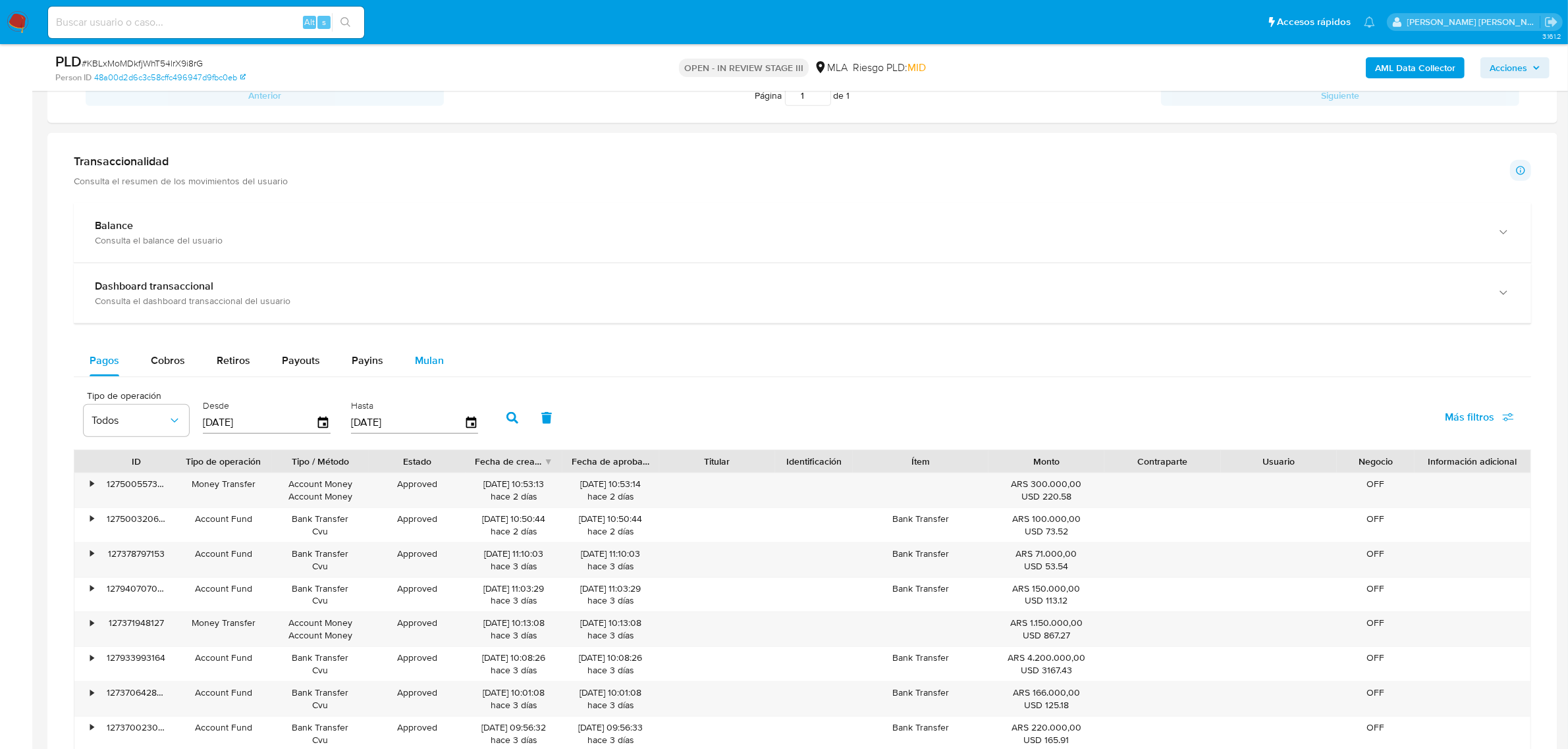
click at [428, 177] on span "Mulan" at bounding box center [429, 360] width 29 height 16
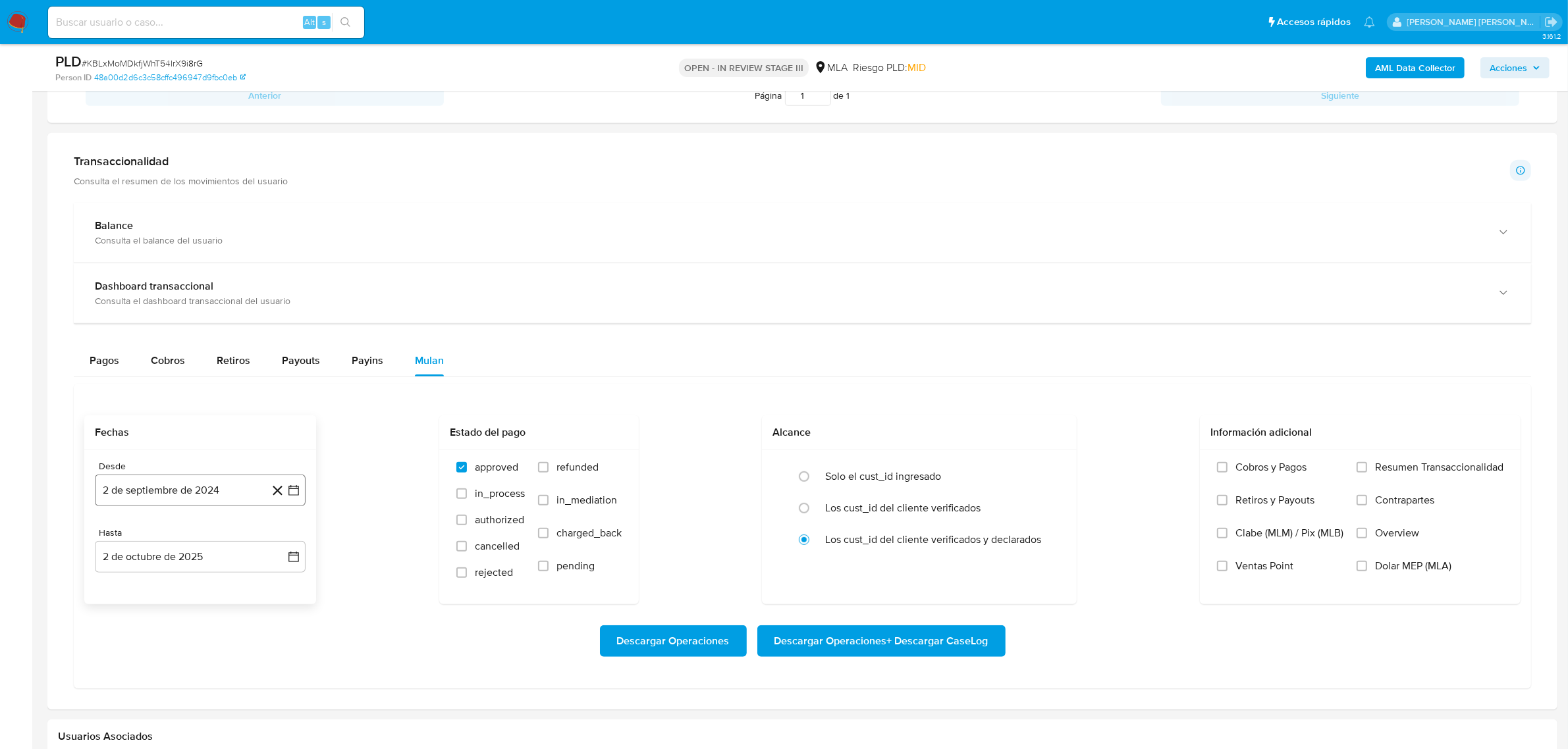
click at [288, 177] on icon "button" at bounding box center [294, 490] width 13 height 13
click at [276, 177] on icon "Mes siguiente" at bounding box center [282, 264] width 16 height 16
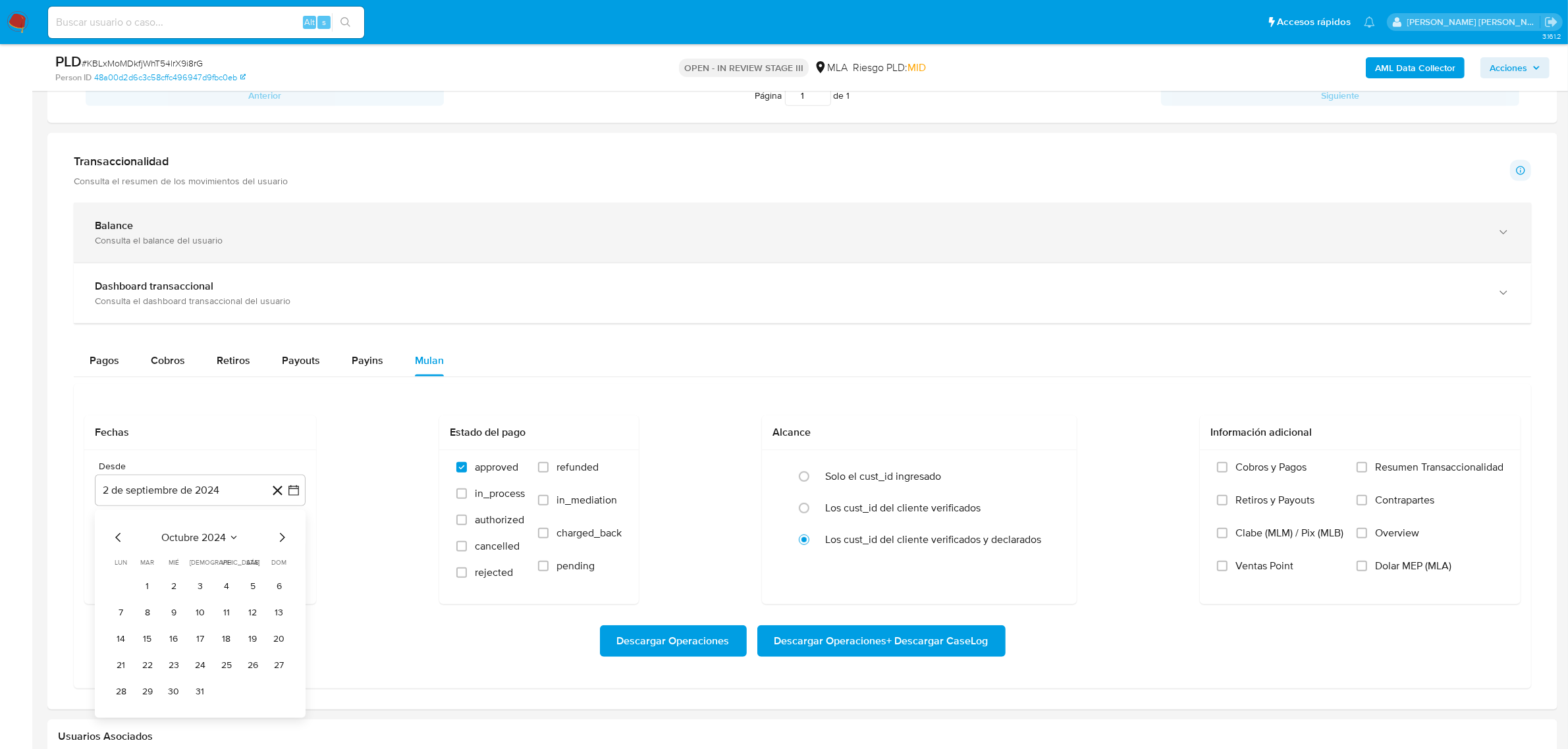
click at [277, 177] on div "Balance Consulta el balance del usuario" at bounding box center [802, 233] width 1458 height 60
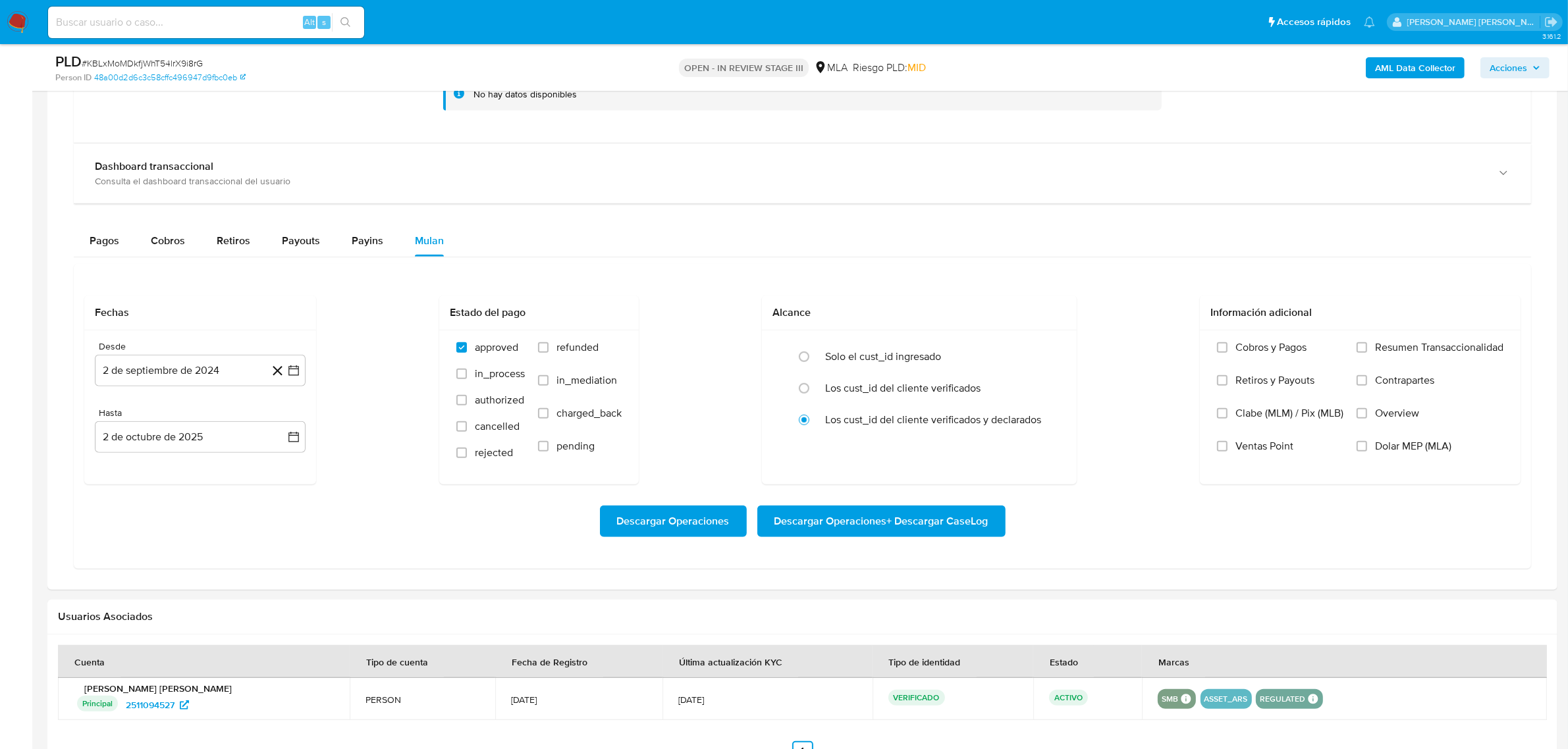
scroll to position [1234, 0]
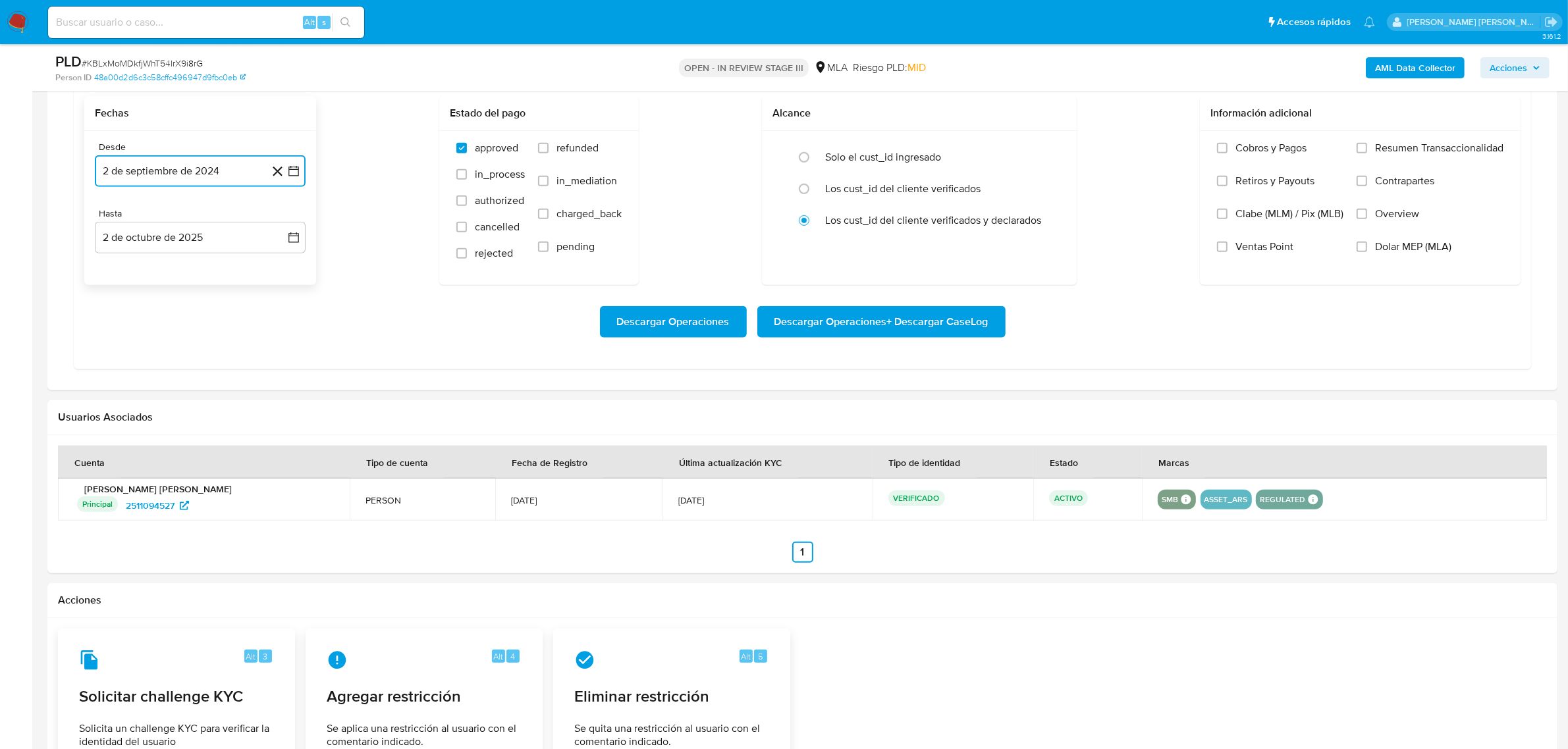
click at [293, 174] on icon "button" at bounding box center [294, 171] width 13 height 13
click at [287, 177] on icon "Mes siguiente" at bounding box center [282, 218] width 16 height 16
click at [280, 177] on icon "Mes siguiente" at bounding box center [282, 218] width 16 height 16
click at [276, 177] on icon "Mes siguiente" at bounding box center [282, 218] width 16 height 16
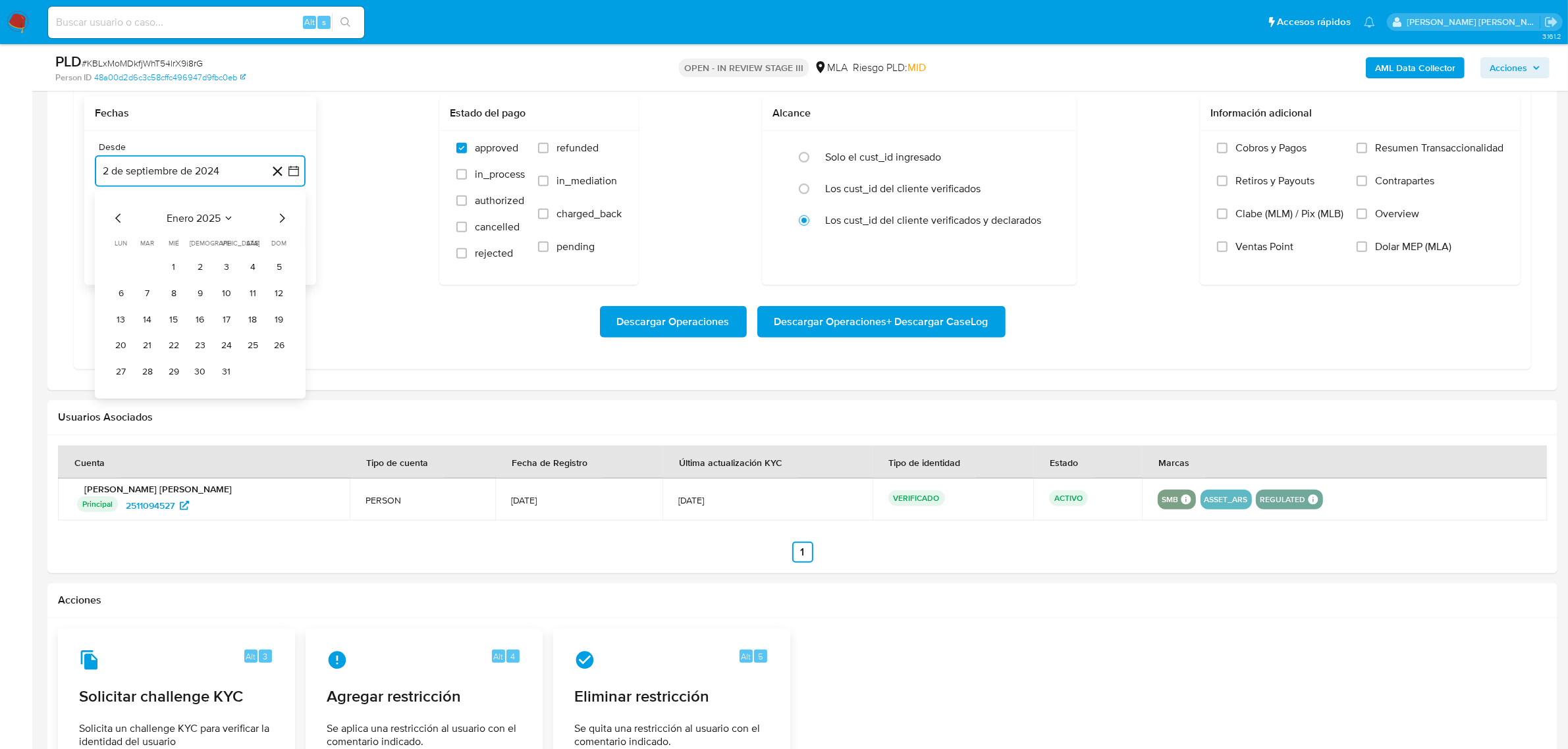
click at [276, 177] on icon "Mes siguiente" at bounding box center [282, 218] width 16 height 16
click at [278, 177] on icon "Mes siguiente" at bounding box center [282, 218] width 16 height 16
click at [284, 177] on icon "Mes siguiente" at bounding box center [282, 218] width 16 height 16
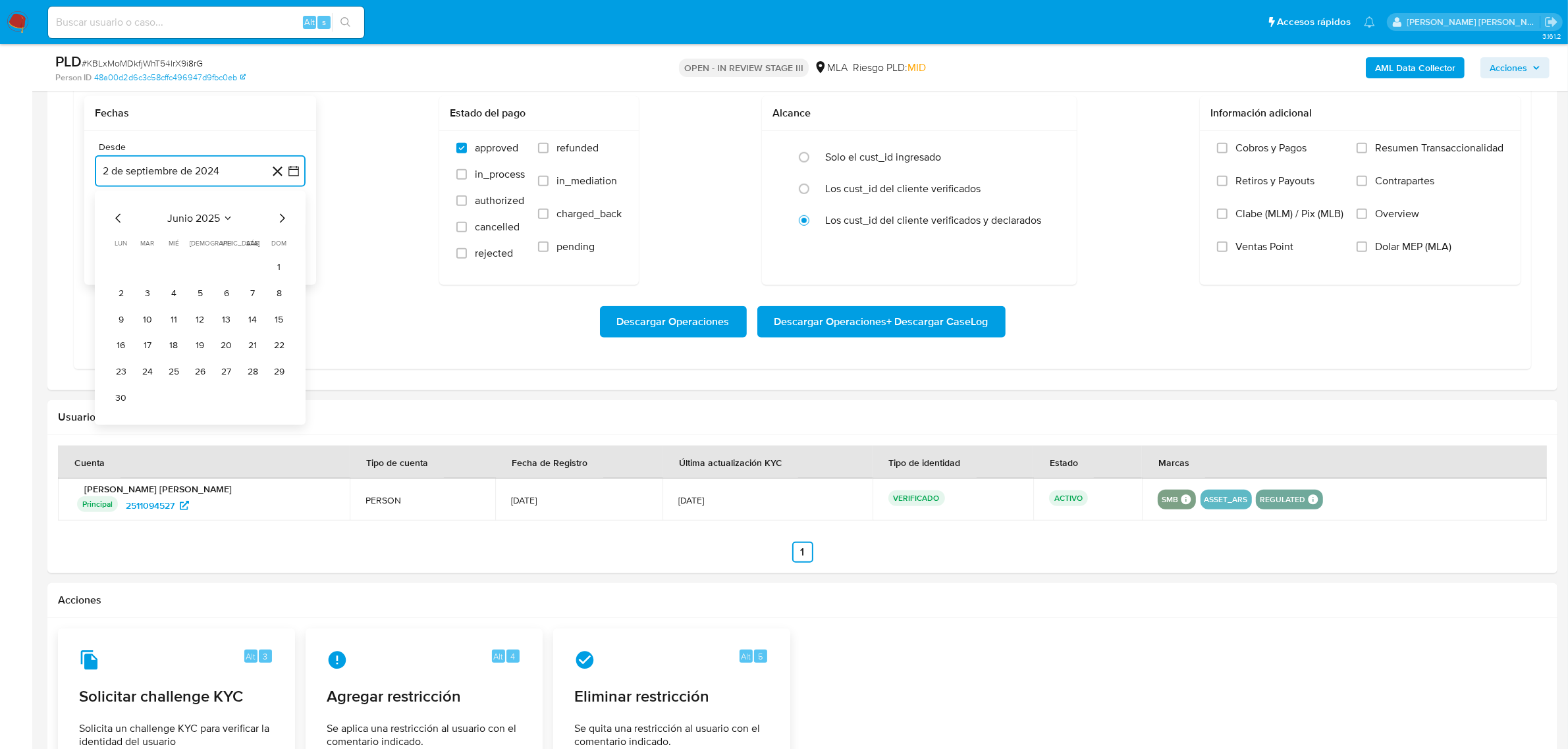
click at [118, 177] on icon "Mes anterior" at bounding box center [118, 218] width 16 height 16
click at [203, 177] on button "1" at bounding box center [200, 267] width 21 height 21
click at [282, 177] on button "2 de octubre de 2025" at bounding box center [200, 237] width 211 height 32
click at [112, 177] on icon "Mes anterior" at bounding box center [118, 284] width 16 height 16
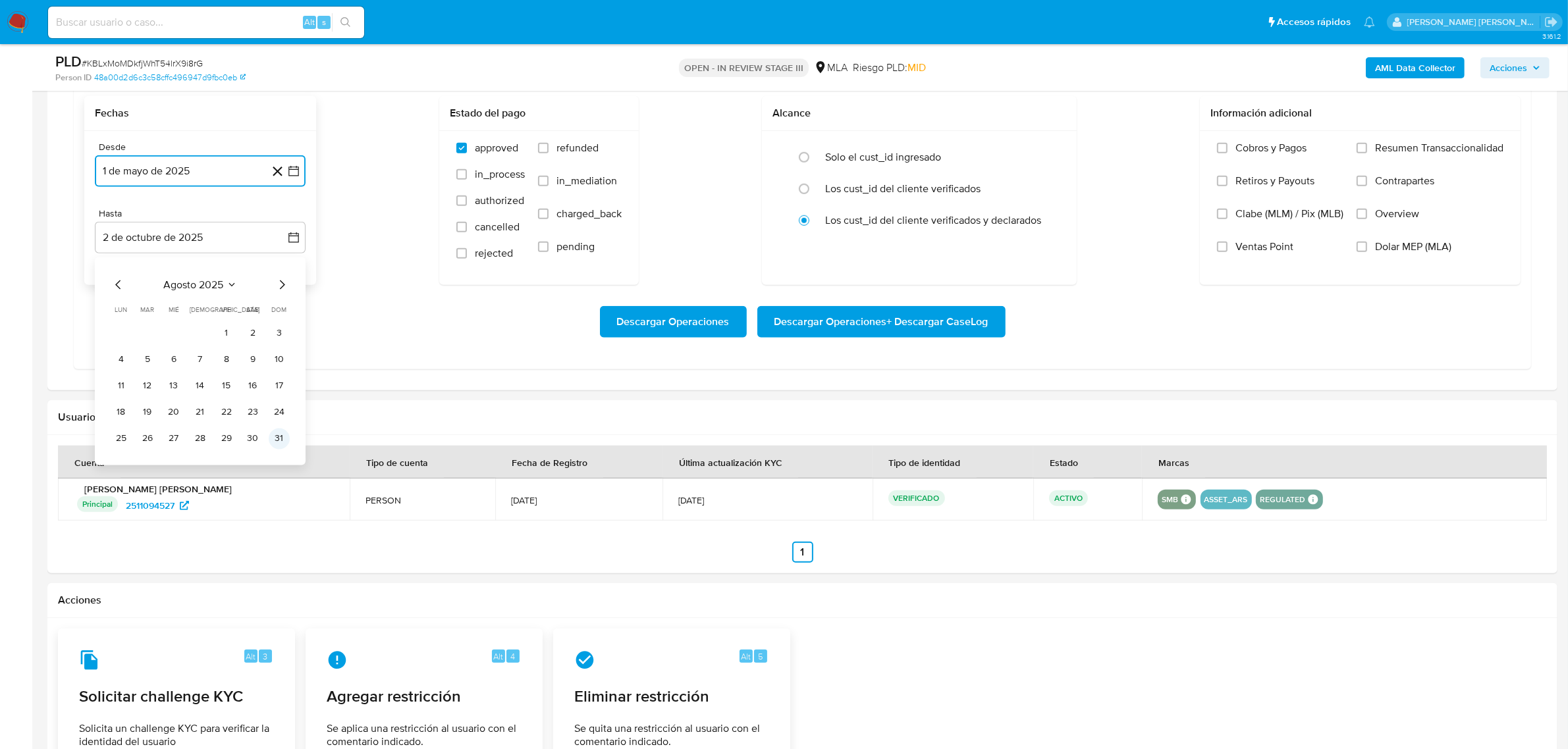
click at [280, 177] on button "31" at bounding box center [279, 439] width 21 height 21
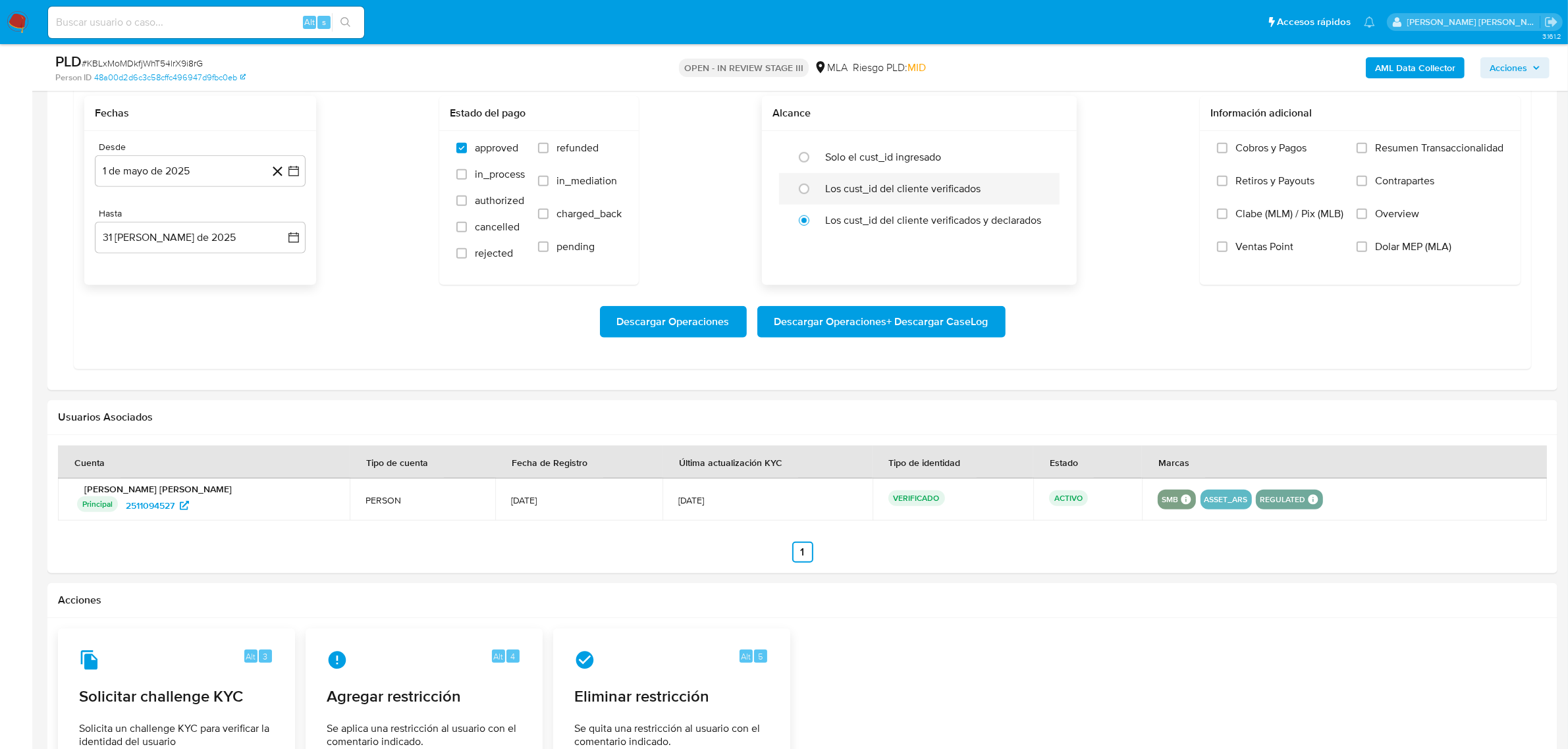
click at [521, 177] on label "Los cust_id del cliente verificados" at bounding box center [903, 189] width 155 height 13
click at [521, 177] on input "radio" at bounding box center [804, 189] width 21 height 21
radio input "true"
click at [521, 177] on span "Descargar Operaciones + Descargar CaseLog" at bounding box center [882, 321] width 214 height 29
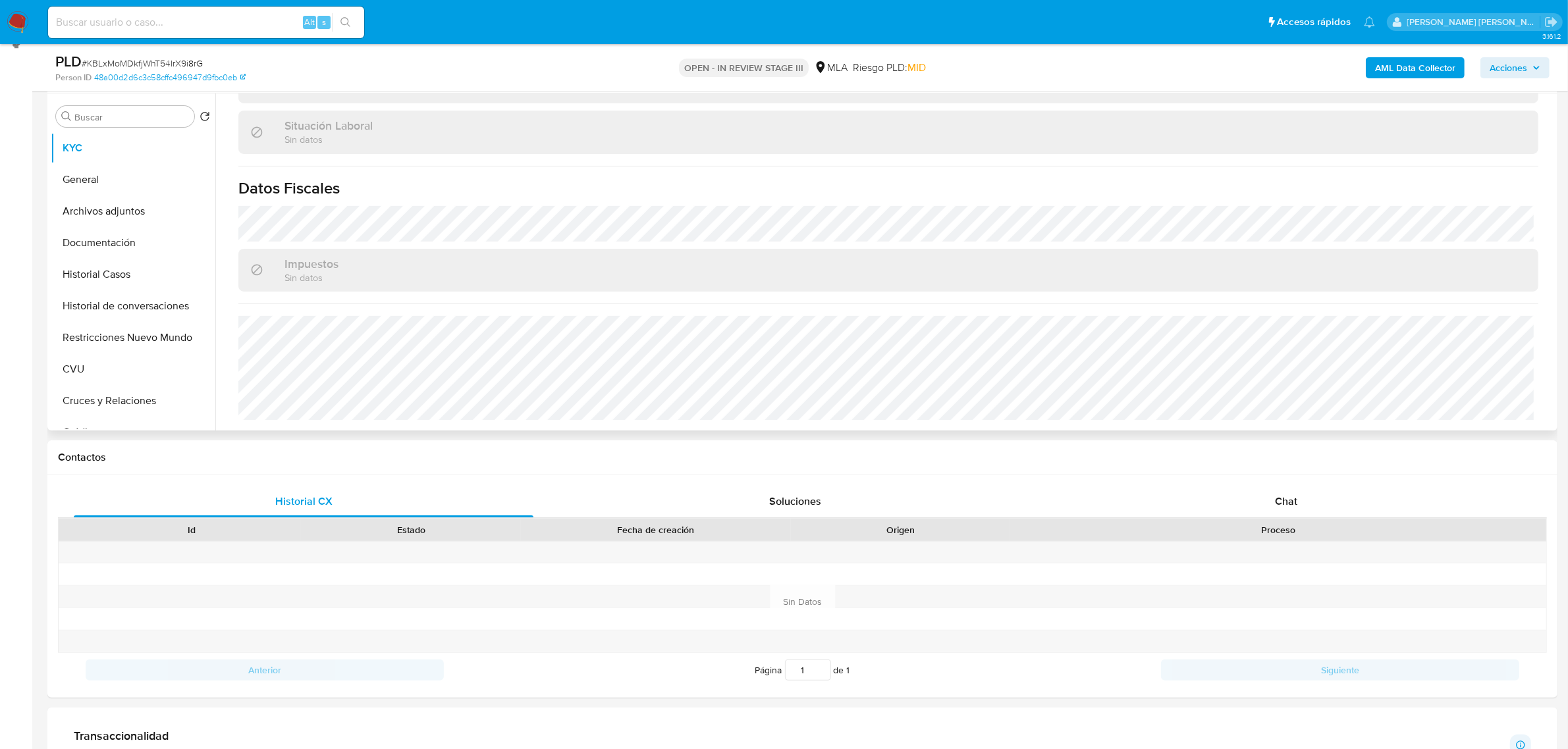
scroll to position [82, 0]
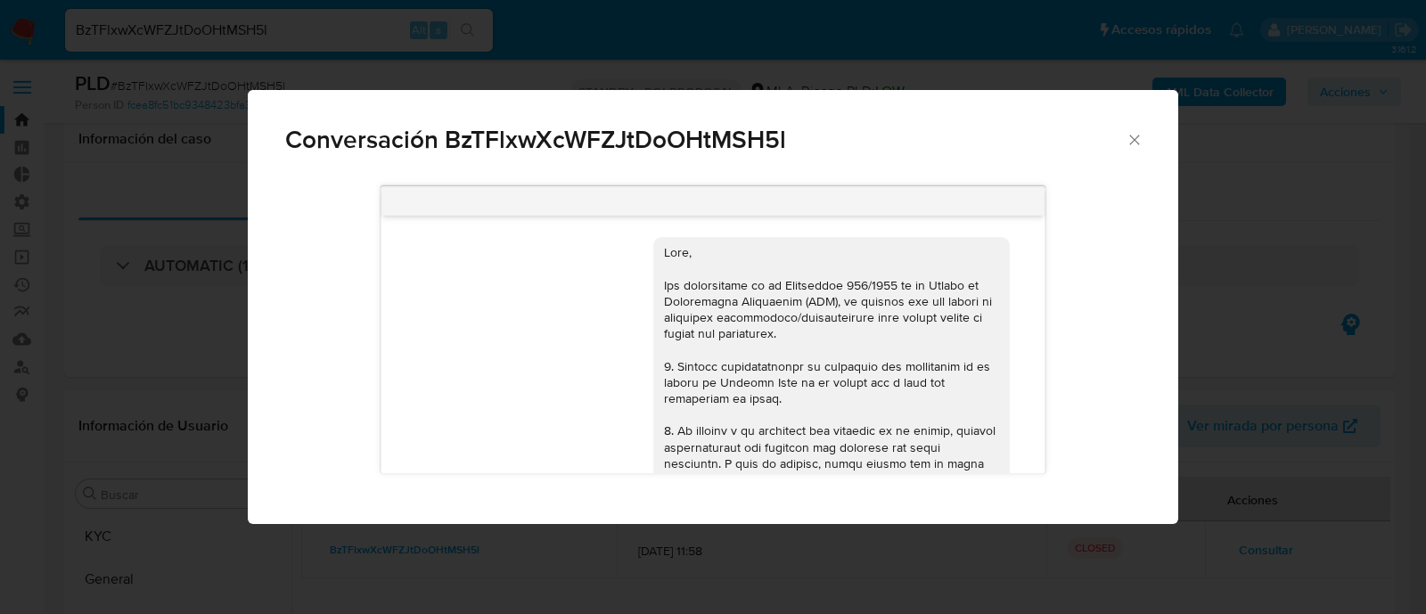
select select "10"
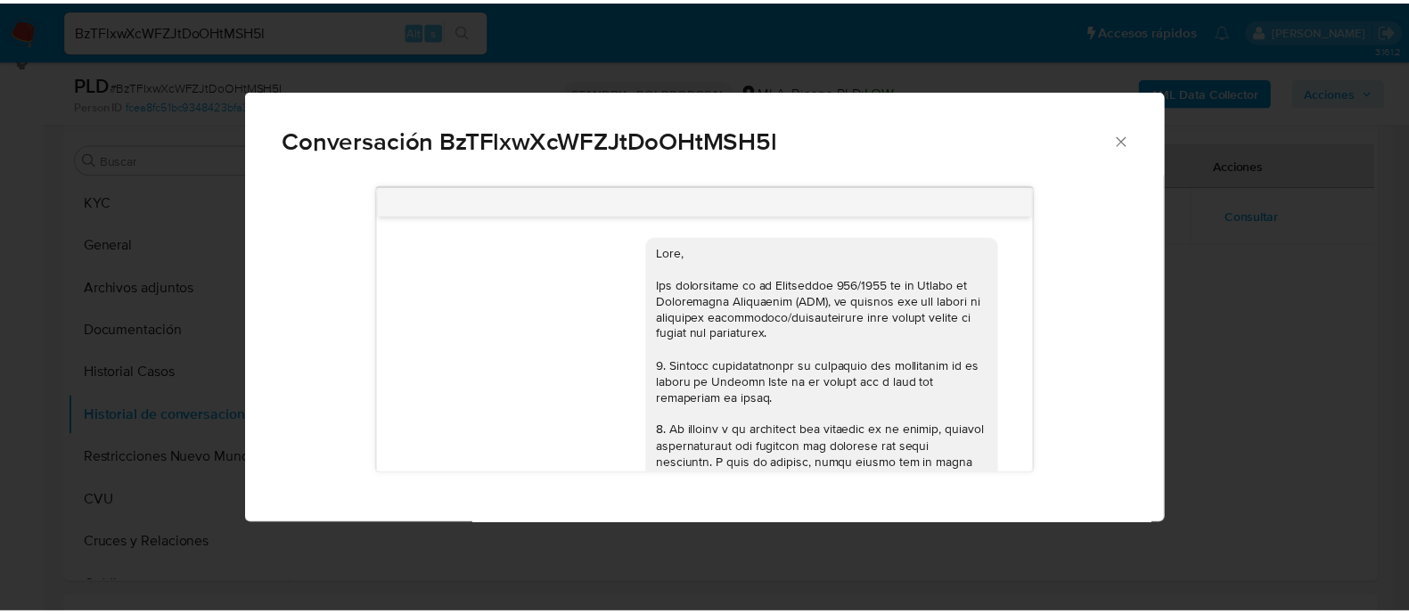
scroll to position [777, 0]
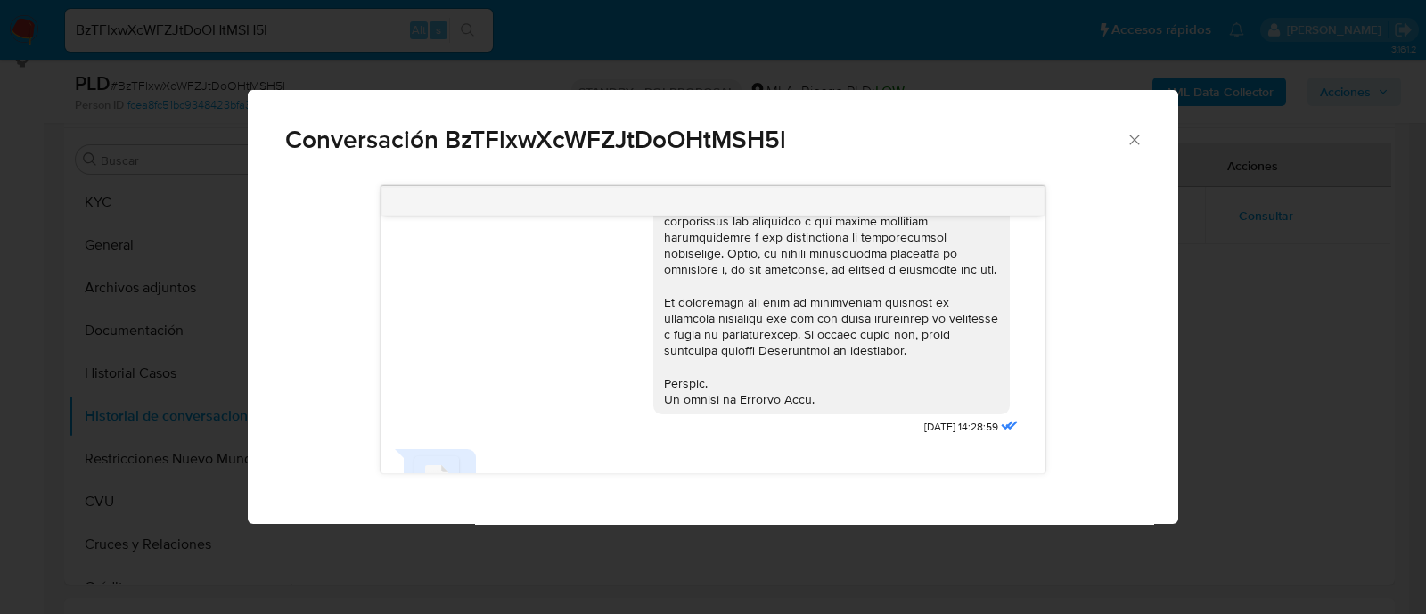
click at [1138, 136] on icon "Cerrar" at bounding box center [1135, 140] width 18 height 18
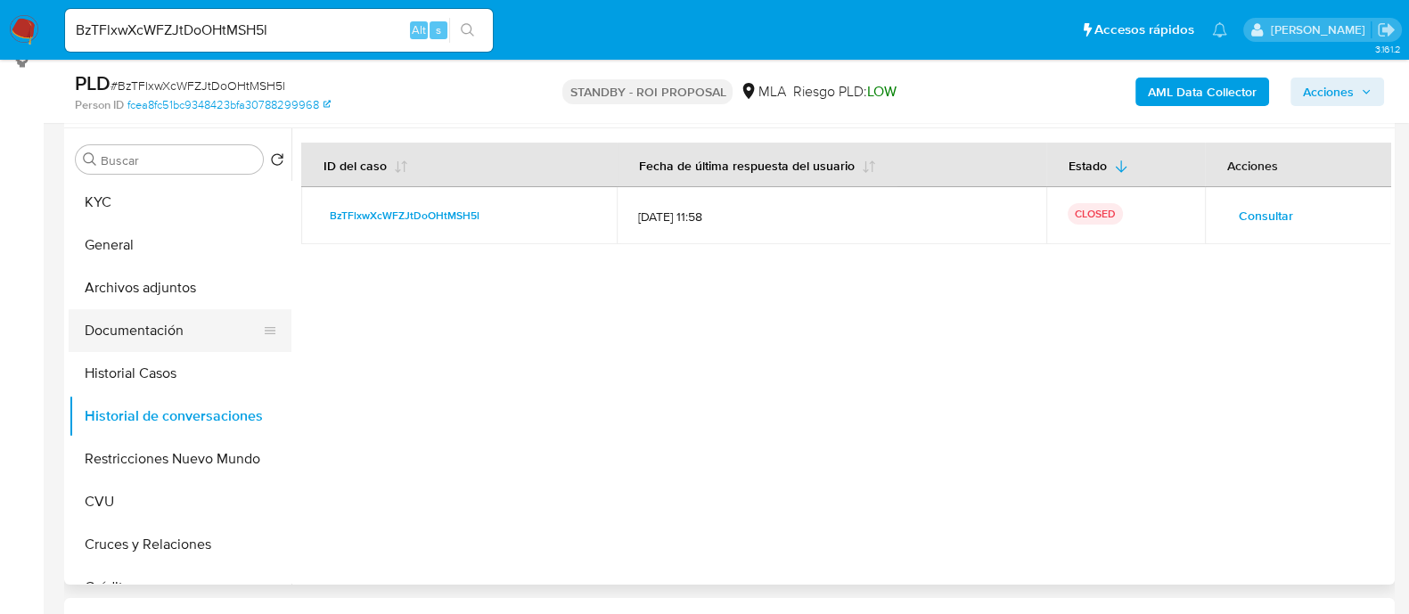
click at [174, 338] on button "Documentación" at bounding box center [173, 330] width 209 height 43
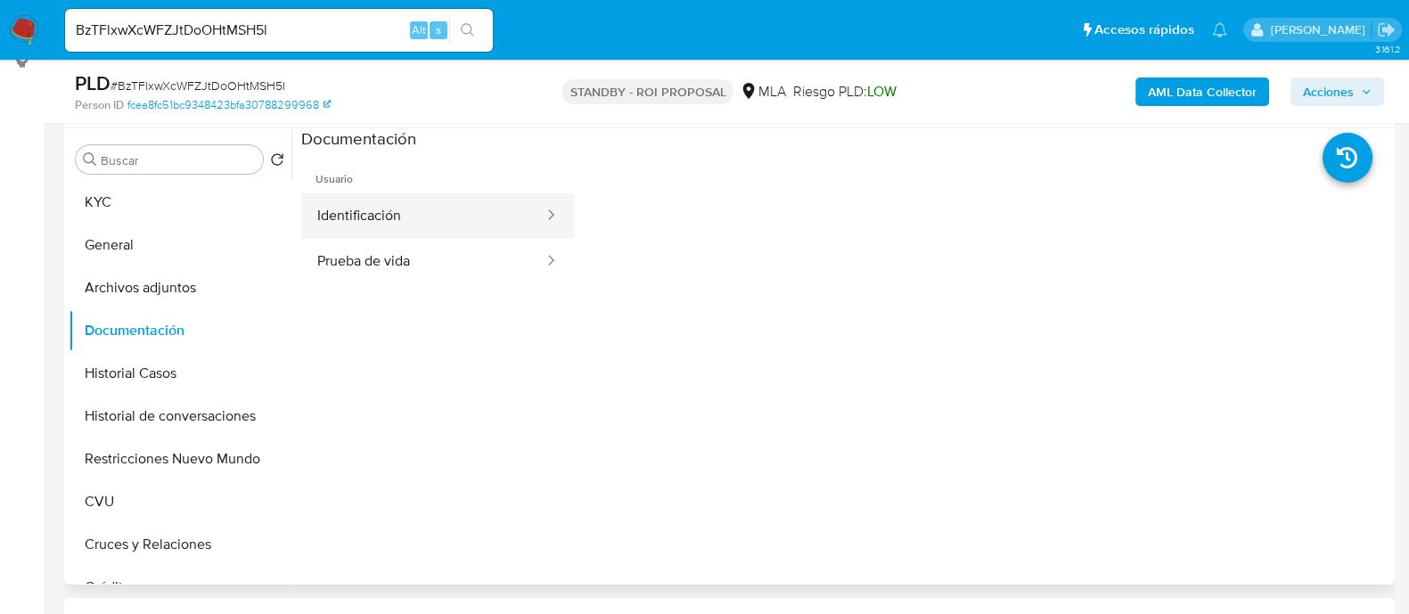
click at [445, 212] on button "Identificación" at bounding box center [423, 215] width 244 height 45
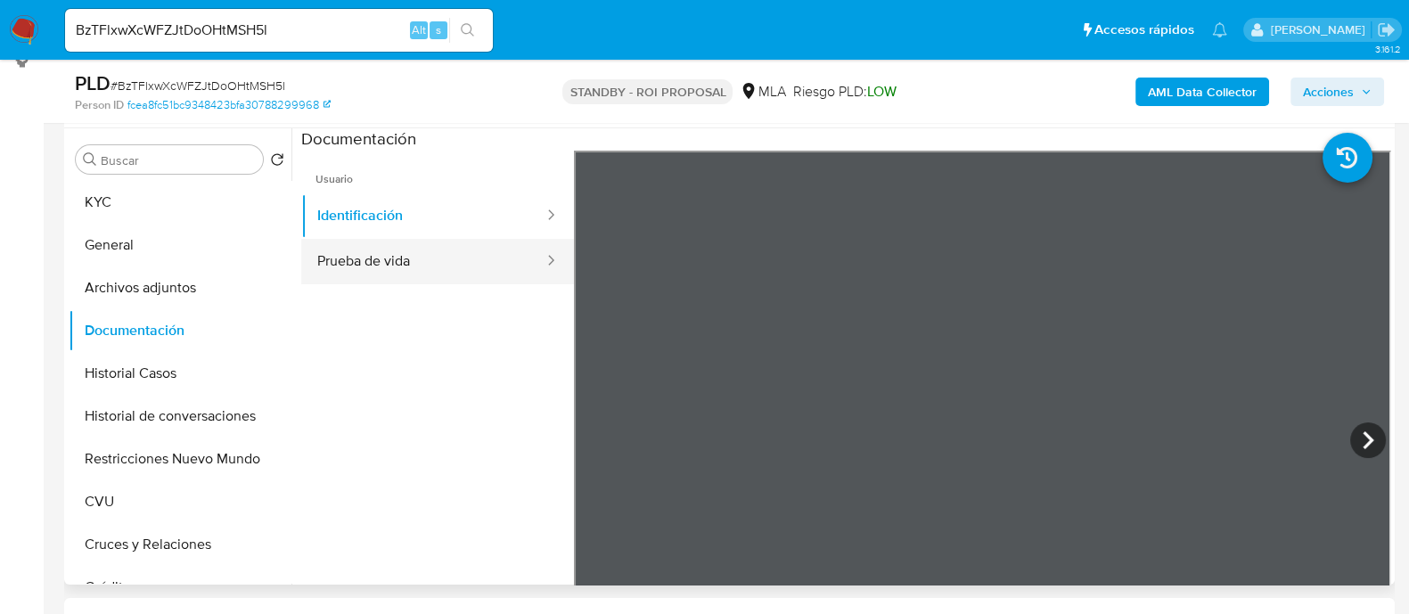
click at [442, 261] on button "Prueba de vida" at bounding box center [423, 261] width 244 height 45
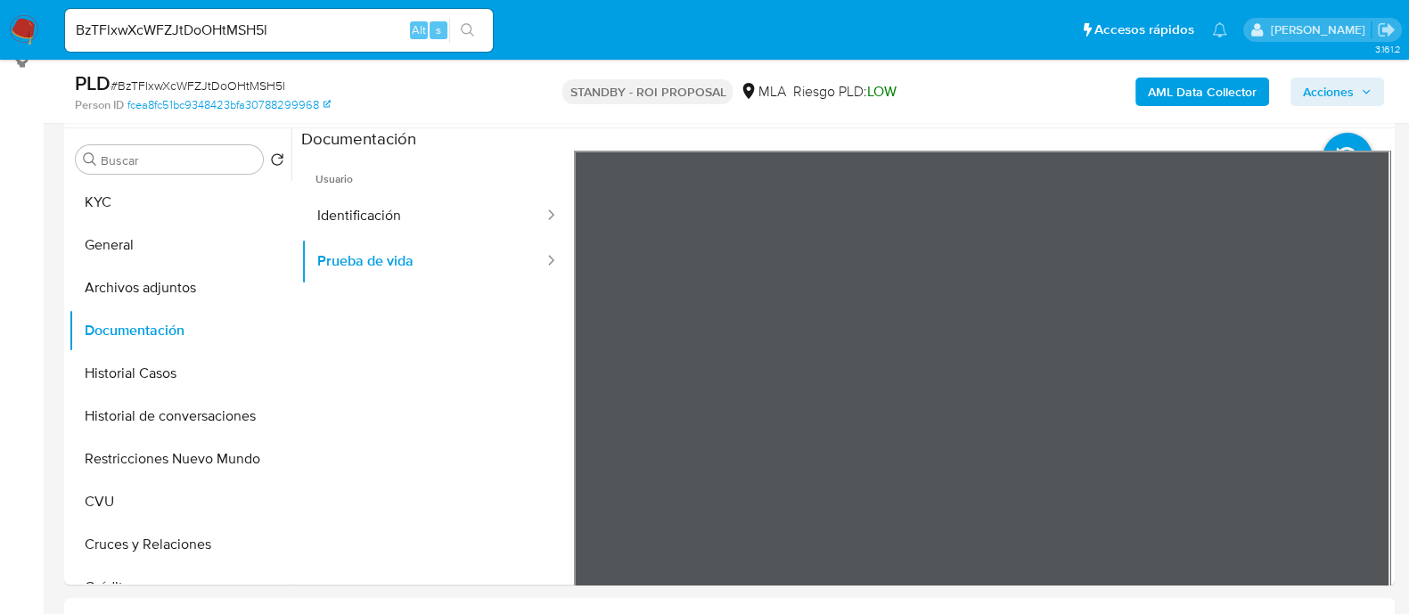
click at [324, 42] on div "BzTFlxwXcWFZJtDoOHtMSH5l Alt s" at bounding box center [279, 30] width 428 height 43
click at [330, 34] on input "BzTFlxwXcWFZJtDoOHtMSH5l" at bounding box center [279, 30] width 428 height 23
paste input "M96EQGKo3XwzKDH86oDbSzVP"
type input "M96EQGKo3XwzKDH86oDbSzVP"
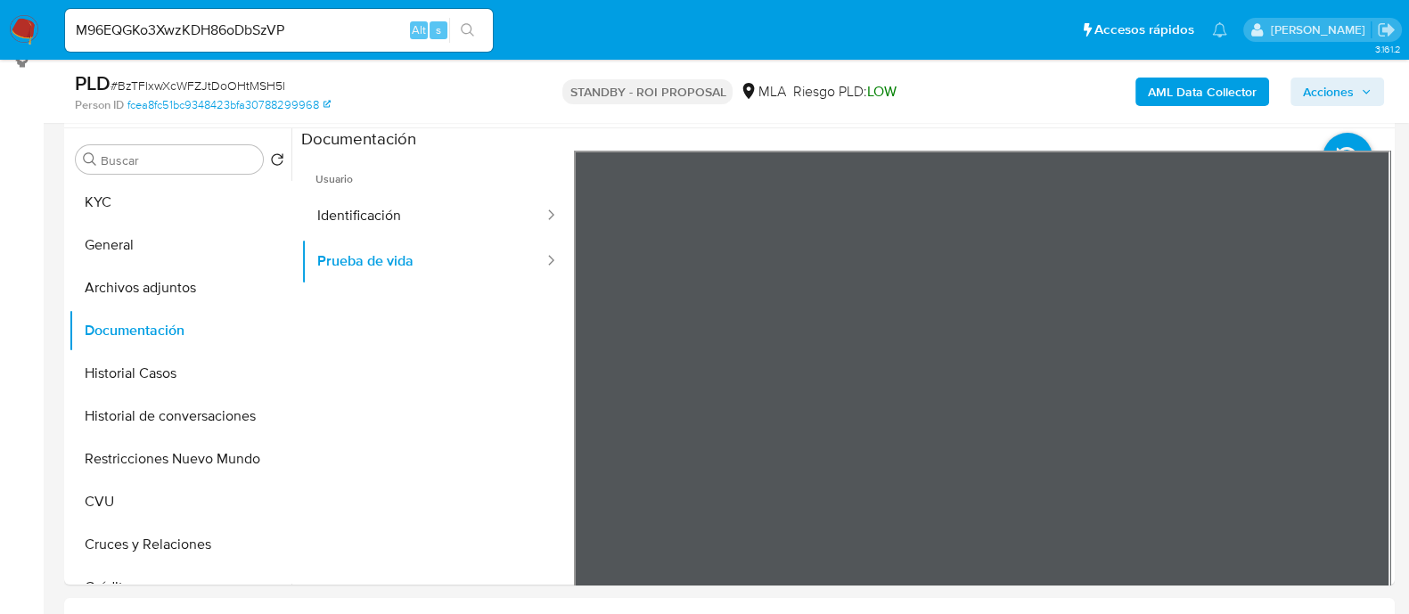
click at [463, 33] on icon "search-icon" at bounding box center [468, 30] width 14 height 14
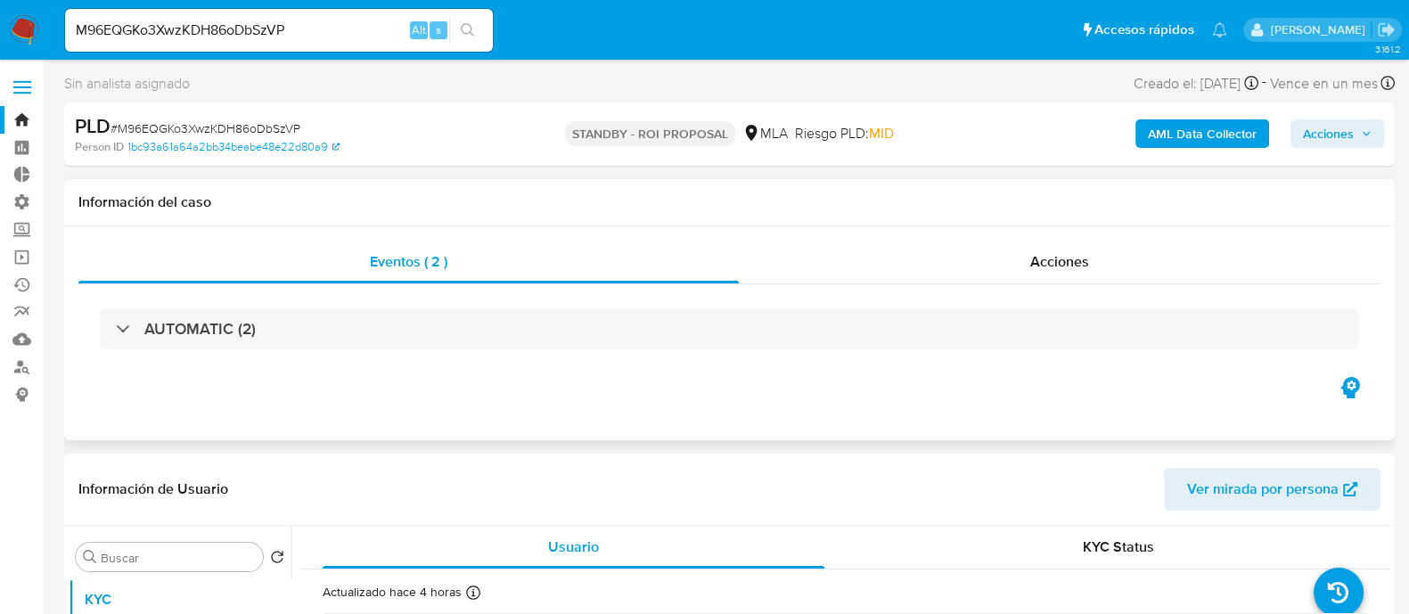
select select "10"
click at [1043, 267] on span "Acciones" at bounding box center [1059, 261] width 59 height 21
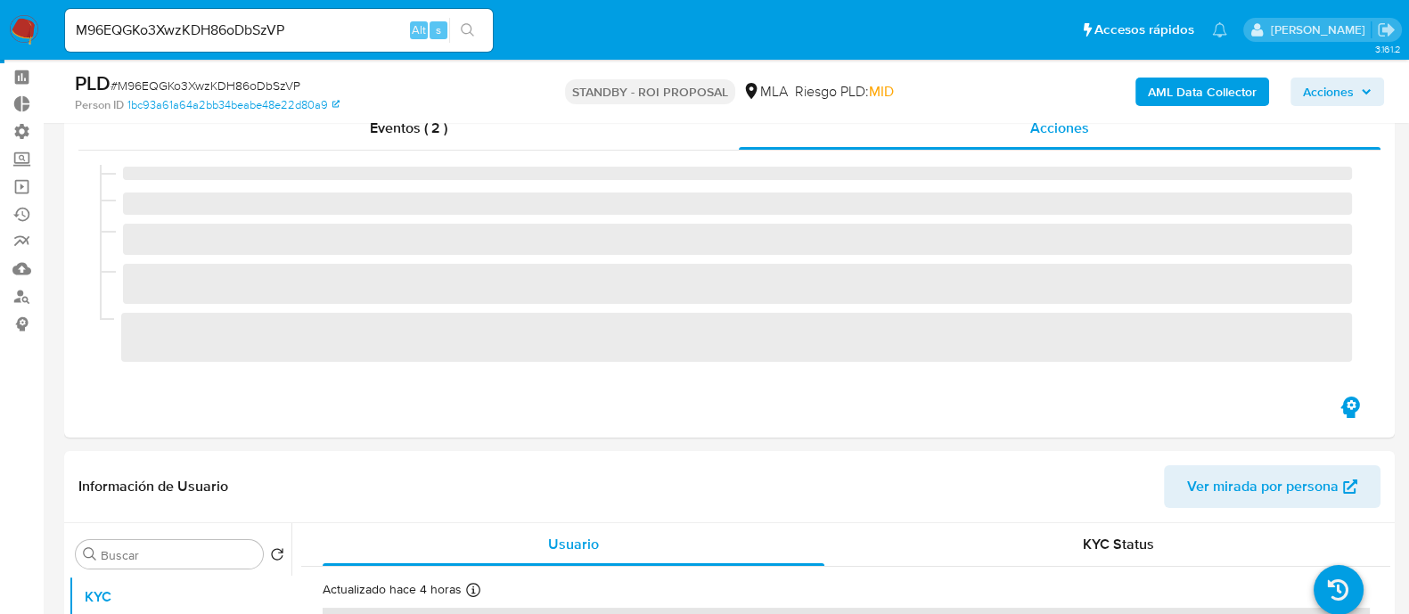
scroll to position [222, 0]
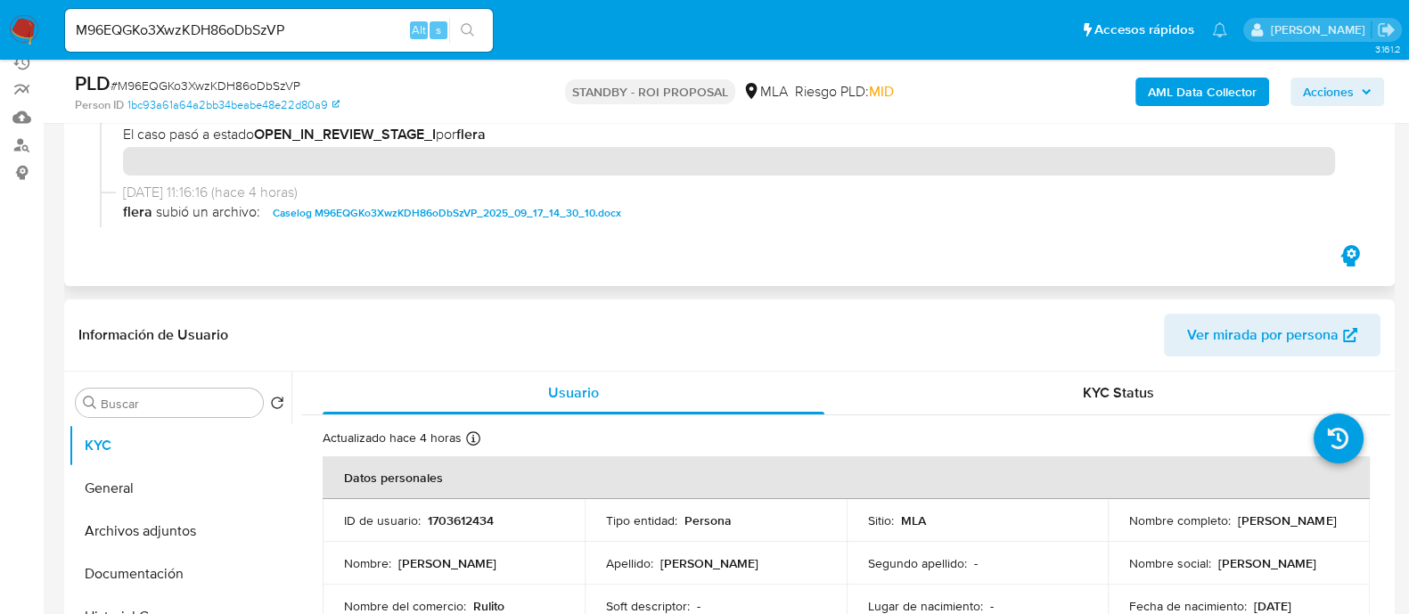
click at [379, 214] on span "Caselog M96EQGKo3XwzKDH86oDbSzVP_2025_09_17_14_30_10.docx" at bounding box center [447, 212] width 349 height 21
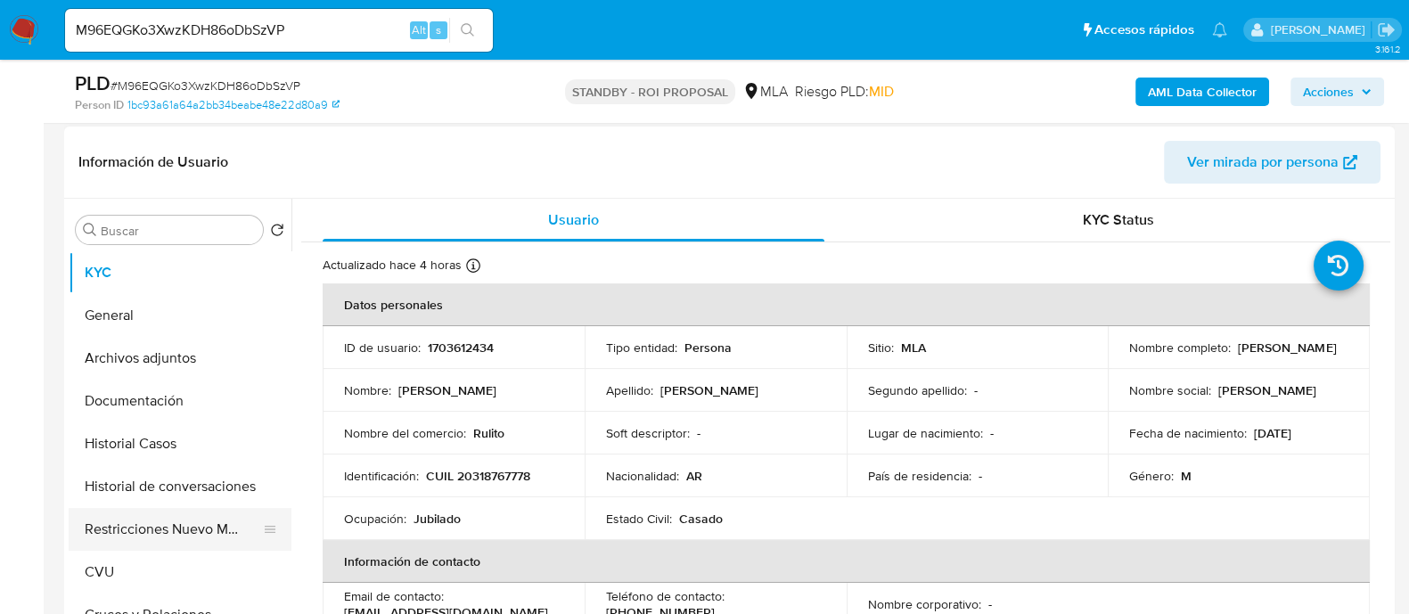
scroll to position [557, 0]
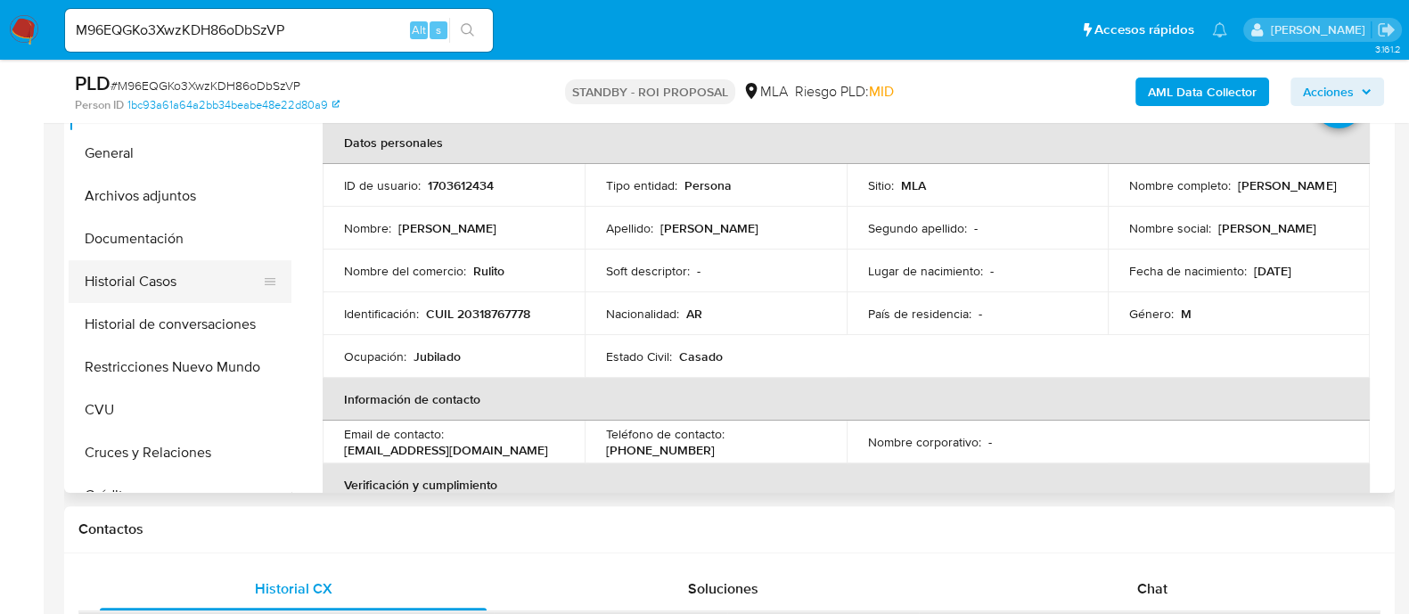
click at [207, 285] on button "Historial Casos" at bounding box center [173, 281] width 209 height 43
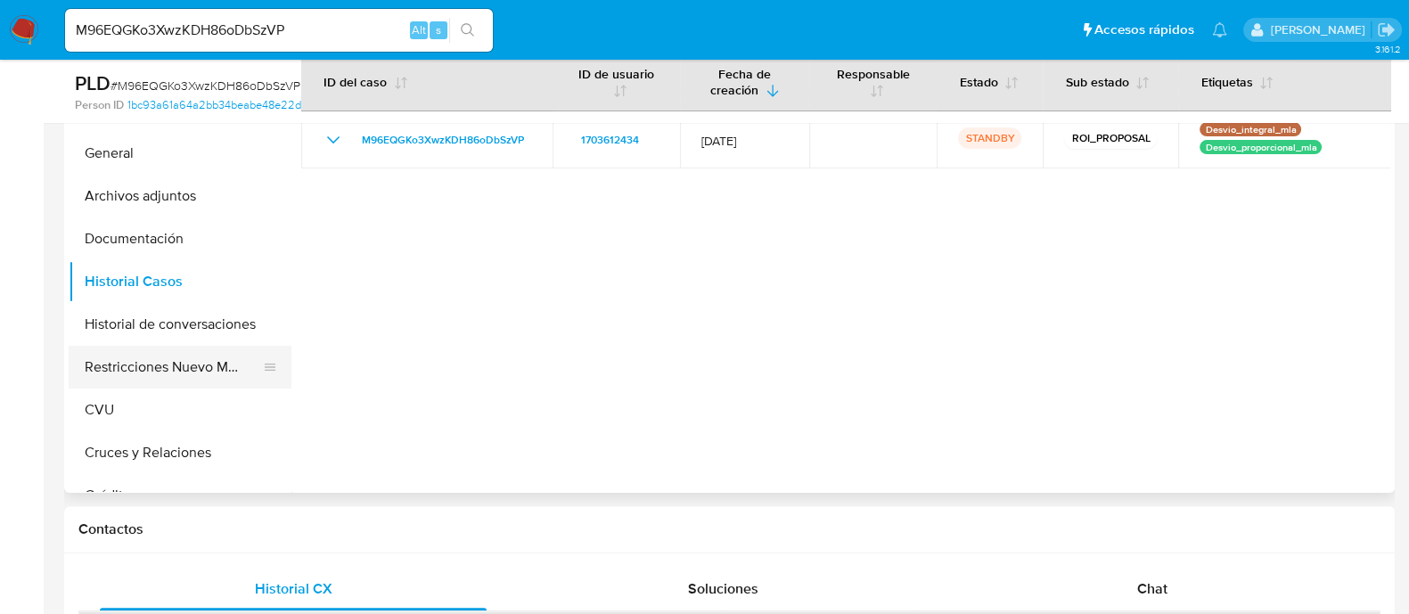
click at [139, 365] on button "Restricciones Nuevo Mundo" at bounding box center [173, 367] width 209 height 43
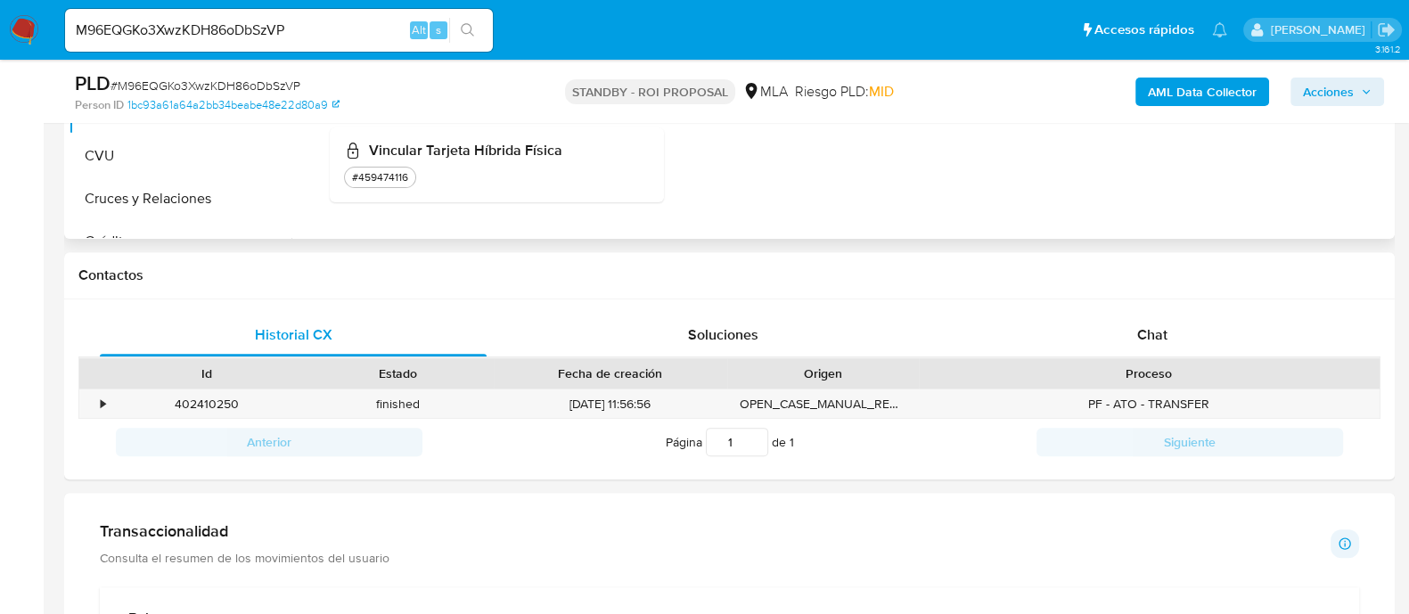
scroll to position [1003, 0]
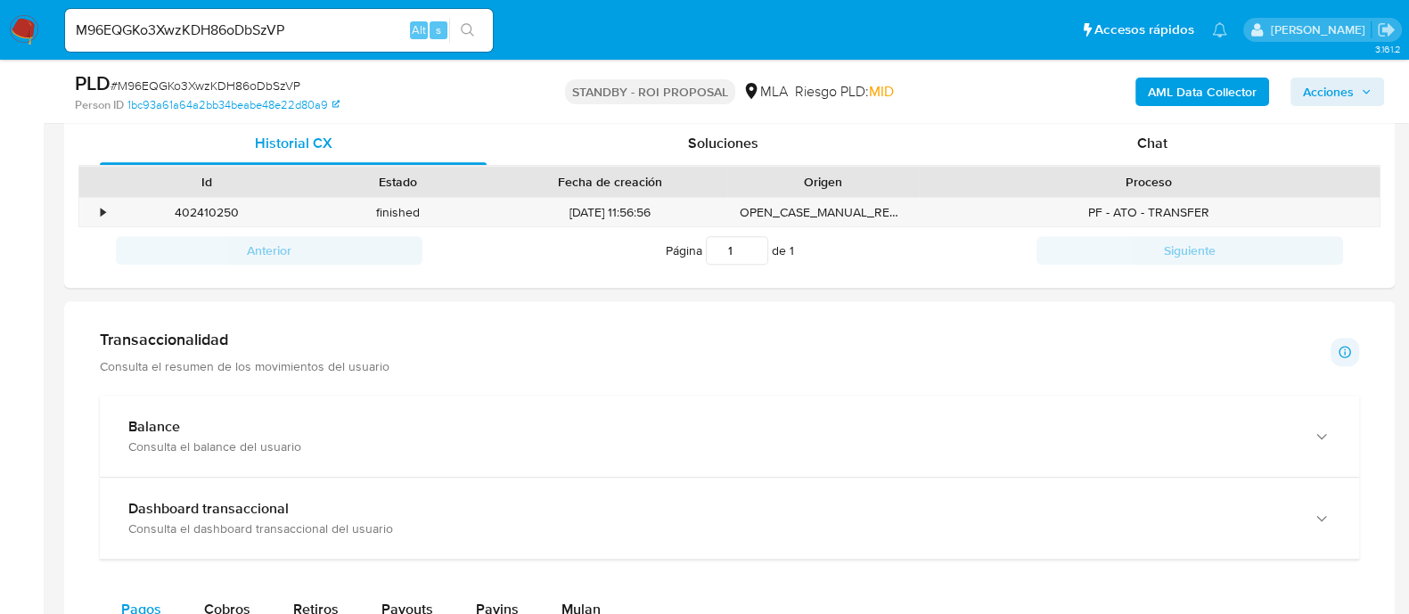
click at [340, 21] on input "M96EQGKo3XwzKDH86oDbSzVP" at bounding box center [279, 30] width 428 height 23
paste input "KBLxMoMDkfjWhT54lrX9i8rG"
type input "KBLxMoMDkfjWhT54lrX9i8rG"
click at [472, 29] on icon "search-icon" at bounding box center [467, 29] width 13 height 13
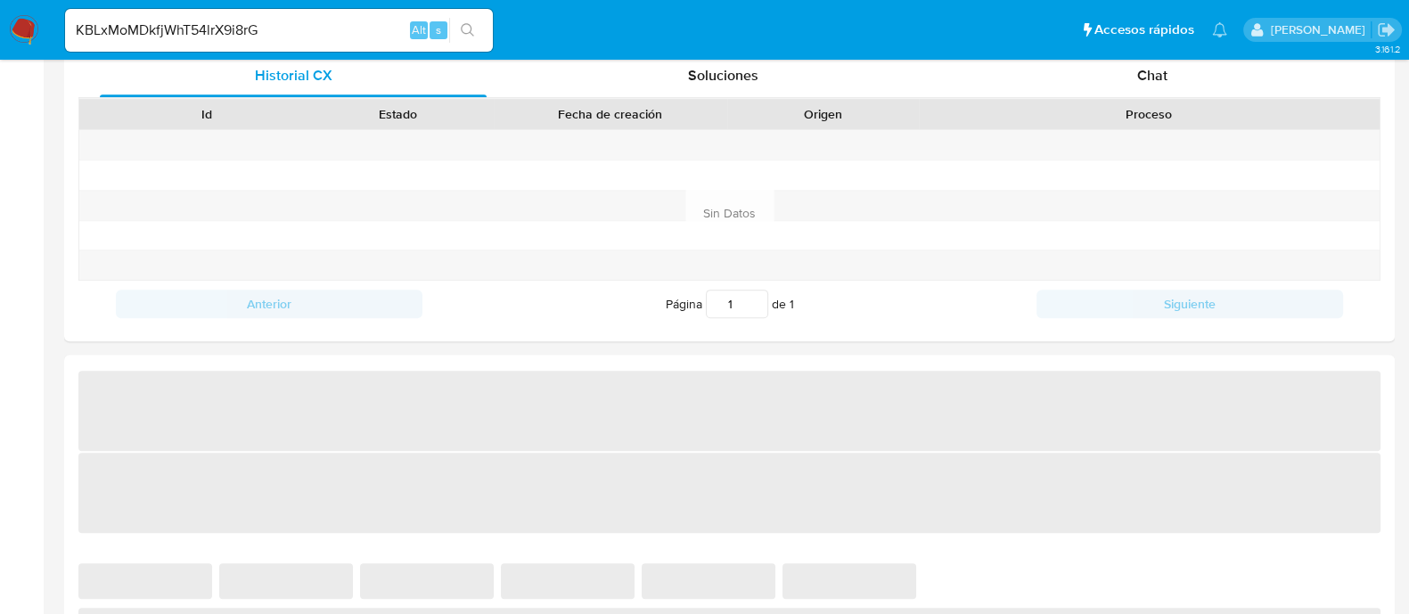
select select "10"
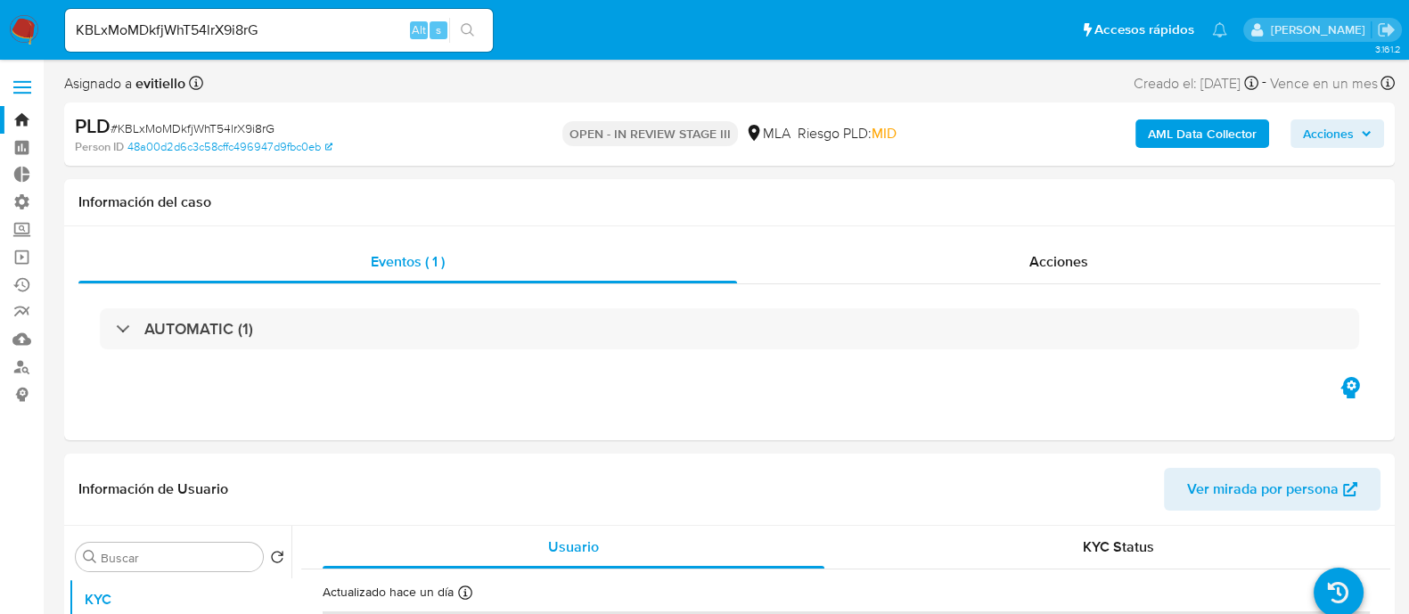
drag, startPoint x: 1328, startPoint y: 137, endPoint x: 1234, endPoint y: 150, distance: 94.4
click at [1326, 137] on span "Acciones" at bounding box center [1328, 133] width 51 height 29
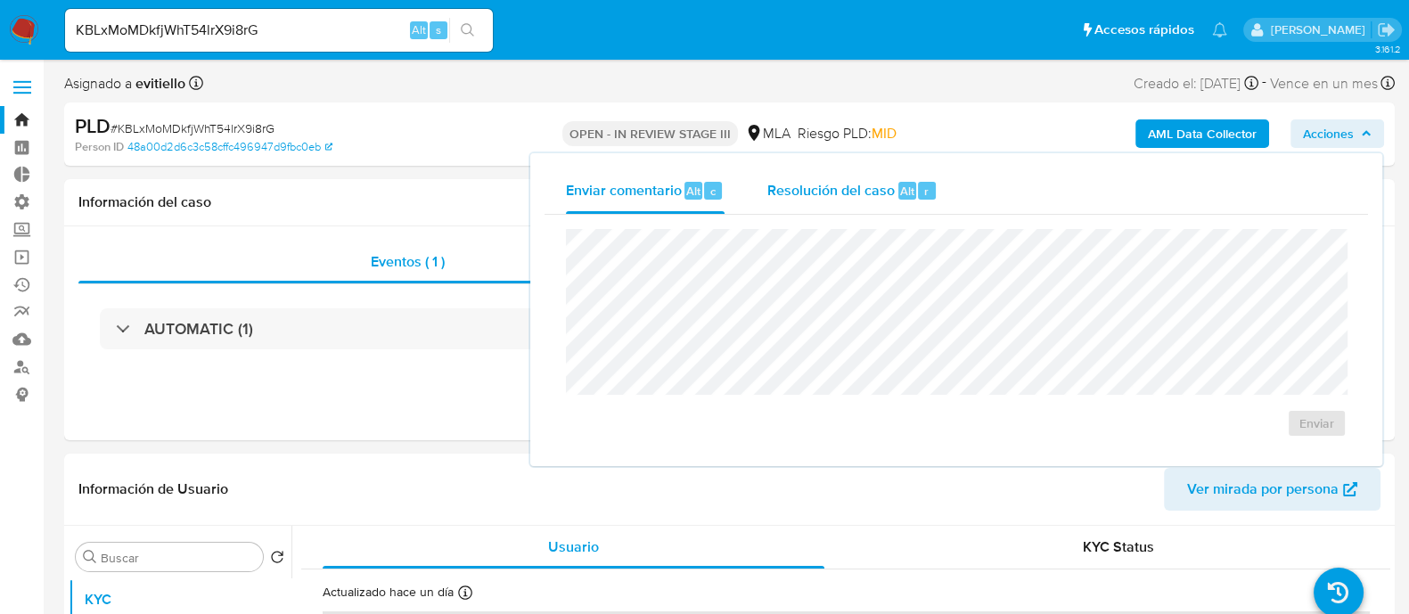
click at [878, 185] on span "Resolución del caso" at bounding box center [830, 190] width 127 height 21
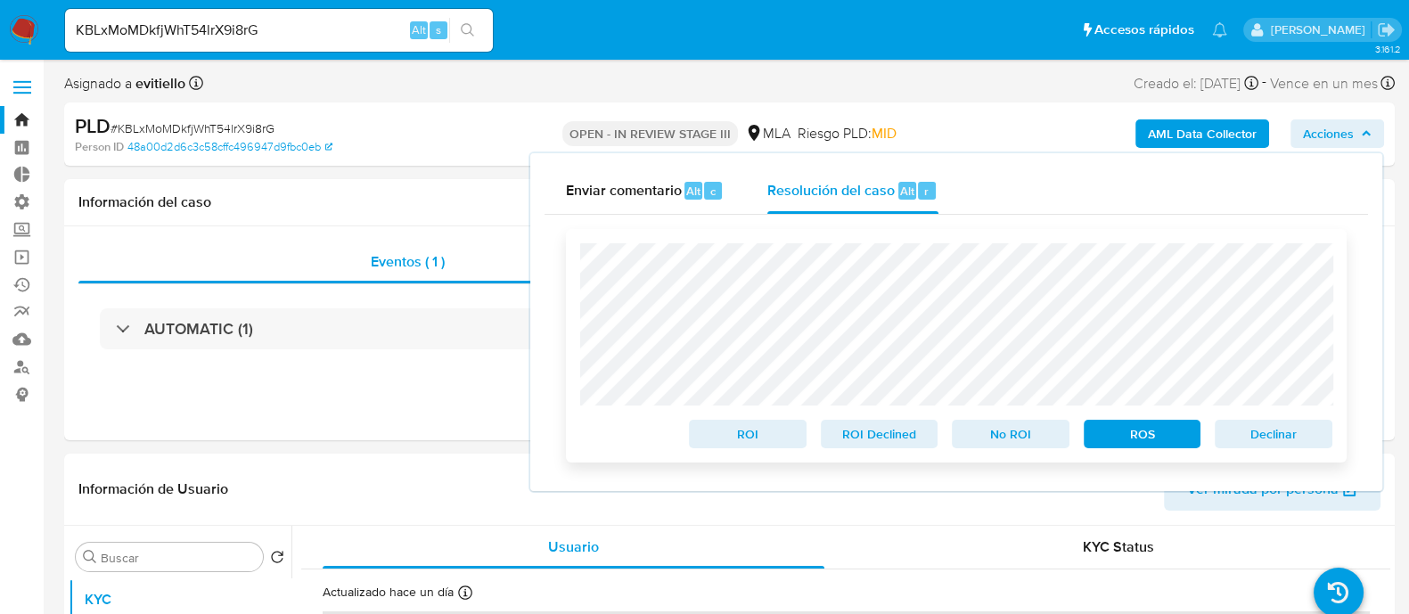
click at [1301, 437] on span "Declinar" at bounding box center [1273, 434] width 93 height 25
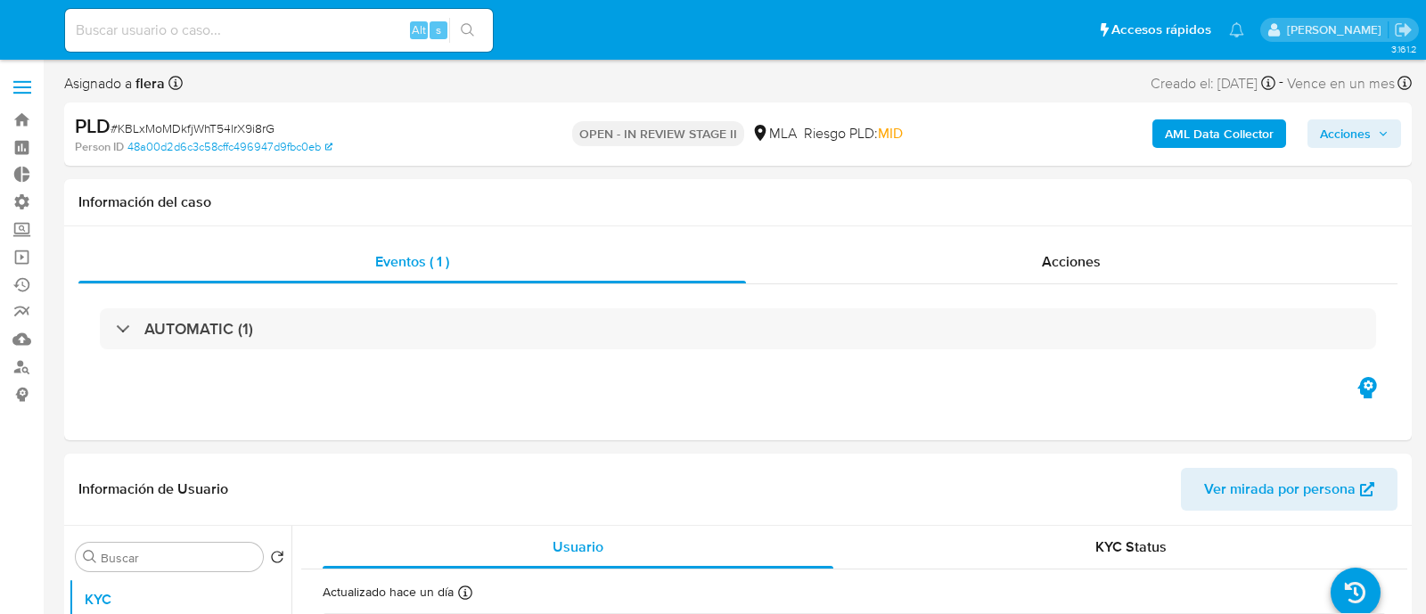
select select "10"
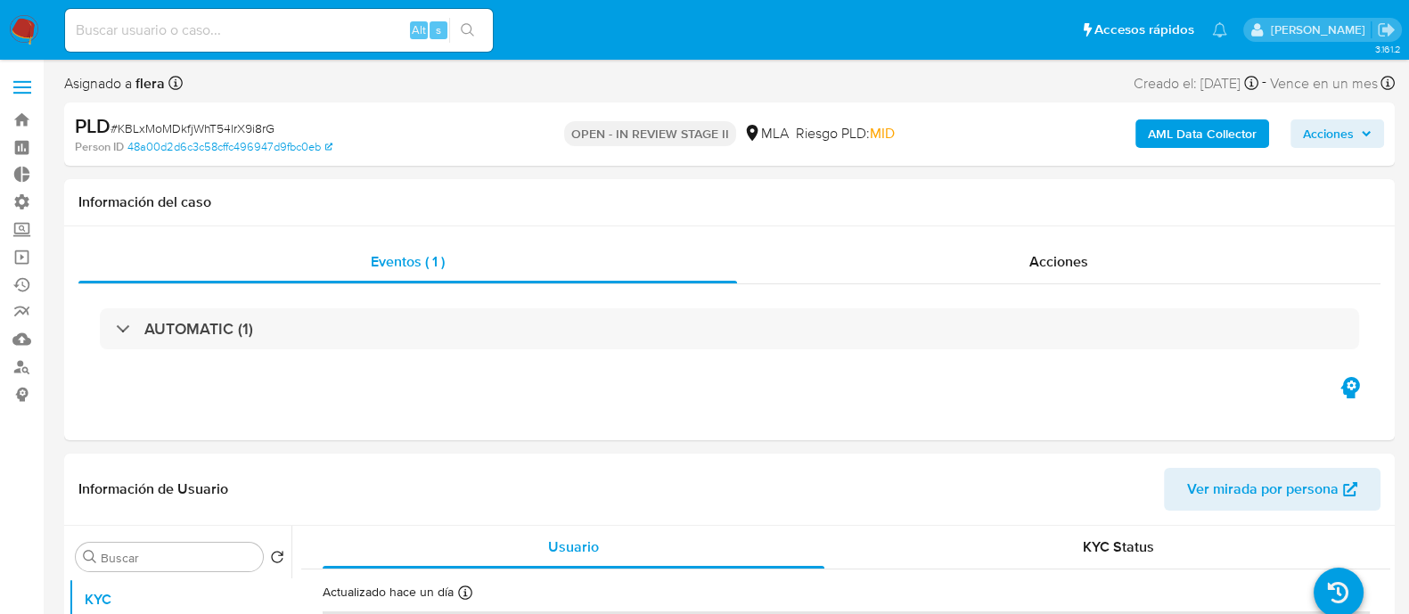
click at [266, 31] on input at bounding box center [279, 30] width 428 height 23
paste input "Zp98TJaGN7wsCuYR0bw6WseE"
type input "Zp98TJaGN7wsCuYR0bw6WseE"
click at [471, 28] on icon "search-icon" at bounding box center [467, 29] width 13 height 13
click at [1056, 229] on div "Eventos ( 1 ) Acciones AUTOMATIC (1)" at bounding box center [729, 333] width 1331 height 214
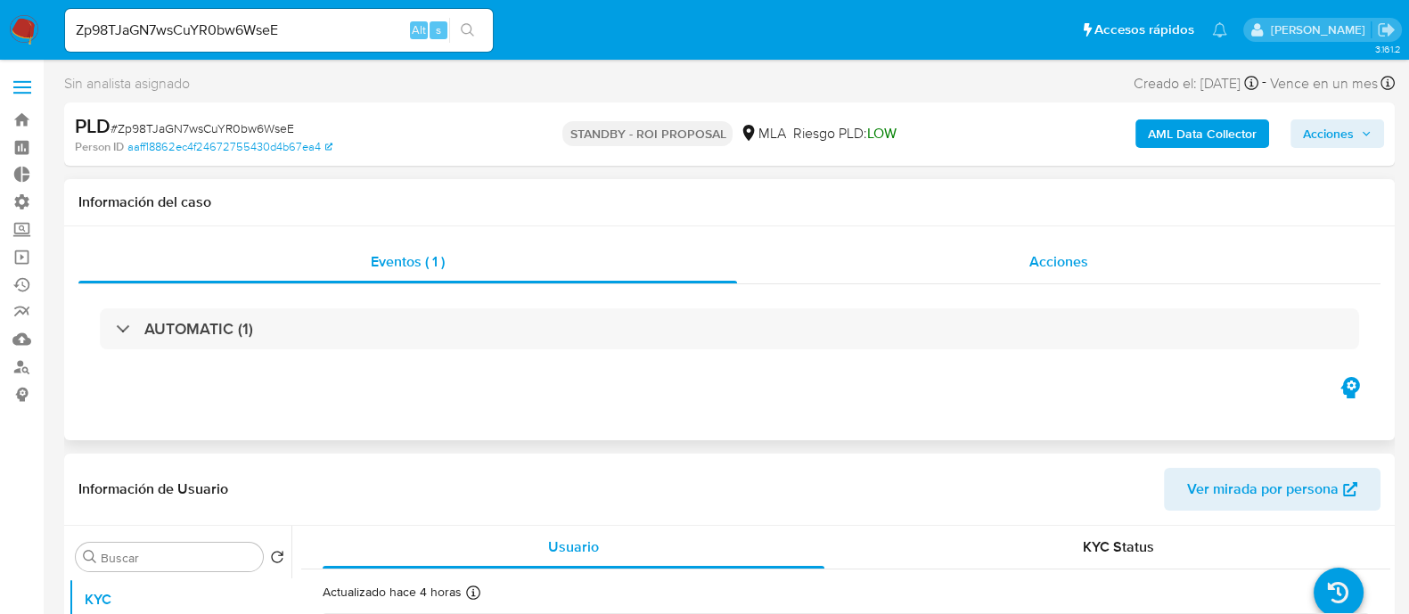
click at [1043, 265] on span "Acciones" at bounding box center [1058, 261] width 59 height 21
select select "10"
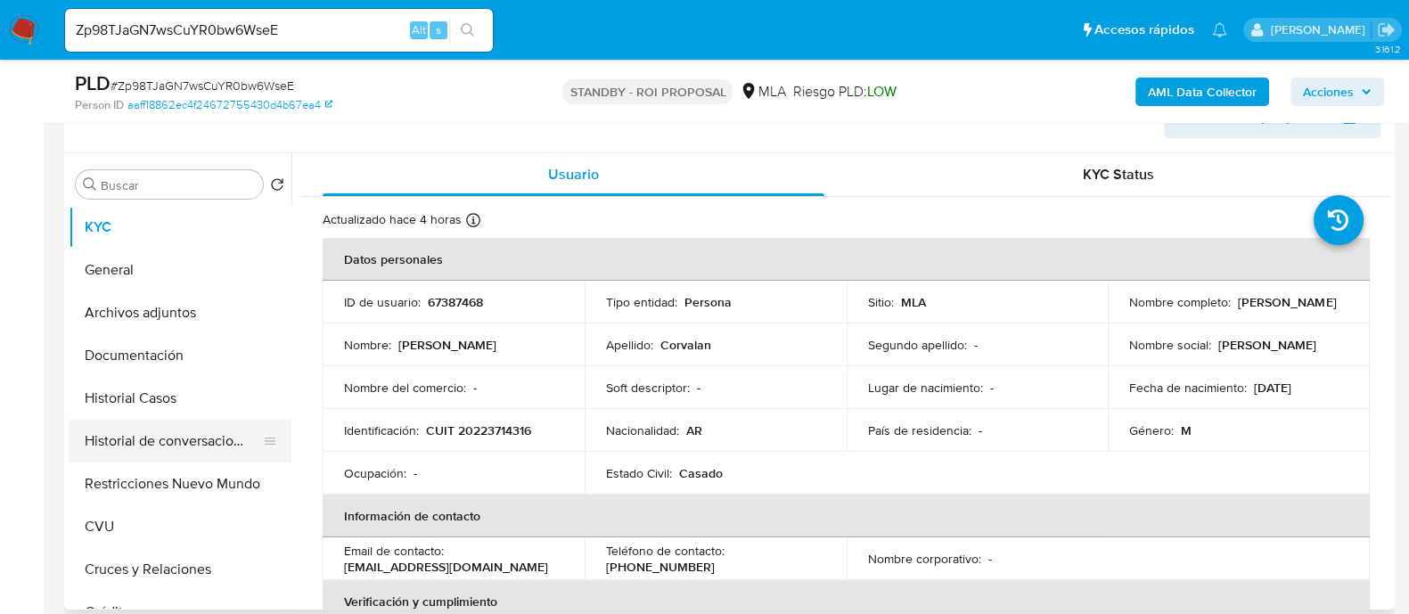
scroll to position [445, 0]
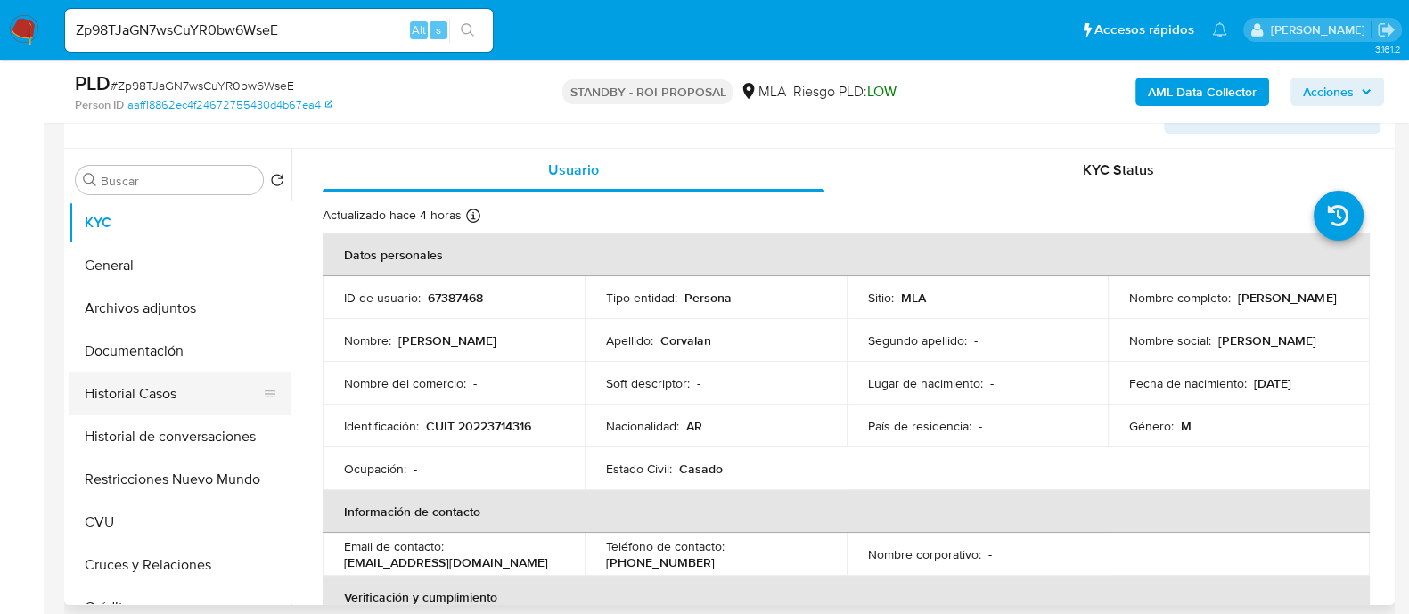
click at [196, 393] on button "Historial Casos" at bounding box center [173, 394] width 209 height 43
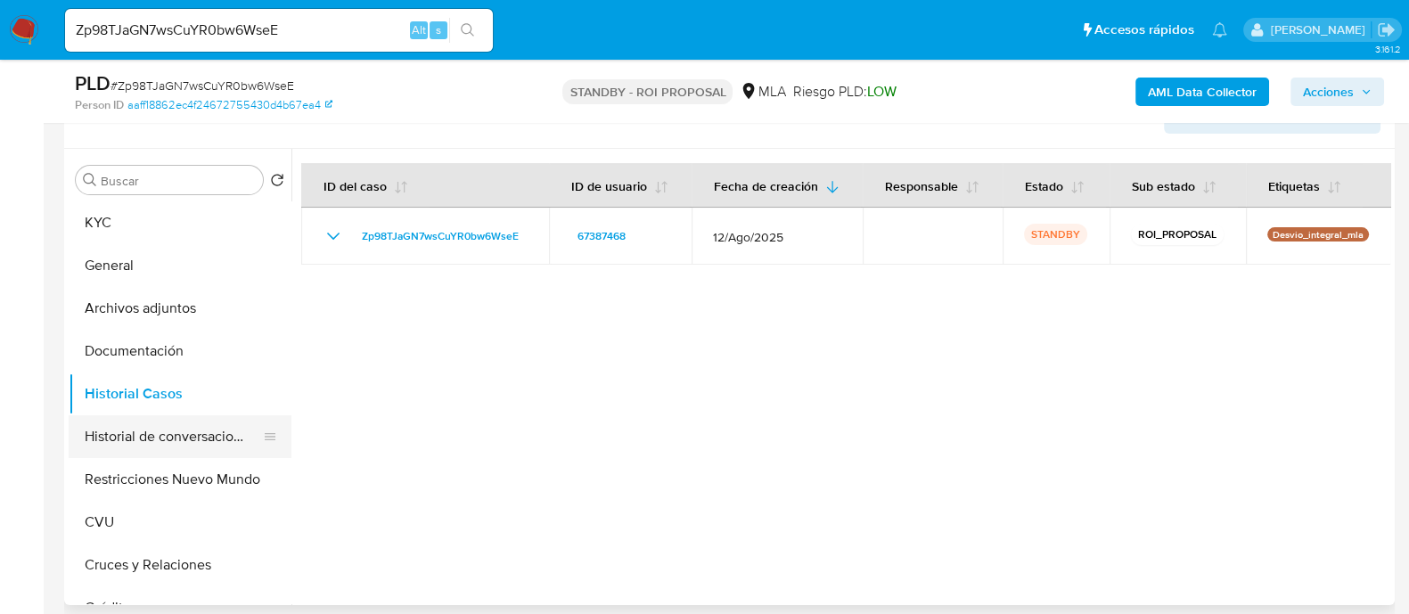
click at [192, 440] on button "Historial de conversaciones" at bounding box center [173, 436] width 209 height 43
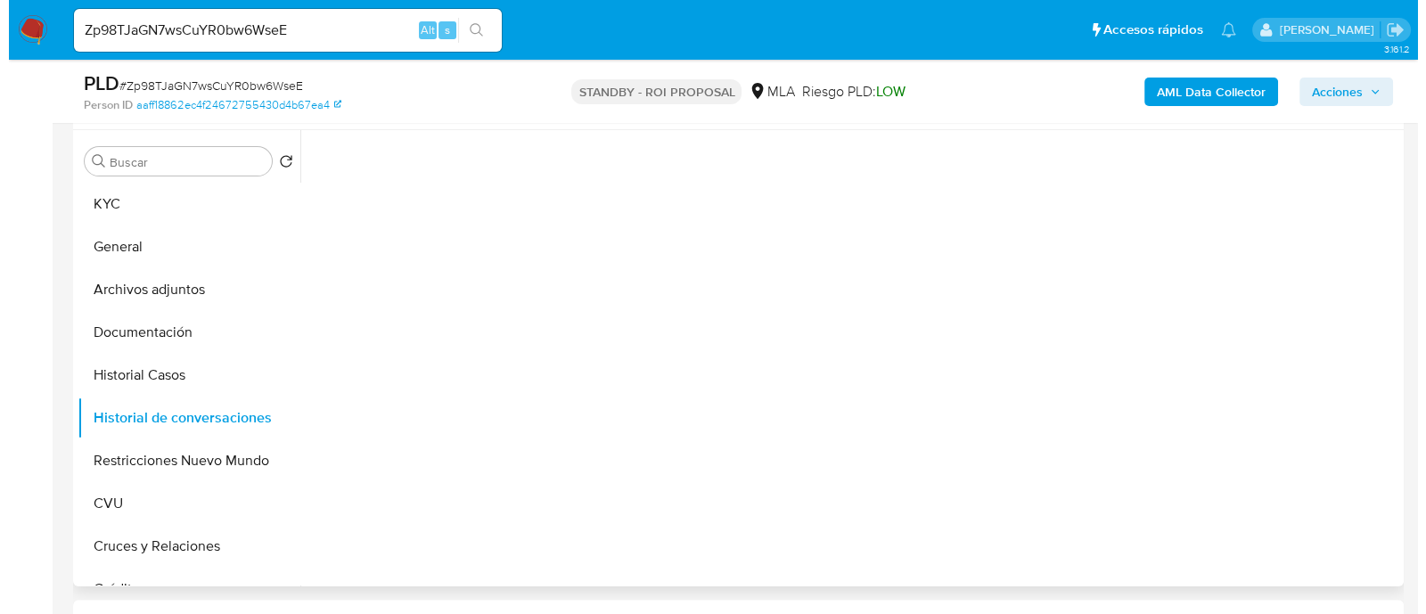
scroll to position [334, 0]
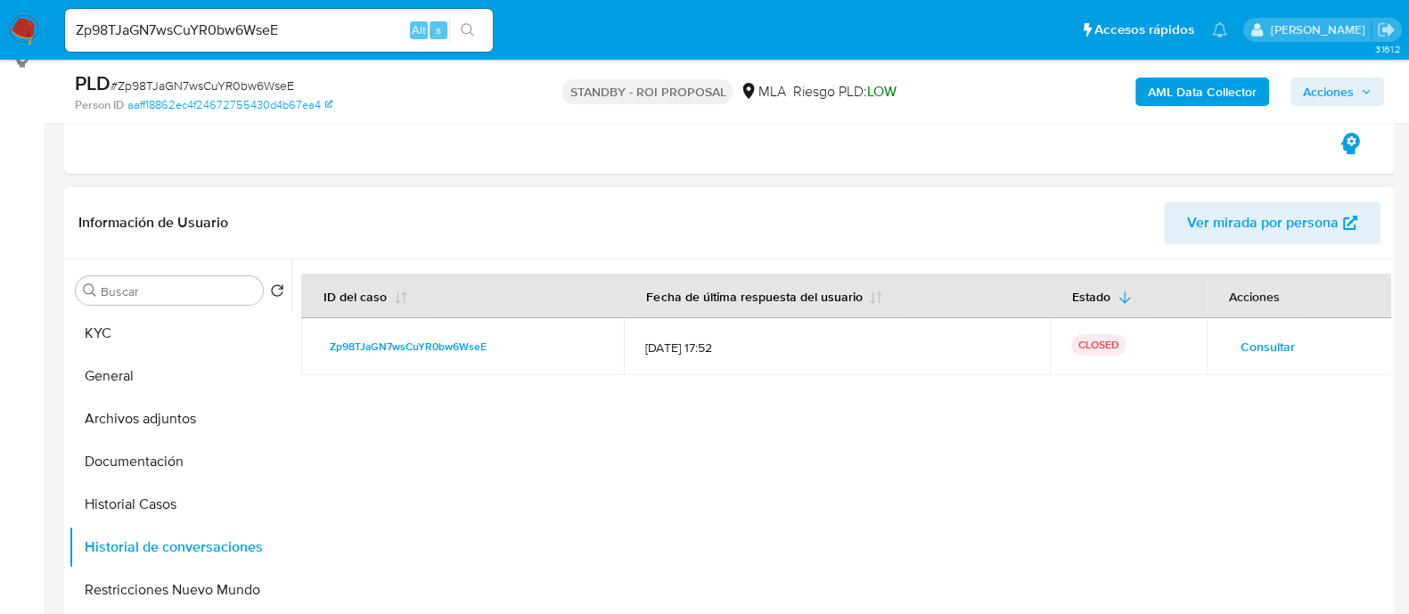
click at [1250, 344] on span "Consultar" at bounding box center [1268, 346] width 54 height 25
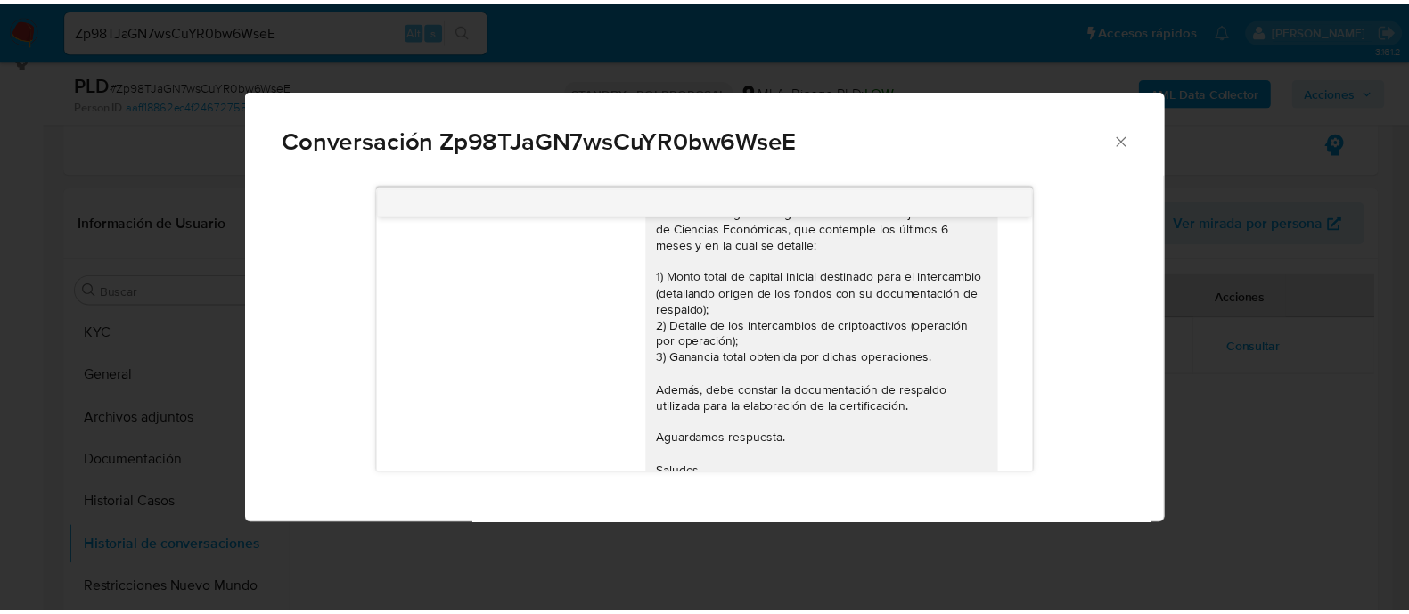
scroll to position [2485, 0]
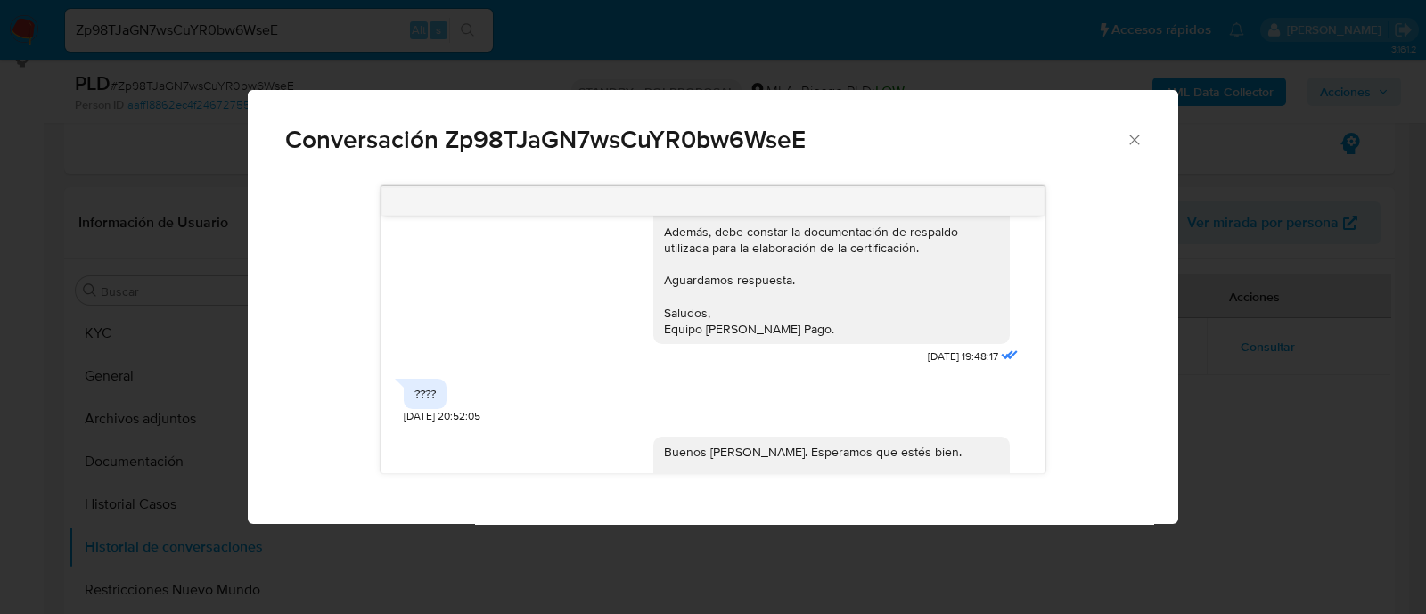
click at [36, 361] on div "Conversación Zp98TJaGN7wsCuYR0bw6WseE [DATE] 17:36:17 Ok les paso mis últimos 3…" at bounding box center [713, 307] width 1426 height 614
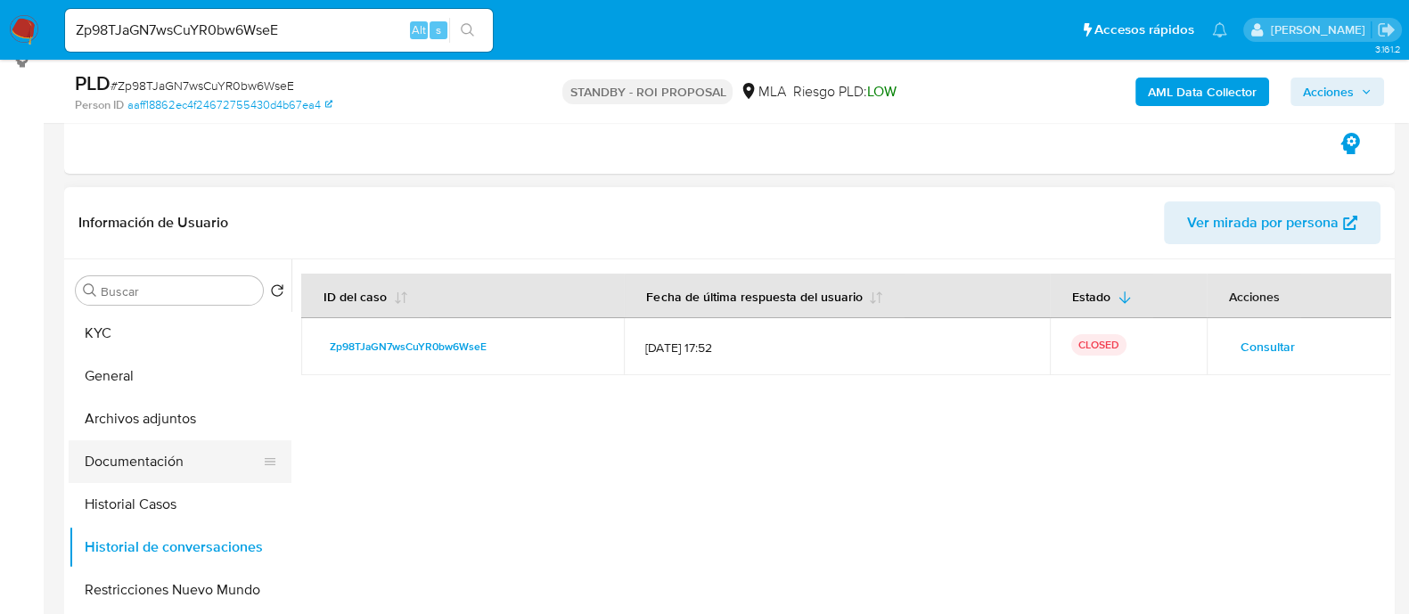
click at [182, 447] on button "Documentación" at bounding box center [173, 461] width 209 height 43
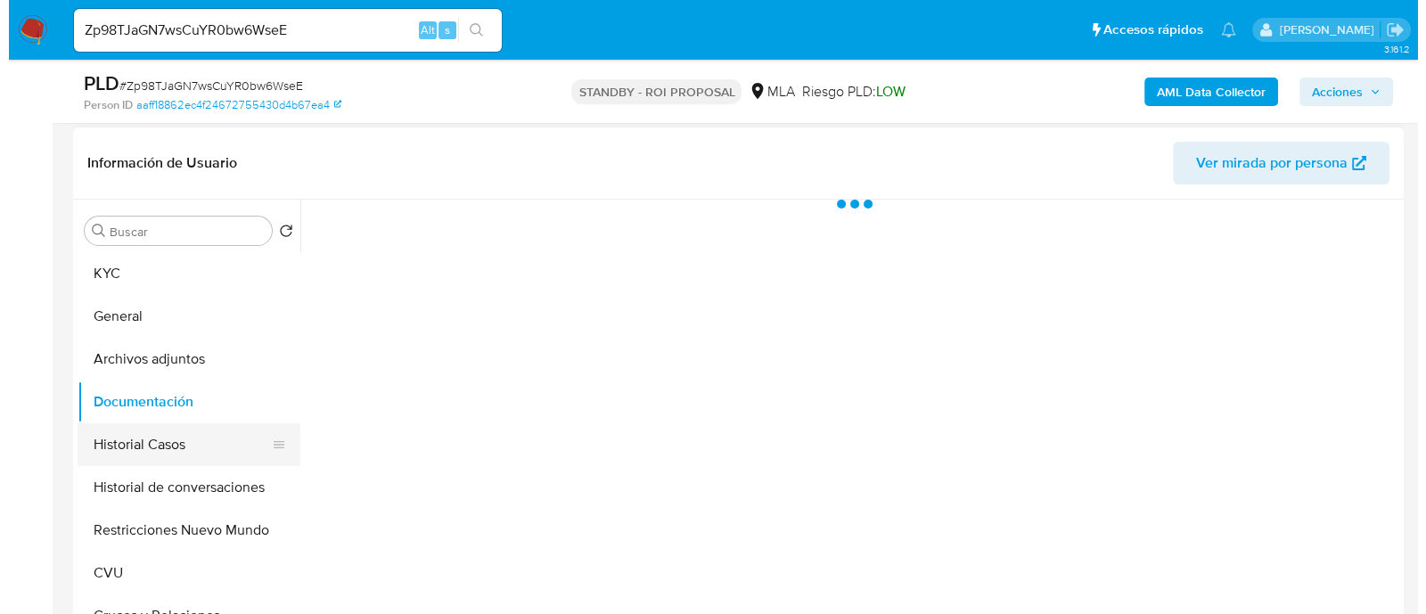
scroll to position [445, 0]
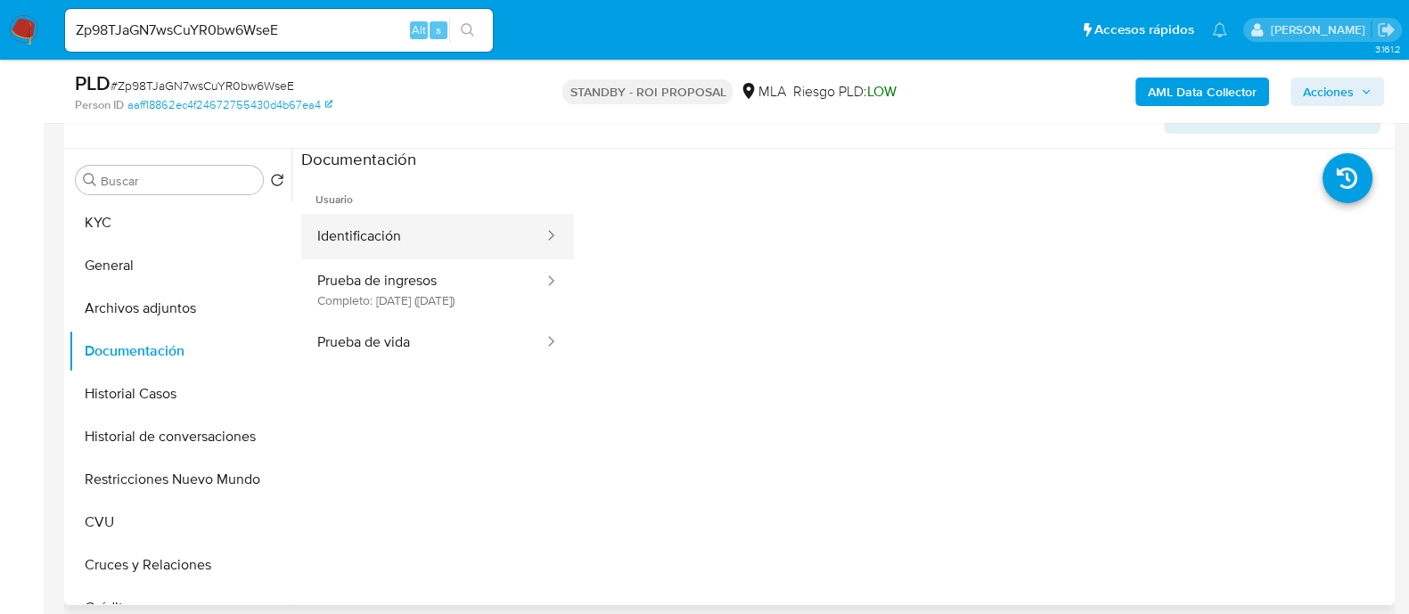
click at [475, 226] on button "Identificación" at bounding box center [423, 236] width 244 height 45
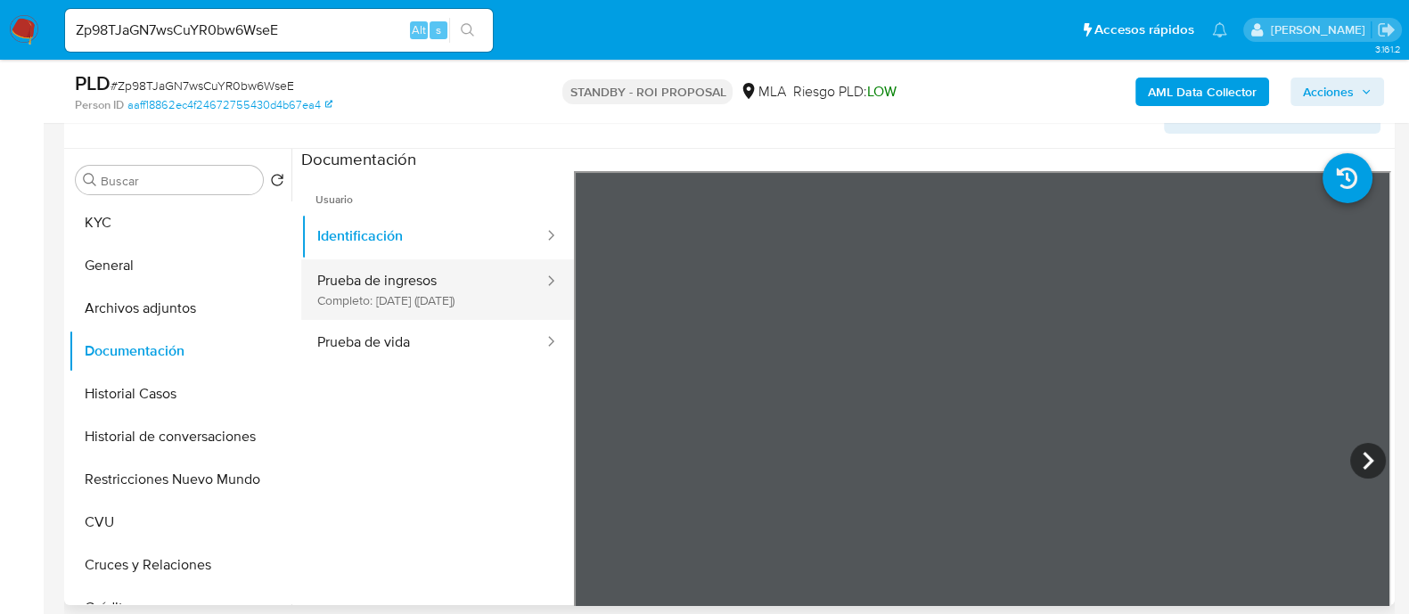
click at [470, 300] on button "Prueba de ingresos Completo: [DATE] ([DATE])" at bounding box center [423, 289] width 244 height 61
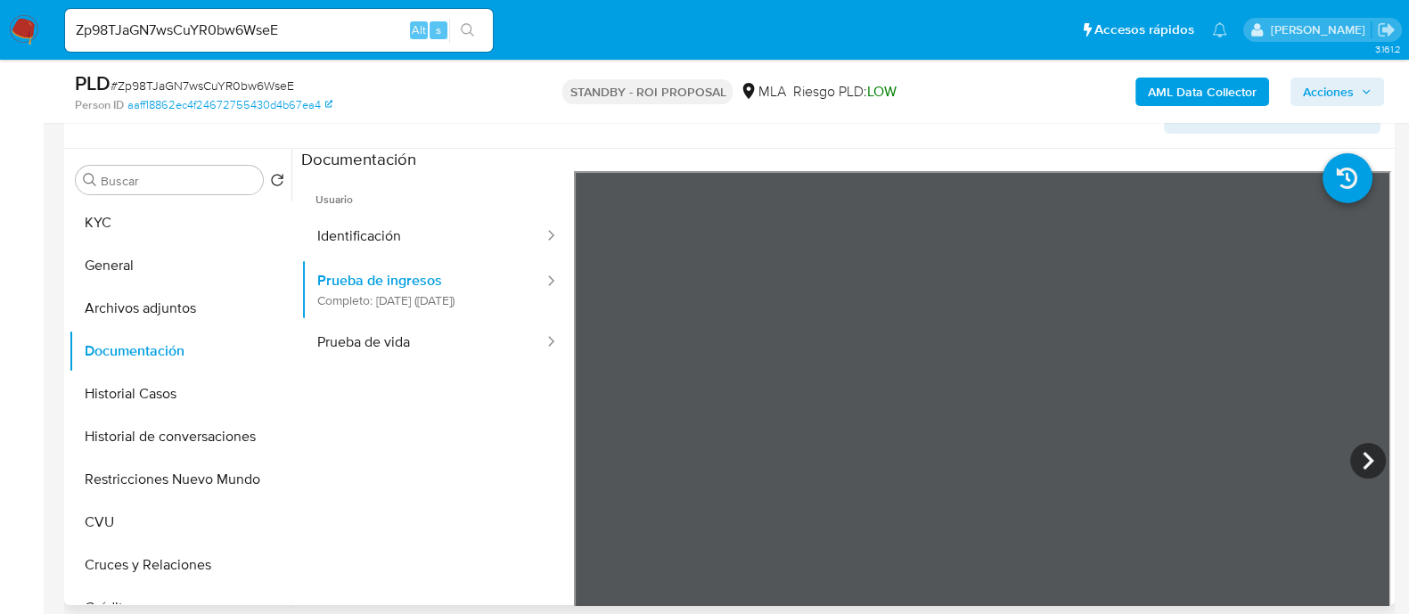
click at [373, 384] on ul "Usuario Identificación Prueba de ingresos Completo: [DATE] ([DATE]) Prueba de v…" at bounding box center [437, 427] width 273 height 513
click at [386, 365] on button "Prueba de vida" at bounding box center [423, 342] width 244 height 45
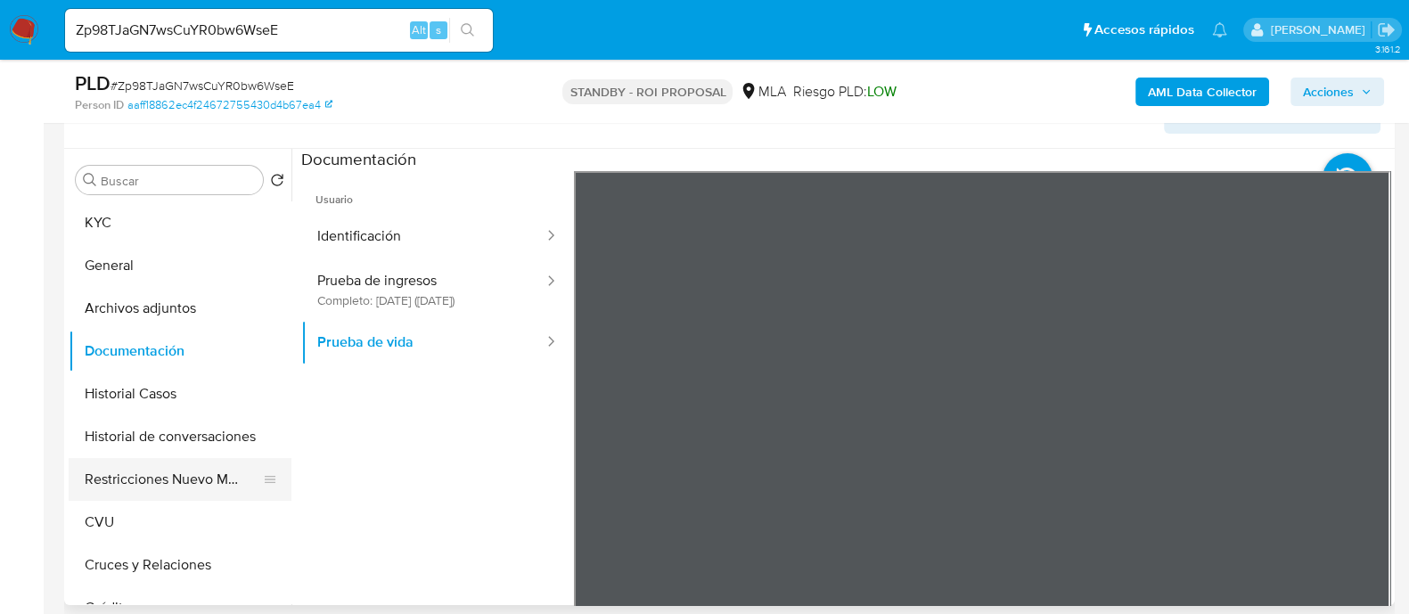
click at [134, 479] on button "Restricciones Nuevo Mundo" at bounding box center [173, 479] width 209 height 43
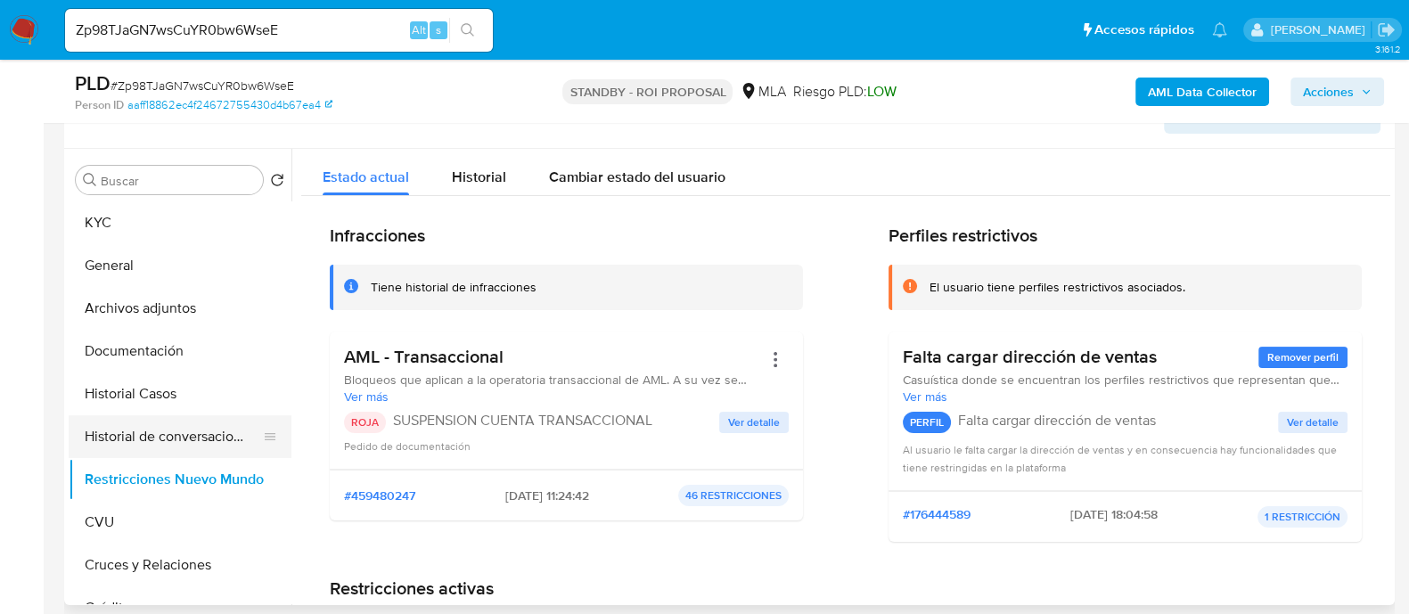
click at [165, 430] on button "Historial de conversaciones" at bounding box center [173, 436] width 209 height 43
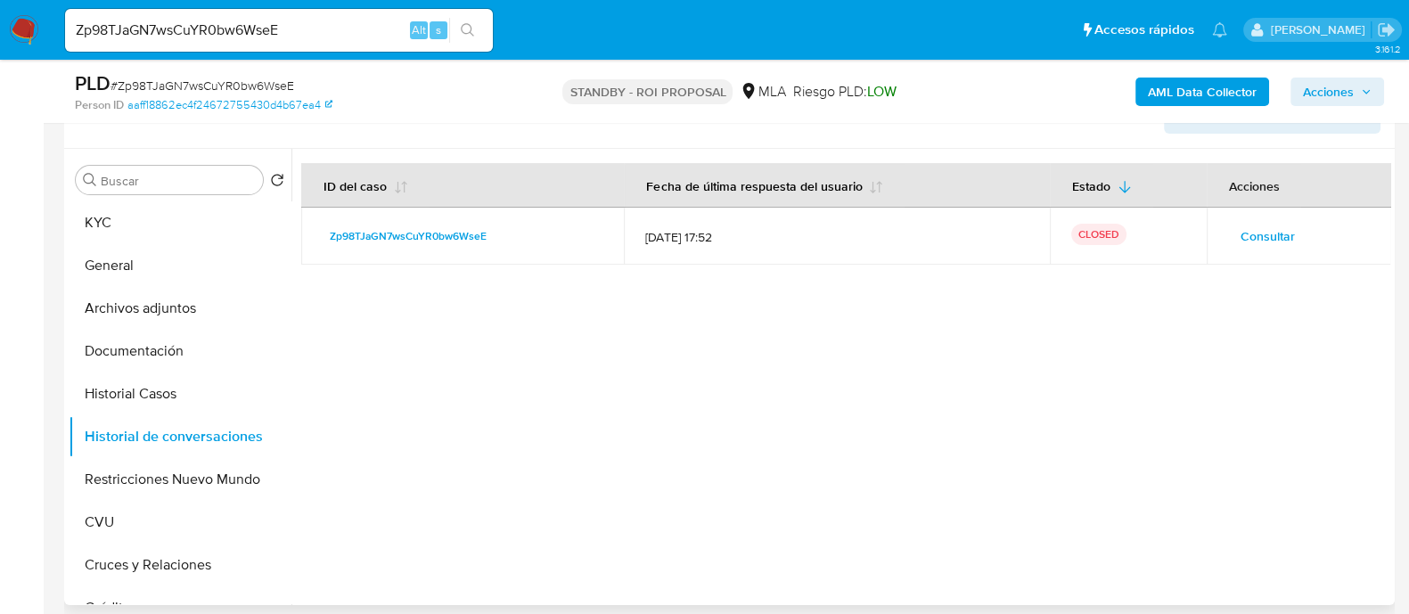
click at [1250, 226] on span "Consultar" at bounding box center [1268, 236] width 54 height 25
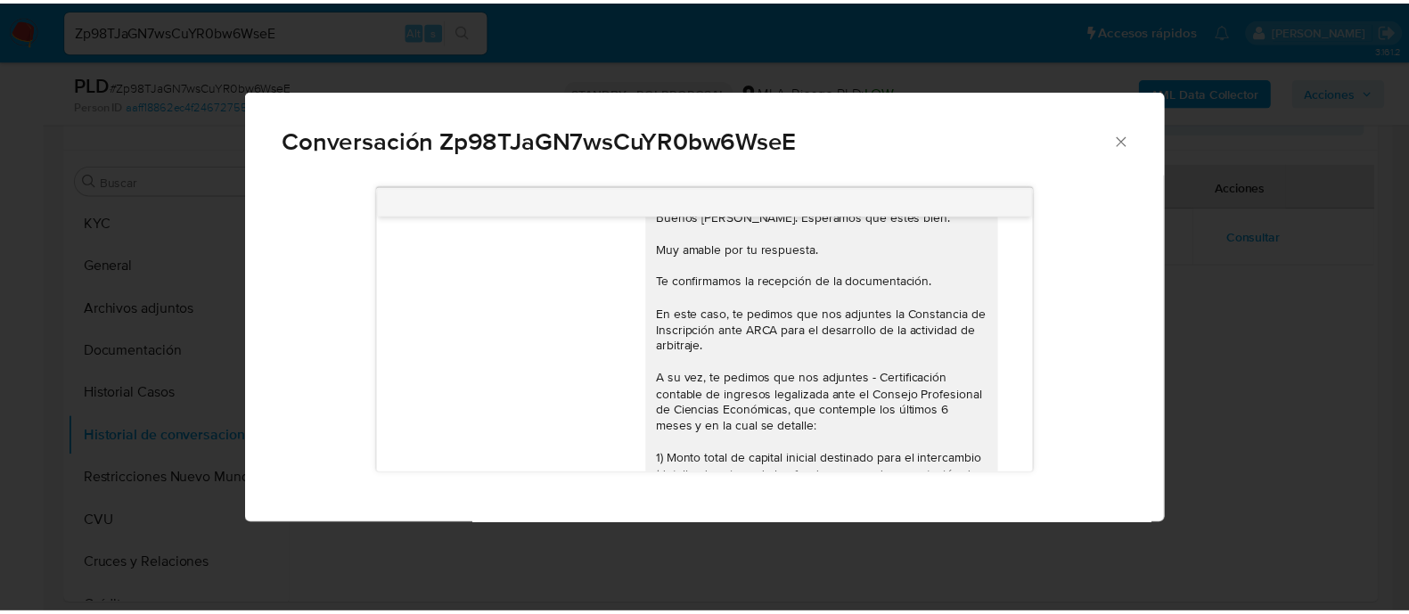
scroll to position [2039, 0]
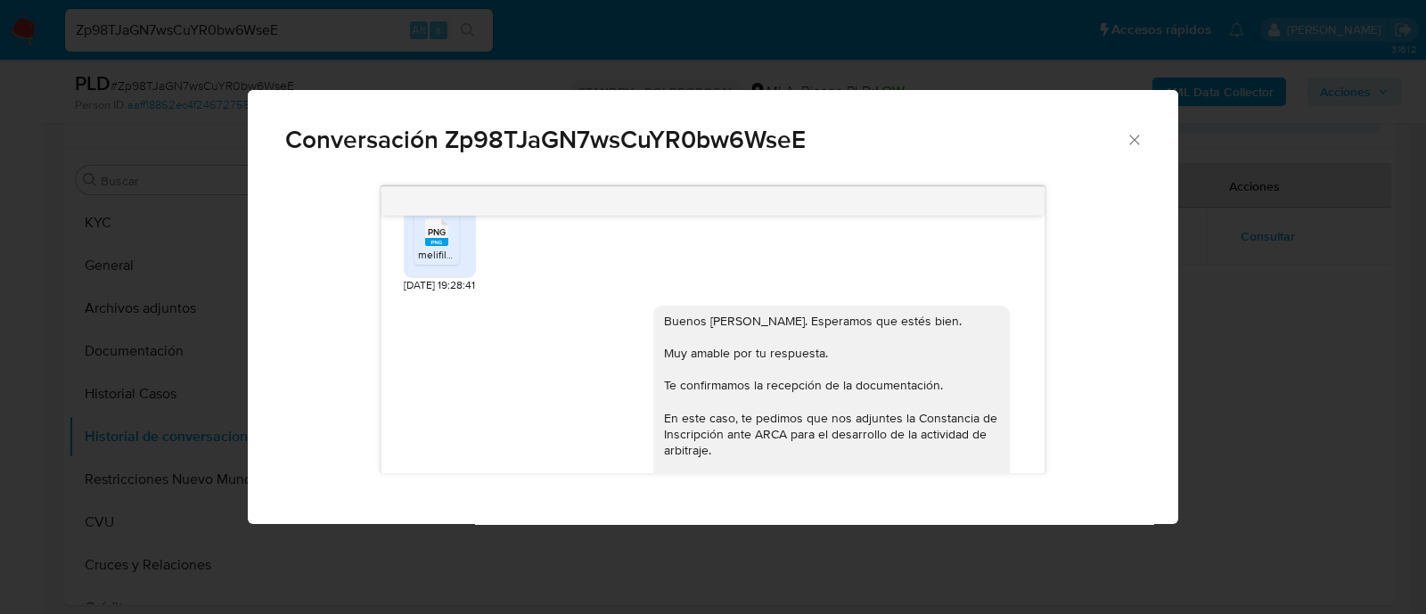
click at [1271, 372] on div "Conversación Zp98TJaGN7wsCuYR0bw6WseE [DATE] 17:36:17 Ok les paso mis últimos 3…" at bounding box center [713, 307] width 1426 height 614
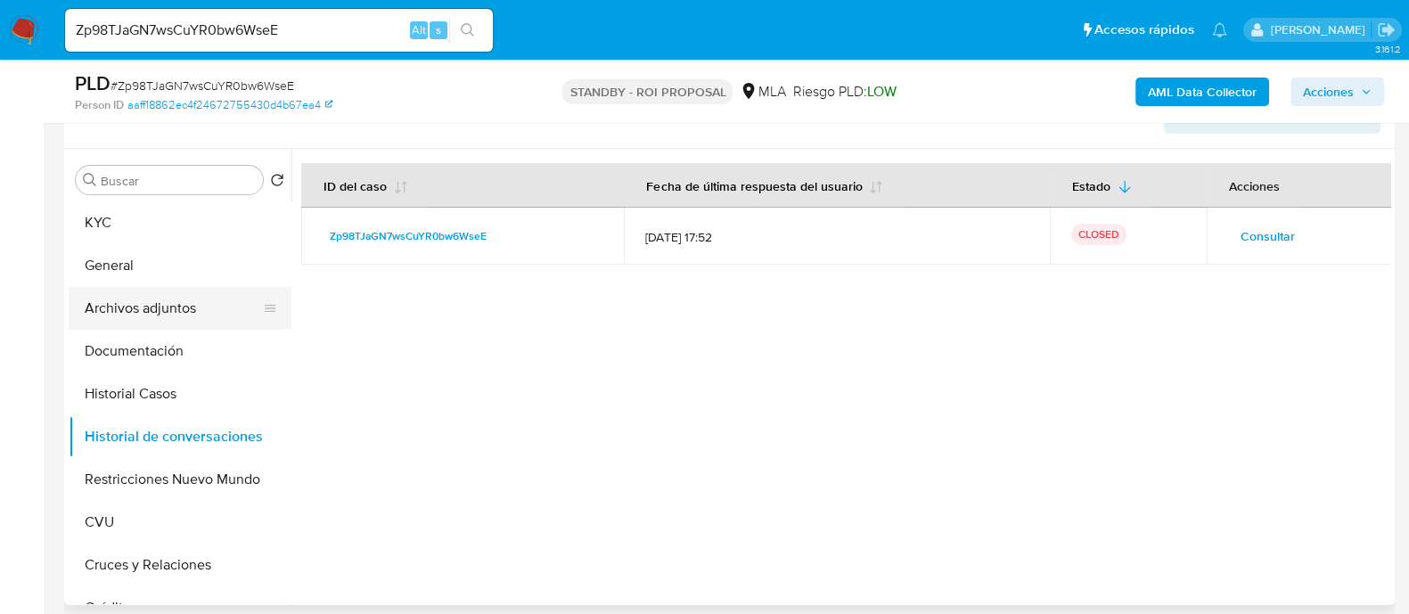
click at [205, 306] on button "Archivos adjuntos" at bounding box center [173, 308] width 209 height 43
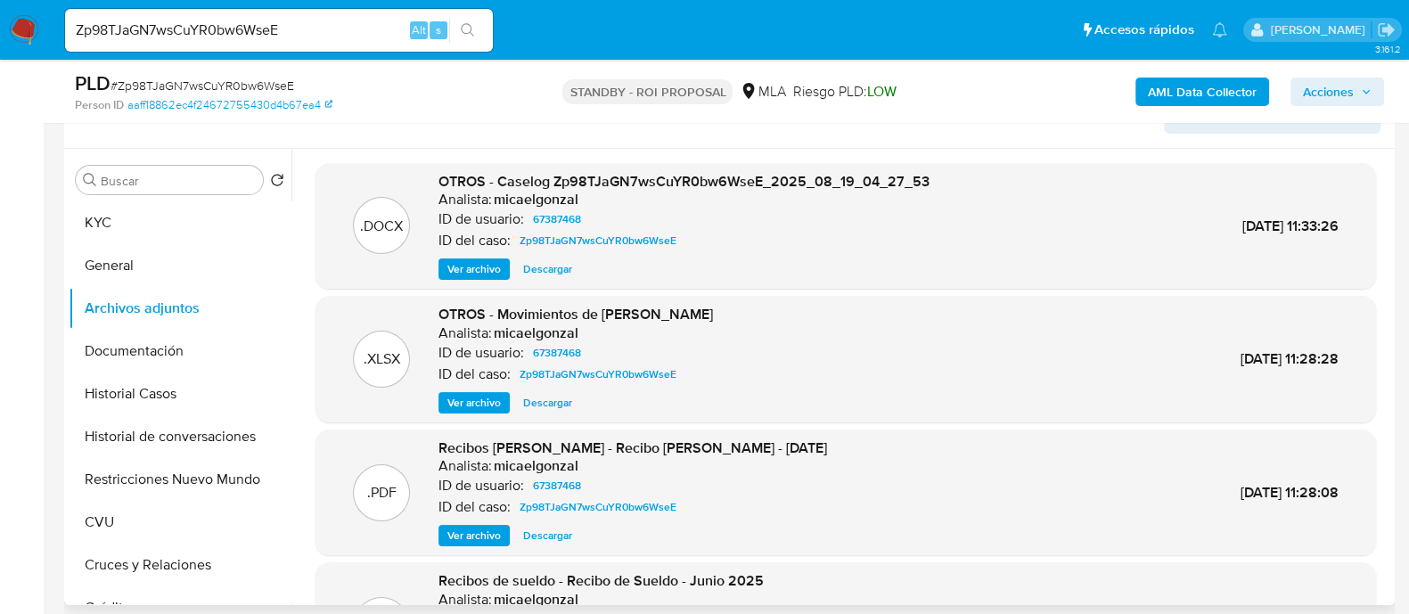
click at [550, 270] on span "Descargar" at bounding box center [547, 269] width 49 height 18
click at [556, 394] on span "Descargar" at bounding box center [547, 403] width 49 height 18
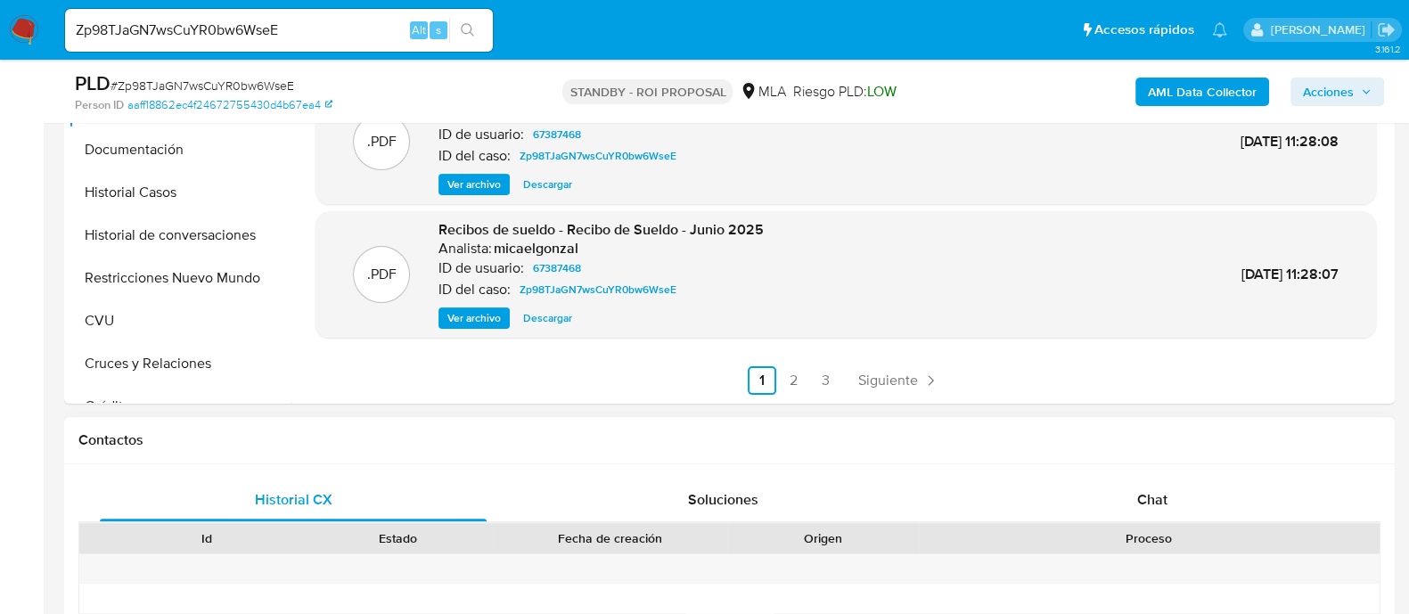
scroll to position [668, 0]
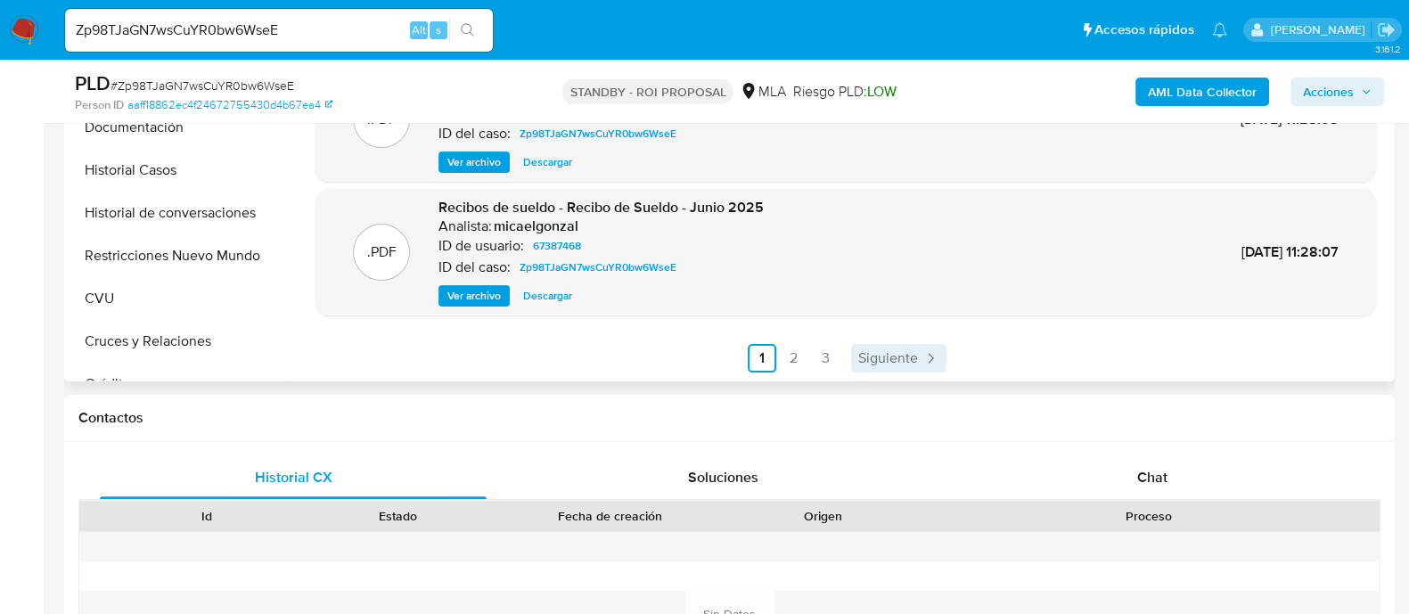
click at [914, 347] on link "Siguiente" at bounding box center [898, 358] width 95 height 29
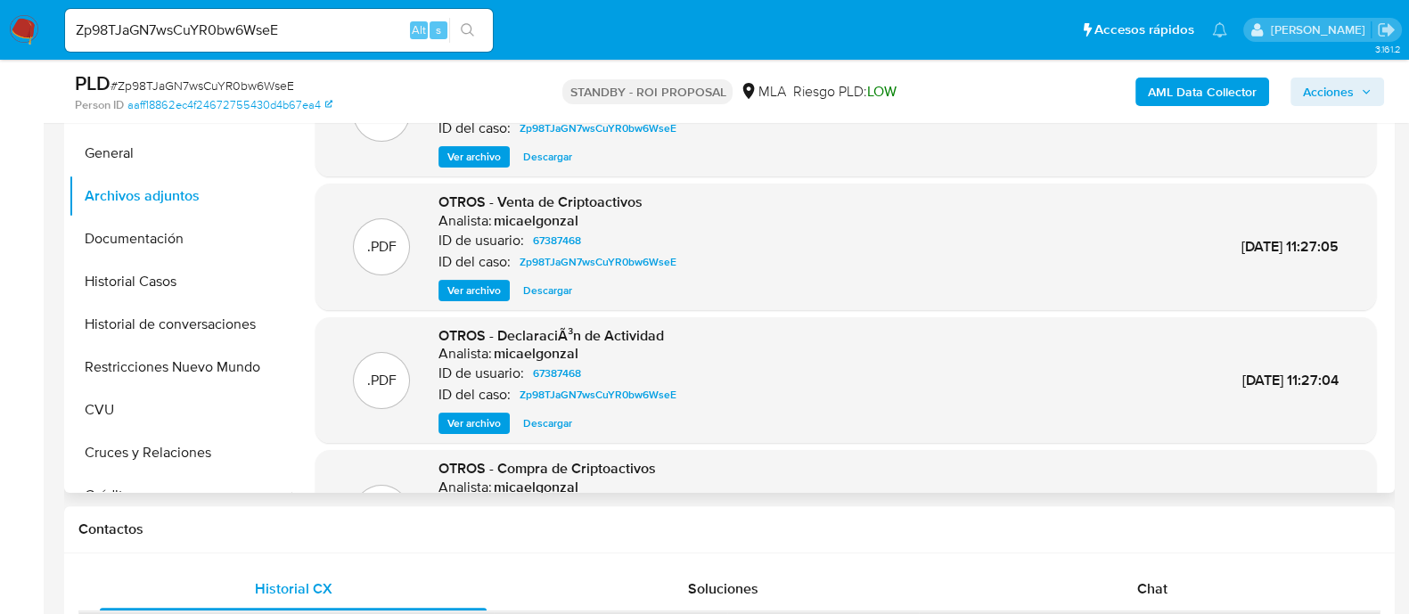
scroll to position [445, 0]
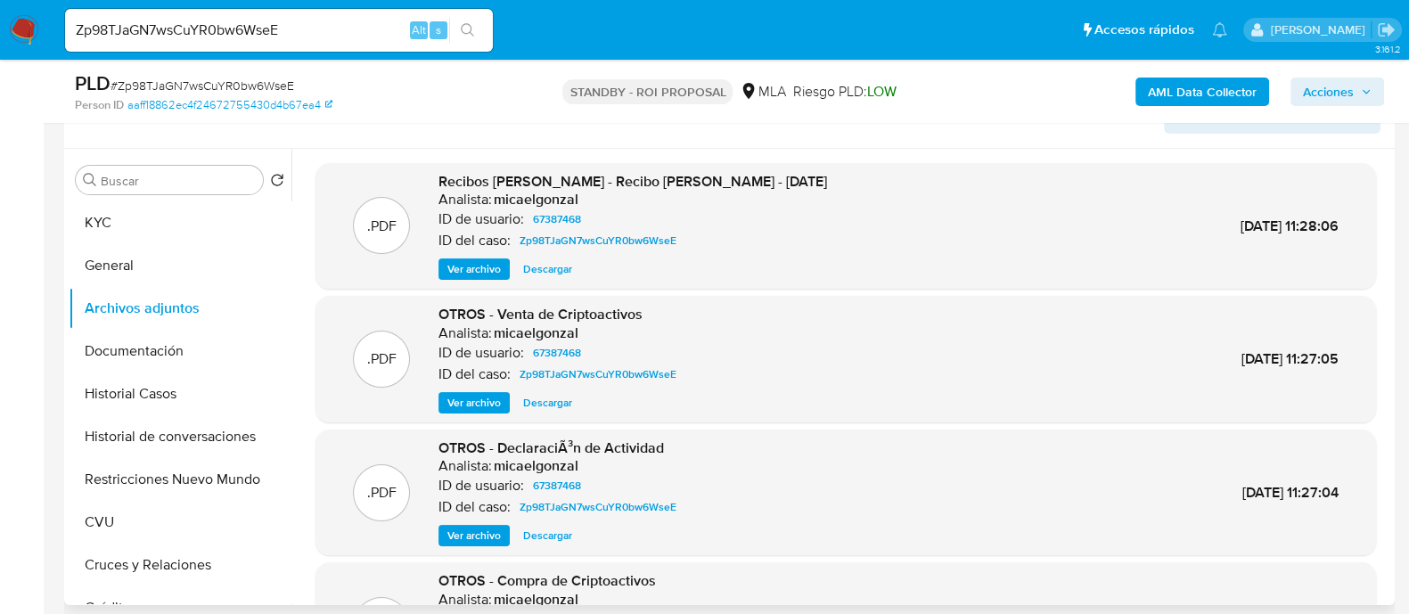
click at [562, 410] on span "Descargar" at bounding box center [547, 403] width 49 height 18
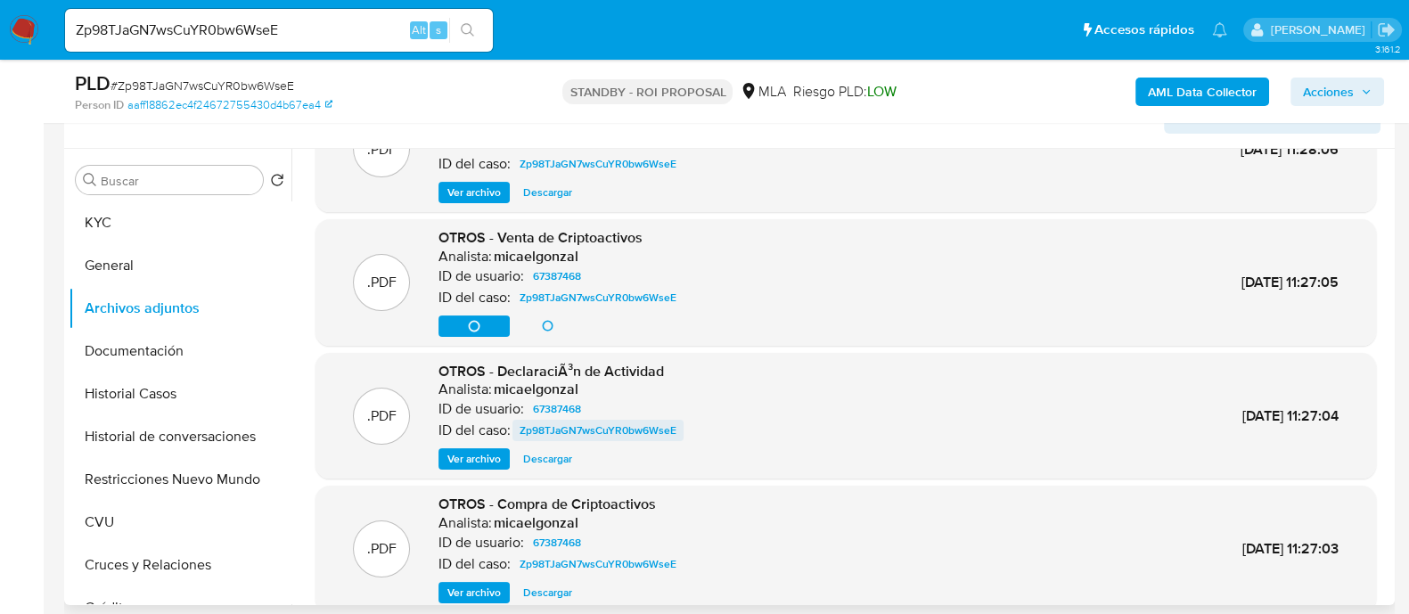
scroll to position [111, 0]
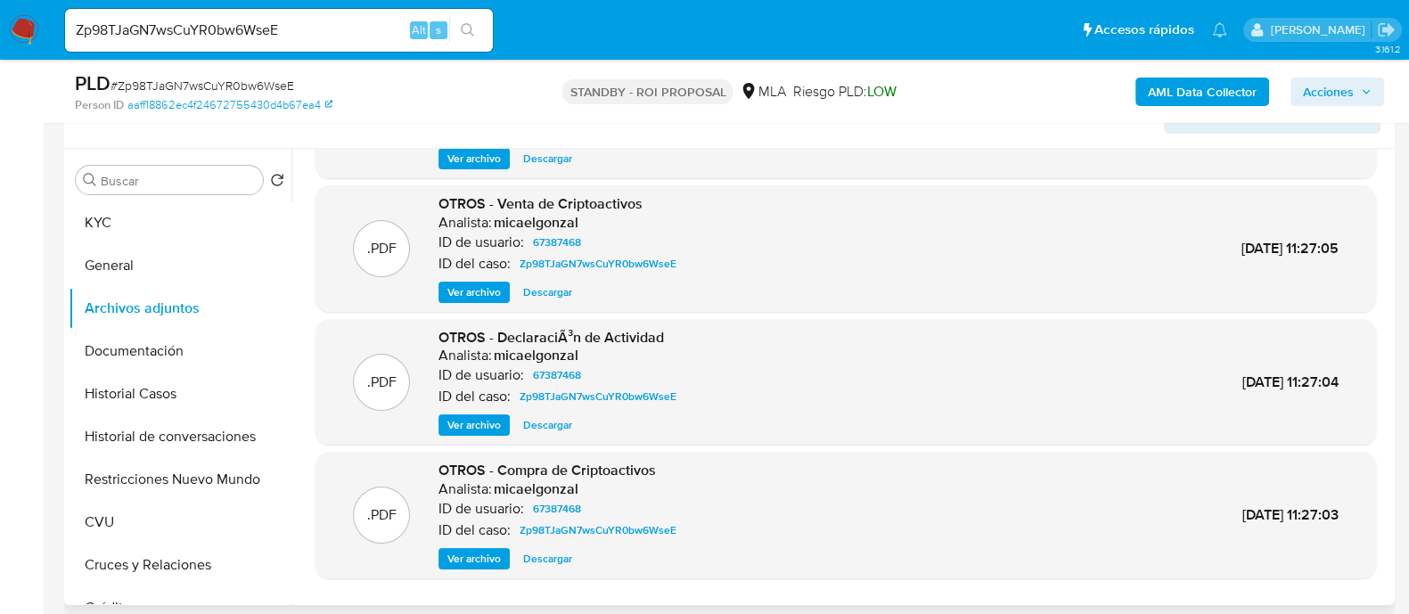
click at [559, 422] on span "Descargar" at bounding box center [547, 425] width 49 height 18
click at [553, 554] on span "Descargar" at bounding box center [547, 559] width 49 height 18
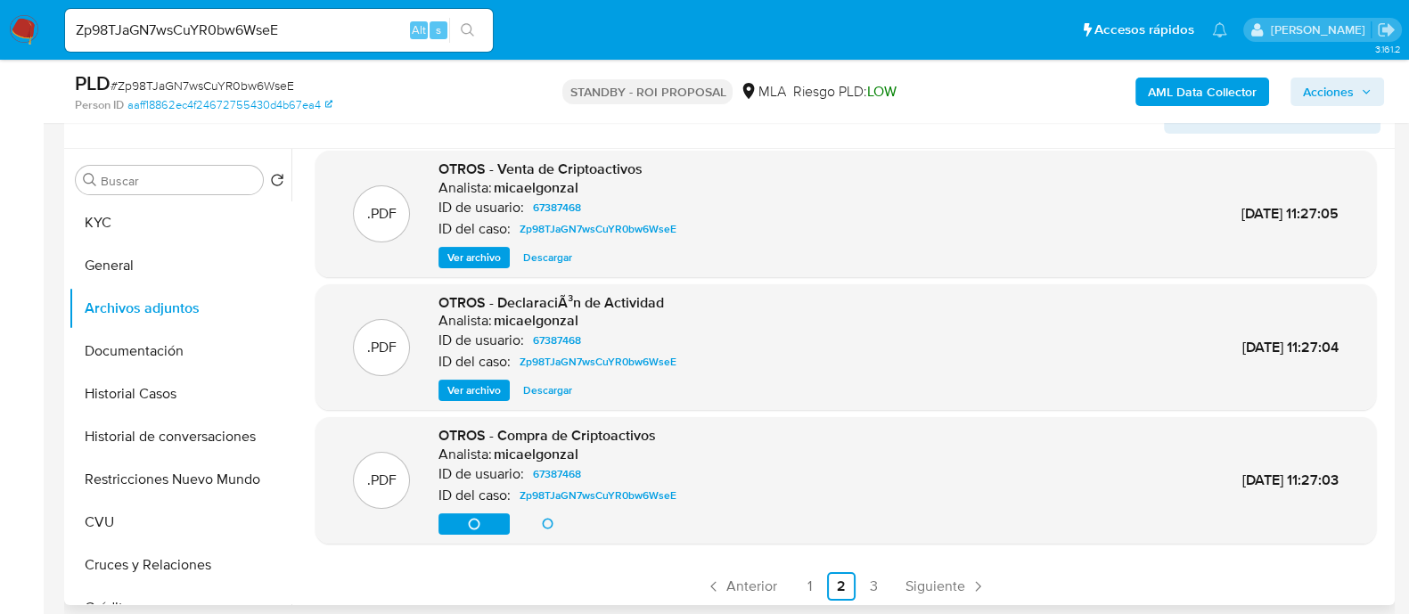
scroll to position [150, 0]
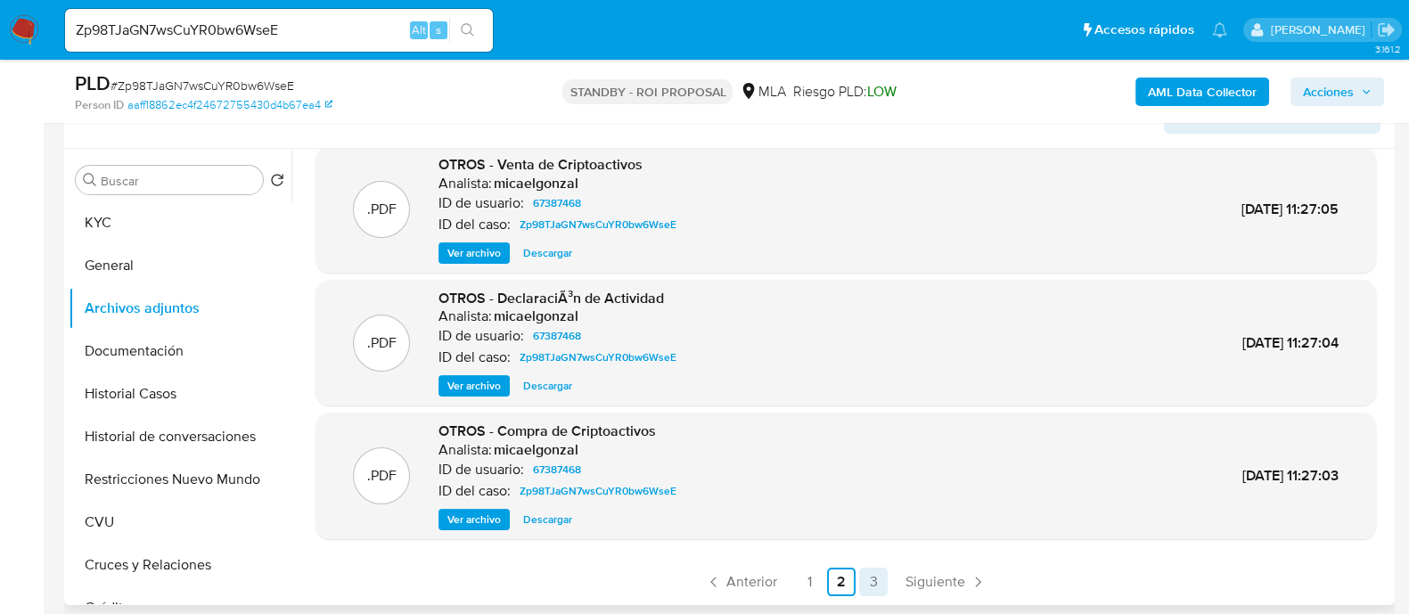
click at [861, 586] on link "3" at bounding box center [873, 582] width 29 height 29
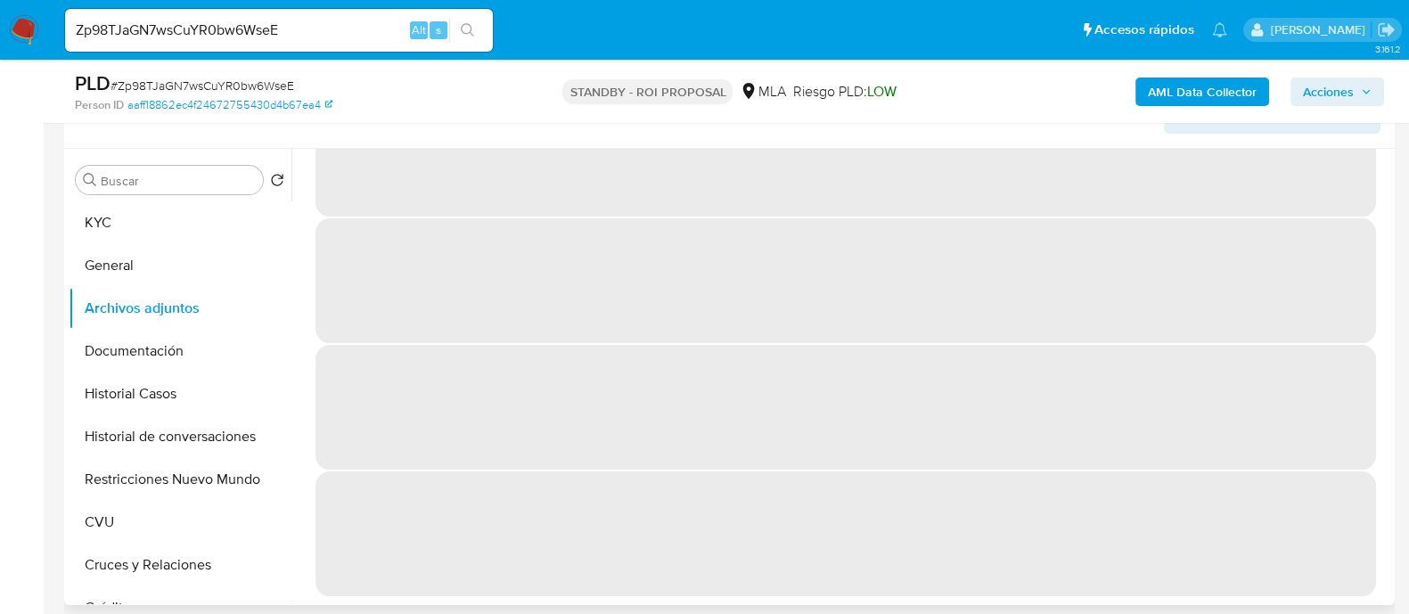
scroll to position [0, 0]
